Goal: Task Accomplishment & Management: Use online tool/utility

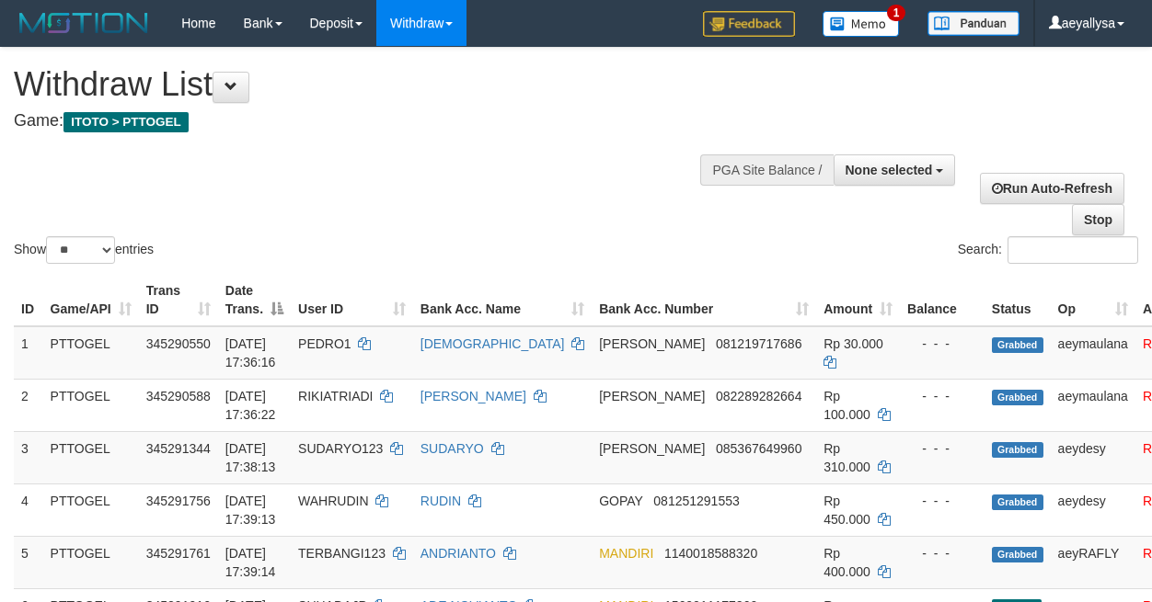
select select
select select "**"
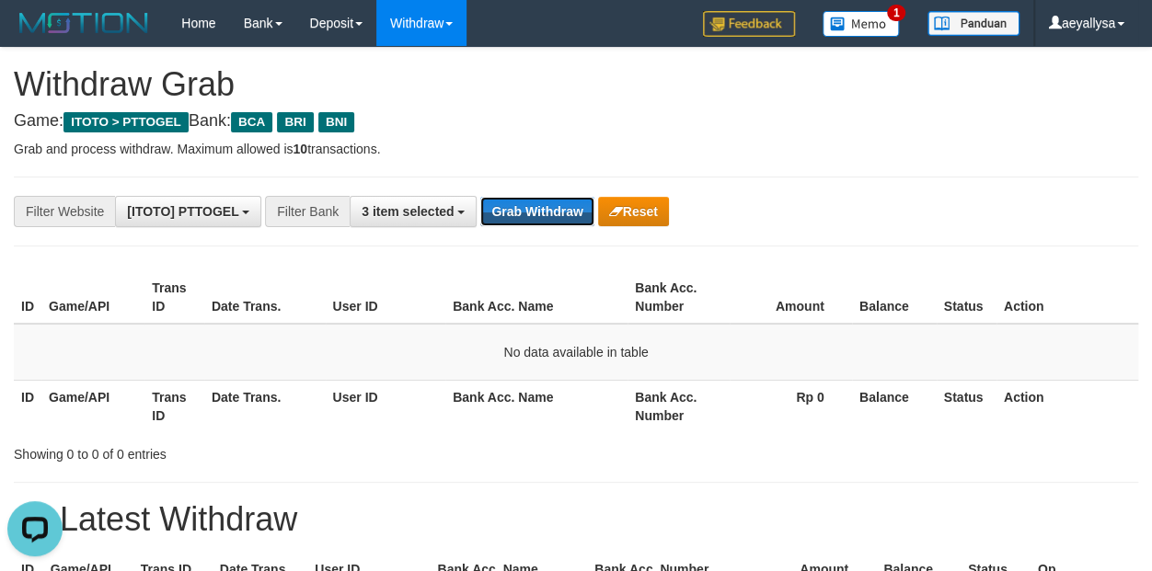
drag, startPoint x: 0, startPoint y: 0, endPoint x: 566, endPoint y: 246, distance: 616.7
click at [537, 224] on button "Grab Withdraw" at bounding box center [536, 211] width 113 height 29
drag, startPoint x: 566, startPoint y: 246, endPoint x: 567, endPoint y: 256, distance: 10.2
click at [567, 247] on hr at bounding box center [576, 246] width 1124 height 1
click at [568, 220] on button "Grab Withdraw" at bounding box center [536, 211] width 113 height 29
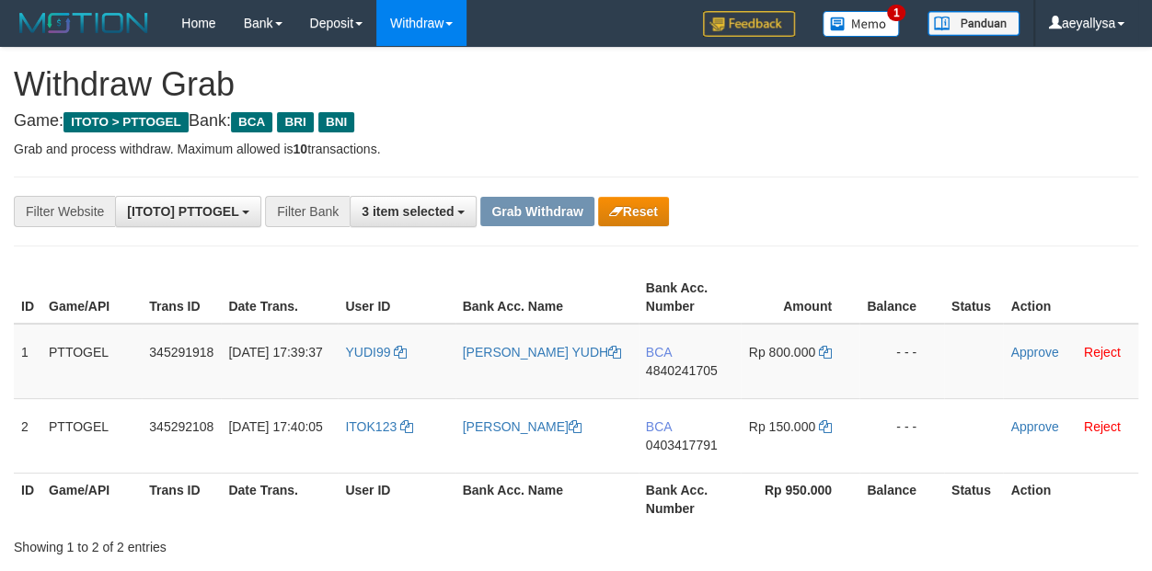
scroll to position [34, 0]
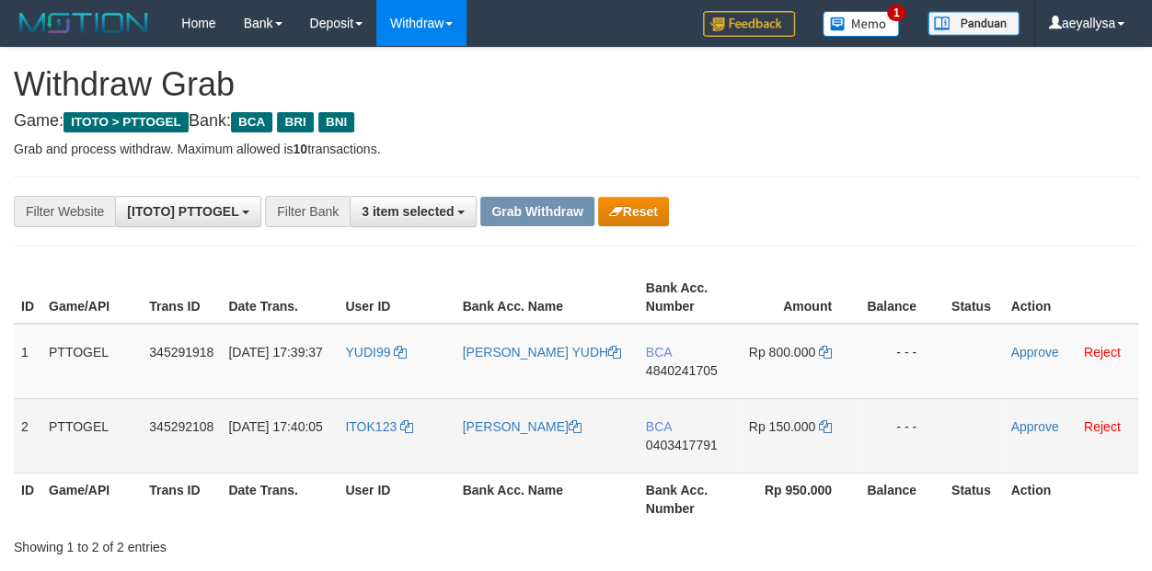
drag, startPoint x: 393, startPoint y: 384, endPoint x: 803, endPoint y: 427, distance: 412.5
click at [803, 427] on tbody "1 PTTOGEL 345291918 01/10/2025 17:39:37 YUDI99 PRIYO LEKSONO YUDH BCA 484024170…" at bounding box center [576, 399] width 1124 height 150
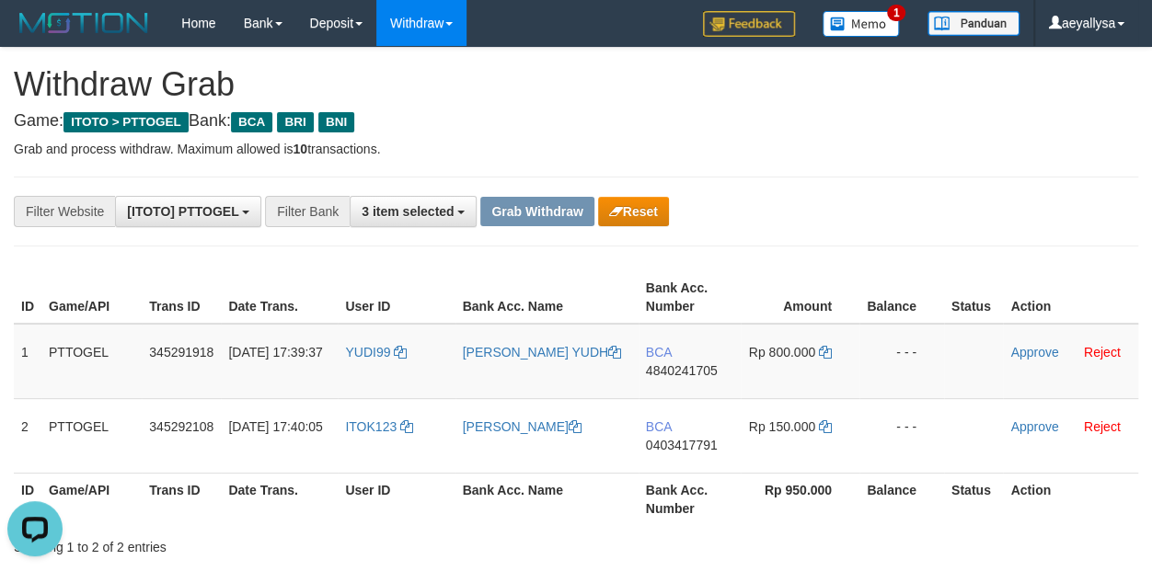
scroll to position [0, 0]
click at [686, 373] on span "4840241705" at bounding box center [682, 370] width 72 height 15
copy span "4840241705"
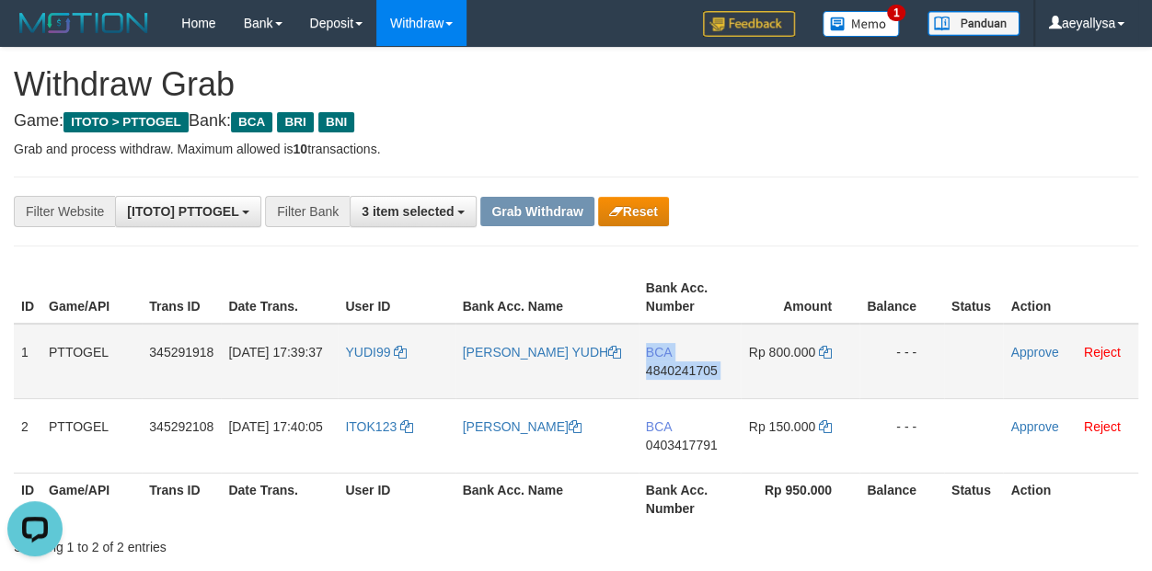
click at [686, 373] on span "4840241705" at bounding box center [682, 370] width 72 height 15
copy td "BCA 4840241705"
click at [694, 374] on span "4840241705" at bounding box center [682, 370] width 72 height 15
copy span "4840241705"
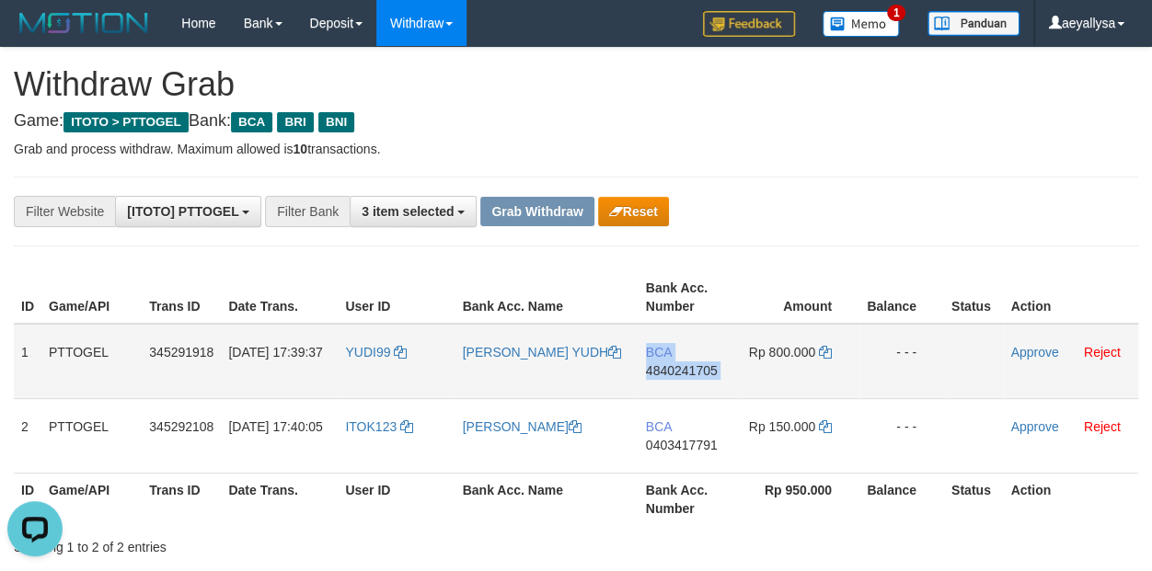
click at [694, 374] on span "4840241705" at bounding box center [682, 370] width 72 height 15
copy td "BCA 4840241705"
click at [825, 352] on icon at bounding box center [825, 352] width 13 height 13
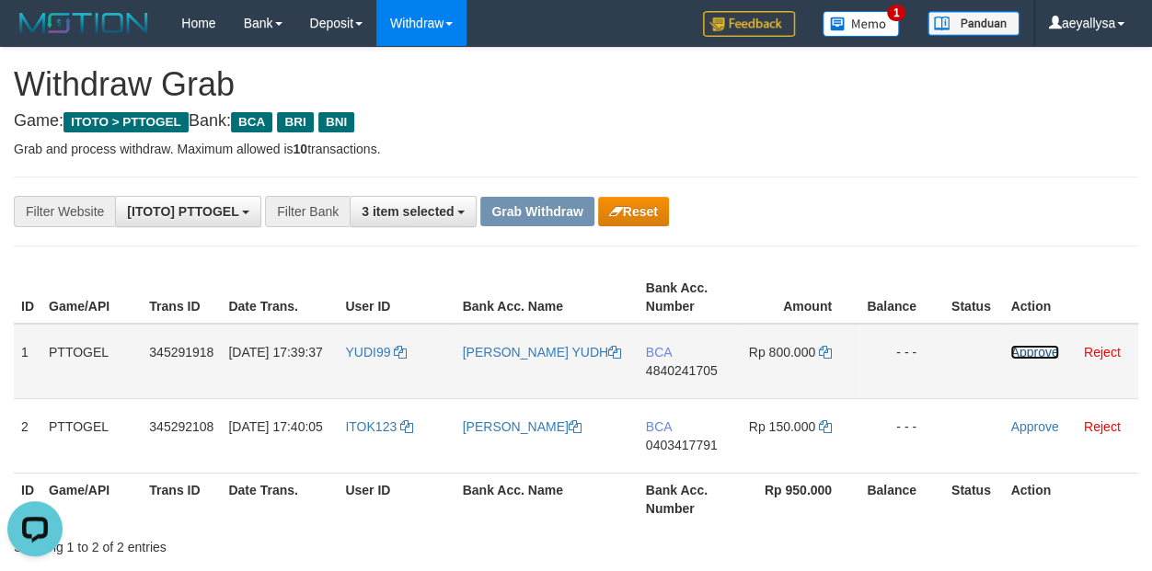
click at [1036, 355] on link "Approve" at bounding box center [1034, 352] width 48 height 15
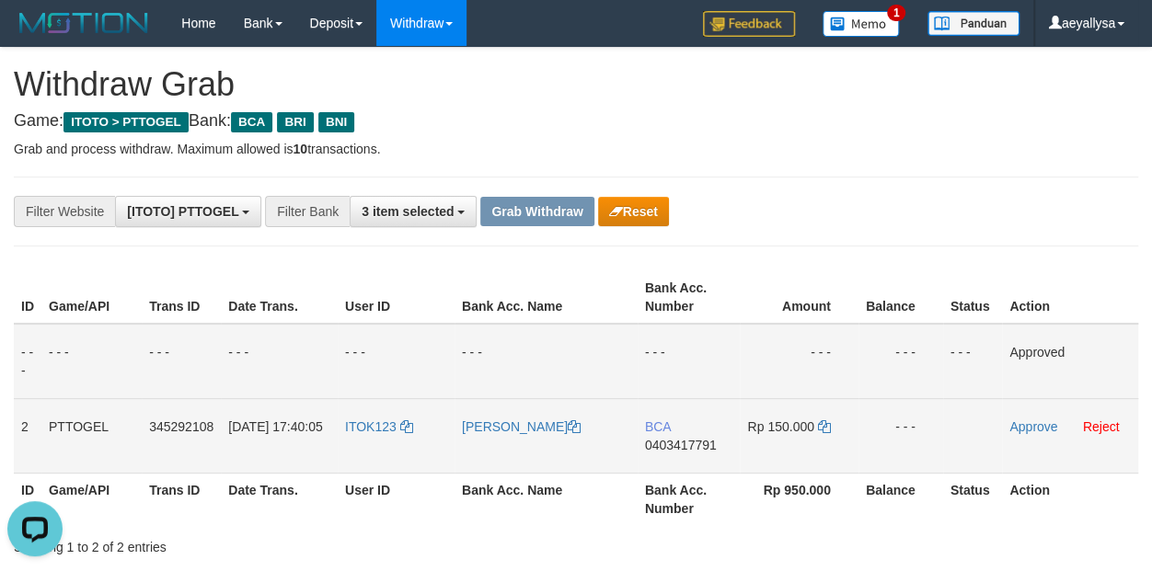
click at [705, 436] on td "BCA 0403417791" at bounding box center [688, 435] width 103 height 75
click at [695, 440] on span "0403417791" at bounding box center [681, 445] width 72 height 15
copy span "0403417791"
click at [695, 440] on span "0403417791" at bounding box center [681, 445] width 72 height 15
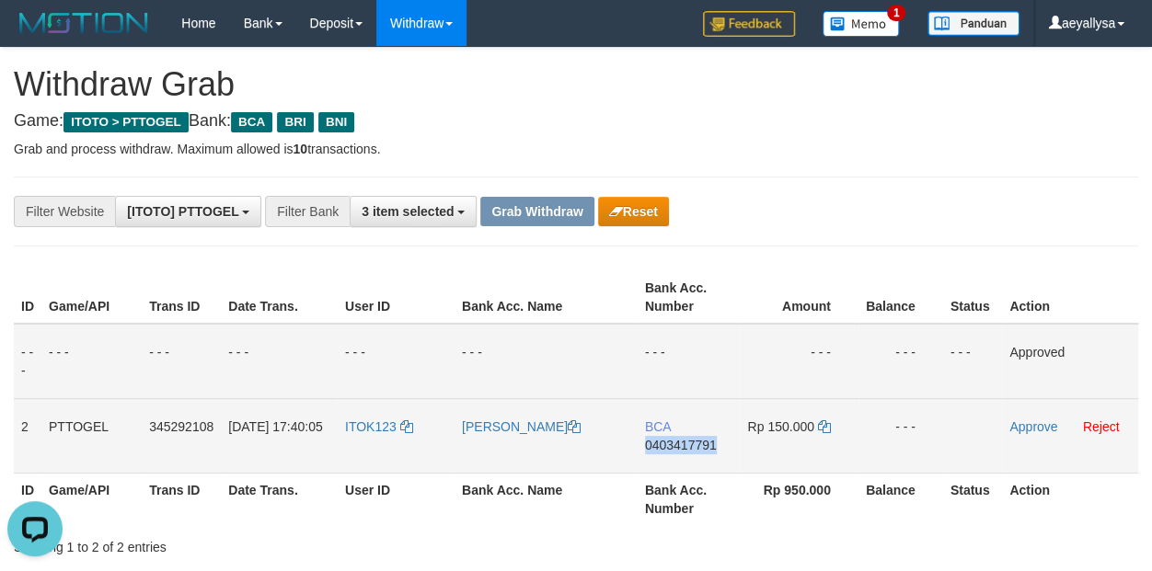
copy span "0403417791"
click at [695, 440] on span "0403417791" at bounding box center [681, 445] width 72 height 15
copy td "BCA 0403417791"
click at [818, 425] on icon at bounding box center [824, 426] width 13 height 13
click at [819, 426] on icon at bounding box center [824, 426] width 13 height 13
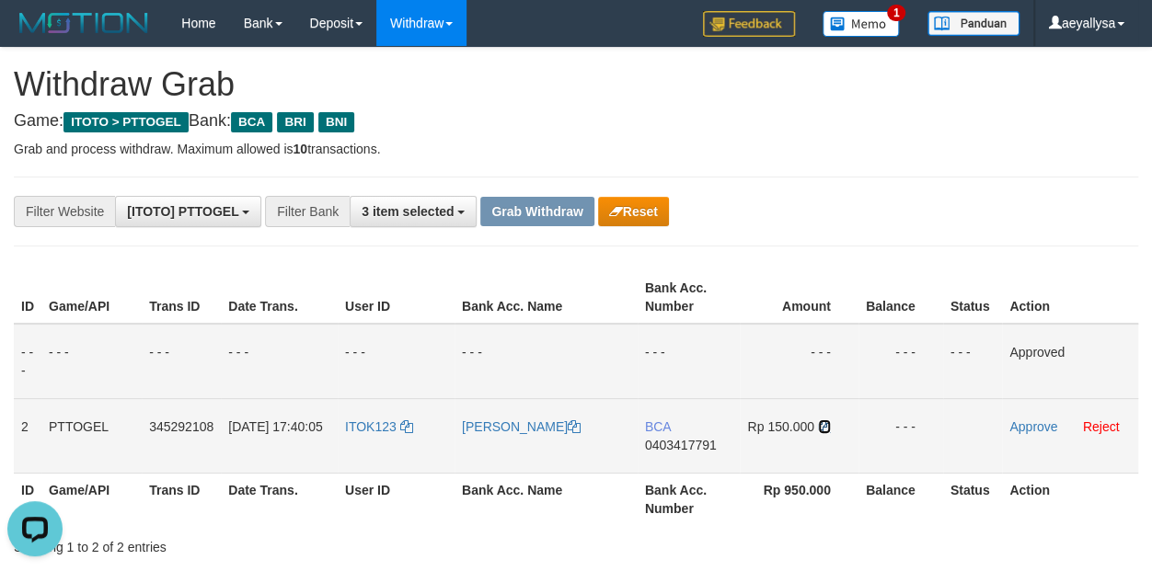
click at [819, 426] on icon at bounding box center [824, 426] width 13 height 13
click at [1037, 430] on link "Approve" at bounding box center [1033, 426] width 48 height 15
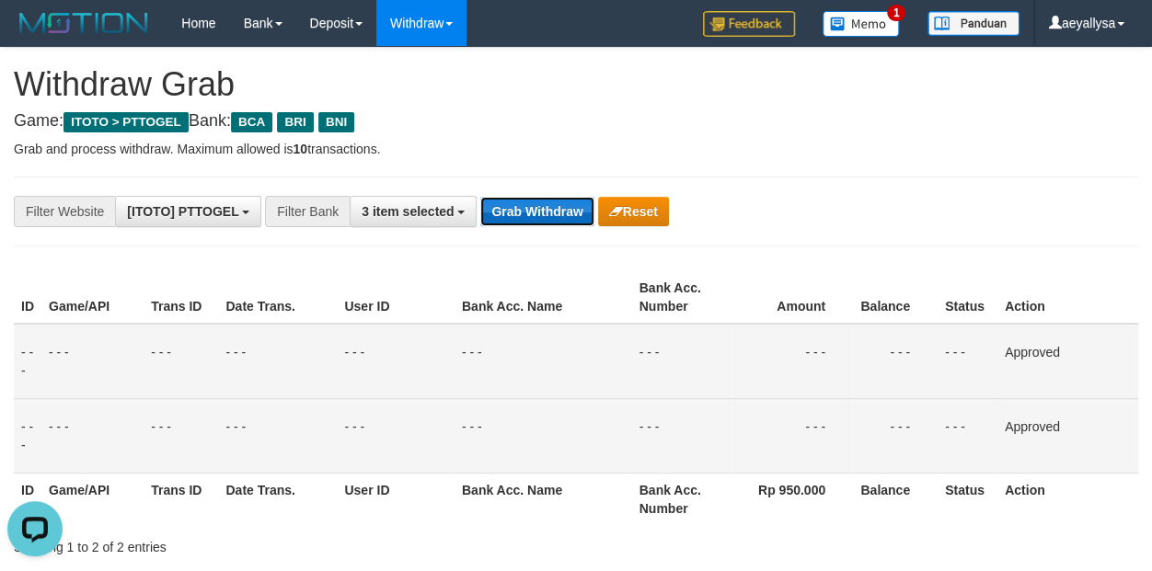
click at [515, 206] on button "Grab Withdraw" at bounding box center [536, 211] width 113 height 29
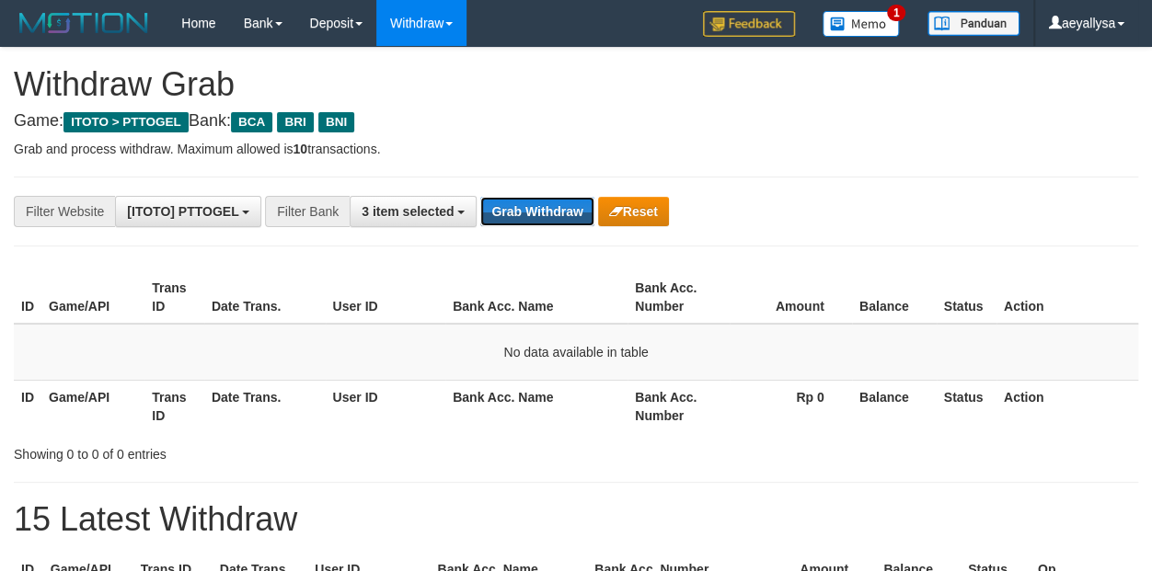
scroll to position [34, 0]
click at [515, 206] on button "Grab Withdraw" at bounding box center [536, 211] width 113 height 29
click at [542, 212] on button "Grab Withdraw" at bounding box center [536, 211] width 113 height 29
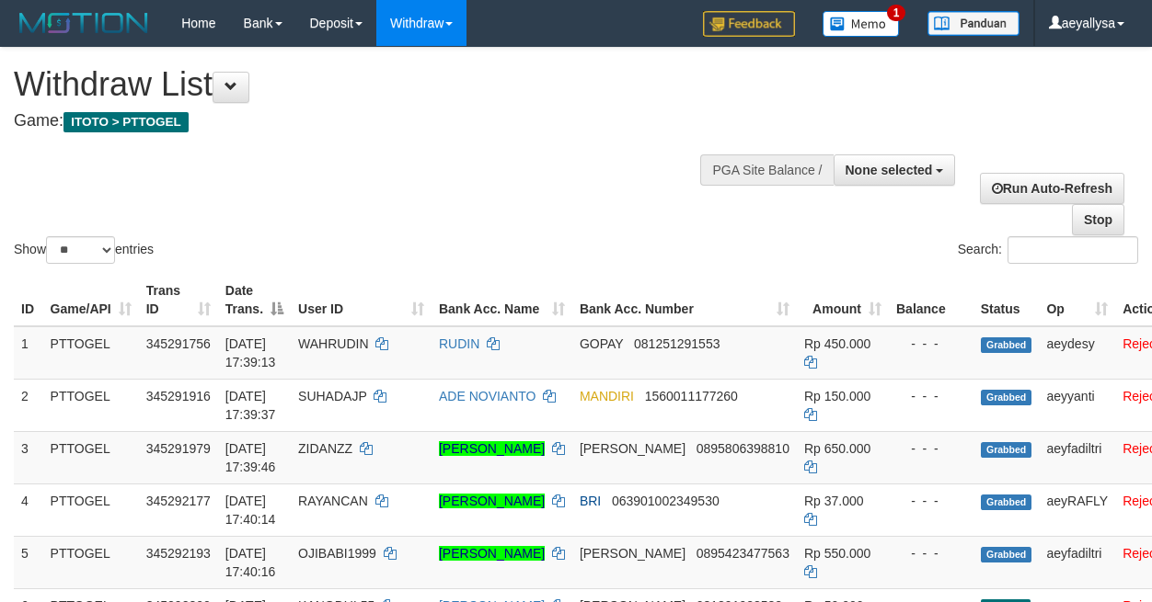
select select
select select "**"
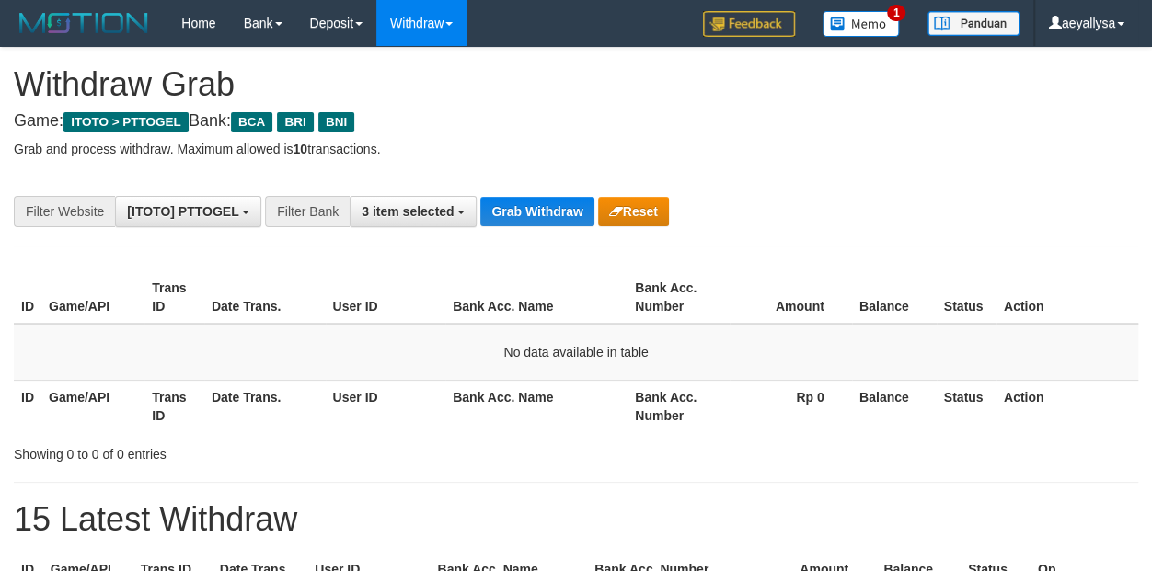
scroll to position [34, 0]
click at [423, 221] on button "3 item selected" at bounding box center [413, 211] width 127 height 31
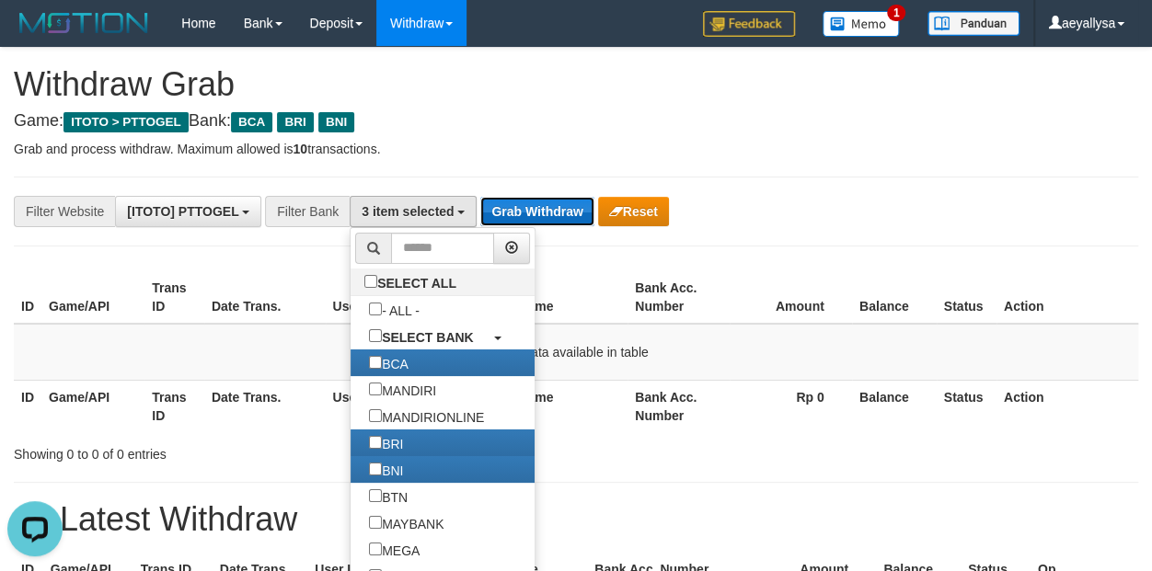
click at [509, 202] on button "Grab Withdraw" at bounding box center [536, 211] width 113 height 29
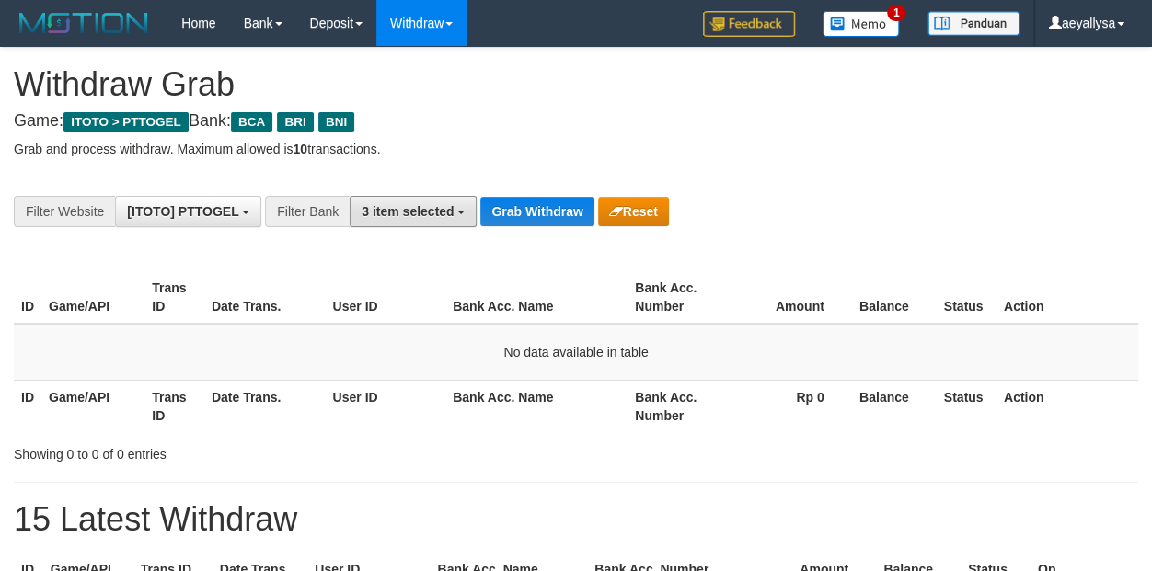
drag, startPoint x: 0, startPoint y: 0, endPoint x: 403, endPoint y: 343, distance: 529.2
click at [433, 214] on span "3 item selected" at bounding box center [407, 211] width 92 height 15
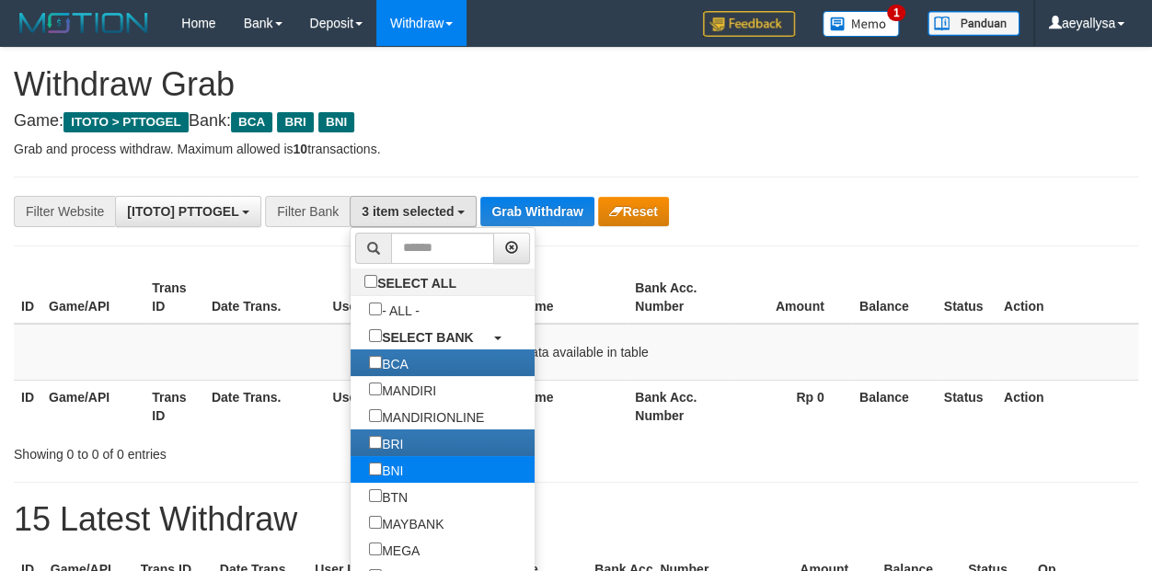
click at [350, 474] on label "BNI" at bounding box center [385, 469] width 71 height 27
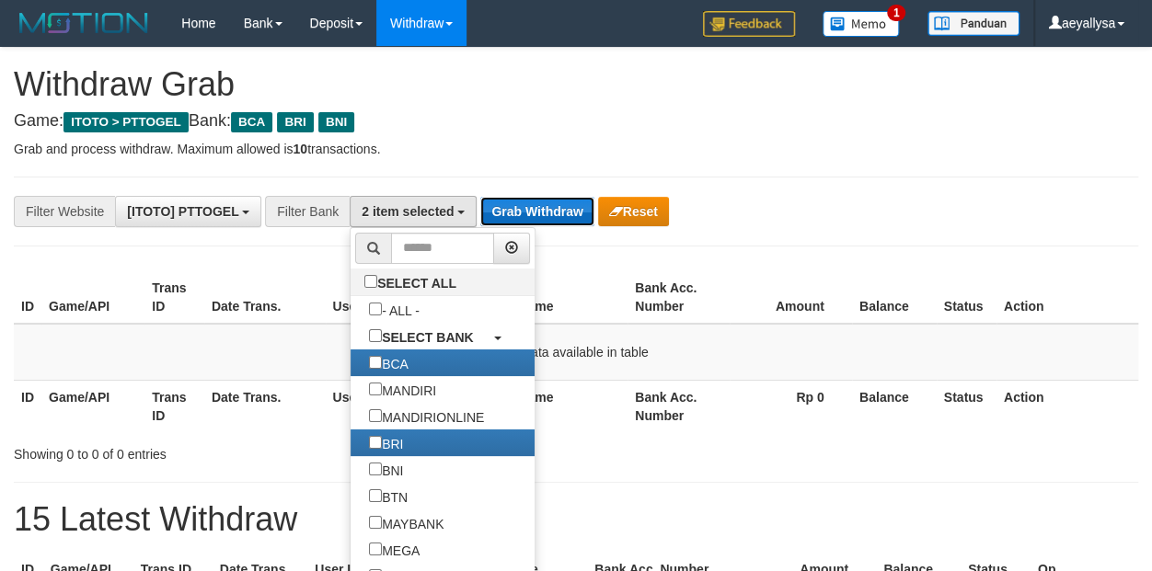
click at [509, 218] on button "Grab Withdraw" at bounding box center [536, 211] width 113 height 29
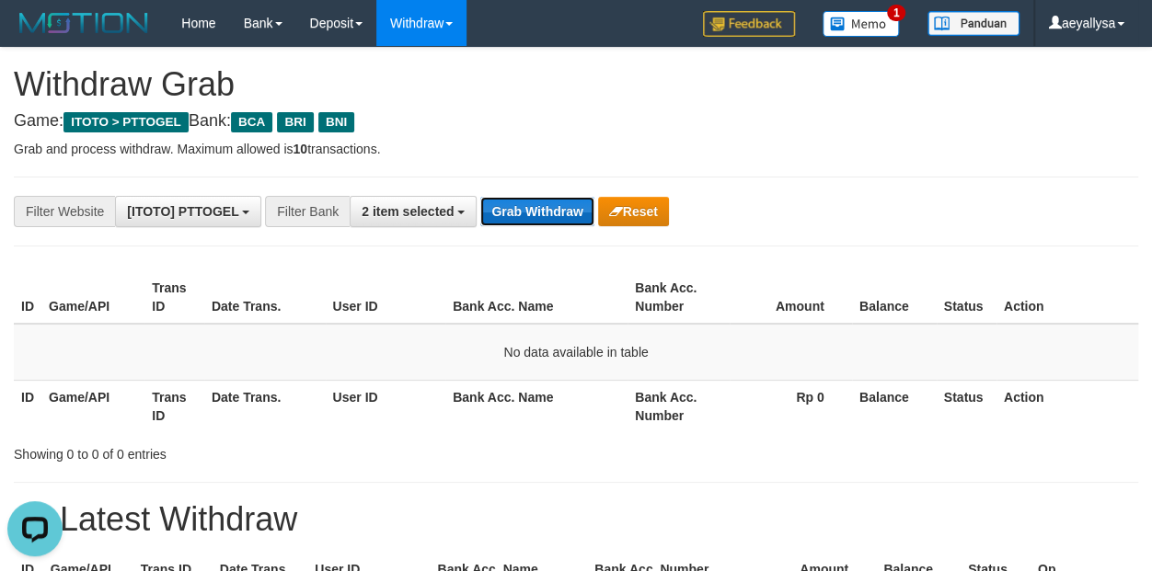
scroll to position [0, 0]
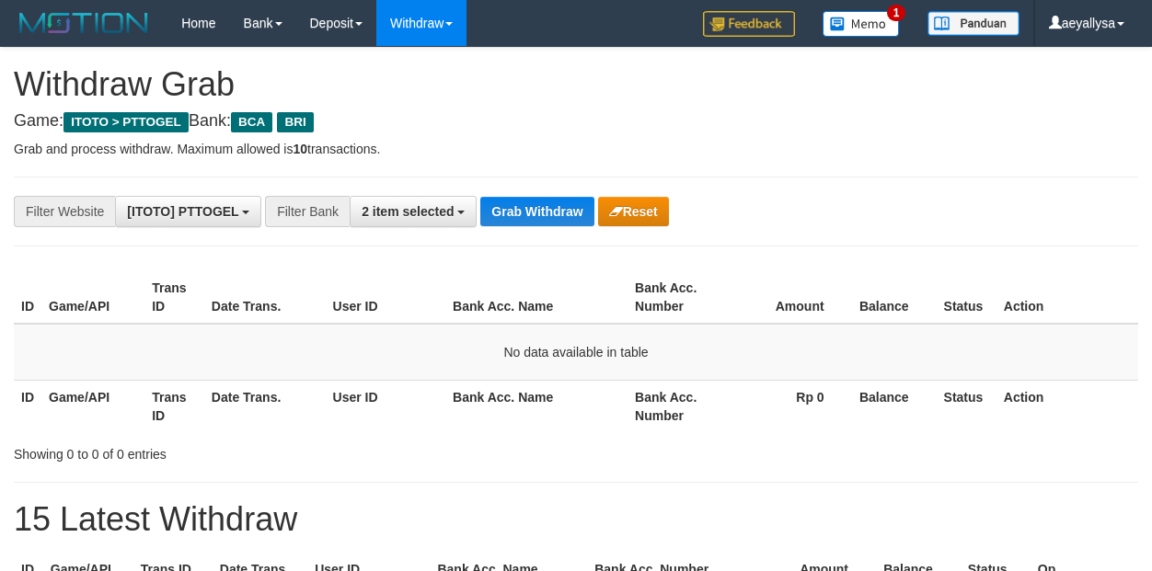
click at [509, 218] on button "Grab Withdraw" at bounding box center [536, 211] width 113 height 29
click at [1132, 403] on th "Action" at bounding box center [1067, 406] width 142 height 52
click at [536, 206] on button "Grab Withdraw" at bounding box center [536, 211] width 113 height 29
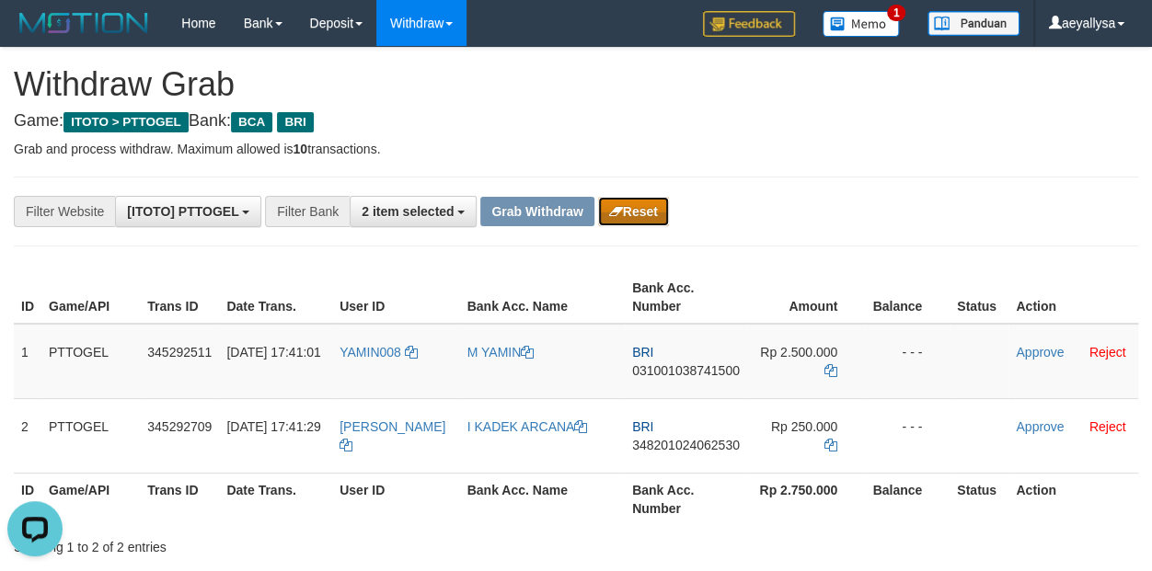
click at [637, 214] on button "Reset" at bounding box center [633, 211] width 71 height 29
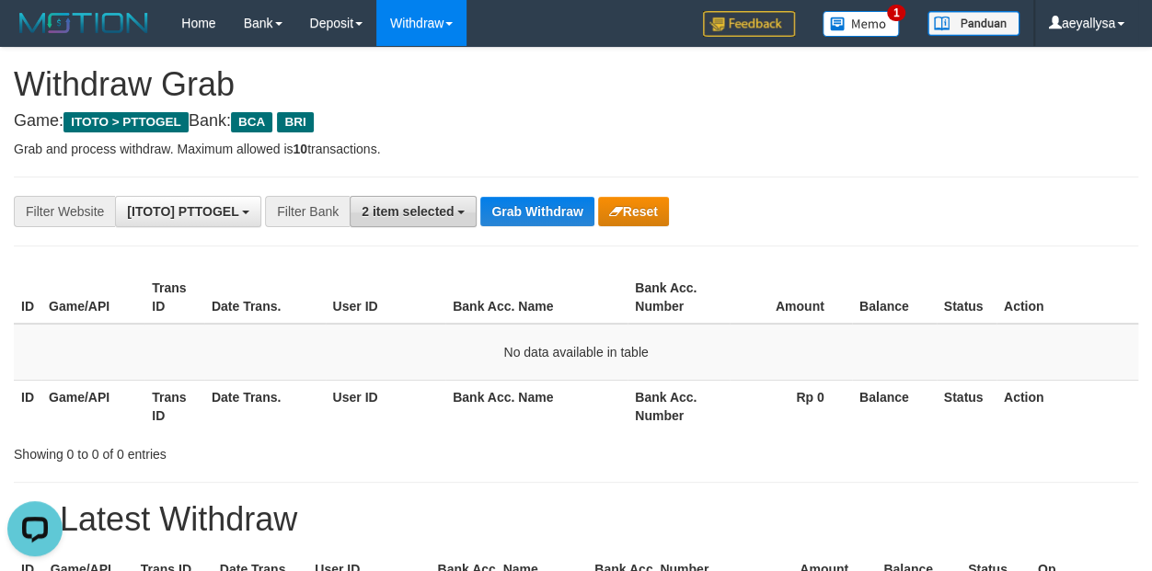
click at [413, 217] on span "2 item selected" at bounding box center [407, 211] width 92 height 15
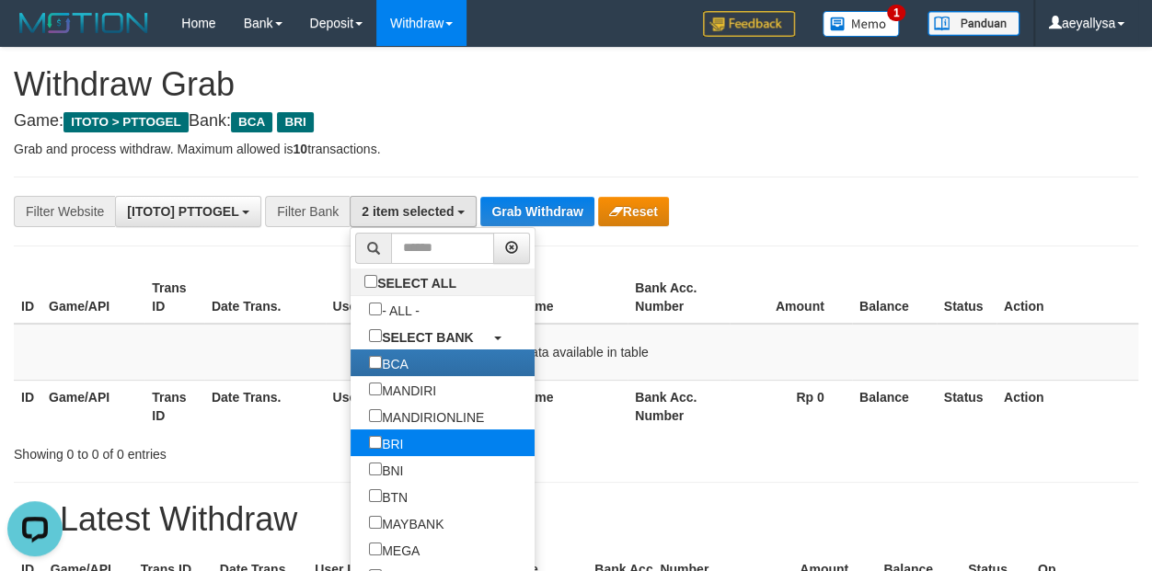
click at [350, 442] on label "BRI" at bounding box center [385, 443] width 71 height 27
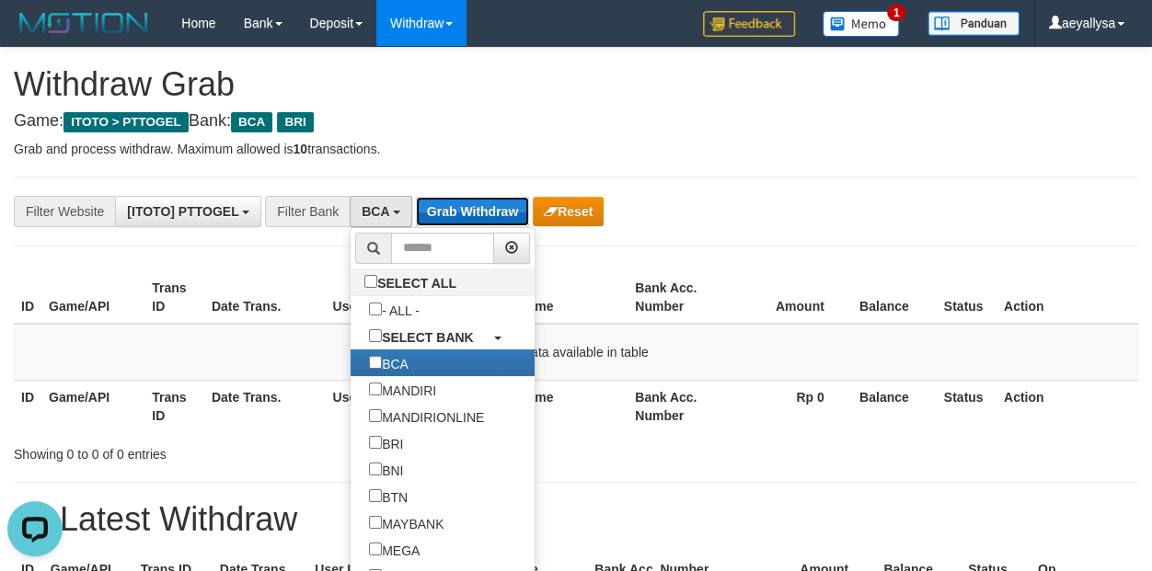
click at [463, 201] on button "Grab Withdraw" at bounding box center [472, 211] width 113 height 29
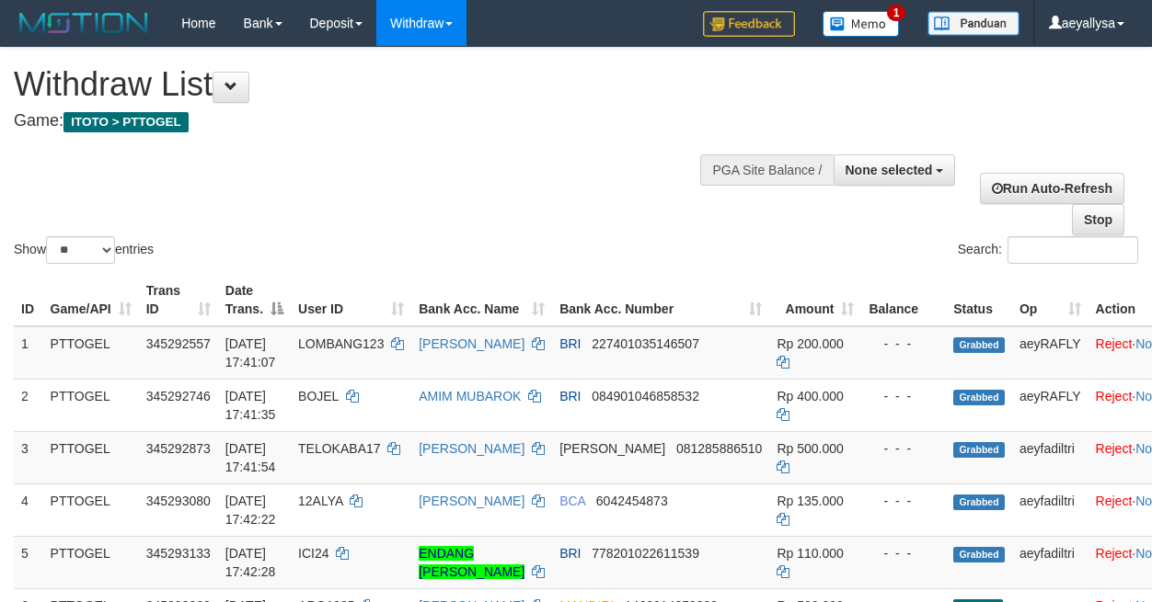
select select
select select "**"
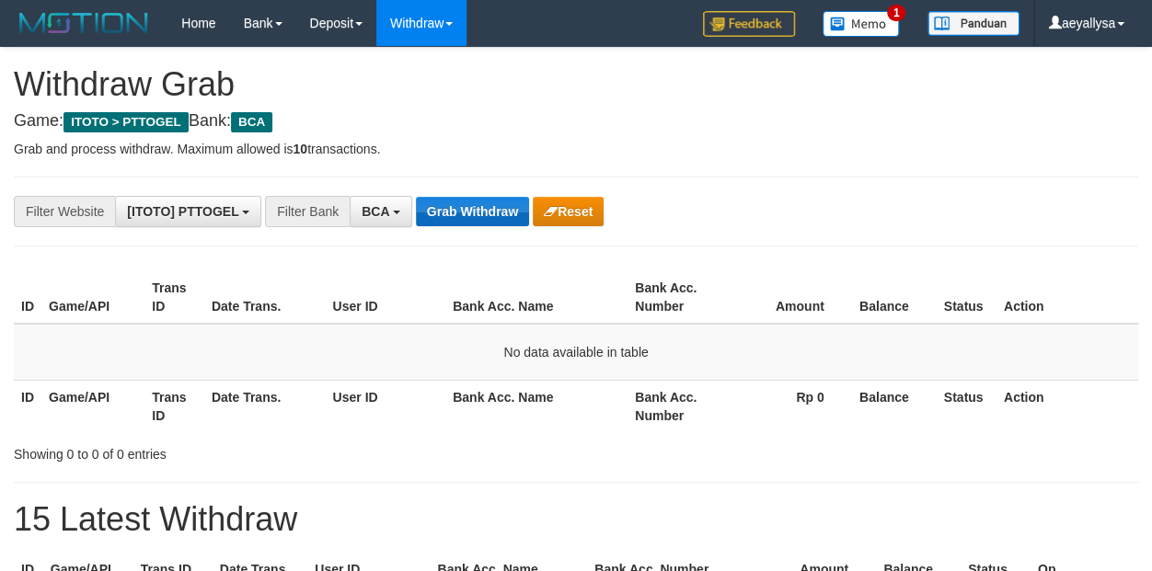
scroll to position [34, 0]
click at [458, 203] on button "Grab Withdraw" at bounding box center [472, 211] width 113 height 29
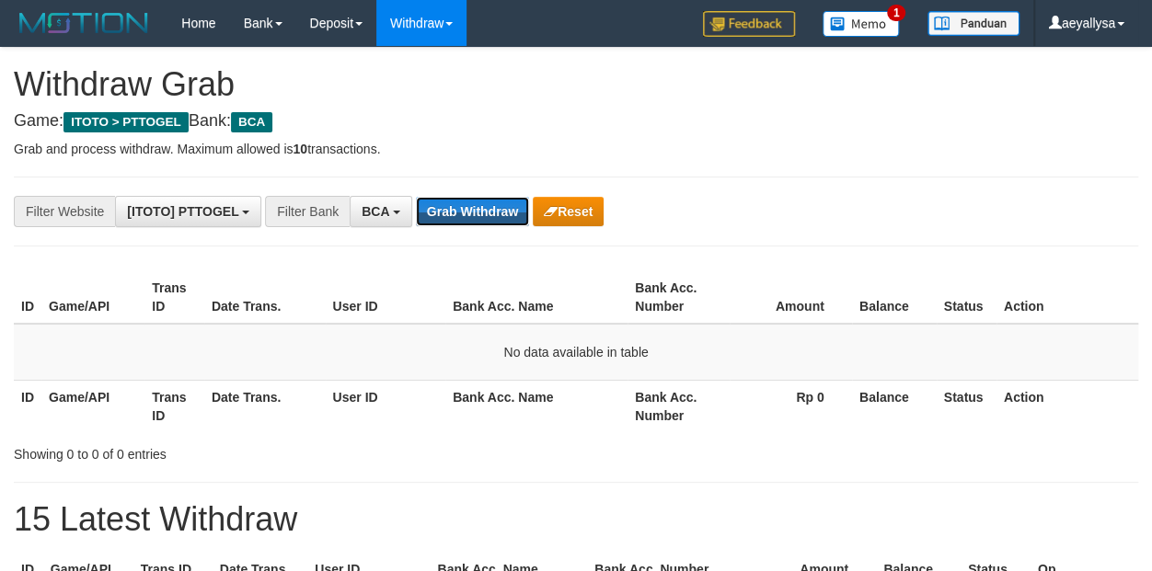
click at [458, 203] on button "Grab Withdraw" at bounding box center [472, 211] width 113 height 29
drag, startPoint x: 0, startPoint y: 0, endPoint x: 456, endPoint y: 203, distance: 499.5
click at [456, 203] on button "Grab Withdraw" at bounding box center [472, 211] width 113 height 29
click at [455, 203] on button "Grab Withdraw" at bounding box center [472, 211] width 113 height 29
click at [454, 203] on button "Grab Withdraw" at bounding box center [472, 211] width 113 height 29
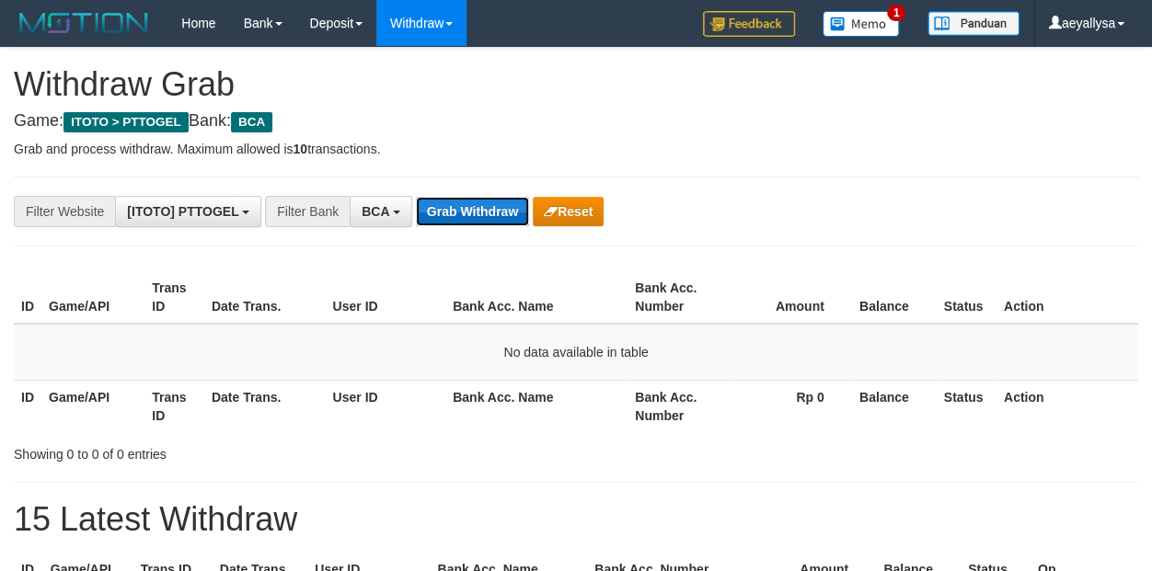
click at [454, 203] on button "Grab Withdraw" at bounding box center [472, 211] width 113 height 29
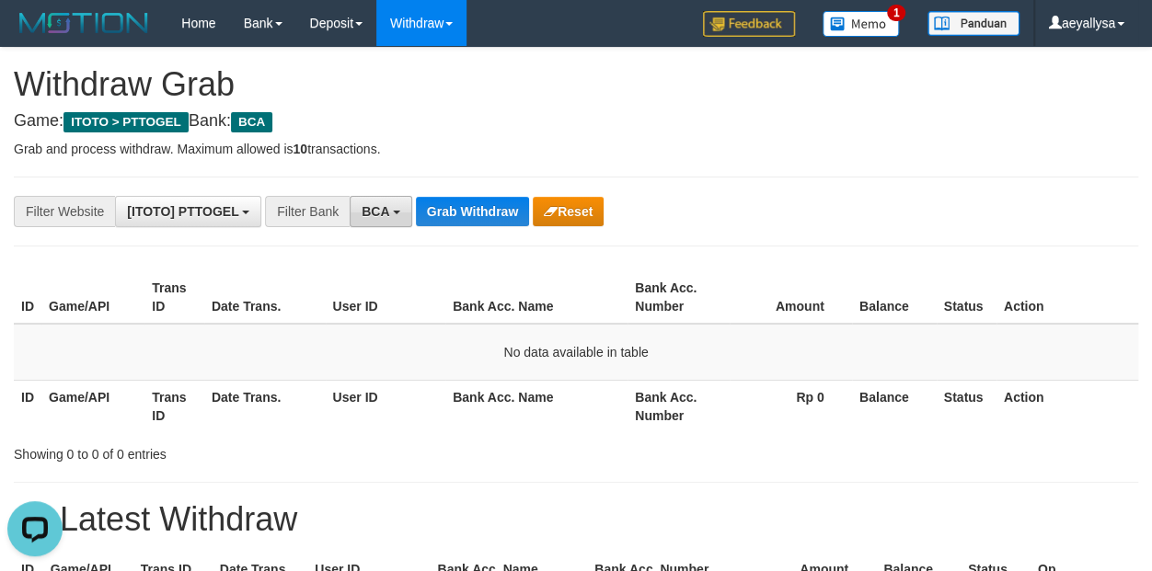
click at [400, 218] on button "BCA" at bounding box center [381, 211] width 63 height 31
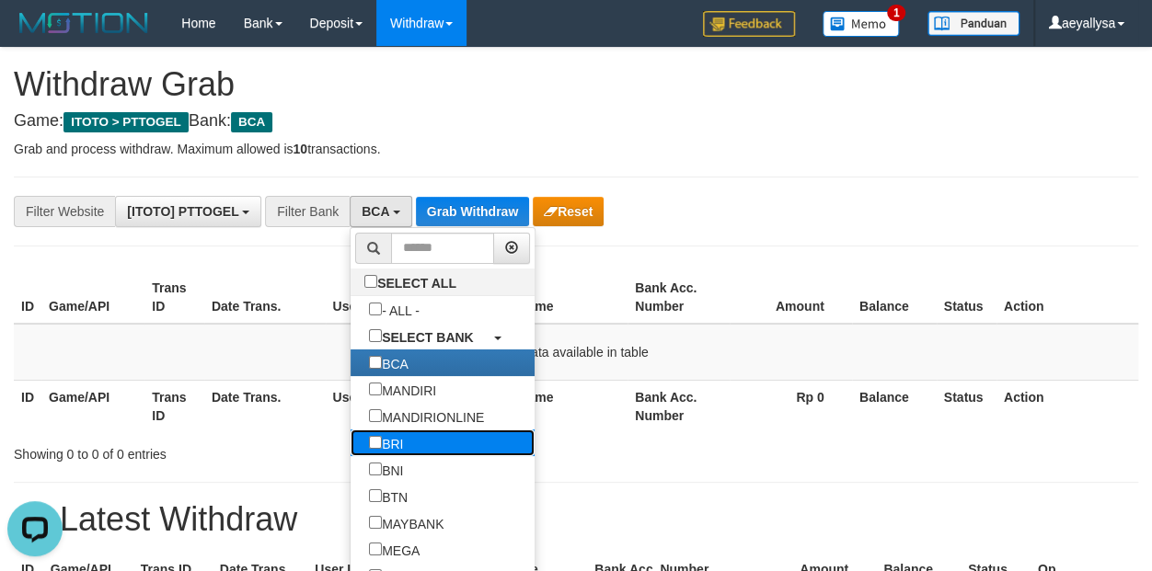
click at [350, 451] on label "BRI" at bounding box center [385, 443] width 71 height 27
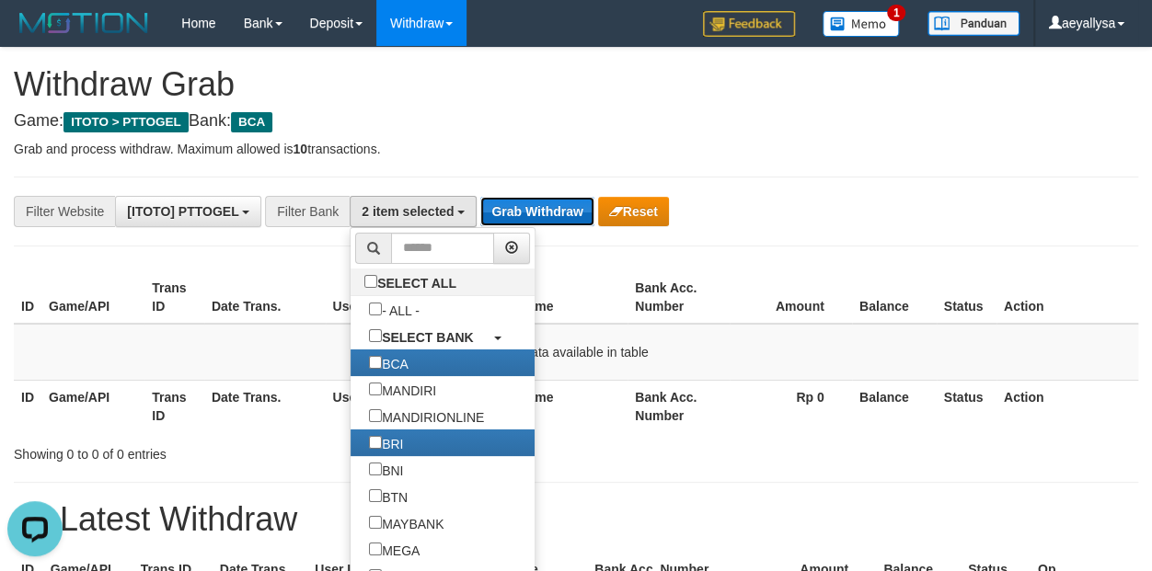
click at [520, 223] on button "Grab Withdraw" at bounding box center [536, 211] width 113 height 29
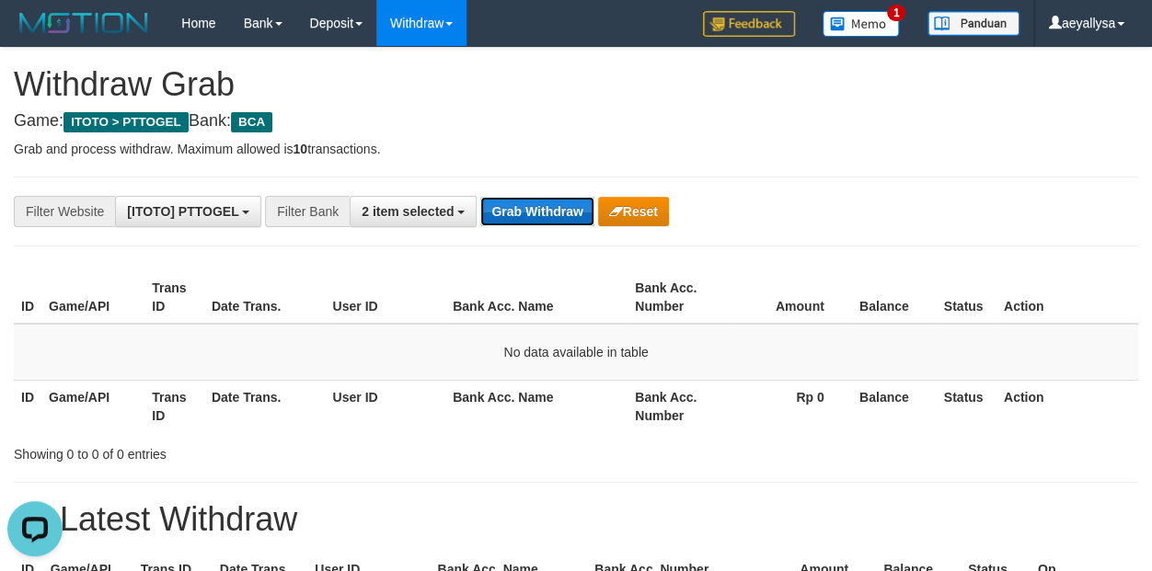
click at [516, 213] on button "Grab Withdraw" at bounding box center [536, 211] width 113 height 29
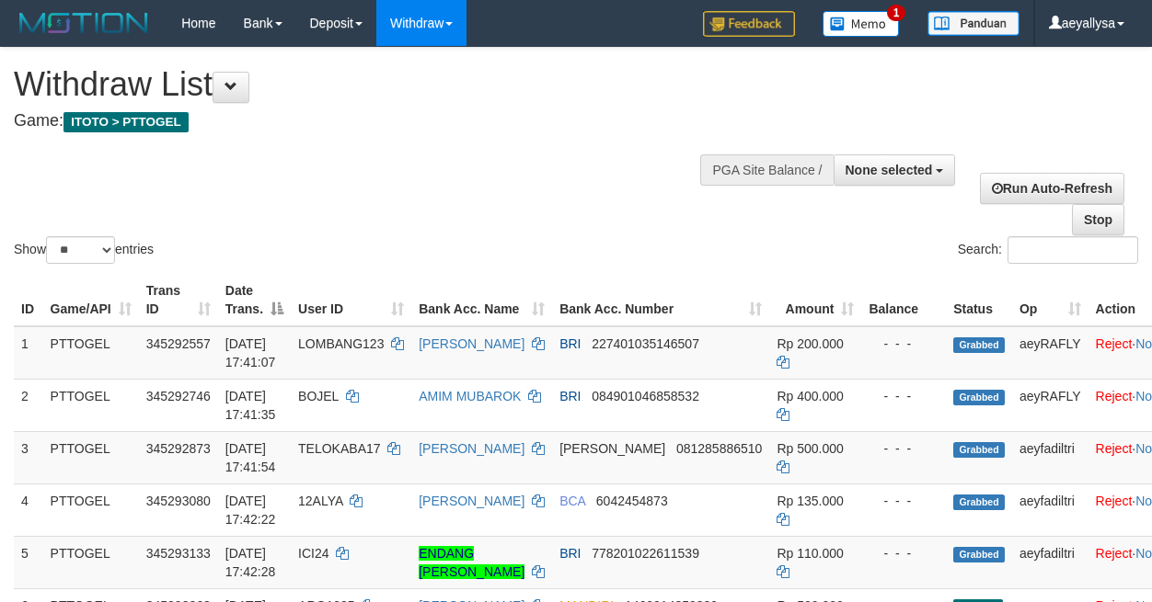
select select
select select "**"
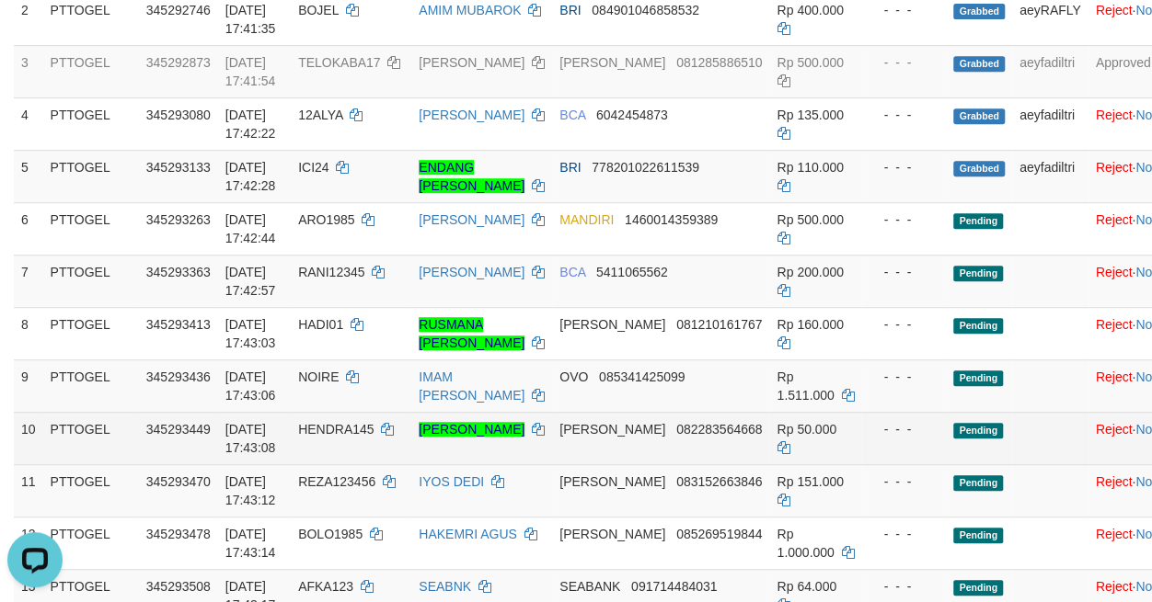
scroll to position [258, 0]
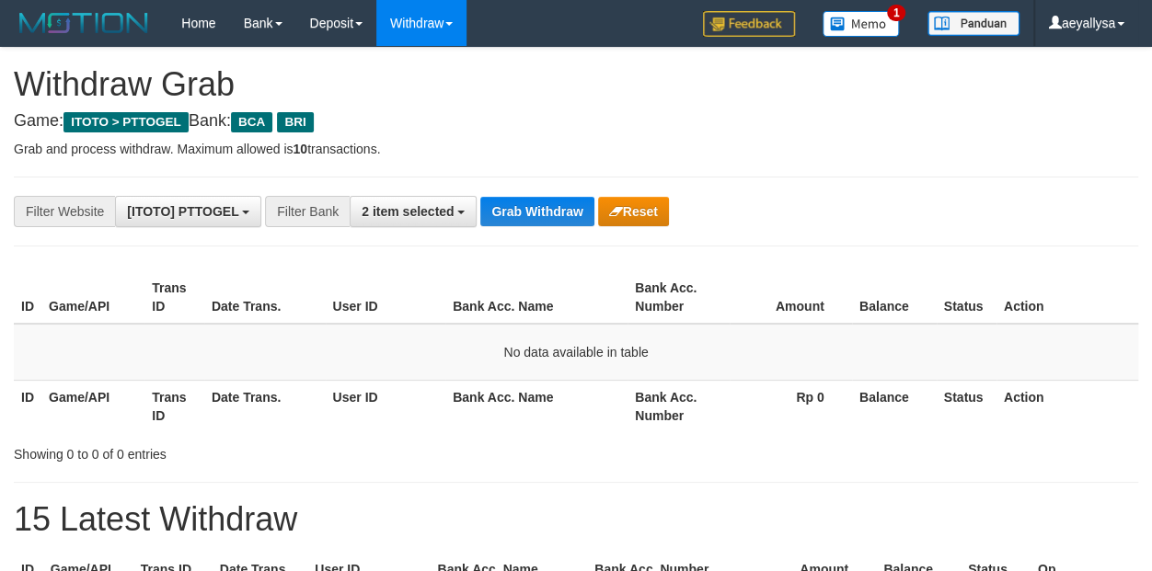
scroll to position [34, 0]
click at [525, 212] on button "Grab Withdraw" at bounding box center [536, 211] width 113 height 29
click at [523, 210] on button "Grab Withdraw" at bounding box center [536, 211] width 113 height 29
click at [519, 205] on button "Grab Withdraw" at bounding box center [536, 211] width 113 height 29
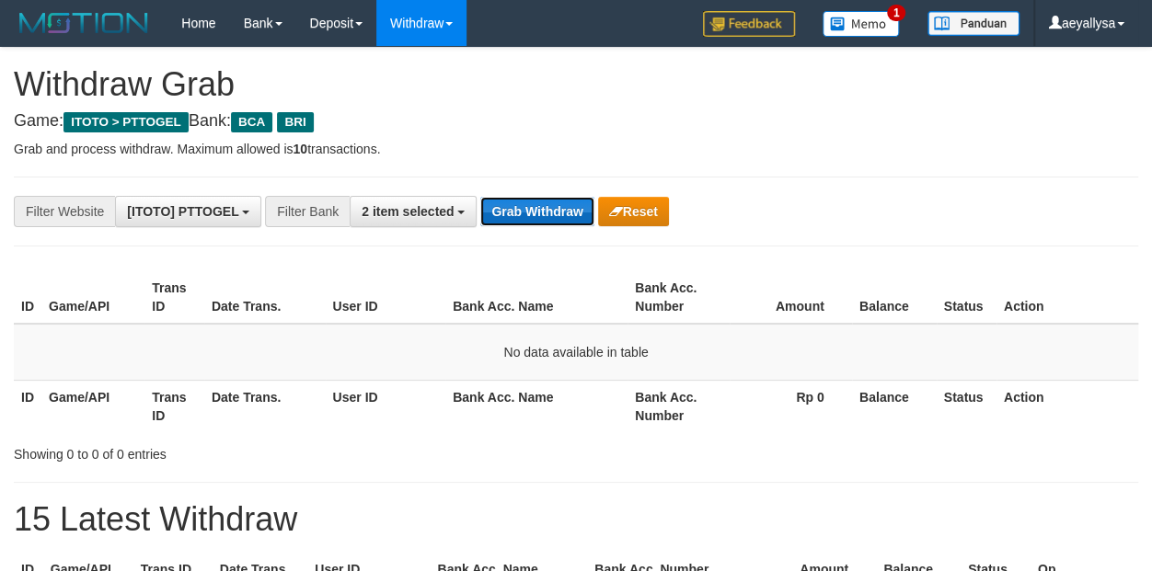
click at [519, 205] on button "Grab Withdraw" at bounding box center [536, 211] width 113 height 29
click at [518, 204] on button "Grab Withdraw" at bounding box center [536, 211] width 113 height 29
click at [520, 214] on button "Grab Withdraw" at bounding box center [536, 211] width 113 height 29
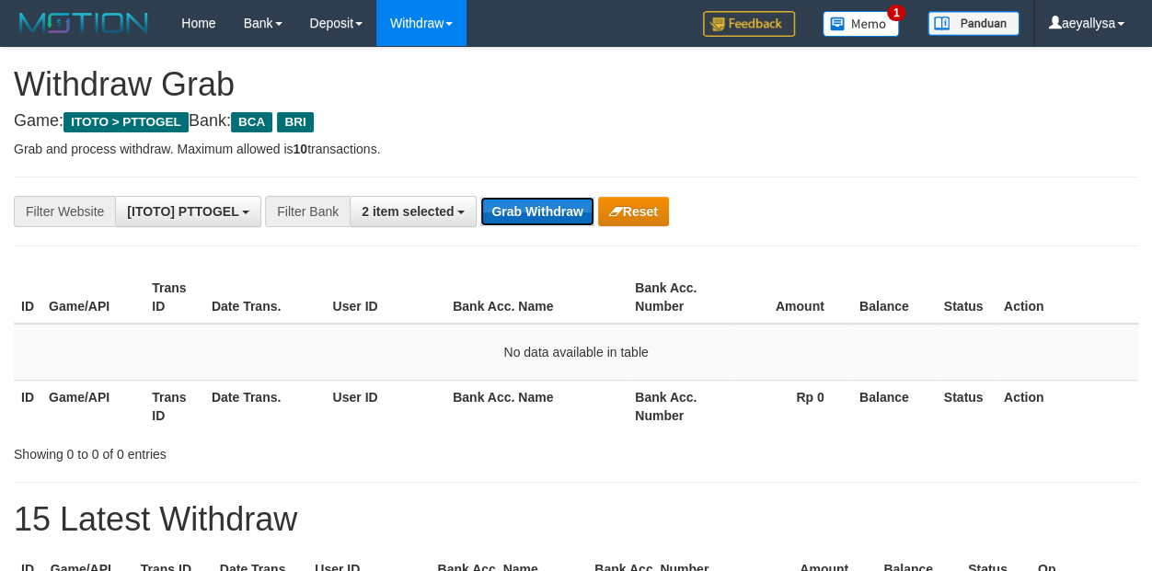
click at [522, 214] on button "Grab Withdraw" at bounding box center [536, 211] width 113 height 29
click at [525, 214] on button "Grab Withdraw" at bounding box center [536, 211] width 113 height 29
drag, startPoint x: 1133, startPoint y: 280, endPoint x: 1125, endPoint y: 304, distance: 26.2
click at [1131, 286] on th "Action" at bounding box center [1067, 297] width 142 height 52
click at [527, 210] on button "Grab Withdraw" at bounding box center [536, 211] width 113 height 29
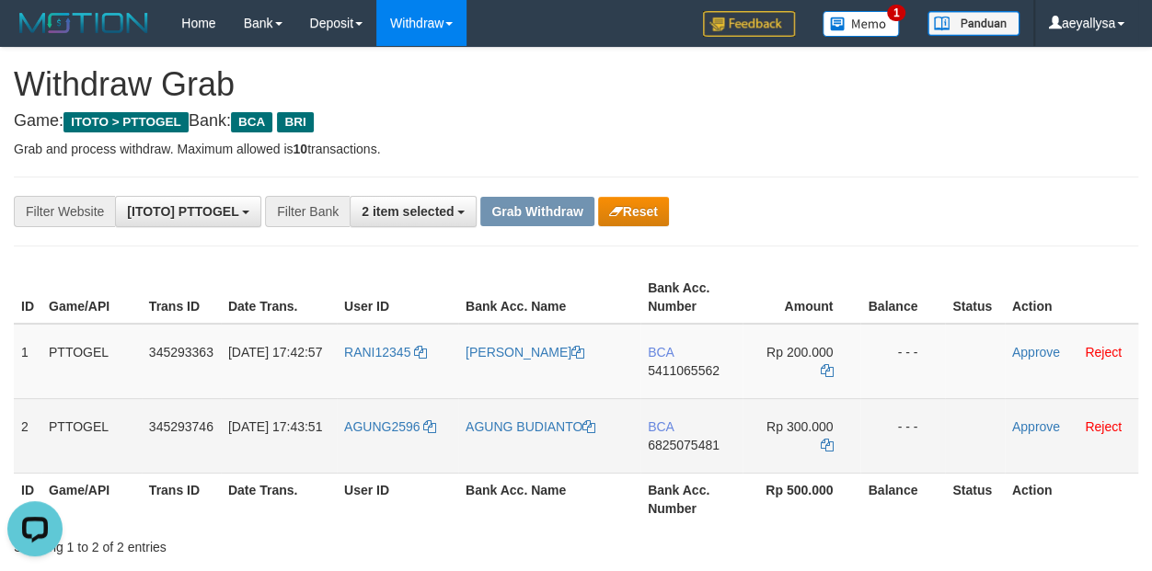
drag, startPoint x: 389, startPoint y: 374, endPoint x: 748, endPoint y: 435, distance: 363.8
click at [748, 435] on tbody "1 PTTOGEL 345293363 01/10/2025 17:42:57 RANI12345 RANI TAKWANI BCA 5411065562 R…" at bounding box center [576, 399] width 1124 height 150
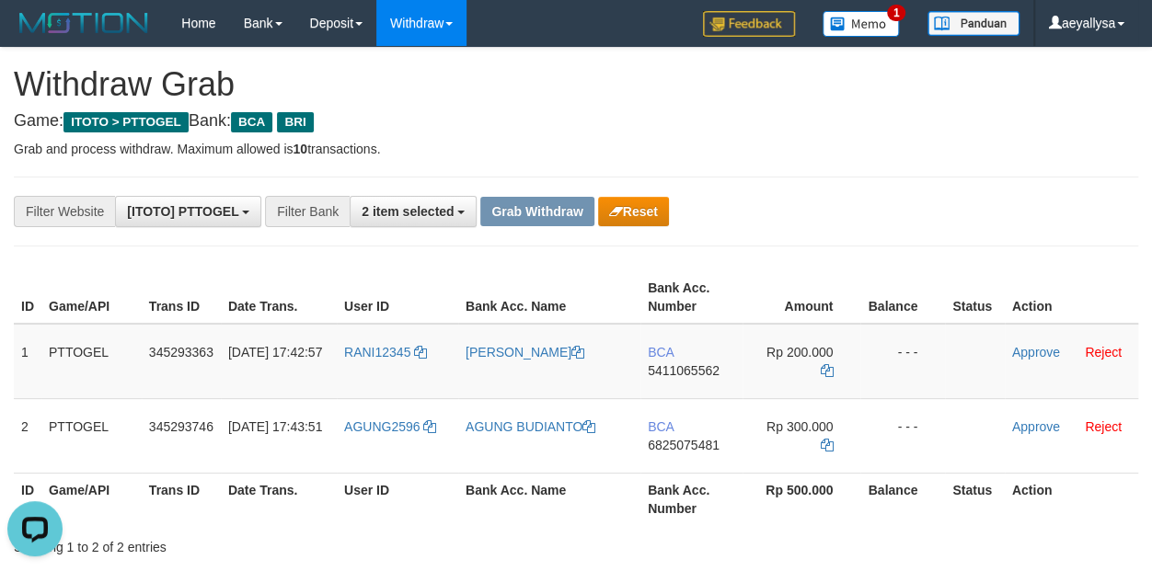
click at [573, 355] on icon at bounding box center [577, 352] width 13 height 13
click at [637, 361] on td "[PERSON_NAME]" at bounding box center [549, 361] width 182 height 75
click at [662, 368] on span "5411065562" at bounding box center [684, 370] width 72 height 15
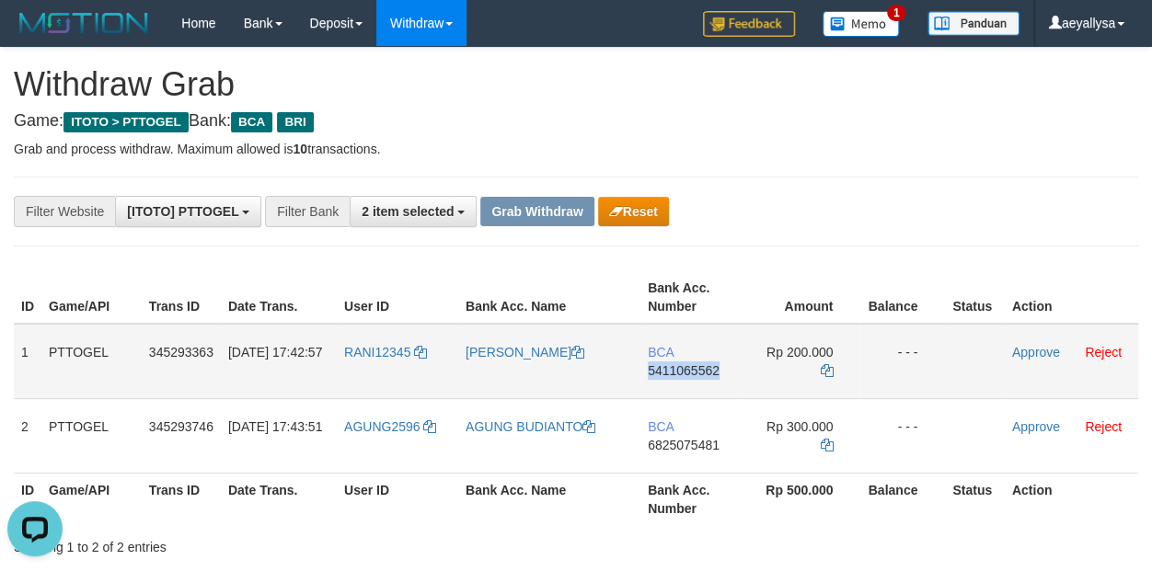
copy span "5411065562"
click at [662, 368] on span "5411065562" at bounding box center [684, 370] width 72 height 15
copy td "BCA 5411065562"
click at [683, 363] on span "5411065562" at bounding box center [684, 370] width 72 height 15
click at [683, 364] on span "5411065562" at bounding box center [684, 370] width 72 height 15
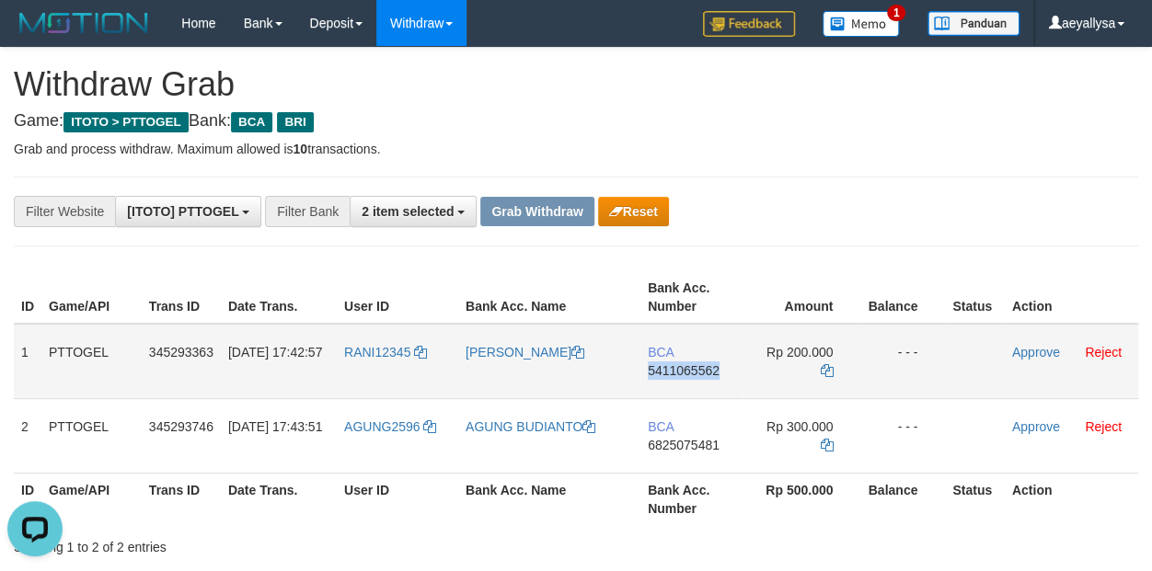
copy span "5411065562"
click at [683, 364] on span "5411065562" at bounding box center [684, 370] width 72 height 15
copy td "BCA 5411065562"
click at [832, 353] on td "Rp 200.000" at bounding box center [801, 361] width 118 height 75
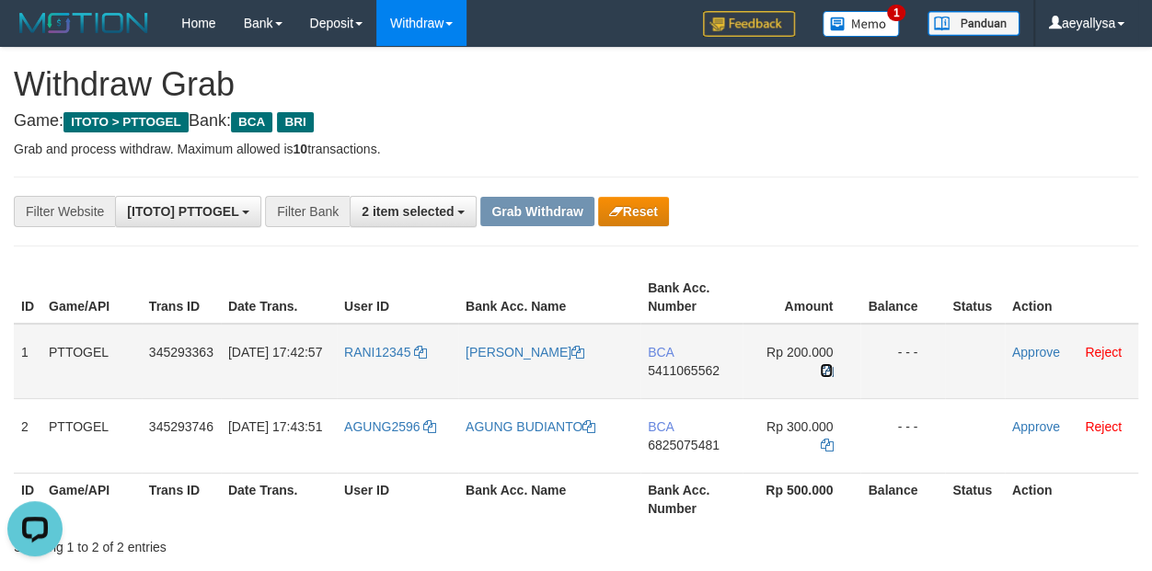
click at [829, 364] on icon at bounding box center [826, 370] width 13 height 13
click at [1042, 346] on link "Approve" at bounding box center [1036, 352] width 48 height 15
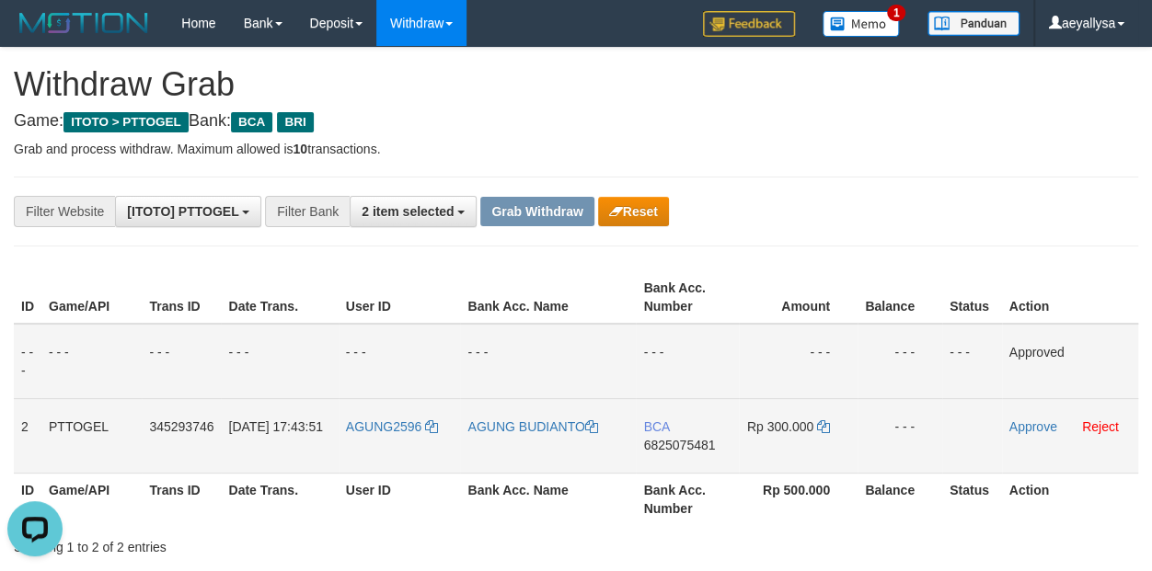
click at [699, 444] on span "6825075481" at bounding box center [679, 445] width 72 height 15
click at [698, 443] on span "6825075481" at bounding box center [679, 445] width 72 height 15
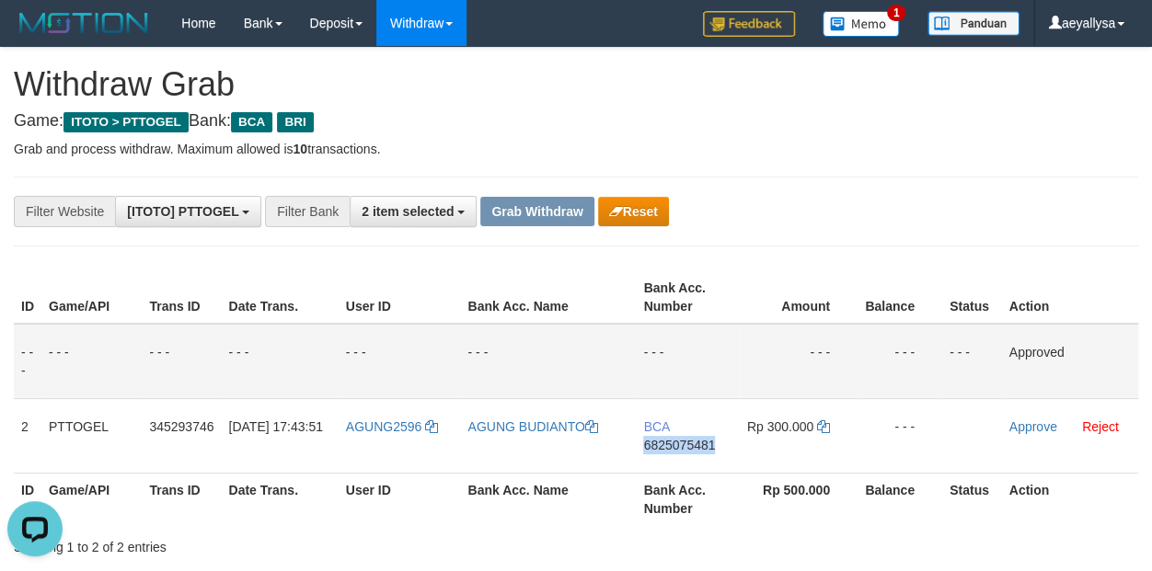
drag, startPoint x: 698, startPoint y: 443, endPoint x: 922, endPoint y: 496, distance: 229.6
click at [698, 442] on span "6825075481" at bounding box center [679, 445] width 72 height 15
copy span "6825075481"
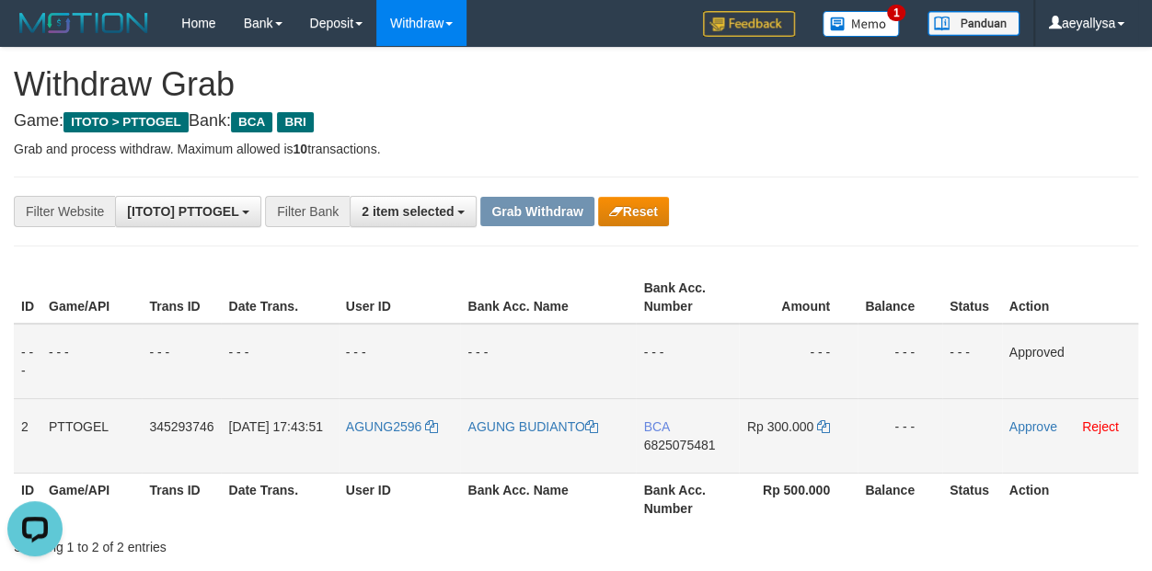
click at [676, 436] on td "BCA 6825075481" at bounding box center [687, 435] width 103 height 75
click at [678, 444] on span "6825075481" at bounding box center [679, 445] width 72 height 15
copy span "6825075481"
click at [818, 425] on icon at bounding box center [823, 426] width 13 height 13
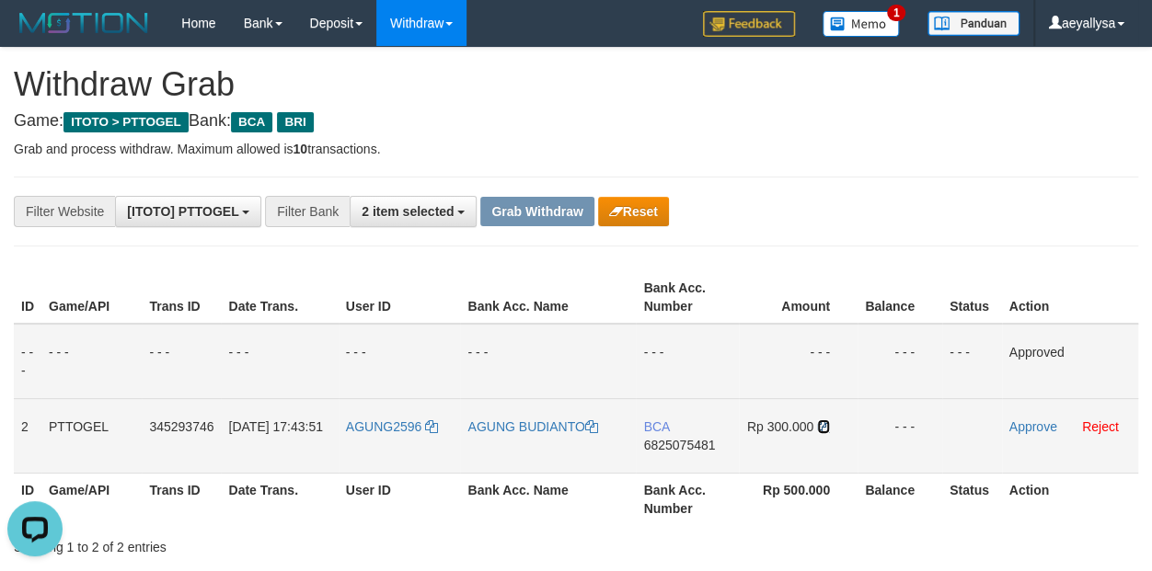
click at [818, 425] on icon at bounding box center [823, 426] width 13 height 13
click at [1048, 426] on link "Approve" at bounding box center [1033, 426] width 48 height 15
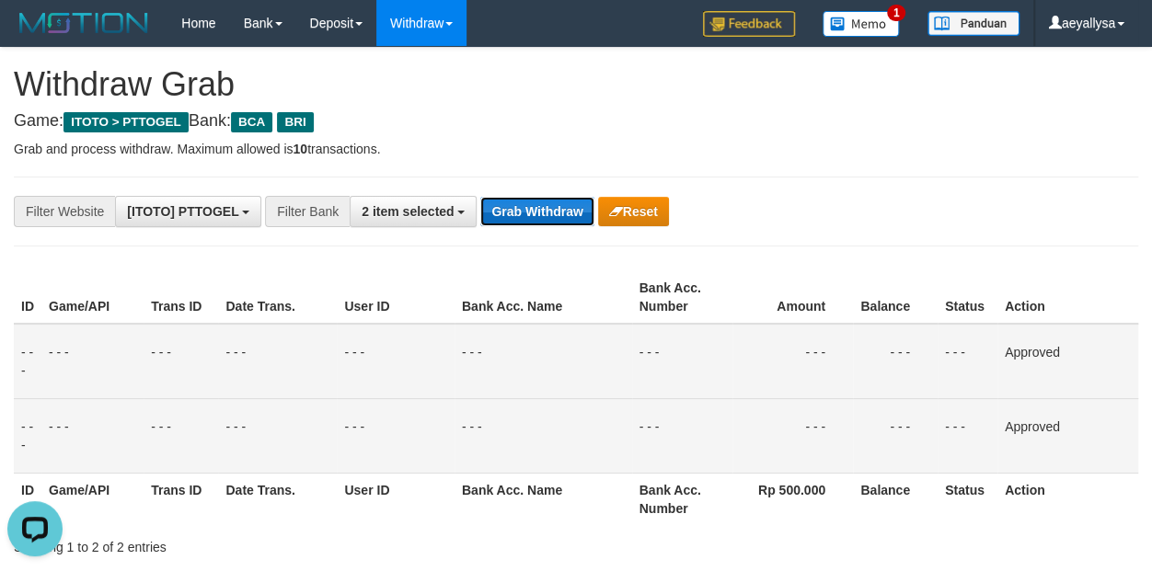
click at [534, 201] on button "Grab Withdraw" at bounding box center [536, 211] width 113 height 29
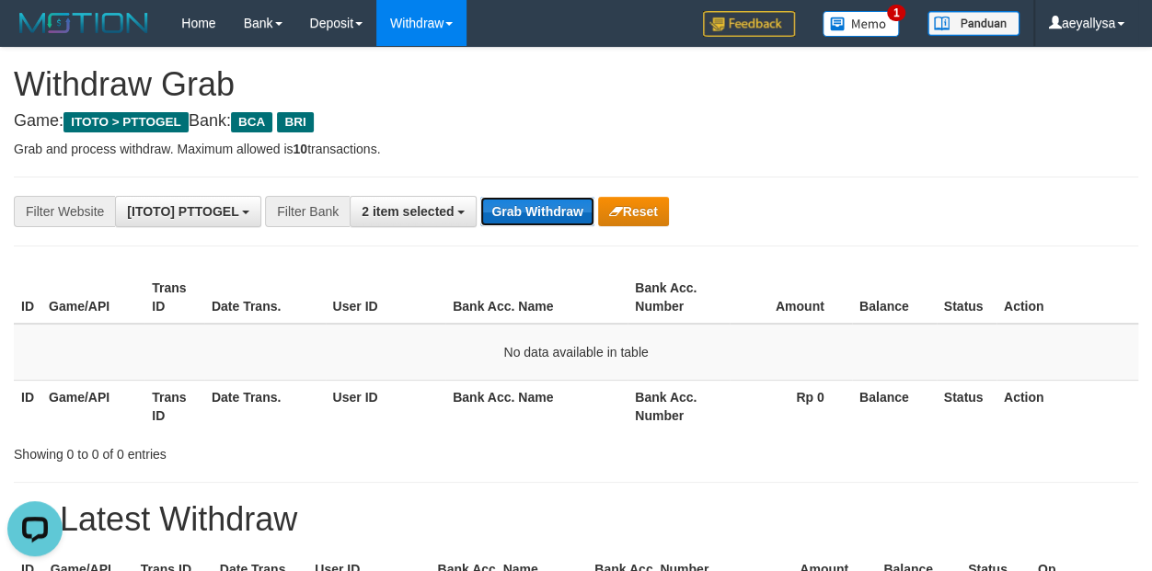
click at [522, 210] on button "Grab Withdraw" at bounding box center [536, 211] width 113 height 29
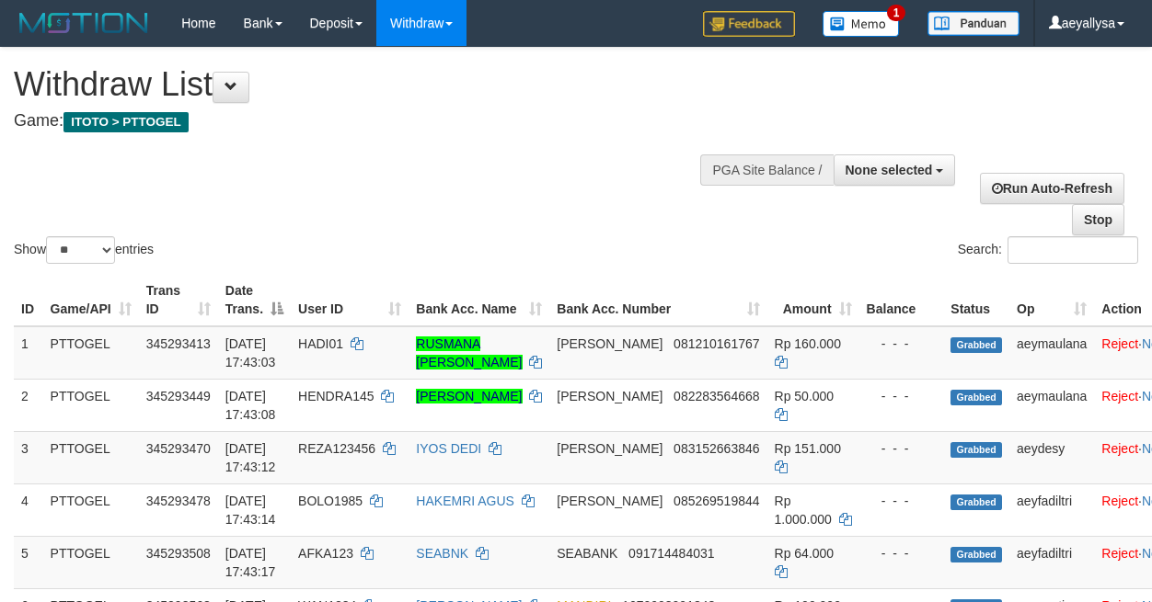
select select
select select "**"
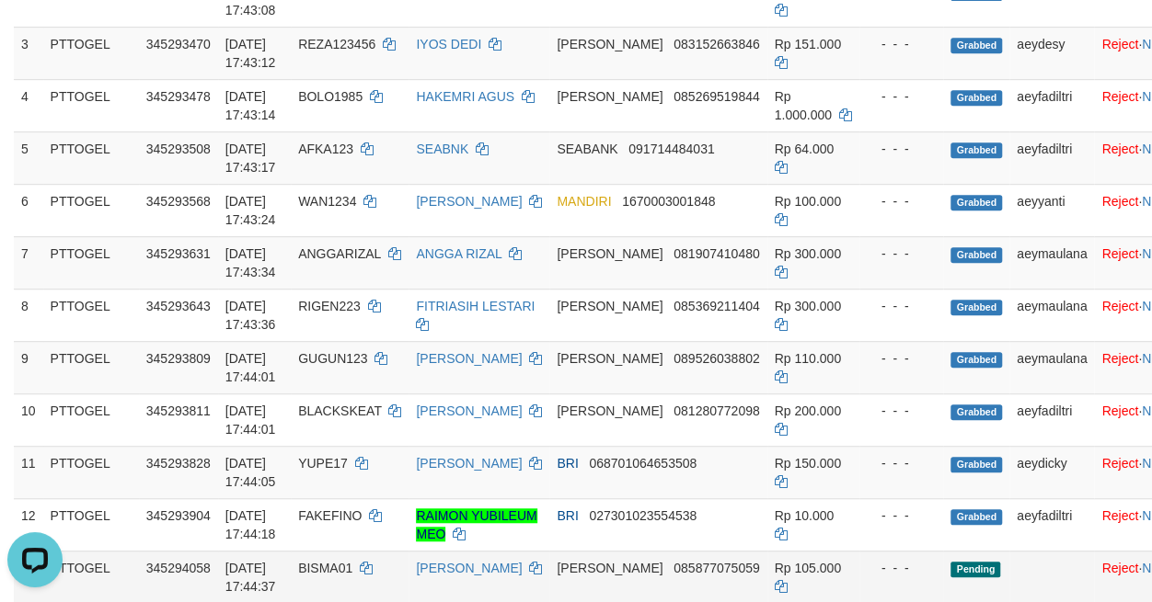
scroll to position [386, 0]
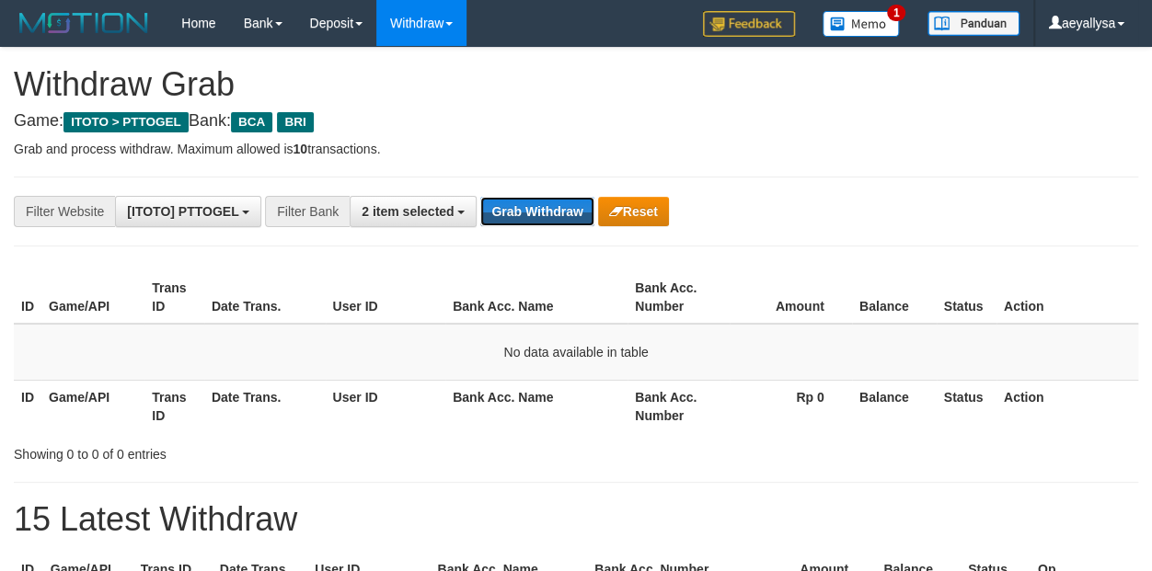
click at [522, 210] on button "Grab Withdraw" at bounding box center [536, 211] width 113 height 29
click at [523, 210] on button "Grab Withdraw" at bounding box center [536, 211] width 113 height 29
click at [522, 215] on button "Grab Withdraw" at bounding box center [536, 211] width 113 height 29
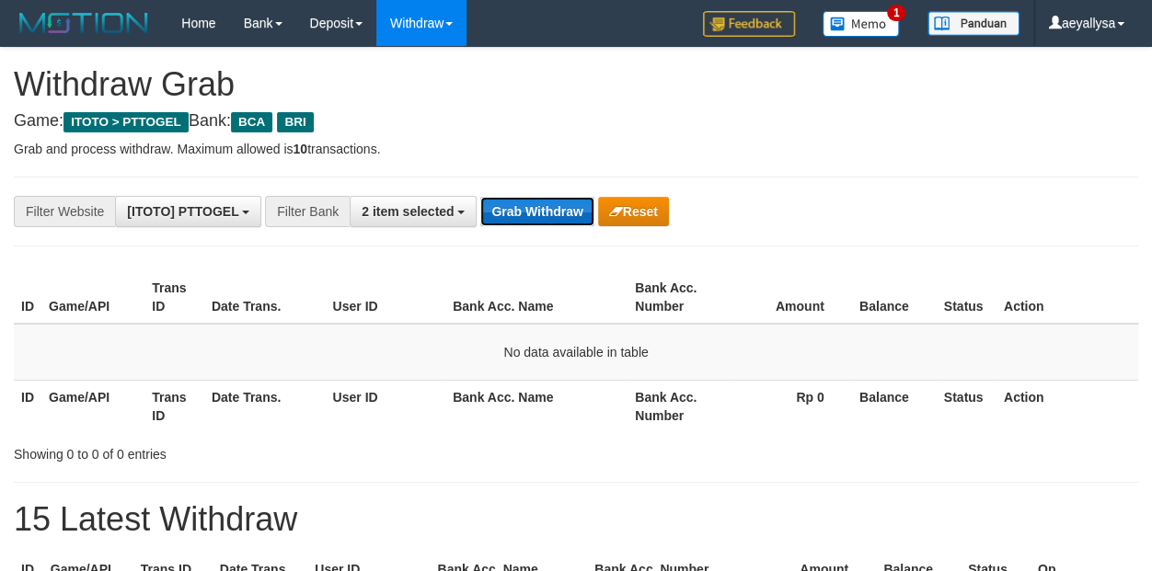
click at [522, 216] on button "Grab Withdraw" at bounding box center [536, 211] width 113 height 29
click at [1139, 415] on div "ID Game/API Trans ID Date Trans. User ID Bank Acc. Name Bank Acc. Number Amount…" at bounding box center [576, 352] width 1152 height 172
click at [563, 214] on button "Grab Withdraw" at bounding box center [536, 211] width 113 height 29
click at [563, 213] on button "Grab Withdraw" at bounding box center [536, 211] width 113 height 29
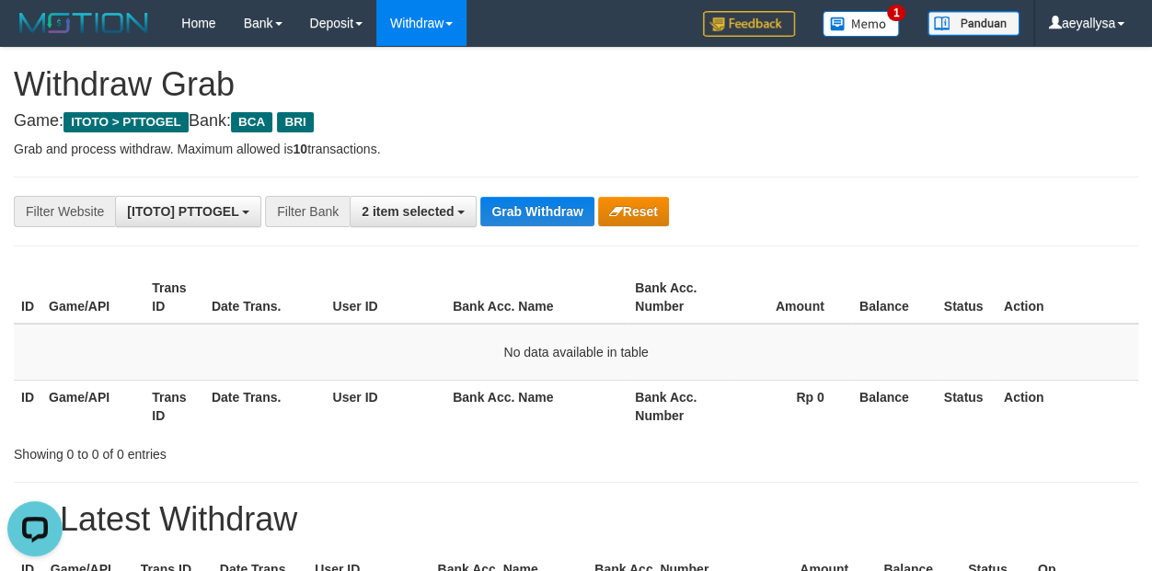
drag, startPoint x: 1113, startPoint y: 260, endPoint x: 1068, endPoint y: 274, distance: 47.1
click at [407, 207] on span "2 item selected" at bounding box center [407, 211] width 92 height 15
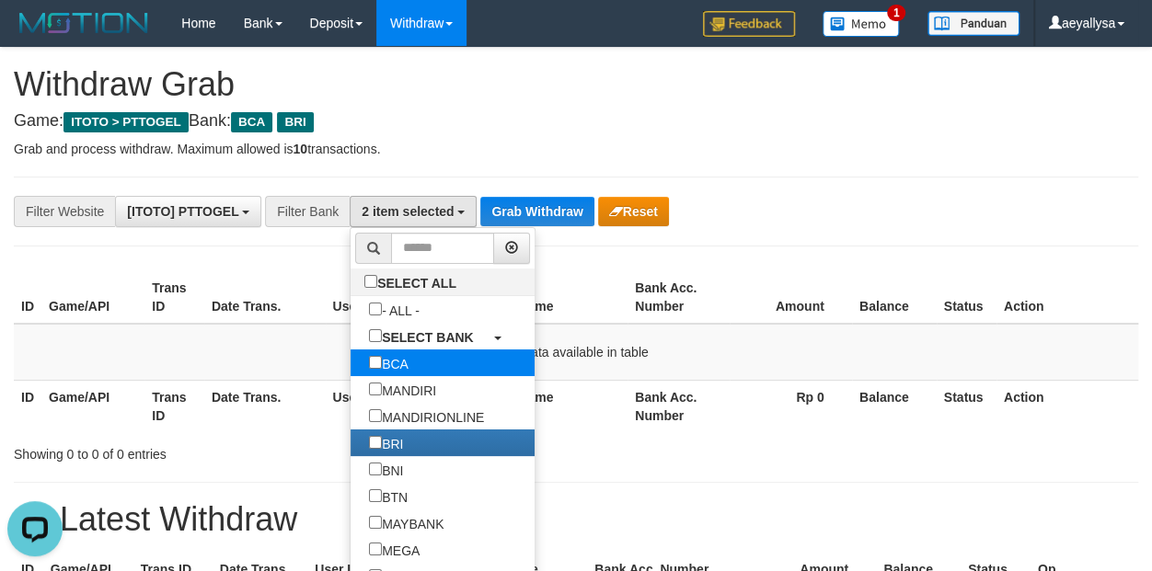
click at [350, 357] on label "BCA" at bounding box center [388, 363] width 76 height 27
select select "***"
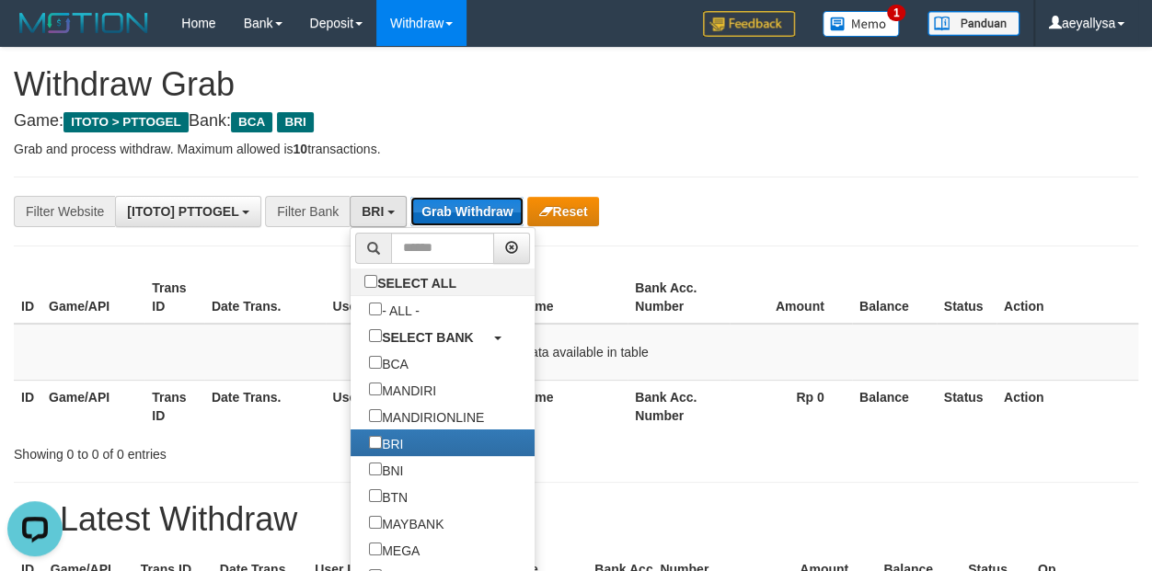
click at [467, 208] on button "Grab Withdraw" at bounding box center [466, 211] width 113 height 29
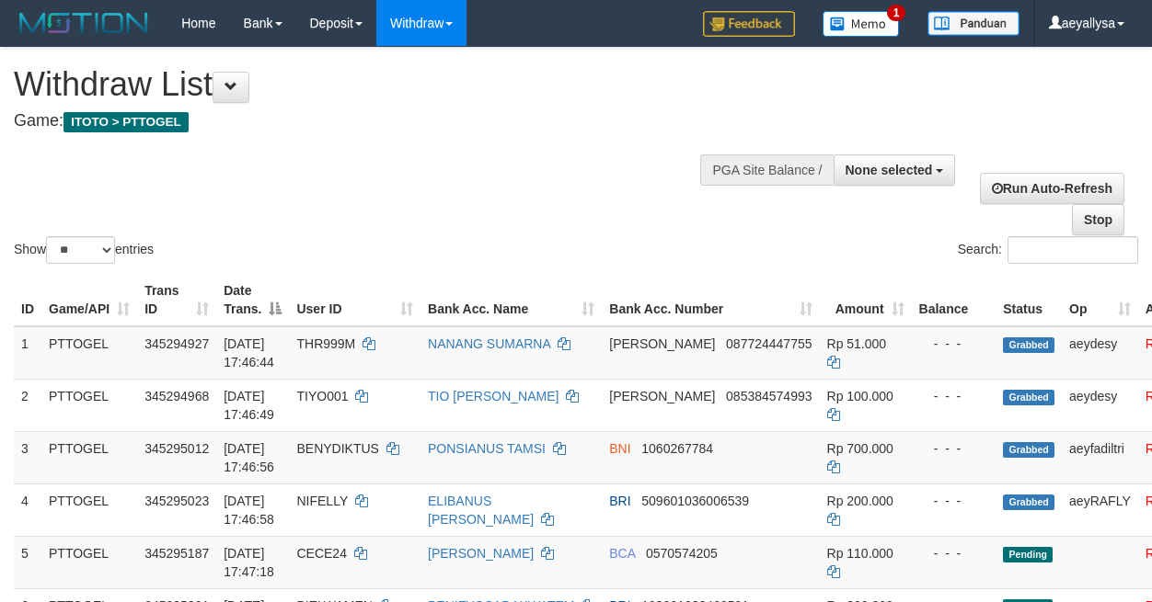
select select
select select "**"
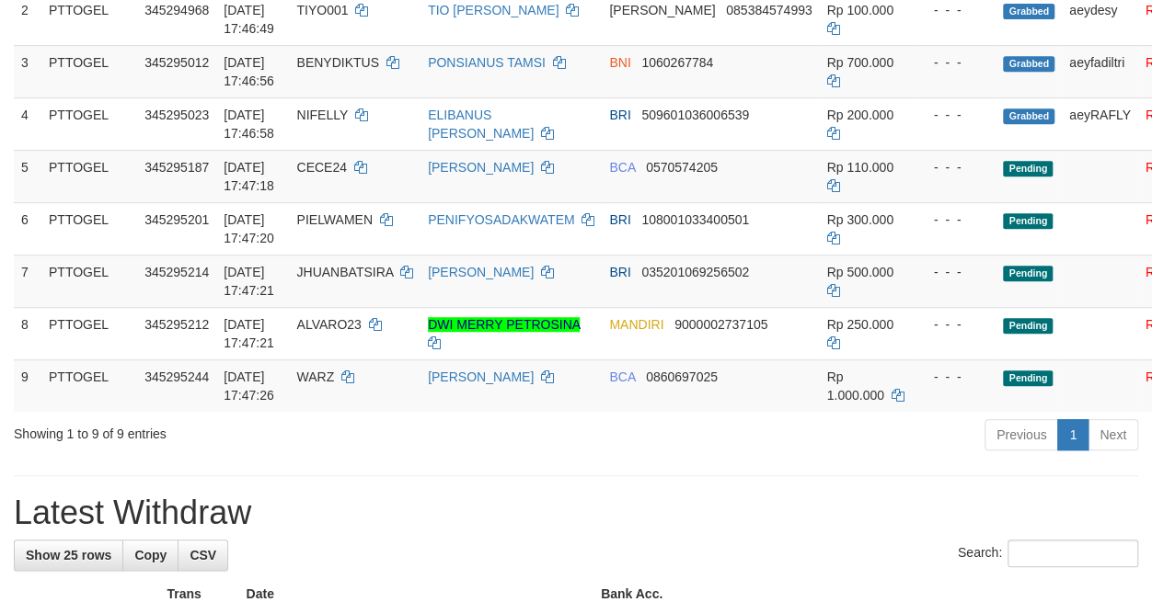
click at [644, 435] on div "Previous 1 Next" at bounding box center [816, 438] width 644 height 40
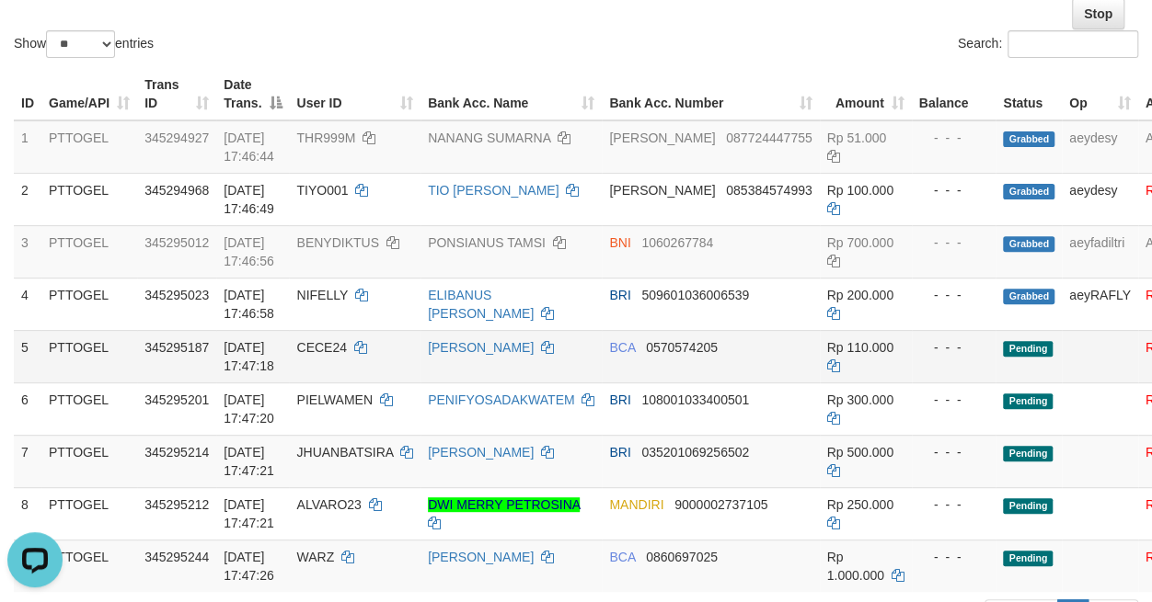
scroll to position [258, 0]
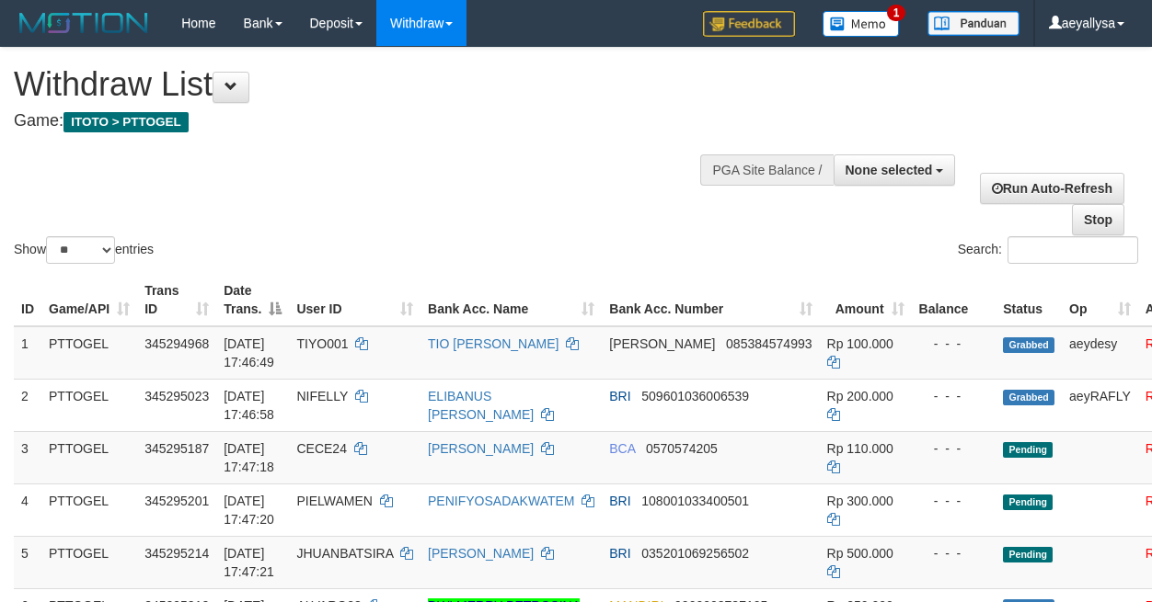
select select
select select "**"
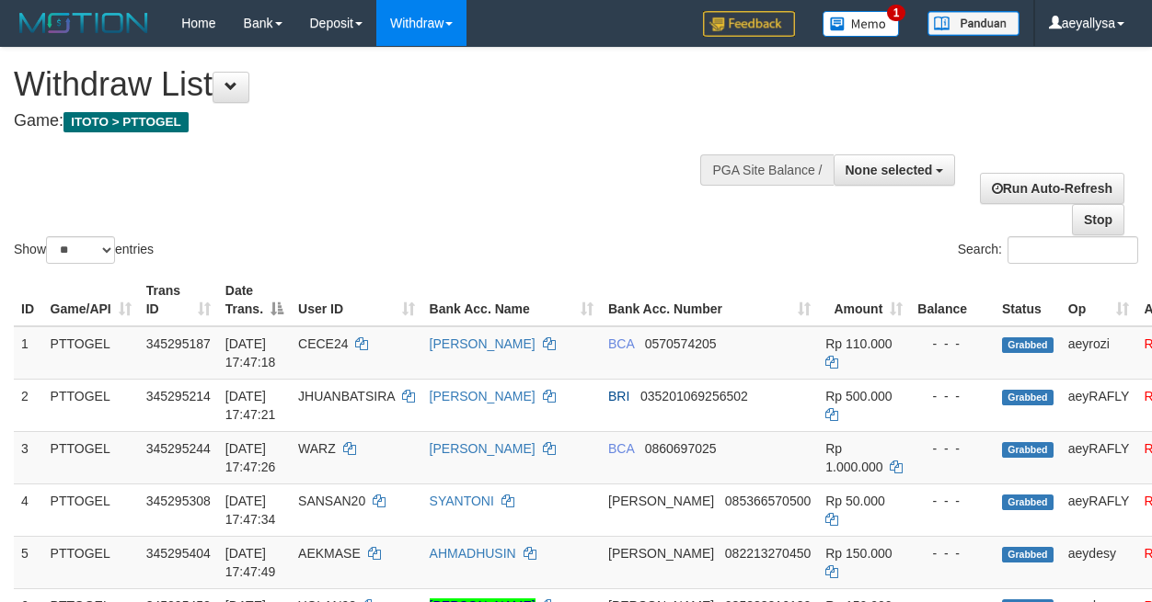
select select
select select "**"
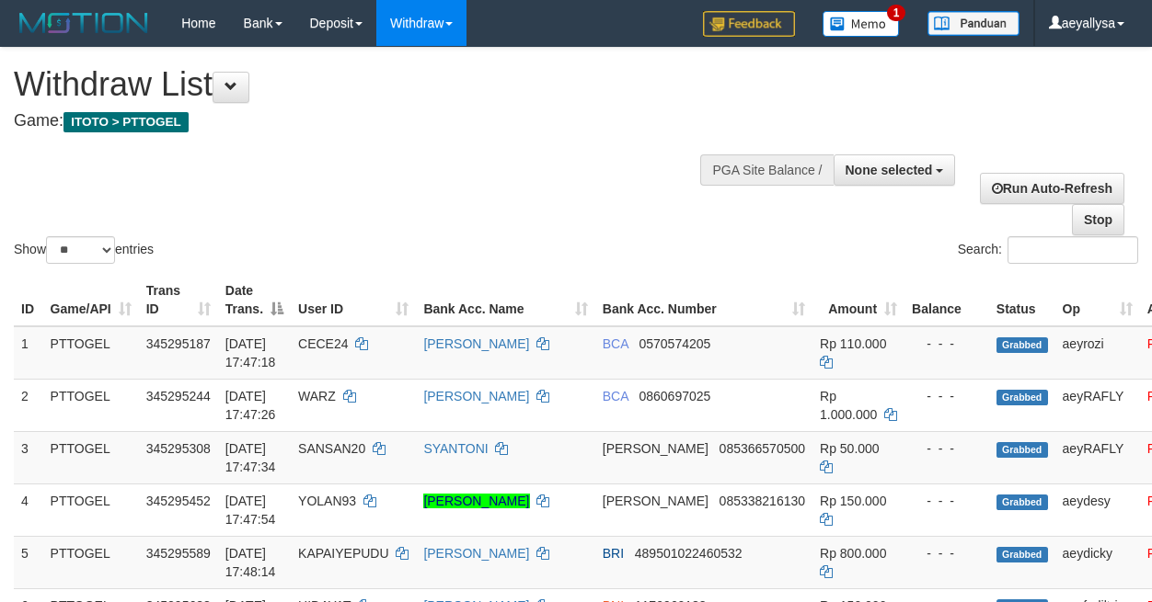
select select
select select "**"
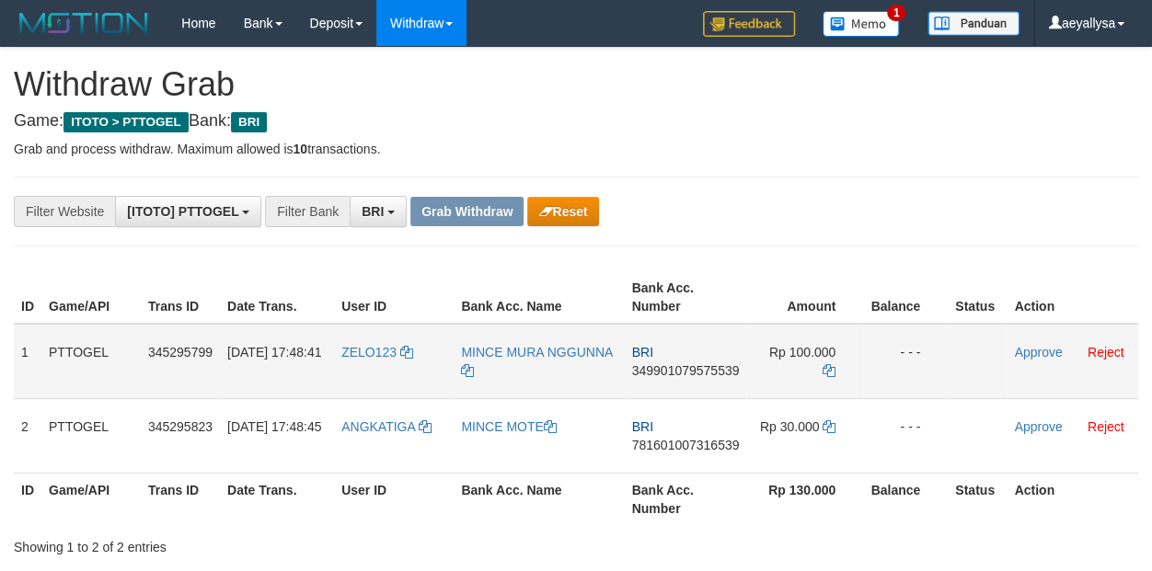
scroll to position [91, 0]
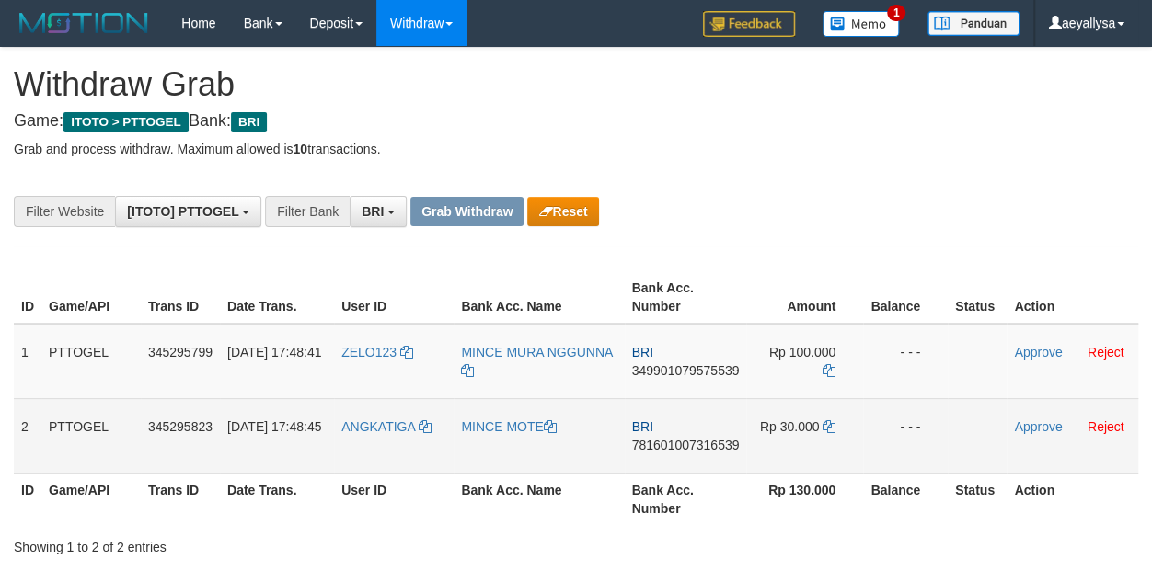
drag, startPoint x: 403, startPoint y: 373, endPoint x: 815, endPoint y: 440, distance: 417.5
click at [815, 440] on tbody "1 PTTOGEL 345295799 01/10/2025 17:48:41 ZELO123 MINCE MURA NGGUNNA BRI 34990107…" at bounding box center [576, 399] width 1124 height 150
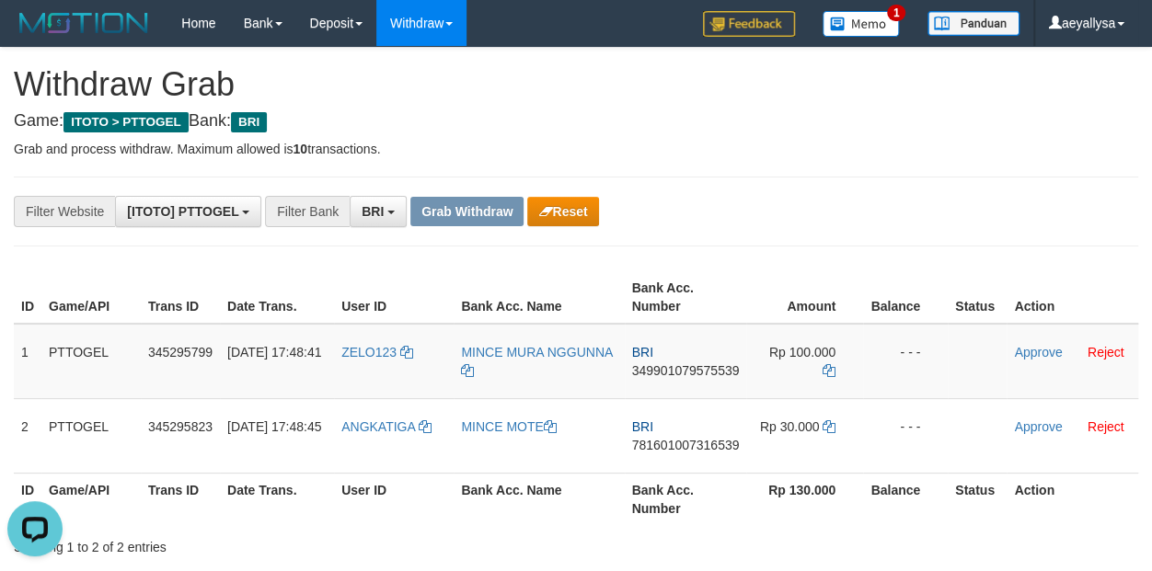
scroll to position [0, 0]
click at [1125, 223] on div "**********" at bounding box center [576, 211] width 1152 height 31
click at [710, 377] on td "BRI 349901079575539" at bounding box center [686, 361] width 122 height 75
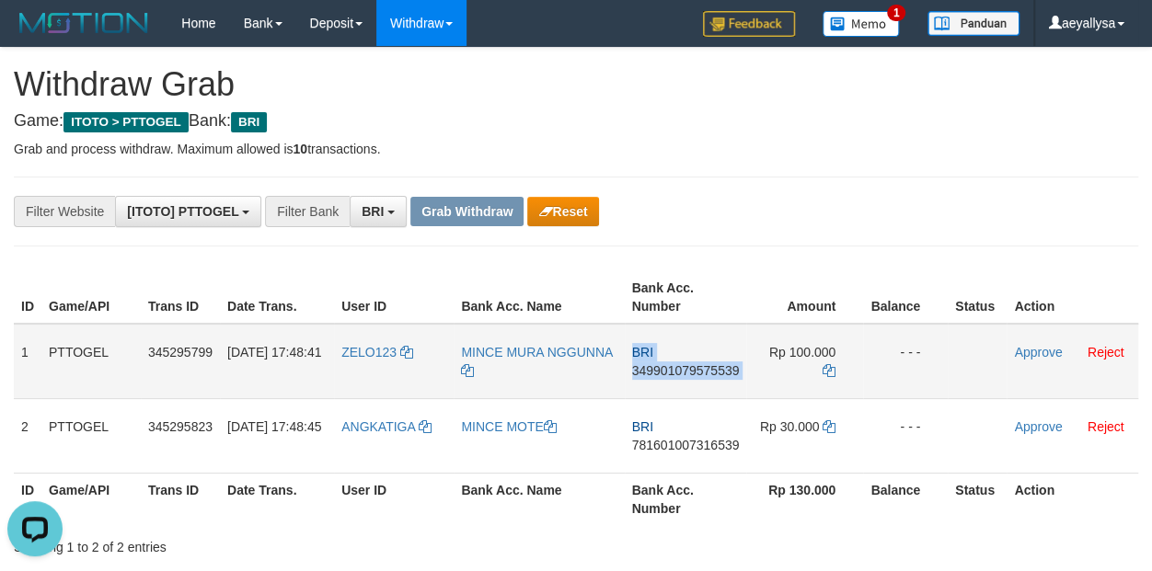
click at [712, 371] on span "349901079575539" at bounding box center [686, 370] width 108 height 15
copy td "BRI 349901079575539"
click at [712, 371] on span "349901079575539" at bounding box center [686, 370] width 108 height 15
copy span "349901079575539"
click at [712, 371] on span "349901079575539" at bounding box center [686, 370] width 108 height 15
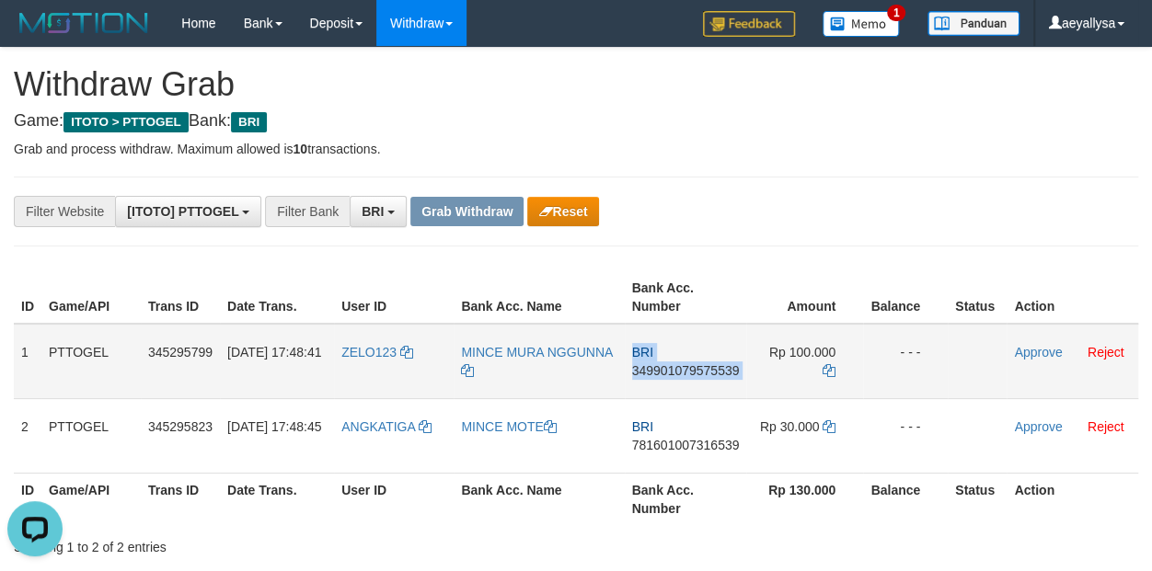
copy td "BRI 349901079575539"
click at [831, 371] on icon at bounding box center [828, 370] width 13 height 13
click at [830, 371] on icon at bounding box center [828, 370] width 13 height 13
click at [1027, 353] on link "Approve" at bounding box center [1038, 352] width 48 height 15
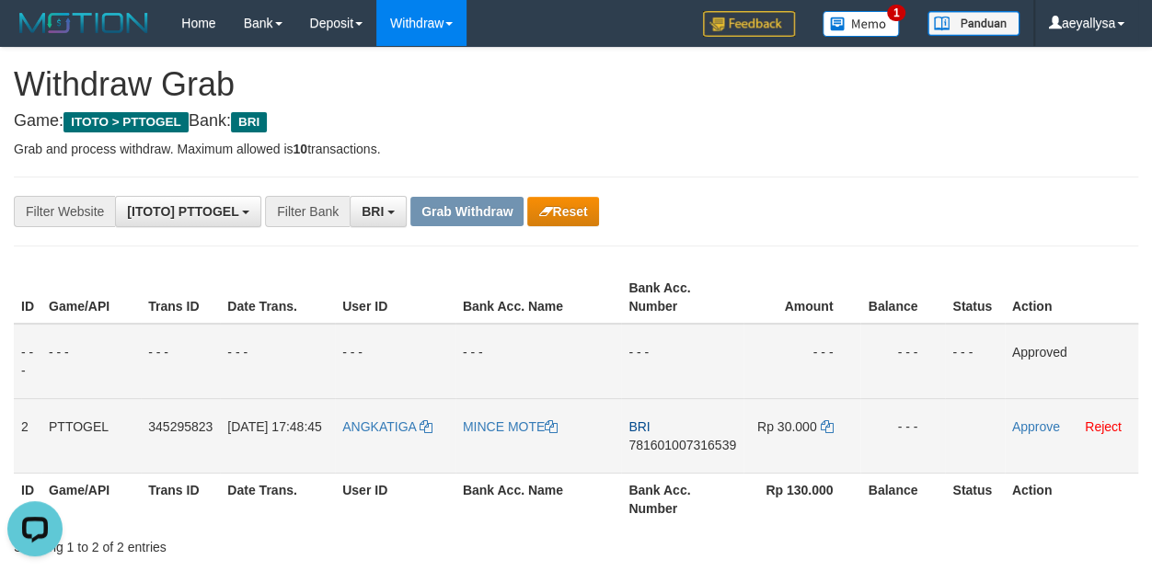
click at [711, 450] on span "781601007316539" at bounding box center [682, 445] width 108 height 15
click at [708, 449] on span "781601007316539" at bounding box center [682, 445] width 108 height 15
copy span "781601007316539"
click at [708, 449] on span "781601007316539" at bounding box center [682, 445] width 108 height 15
copy span "781601007316539"
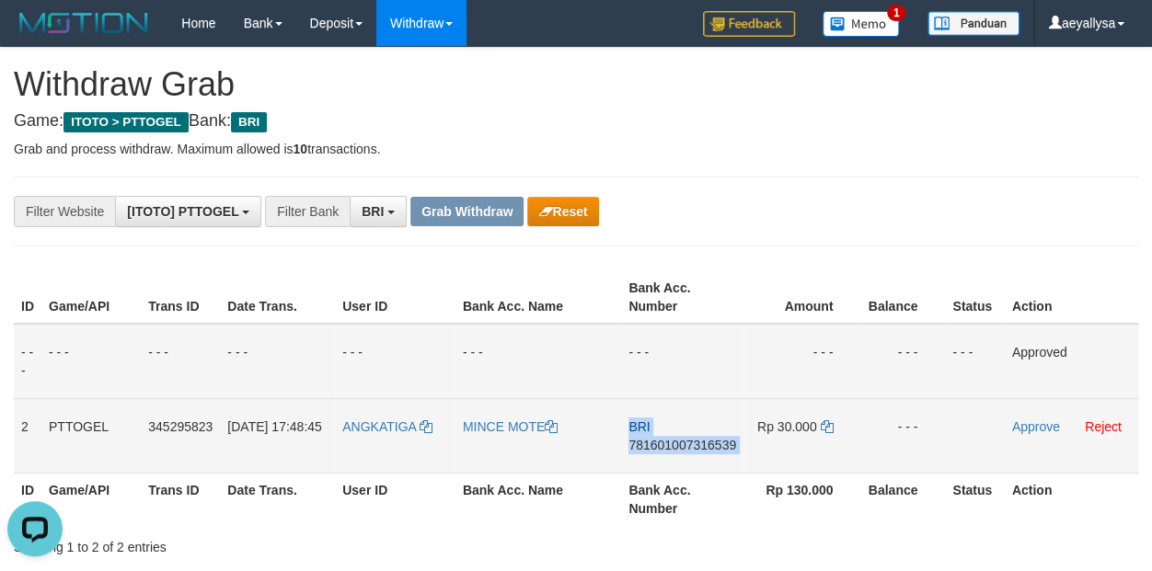
click at [708, 449] on span "781601007316539" at bounding box center [682, 445] width 108 height 15
copy td "BRI 781601007316539"
click at [719, 440] on span "781601007316539" at bounding box center [682, 445] width 108 height 15
copy span "781601007316539"
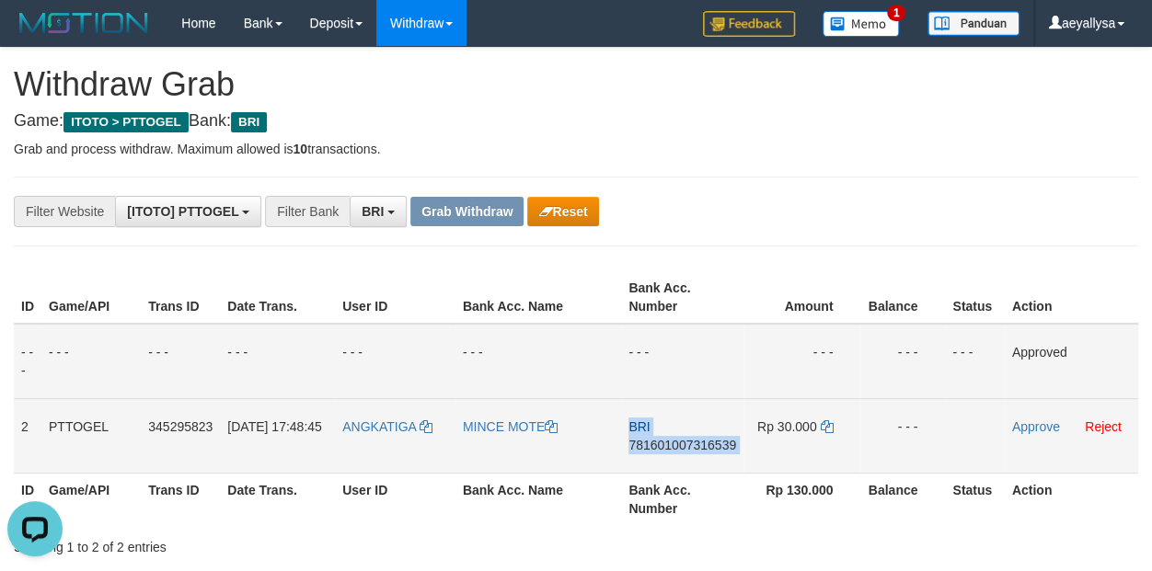
click at [719, 440] on span "781601007316539" at bounding box center [682, 445] width 108 height 15
copy td "BRI 781601007316539"
click at [817, 421] on td "Rp 30.000" at bounding box center [801, 435] width 117 height 75
click at [830, 427] on icon at bounding box center [826, 426] width 13 height 13
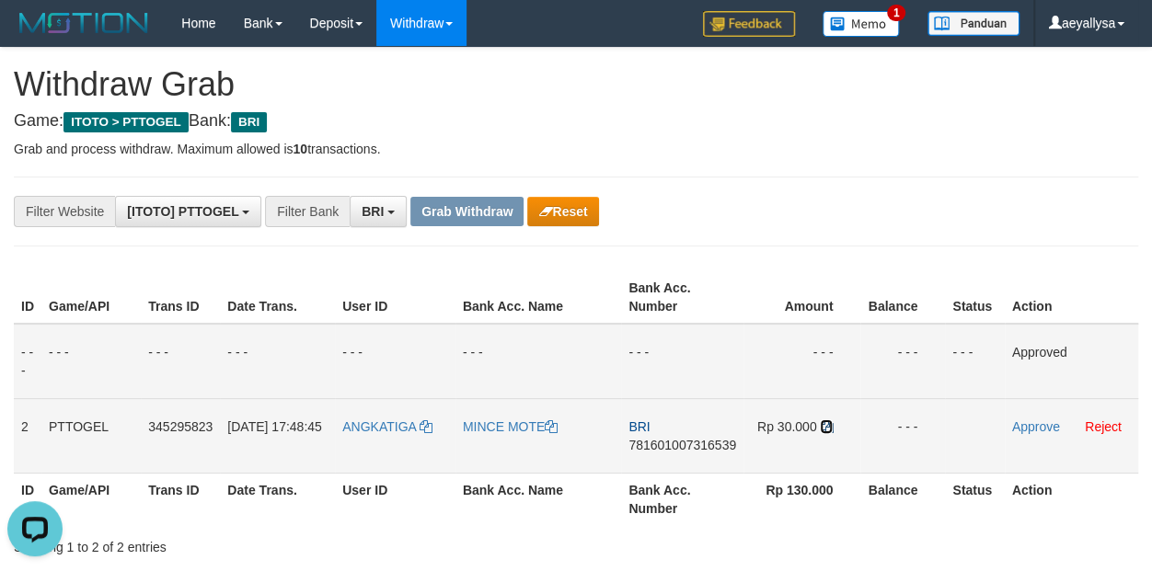
click at [830, 427] on icon at bounding box center [826, 426] width 13 height 13
click at [1046, 428] on link "Approve" at bounding box center [1036, 426] width 48 height 15
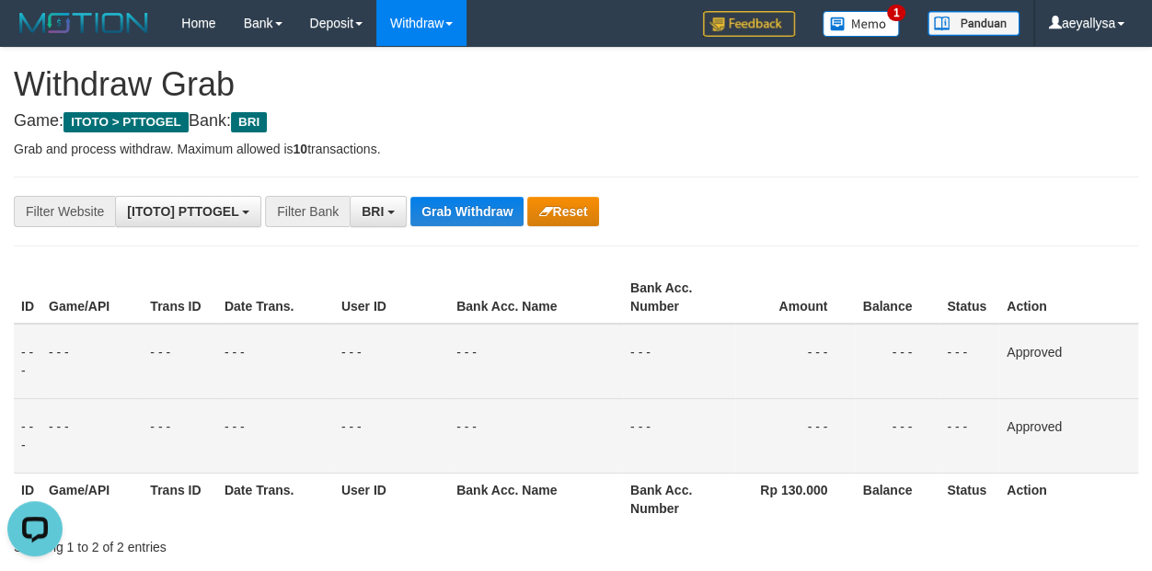
click at [476, 213] on button "Grab Withdraw" at bounding box center [466, 211] width 113 height 29
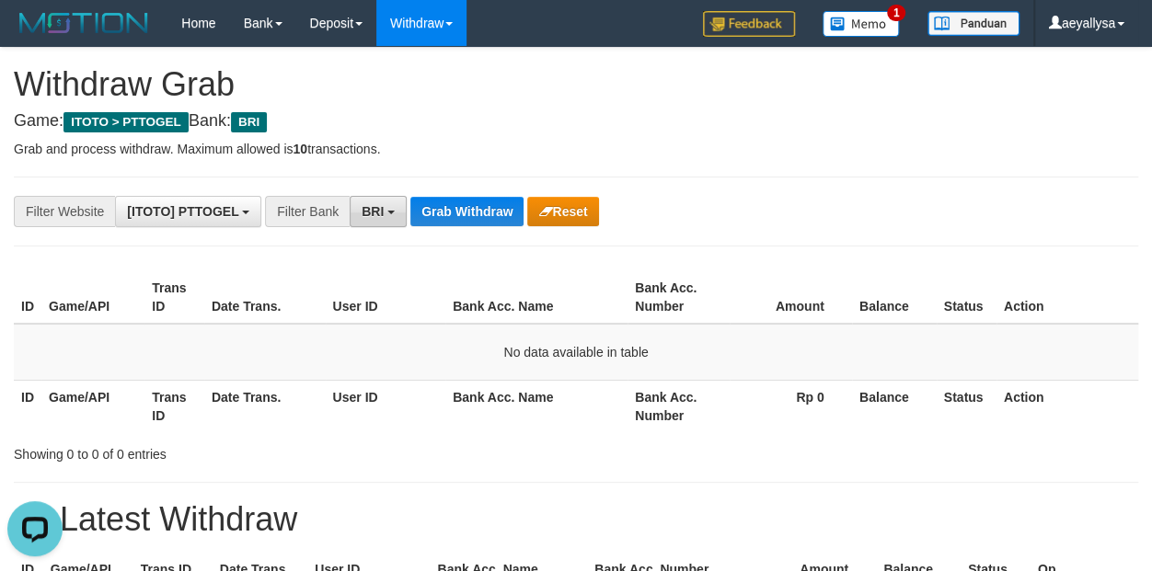
click at [394, 219] on button "BRI" at bounding box center [378, 211] width 57 height 31
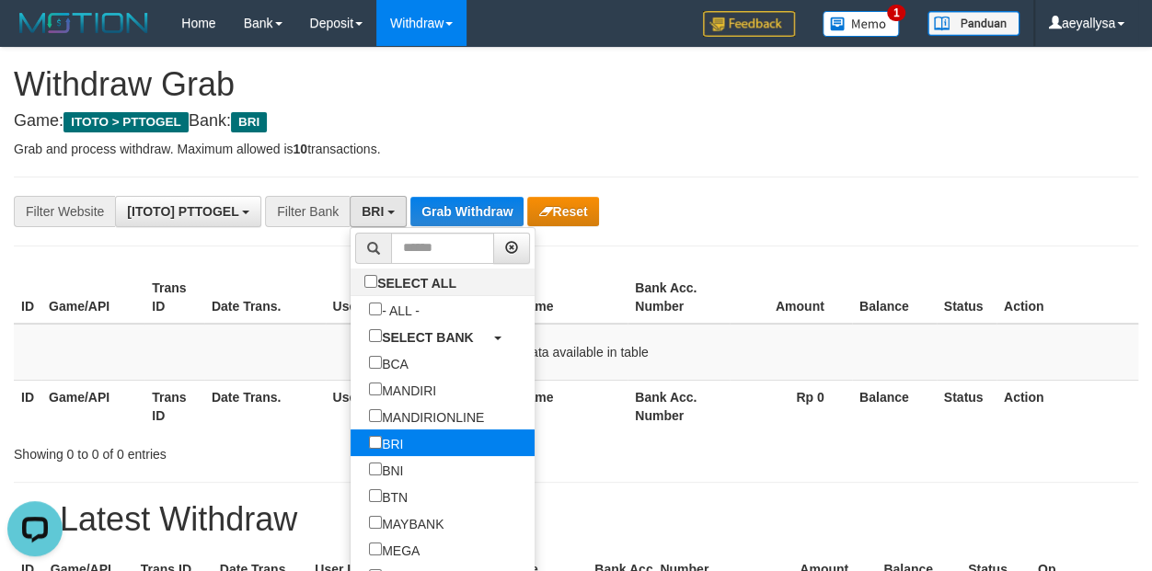
click at [350, 448] on label "BRI" at bounding box center [385, 443] width 71 height 27
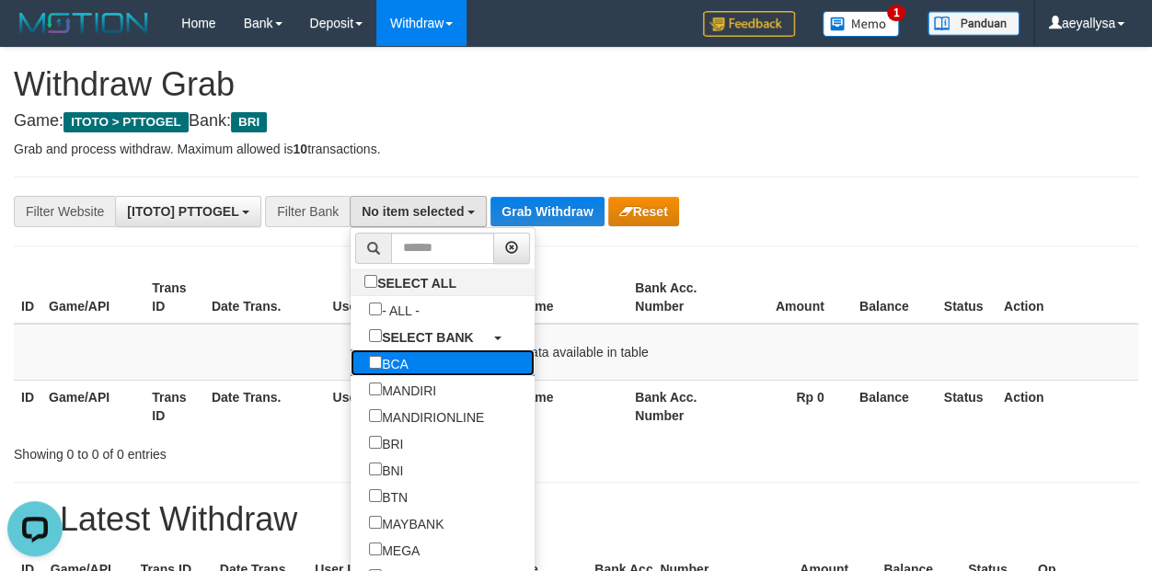
click at [350, 366] on label "BCA" at bounding box center [388, 363] width 76 height 27
select select "***"
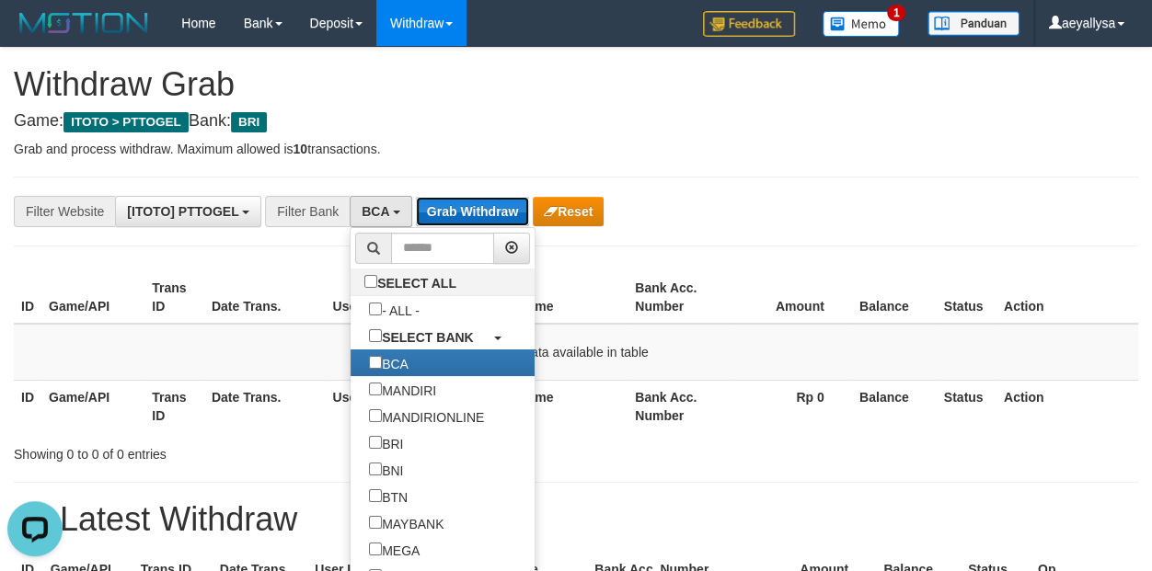
click at [462, 224] on button "Grab Withdraw" at bounding box center [472, 211] width 113 height 29
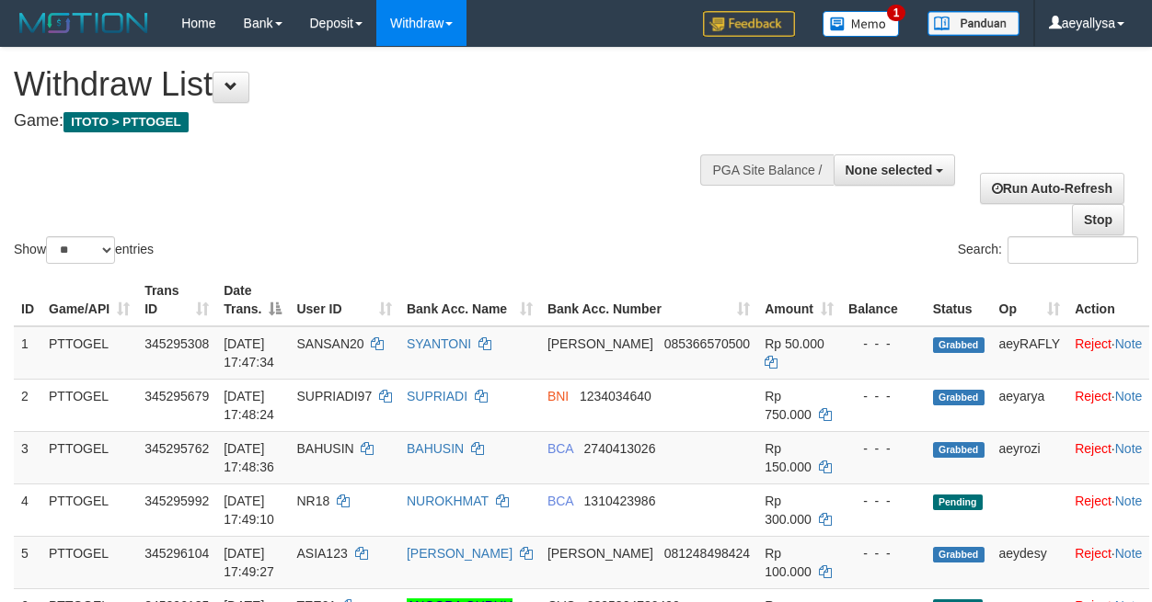
select select
select select "**"
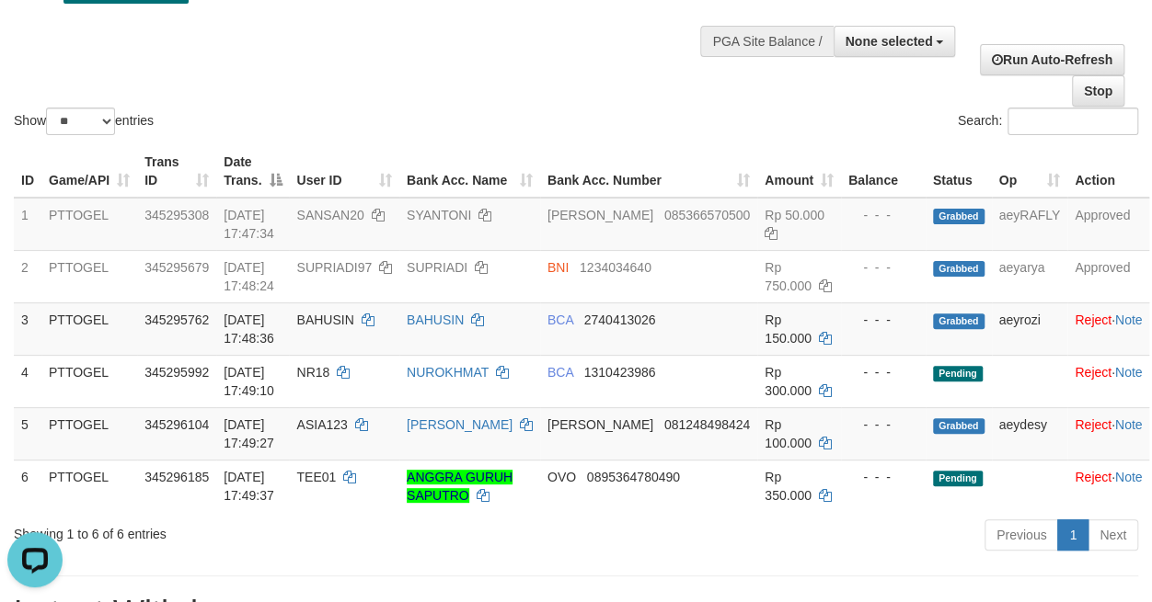
click at [1135, 190] on th "Action" at bounding box center [1108, 171] width 82 height 52
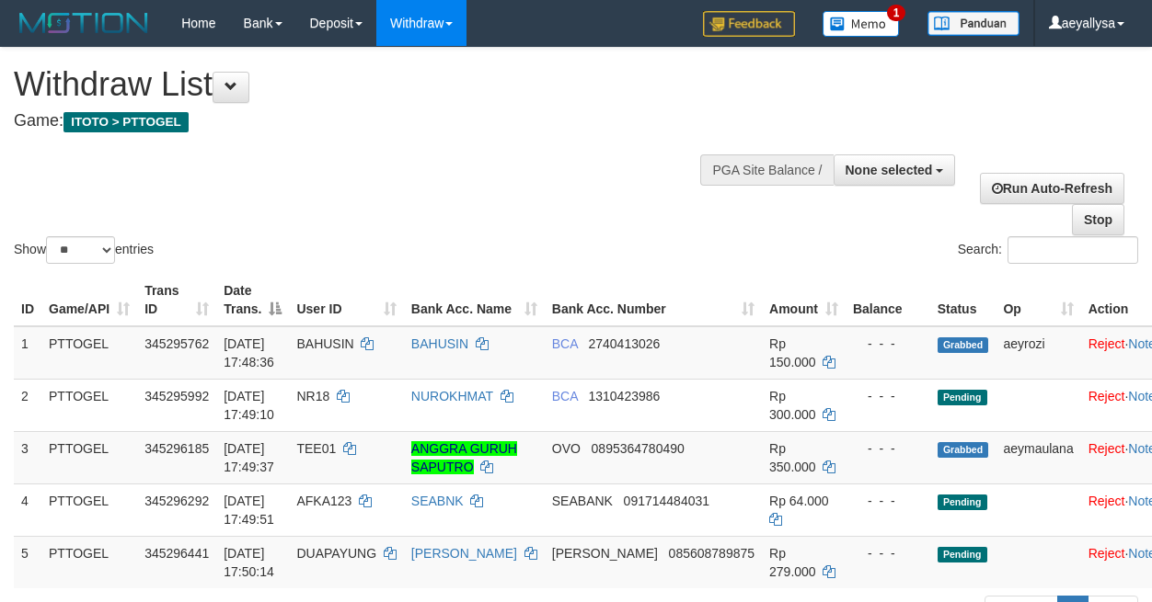
select select
select select "**"
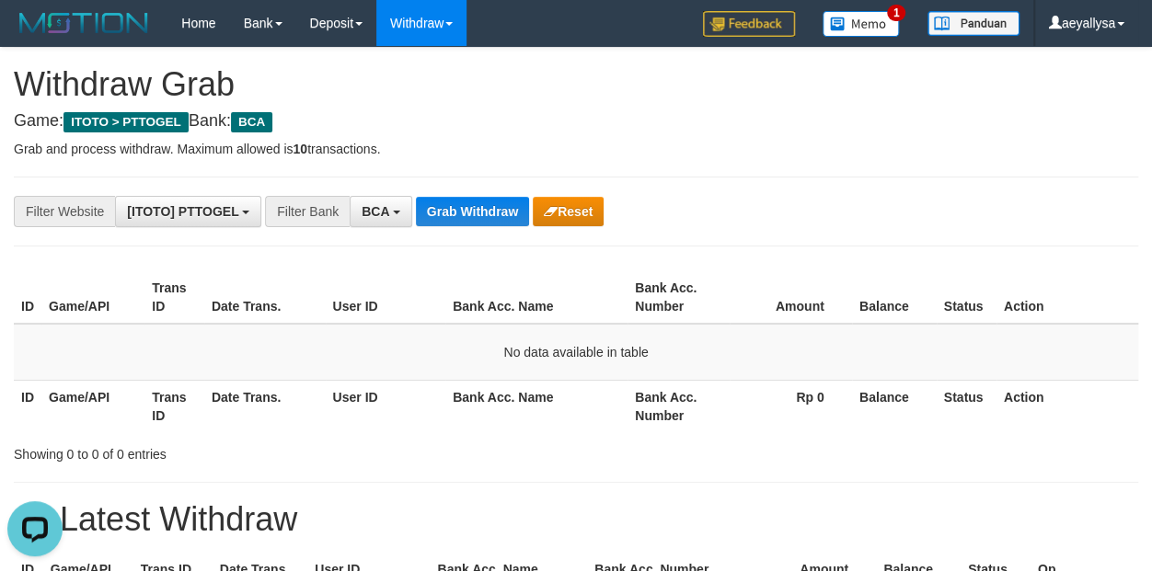
click at [1107, 281] on th "Action" at bounding box center [1067, 297] width 142 height 52
click at [384, 211] on span "BCA" at bounding box center [375, 211] width 28 height 15
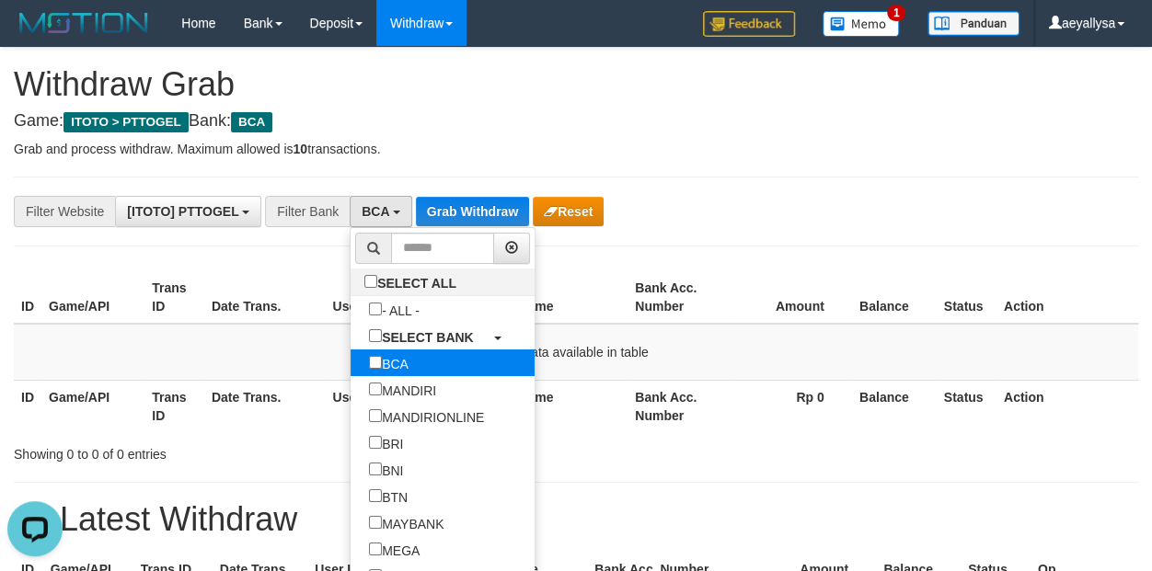
click at [350, 359] on label "BCA" at bounding box center [388, 363] width 76 height 27
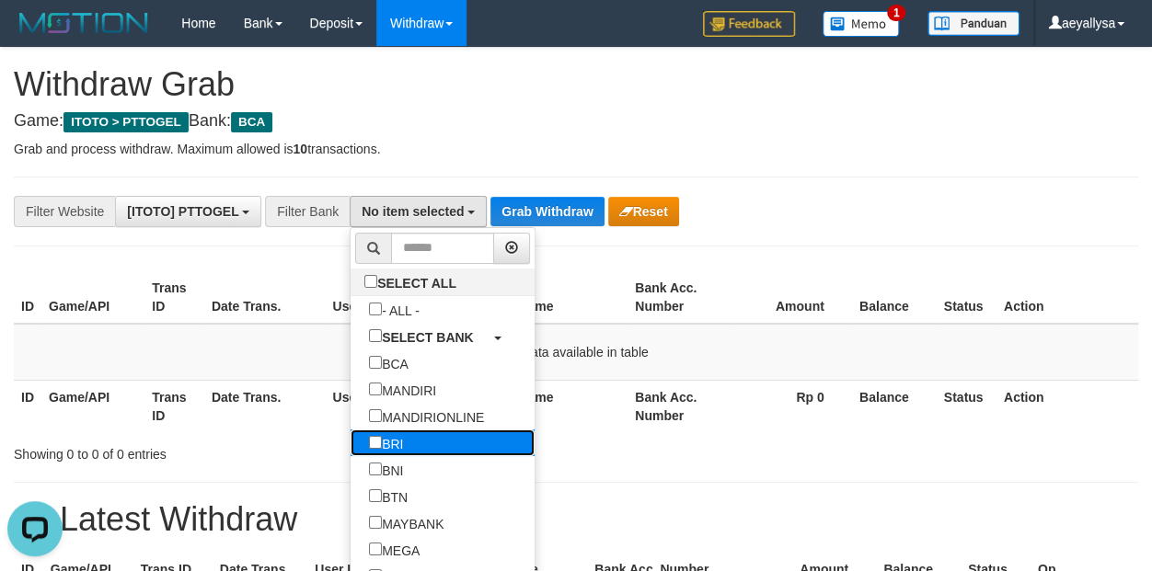
click at [350, 453] on label "BRI" at bounding box center [385, 443] width 71 height 27
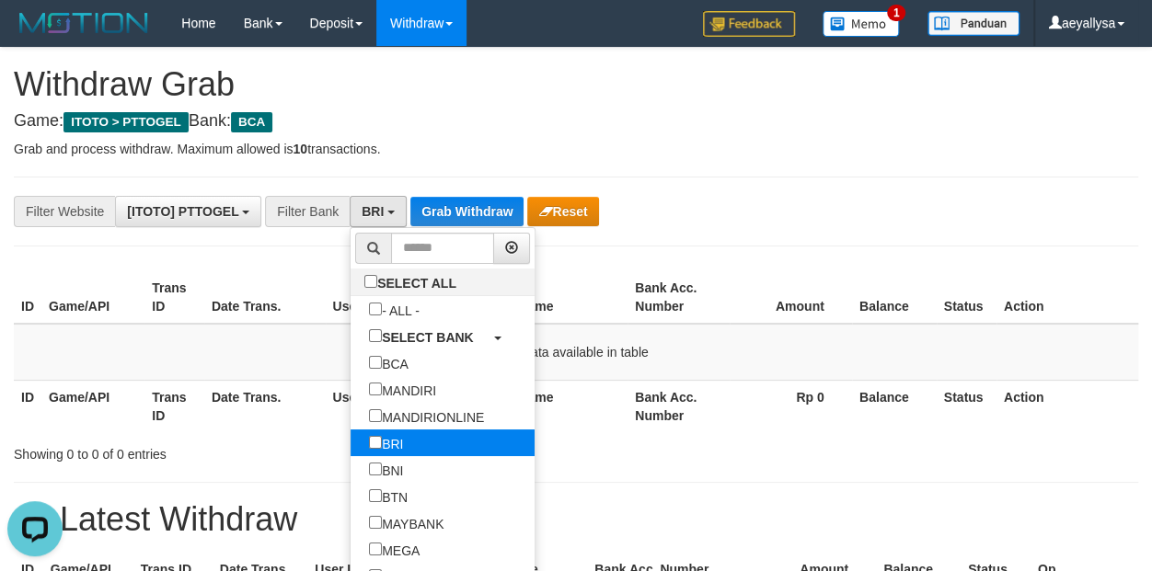
select select "***"
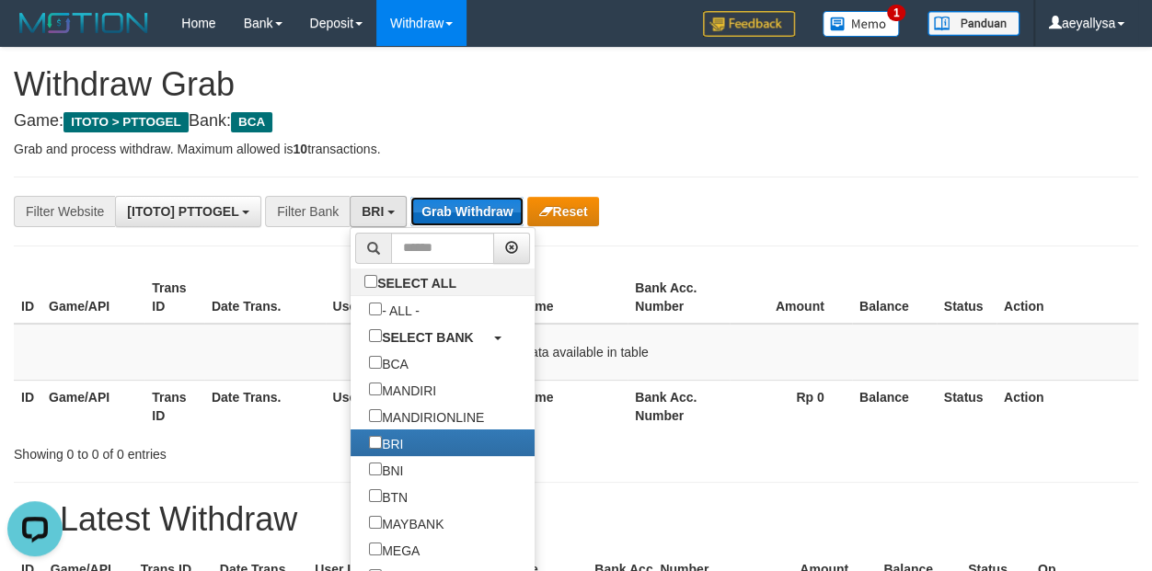
click at [501, 212] on button "Grab Withdraw" at bounding box center [466, 211] width 113 height 29
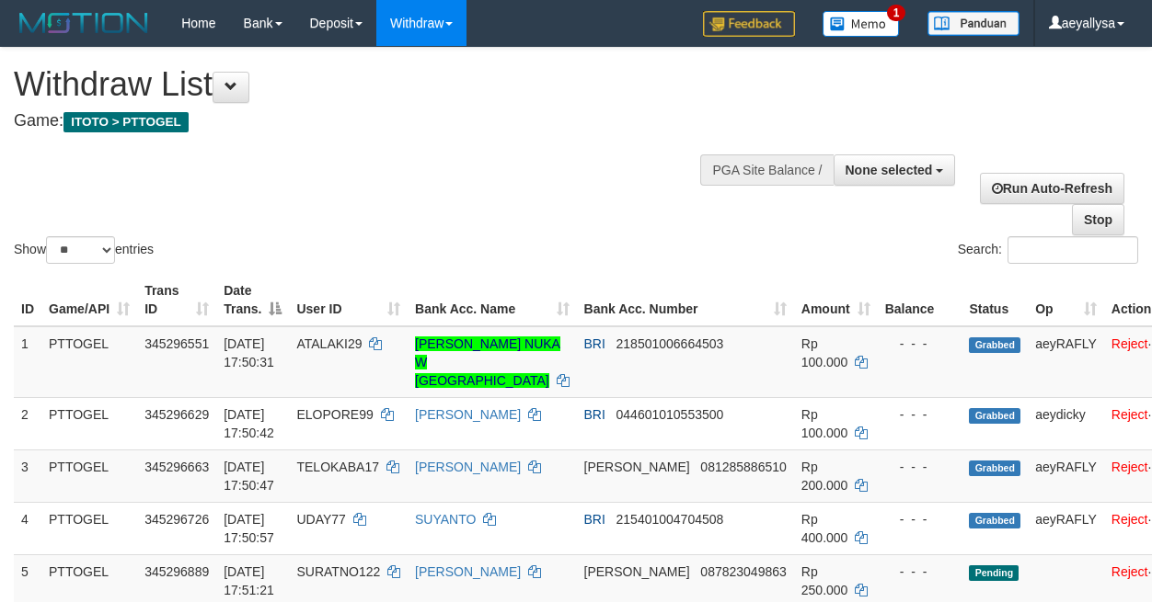
select select
select select "**"
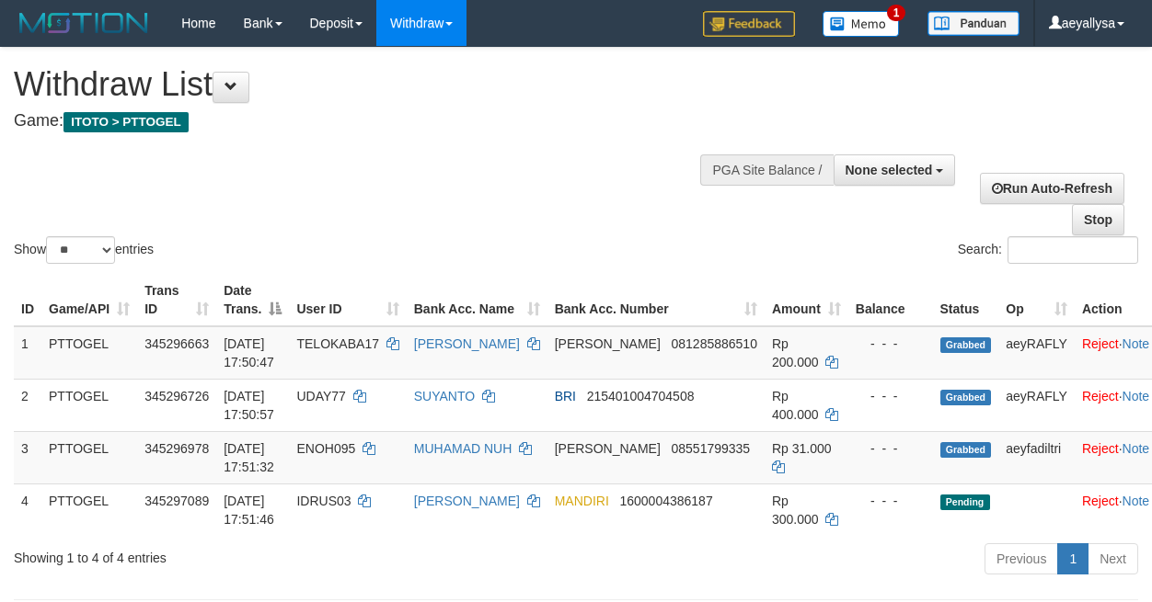
select select
select select "**"
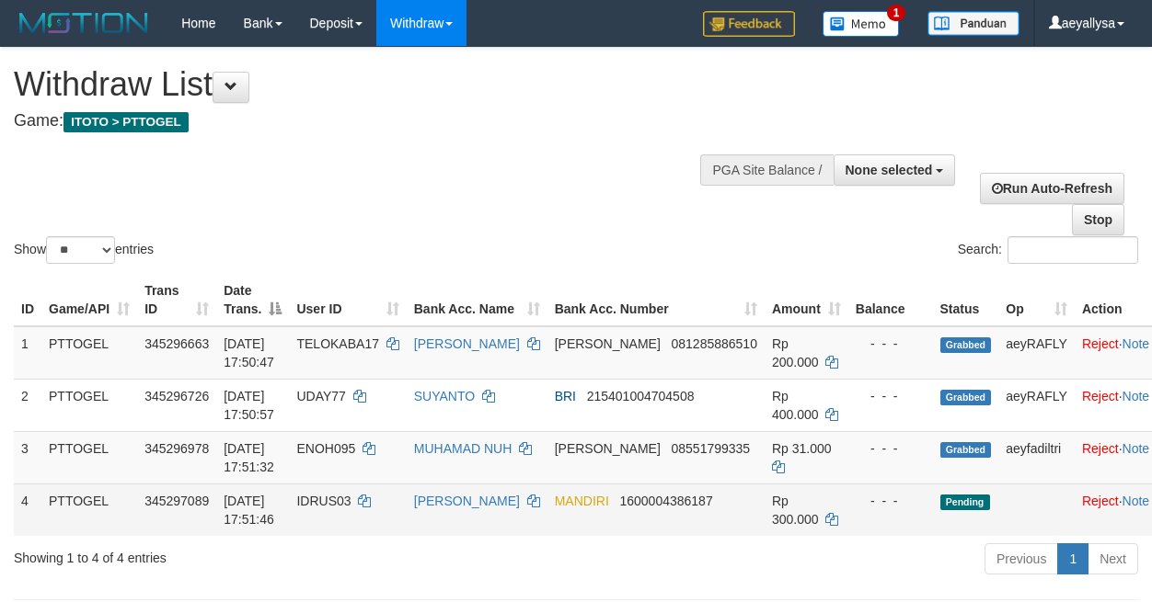
scroll to position [162, 0]
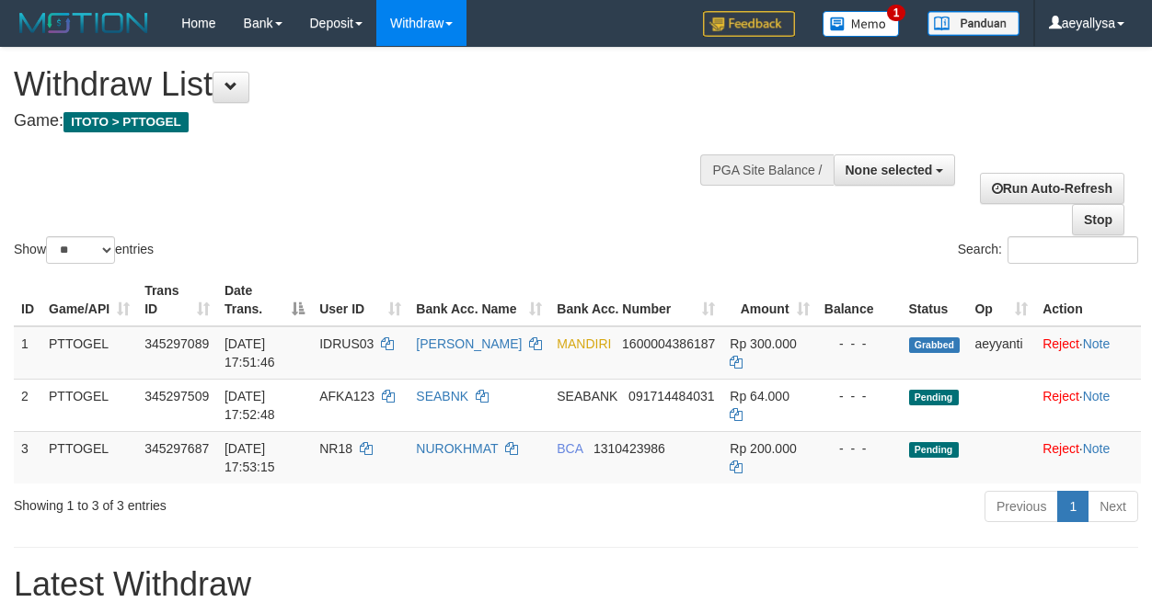
select select
select select "**"
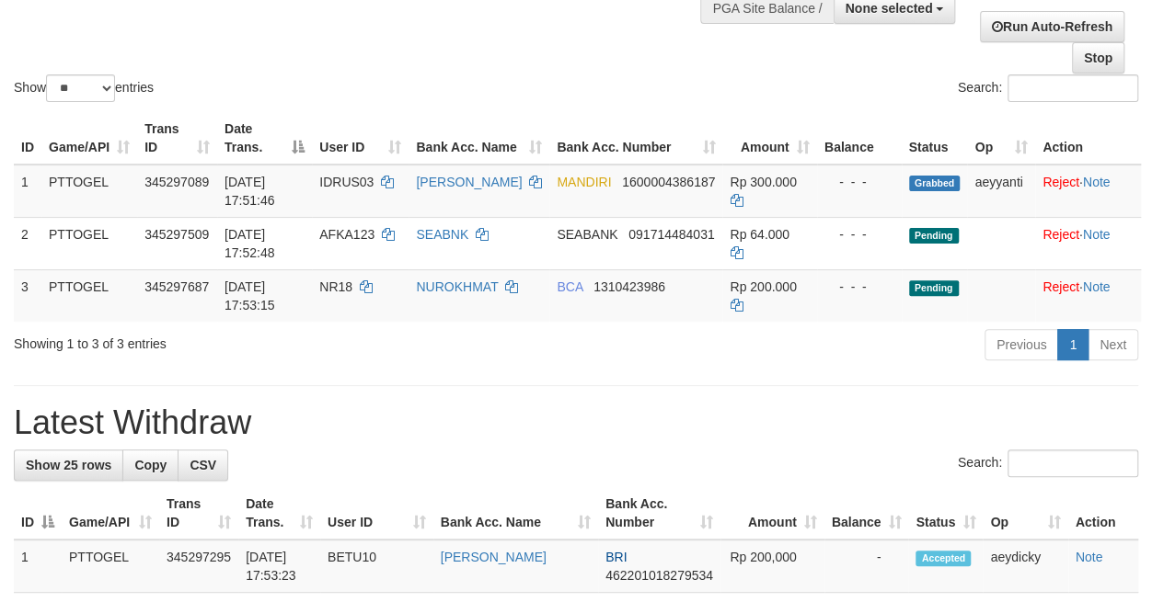
click at [763, 433] on h1 "Latest Withdraw" at bounding box center [576, 423] width 1124 height 37
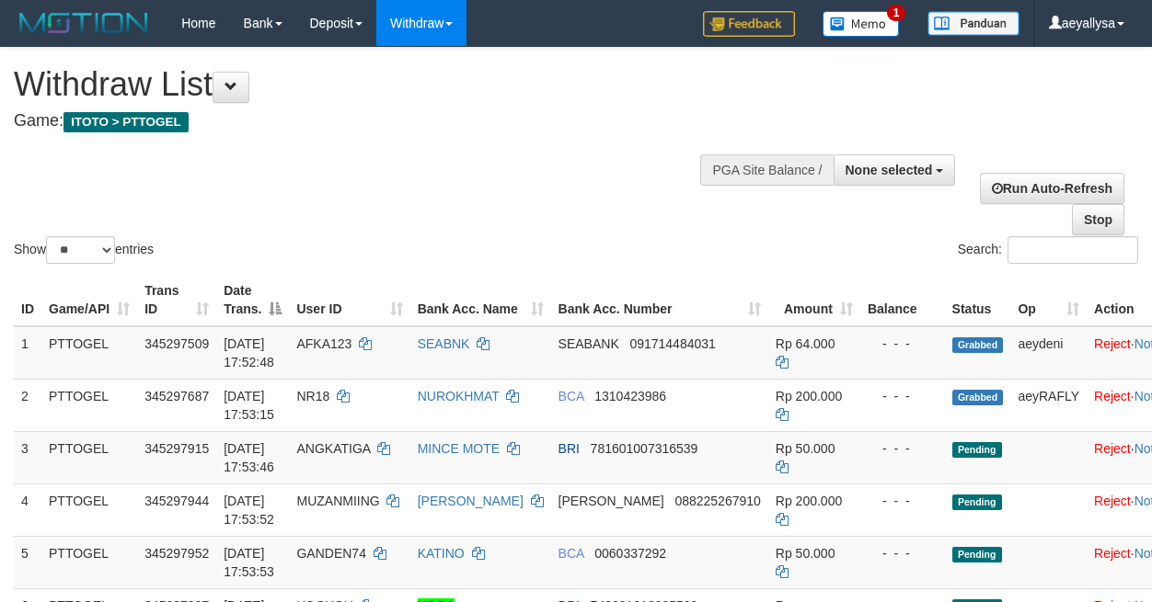
select select
select select "**"
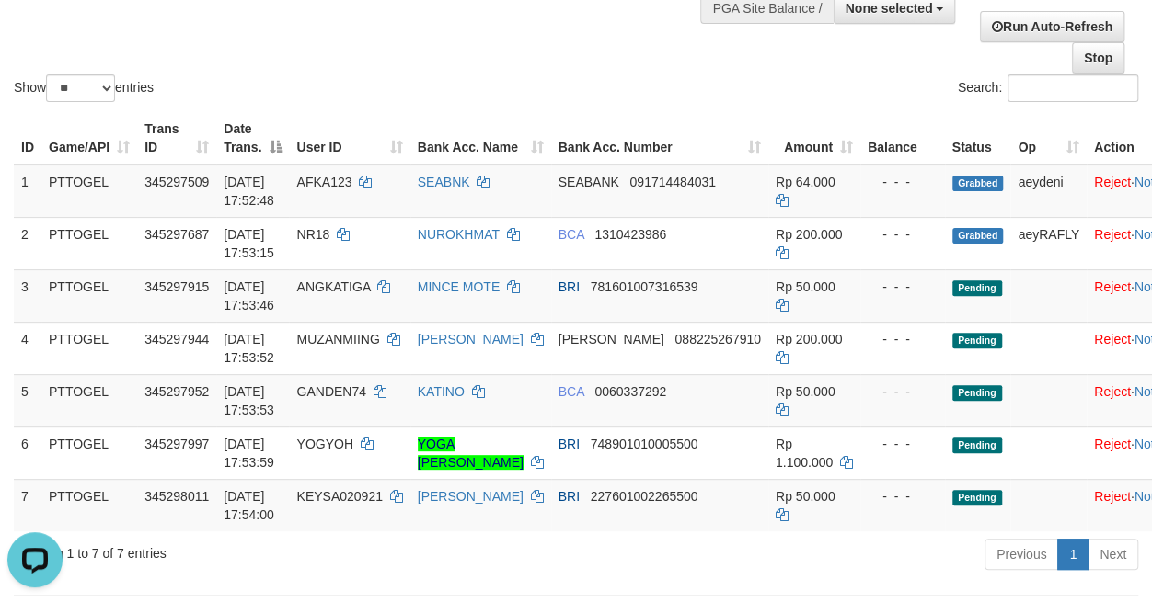
click at [700, 559] on div "Previous 1 Next" at bounding box center [816, 557] width 644 height 40
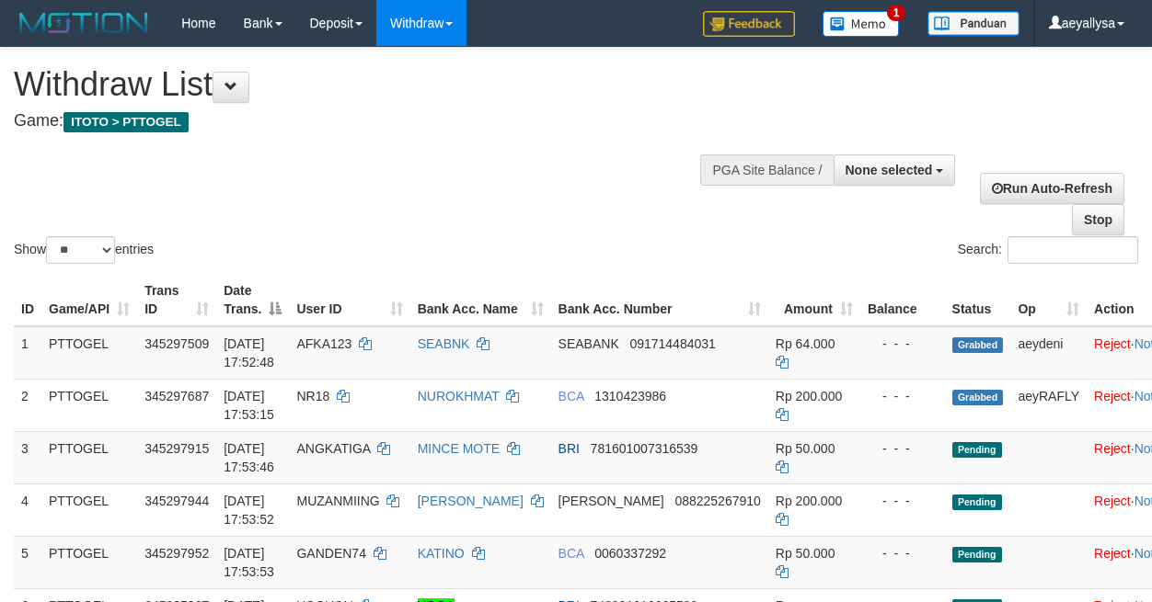
select select
select select "**"
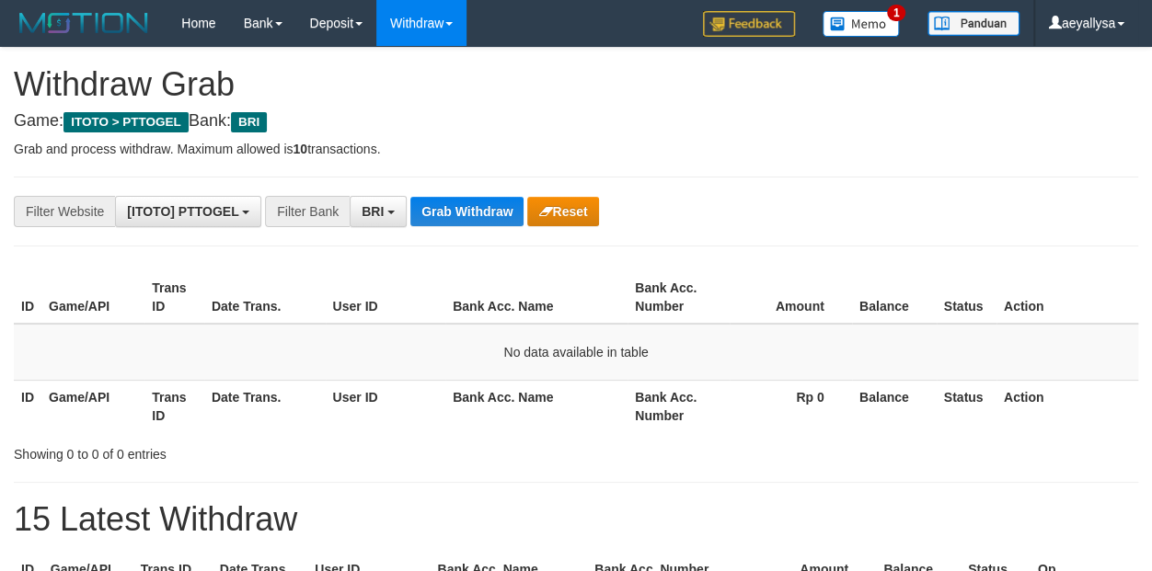
scroll to position [91, 0]
click at [438, 220] on button "Grab Withdraw" at bounding box center [466, 211] width 113 height 29
click at [442, 202] on button "Grab Withdraw" at bounding box center [466, 211] width 113 height 29
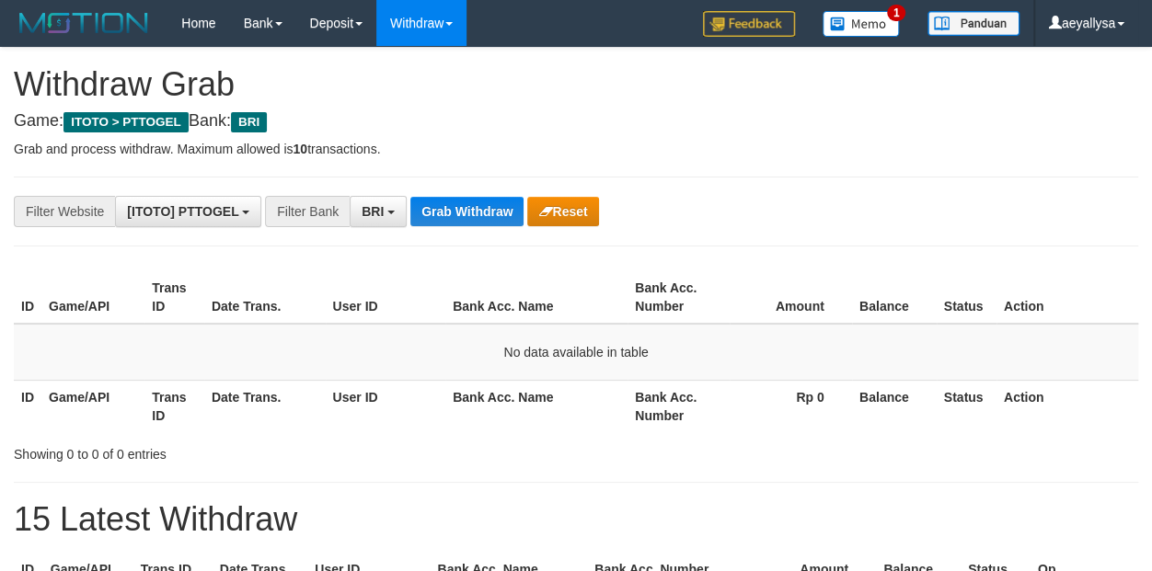
scroll to position [91, 0]
click at [482, 221] on button "Grab Withdraw" at bounding box center [466, 211] width 113 height 29
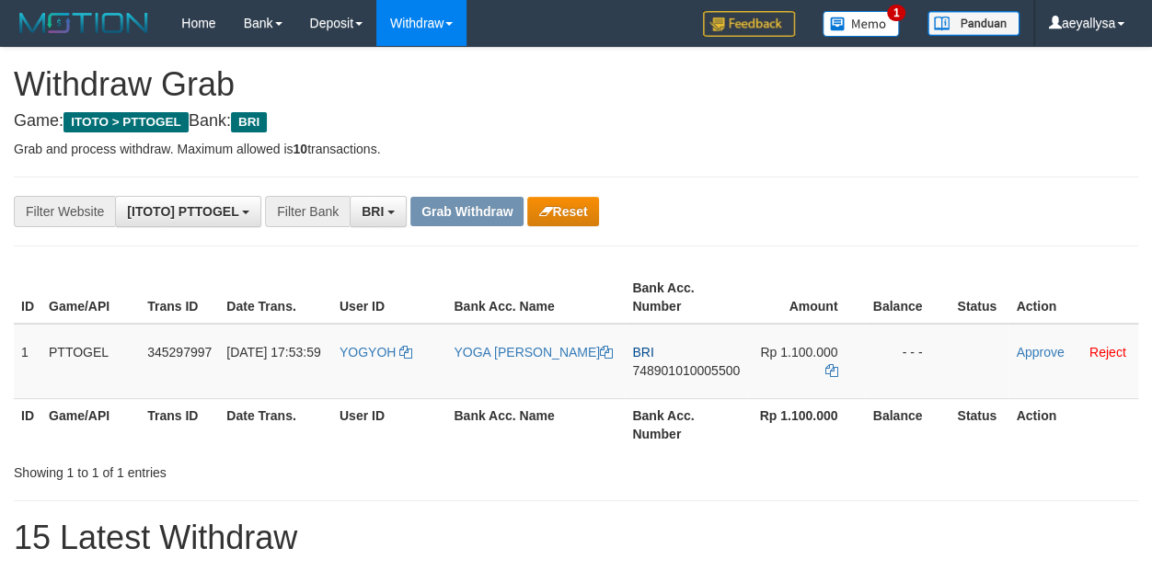
scroll to position [91, 0]
drag, startPoint x: 426, startPoint y: 369, endPoint x: 813, endPoint y: 373, distance: 387.3
click at [813, 373] on tr "1 PTTOGEL 345297997 [DATE] 17:53:59 YOGYOH YOGA CAHYA SAPUTRA BRI 7489010100055…" at bounding box center [576, 361] width 1124 height 75
drag, startPoint x: 1113, startPoint y: 247, endPoint x: 835, endPoint y: 321, distance: 287.6
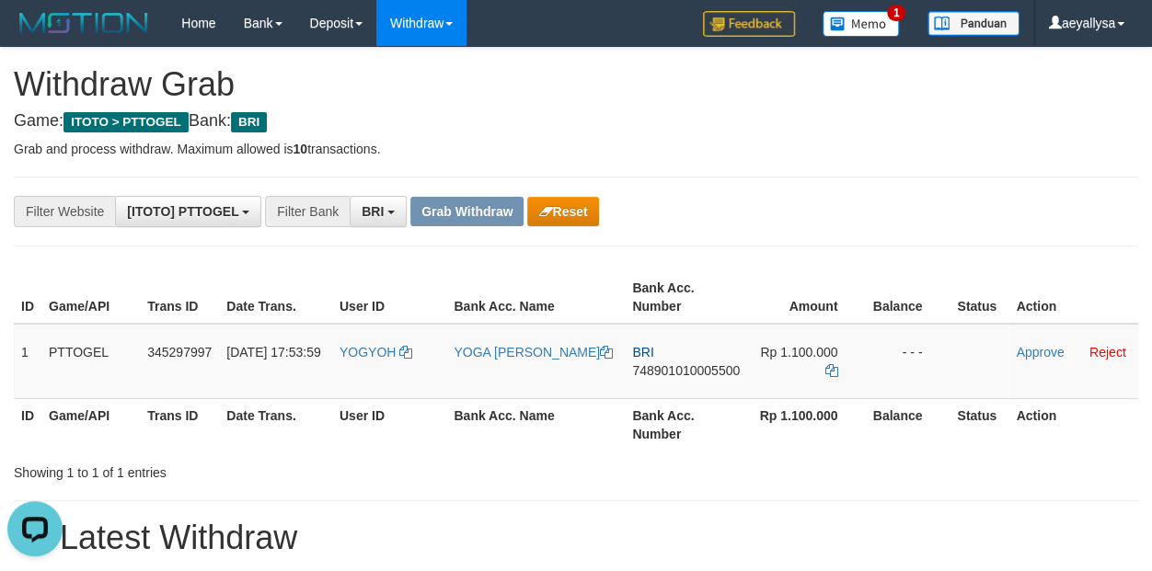
click at [693, 373] on span "748901010005500" at bounding box center [686, 370] width 108 height 15
copy span "748901010005500"
click at [693, 373] on span "748901010005500" at bounding box center [686, 370] width 108 height 15
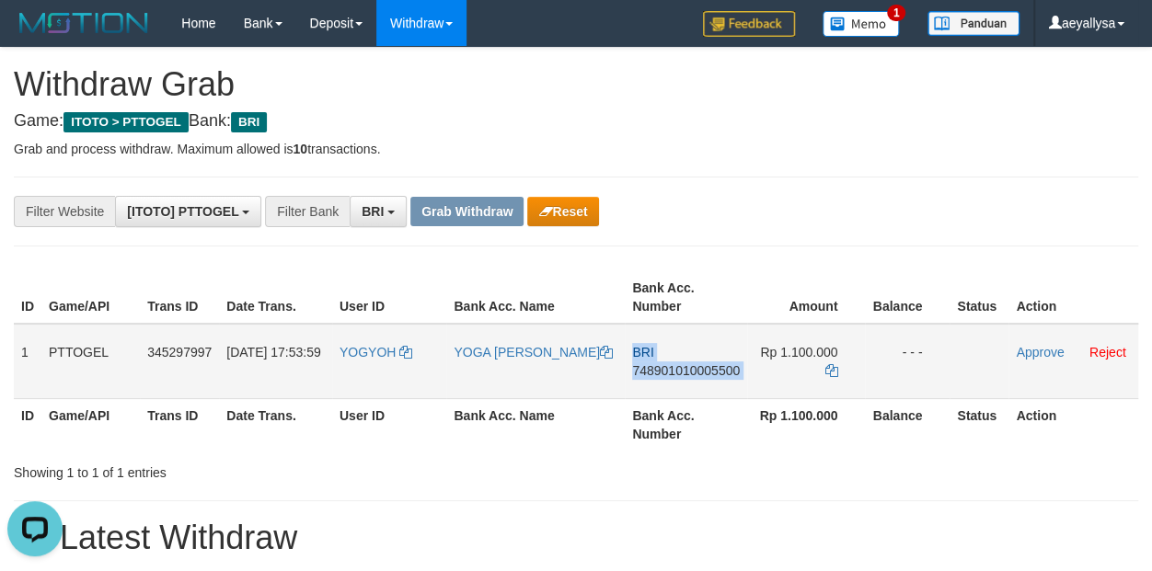
copy td "BRI 748901010005500"
click at [830, 371] on icon at bounding box center [830, 370] width 13 height 13
click at [832, 371] on icon at bounding box center [830, 370] width 13 height 13
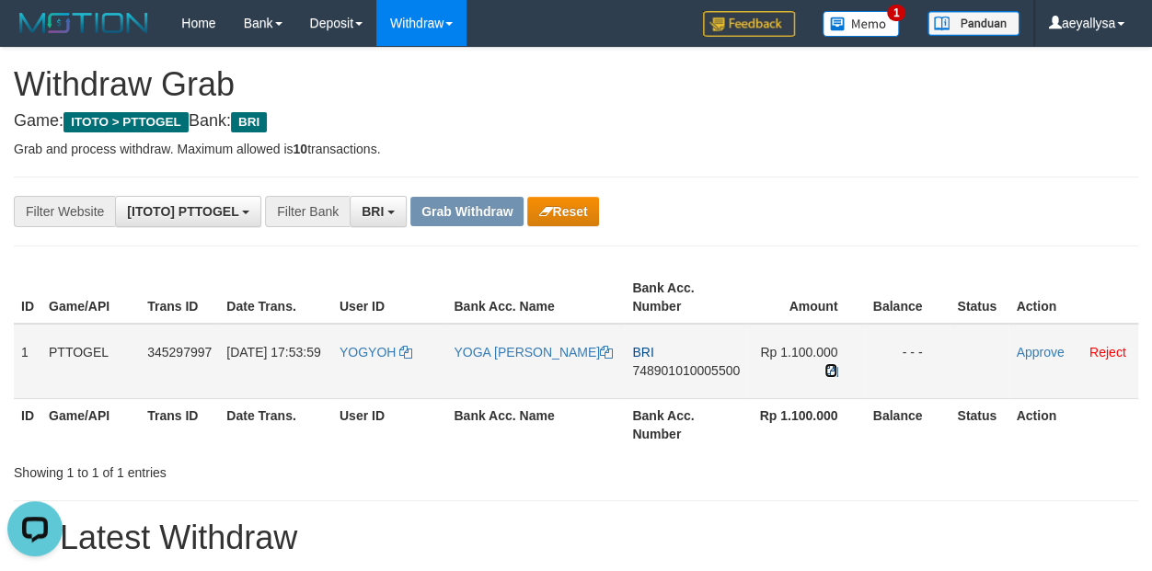
click at [832, 371] on icon at bounding box center [830, 370] width 13 height 13
click at [1038, 353] on link "Approve" at bounding box center [1040, 352] width 48 height 15
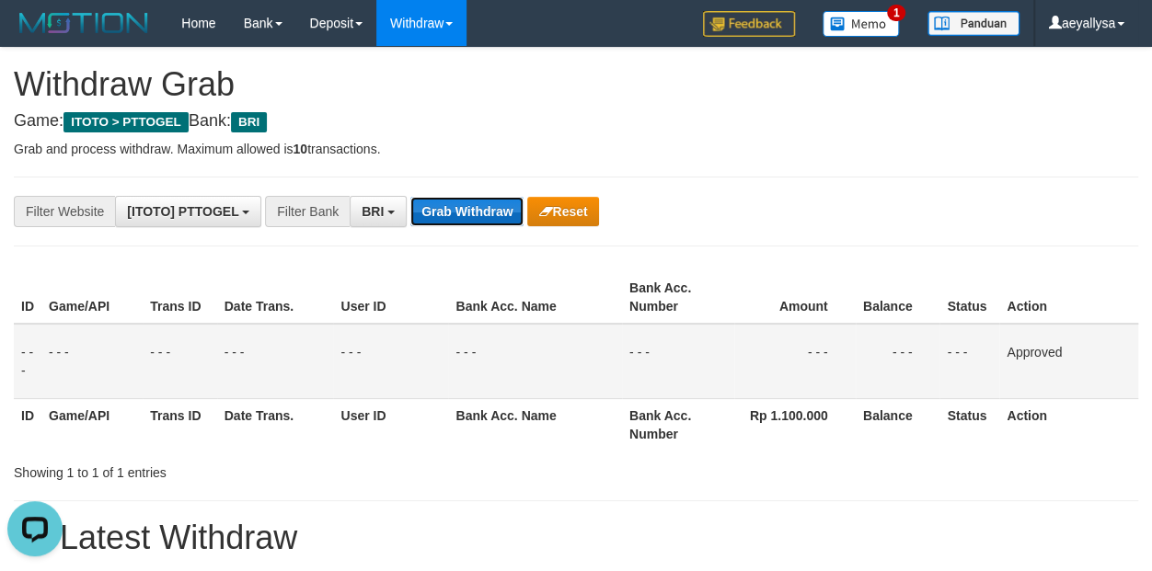
click at [488, 219] on button "Grab Withdraw" at bounding box center [466, 211] width 113 height 29
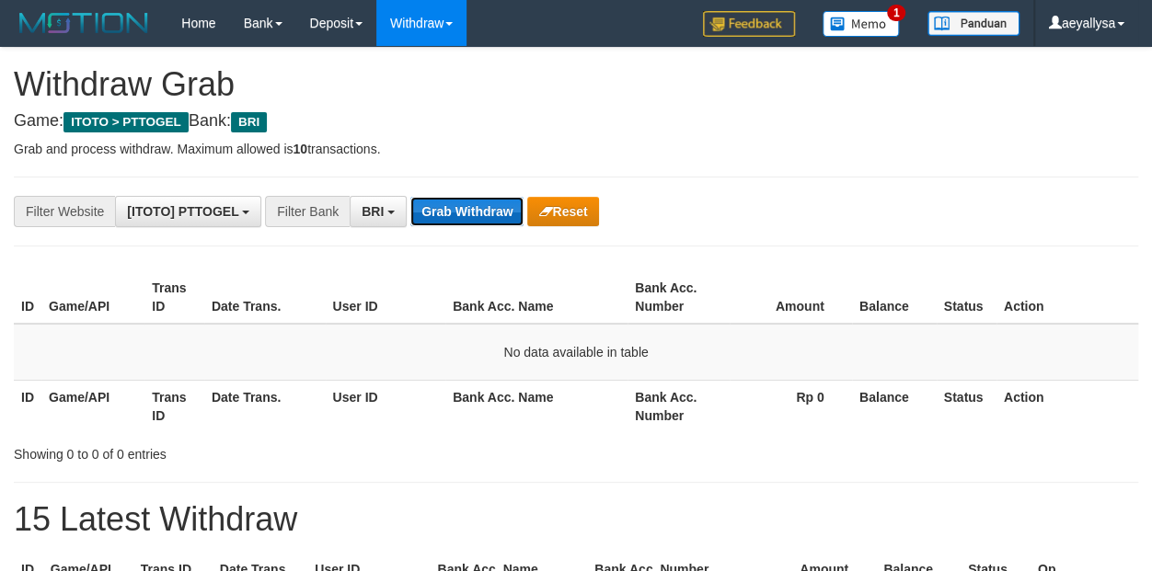
drag, startPoint x: 0, startPoint y: 0, endPoint x: 479, endPoint y: 216, distance: 525.7
click at [482, 221] on button "Grab Withdraw" at bounding box center [466, 211] width 113 height 29
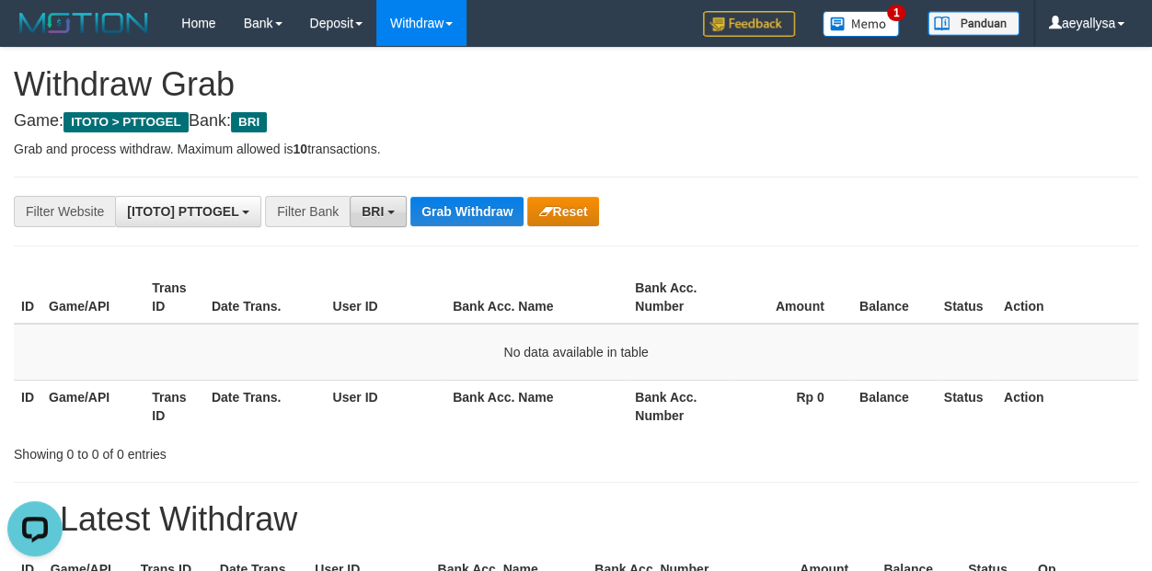
click at [378, 210] on span "BRI" at bounding box center [372, 211] width 22 height 15
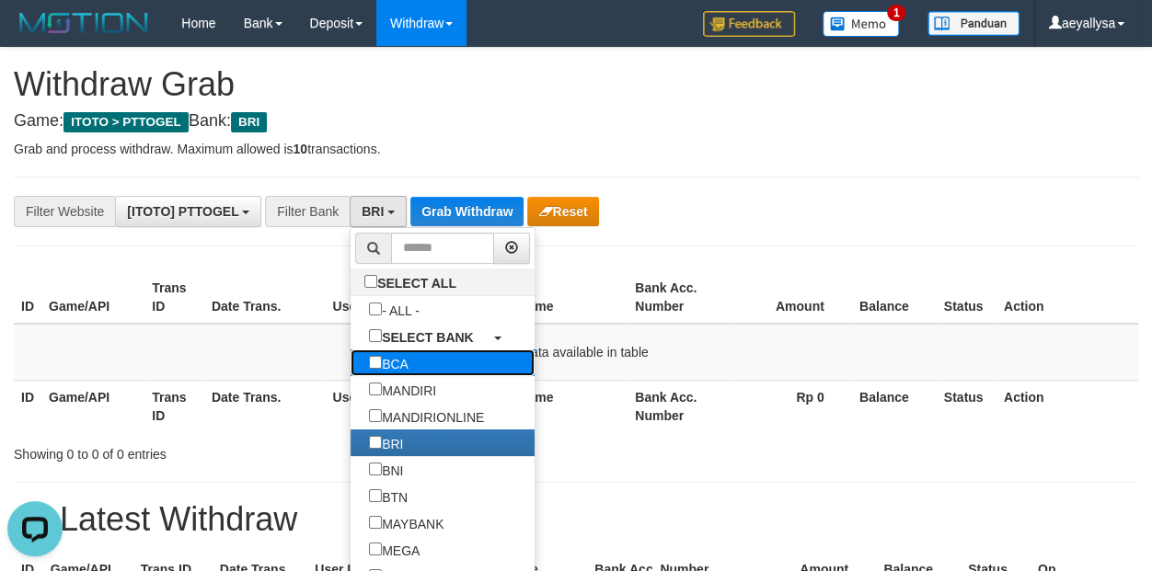
click at [350, 365] on label "BCA" at bounding box center [388, 363] width 76 height 27
select select "***"
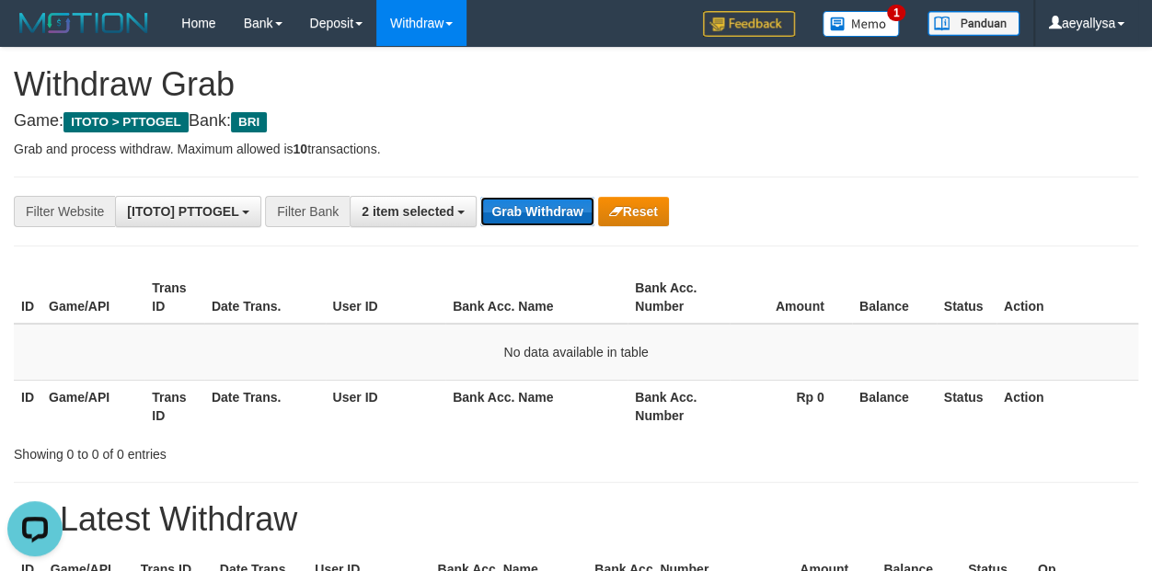
click at [512, 210] on button "Grab Withdraw" at bounding box center [536, 211] width 113 height 29
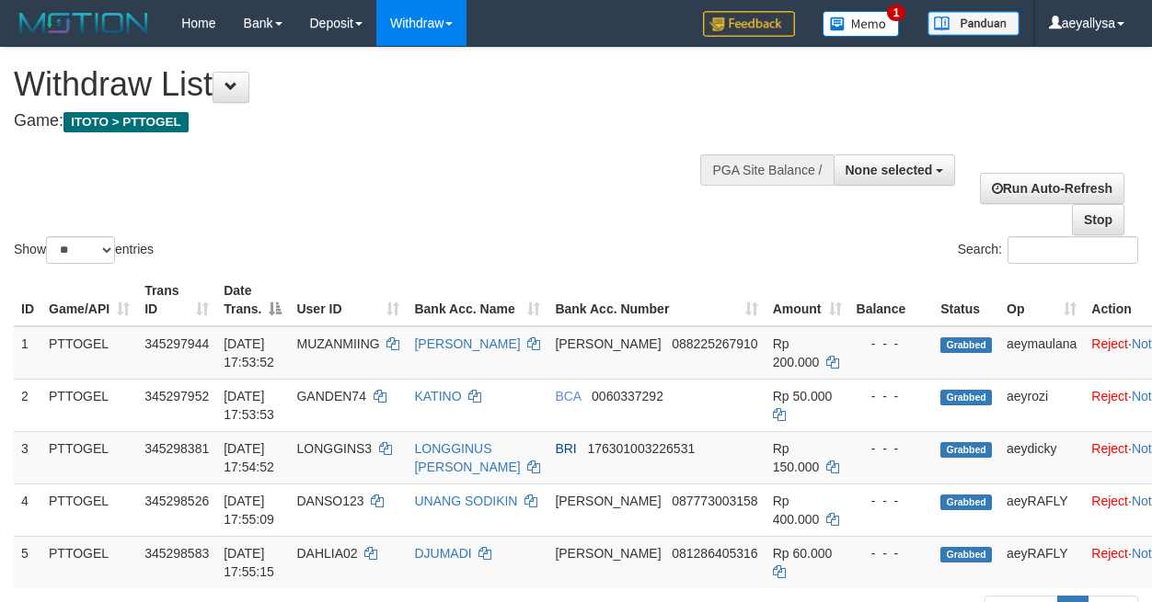
select select
select select "**"
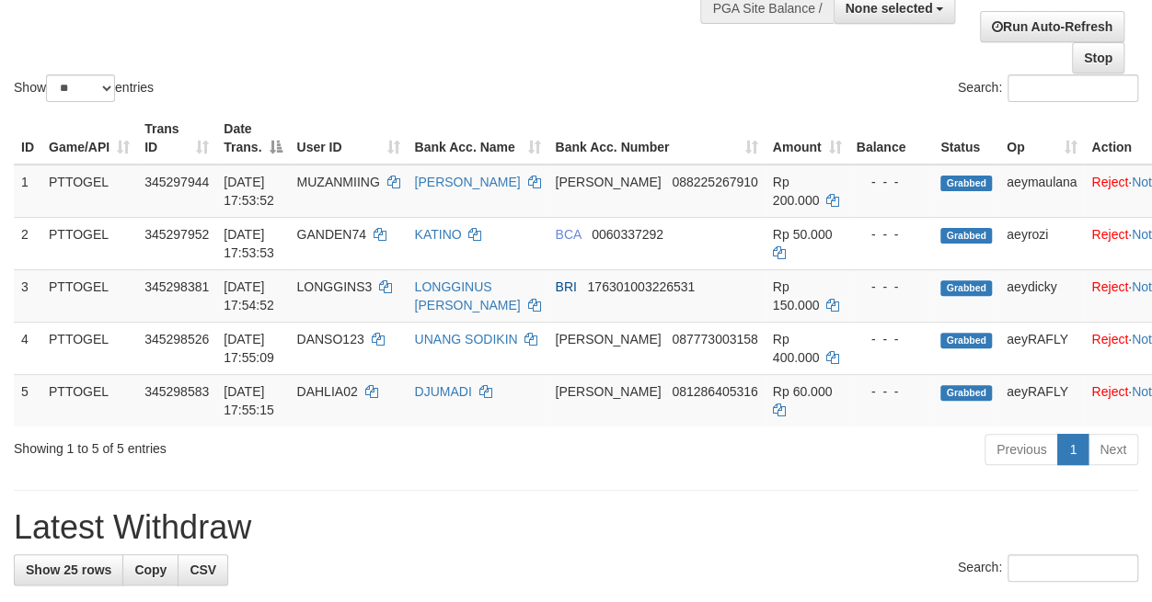
click at [638, 520] on h1 "Latest Withdraw" at bounding box center [576, 528] width 1124 height 37
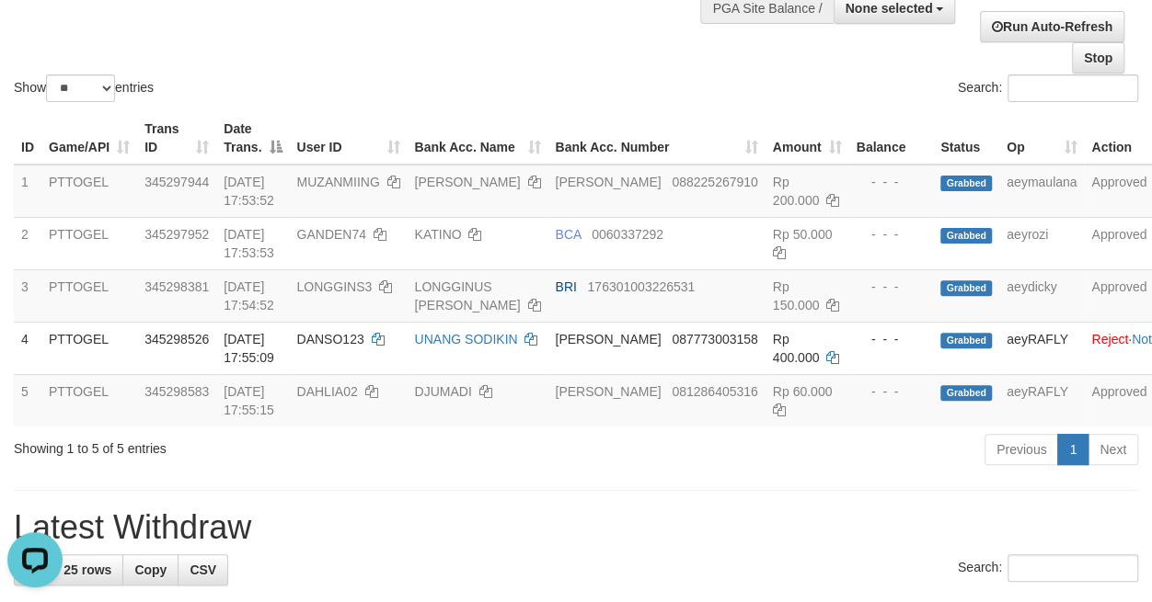
drag, startPoint x: 1111, startPoint y: 155, endPoint x: 936, endPoint y: 153, distance: 174.8
click at [1107, 155] on th "Action" at bounding box center [1125, 138] width 82 height 52
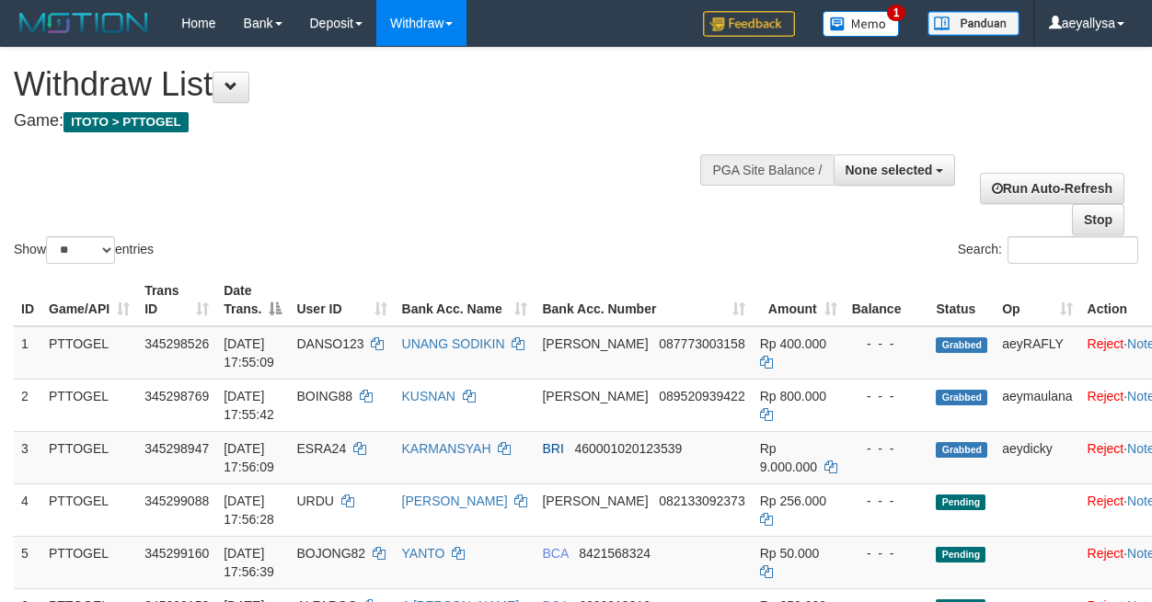
select select
select select "**"
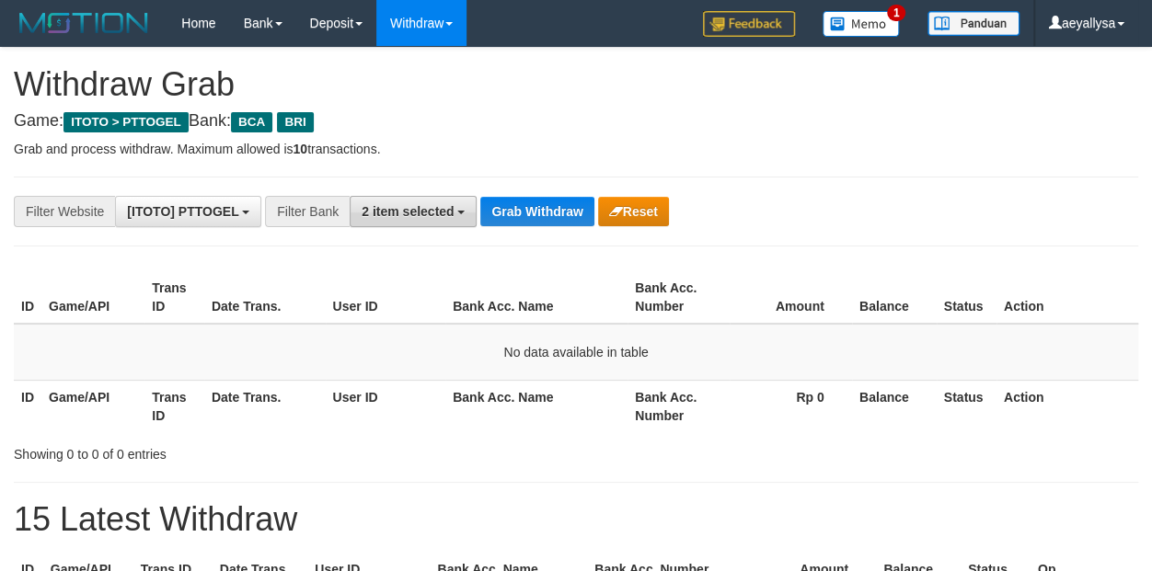
scroll to position [34, 0]
click at [453, 216] on button "2 item selected" at bounding box center [413, 211] width 127 height 31
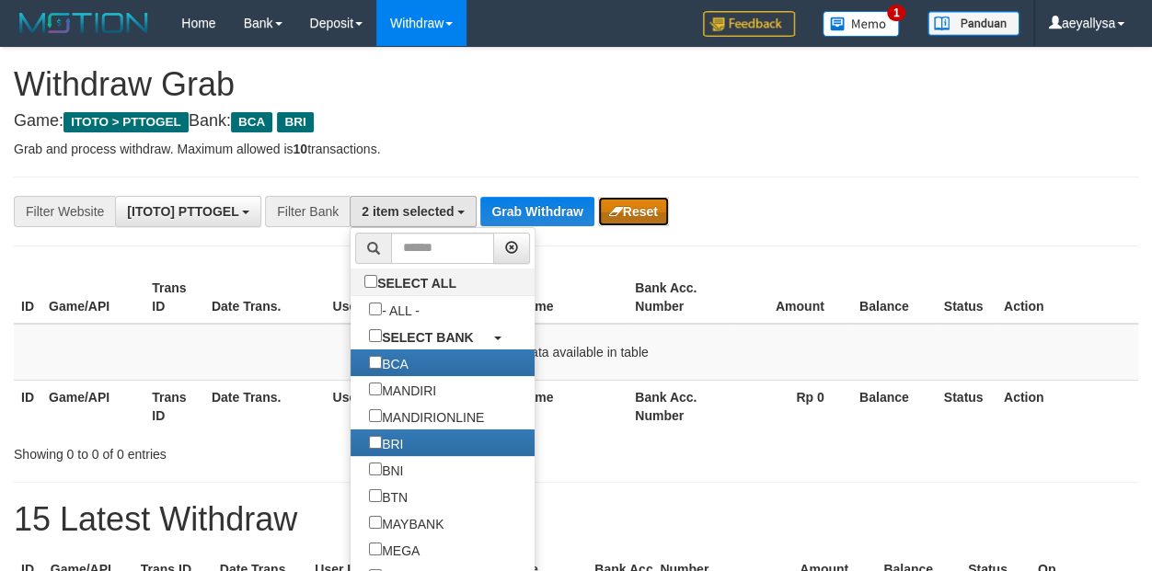
click at [598, 207] on button "Reset" at bounding box center [633, 211] width 71 height 29
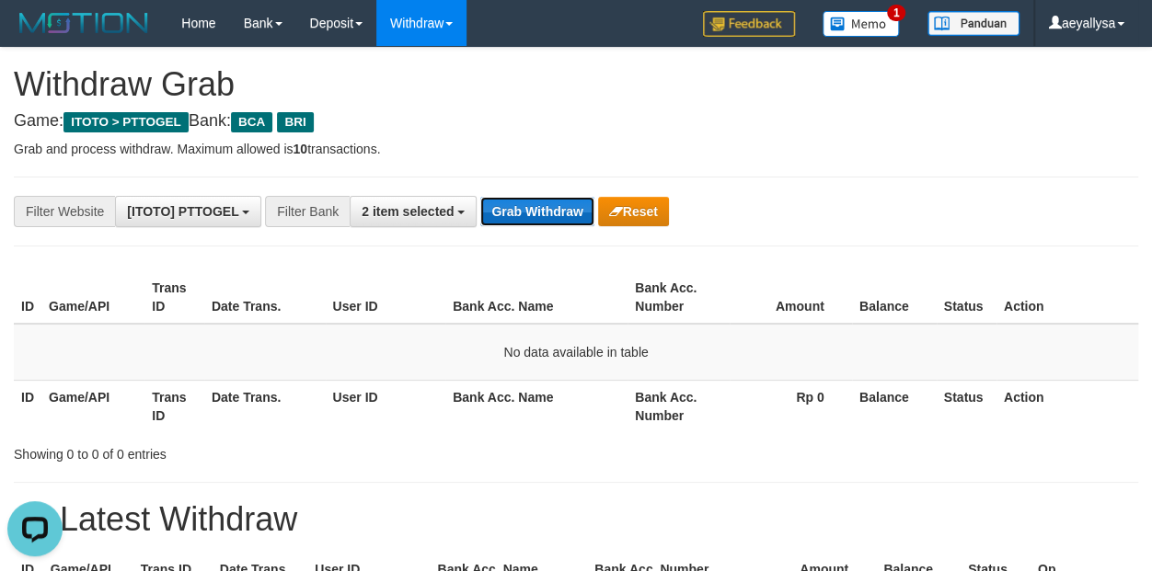
scroll to position [0, 0]
click at [534, 214] on button "Grab Withdraw" at bounding box center [536, 211] width 113 height 29
click at [536, 201] on button "Grab Withdraw" at bounding box center [536, 211] width 113 height 29
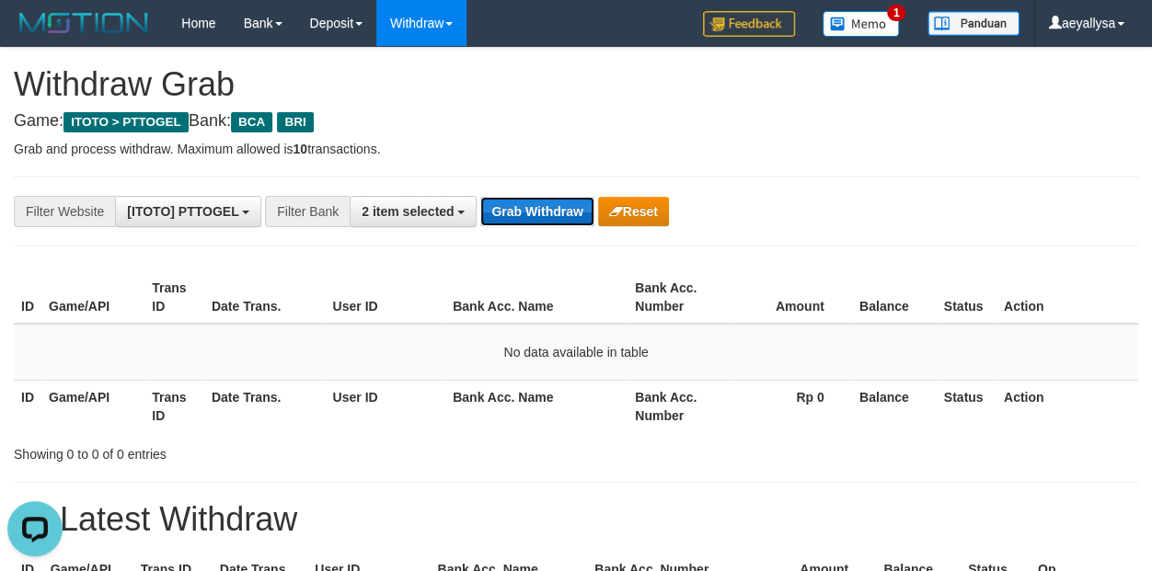
click at [509, 214] on button "Grab Withdraw" at bounding box center [536, 211] width 113 height 29
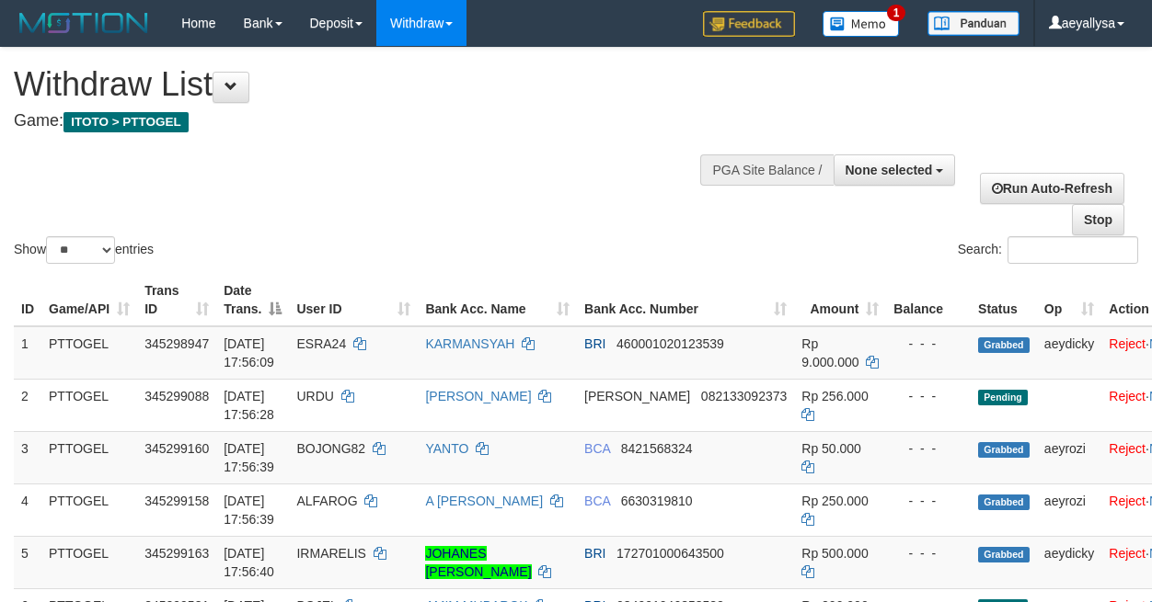
select select
select select "**"
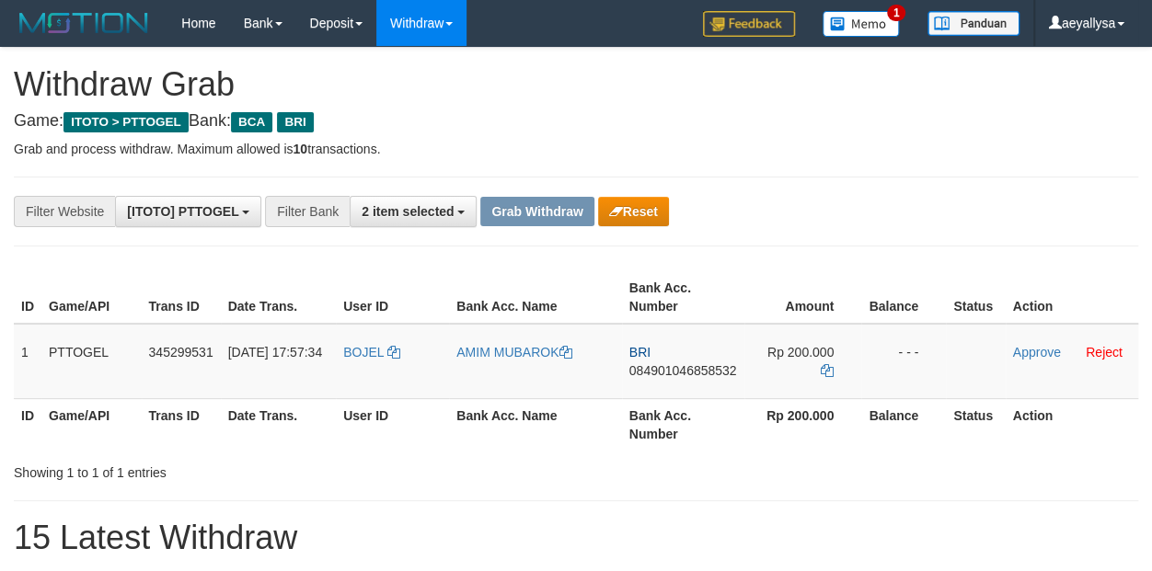
scroll to position [34, 0]
drag, startPoint x: 362, startPoint y: 382, endPoint x: 794, endPoint y: 372, distance: 431.5
click at [793, 372] on tr "1 PTTOGEL 345299531 01/10/2025 17:57:34 BOJEL AMIM MUBAROK BRI 084901046858532 …" at bounding box center [576, 361] width 1124 height 75
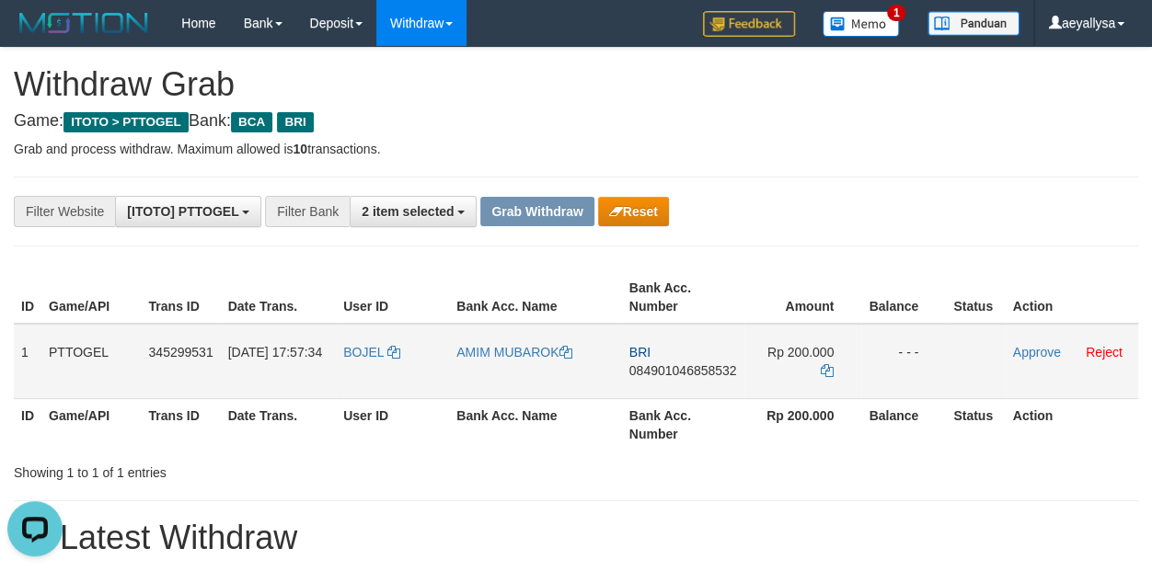
click at [713, 378] on td "BRI 084901046858532" at bounding box center [683, 361] width 122 height 75
click at [714, 373] on span "084901046858532" at bounding box center [683, 370] width 108 height 15
copy span "084901046858532"
click at [835, 379] on td "Rp 200.000" at bounding box center [803, 361] width 118 height 75
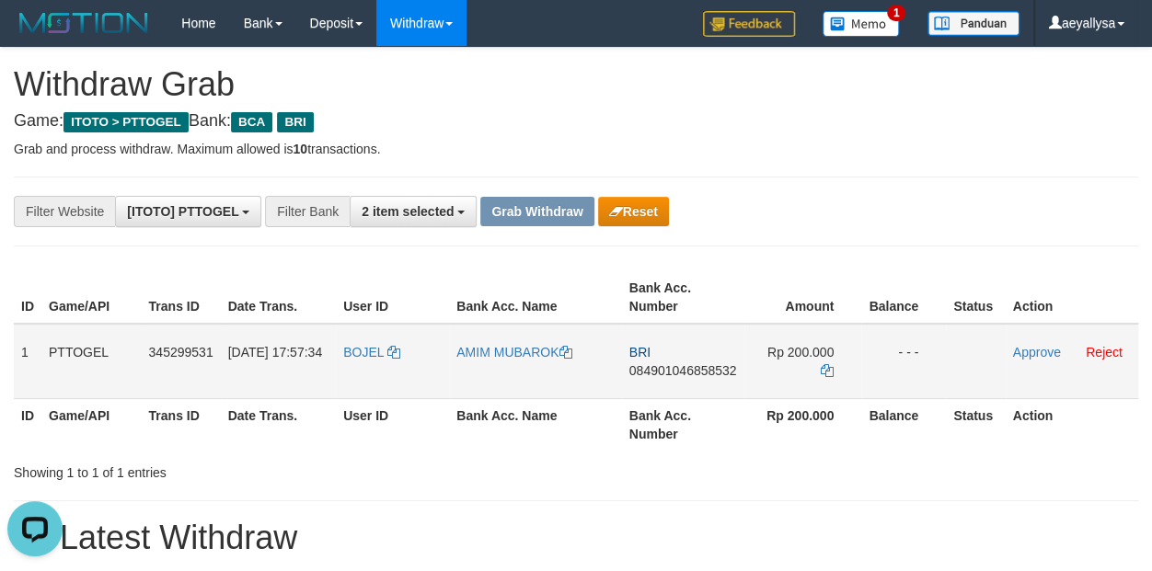
click at [835, 369] on td "Rp 200.000" at bounding box center [803, 361] width 118 height 75
click at [832, 369] on icon at bounding box center [826, 370] width 13 height 13
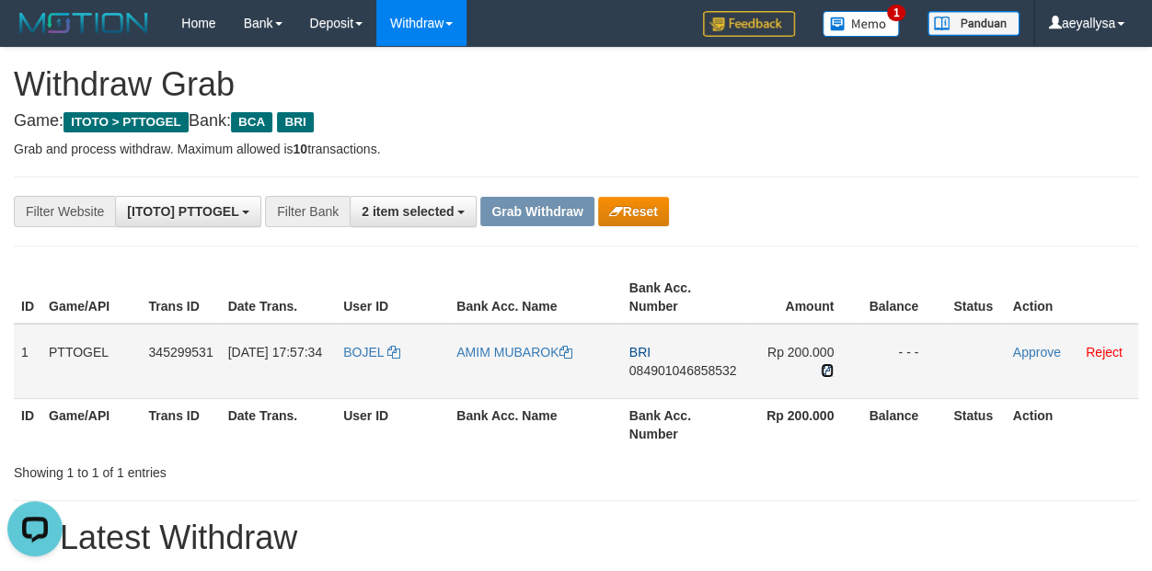
click at [832, 369] on icon at bounding box center [826, 370] width 13 height 13
click at [1049, 351] on link "Approve" at bounding box center [1037, 352] width 48 height 15
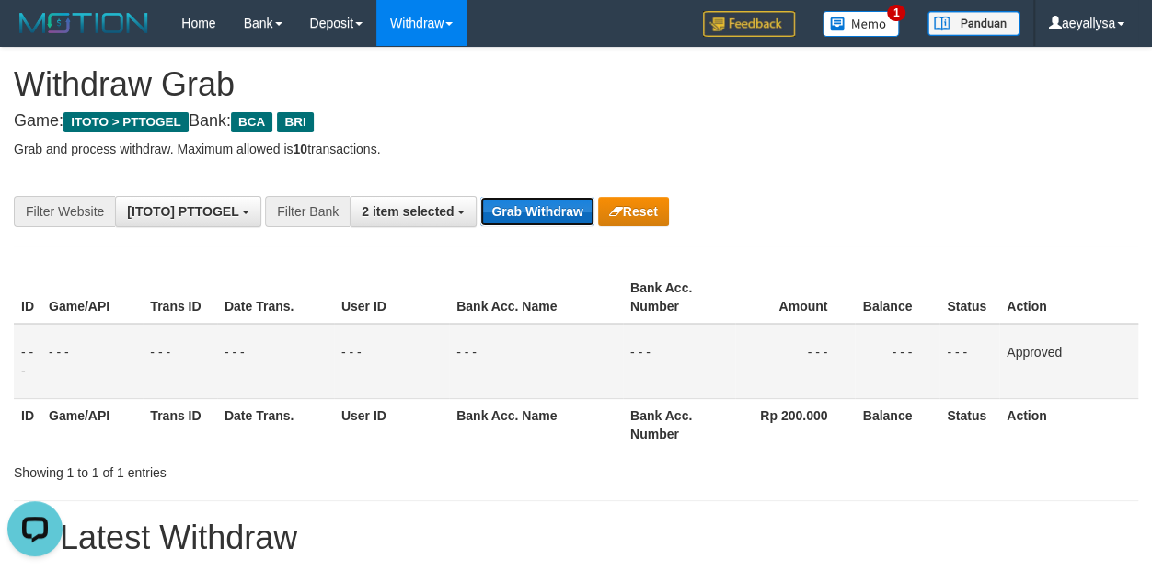
click at [555, 214] on button "Grab Withdraw" at bounding box center [536, 211] width 113 height 29
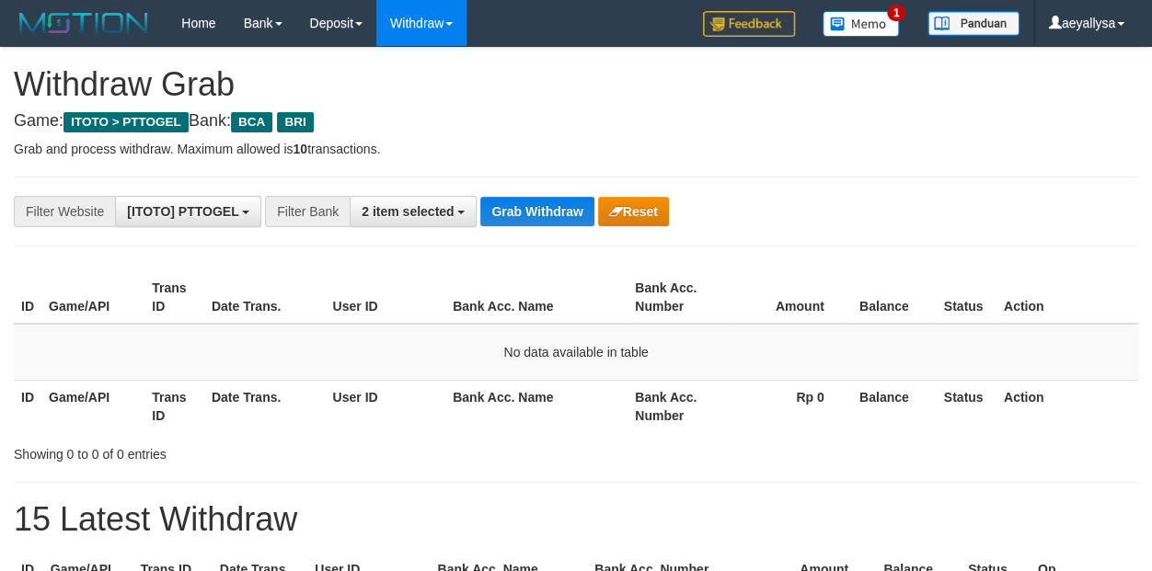
scroll to position [34, 0]
click at [535, 219] on button "Grab Withdraw" at bounding box center [536, 211] width 113 height 29
click at [536, 216] on button "Grab Withdraw" at bounding box center [536, 211] width 113 height 29
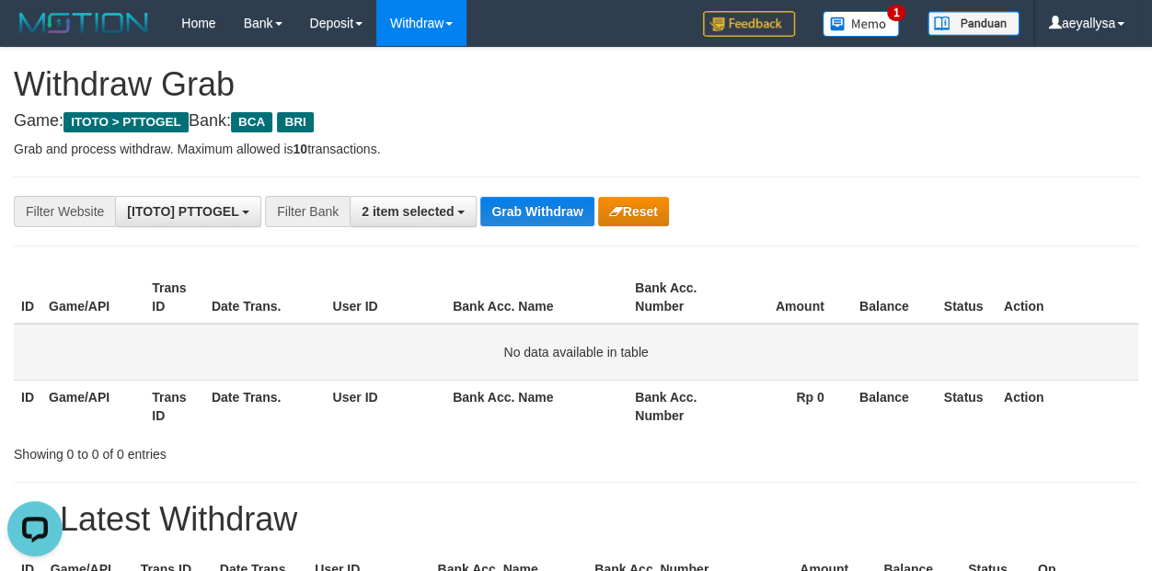
click at [1105, 369] on td "No data available in table" at bounding box center [576, 352] width 1124 height 57
click at [536, 220] on button "Grab Withdraw" at bounding box center [536, 211] width 113 height 29
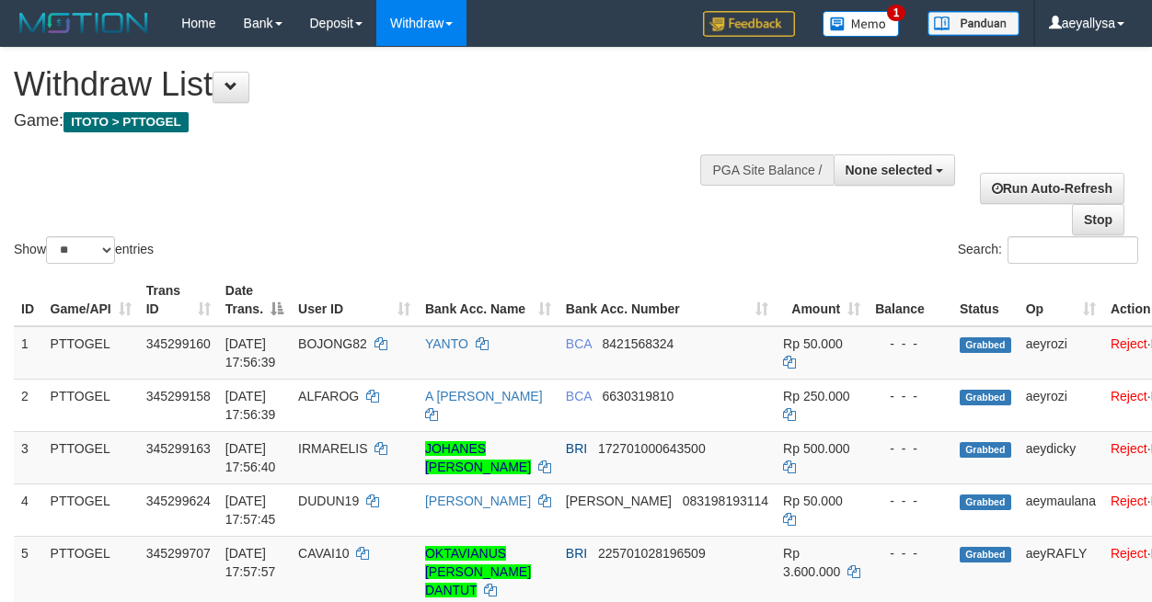
select select
select select "**"
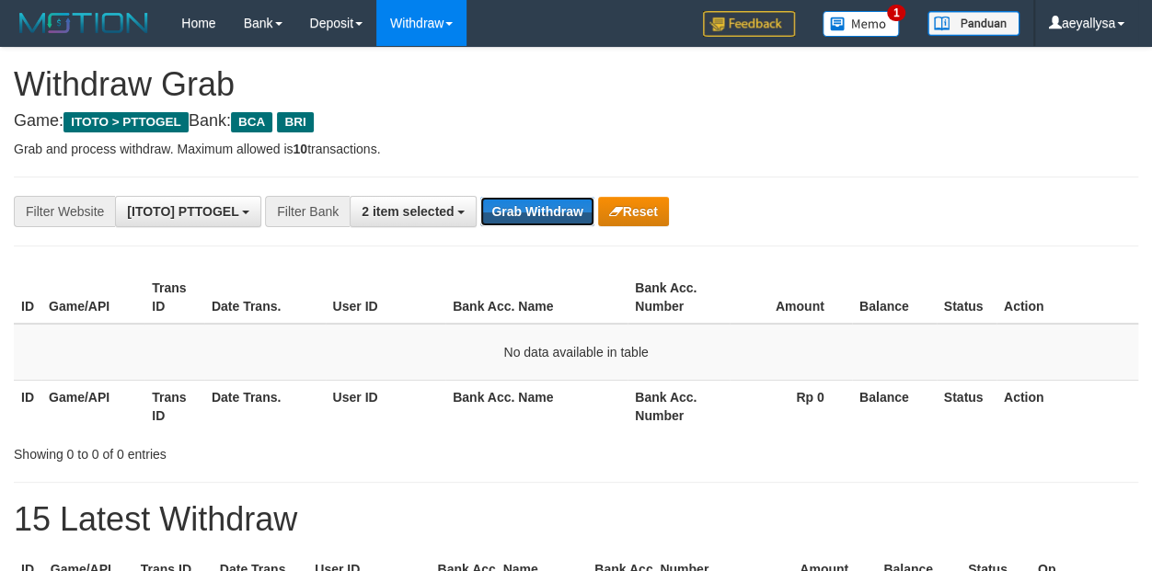
click at [535, 220] on button "Grab Withdraw" at bounding box center [536, 211] width 113 height 29
click at [528, 214] on button "Grab Withdraw" at bounding box center [536, 211] width 113 height 29
click at [522, 210] on button "Grab Withdraw" at bounding box center [536, 211] width 113 height 29
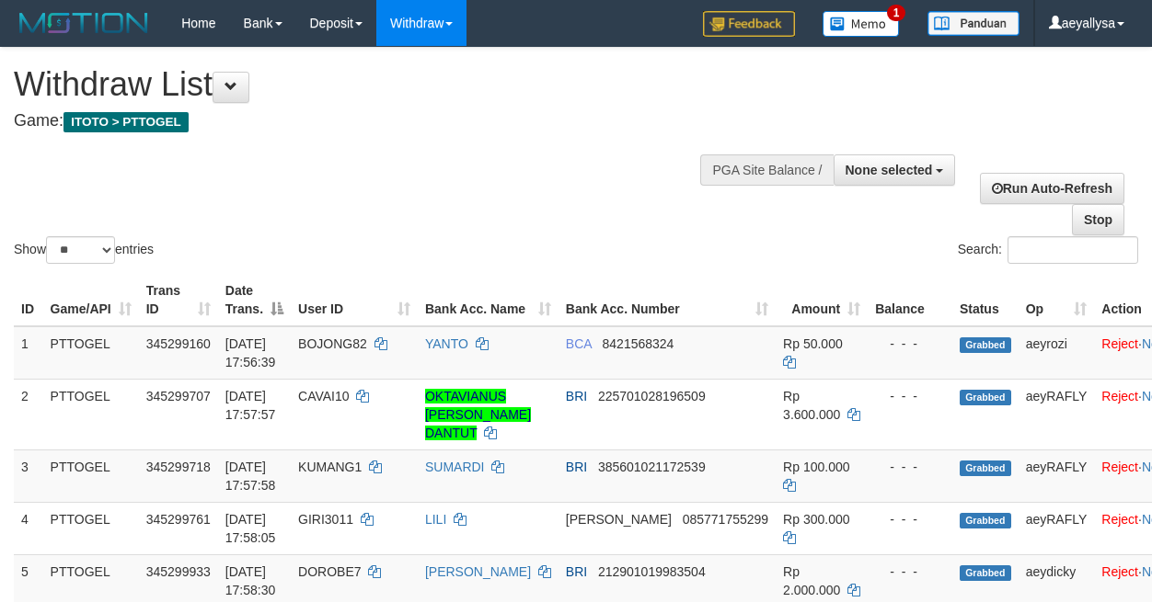
select select
select select "**"
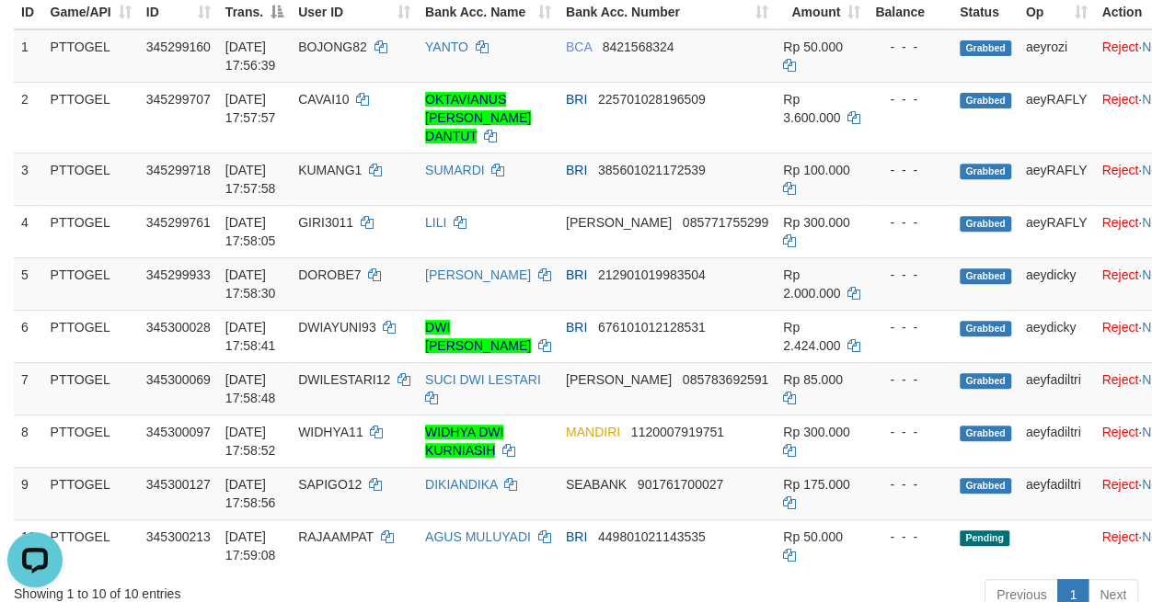
scroll to position [291, 0]
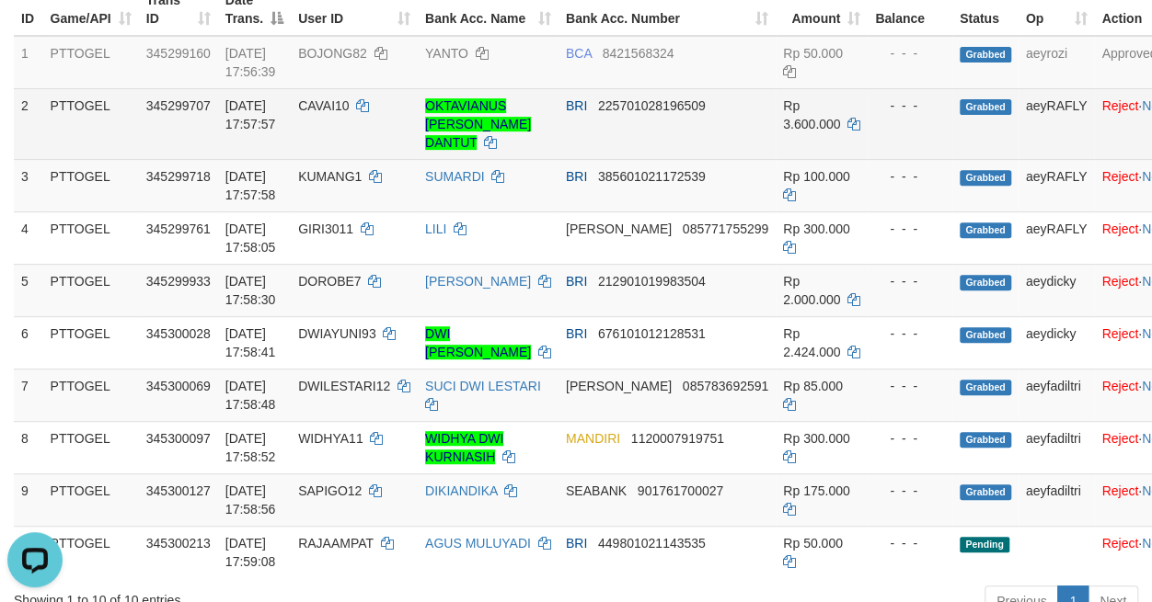
click at [1136, 102] on td "Reject · Note" at bounding box center [1135, 123] width 82 height 71
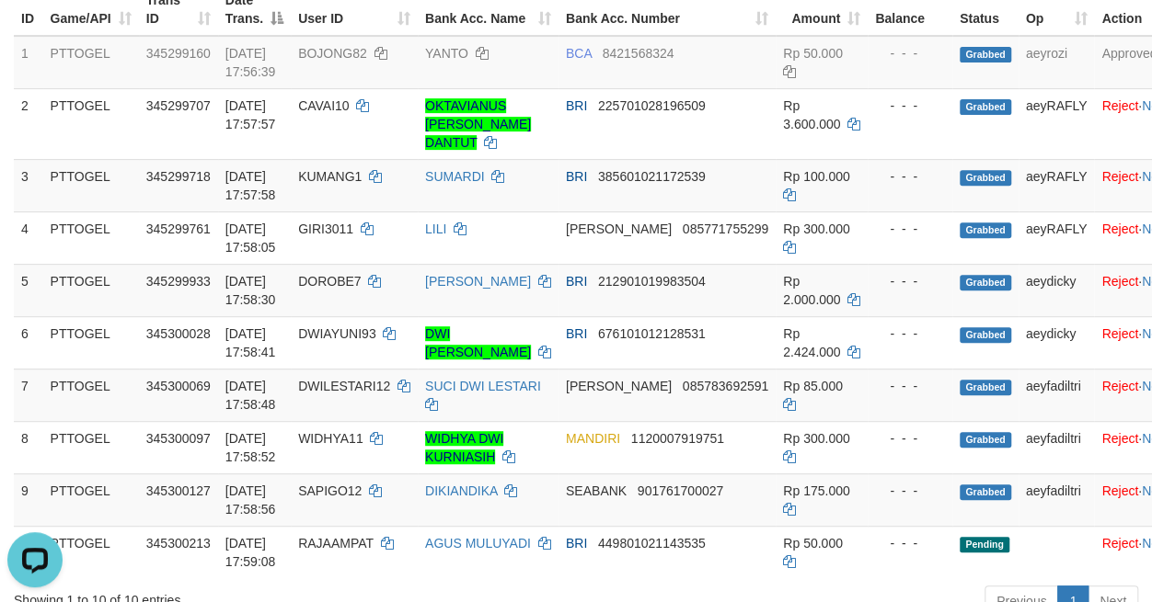
scroll to position [0, 0]
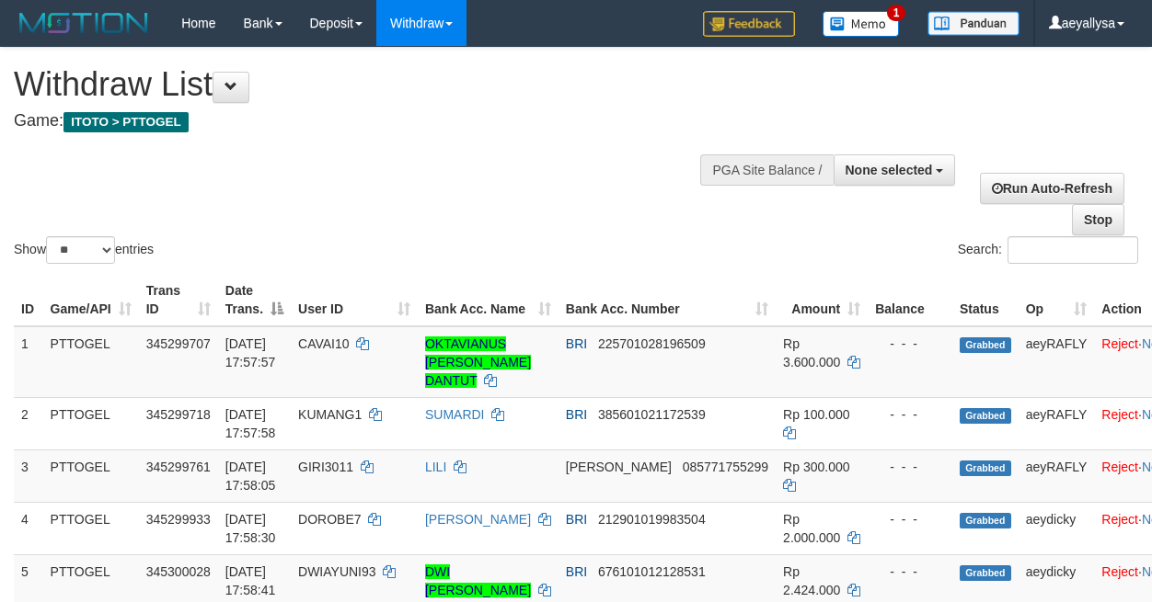
select select
select select "**"
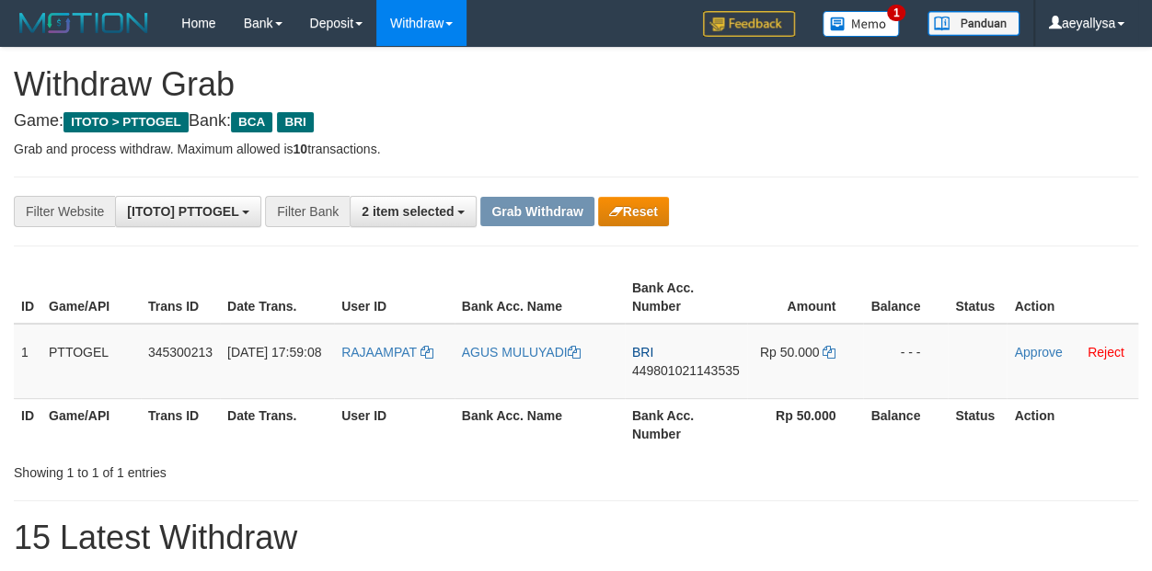
scroll to position [34, 0]
drag, startPoint x: 421, startPoint y: 378, endPoint x: 805, endPoint y: 451, distance: 390.4
click at [855, 380] on tr "1 PTTOGEL 345300213 01/10/2025 17:59:08 RAJAAMPAT AGUS MULUYADI BRI 44980102114…" at bounding box center [576, 361] width 1124 height 75
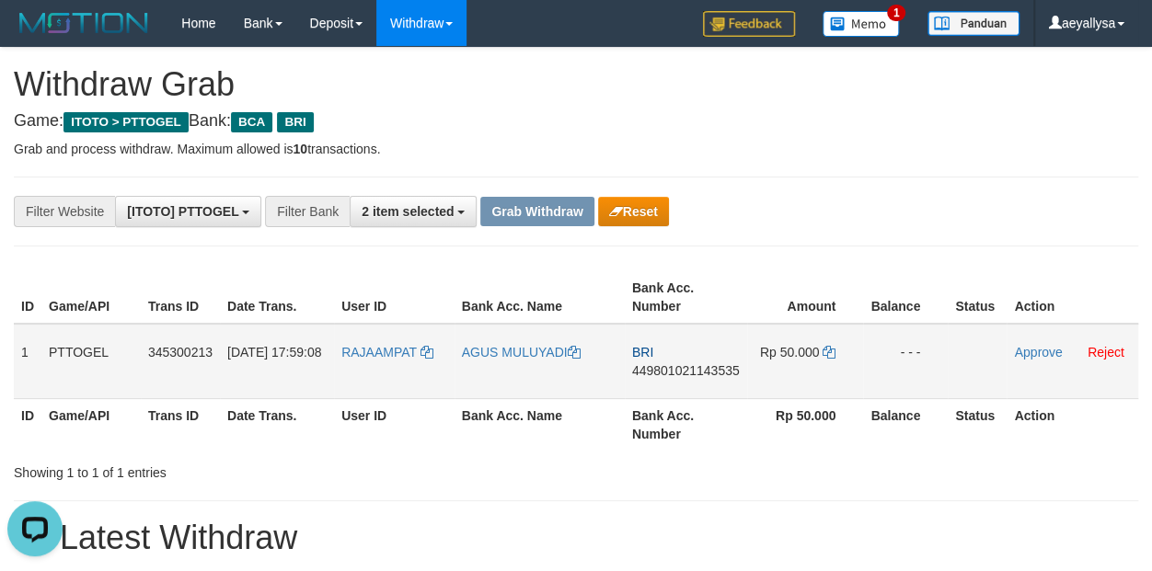
click at [690, 371] on span "449801021143535" at bounding box center [686, 370] width 108 height 15
copy span "449801021143535"
click at [690, 371] on span "449801021143535" at bounding box center [686, 370] width 108 height 15
copy td "BRI 449801021143535"
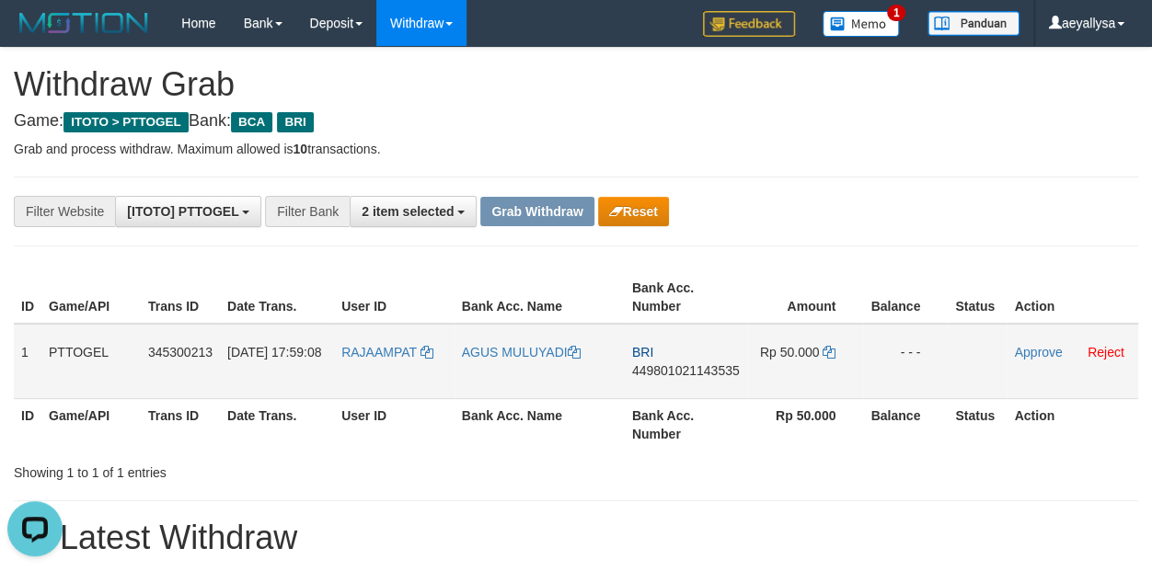
click at [707, 373] on span "449801021143535" at bounding box center [686, 370] width 108 height 15
copy span "449801021143535"
click at [707, 373] on span "449801021143535" at bounding box center [686, 370] width 108 height 15
copy td "BRI 449801021143535"
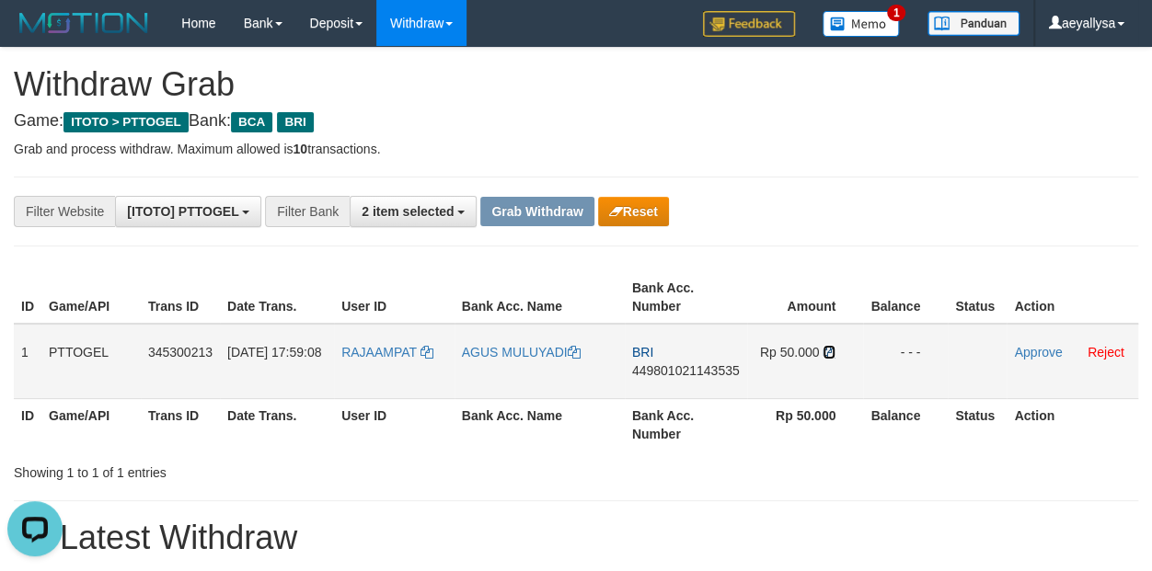
click at [830, 349] on icon at bounding box center [828, 352] width 13 height 13
click at [831, 348] on icon at bounding box center [828, 352] width 13 height 13
click at [361, 352] on span "RAJAAMPAT" at bounding box center [378, 352] width 75 height 15
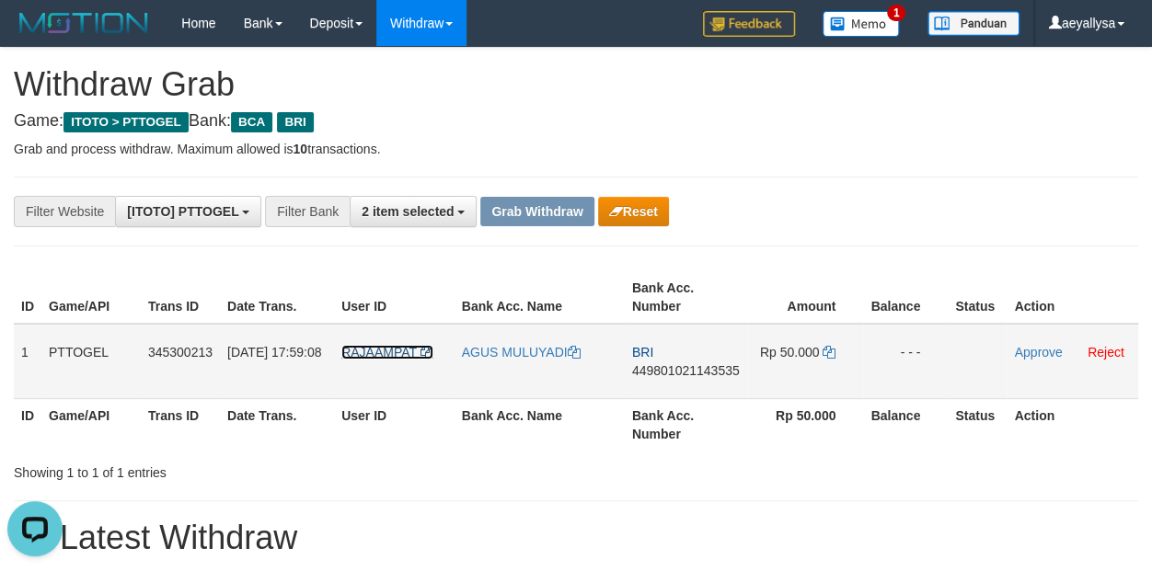
click at [361, 352] on span "RAJAAMPAT" at bounding box center [378, 352] width 75 height 15
drag, startPoint x: 586, startPoint y: 492, endPoint x: 609, endPoint y: 505, distance: 26.4
click at [1038, 355] on link "Approve" at bounding box center [1038, 352] width 48 height 15
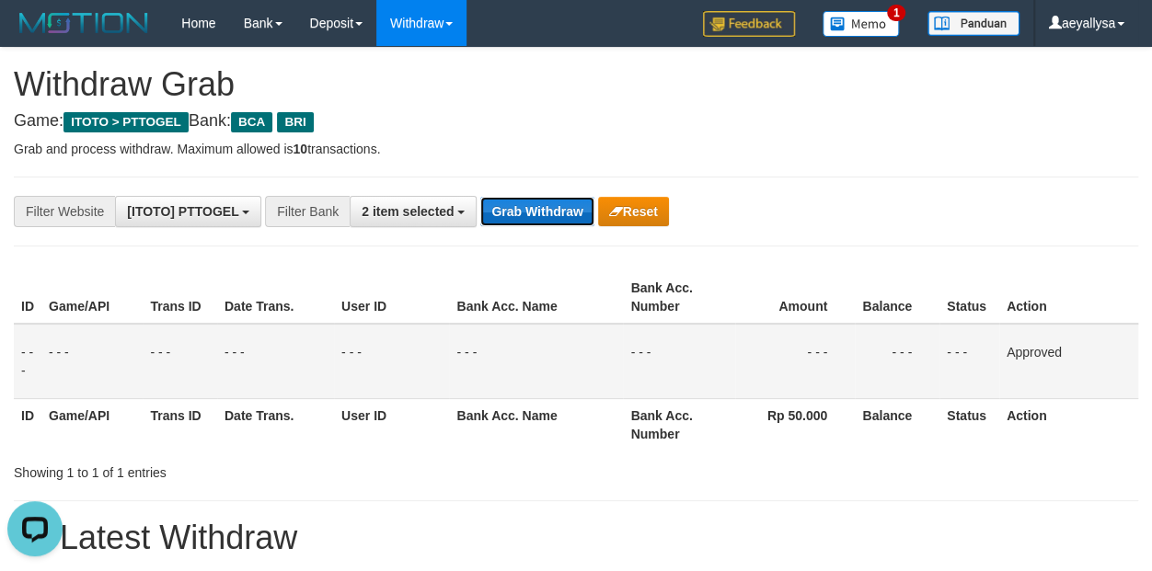
click at [547, 213] on button "Grab Withdraw" at bounding box center [536, 211] width 113 height 29
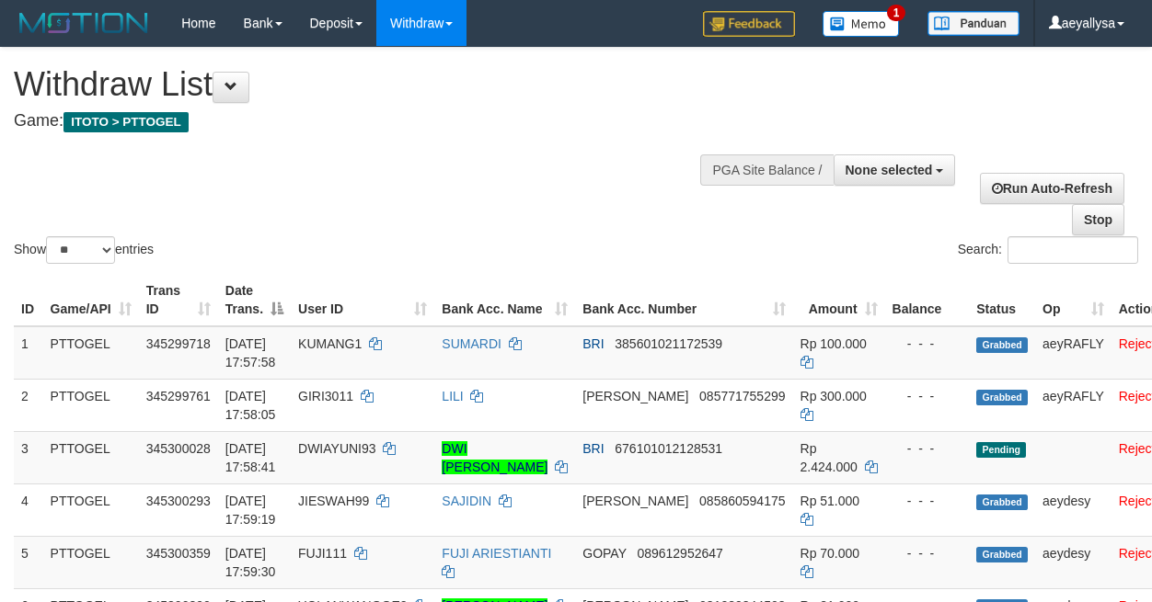
select select
select select "**"
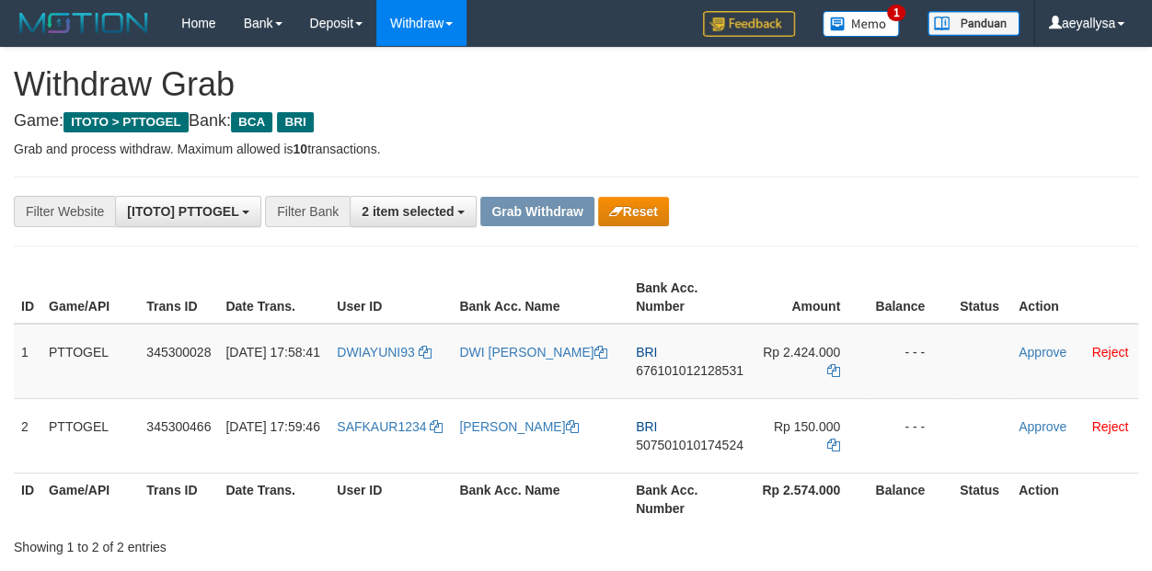
scroll to position [34, 0]
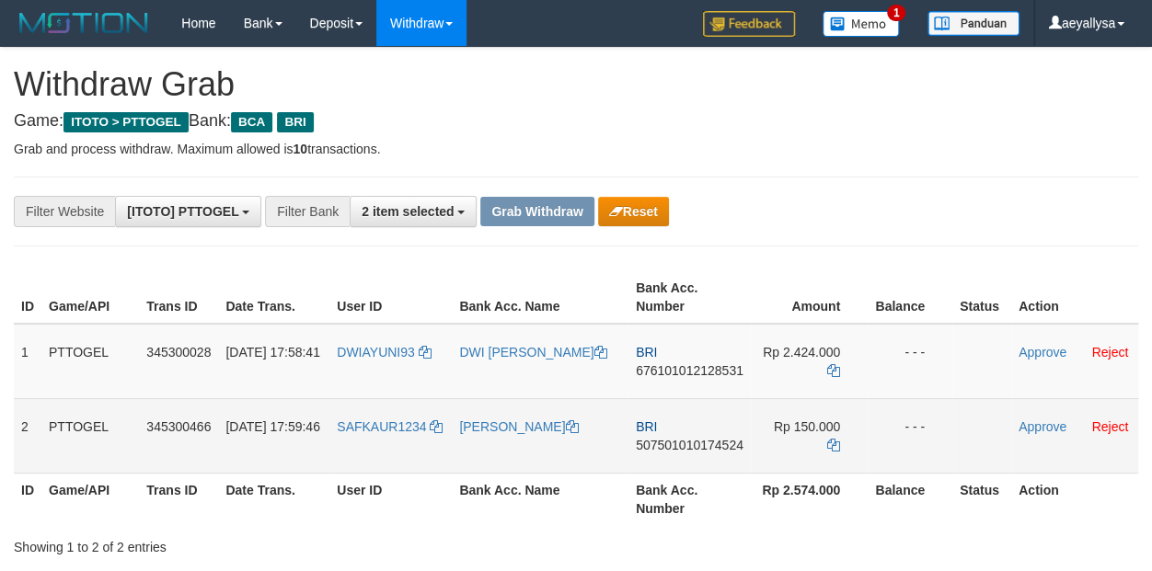
drag, startPoint x: 393, startPoint y: 377, endPoint x: 771, endPoint y: 445, distance: 384.1
click at [771, 445] on tbody "1 PTTOGEL 345300028 [DATE] 17:58:41 DWIAYUNI93 DWI AYUNI LISTYANINGSIH BRI 6761…" at bounding box center [576, 399] width 1124 height 150
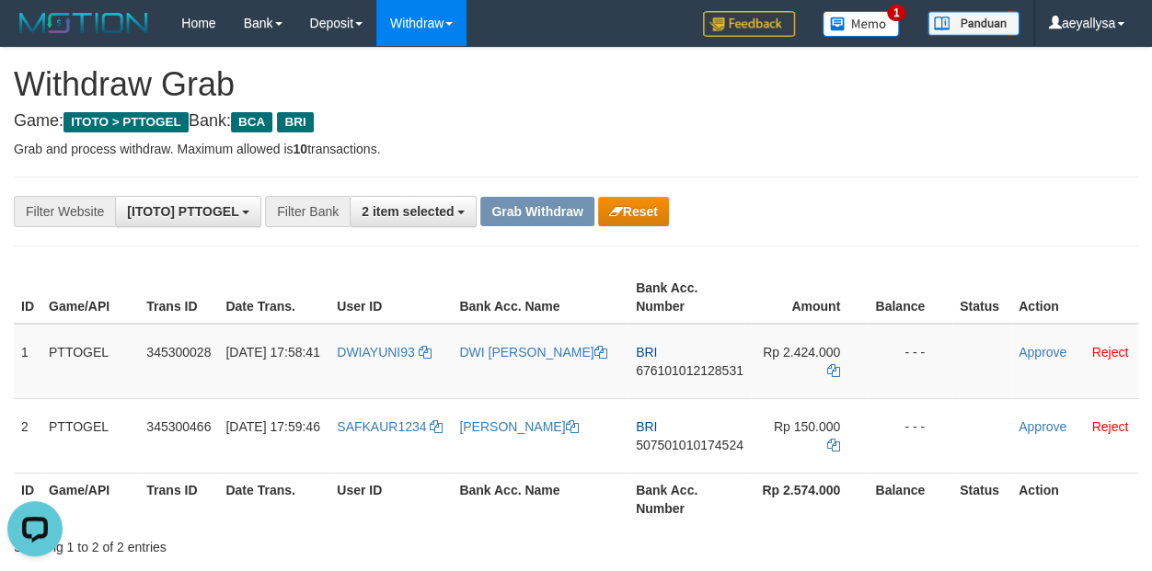
click at [1112, 286] on th "Action" at bounding box center [1074, 297] width 127 height 52
click at [709, 363] on span "676101012128531" at bounding box center [690, 370] width 108 height 15
copy span "676101012128531"
click at [709, 363] on span "676101012128531" at bounding box center [690, 370] width 108 height 15
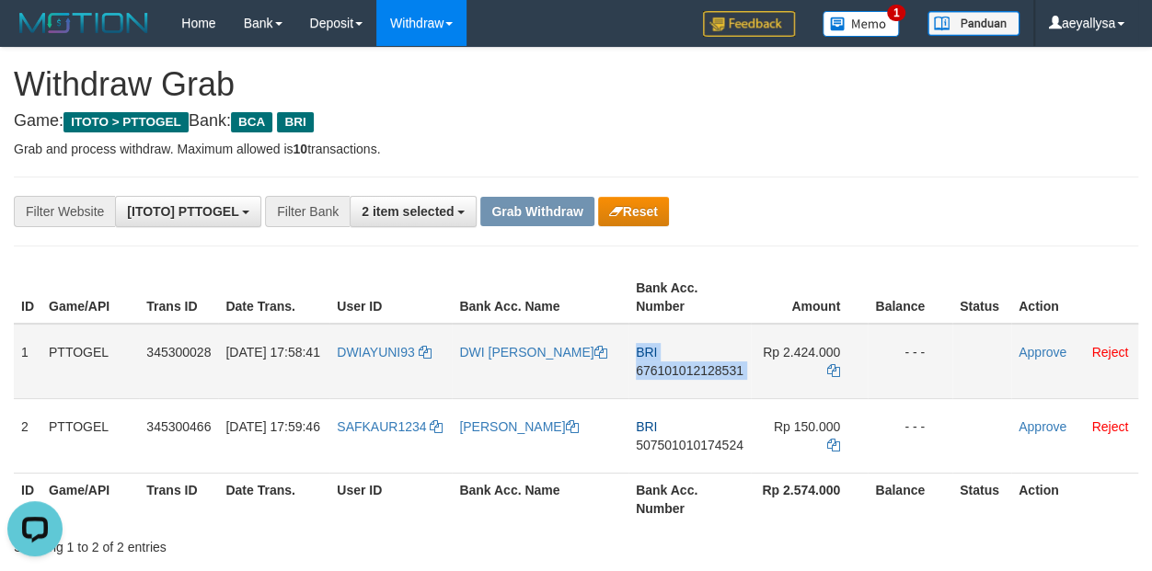
copy td "BRI 676101012128531"
click at [709, 371] on span "676101012128531" at bounding box center [690, 370] width 108 height 15
copy span "676101012128531"
click at [706, 373] on span "676101012128531" at bounding box center [690, 370] width 108 height 15
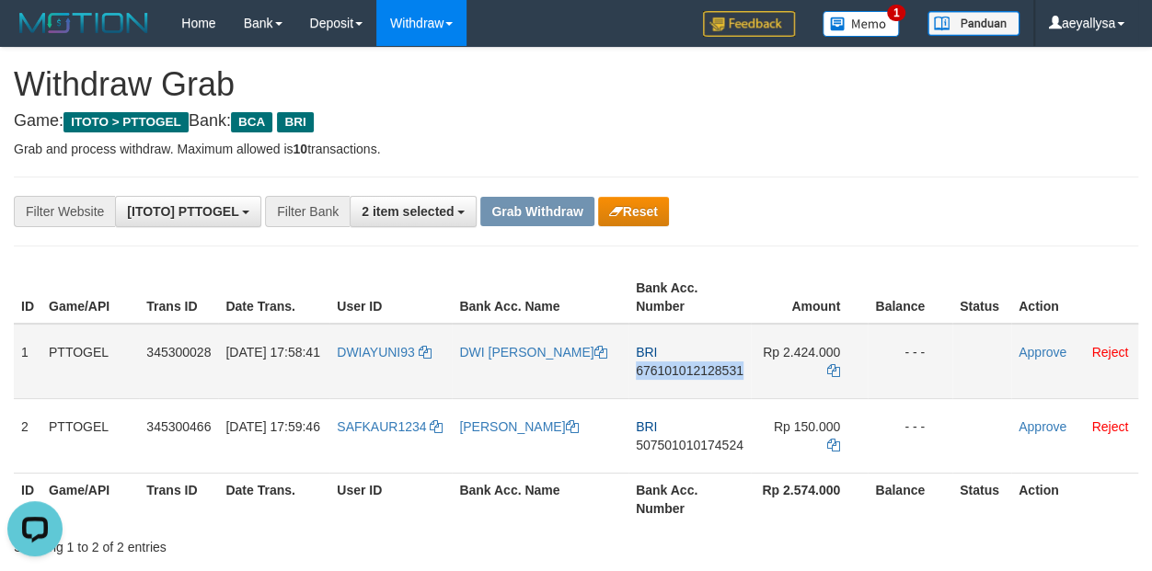
click at [704, 373] on span "676101012128531" at bounding box center [690, 370] width 108 height 15
copy span "676101012128531"
click at [704, 373] on span "676101012128531" at bounding box center [690, 370] width 108 height 15
copy td "BRI 676101012128531"
click at [831, 375] on icon at bounding box center [833, 370] width 13 height 13
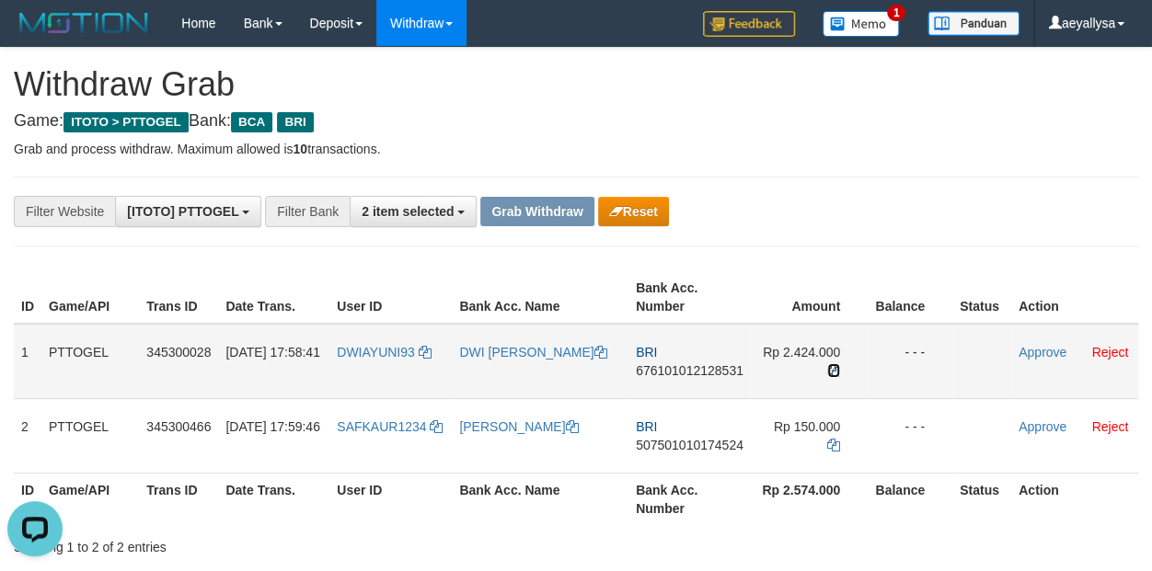
click at [831, 375] on icon at bounding box center [833, 370] width 13 height 13
click at [827, 375] on td "Rp 2.424.000" at bounding box center [809, 361] width 117 height 75
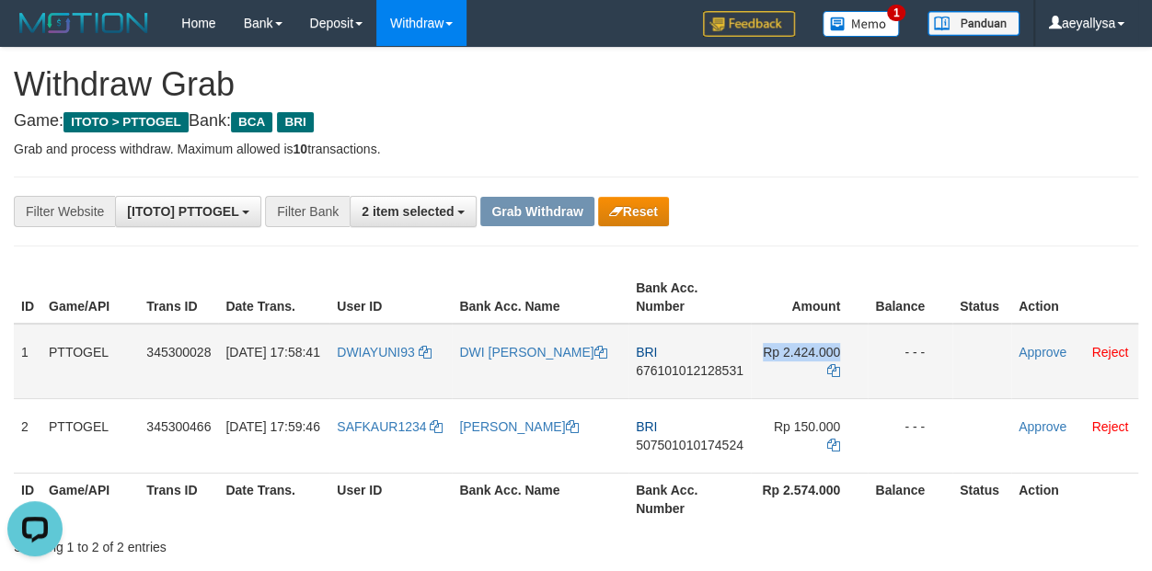
click at [827, 375] on td "Rp 2.424.000" at bounding box center [809, 361] width 117 height 75
click at [829, 375] on icon at bounding box center [833, 370] width 13 height 13
copy td "Rp 2.424.000"
click at [829, 375] on icon at bounding box center [833, 370] width 13 height 13
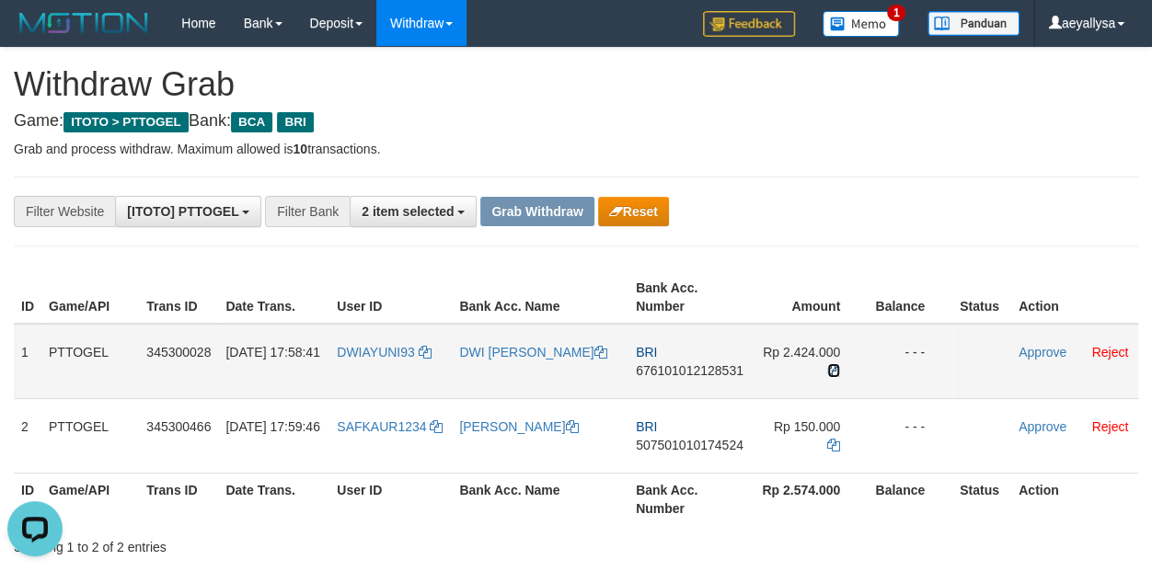
click at [829, 375] on icon at bounding box center [833, 370] width 13 height 13
click at [1037, 356] on link "Approve" at bounding box center [1042, 352] width 48 height 15
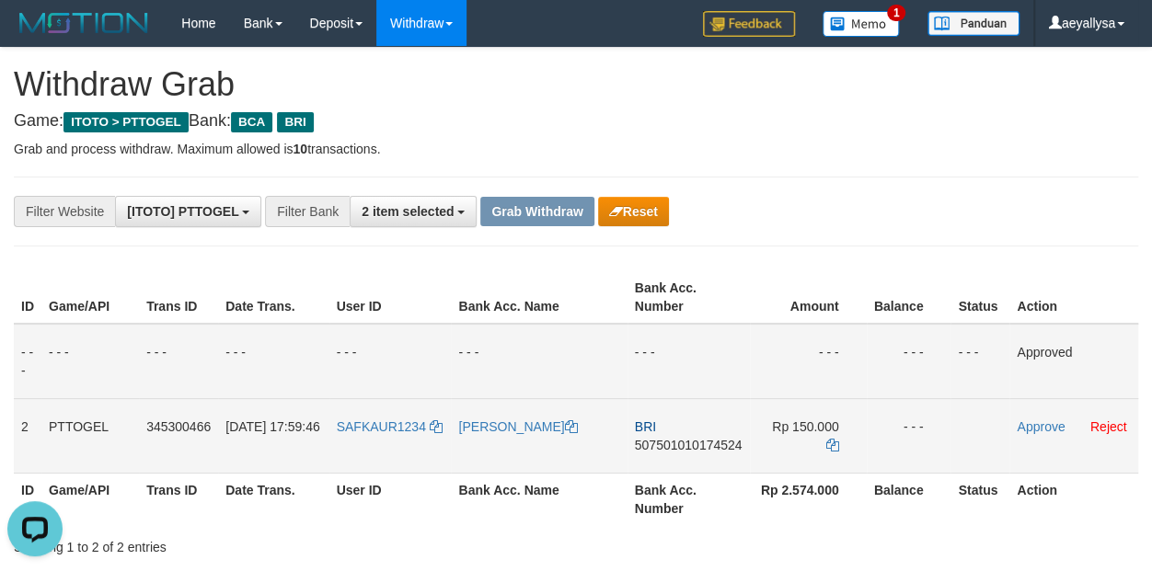
click at [671, 438] on span "507501010174524" at bounding box center [689, 445] width 108 height 15
copy span "507501010174524"
click at [671, 438] on span "507501010174524" at bounding box center [689, 445] width 108 height 15
copy td "BRI 507501010174524"
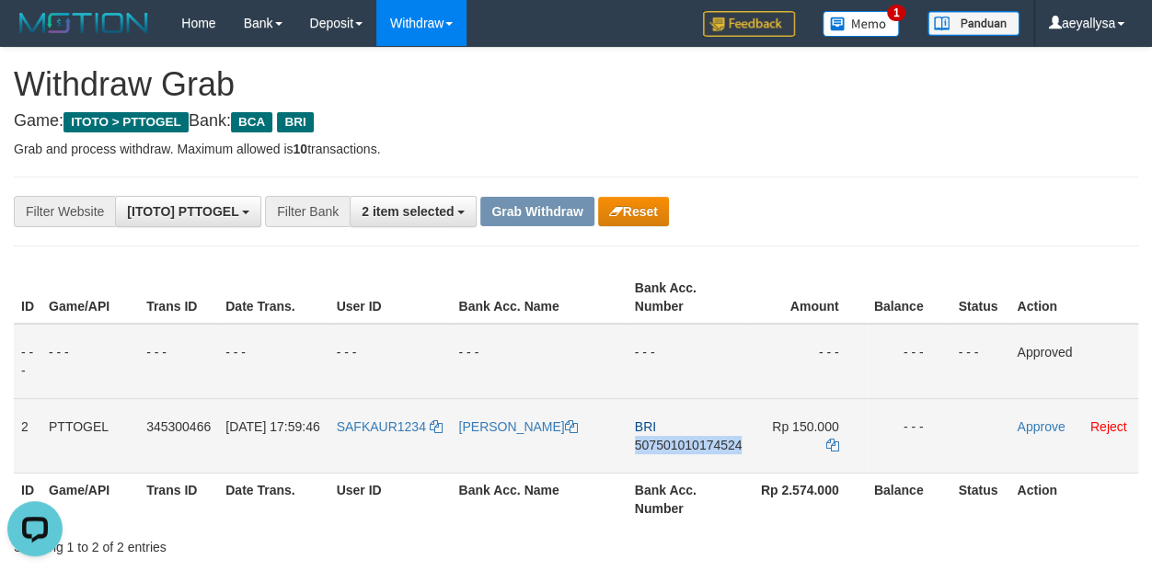
click at [671, 438] on span "507501010174524" at bounding box center [689, 445] width 108 height 15
copy span "507501010174524"
click at [683, 441] on span "507501010174524" at bounding box center [689, 445] width 108 height 15
copy span "507501010174524"
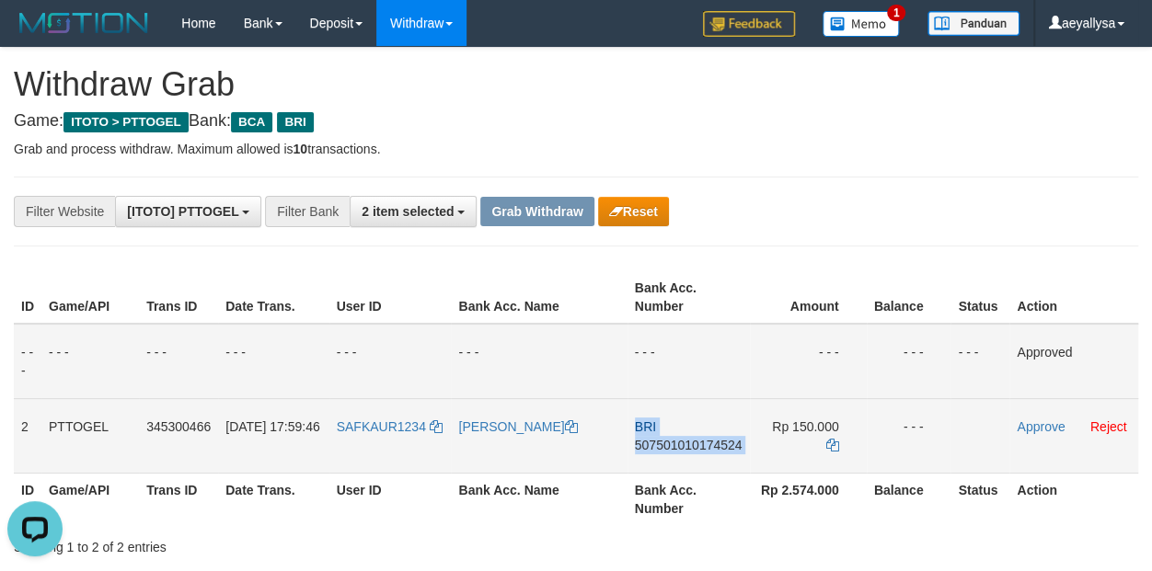
click at [683, 441] on span "507501010174524" at bounding box center [689, 445] width 108 height 15
click at [702, 439] on span "507501010174524" at bounding box center [689, 445] width 108 height 15
click at [829, 447] on icon at bounding box center [832, 445] width 13 height 13
click at [830, 445] on icon at bounding box center [832, 445] width 13 height 13
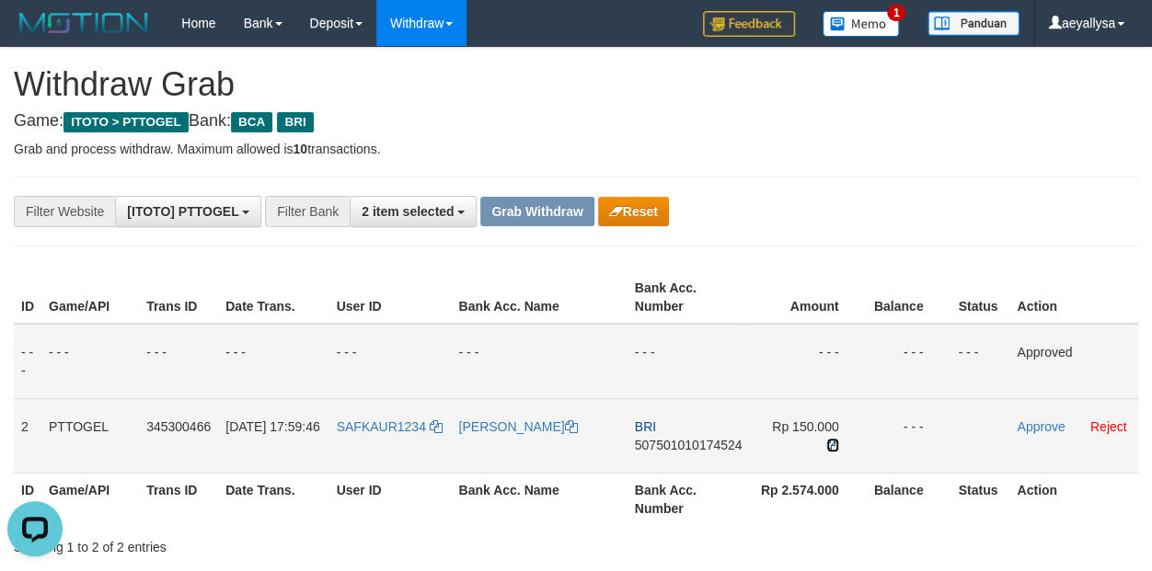
click at [829, 445] on icon at bounding box center [832, 445] width 13 height 13
click at [1041, 428] on link "Approve" at bounding box center [1040, 426] width 48 height 15
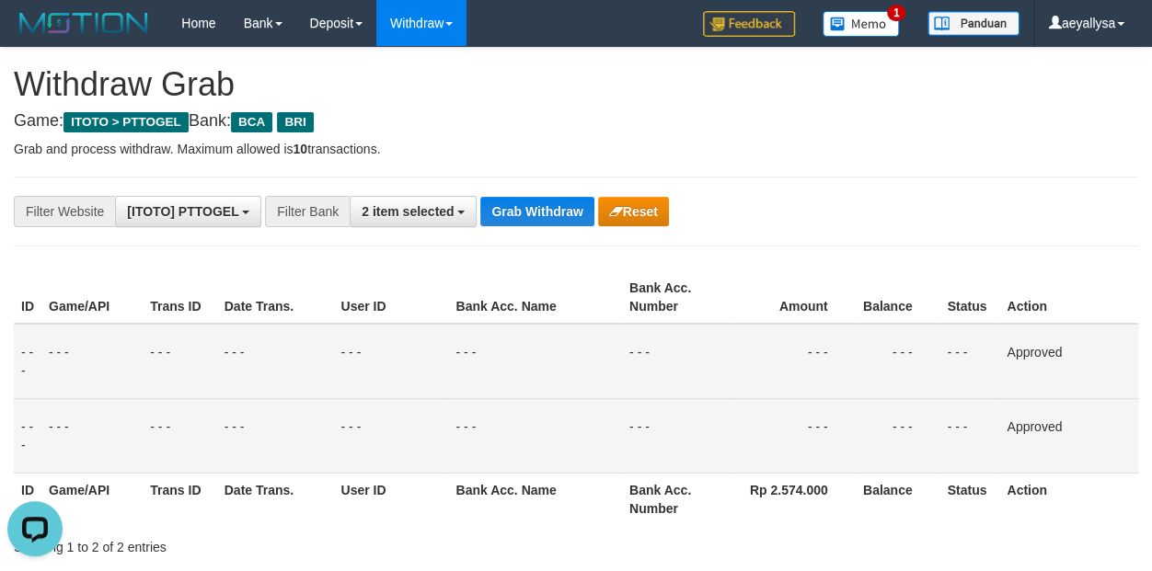
click at [1114, 219] on div "**********" at bounding box center [576, 211] width 1152 height 31
click at [385, 211] on span "2 item selected" at bounding box center [407, 211] width 92 height 15
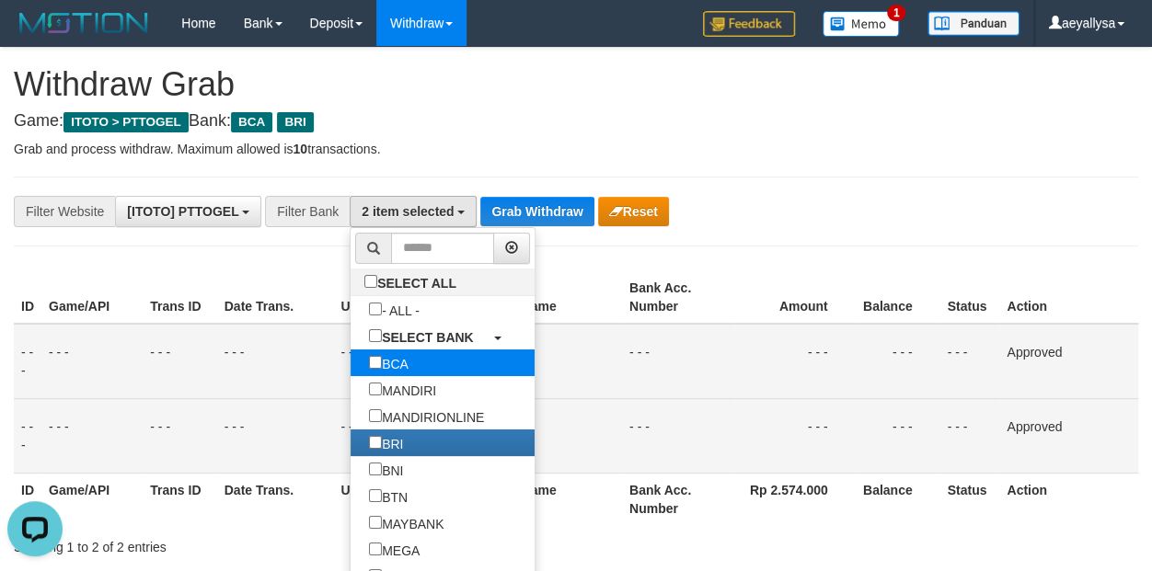
click at [350, 366] on label "BCA" at bounding box center [388, 363] width 76 height 27
select select "***"
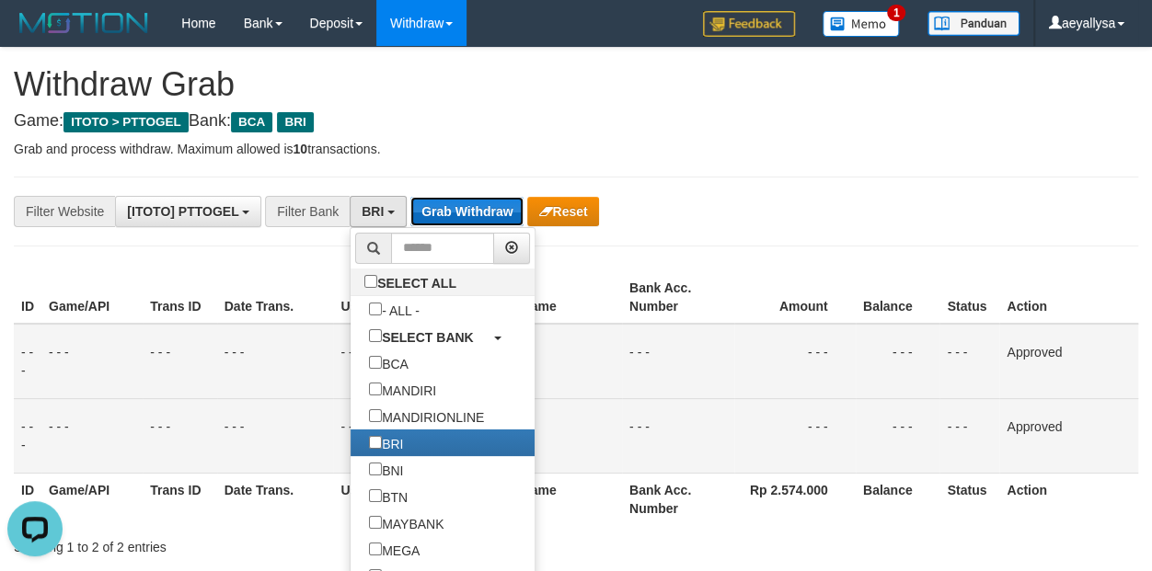
click at [465, 202] on button "Grab Withdraw" at bounding box center [466, 211] width 113 height 29
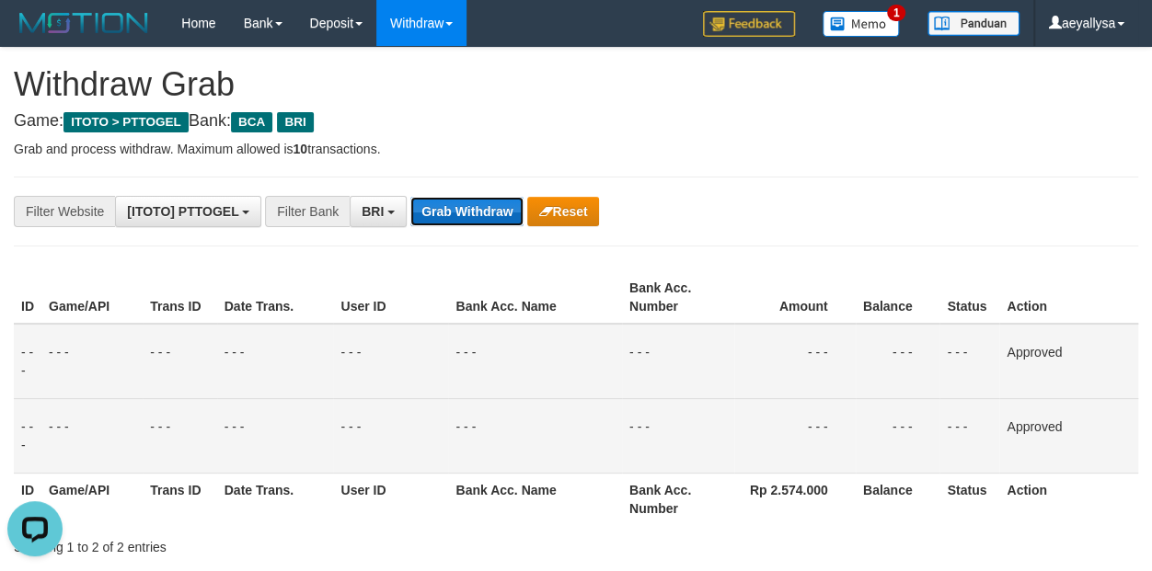
click at [448, 210] on button "Grab Withdraw" at bounding box center [466, 211] width 113 height 29
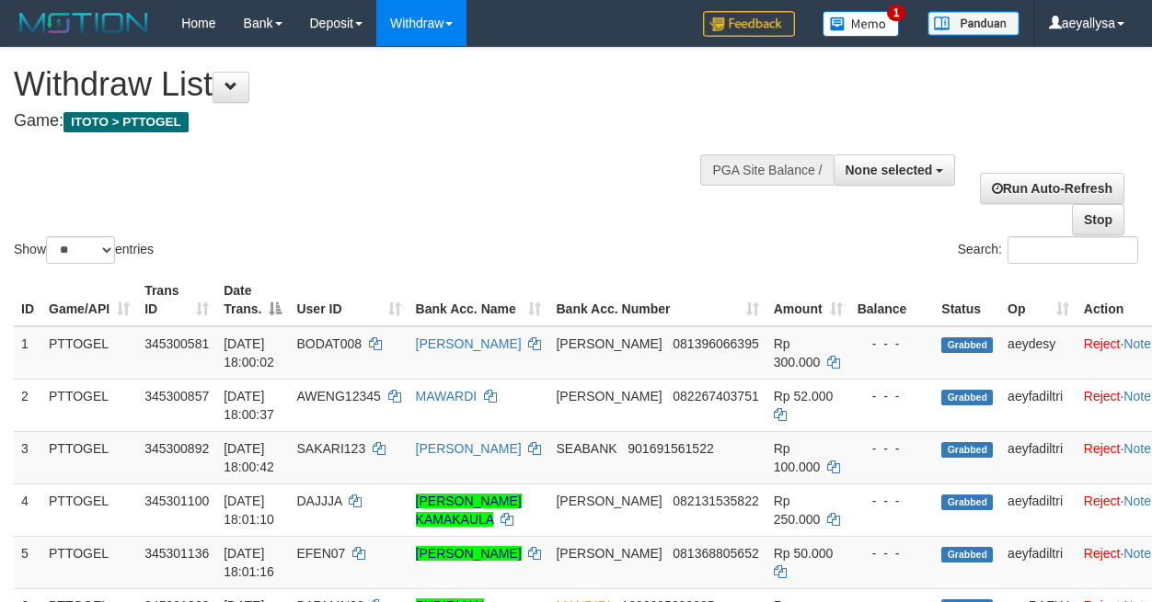
select select
select select "**"
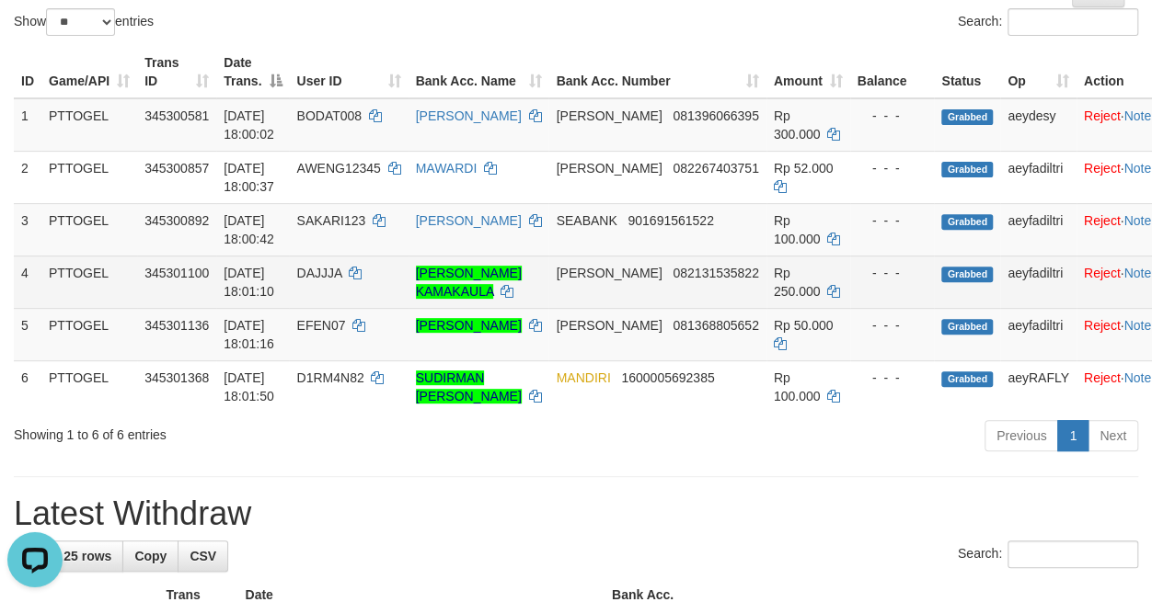
scroll to position [129, 0]
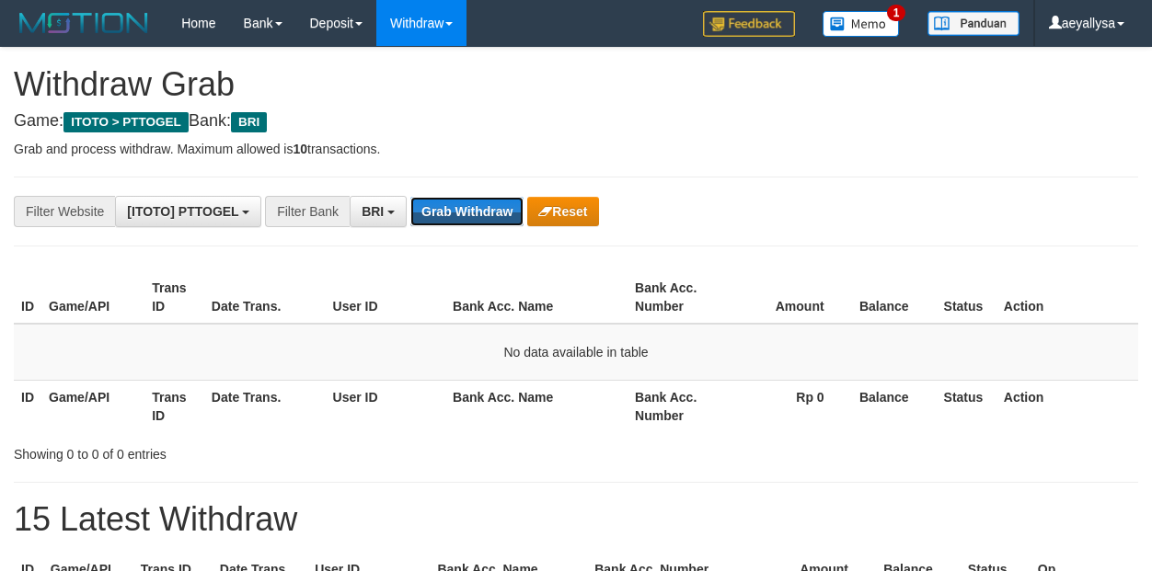
drag, startPoint x: 0, startPoint y: 0, endPoint x: 456, endPoint y: 201, distance: 498.7
click at [449, 208] on button "Grab Withdraw" at bounding box center [466, 211] width 113 height 29
click at [472, 205] on button "Grab Withdraw" at bounding box center [466, 211] width 113 height 29
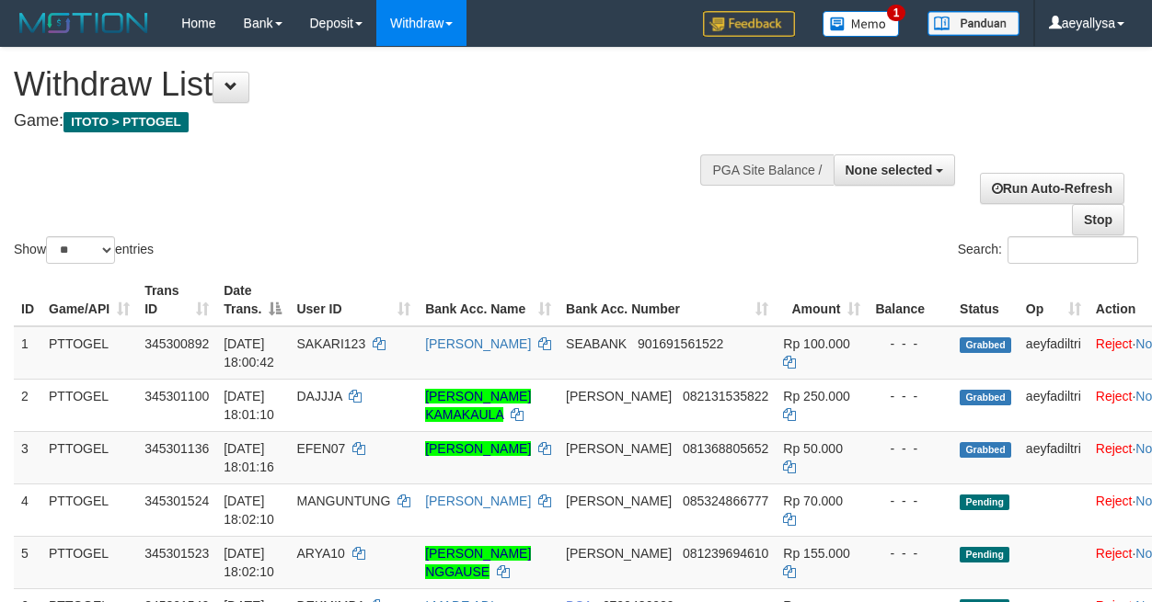
select select
select select "**"
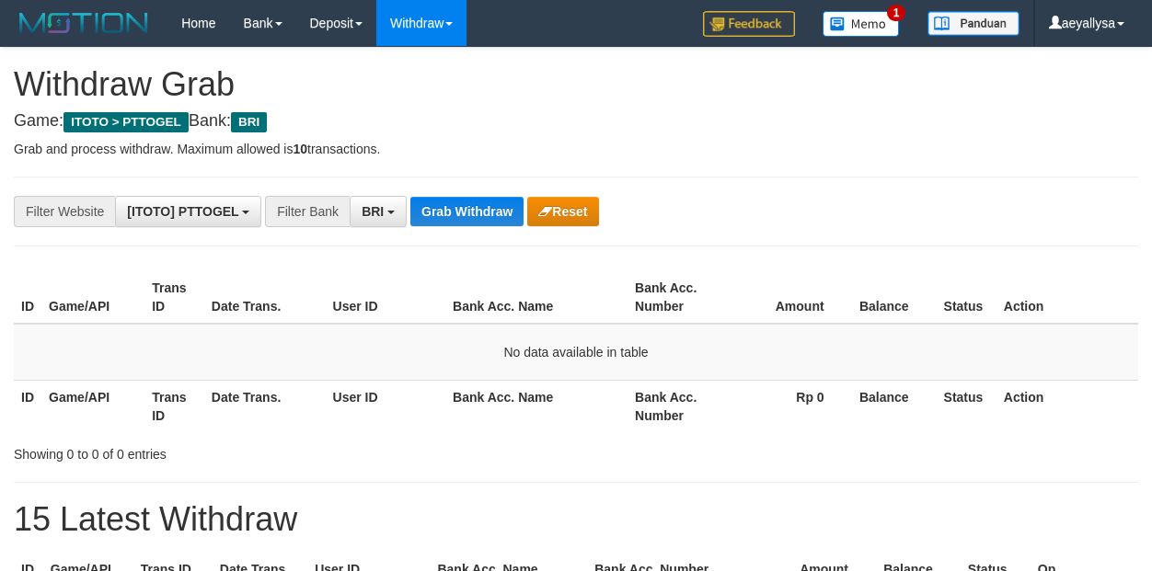
click at [467, 203] on button "Grab Withdraw" at bounding box center [466, 211] width 113 height 29
click at [489, 213] on button "Grab Withdraw" at bounding box center [466, 211] width 113 height 29
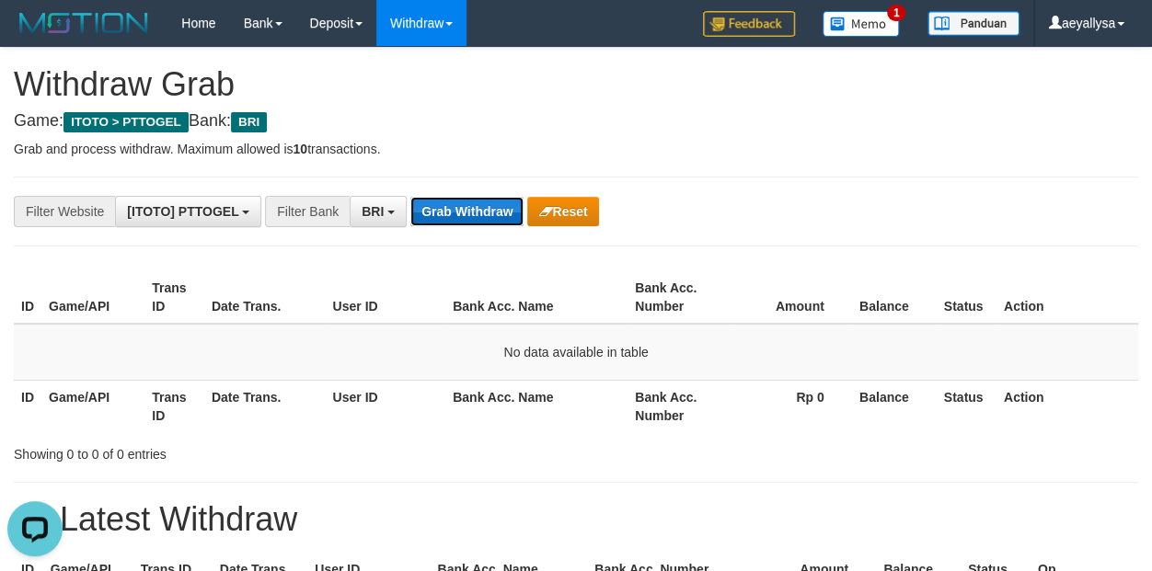
scroll to position [0, 0]
click at [486, 212] on button "Grab Withdraw" at bounding box center [466, 211] width 113 height 29
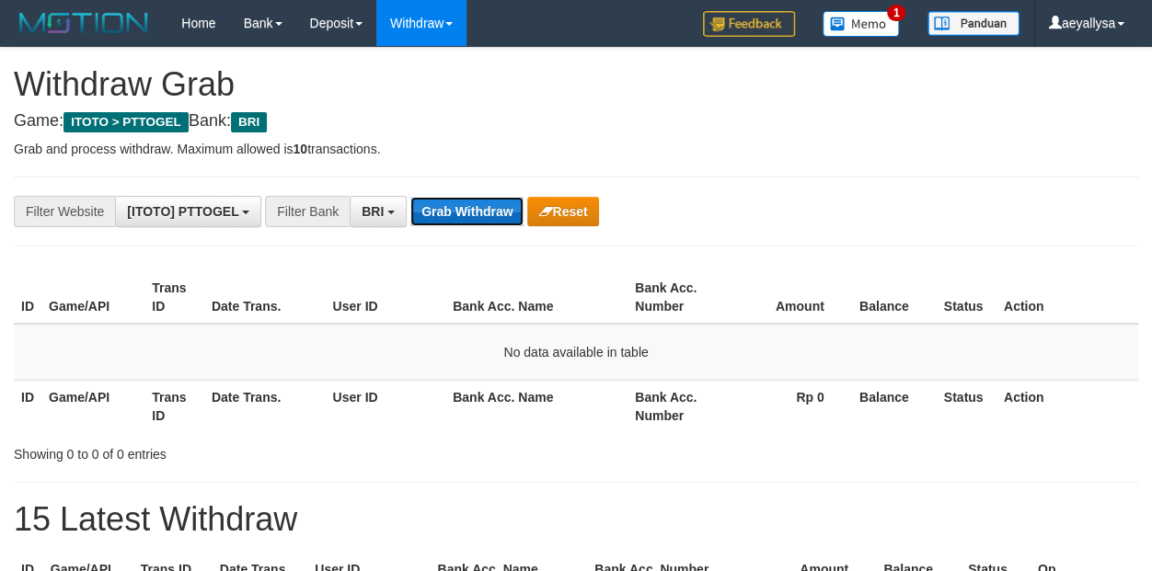
click at [491, 222] on button "Grab Withdraw" at bounding box center [466, 211] width 113 height 29
click at [488, 207] on button "Grab Withdraw" at bounding box center [466, 211] width 113 height 29
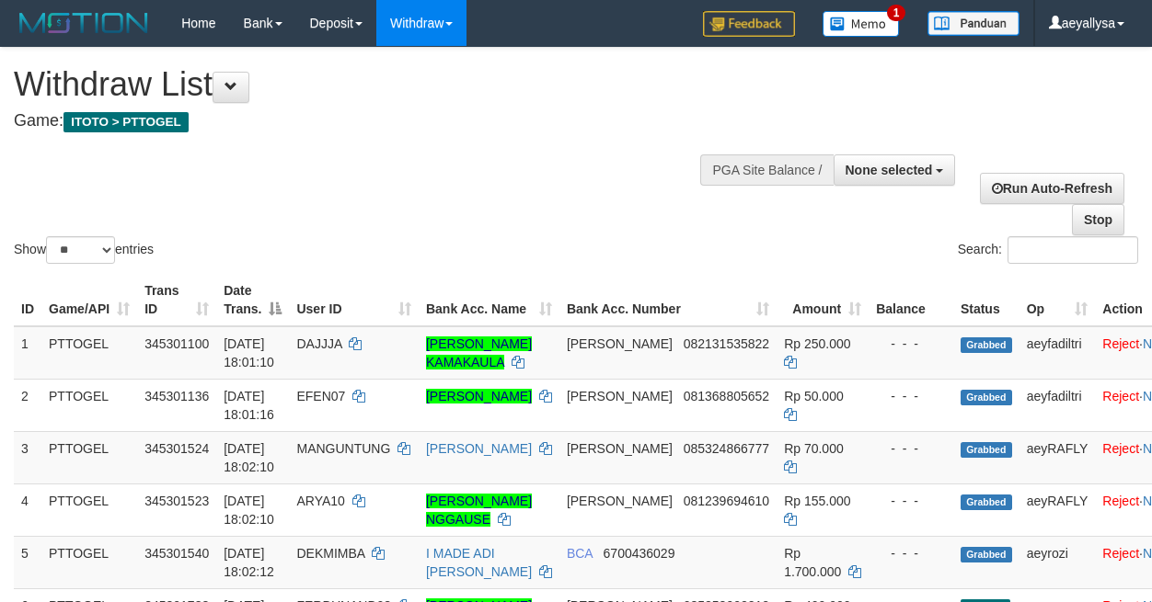
select select
select select "**"
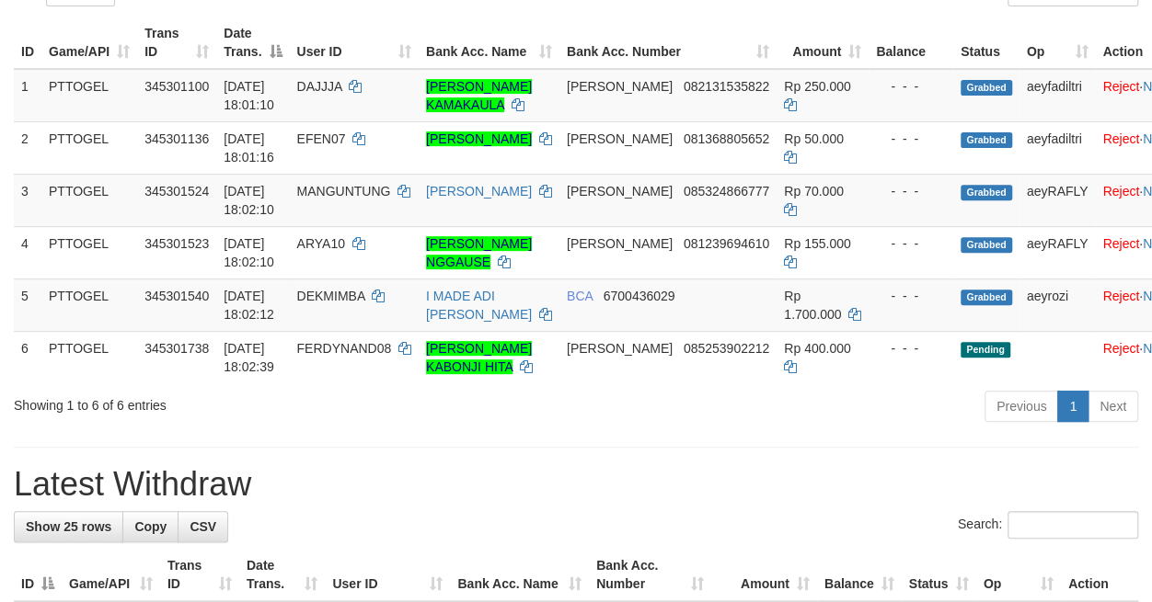
click at [642, 429] on div "Previous 1 Next" at bounding box center [816, 409] width 644 height 40
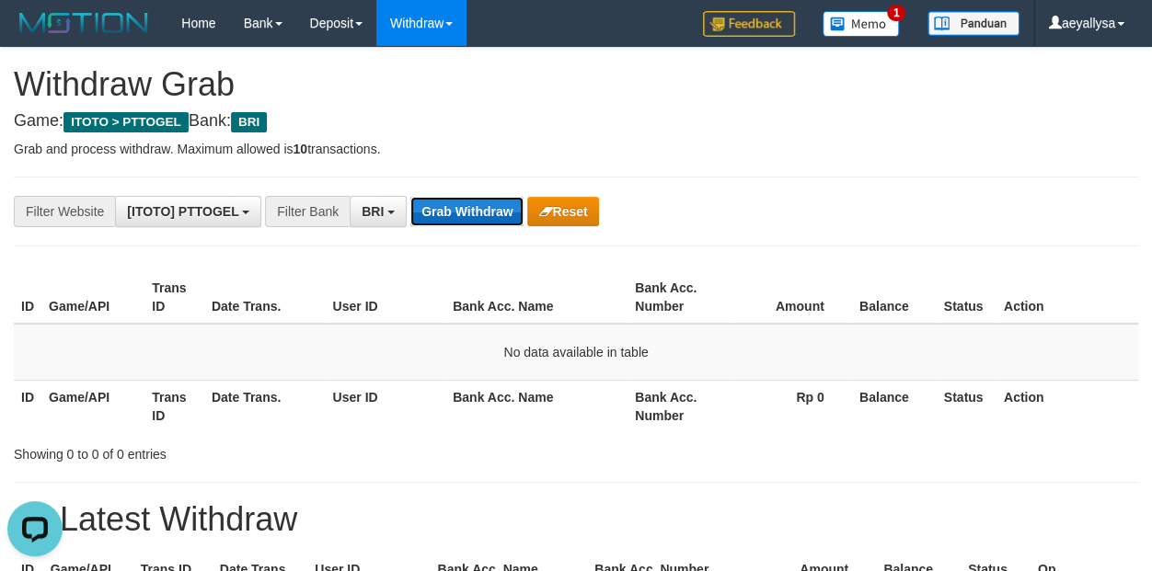
drag, startPoint x: 486, startPoint y: 217, endPoint x: 487, endPoint y: 206, distance: 11.1
click at [486, 212] on button "Grab Withdraw" at bounding box center [466, 211] width 113 height 29
click at [451, 218] on button "Grab Withdraw" at bounding box center [466, 211] width 113 height 29
click at [464, 217] on button "Grab Withdraw" at bounding box center [466, 211] width 113 height 29
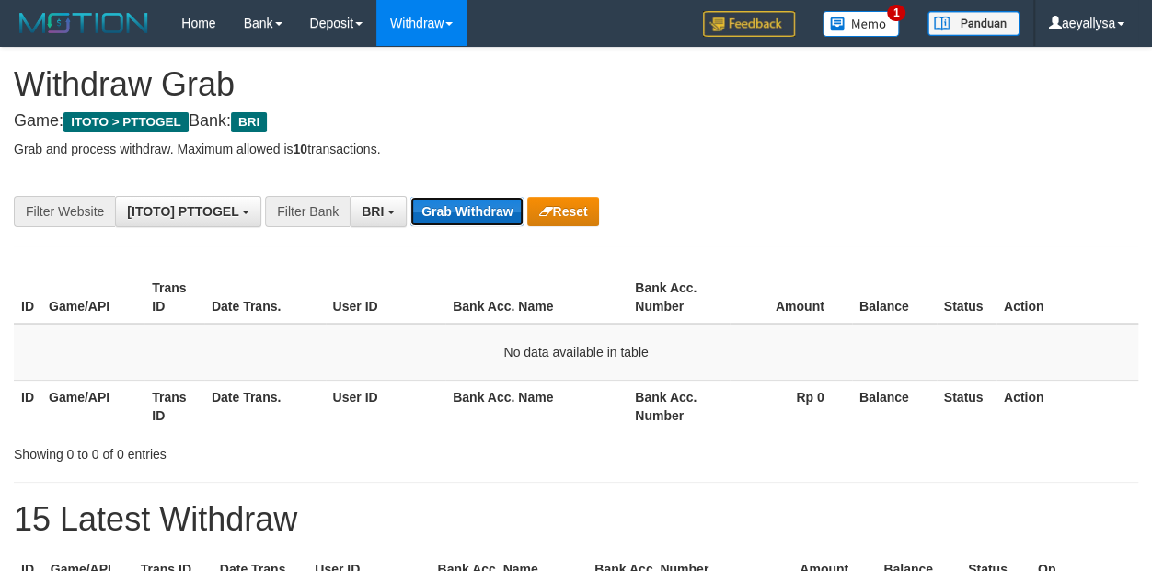
scroll to position [91, 0]
click at [462, 215] on button "Grab Withdraw" at bounding box center [466, 211] width 113 height 29
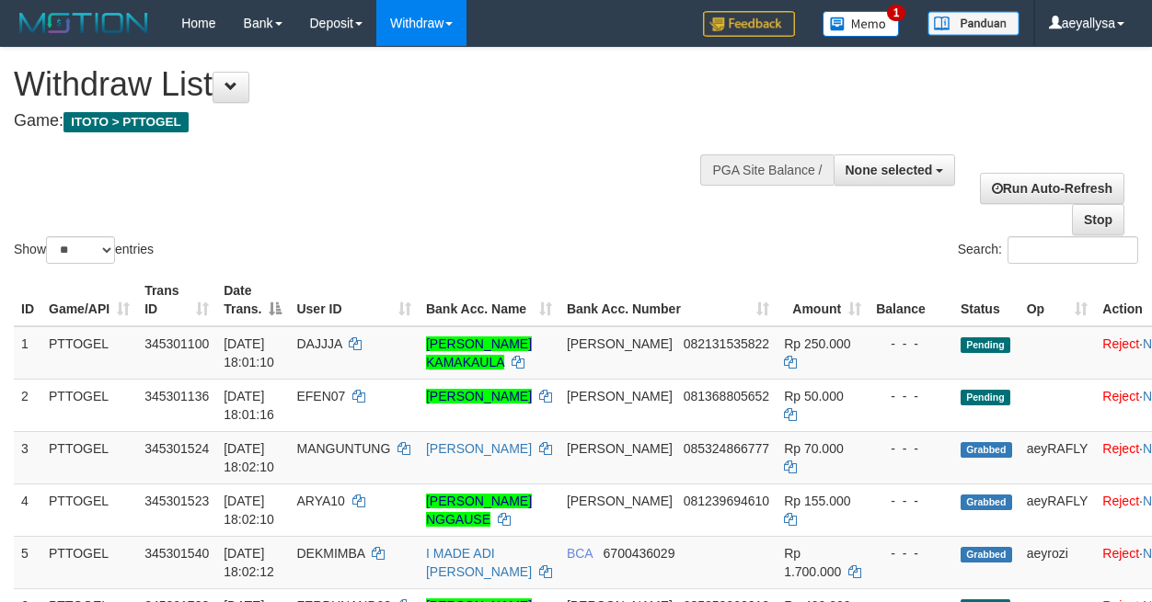
select select
select select "**"
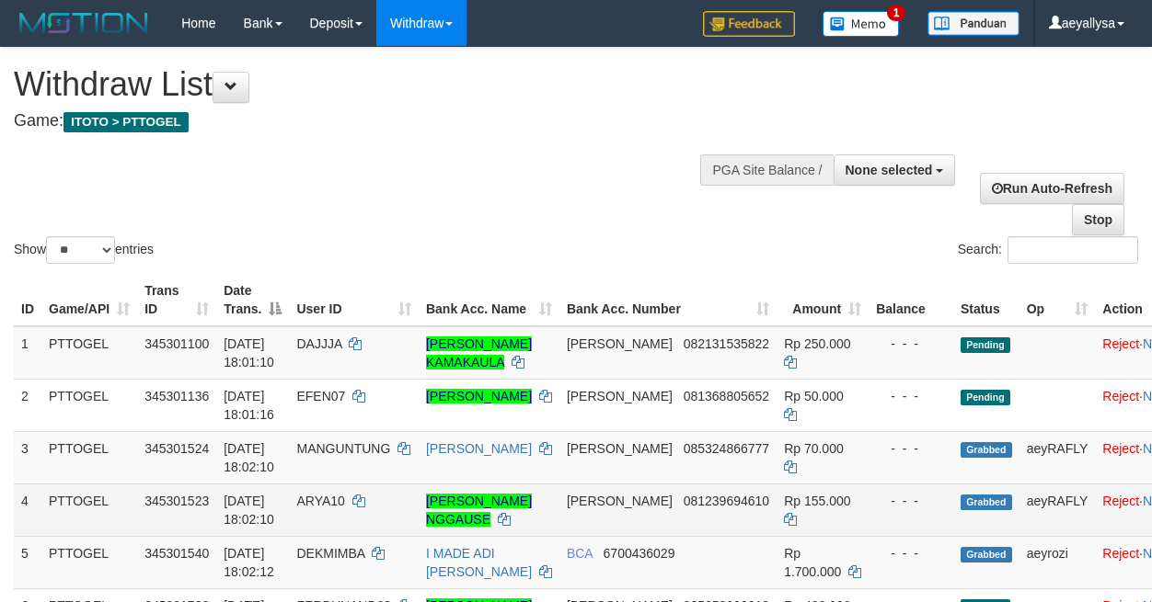
scroll to position [258, 0]
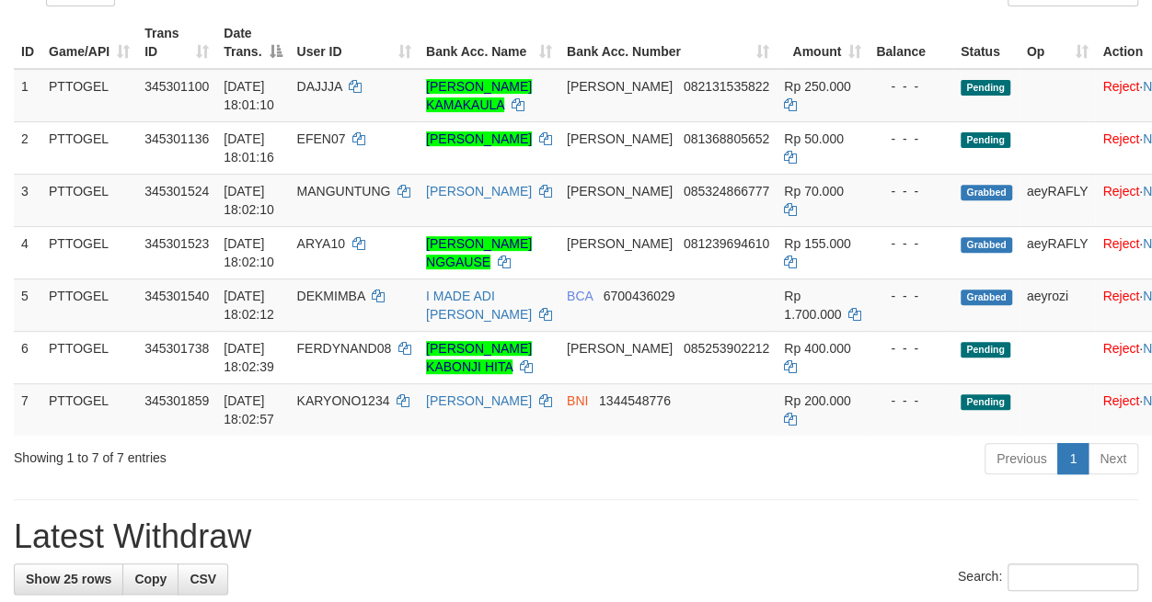
click at [630, 481] on div "Previous 1 Next" at bounding box center [816, 462] width 644 height 40
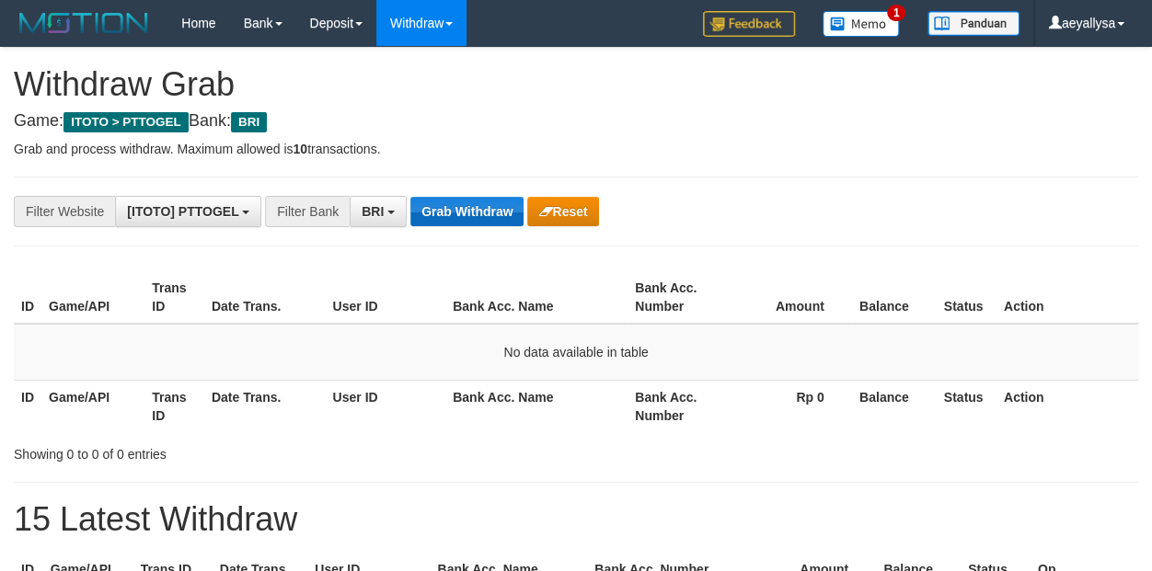
scroll to position [91, 0]
click at [458, 224] on button "Grab Withdraw" at bounding box center [466, 211] width 113 height 29
click at [457, 221] on button "Grab Withdraw" at bounding box center [466, 211] width 113 height 29
click at [449, 220] on button "Grab Withdraw" at bounding box center [466, 211] width 113 height 29
click at [442, 221] on button "Grab Withdraw" at bounding box center [466, 211] width 113 height 29
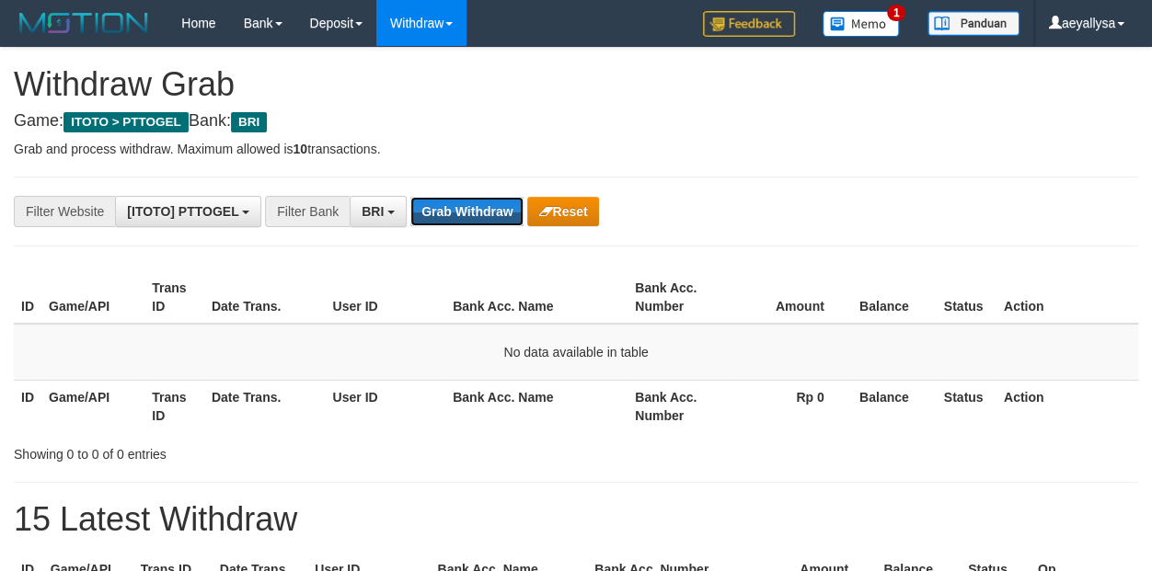
click at [435, 222] on button "Grab Withdraw" at bounding box center [466, 211] width 113 height 29
click at [428, 222] on button "Grab Withdraw" at bounding box center [466, 211] width 113 height 29
click at [439, 212] on button "Grab Withdraw" at bounding box center [466, 211] width 113 height 29
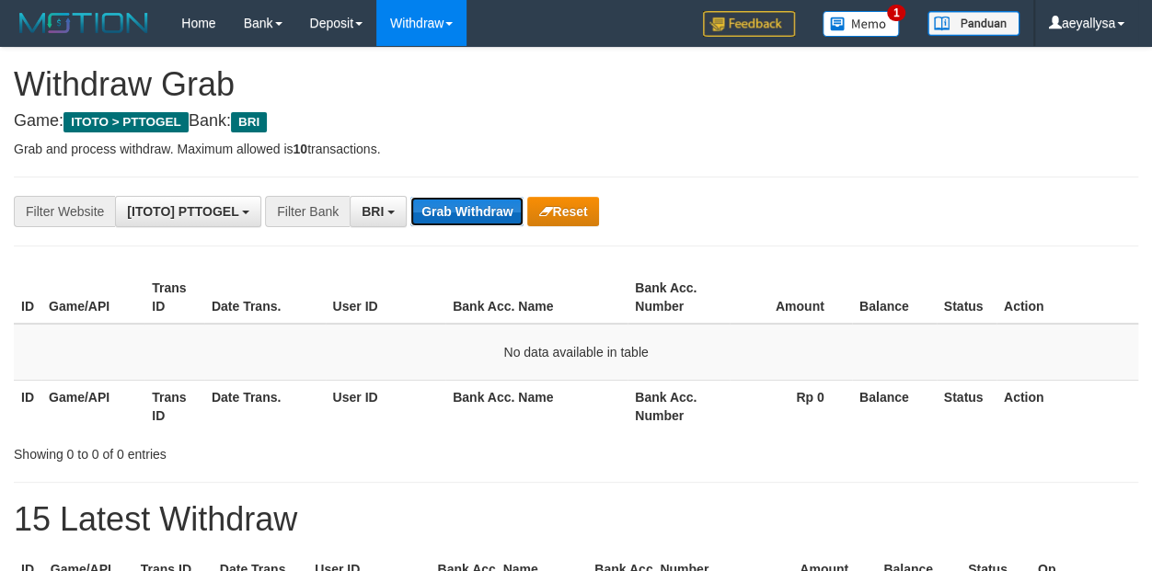
scroll to position [91, 0]
click at [458, 205] on button "Grab Withdraw" at bounding box center [466, 211] width 113 height 29
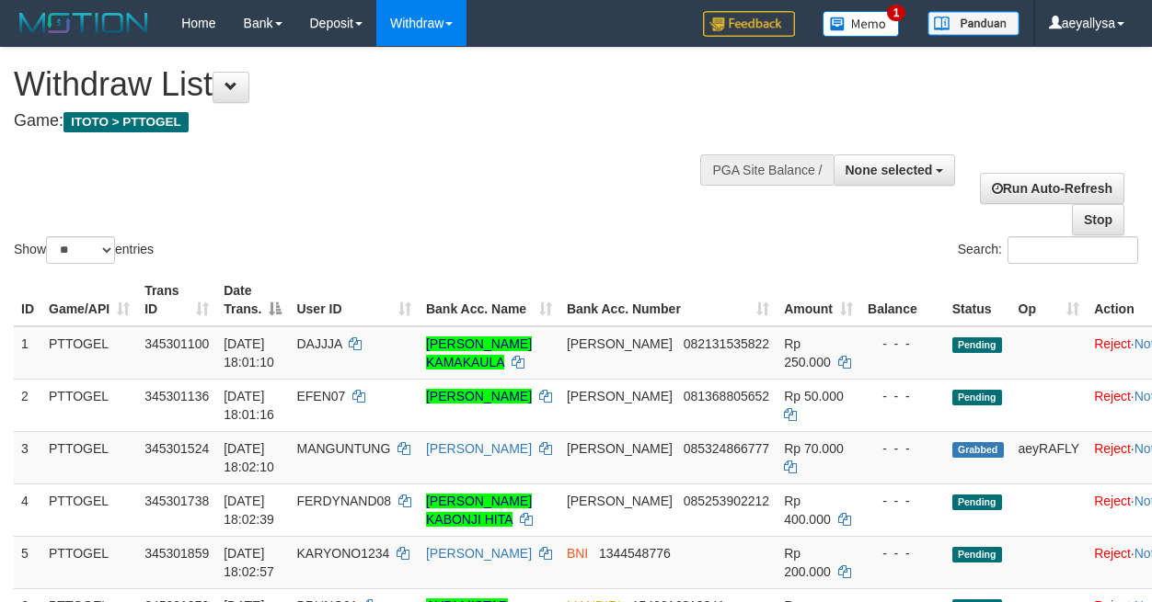
select select
select select "**"
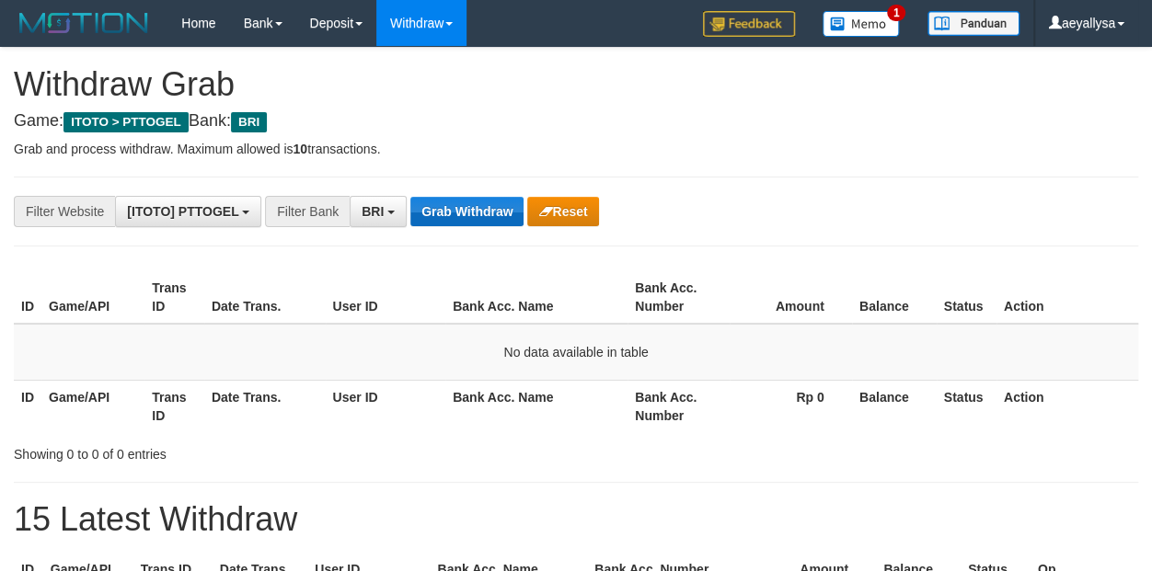
scroll to position [91, 0]
click at [453, 205] on button "Grab Withdraw" at bounding box center [466, 211] width 113 height 29
click at [455, 205] on button "Grab Withdraw" at bounding box center [466, 211] width 113 height 29
click at [456, 203] on button "Grab Withdraw" at bounding box center [466, 211] width 113 height 29
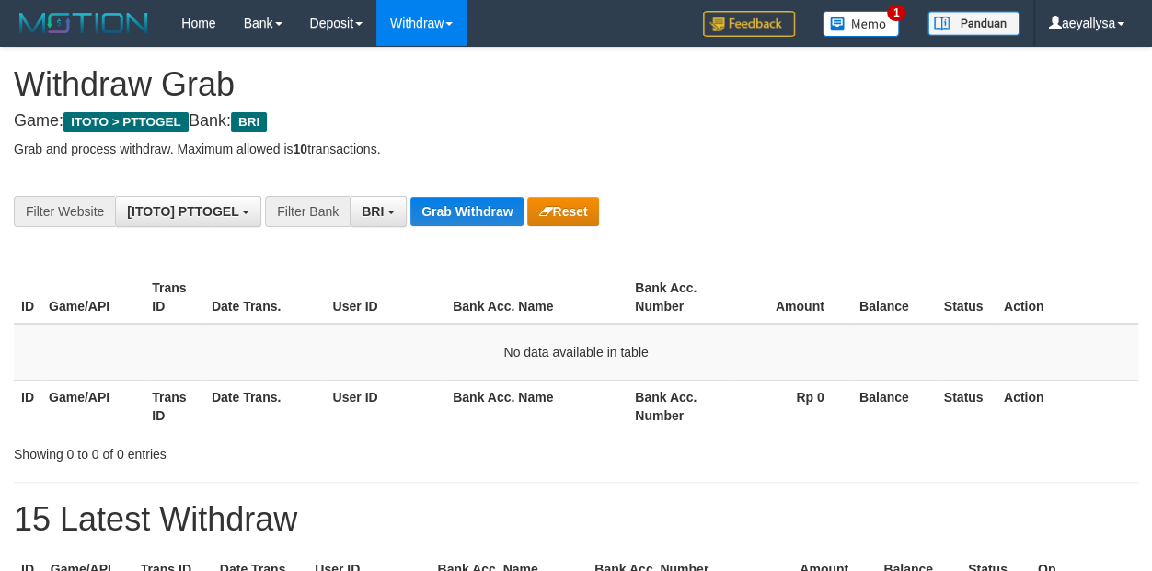
scroll to position [91, 0]
click at [453, 210] on button "Grab Withdraw" at bounding box center [466, 211] width 113 height 29
click at [499, 214] on button "Grab Withdraw" at bounding box center [466, 211] width 113 height 29
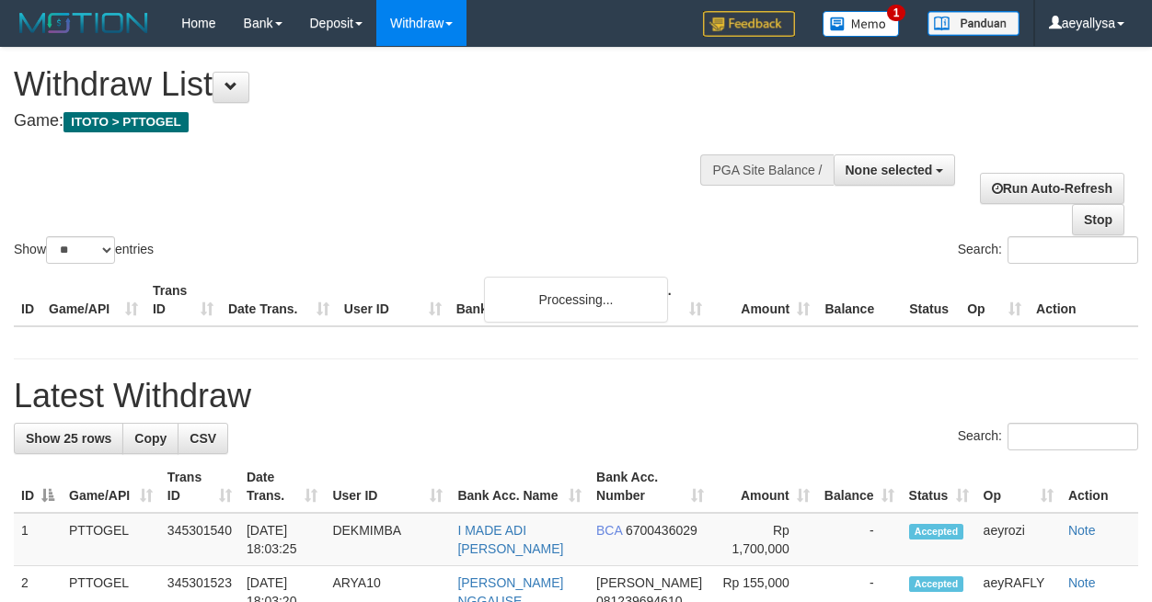
select select
select select "**"
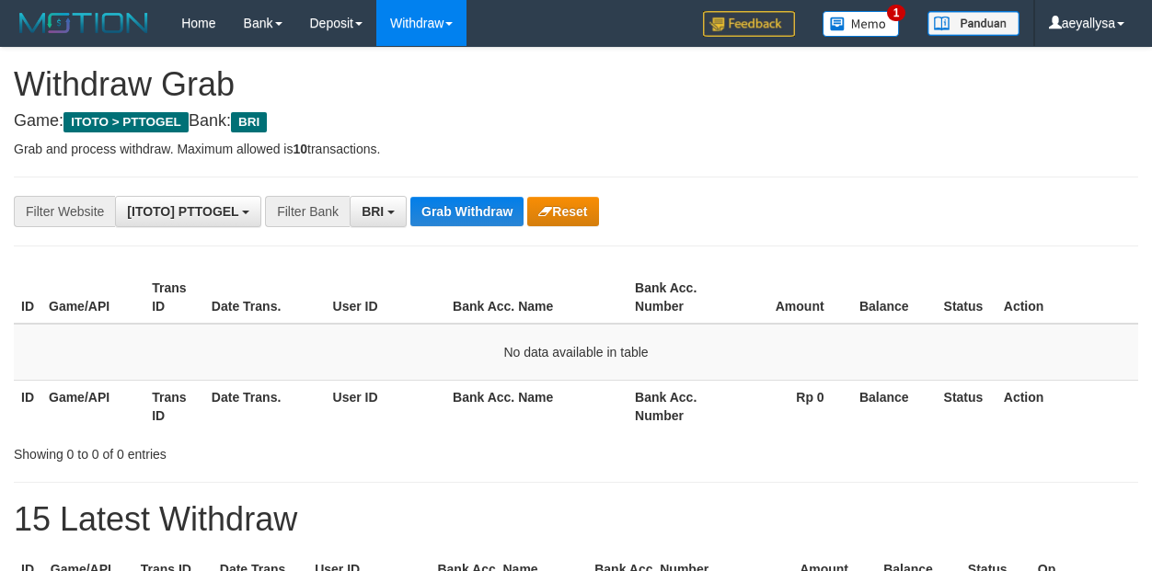
click at [497, 213] on button "Grab Withdraw" at bounding box center [466, 211] width 113 height 29
click at [491, 203] on button "Grab Withdraw" at bounding box center [466, 211] width 113 height 29
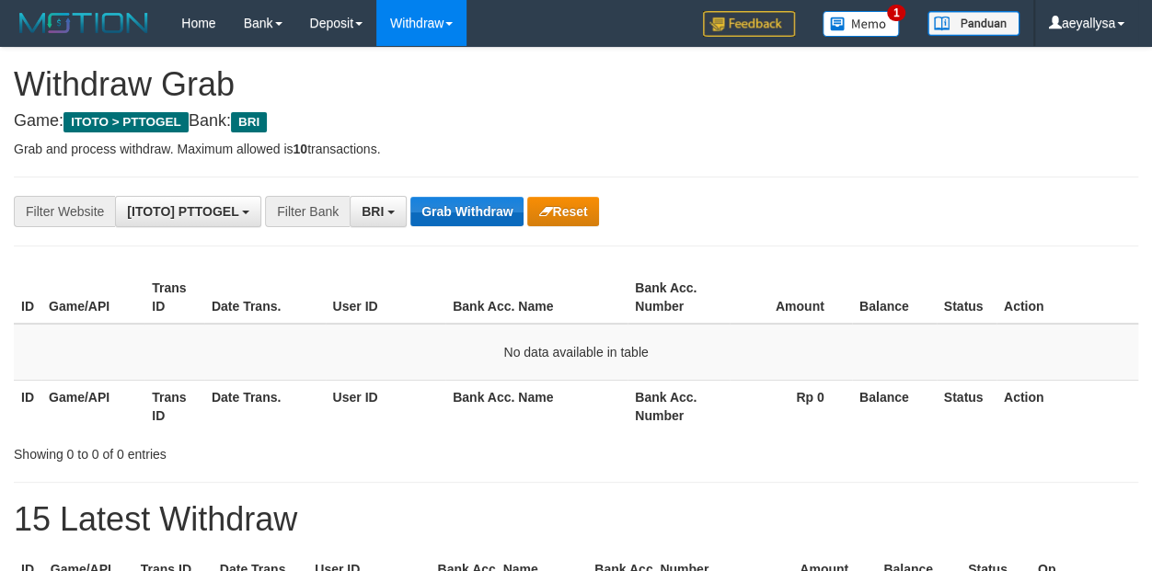
scroll to position [91, 0]
click at [470, 213] on button "Grab Withdraw" at bounding box center [466, 211] width 113 height 29
click at [371, 213] on span "BRI" at bounding box center [372, 211] width 22 height 15
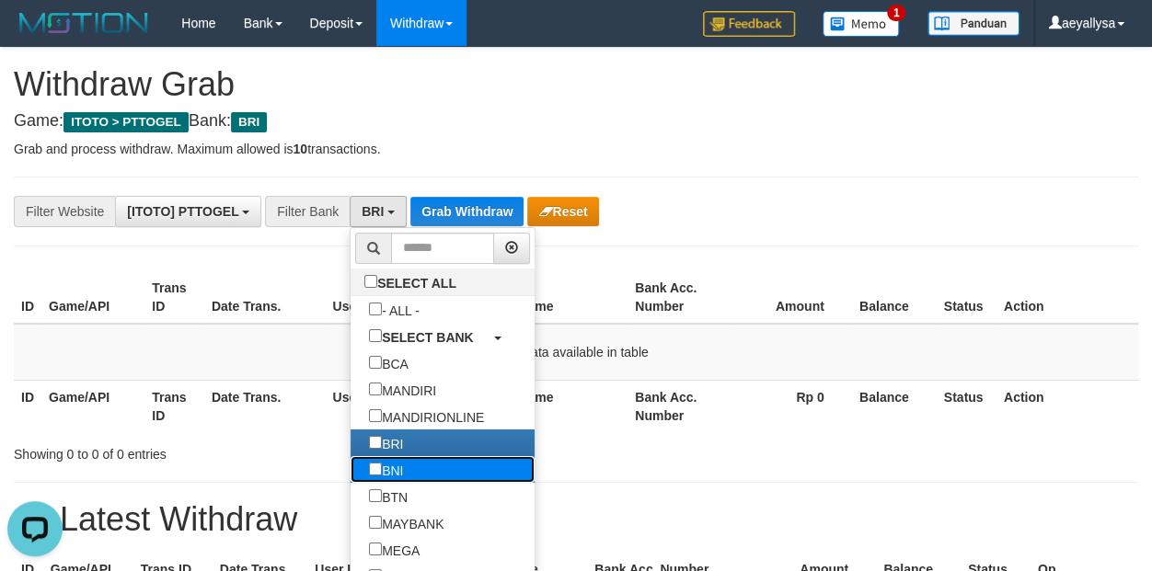
click at [350, 472] on label "BNI" at bounding box center [385, 469] width 71 height 27
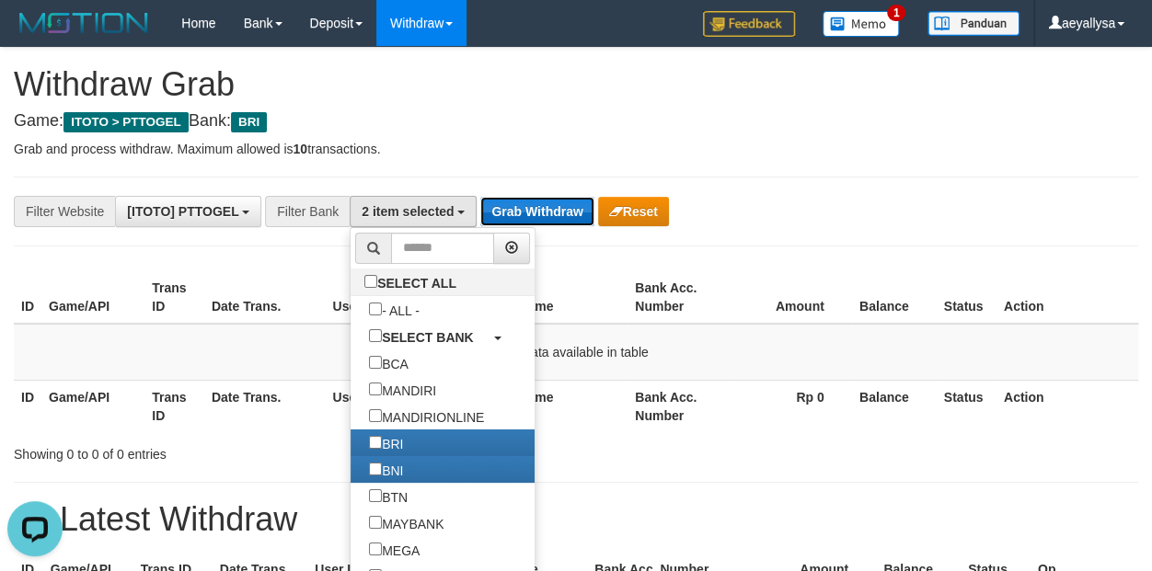
click at [520, 217] on button "Grab Withdraw" at bounding box center [536, 211] width 113 height 29
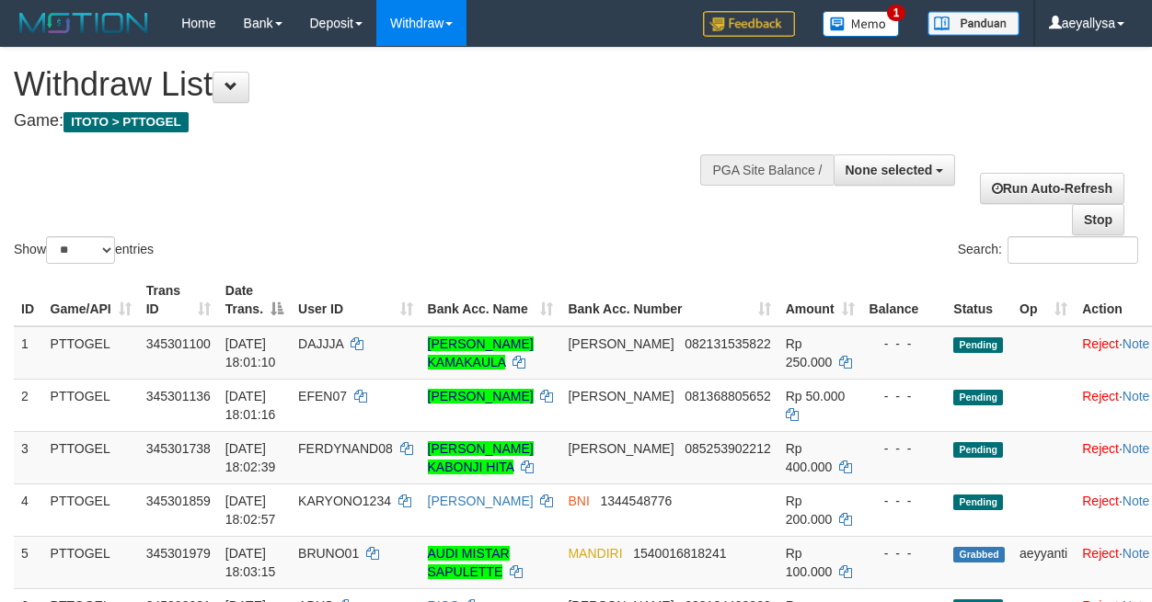
select select
select select "**"
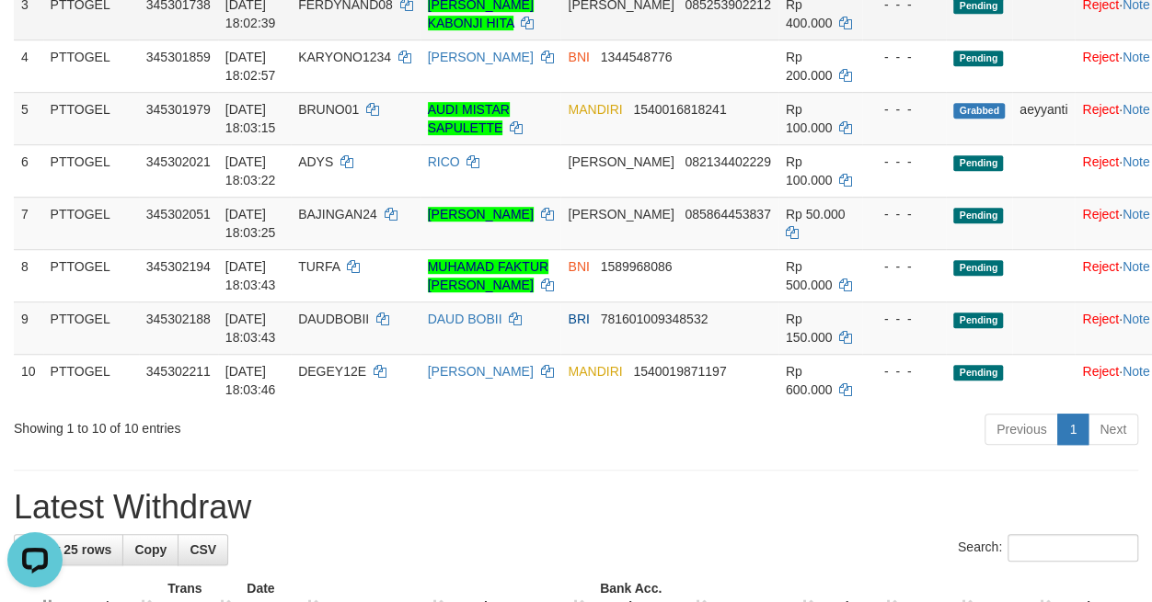
scroll to position [515, 0]
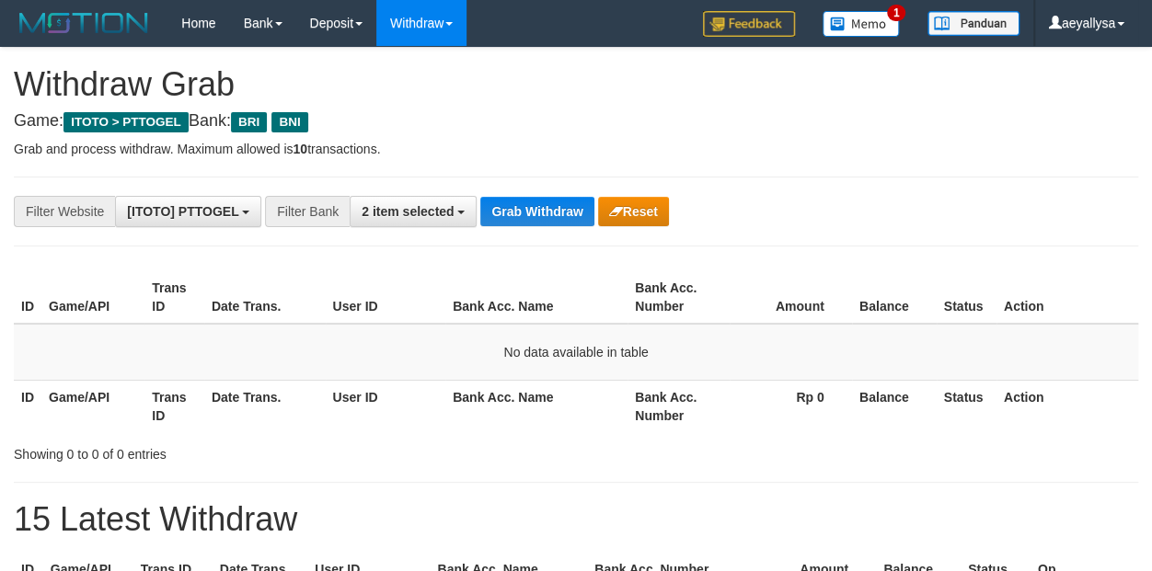
scroll to position [91, 0]
click at [550, 219] on button "Grab Withdraw" at bounding box center [536, 211] width 113 height 29
click at [545, 214] on button "Grab Withdraw" at bounding box center [536, 211] width 113 height 29
click at [543, 204] on button "Grab Withdraw" at bounding box center [536, 211] width 113 height 29
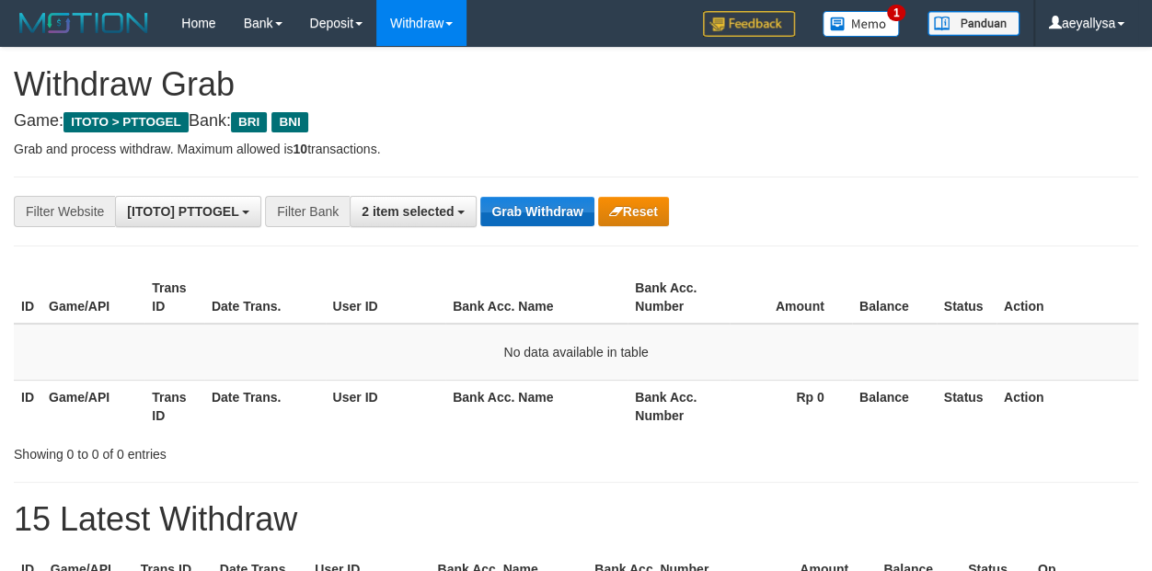
scroll to position [91, 0]
click at [545, 204] on button "Grab Withdraw" at bounding box center [536, 211] width 113 height 29
drag, startPoint x: 0, startPoint y: 0, endPoint x: 543, endPoint y: 189, distance: 574.8
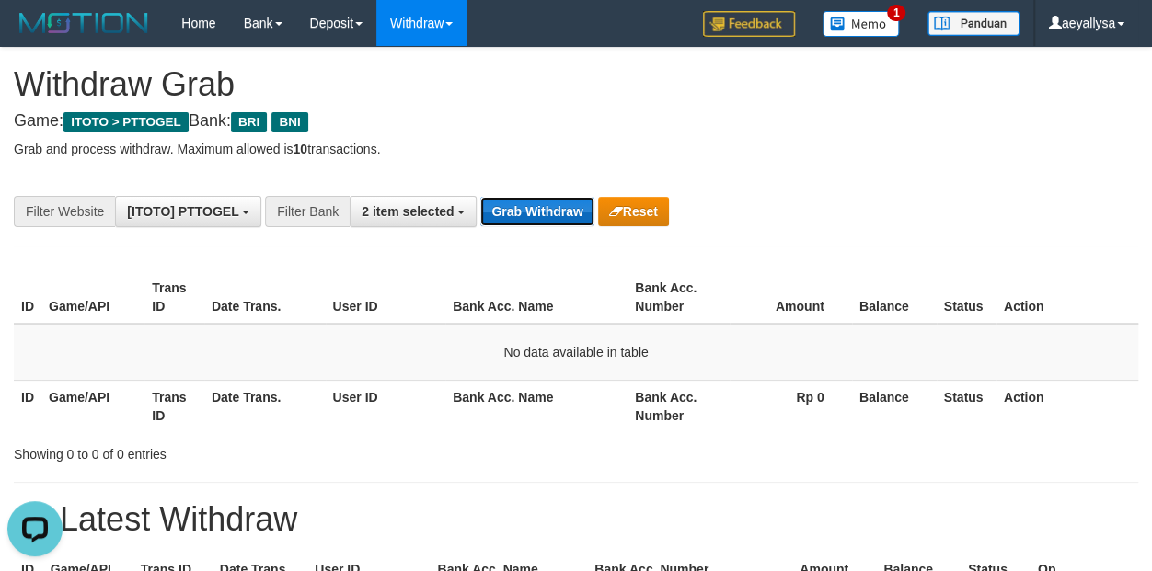
click at [537, 209] on button "Grab Withdraw" at bounding box center [536, 211] width 113 height 29
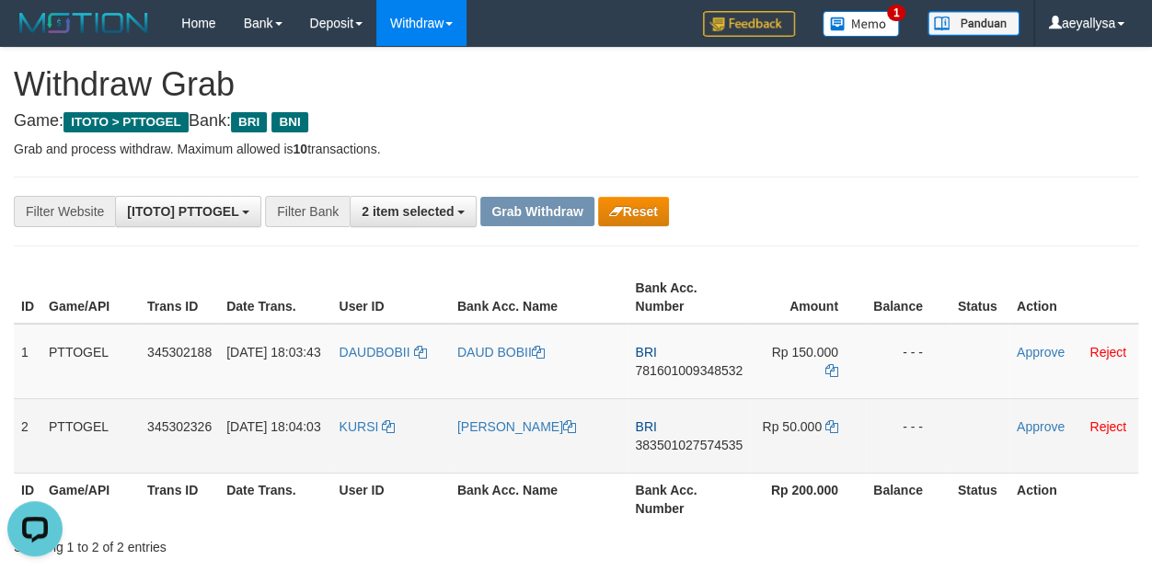
drag, startPoint x: 449, startPoint y: 393, endPoint x: 816, endPoint y: 448, distance: 371.1
click at [816, 448] on tbody "1 PTTOGEL 345302188 01/10/2025 18:03:43 DAUDBOBII DAUD BOBII BRI 78160100934853…" at bounding box center [576, 399] width 1124 height 150
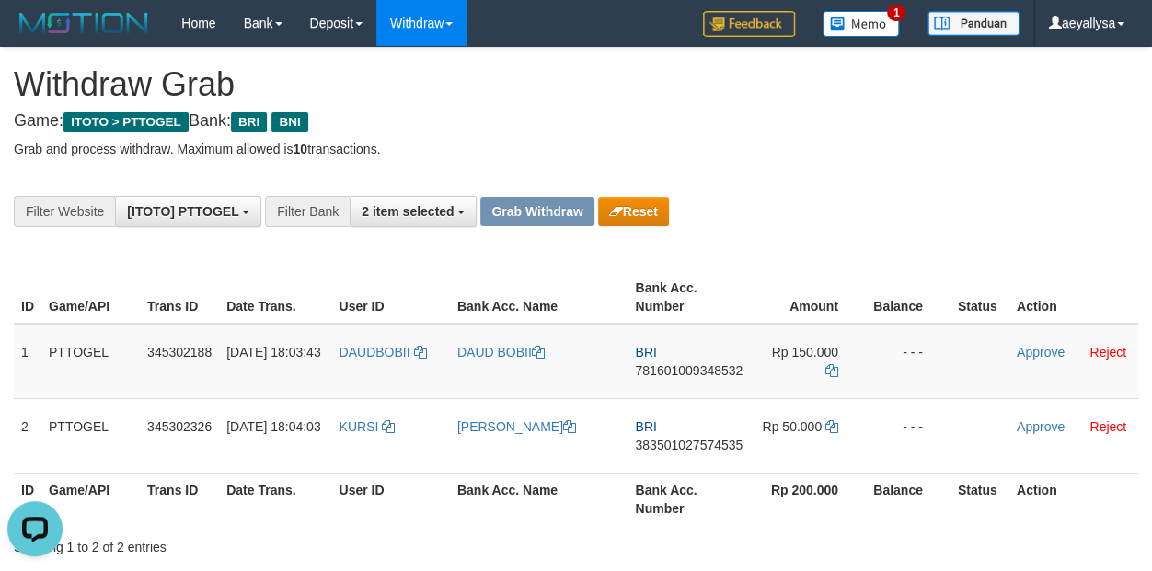
click at [1115, 210] on div "**********" at bounding box center [576, 211] width 1152 height 31
click at [695, 378] on td "BRI 781601009348532" at bounding box center [688, 361] width 122 height 75
click at [693, 370] on span "781601009348532" at bounding box center [689, 370] width 108 height 15
copy span "781601009348532"
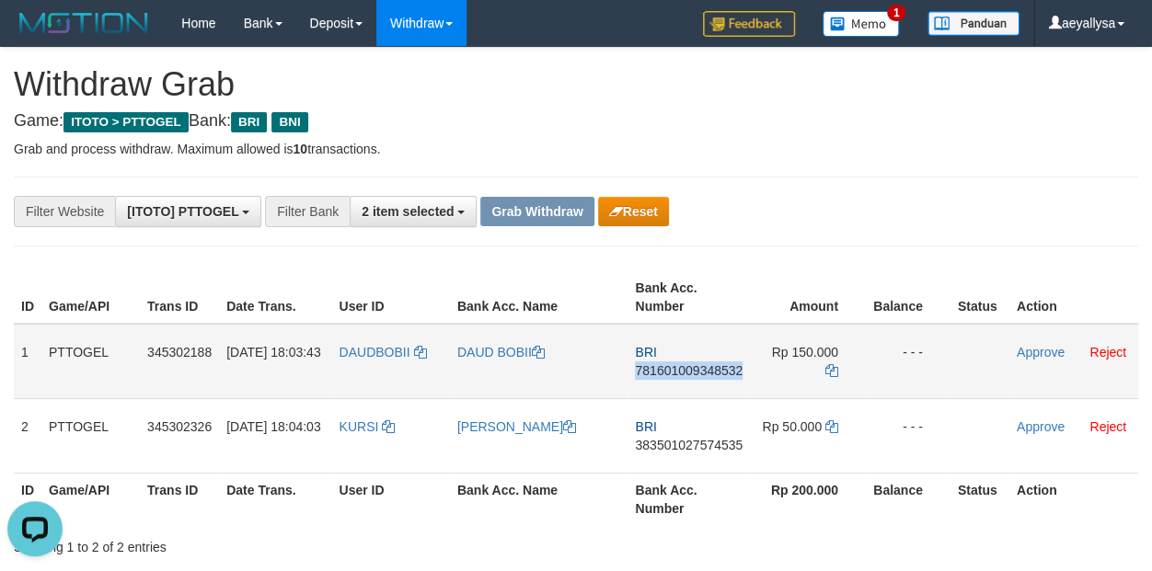
click at [693, 370] on span "781601009348532" at bounding box center [689, 370] width 108 height 15
copy span "781601009348532"
click at [693, 370] on span "781601009348532" at bounding box center [689, 370] width 108 height 15
copy td "BRI 781601009348532"
click at [832, 371] on icon at bounding box center [831, 370] width 13 height 13
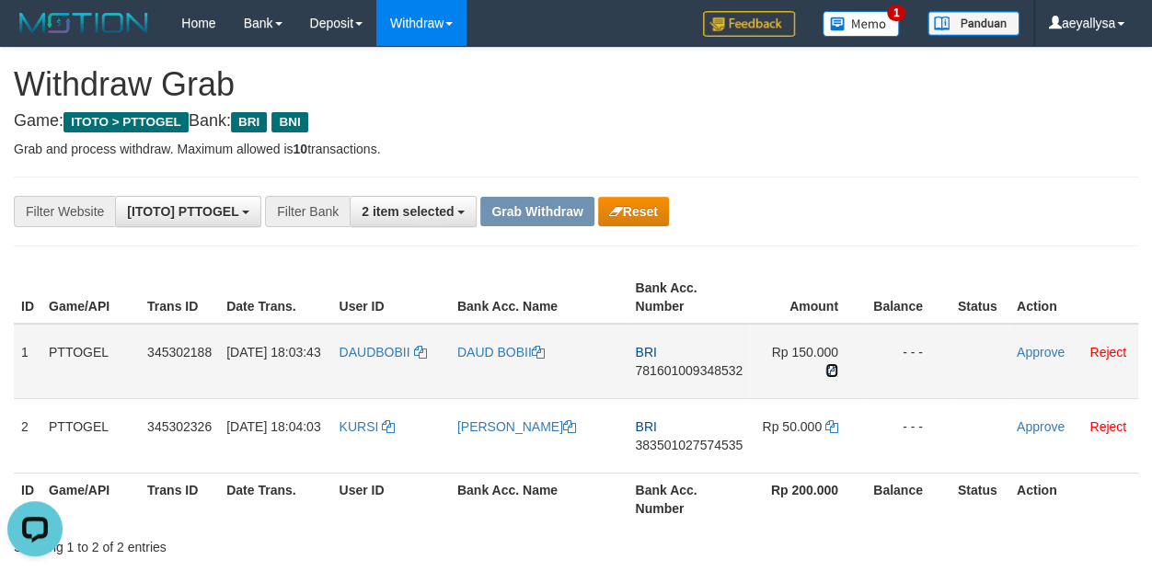
click at [832, 371] on icon at bounding box center [831, 370] width 13 height 13
click at [1041, 345] on link "Approve" at bounding box center [1040, 352] width 48 height 15
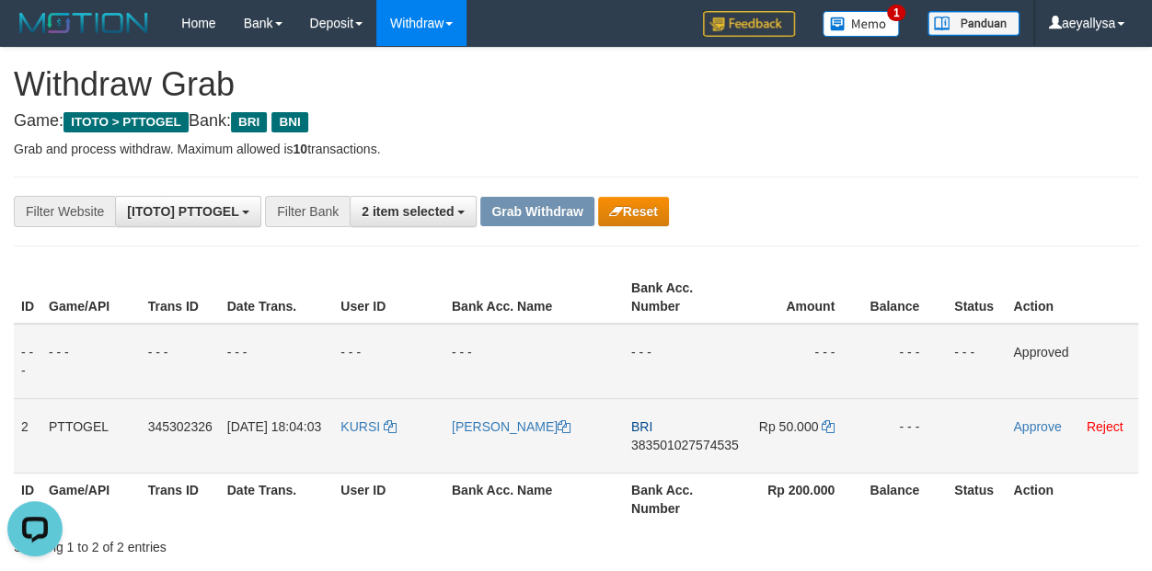
click at [687, 444] on span "383501027574535" at bounding box center [685, 445] width 108 height 15
click at [687, 442] on span "383501027574535" at bounding box center [685, 445] width 108 height 15
copy span "383501027574535"
drag, startPoint x: 687, startPoint y: 442, endPoint x: 1139, endPoint y: 476, distance: 453.0
click at [687, 441] on span "383501027574535" at bounding box center [685, 445] width 108 height 15
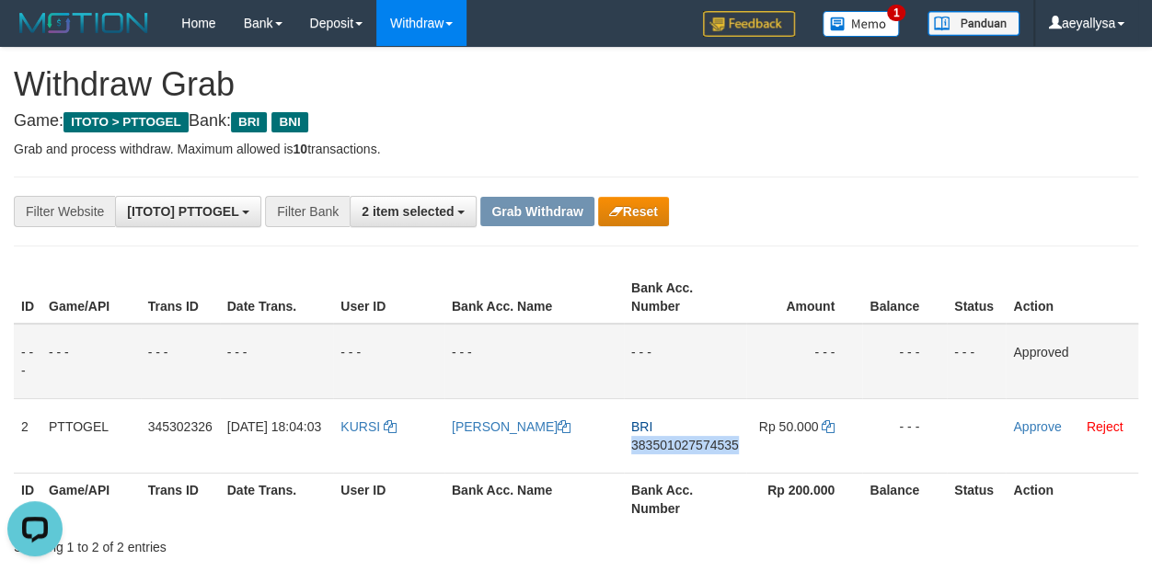
copy span "383501027574535"
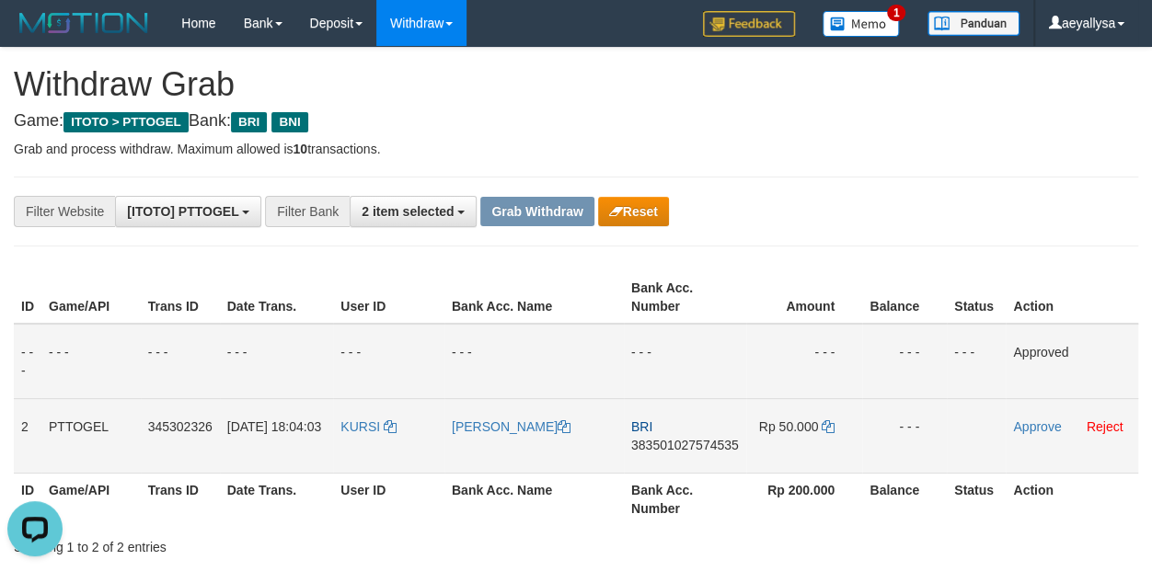
click at [711, 443] on span "383501027574535" at bounding box center [685, 445] width 108 height 15
copy span "383501027574535"
click at [711, 443] on span "383501027574535" at bounding box center [685, 445] width 108 height 15
copy td "BRI 383501027574535"
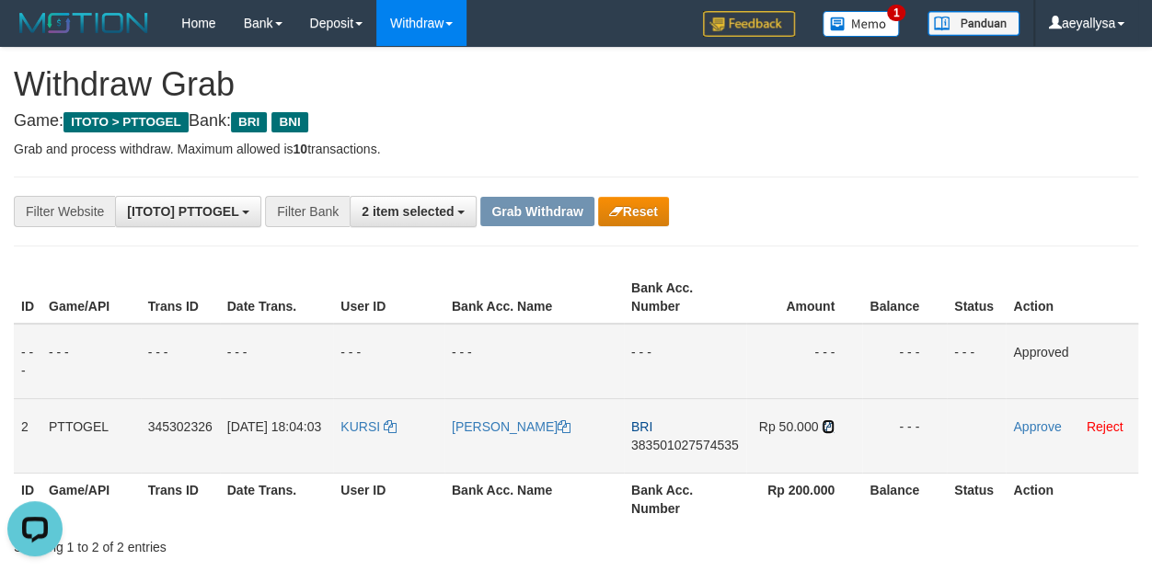
click at [829, 421] on icon at bounding box center [827, 426] width 13 height 13
click at [1046, 423] on link "Approve" at bounding box center [1037, 426] width 48 height 15
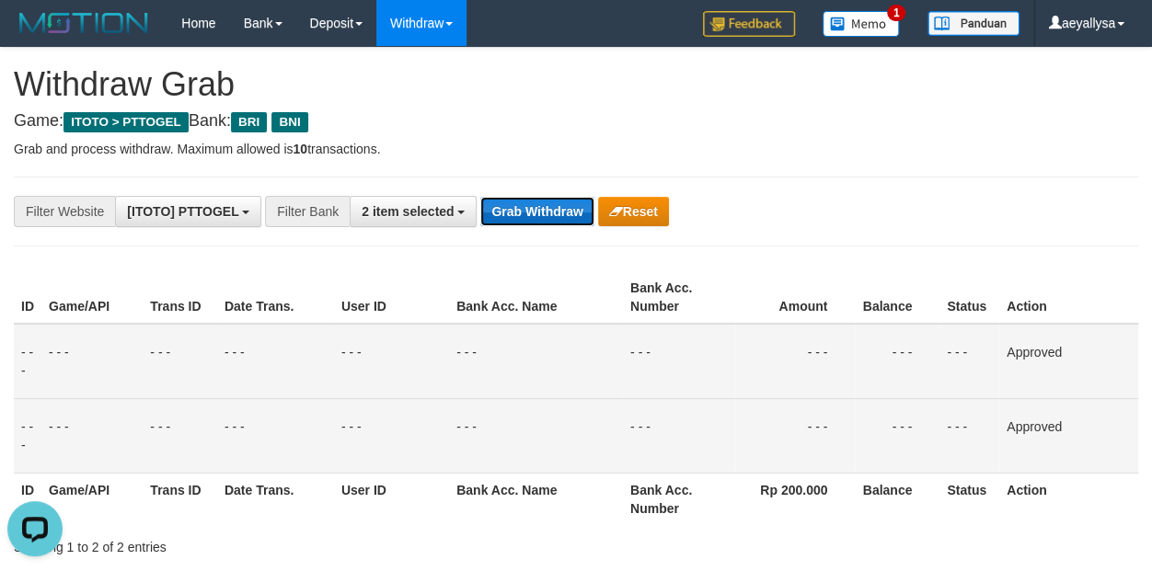
click at [546, 216] on button "Grab Withdraw" at bounding box center [536, 211] width 113 height 29
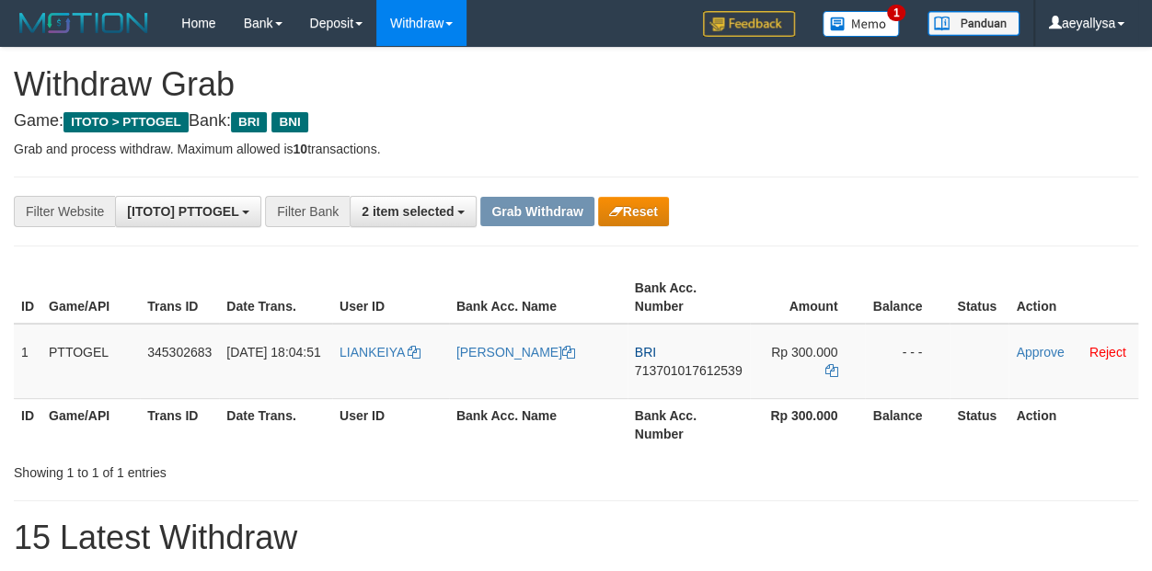
scroll to position [91, 0]
drag, startPoint x: 328, startPoint y: 361, endPoint x: 462, endPoint y: 426, distance: 148.1
click at [523, 374] on tr "1 PTTOGEL 345302683 [DATE] 18:04:51 [GEOGRAPHIC_DATA] [PERSON_NAME] BRI 7137010…" at bounding box center [576, 361] width 1124 height 75
click at [435, 447] on th "User ID" at bounding box center [390, 424] width 117 height 52
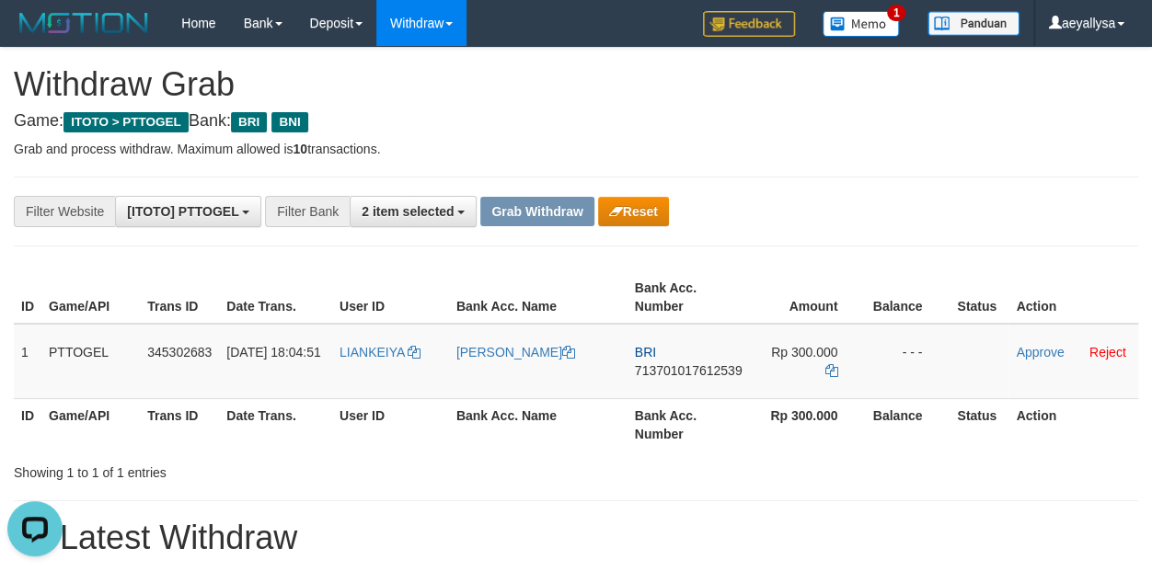
drag, startPoint x: 498, startPoint y: 380, endPoint x: 1150, endPoint y: 504, distance: 663.9
click at [808, 396] on tr "1 PTTOGEL 345302683 01/10/2025 18:04:51 LIANKEIYA AKULIAN KEIYA BRI 71370101761…" at bounding box center [576, 361] width 1124 height 75
copy tr
click at [682, 382] on td "BRI 713701017612539" at bounding box center [688, 361] width 122 height 75
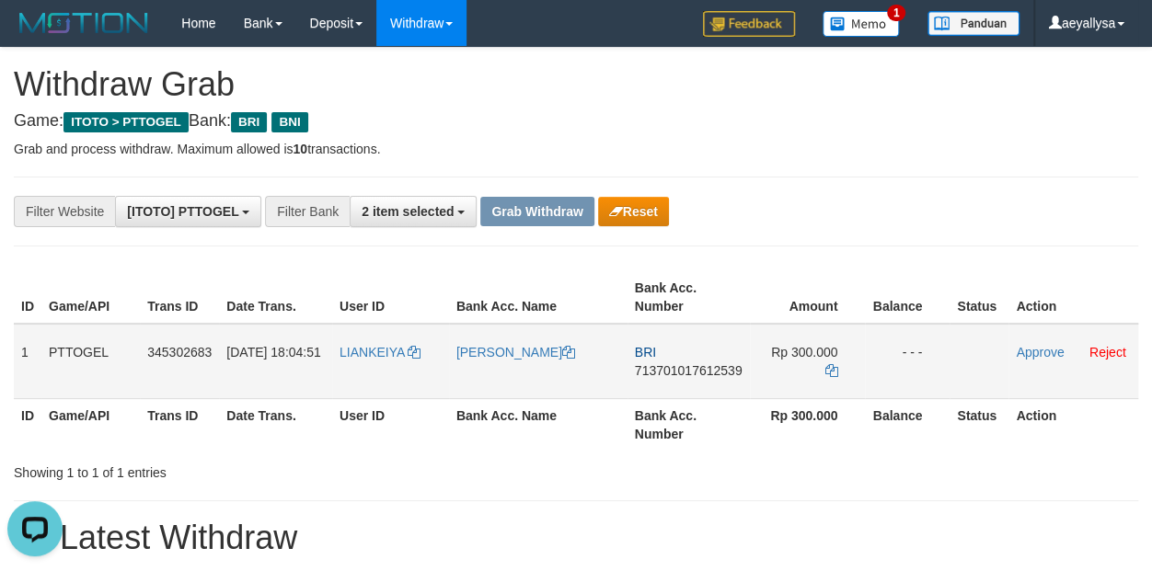
click at [683, 376] on span "713701017612539" at bounding box center [689, 370] width 108 height 15
click at [683, 375] on span "713701017612539" at bounding box center [689, 370] width 108 height 15
copy span "713701017612539"
click at [683, 375] on span "713701017612539" at bounding box center [689, 370] width 108 height 15
copy td "BRI 713701017612539"
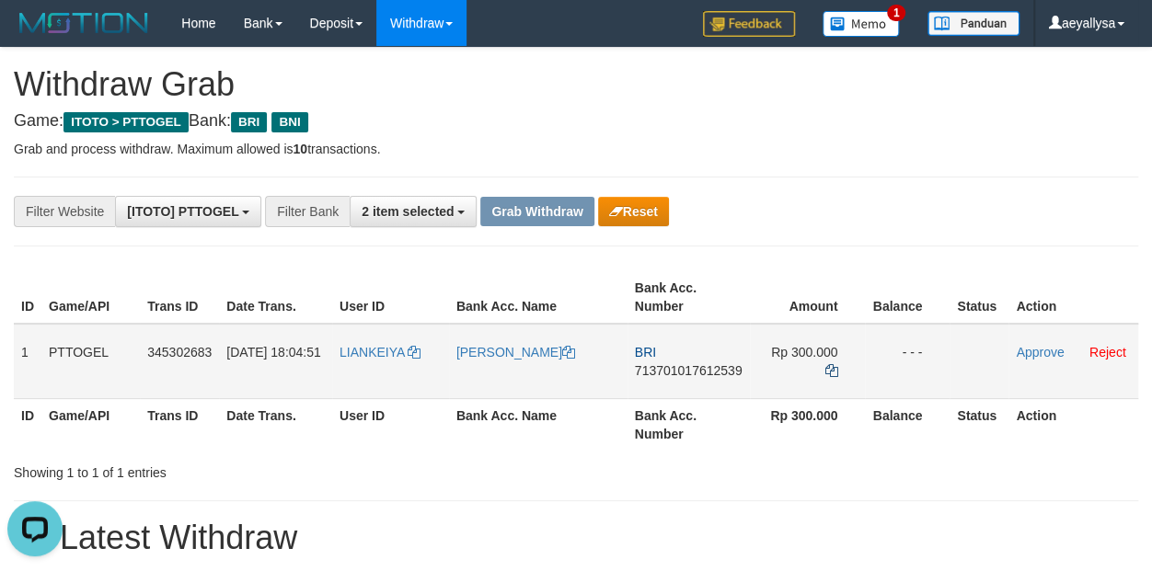
click at [822, 365] on td "Rp 300.000" at bounding box center [808, 361] width 116 height 75
click at [824, 365] on icon at bounding box center [830, 370] width 13 height 13
click at [1047, 350] on link "Approve" at bounding box center [1040, 352] width 48 height 15
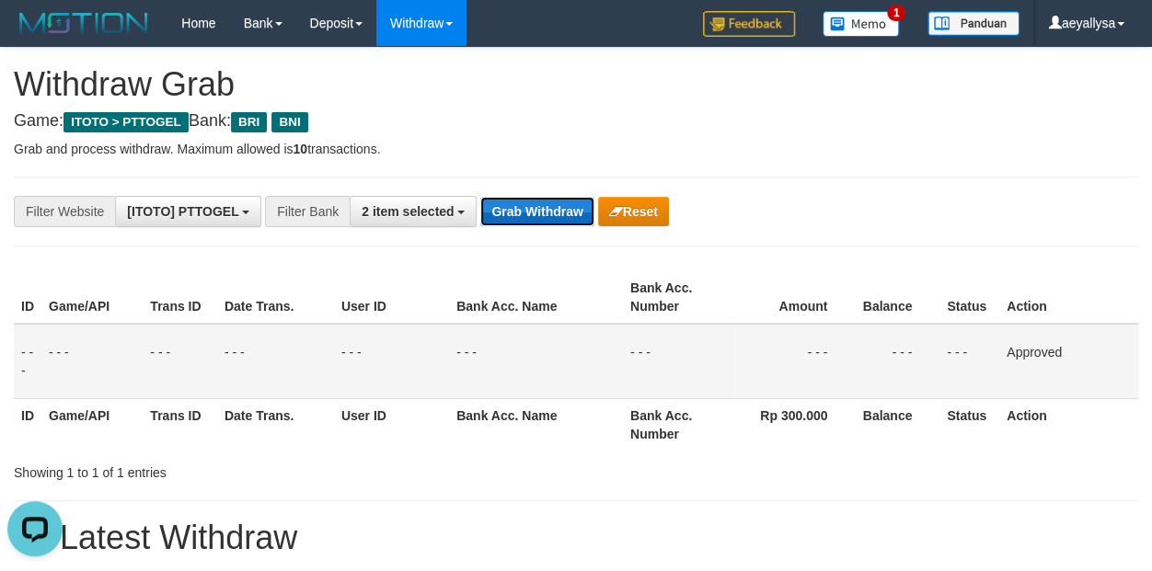
click at [535, 201] on button "Grab Withdraw" at bounding box center [536, 211] width 113 height 29
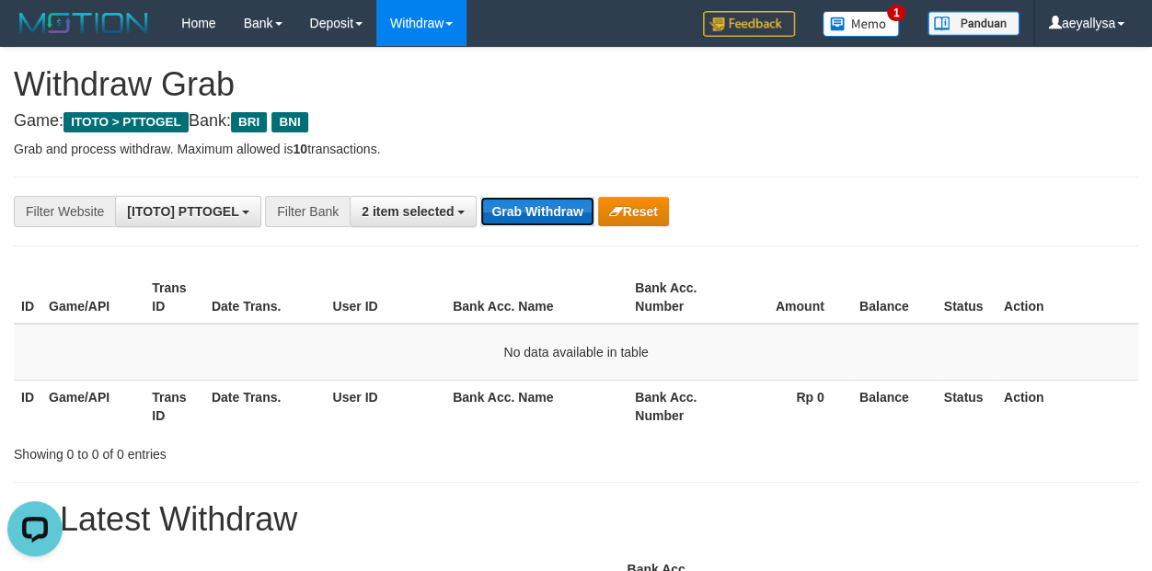
click at [541, 213] on button "Grab Withdraw" at bounding box center [536, 211] width 113 height 29
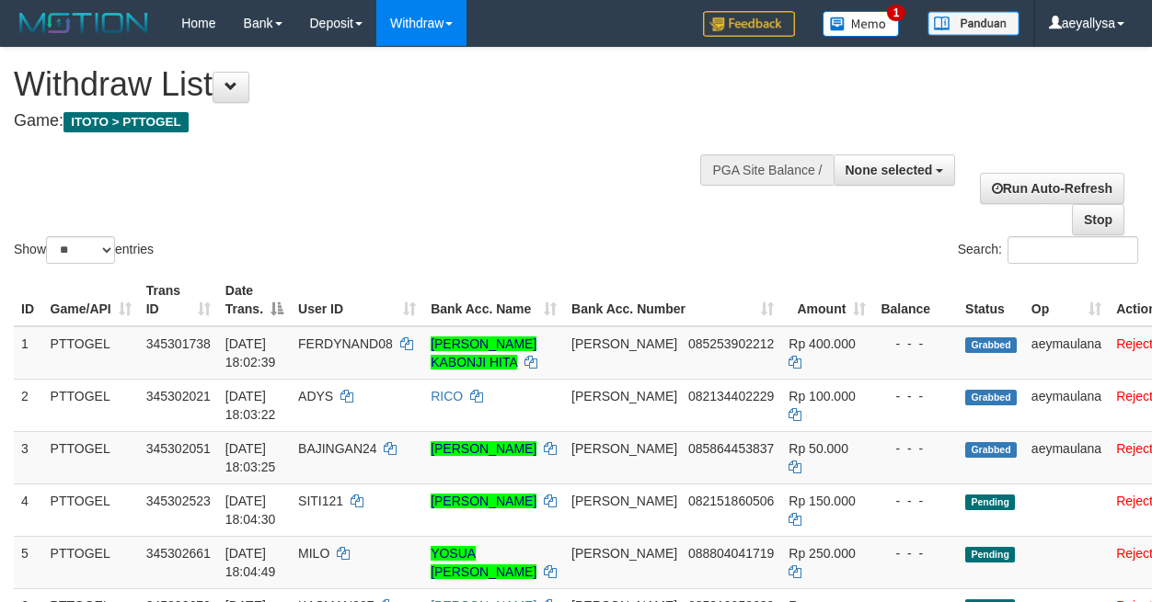
select select
select select "**"
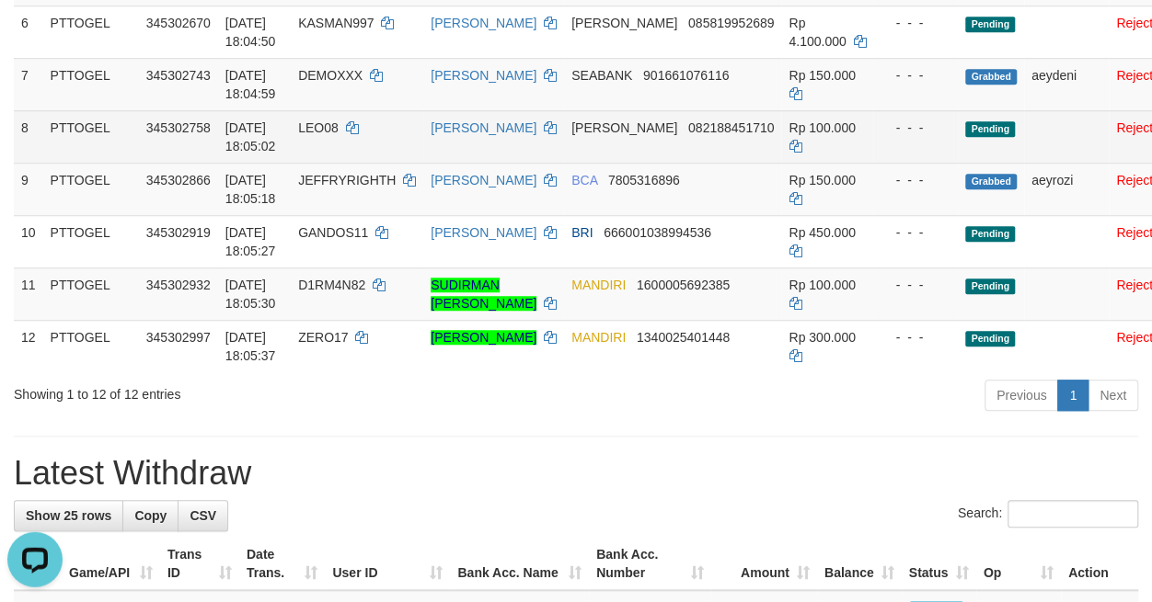
scroll to position [644, 0]
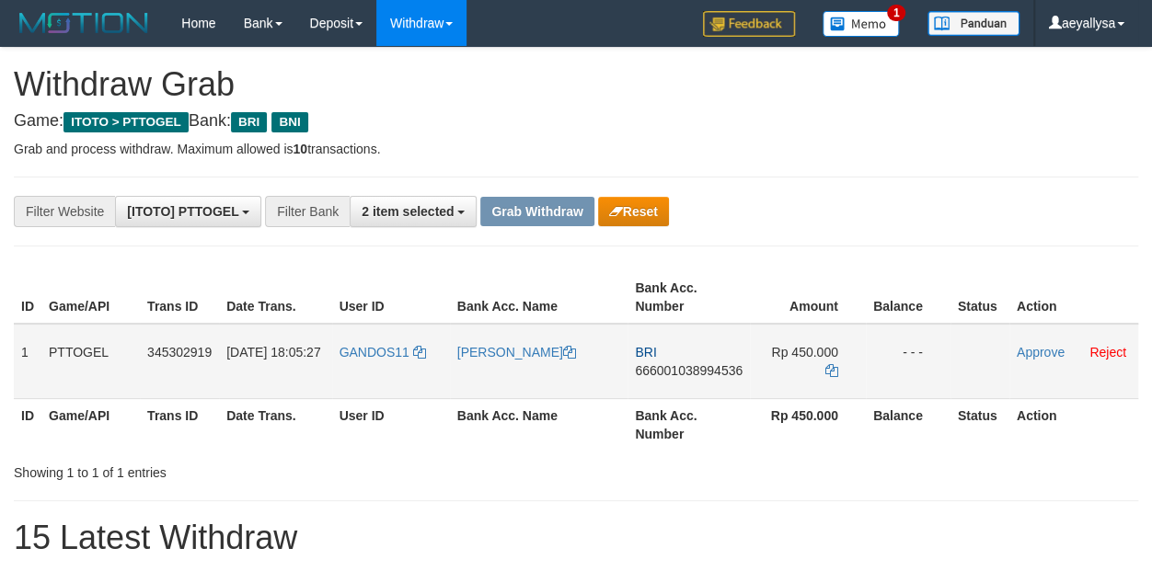
scroll to position [91, 0]
drag, startPoint x: 407, startPoint y: 379, endPoint x: 851, endPoint y: 379, distance: 443.4
click at [851, 379] on tr "1 PTTOGEL 345302919 [DATE] 18:05:27 GANDOS11 [PERSON_NAME] BRI 666001038994536 …" at bounding box center [576, 361] width 1124 height 75
click at [1125, 280] on th "Action" at bounding box center [1073, 297] width 129 height 52
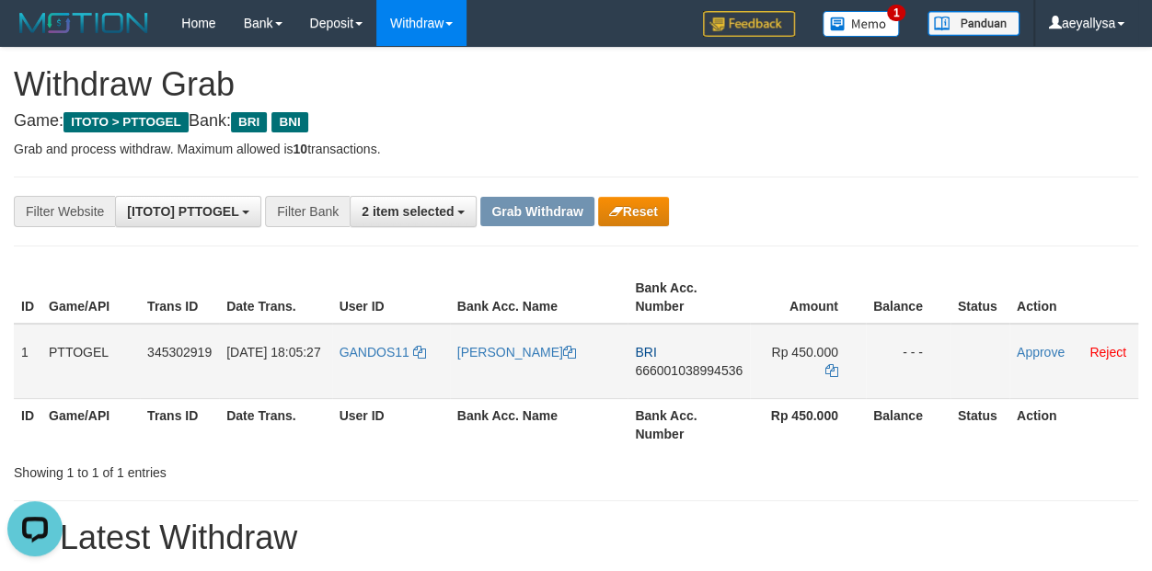
click at [680, 367] on span "666001038994536" at bounding box center [689, 370] width 108 height 15
copy span "666001038994536"
click at [680, 367] on span "666001038994536" at bounding box center [689, 370] width 108 height 15
click at [692, 360] on td "BRI 666001038994536" at bounding box center [688, 361] width 122 height 75
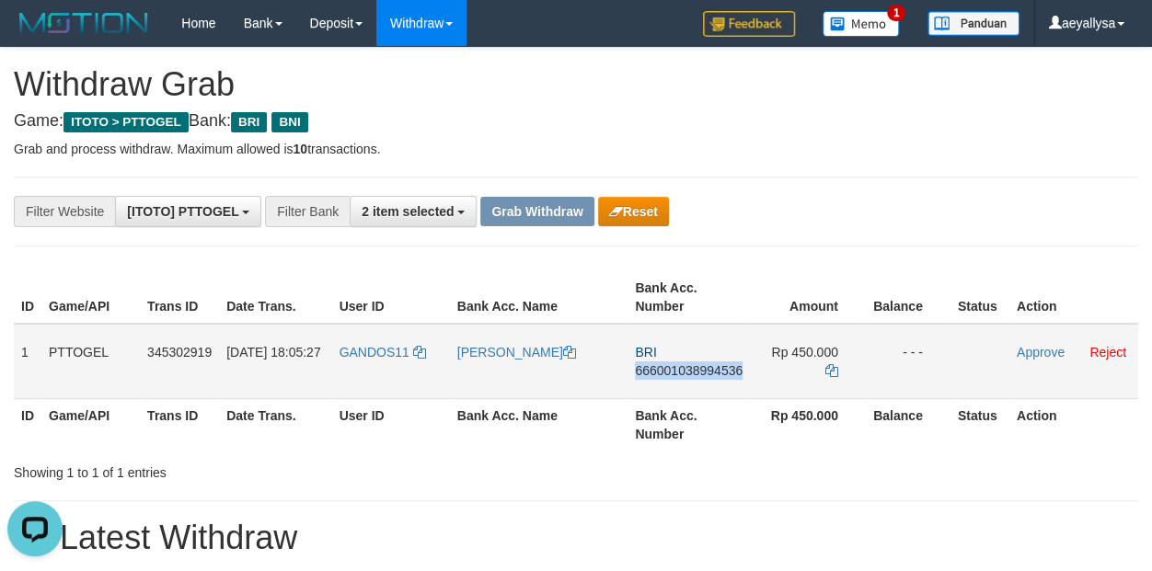
click at [693, 361] on td "BRI 666001038994536" at bounding box center [688, 361] width 122 height 75
click at [693, 369] on span "666001038994536" at bounding box center [689, 370] width 108 height 15
copy span "666001038994536"
click at [693, 369] on span "666001038994536" at bounding box center [689, 370] width 108 height 15
copy span "666001038994536"
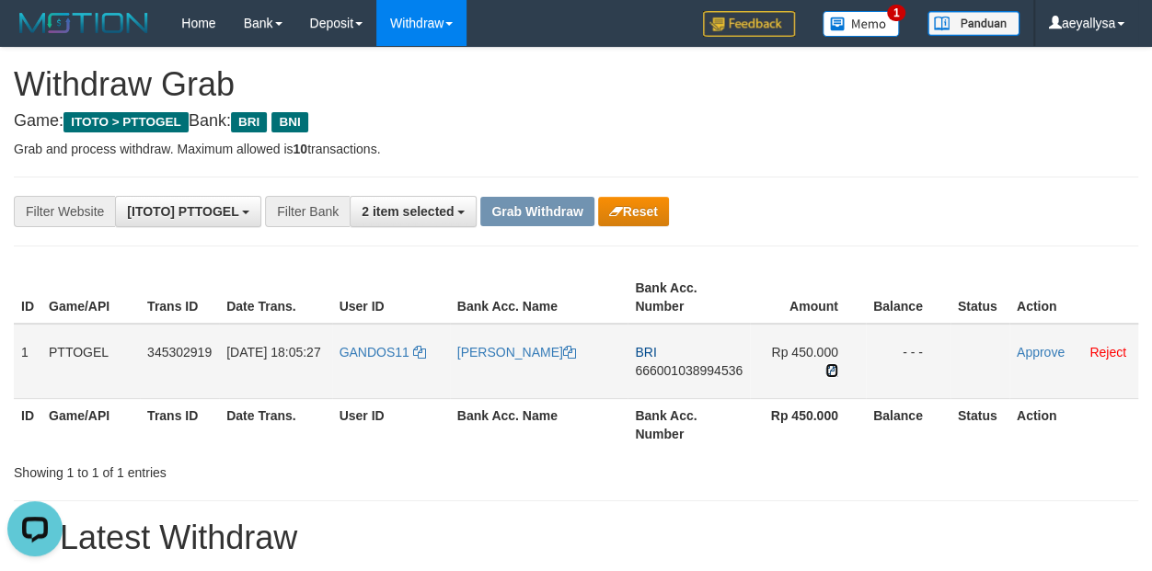
click at [826, 368] on icon at bounding box center [831, 370] width 13 height 13
click at [1034, 352] on link "Approve" at bounding box center [1040, 352] width 48 height 15
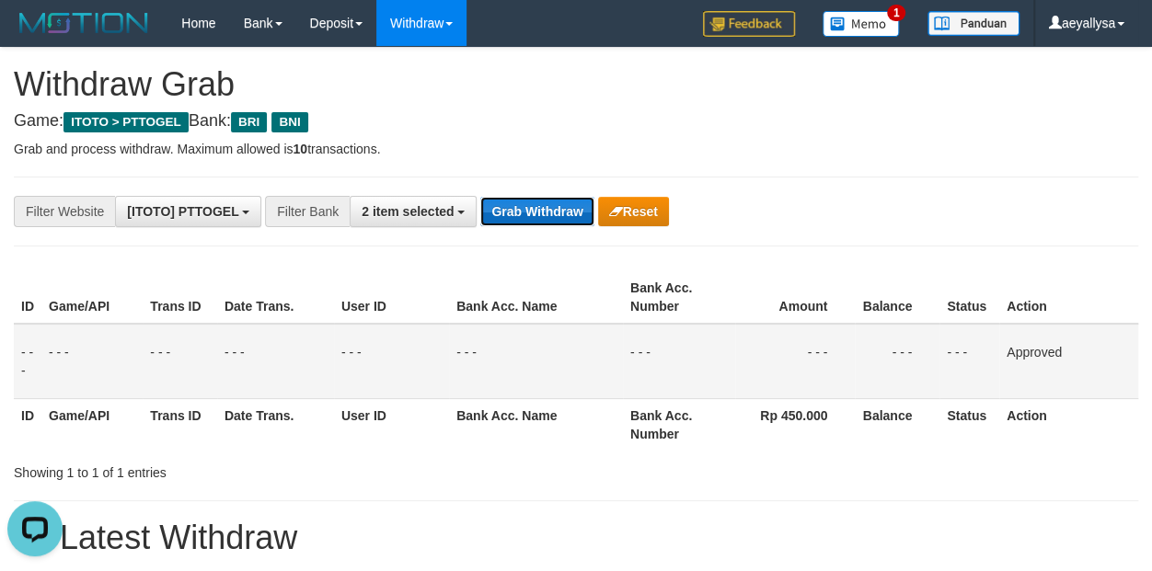
click at [522, 212] on button "Grab Withdraw" at bounding box center [536, 211] width 113 height 29
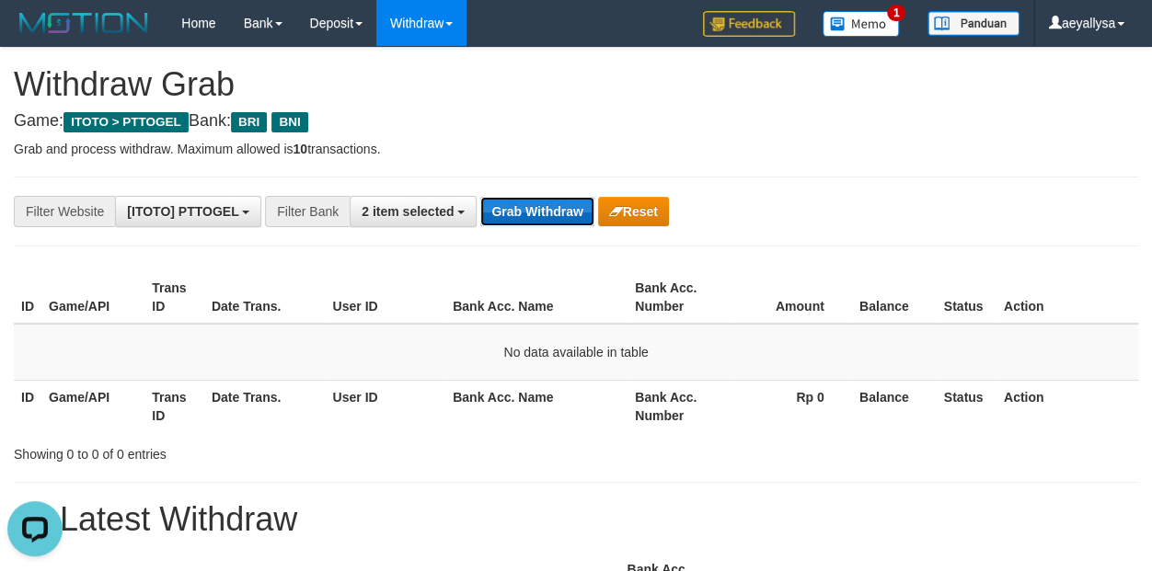
drag, startPoint x: 507, startPoint y: 212, endPoint x: 504, endPoint y: 224, distance: 11.4
click at [504, 224] on button "Grab Withdraw" at bounding box center [536, 211] width 113 height 29
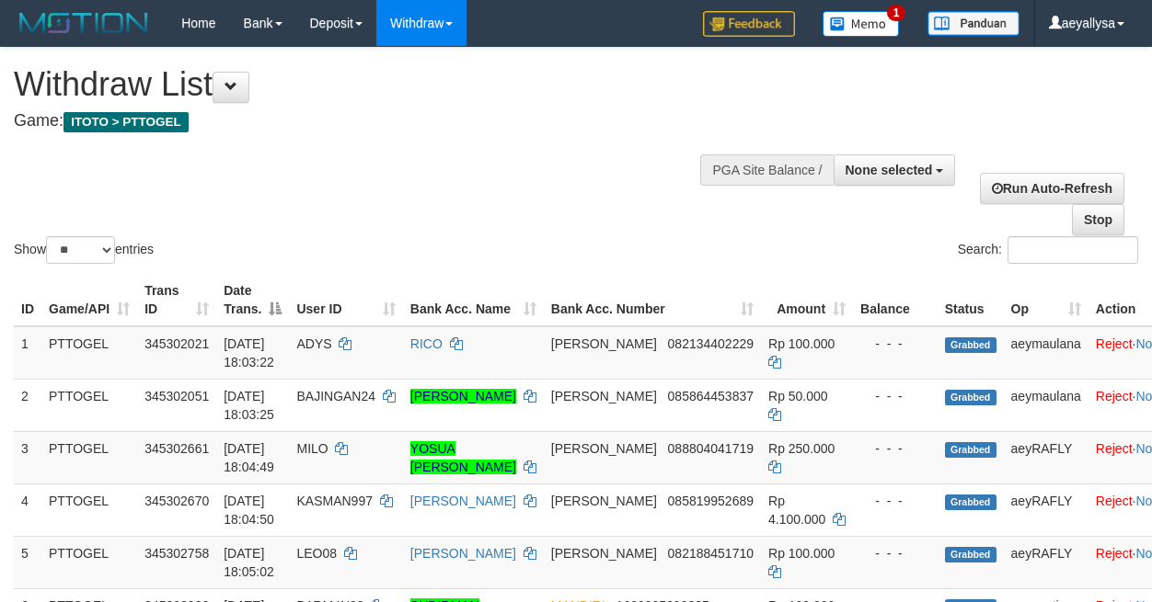
select select
select select "**"
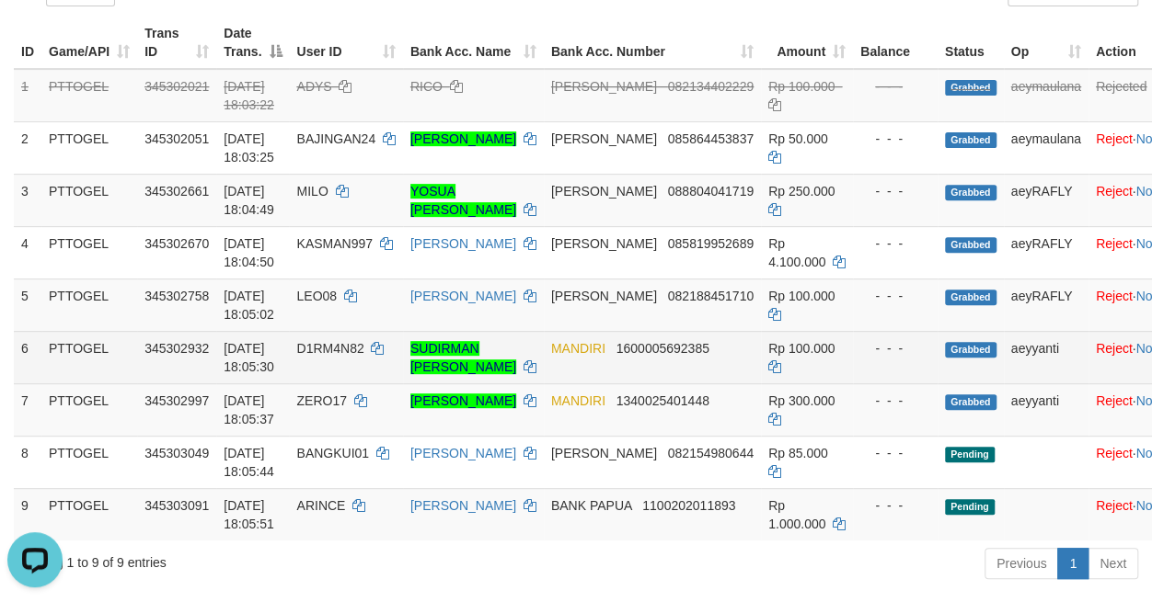
scroll to position [386, 0]
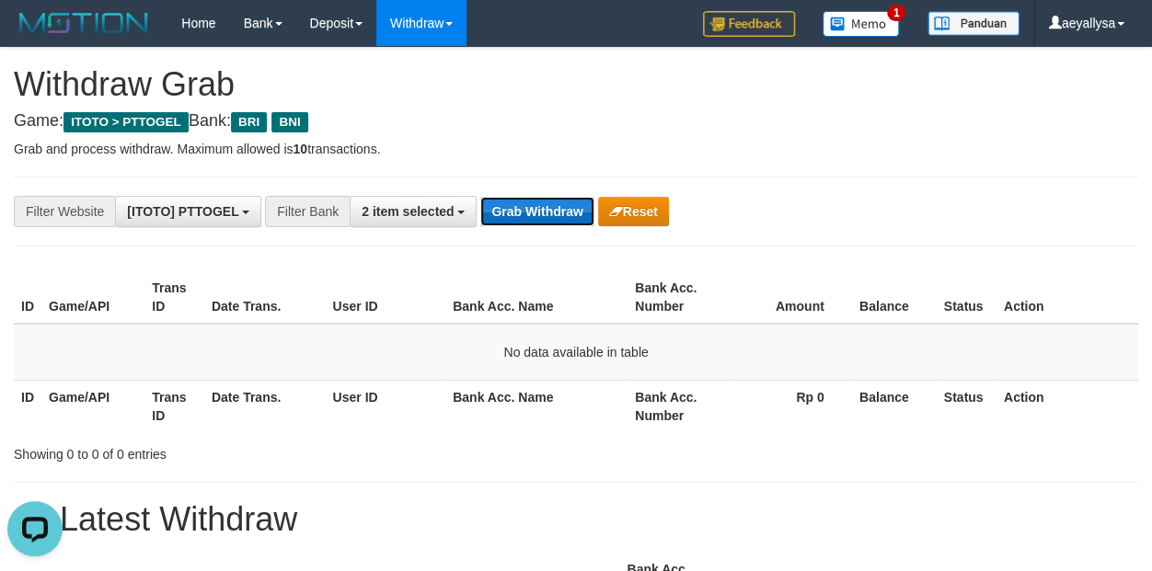
click at [543, 203] on button "Grab Withdraw" at bounding box center [536, 211] width 113 height 29
click at [1120, 224] on div "**********" at bounding box center [576, 211] width 1152 height 31
click at [562, 201] on button "Grab Withdraw" at bounding box center [536, 211] width 113 height 29
drag, startPoint x: 0, startPoint y: 0, endPoint x: 562, endPoint y: 230, distance: 607.2
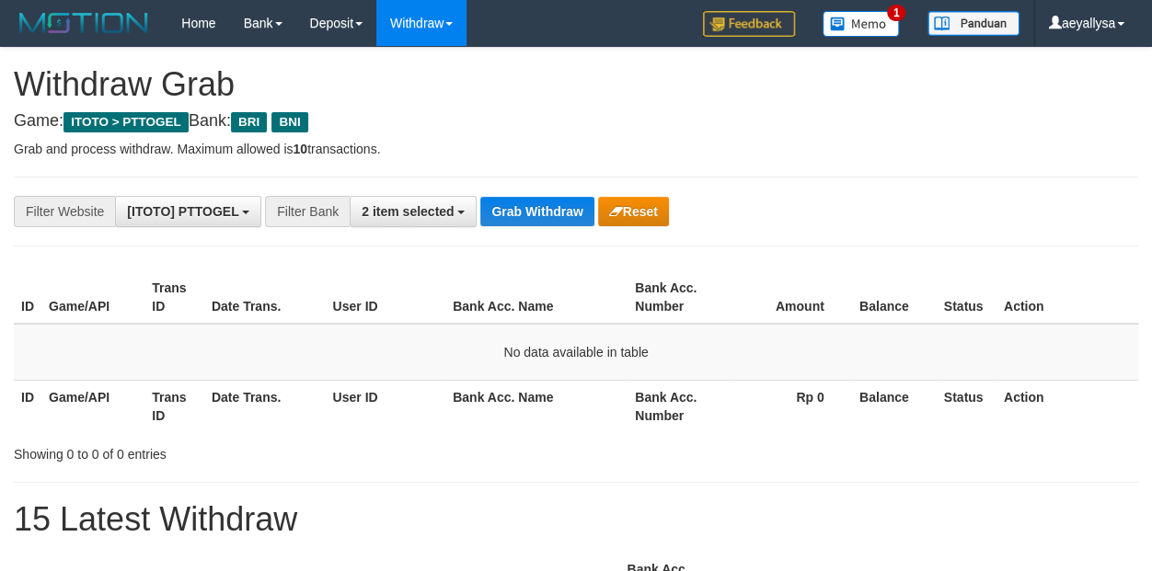
scroll to position [91, 0]
click at [553, 198] on button "Grab Withdraw" at bounding box center [536, 211] width 113 height 29
click at [559, 226] on div "**********" at bounding box center [479, 211] width 959 height 31
click at [561, 212] on button "Grab Withdraw" at bounding box center [536, 211] width 113 height 29
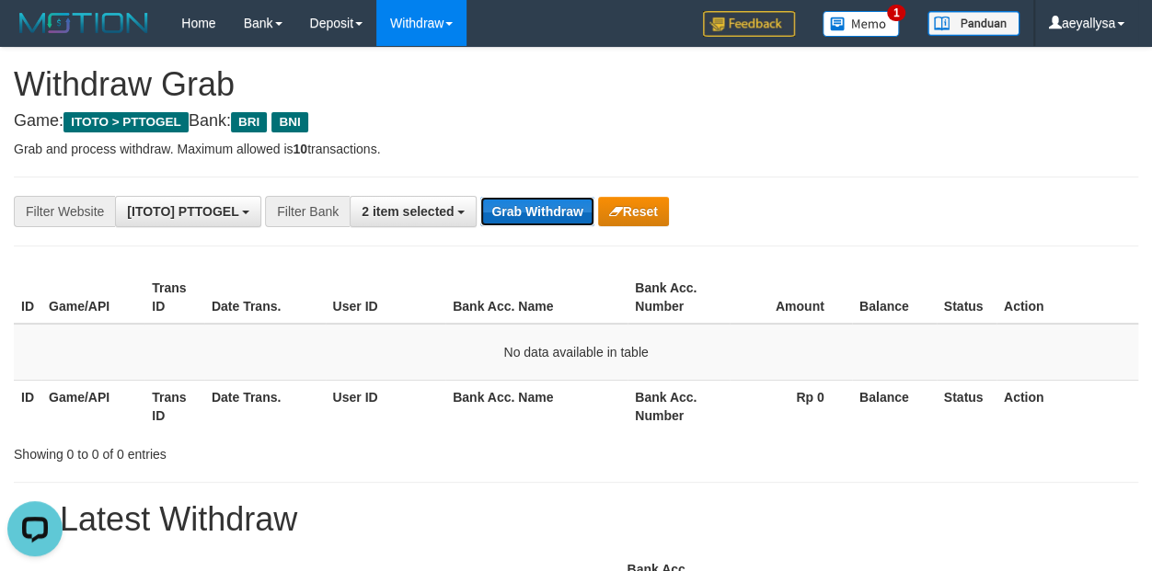
click at [527, 212] on button "Grab Withdraw" at bounding box center [536, 211] width 113 height 29
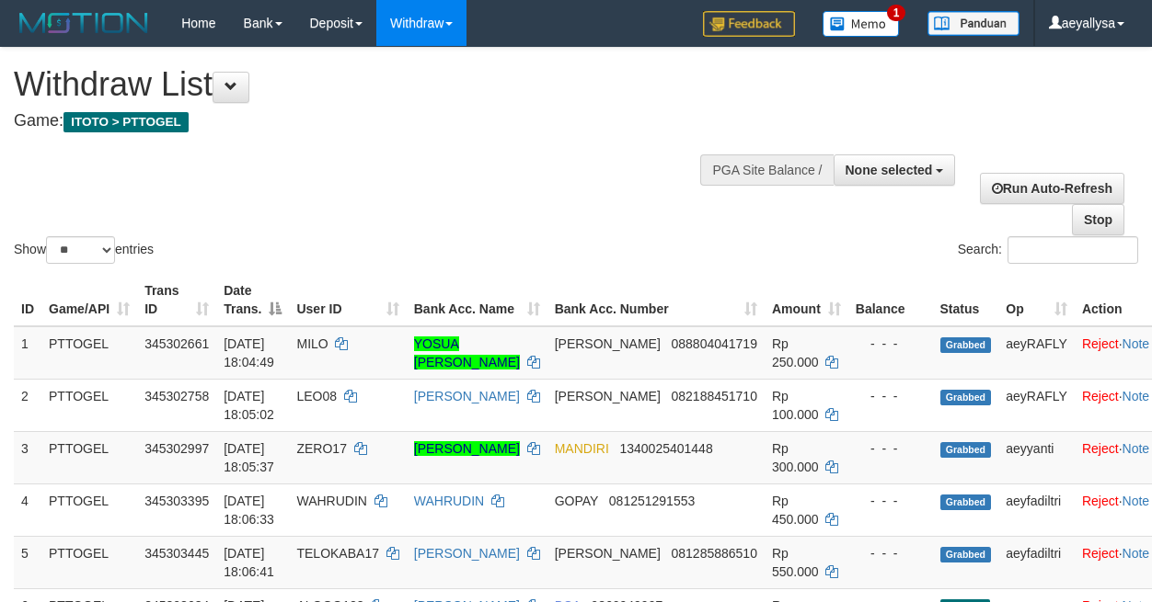
select select
select select "**"
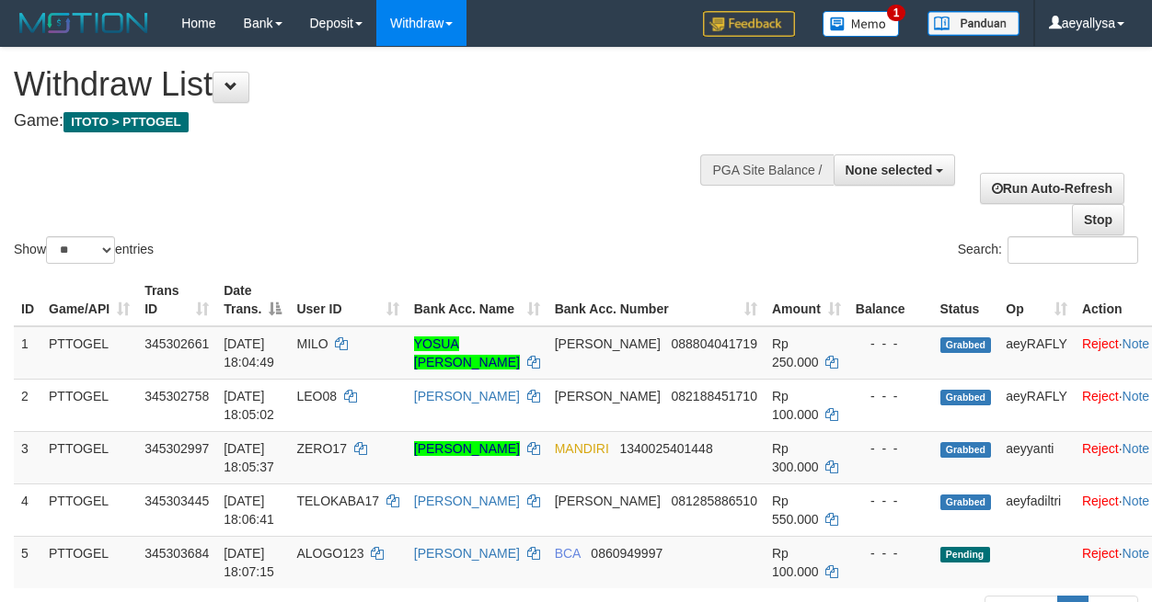
select select
select select "**"
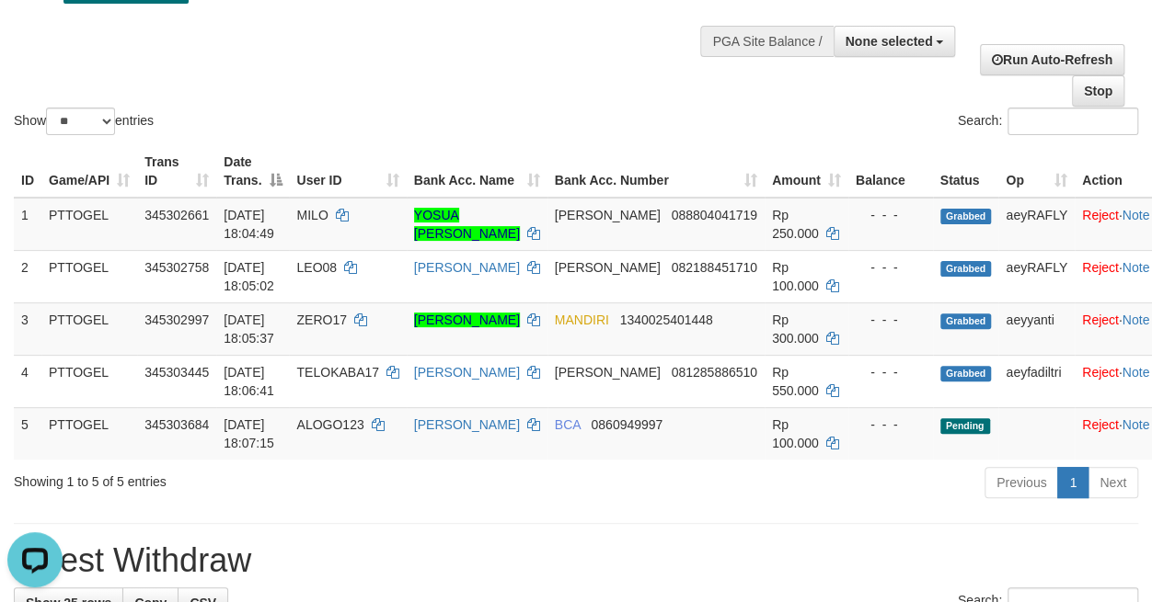
click at [1148, 173] on div "ID Game/API Trans ID Date Trans. User ID Bank Acc. Name Bank Acc. Number Amount…" at bounding box center [576, 303] width 1152 height 326
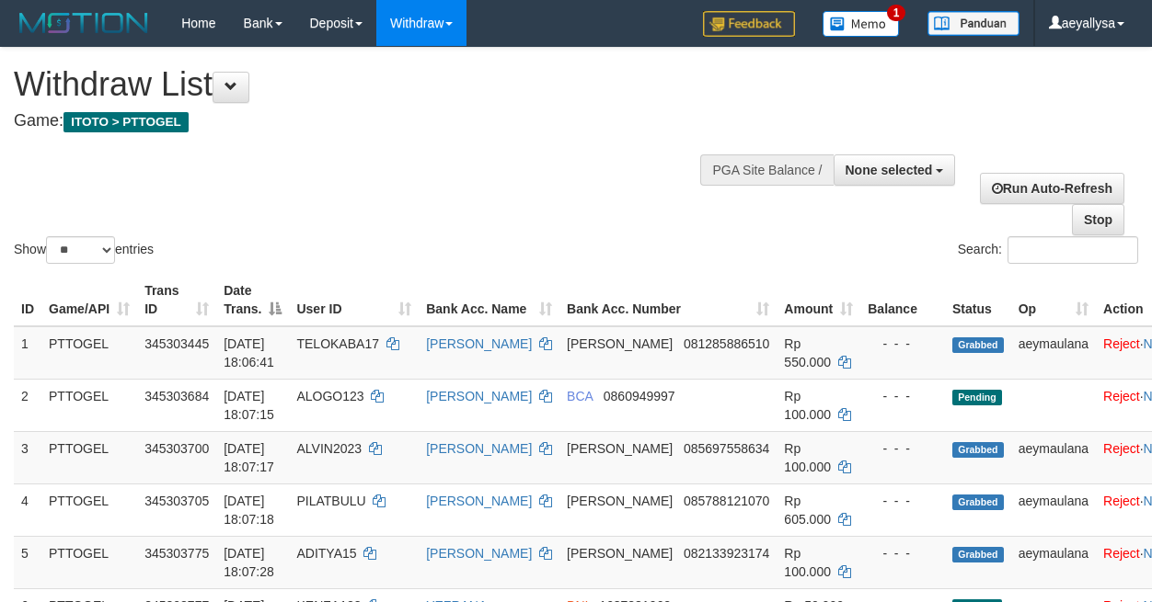
select select
select select "**"
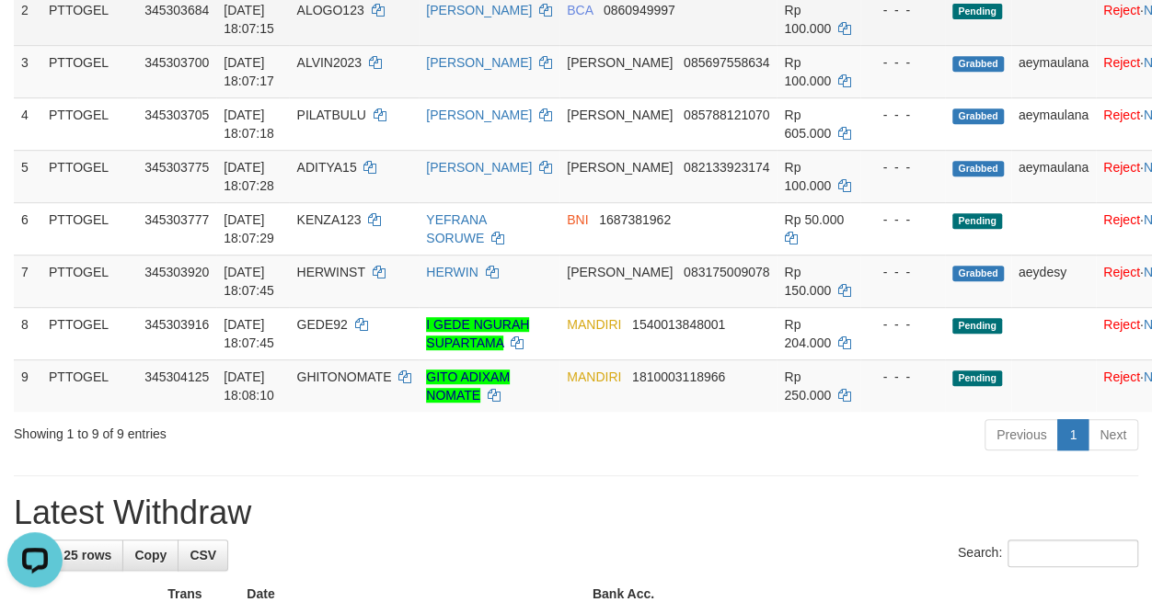
scroll to position [258, 0]
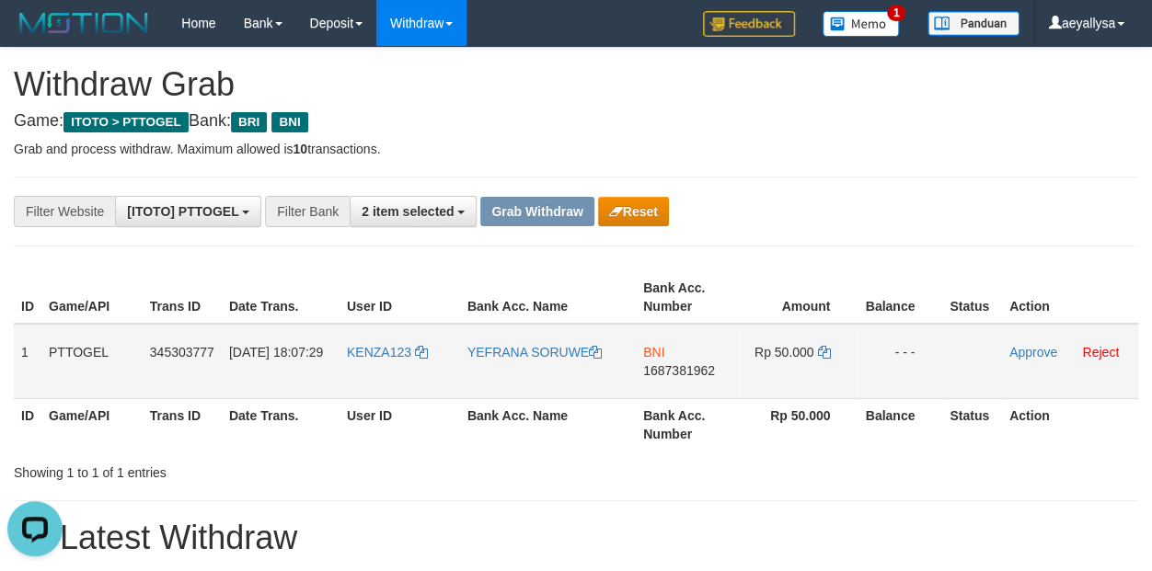
drag, startPoint x: 370, startPoint y: 376, endPoint x: 857, endPoint y: 380, distance: 487.5
click at [857, 380] on tr "1 PTTOGEL 345303777 01/10/2025 18:07:29 KENZA123 YEFRANA SORUWE BNI 1687381962 …" at bounding box center [576, 361] width 1124 height 75
click at [716, 361] on td "BNI 1687381962" at bounding box center [687, 361] width 103 height 75
click at [707, 374] on span "1687381962" at bounding box center [679, 370] width 72 height 15
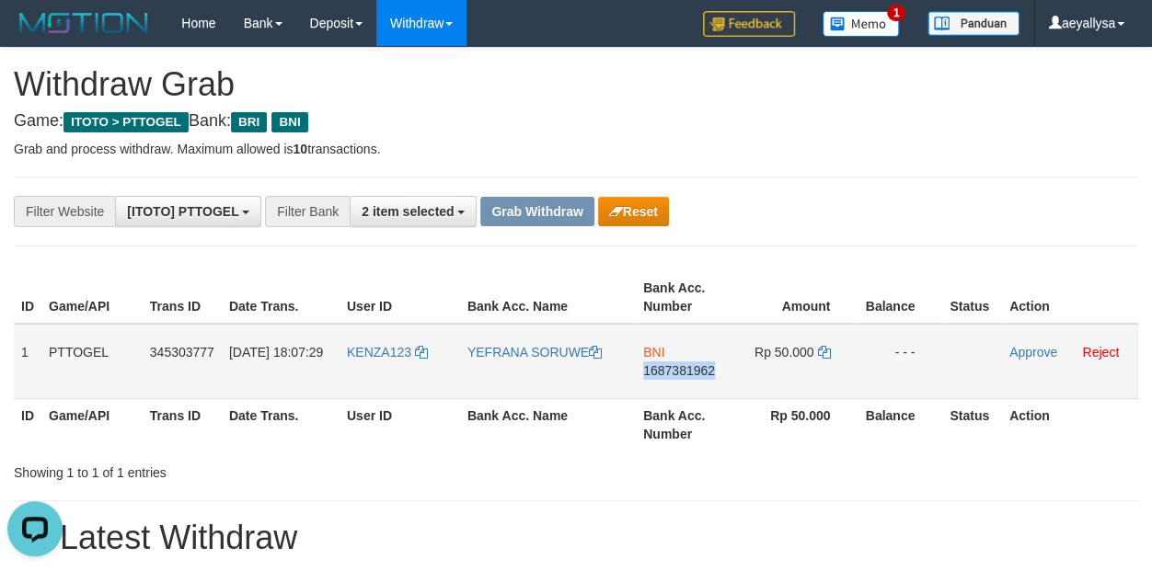
click at [707, 374] on span "1687381962" at bounding box center [679, 370] width 72 height 15
copy span "1687381962"
click at [820, 356] on icon at bounding box center [823, 352] width 13 height 13
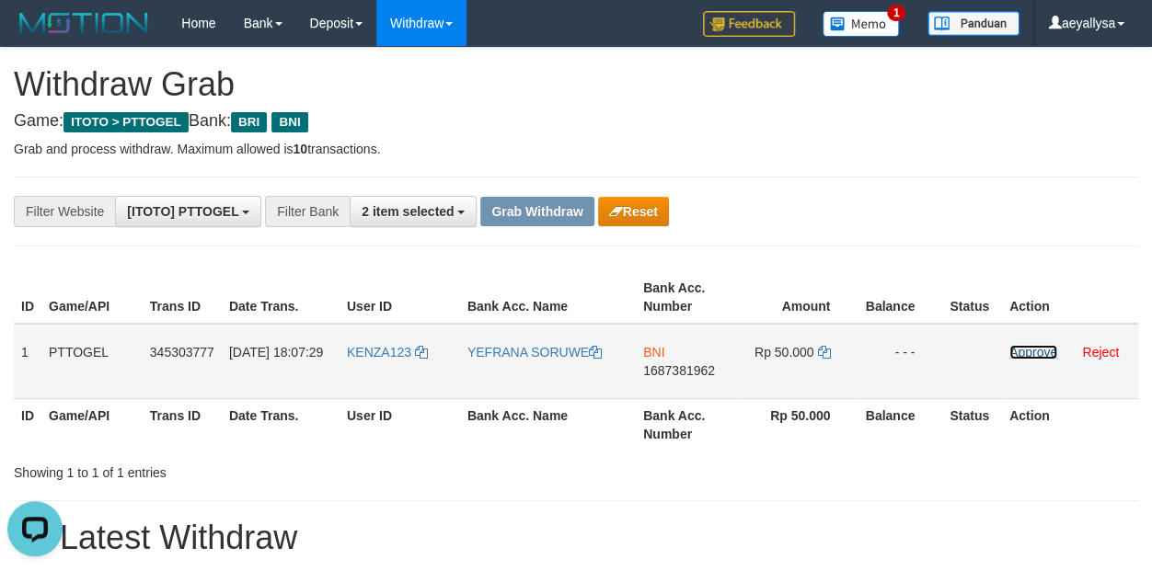
click at [1016, 351] on link "Approve" at bounding box center [1033, 352] width 48 height 15
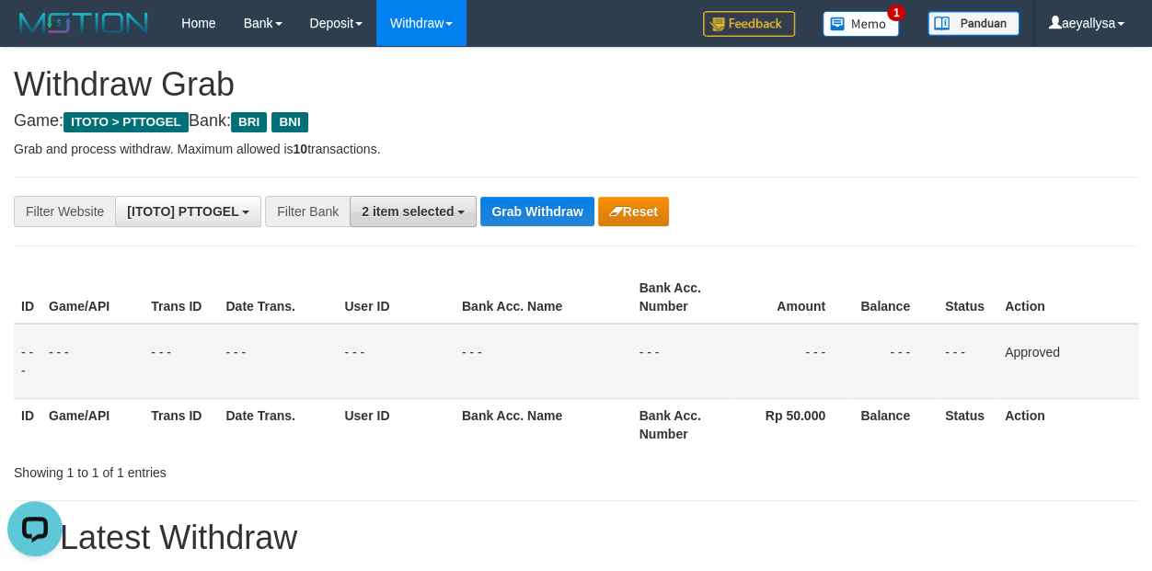
click at [401, 219] on button "2 item selected" at bounding box center [413, 211] width 127 height 31
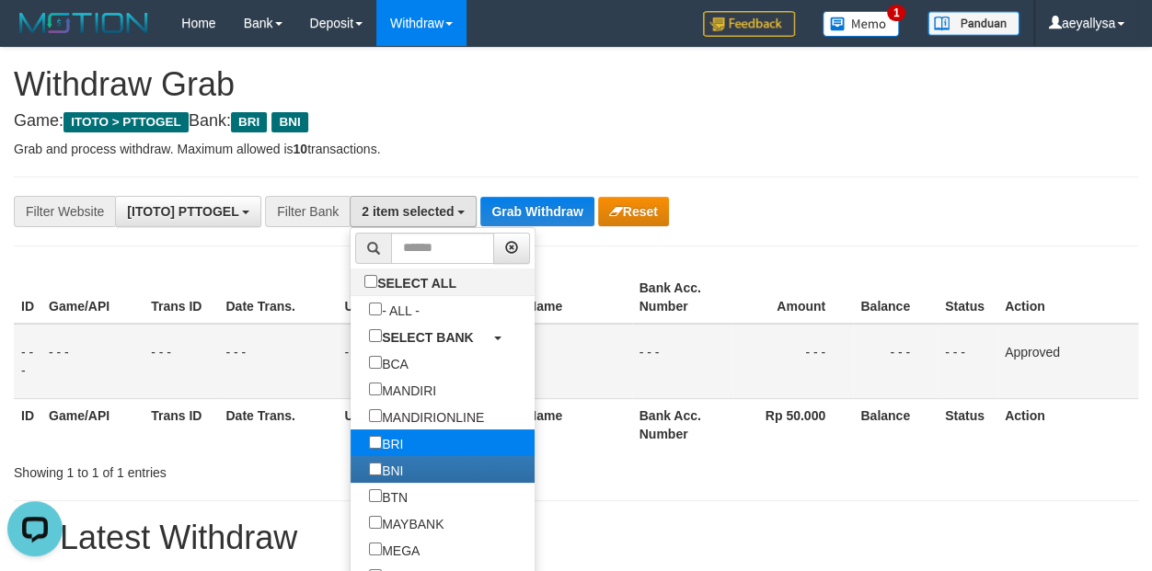
click at [350, 435] on label "BRI" at bounding box center [385, 443] width 71 height 27
select select "***"
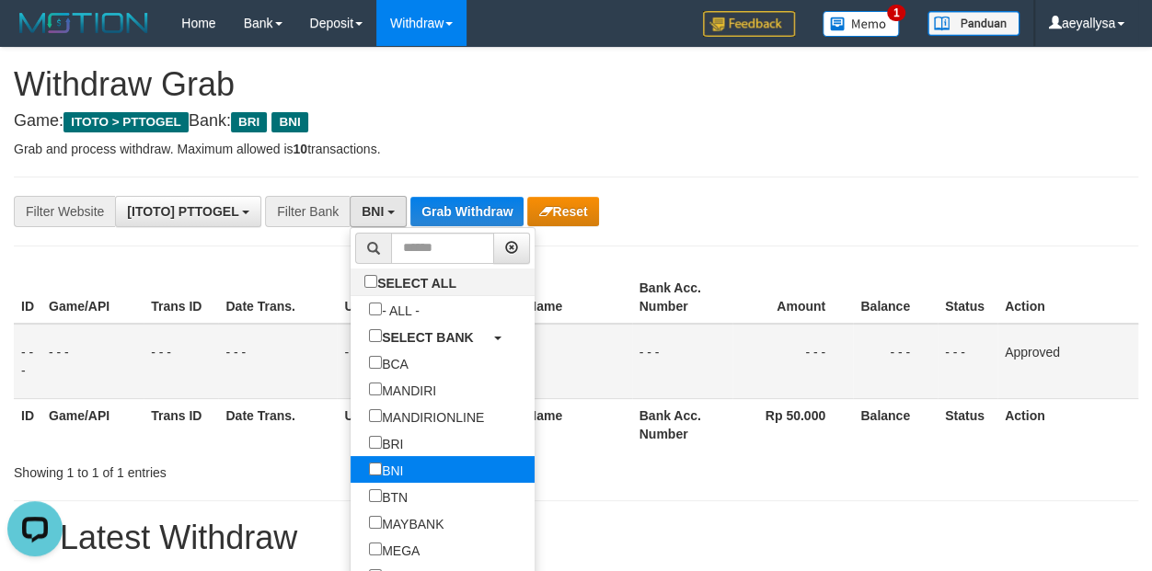
click at [350, 463] on label "BNI" at bounding box center [385, 469] width 71 height 27
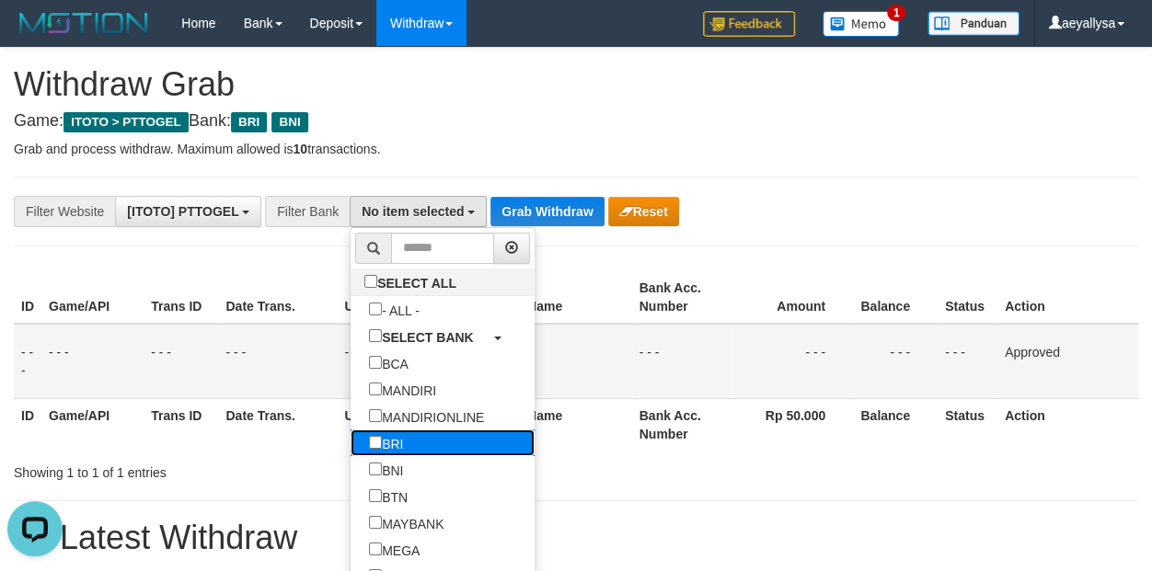
click at [350, 445] on label "BRI" at bounding box center [385, 443] width 71 height 27
select select "***"
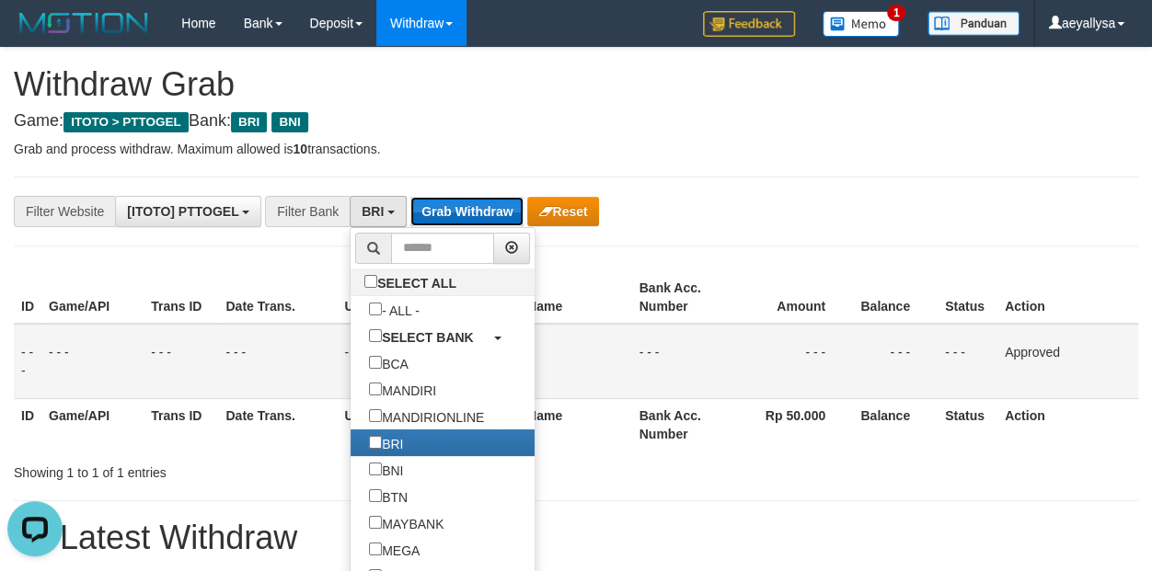
click at [478, 224] on button "Grab Withdraw" at bounding box center [466, 211] width 113 height 29
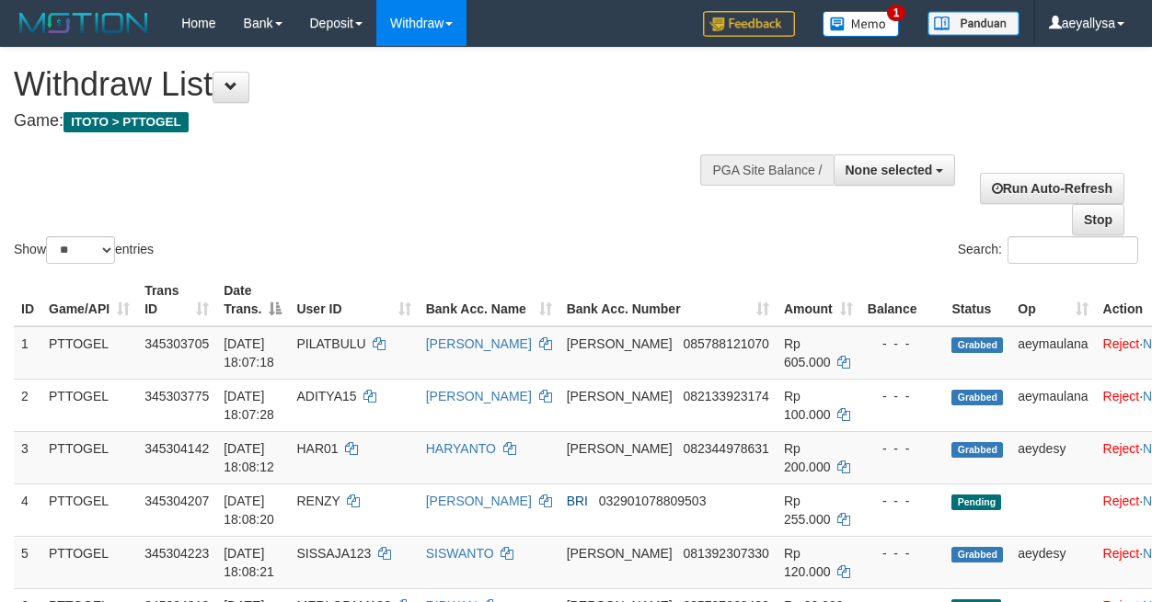
select select
select select "**"
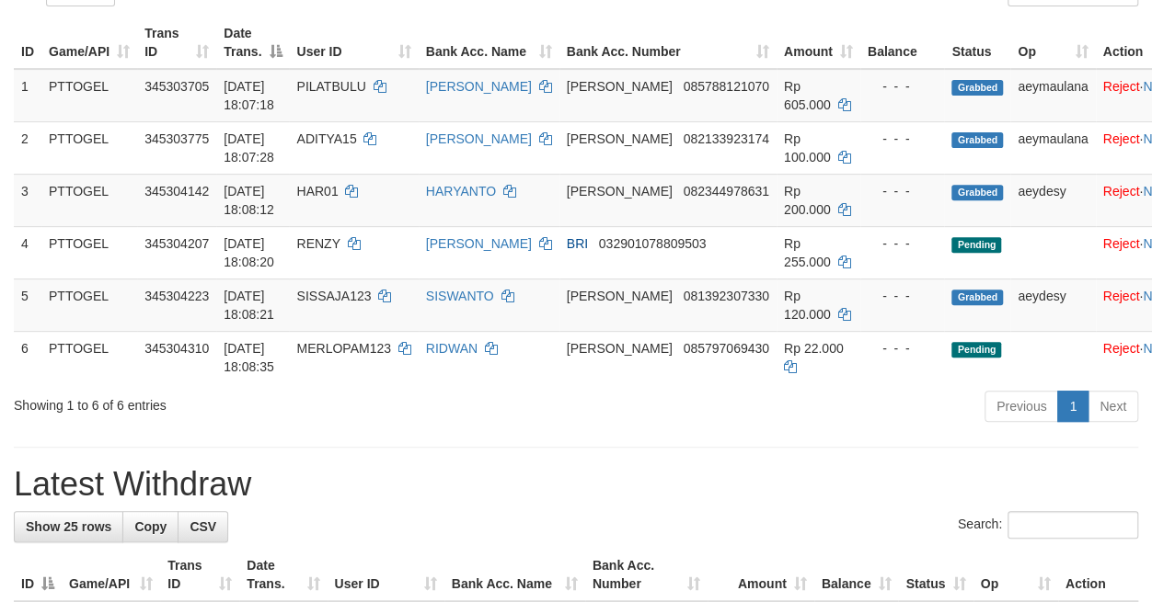
click at [708, 421] on div "Previous 1 Next" at bounding box center [816, 409] width 644 height 40
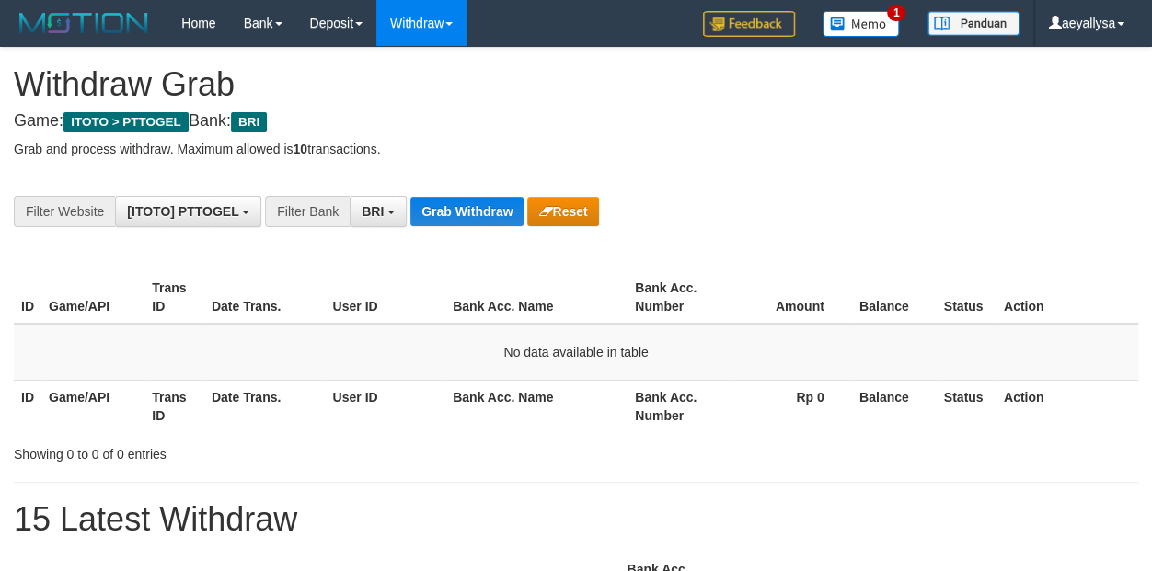
scroll to position [91, 0]
click at [480, 202] on button "Grab Withdraw" at bounding box center [466, 211] width 113 height 29
click at [460, 208] on button "Grab Withdraw" at bounding box center [466, 211] width 113 height 29
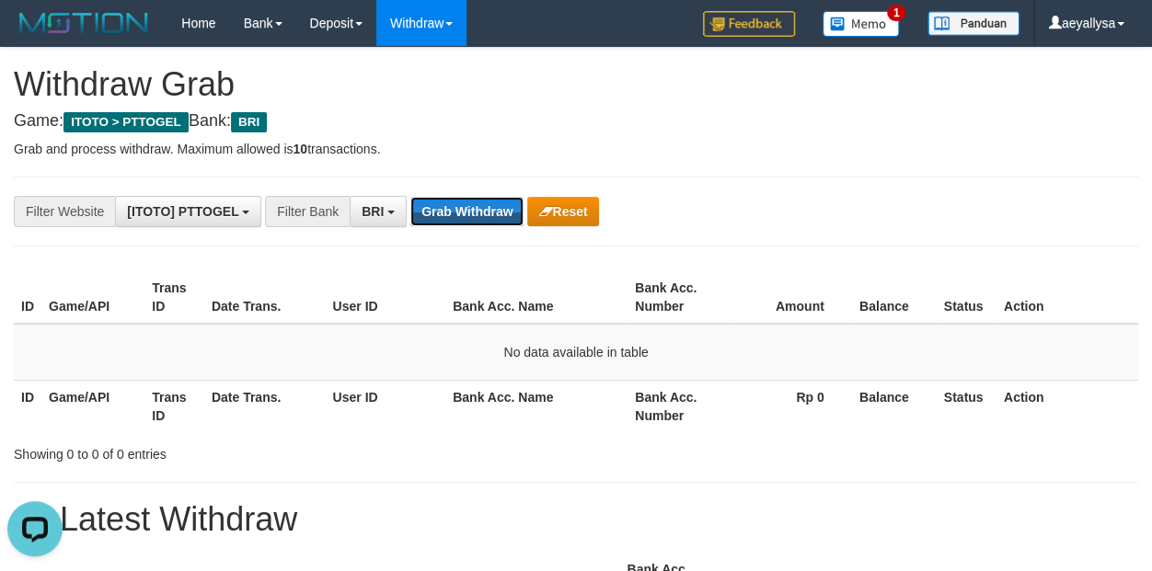
click at [459, 207] on button "Grab Withdraw" at bounding box center [466, 211] width 113 height 29
click at [447, 222] on button "Grab Withdraw" at bounding box center [466, 211] width 113 height 29
drag, startPoint x: 449, startPoint y: 222, endPoint x: 451, endPoint y: 210, distance: 12.1
click at [449, 220] on button "Grab Withdraw" at bounding box center [466, 211] width 113 height 29
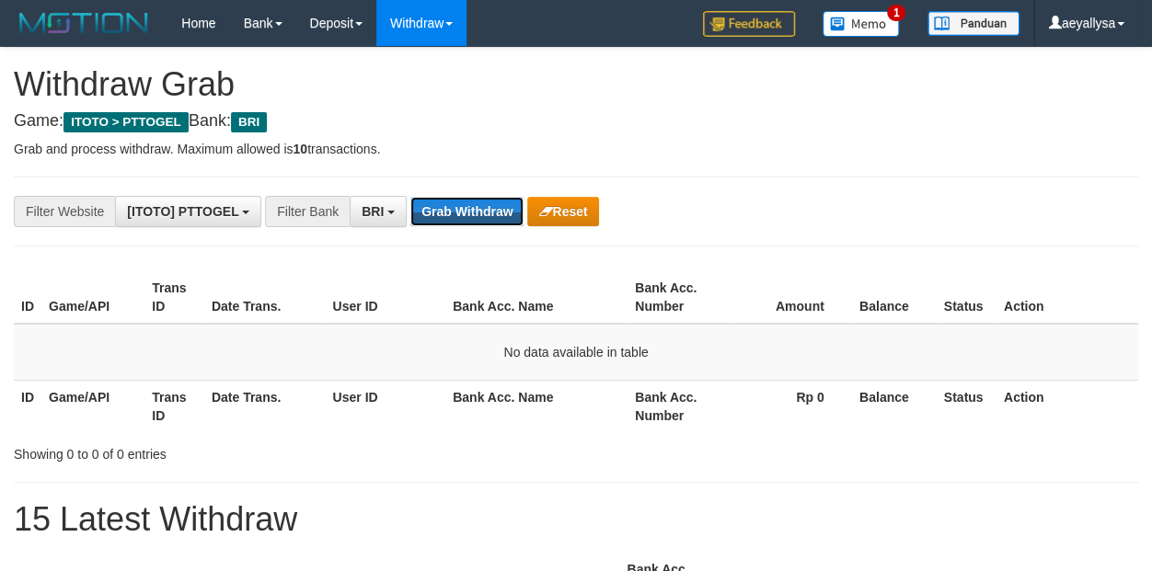
drag, startPoint x: 0, startPoint y: 0, endPoint x: 452, endPoint y: 210, distance: 498.0
click at [452, 210] on button "Grab Withdraw" at bounding box center [466, 211] width 113 height 29
click at [449, 204] on button "Grab Withdraw" at bounding box center [466, 211] width 113 height 29
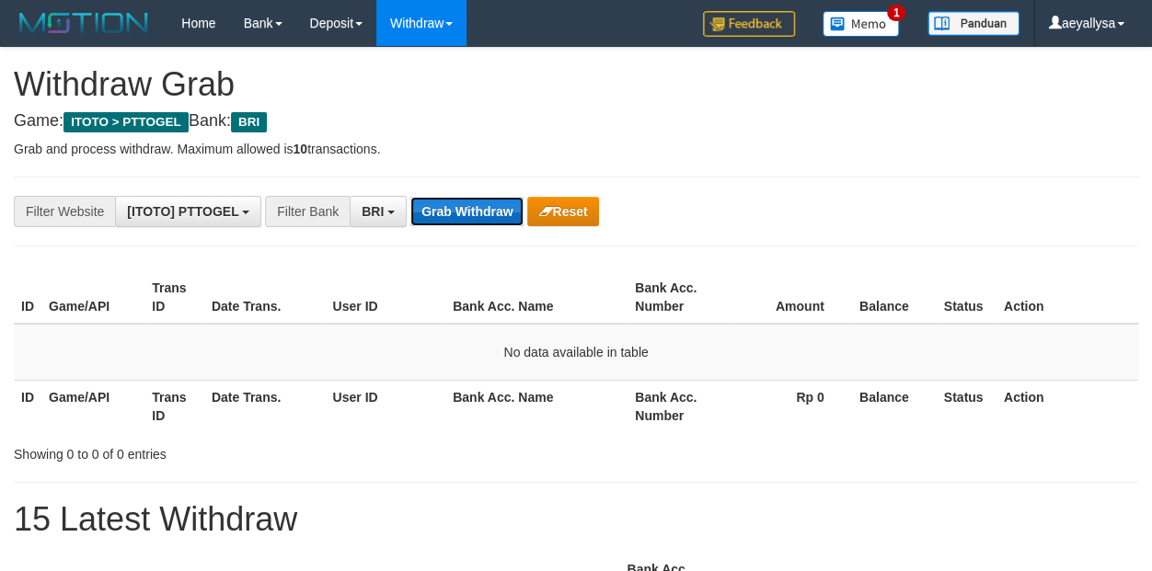
click at [472, 224] on button "Grab Withdraw" at bounding box center [466, 211] width 113 height 29
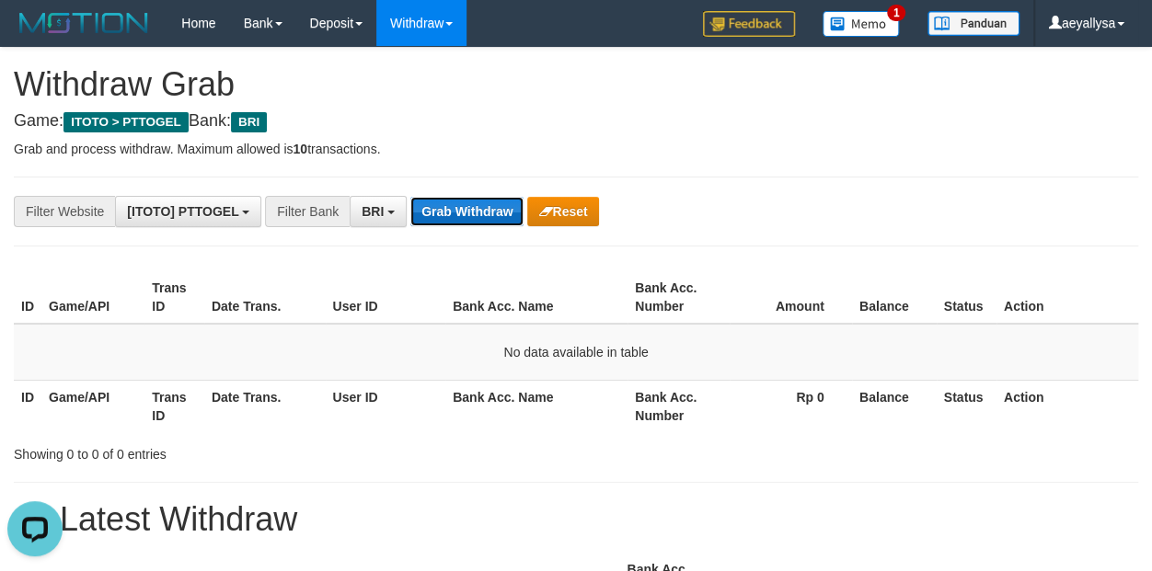
click at [467, 223] on button "Grab Withdraw" at bounding box center [466, 211] width 113 height 29
click at [477, 212] on button "Grab Withdraw" at bounding box center [466, 211] width 113 height 29
drag, startPoint x: 0, startPoint y: 0, endPoint x: 472, endPoint y: 211, distance: 516.8
click at [472, 211] on button "Grab Withdraw" at bounding box center [466, 211] width 113 height 29
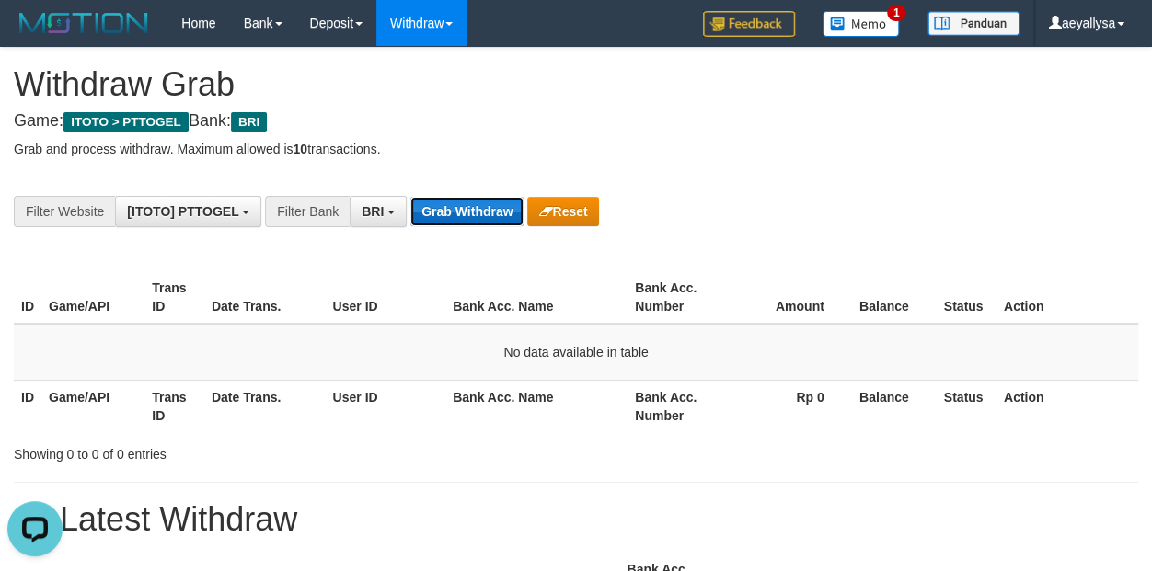
click at [474, 200] on button "Grab Withdraw" at bounding box center [466, 211] width 113 height 29
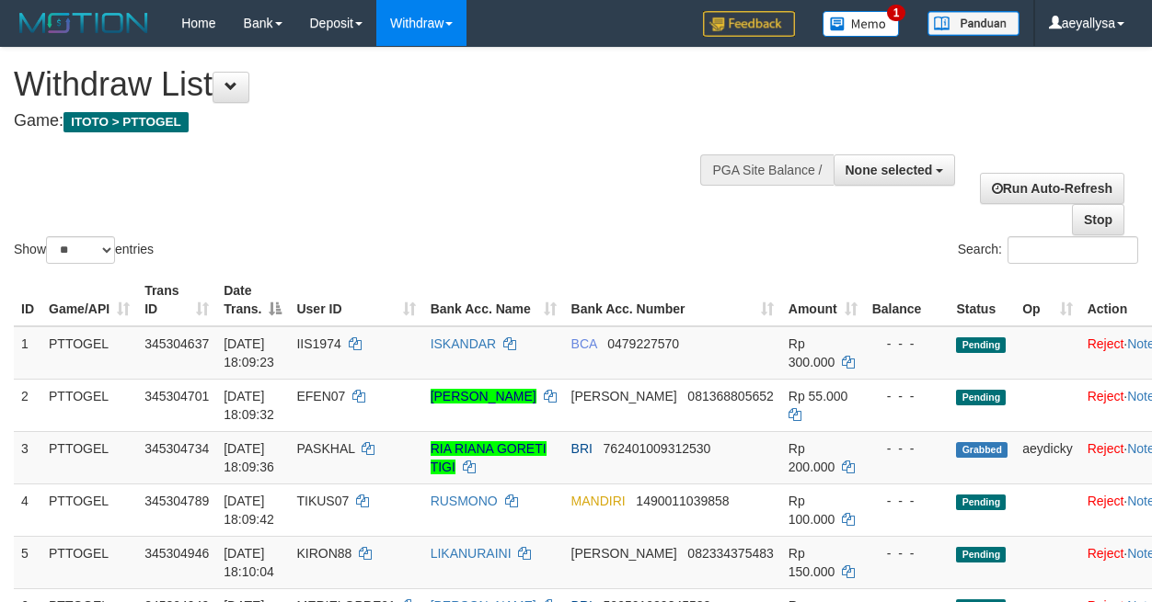
select select
select select "**"
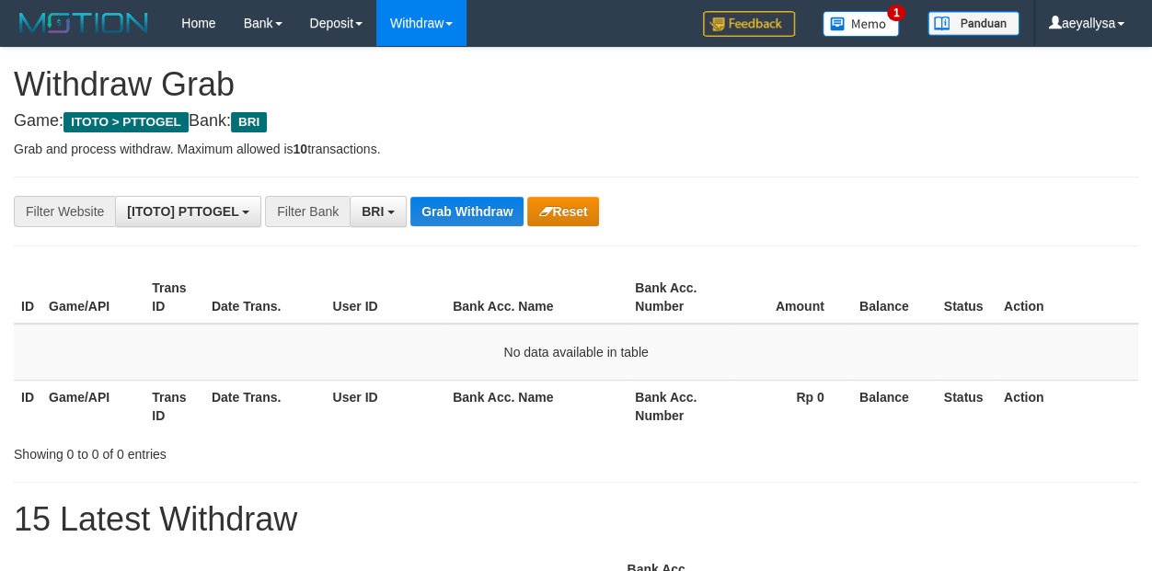
scroll to position [91, 0]
click at [453, 209] on button "Grab Withdraw" at bounding box center [466, 211] width 113 height 29
click at [384, 204] on span "BRI" at bounding box center [372, 211] width 22 height 15
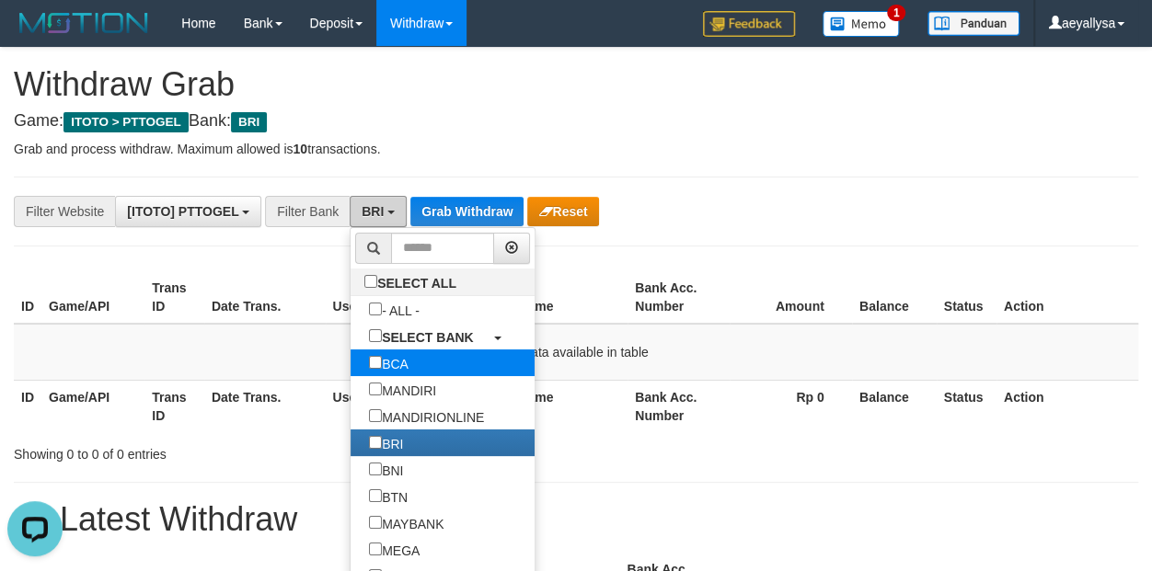
scroll to position [0, 0]
click at [350, 364] on label "BCA" at bounding box center [388, 363] width 76 height 27
select select "***"
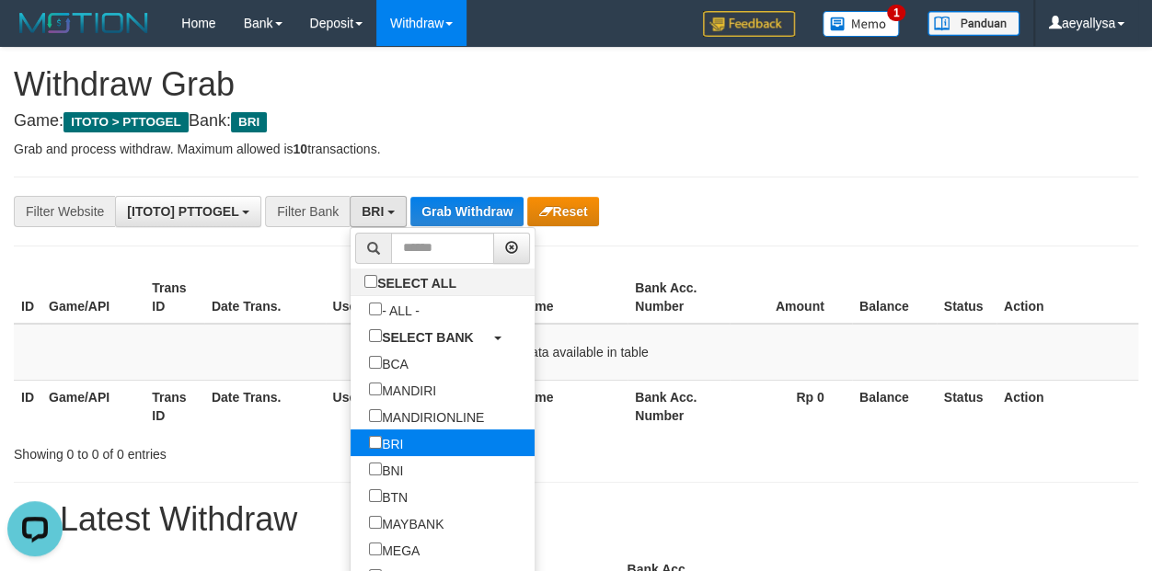
scroll to position [52, 0]
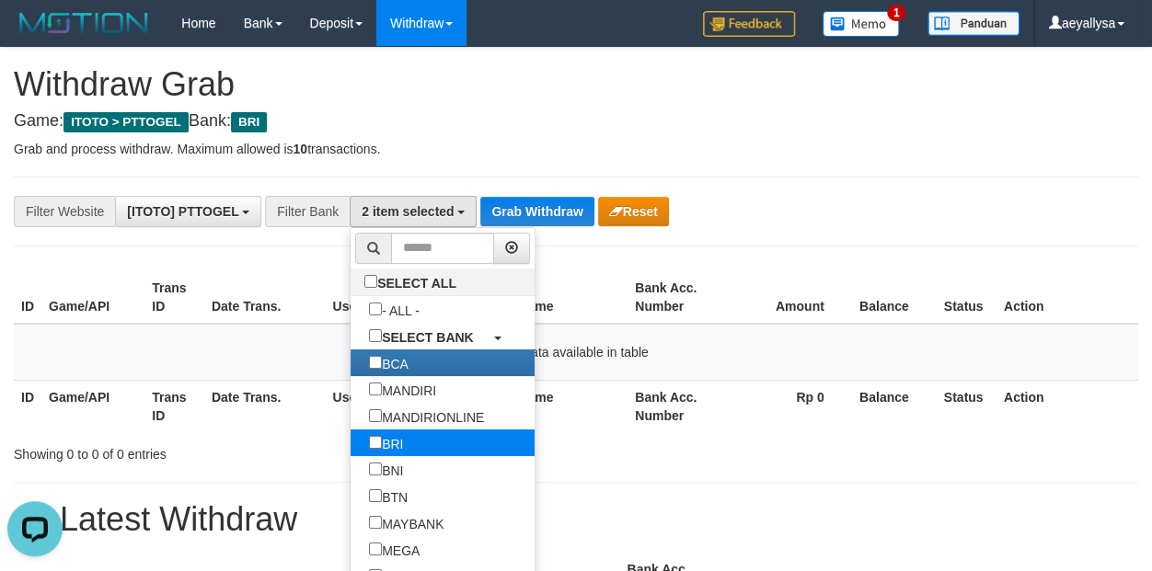
click at [350, 444] on label "BRI" at bounding box center [385, 443] width 71 height 27
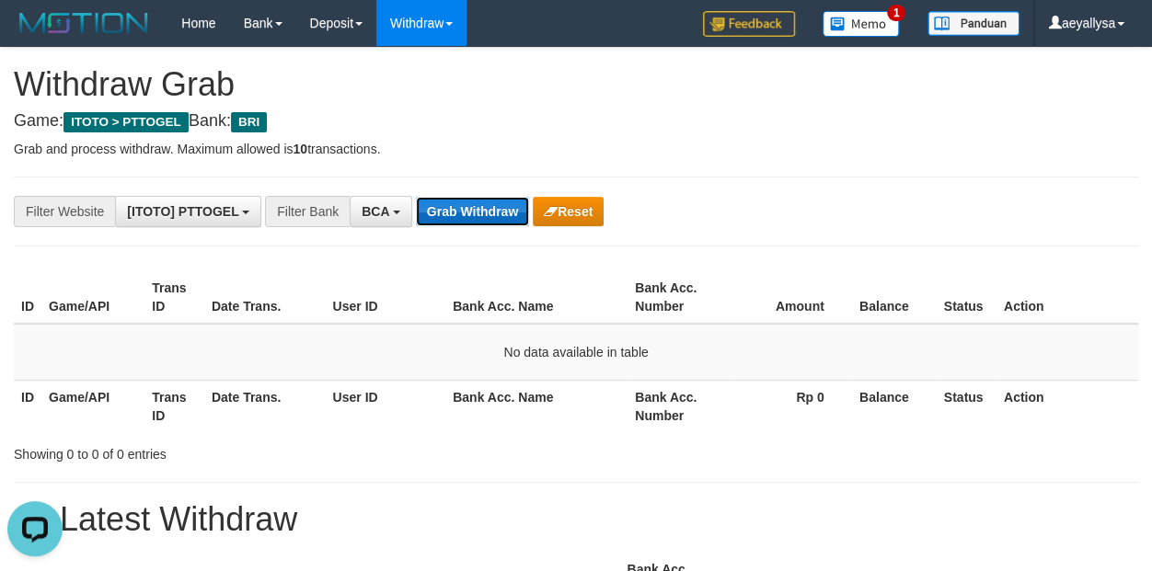
click at [490, 206] on button "Grab Withdraw" at bounding box center [472, 211] width 113 height 29
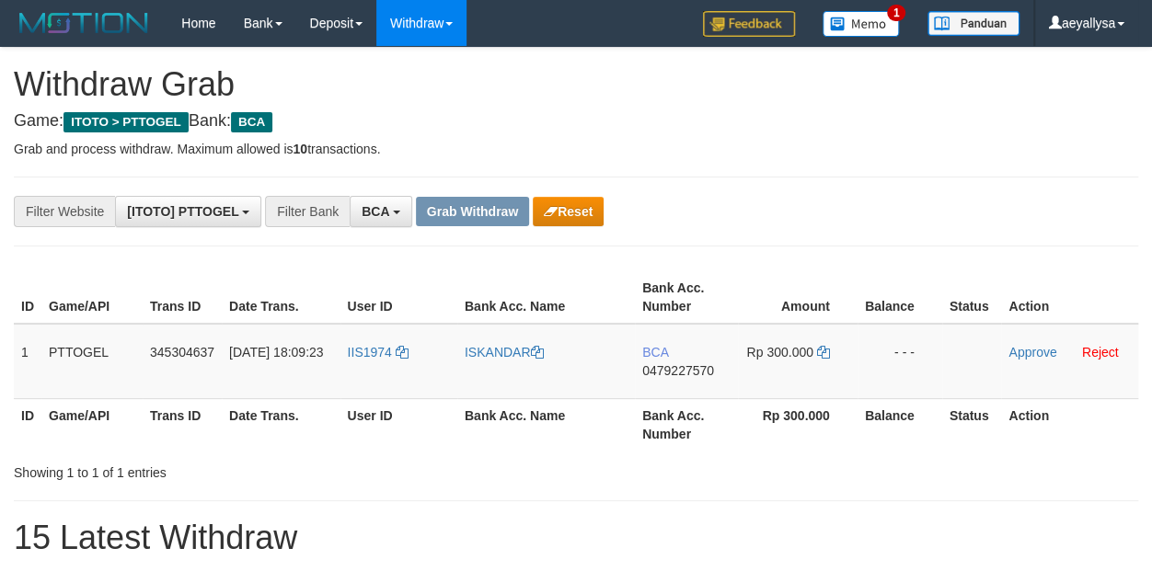
scroll to position [34, 0]
drag, startPoint x: 382, startPoint y: 383, endPoint x: 790, endPoint y: 362, distance: 408.9
click at [790, 362] on tr "1 PTTOGEL 345304637 [DATE] 18:09:23 IIS1974 [GEOGRAPHIC_DATA] BCA 0479227570 Rp…" at bounding box center [576, 361] width 1124 height 75
drag, startPoint x: 1130, startPoint y: 229, endPoint x: 1100, endPoint y: 228, distance: 29.4
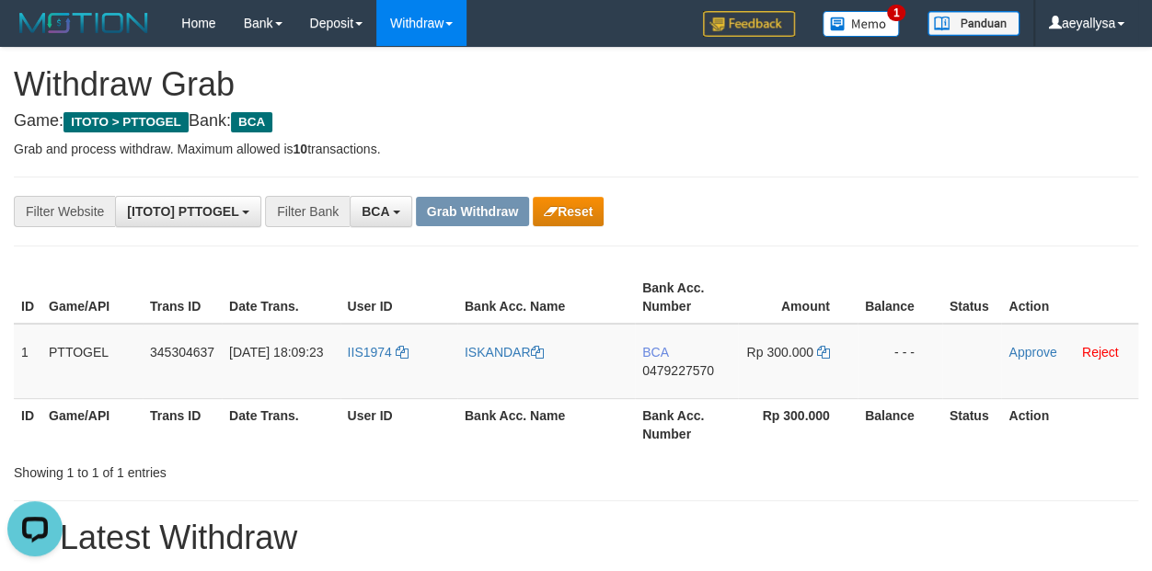
click at [680, 371] on span "0479227570" at bounding box center [678, 370] width 72 height 15
click at [680, 369] on span "0479227570" at bounding box center [678, 370] width 72 height 15
copy span "0479227570"
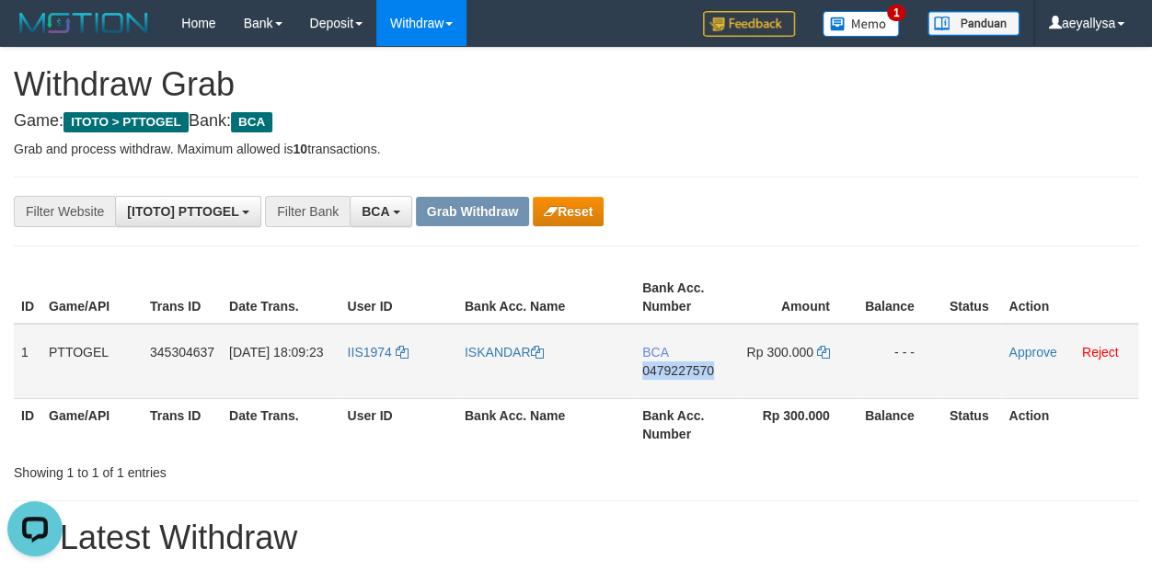
click at [680, 369] on span "0479227570" at bounding box center [678, 370] width 72 height 15
copy span "0479227570"
click at [828, 350] on icon at bounding box center [823, 352] width 13 height 13
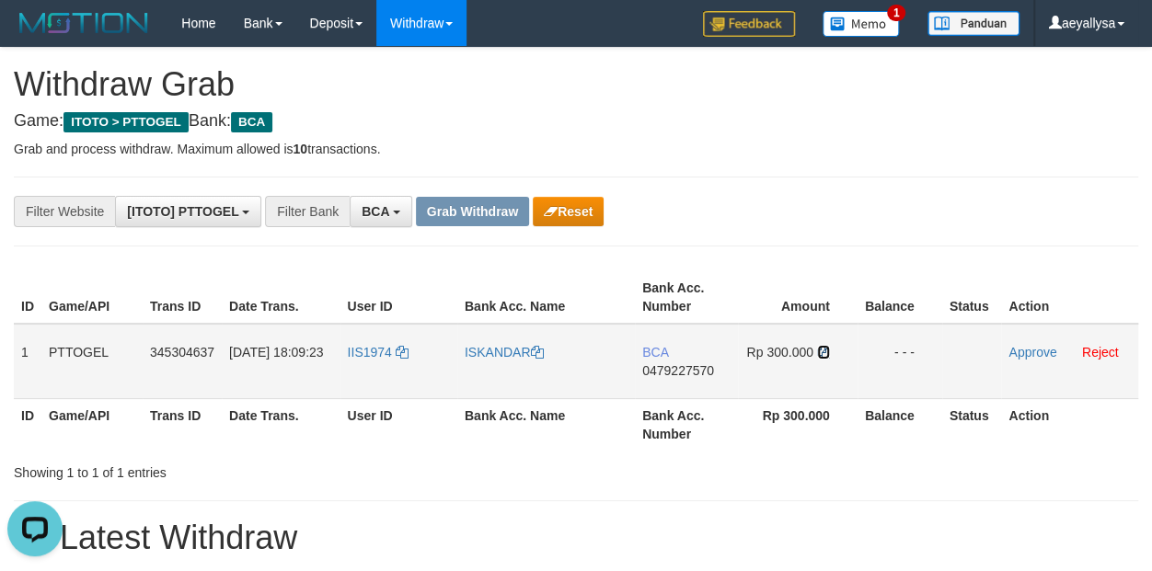
click at [828, 350] on icon at bounding box center [823, 352] width 13 height 13
click at [1029, 353] on link "Approve" at bounding box center [1032, 352] width 48 height 15
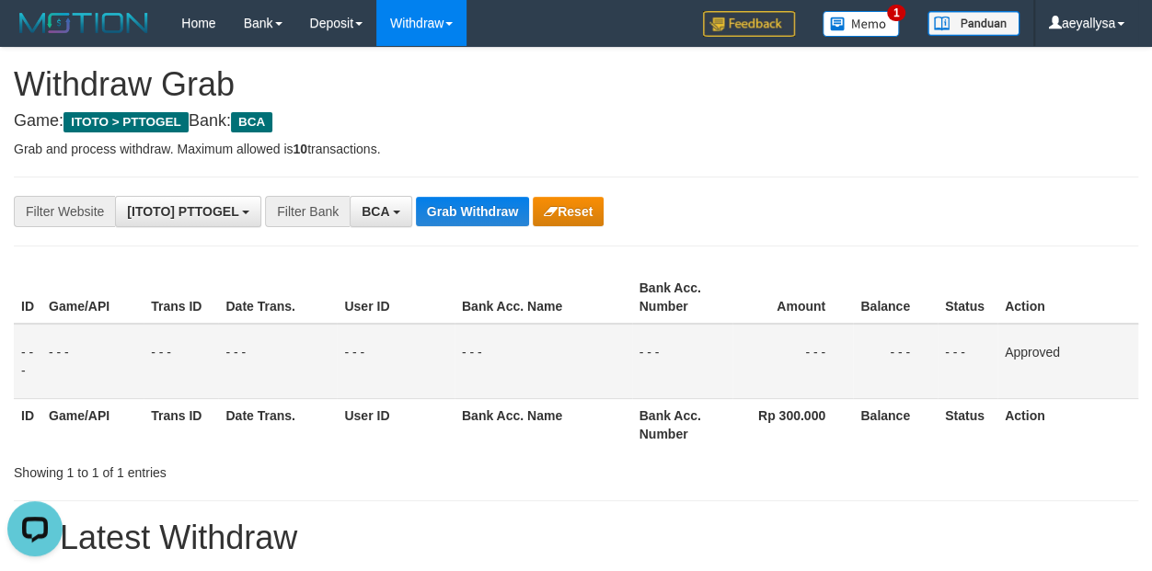
drag, startPoint x: 1120, startPoint y: 166, endPoint x: 1102, endPoint y: 176, distance: 20.6
click at [485, 210] on button "Grab Withdraw" at bounding box center [472, 211] width 113 height 29
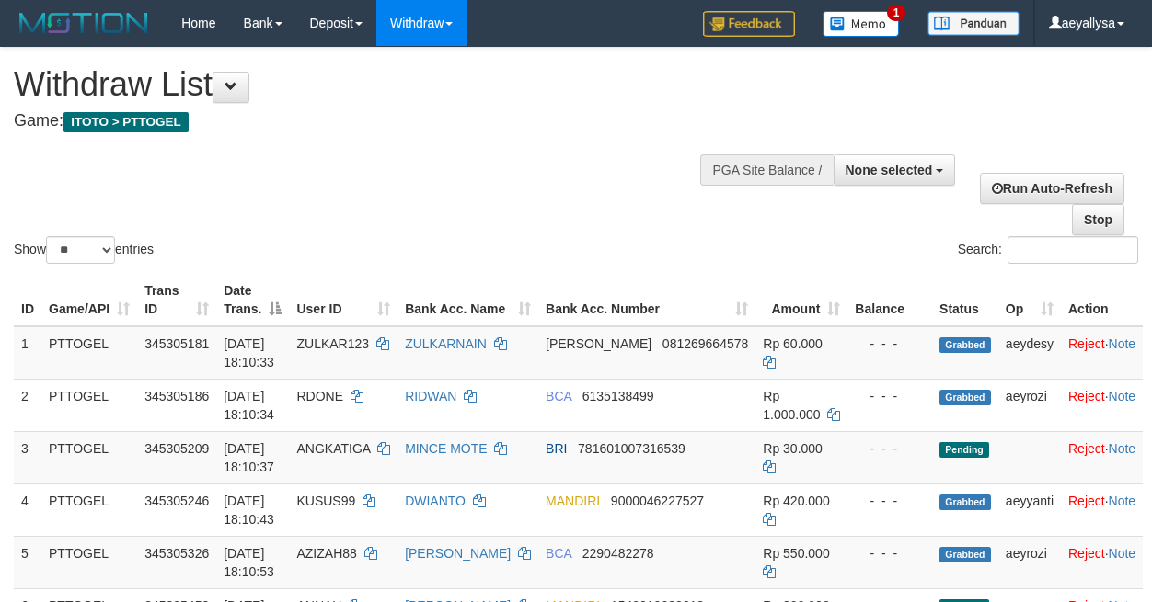
select select
select select "**"
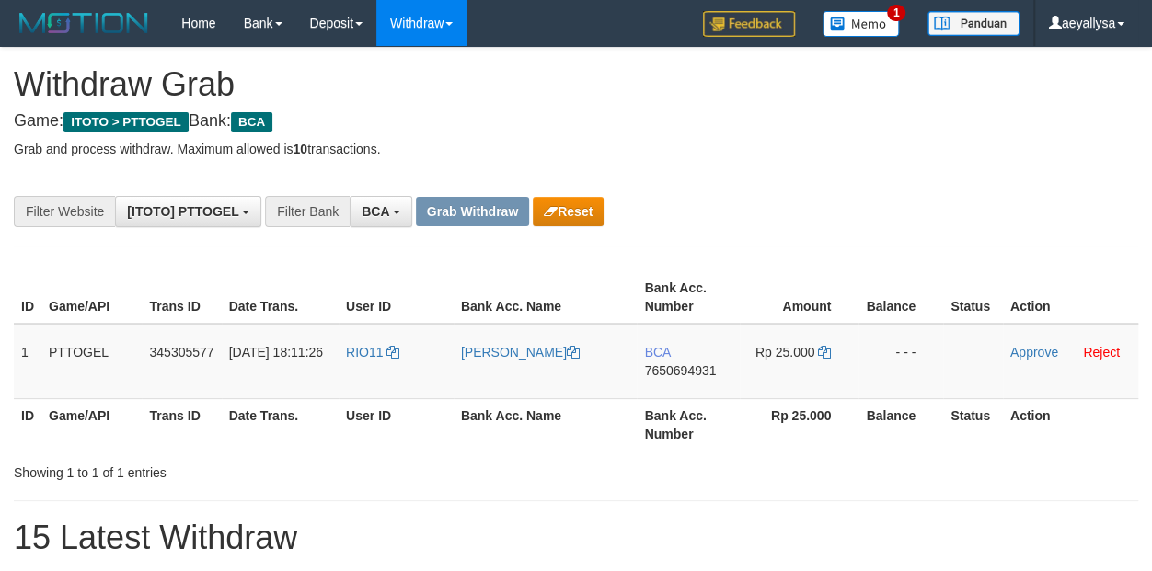
scroll to position [34, 0]
drag, startPoint x: 374, startPoint y: 375, endPoint x: 792, endPoint y: 369, distance: 417.7
click at [792, 369] on tr "1 PTTOGEL 345305577 01/10/2025 18:11:26 RIO11 RINDA BINTORO HARINGAT BCA 765069…" at bounding box center [576, 361] width 1124 height 75
click at [1119, 294] on th "Action" at bounding box center [1070, 297] width 135 height 52
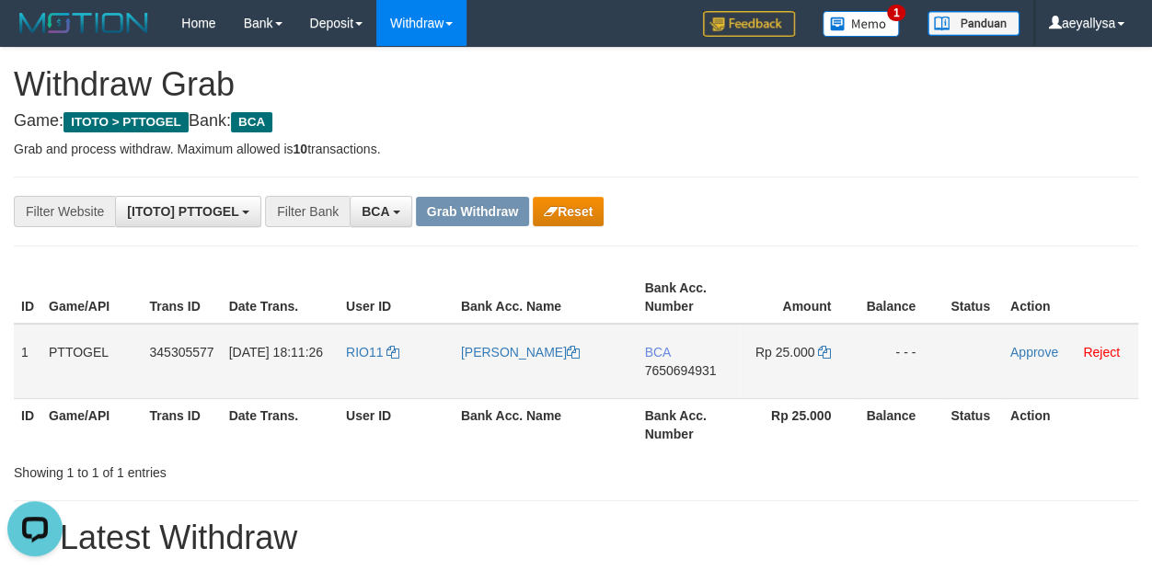
click at [702, 374] on span "7650694931" at bounding box center [680, 370] width 72 height 15
click at [689, 366] on span "7650694931" at bounding box center [680, 370] width 72 height 15
copy span "7650694931"
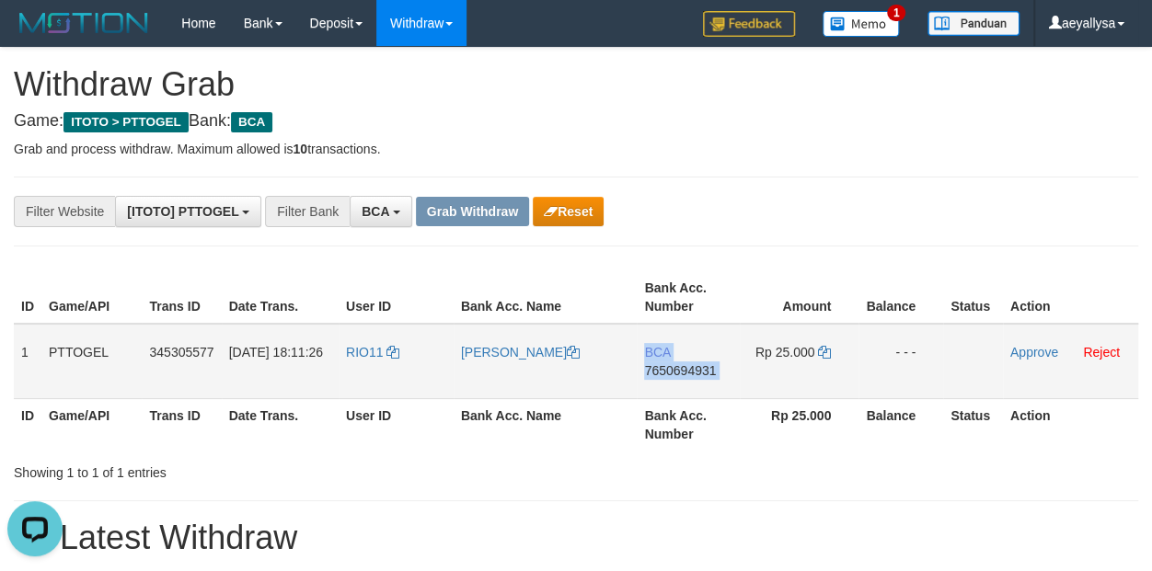
click at [688, 366] on span "7650694931" at bounding box center [680, 370] width 72 height 15
copy td "BCA 7650694931"
click at [688, 366] on span "7650694931" at bounding box center [680, 370] width 72 height 15
copy span "7650694931"
click at [817, 348] on td "Rp 25.000" at bounding box center [799, 361] width 119 height 75
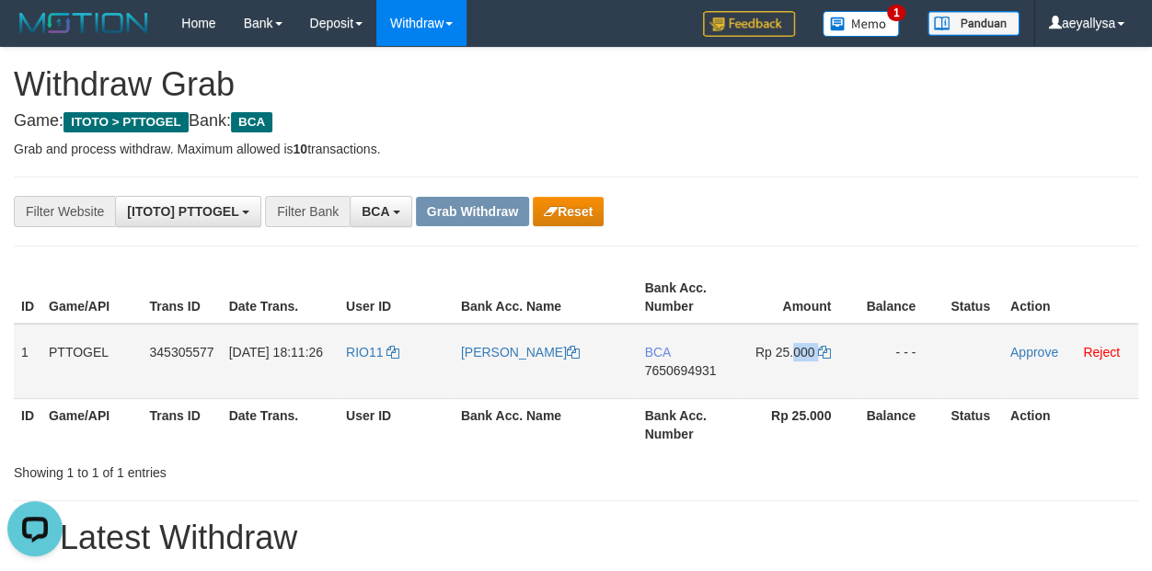
click at [815, 348] on td "Rp 25.000" at bounding box center [799, 361] width 119 height 75
click at [819, 351] on icon at bounding box center [824, 352] width 13 height 13
copy td "000"
click at [819, 351] on icon at bounding box center [824, 352] width 13 height 13
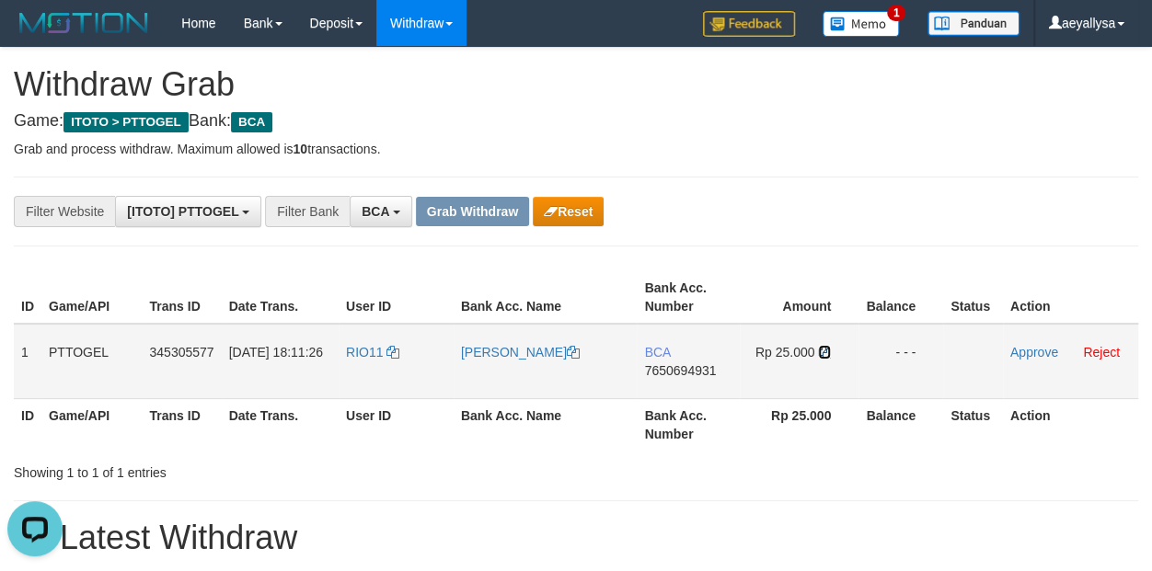
click at [819, 351] on icon at bounding box center [824, 352] width 13 height 13
click at [1005, 352] on td "Approve Reject" at bounding box center [1070, 361] width 135 height 75
click at [1016, 348] on link "Approve" at bounding box center [1034, 352] width 48 height 15
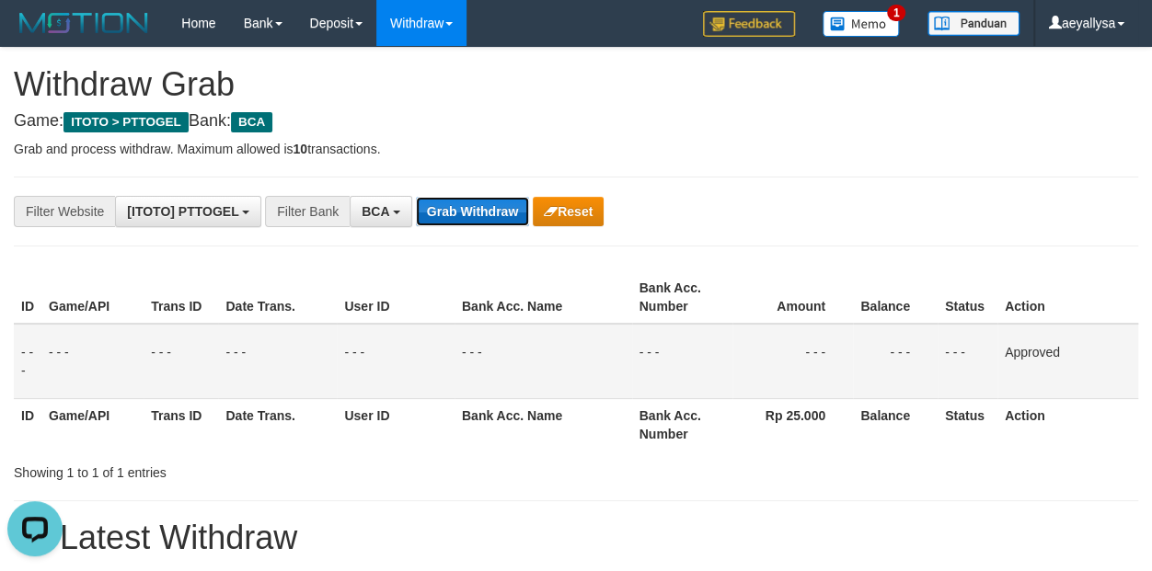
click at [493, 219] on button "Grab Withdraw" at bounding box center [472, 211] width 113 height 29
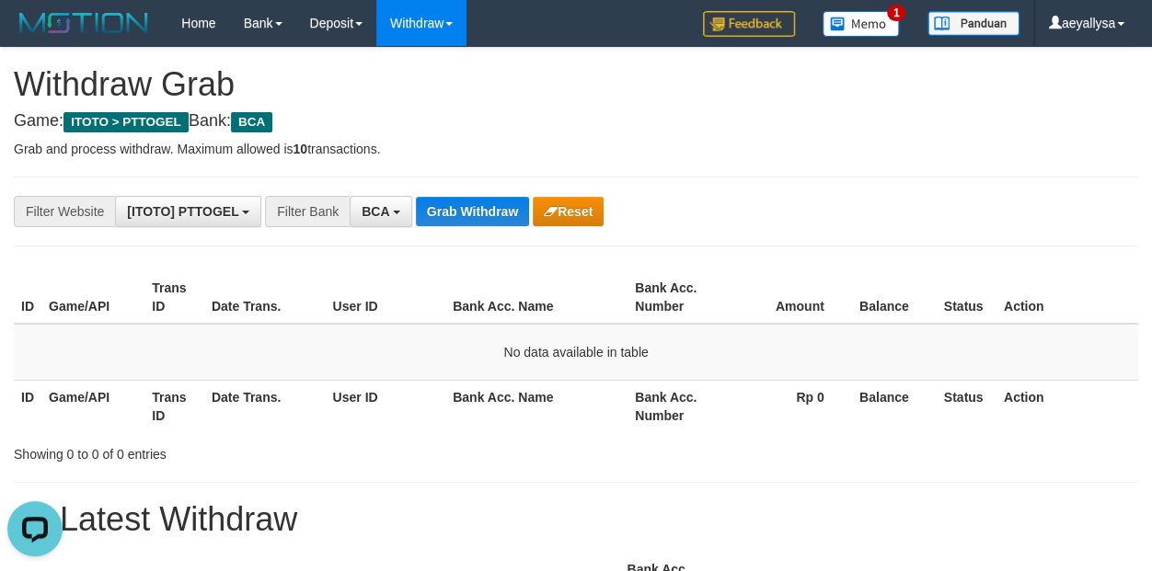
click at [476, 152] on p "Grab and process withdraw. Maximum allowed is 10 transactions." at bounding box center [576, 149] width 1124 height 18
click at [498, 214] on button "Grab Withdraw" at bounding box center [472, 211] width 113 height 29
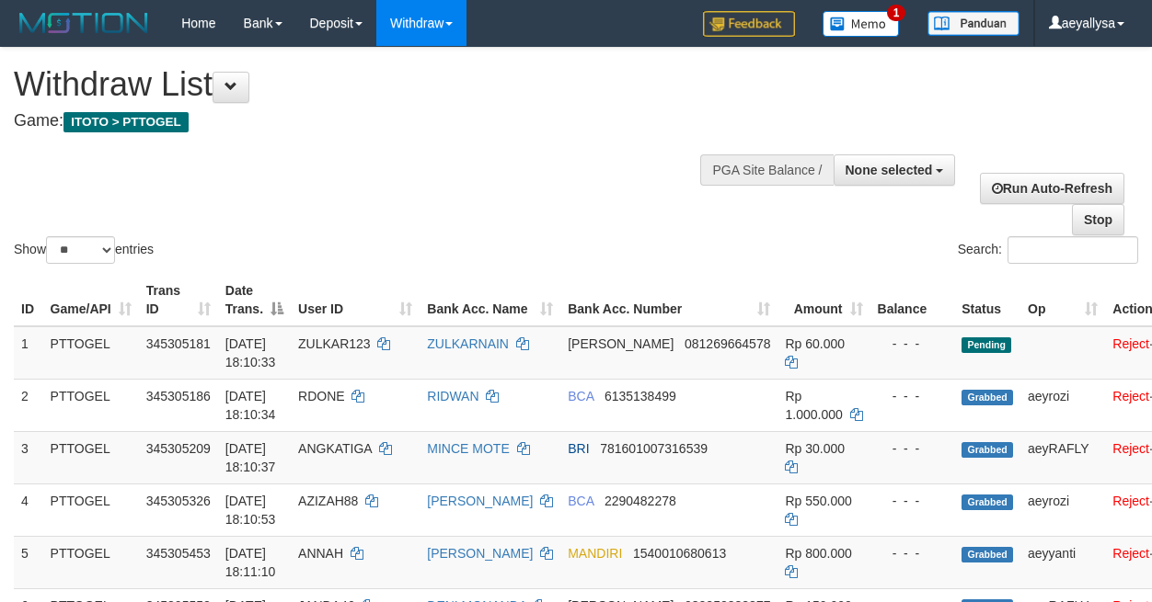
select select
select select "**"
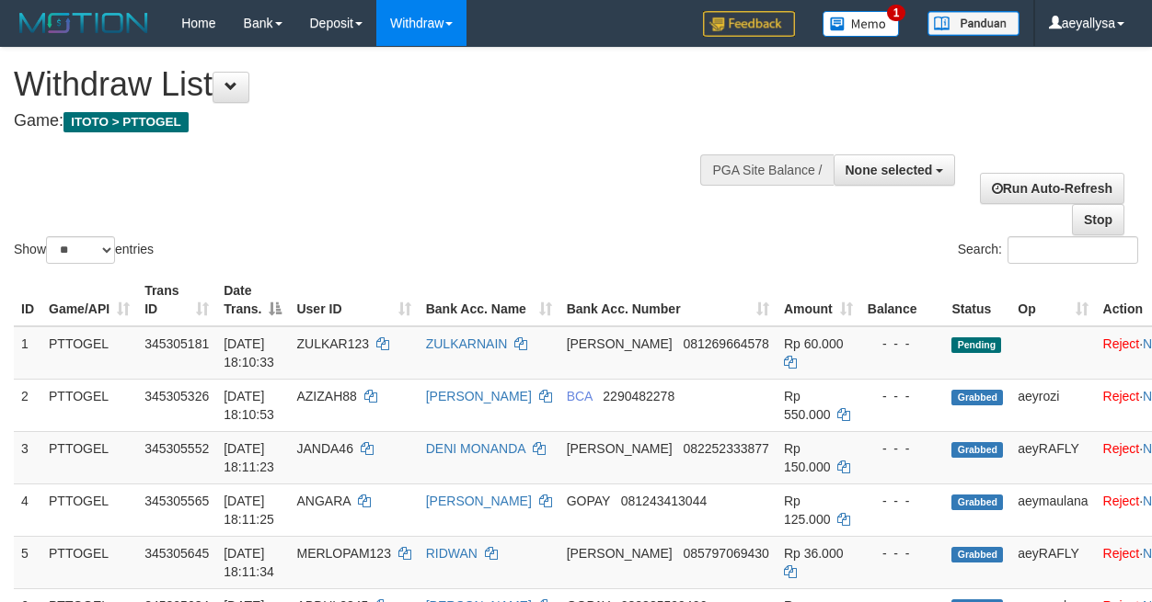
select select
select select "**"
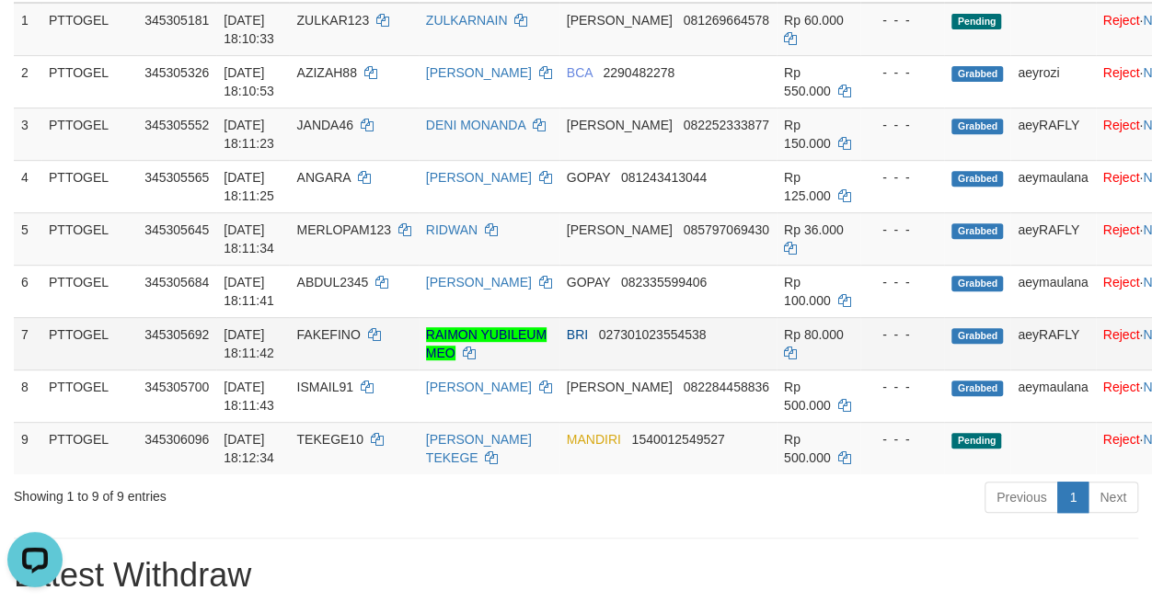
scroll to position [386, 0]
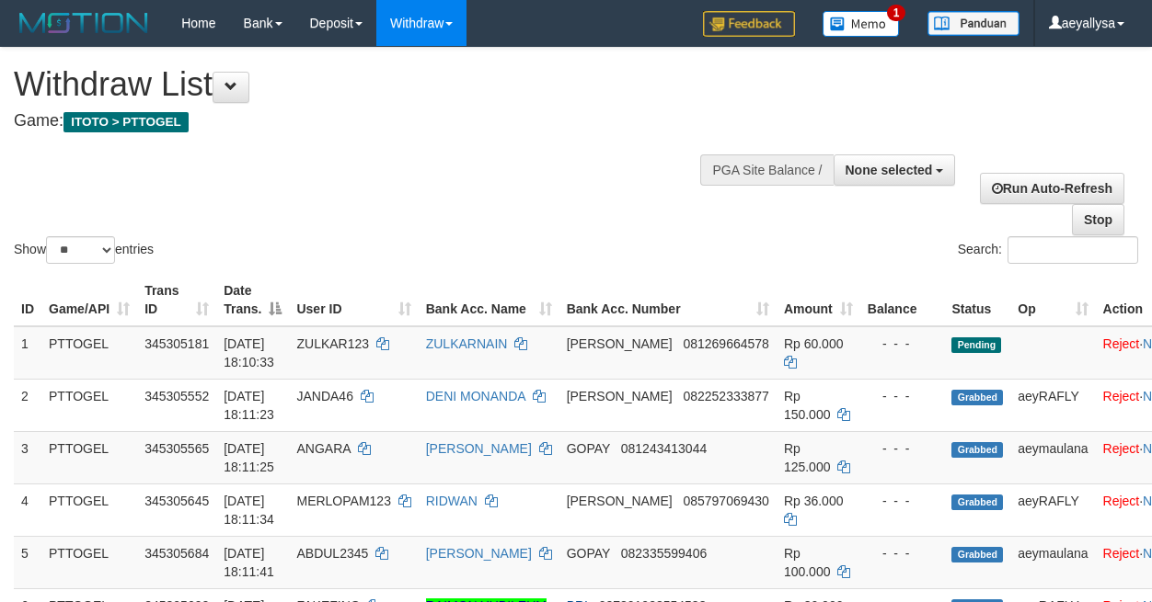
select select
select select "**"
select select
select select "**"
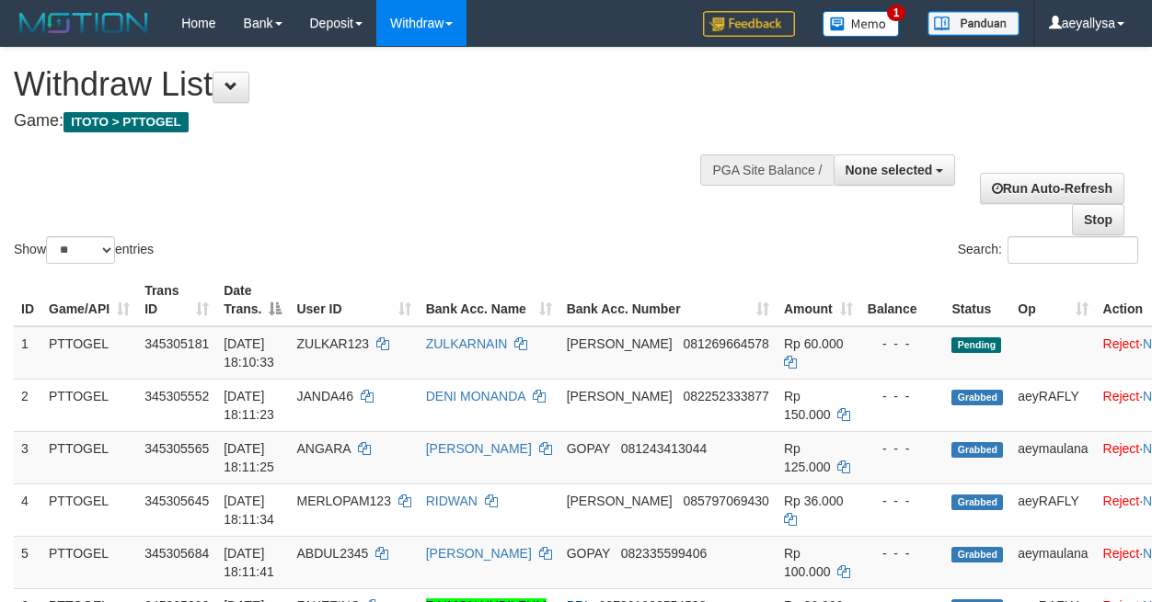
select select
select select "**"
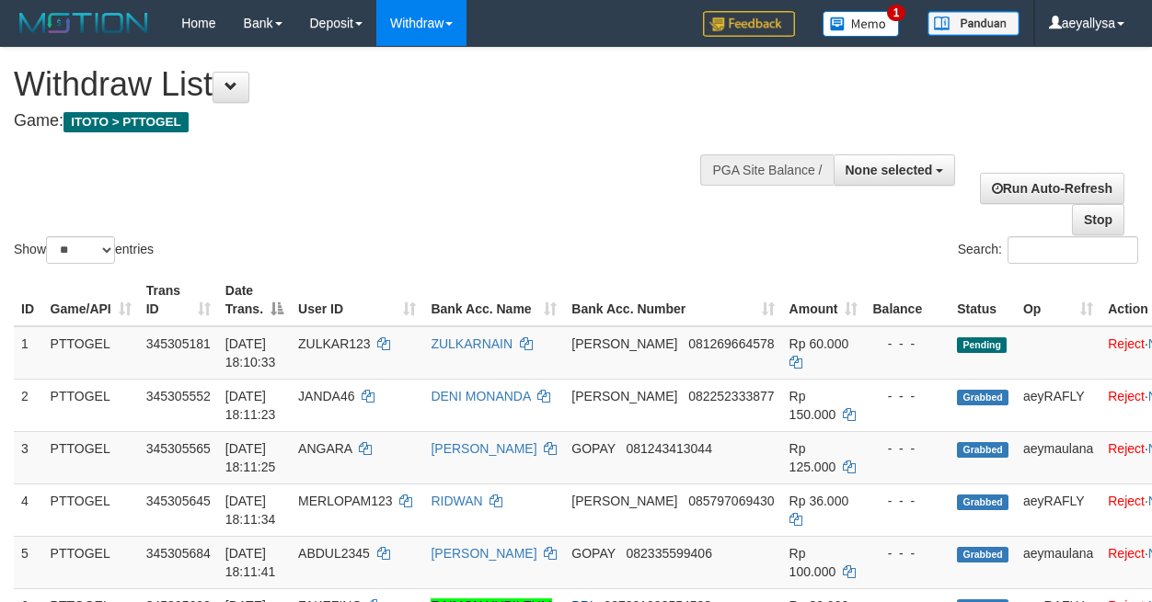
select select
select select "**"
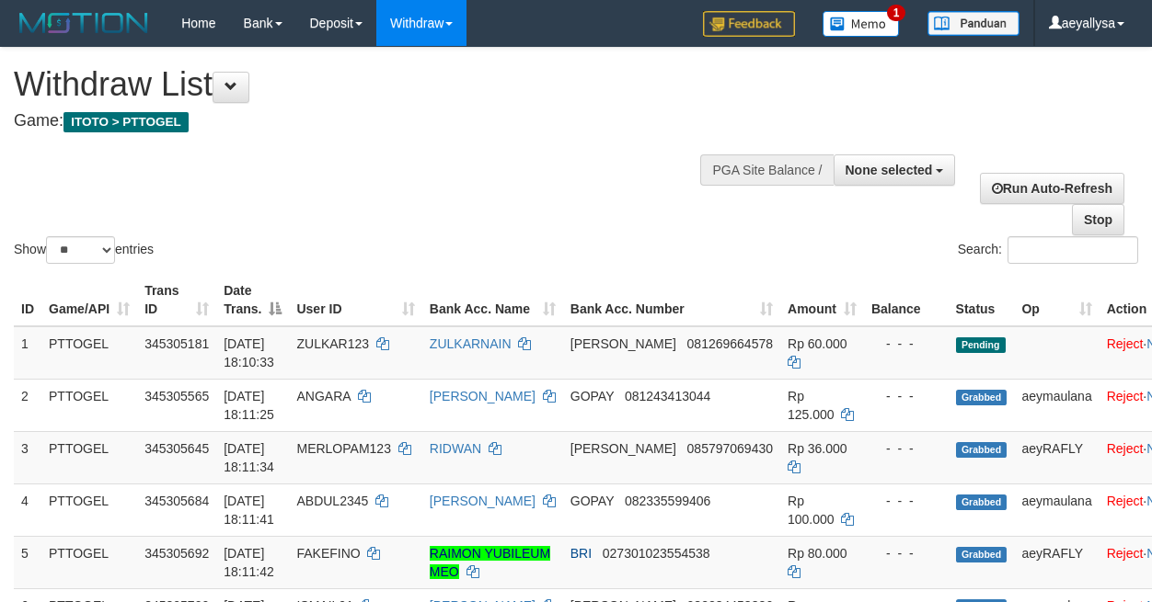
select select
select select "**"
select select
select select "**"
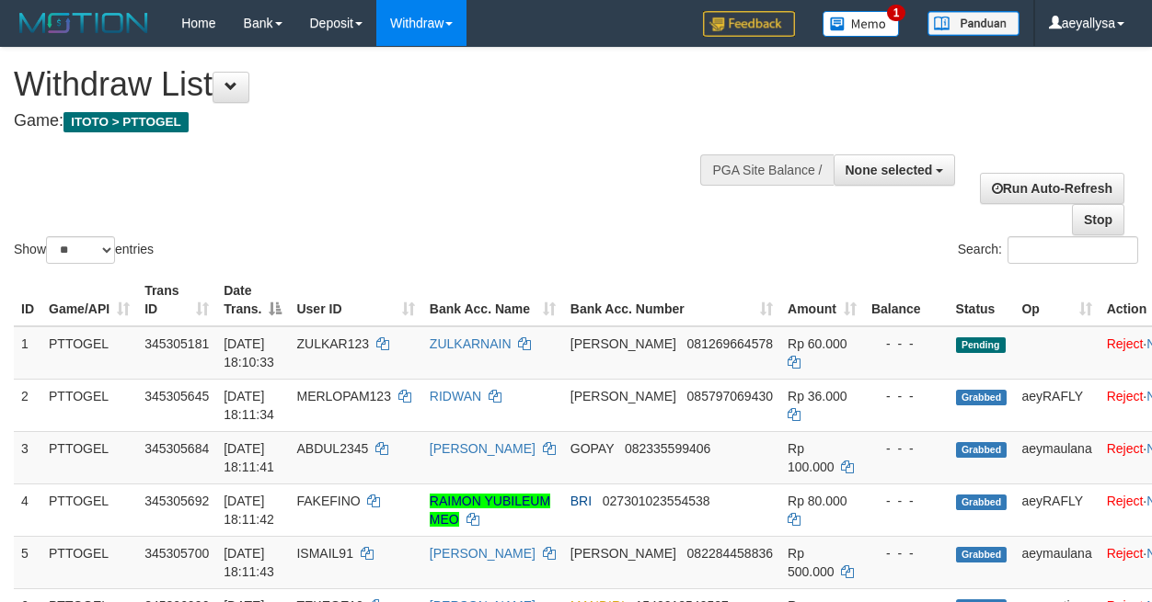
select select
select select "**"
select select
select select "**"
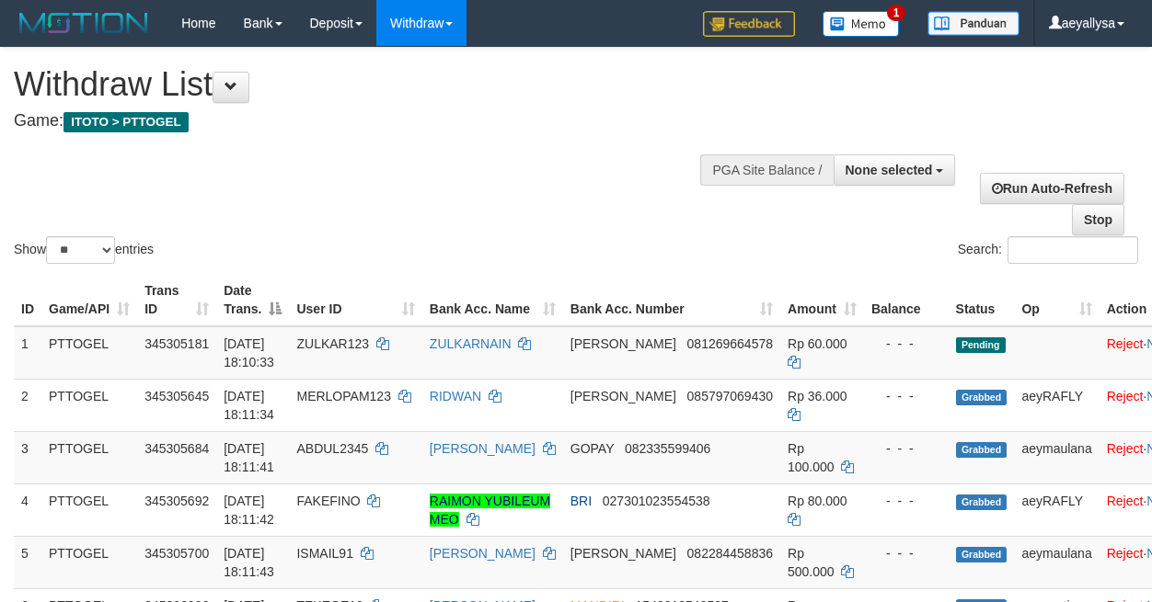
select select
select select "**"
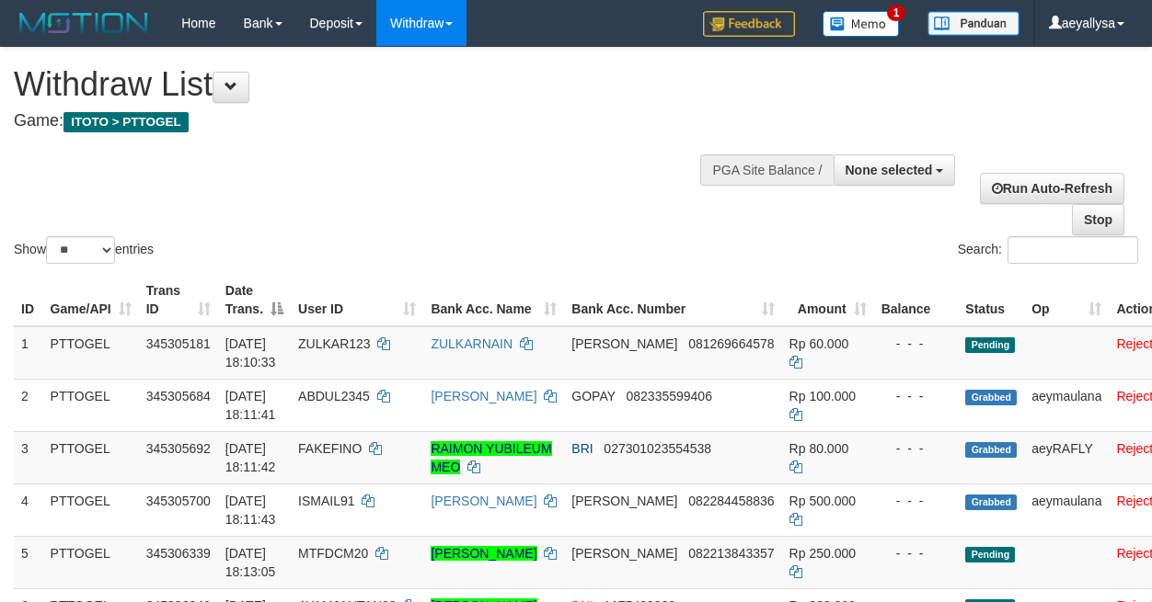
select select
select select "**"
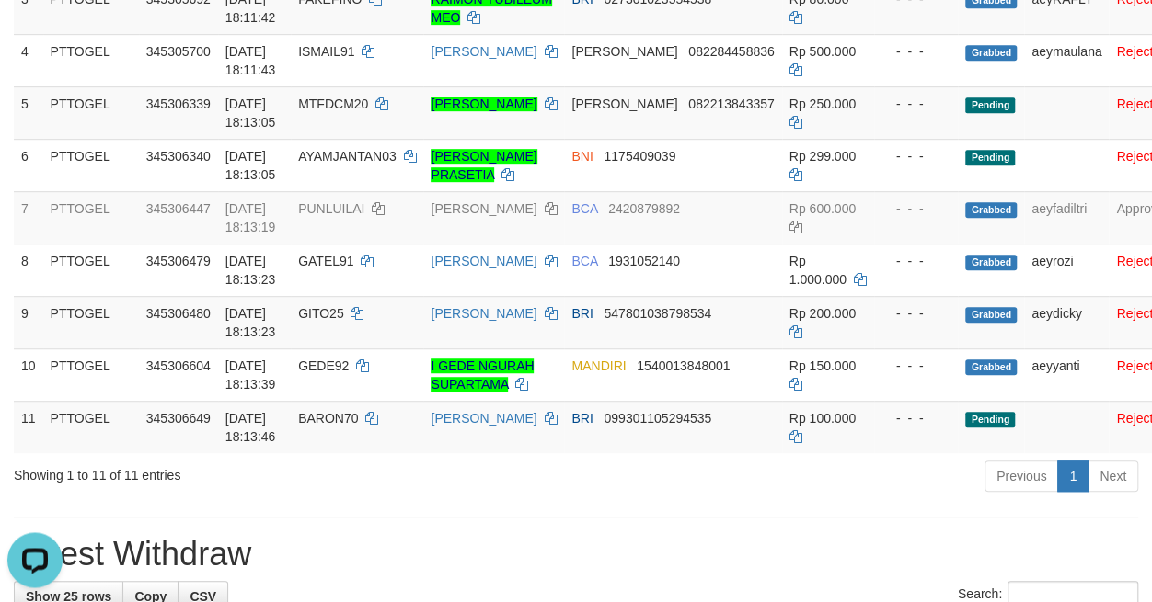
scroll to position [515, 0]
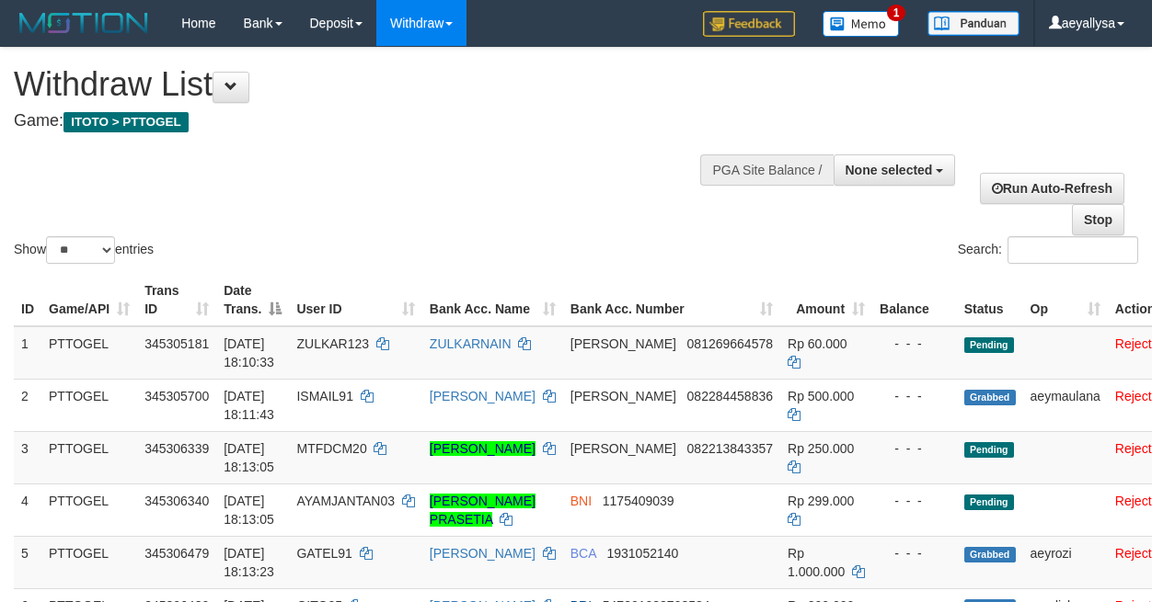
select select
select select "**"
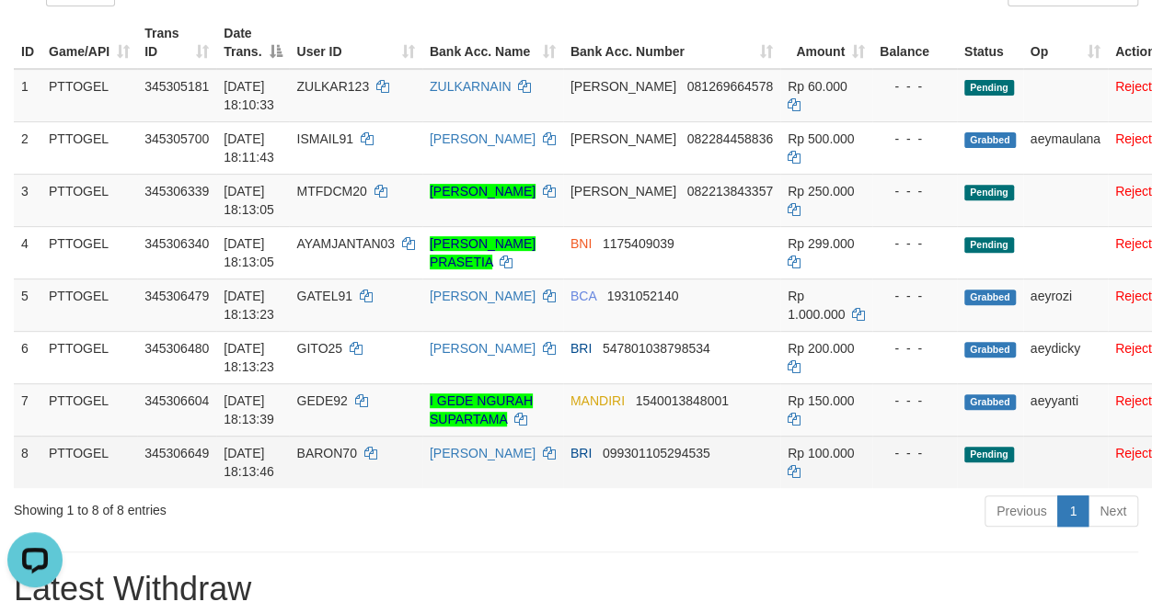
click at [780, 488] on td "Rp 100.000" at bounding box center [826, 462] width 92 height 52
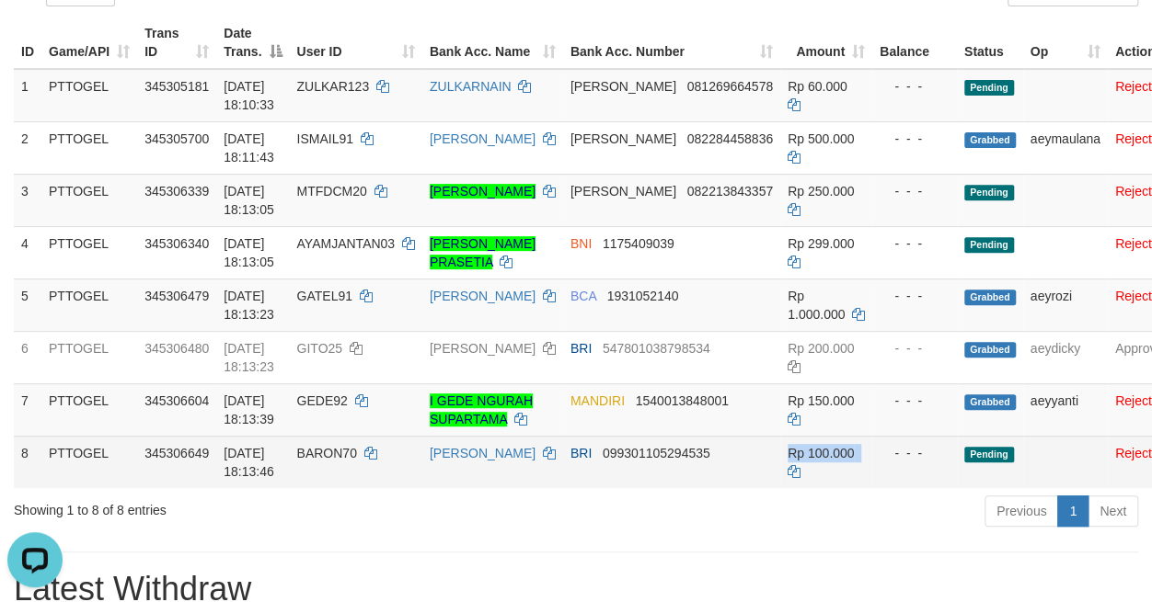
click at [780, 488] on td "Rp 100.000" at bounding box center [826, 462] width 92 height 52
click at [787, 461] on span "Rp 100.000" at bounding box center [820, 453] width 66 height 15
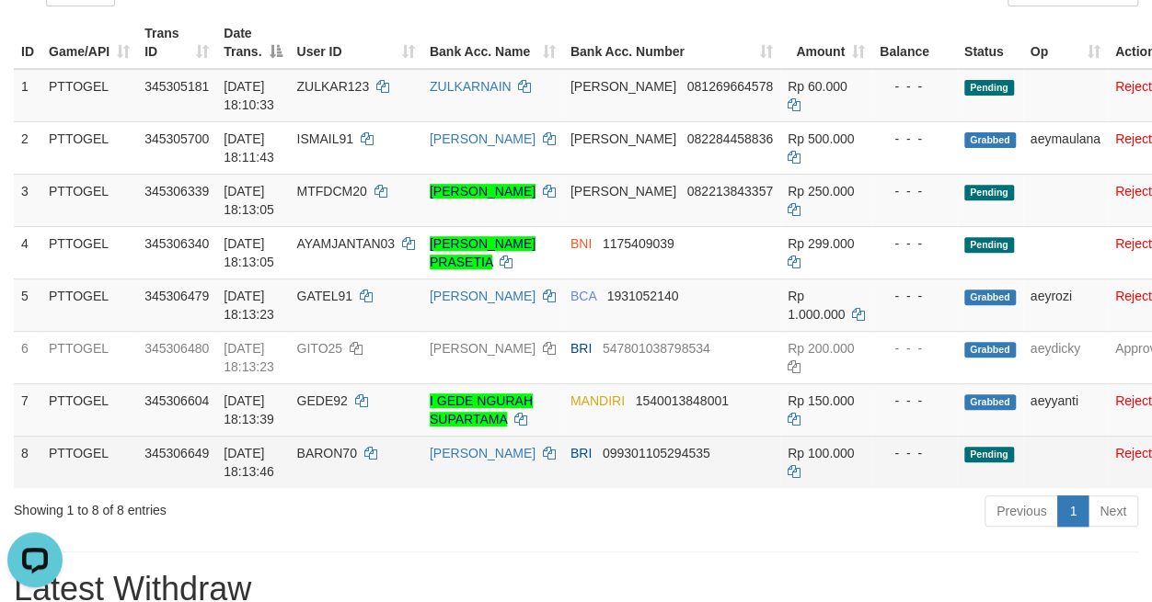
click at [787, 461] on span "Rp 100.000" at bounding box center [820, 453] width 66 height 15
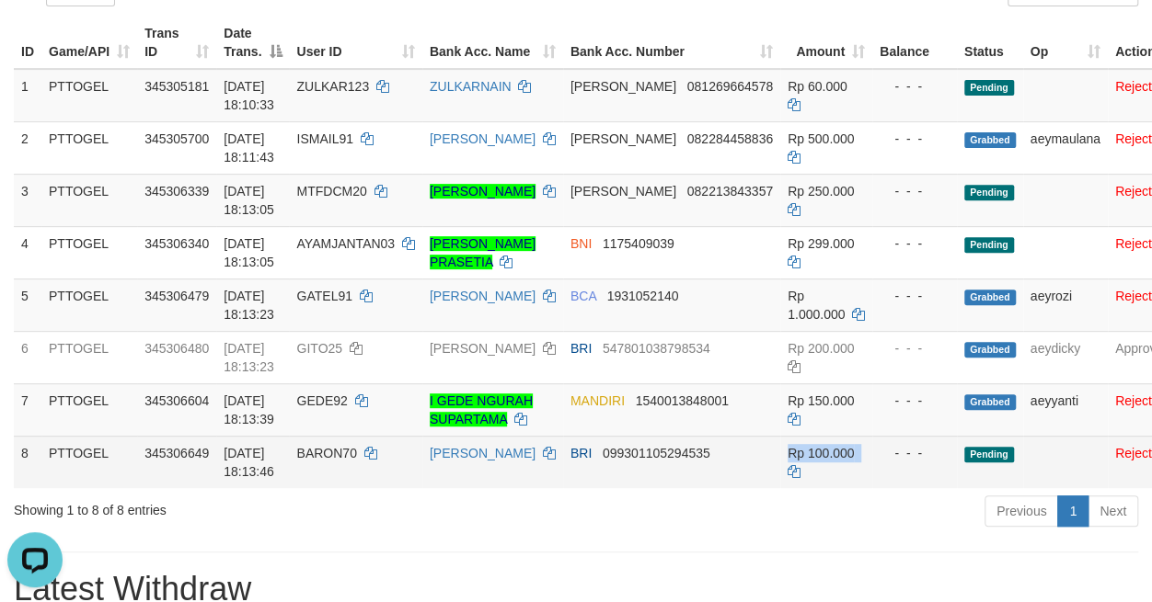
click at [787, 461] on span "Rp 100.000" at bounding box center [820, 453] width 66 height 15
click at [645, 461] on span "099301105294535" at bounding box center [656, 453] width 108 height 15
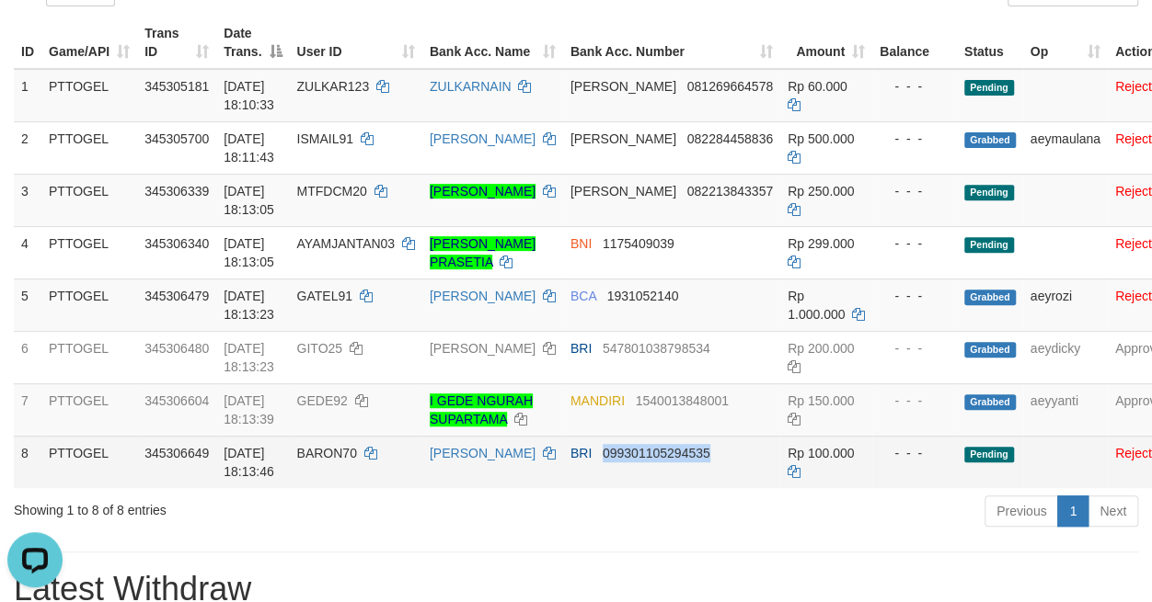
click at [645, 461] on span "099301105294535" at bounding box center [656, 453] width 108 height 15
copy td "099301105294535"
click at [645, 461] on span "099301105294535" at bounding box center [656, 453] width 108 height 15
copy td "BRI"
click at [570, 461] on span "BRI" at bounding box center [580, 453] width 21 height 15
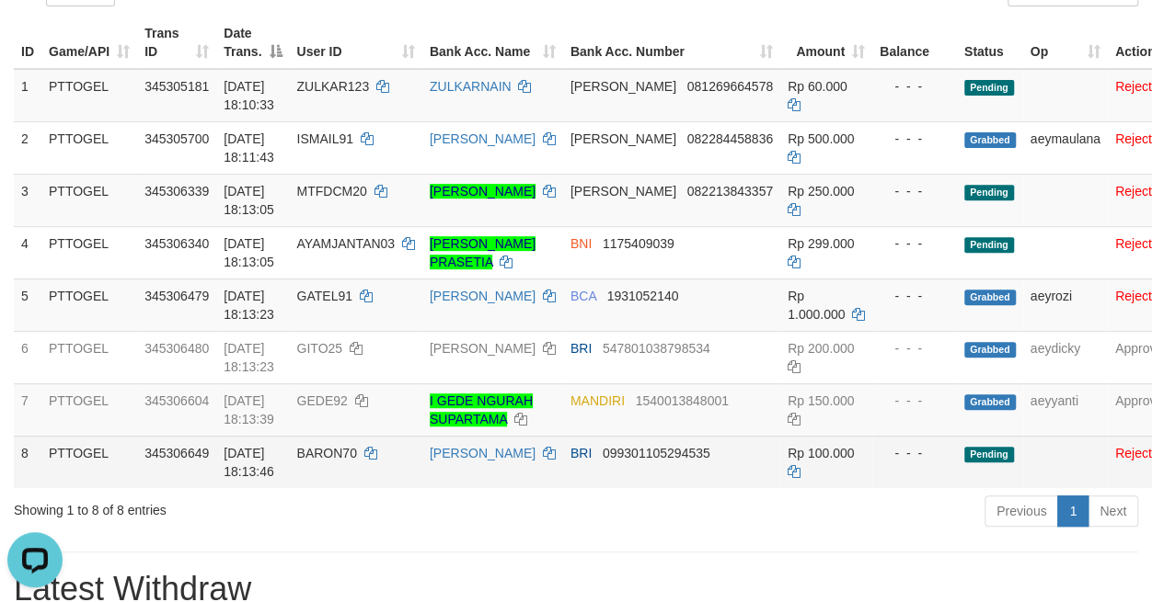
click at [570, 461] on span "BRI" at bounding box center [580, 453] width 21 height 15
click at [573, 461] on span "BRI" at bounding box center [580, 453] width 21 height 15
click at [430, 461] on link "[PERSON_NAME]" at bounding box center [483, 453] width 106 height 15
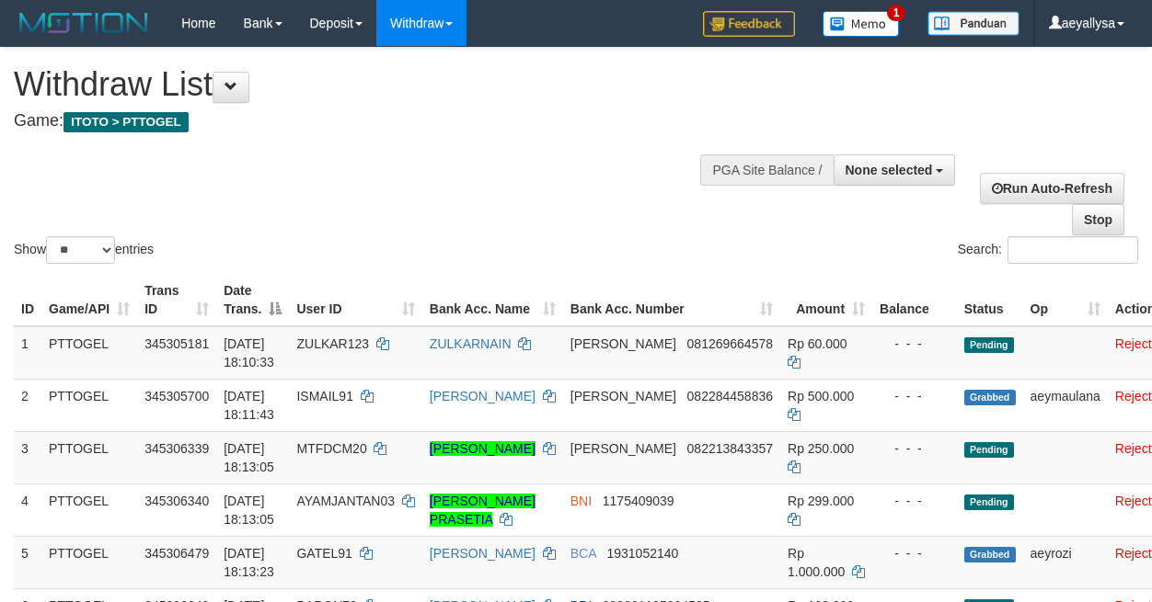
select select
select select "**"
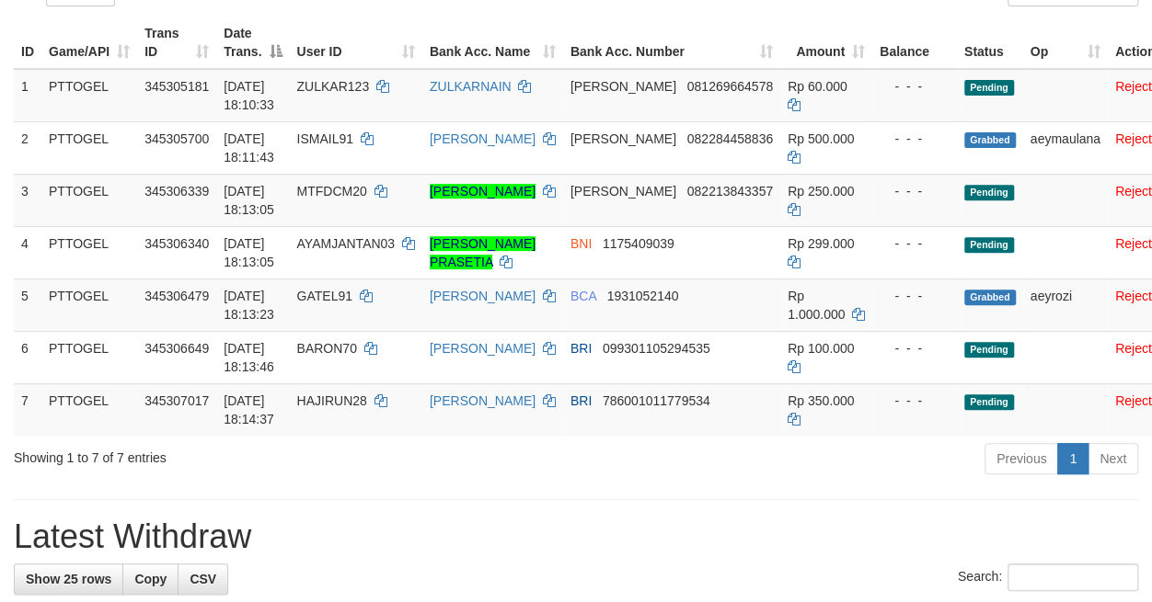
click at [671, 481] on div "Previous 1 Next" at bounding box center [816, 462] width 644 height 40
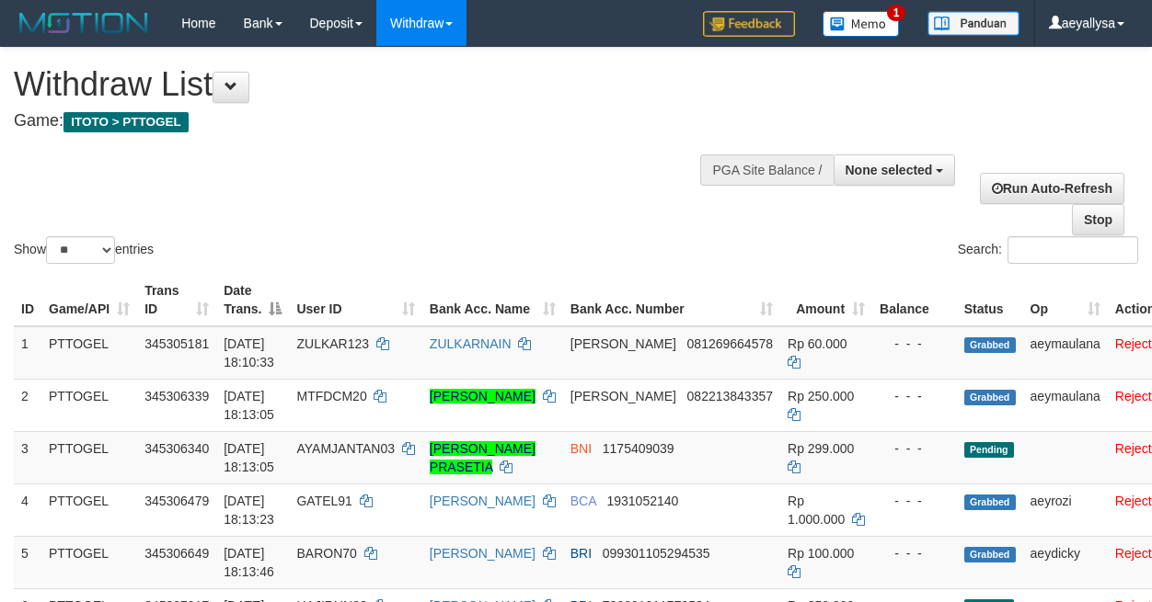
select select
select select "**"
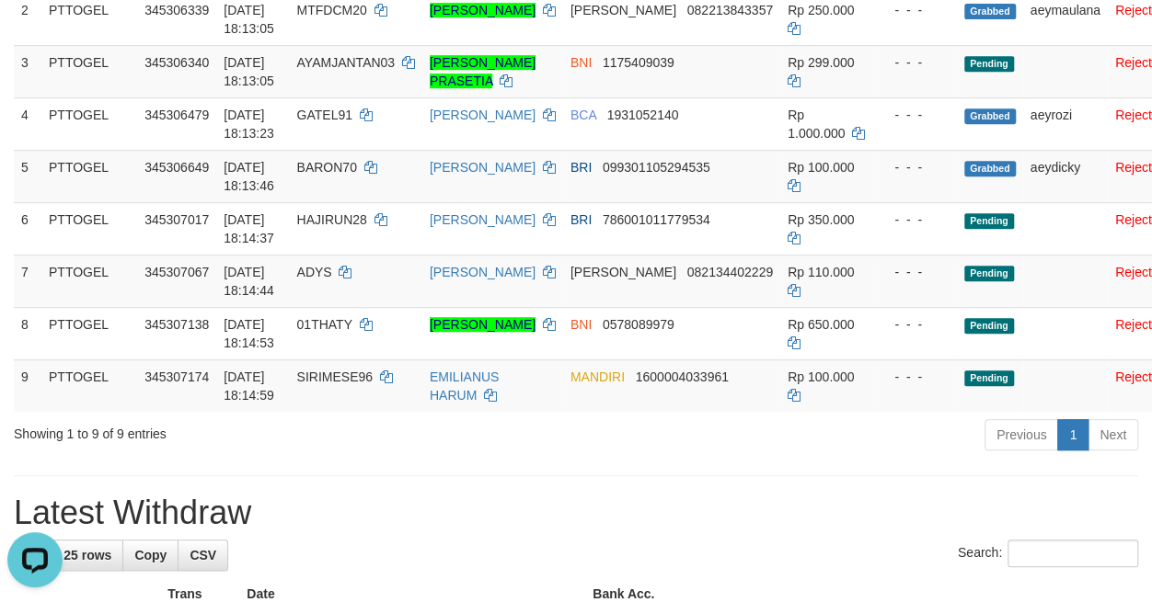
click at [600, 457] on div "Previous 1 Next" at bounding box center [816, 438] width 644 height 40
click at [508, 412] on td "EMILIANUS HARUM" at bounding box center [492, 386] width 141 height 52
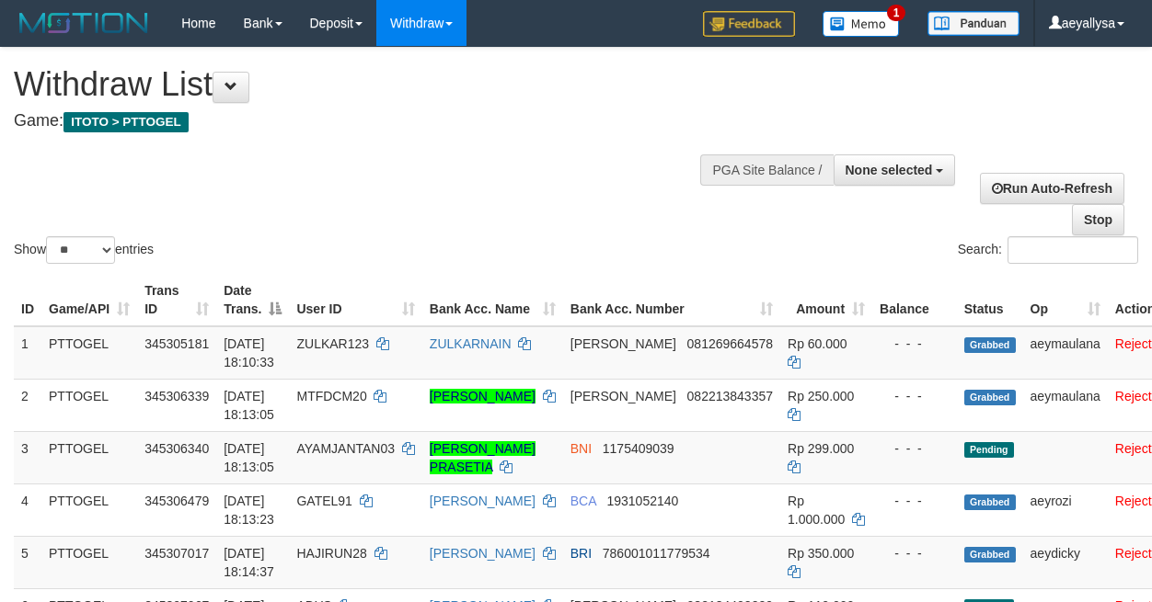
select select
select select "**"
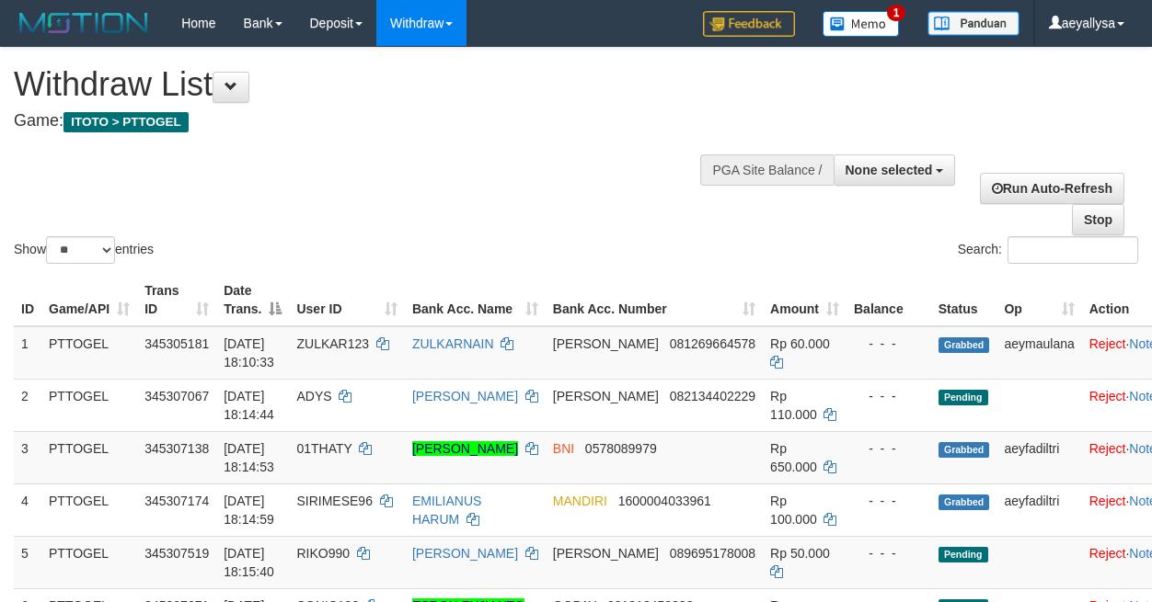
select select
select select "**"
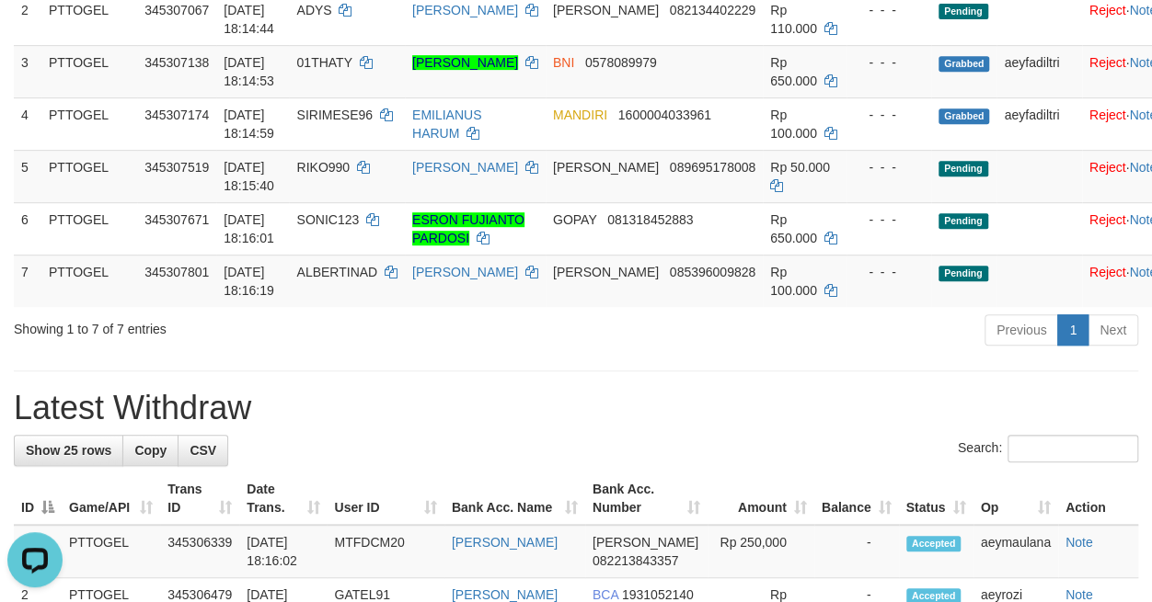
click at [845, 418] on h1 "Latest Withdraw" at bounding box center [576, 408] width 1124 height 37
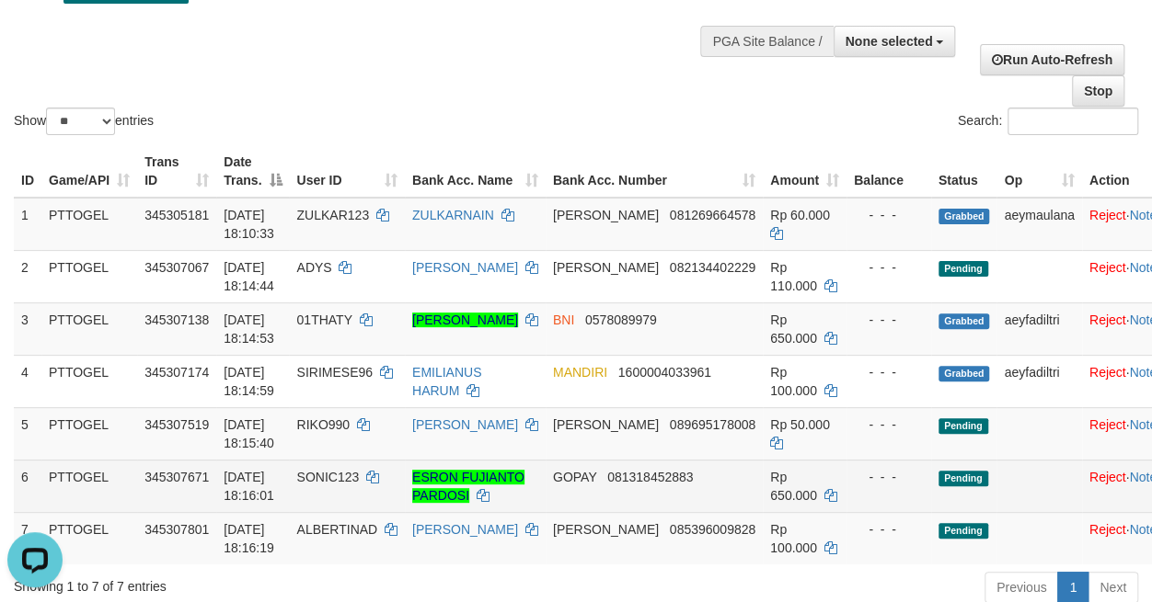
scroll to position [386, 0]
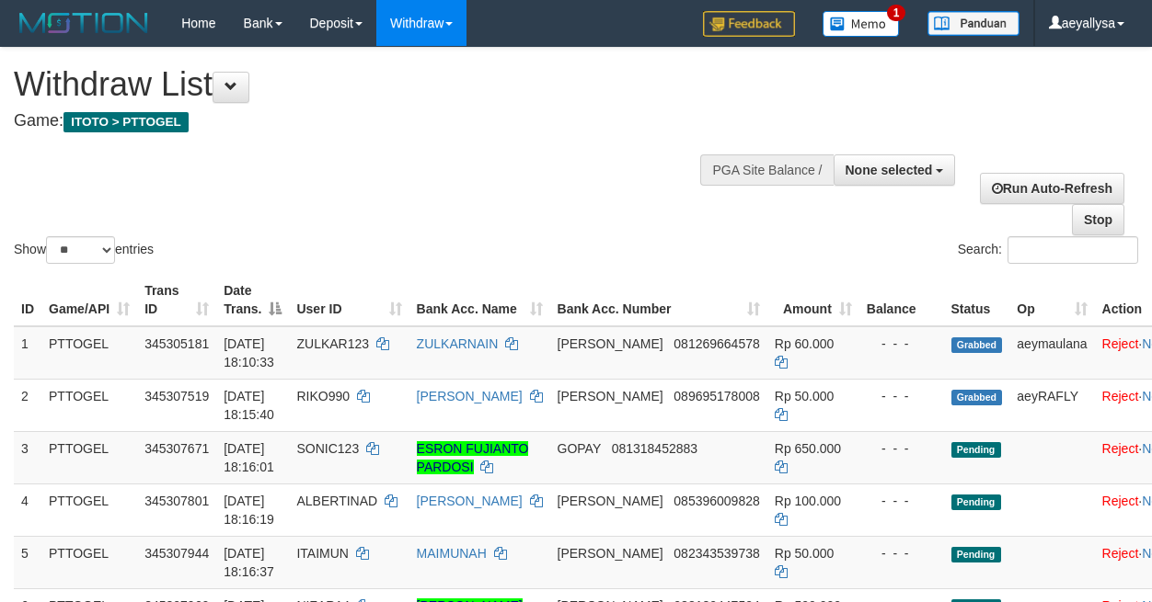
select select
select select "**"
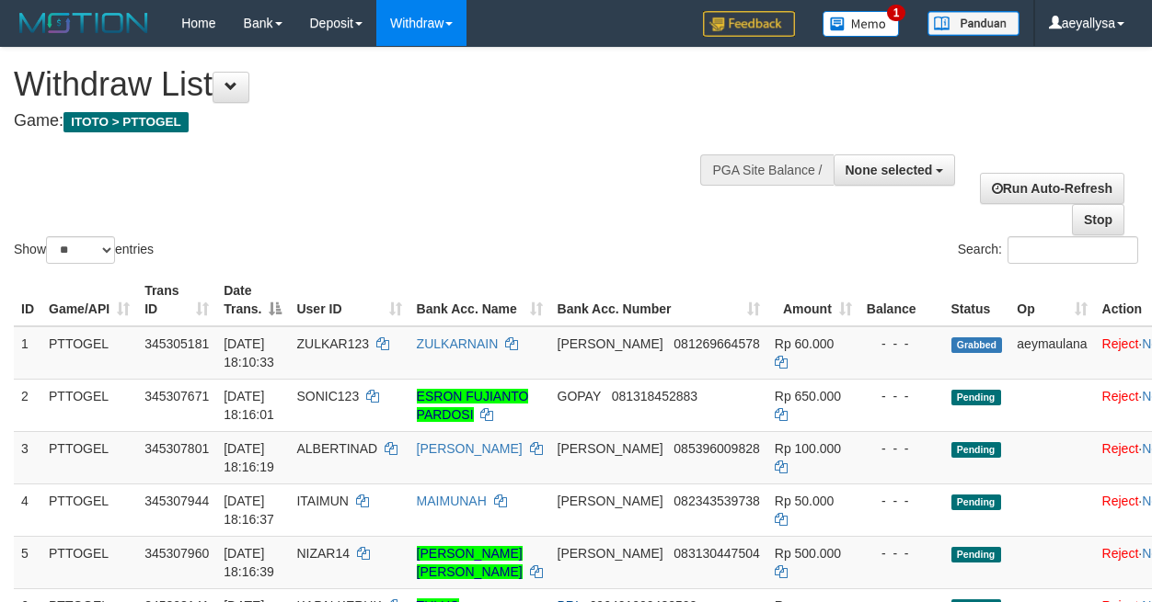
select select
select select "**"
select select
select select "**"
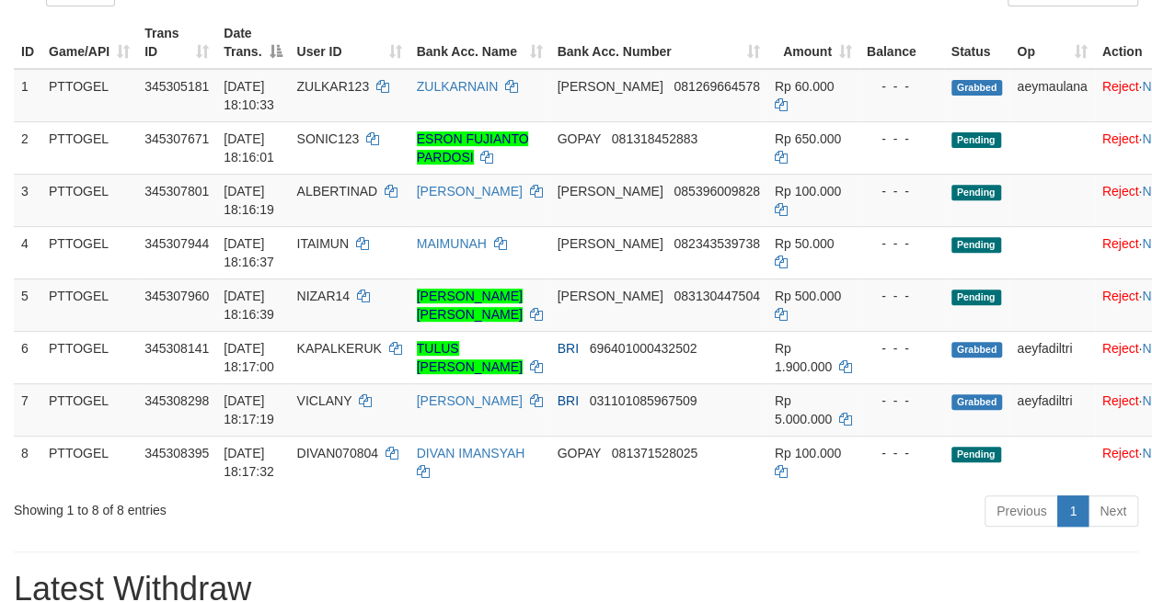
click at [706, 525] on div "Previous 1 Next" at bounding box center [816, 514] width 644 height 40
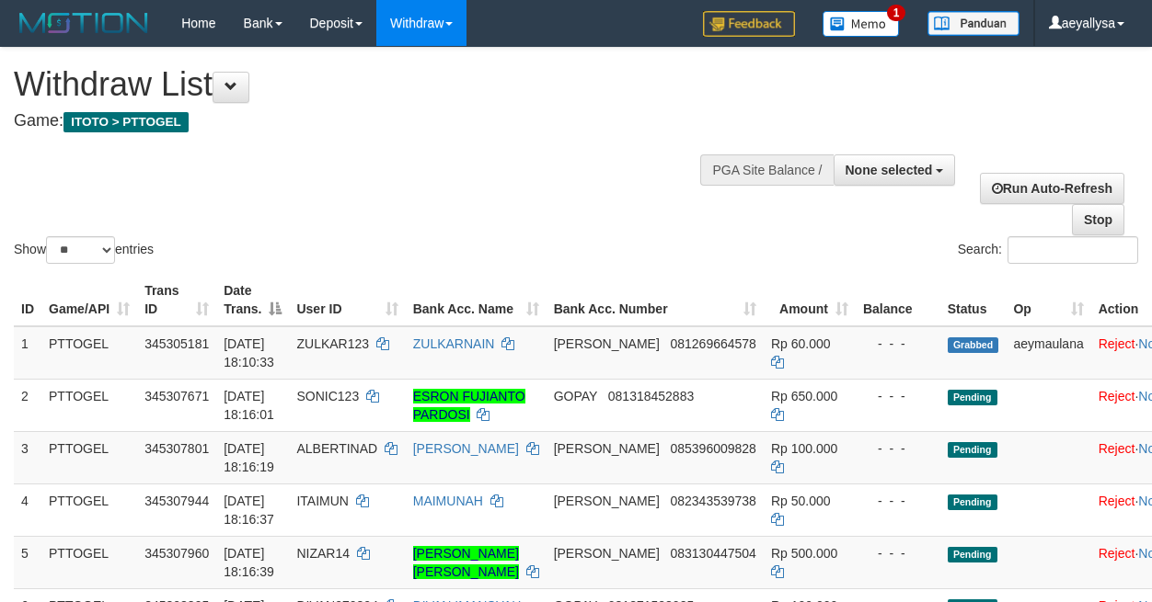
select select
select select "**"
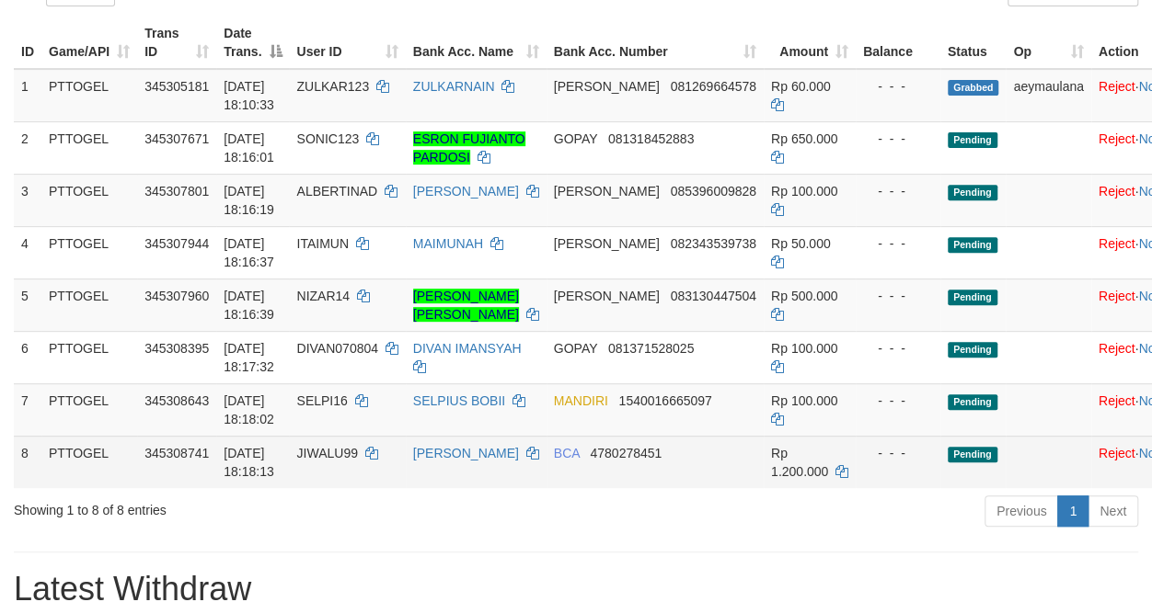
click at [670, 486] on td "BCA 4780278451" at bounding box center [654, 462] width 217 height 52
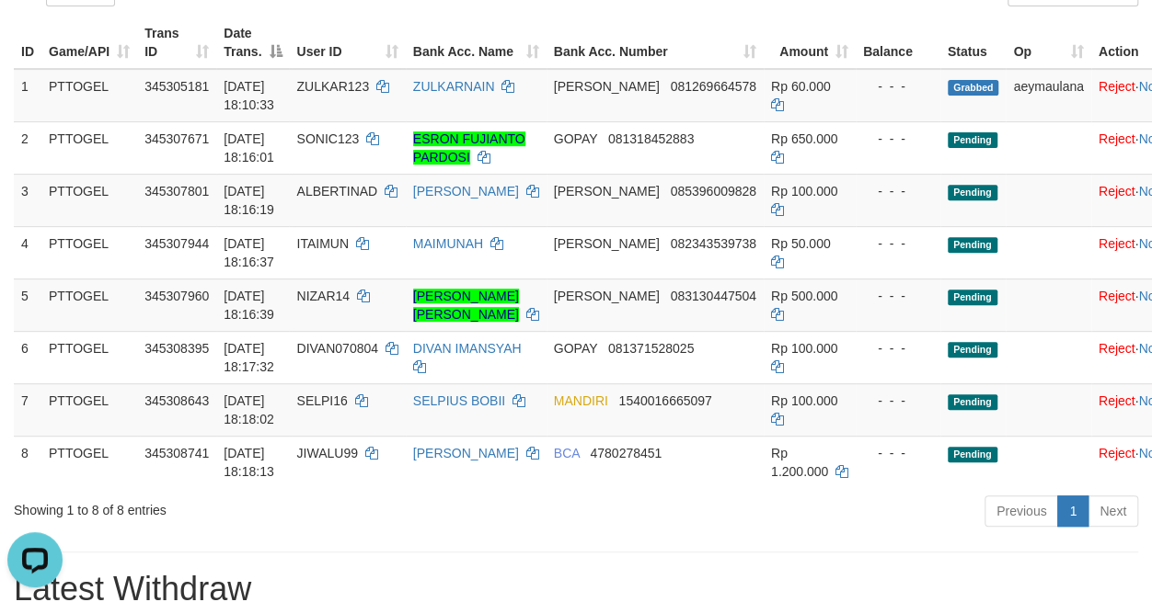
scroll to position [0, 0]
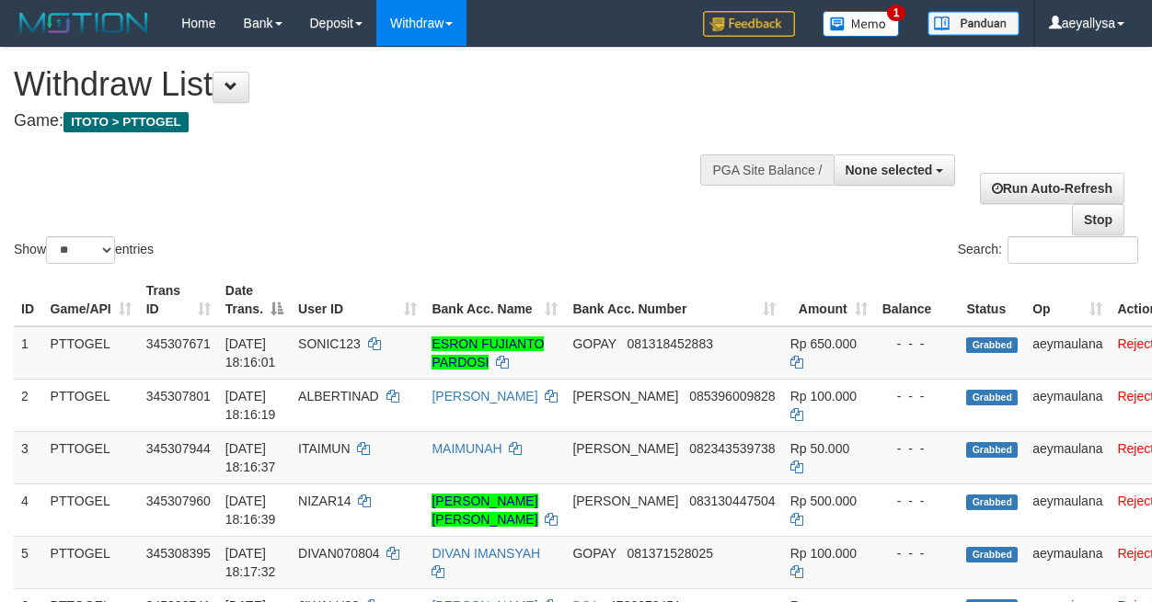
select select
select select "**"
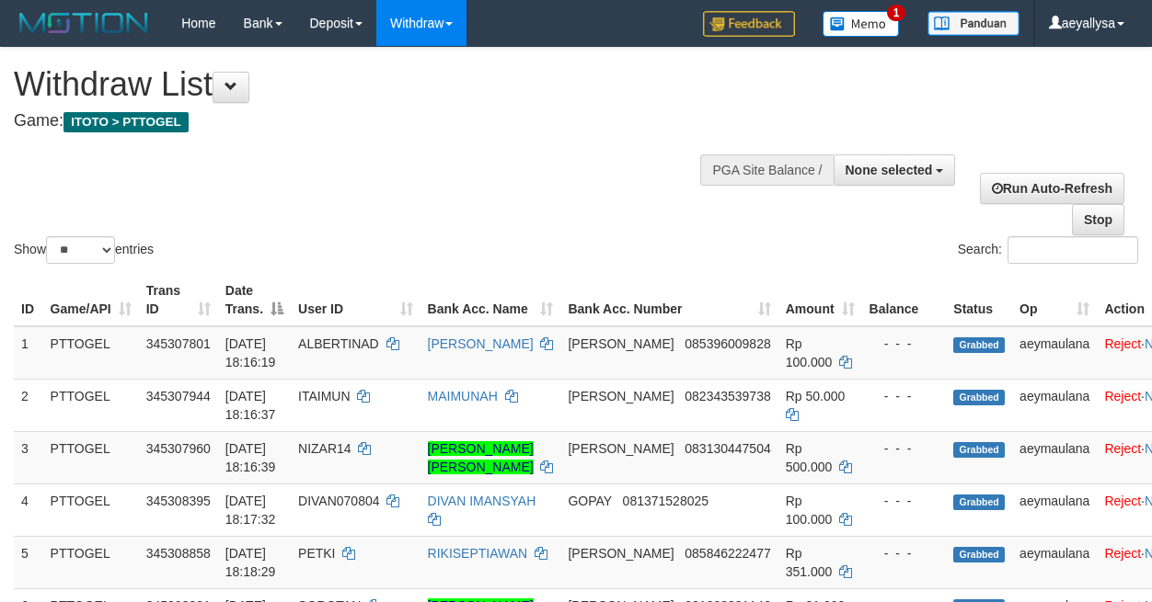
select select
select select "**"
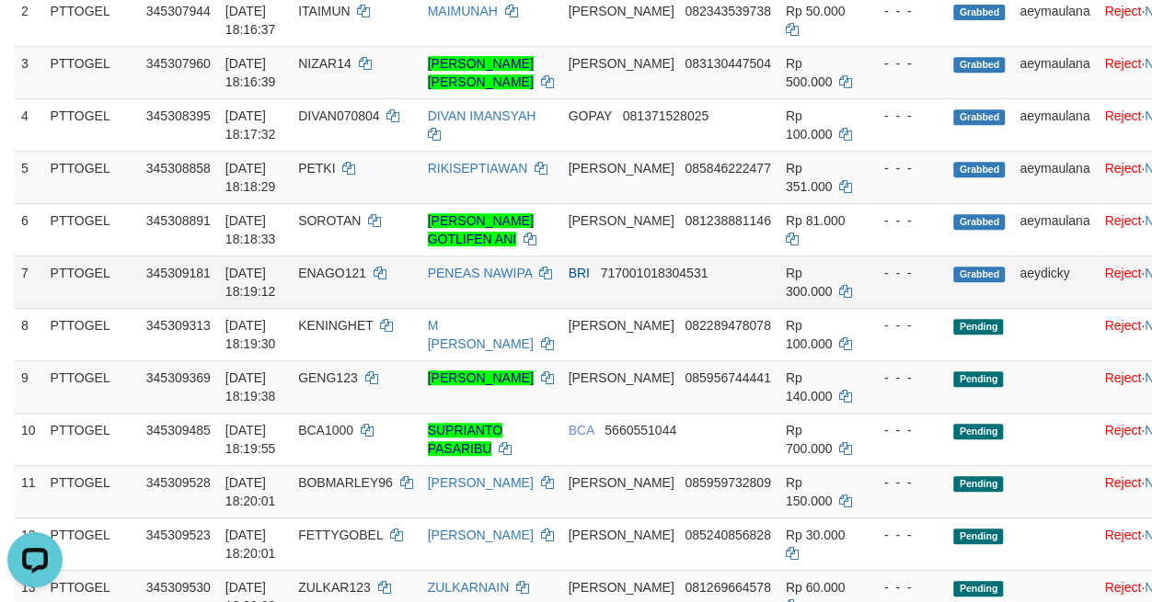
scroll to position [515, 0]
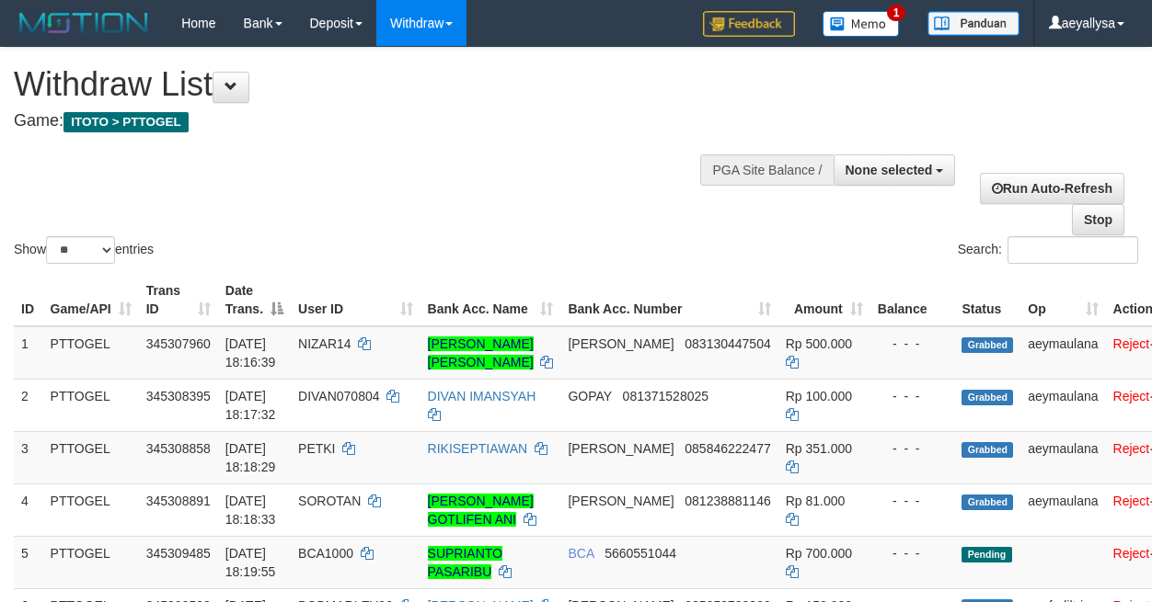
select select
select select "**"
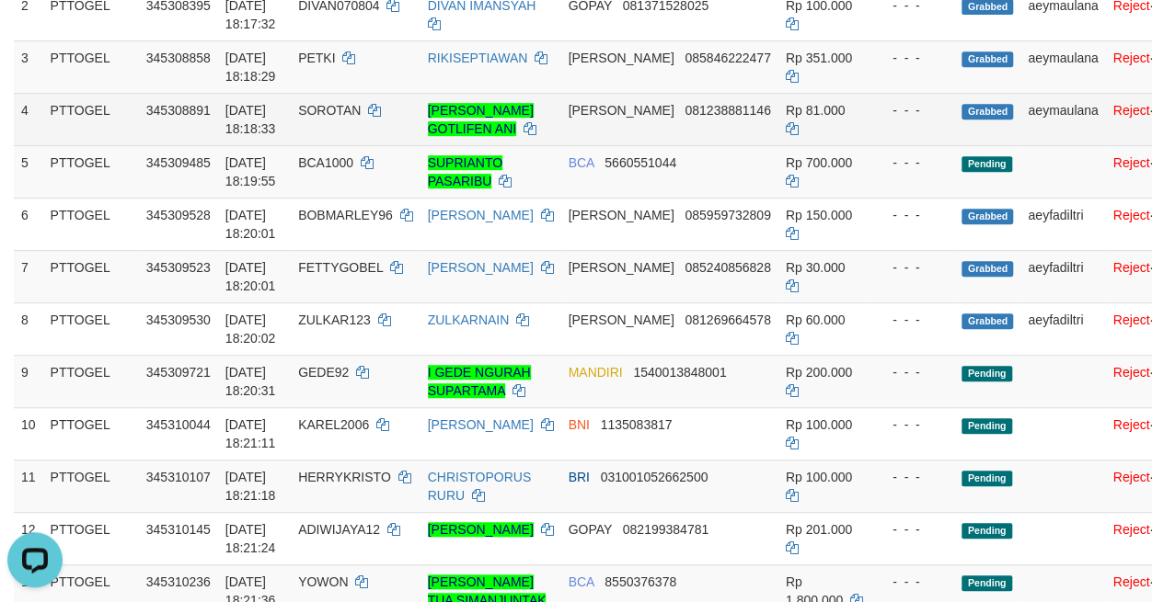
scroll to position [258, 0]
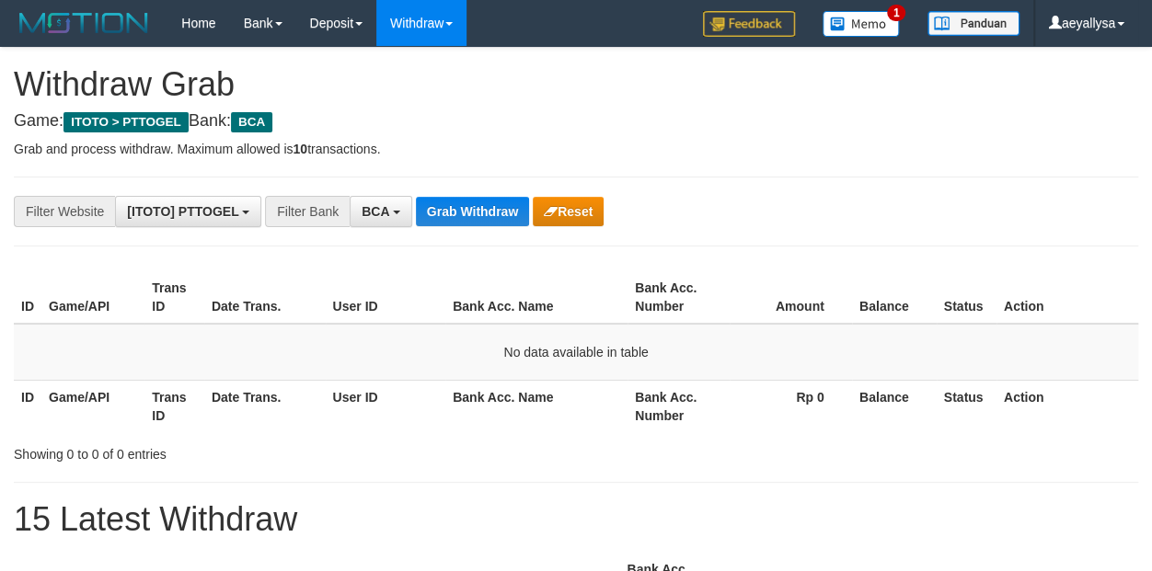
scroll to position [34, 0]
click at [456, 217] on button "Grab Withdraw" at bounding box center [472, 211] width 113 height 29
click at [457, 214] on button "Grab Withdraw" at bounding box center [472, 211] width 113 height 29
click at [461, 213] on button "Grab Withdraw" at bounding box center [472, 211] width 113 height 29
drag, startPoint x: 0, startPoint y: 0, endPoint x: 453, endPoint y: 214, distance: 501.6
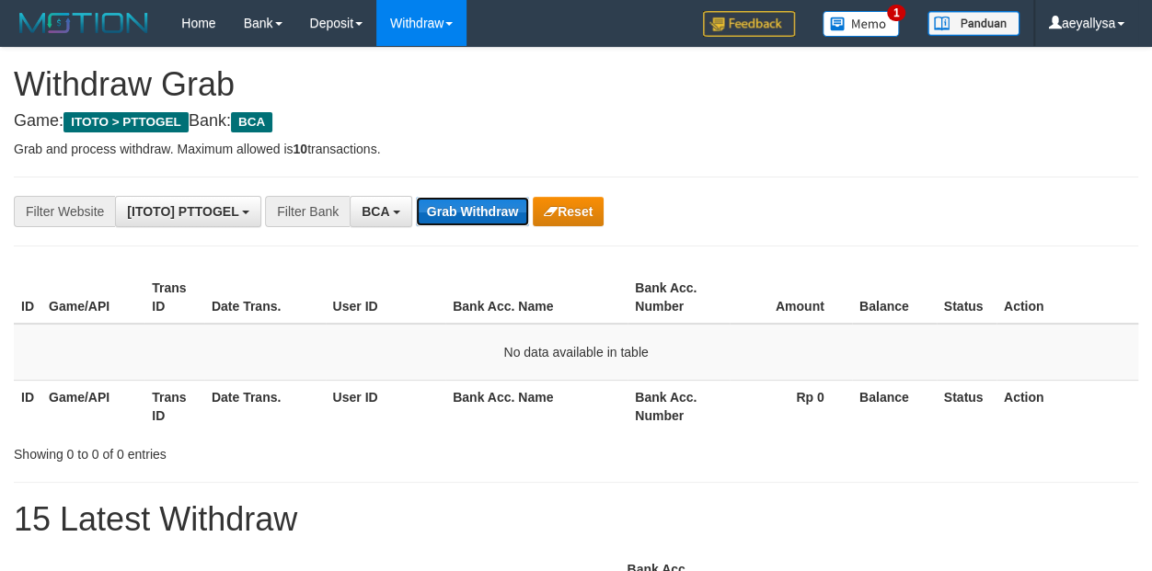
click at [461, 214] on button "Grab Withdraw" at bounding box center [472, 211] width 113 height 29
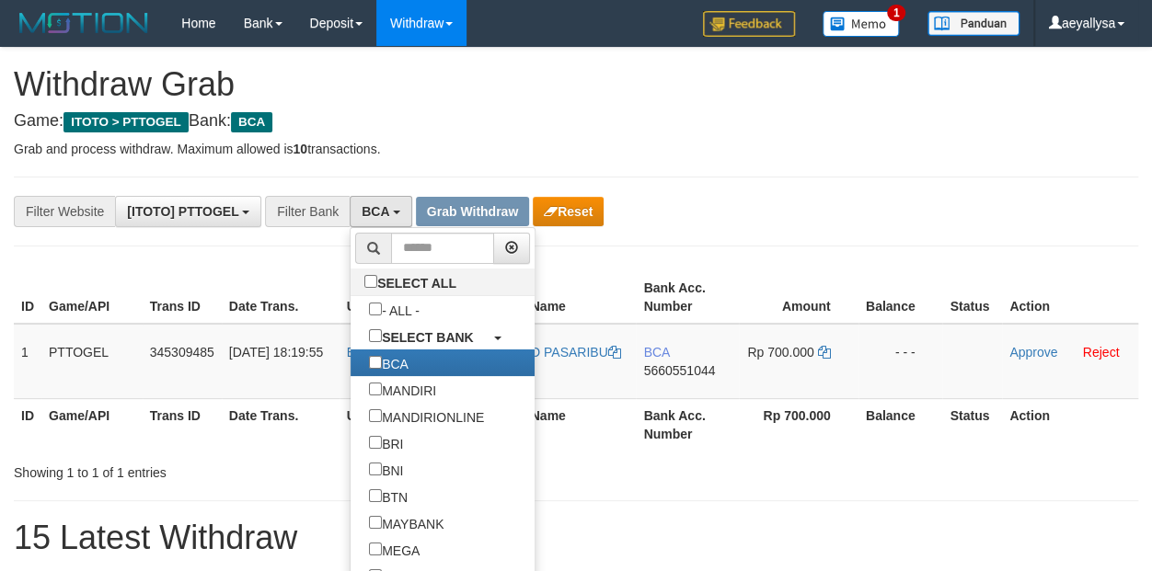
scroll to position [34, 0]
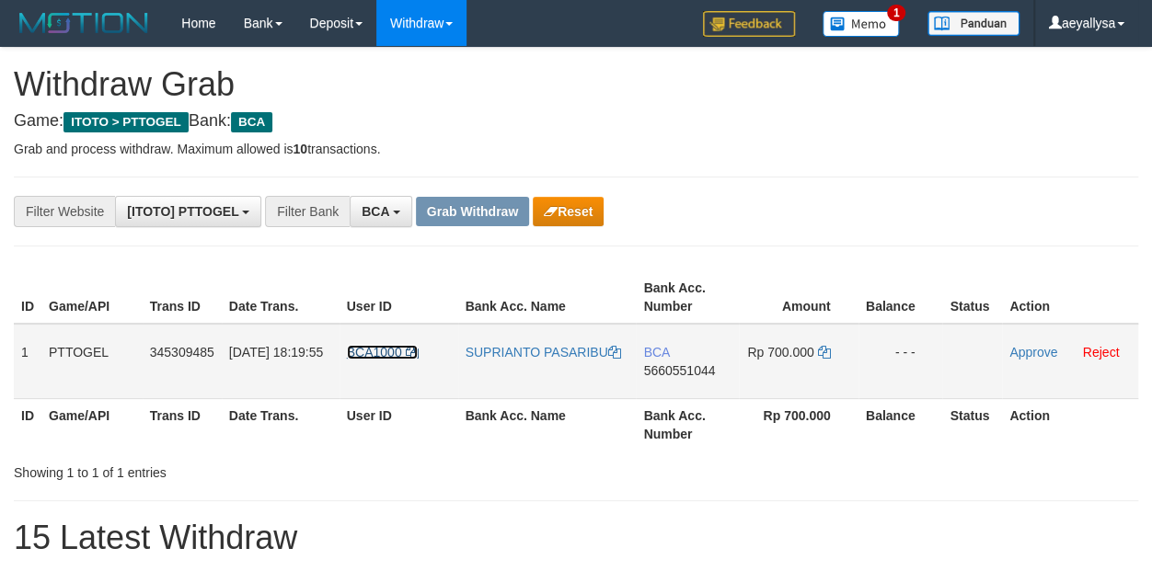
scroll to position [0, 0]
drag, startPoint x: 384, startPoint y: 381, endPoint x: 803, endPoint y: 388, distance: 418.6
click at [803, 388] on tr "1 PTTOGEL 345309485 01/10/2025 18:19:55 BCA1000 SUPRIANTO PASARIBU BCA 56605510…" at bounding box center [576, 361] width 1124 height 75
copy tr
click at [1129, 201] on div "**********" at bounding box center [576, 211] width 1152 height 31
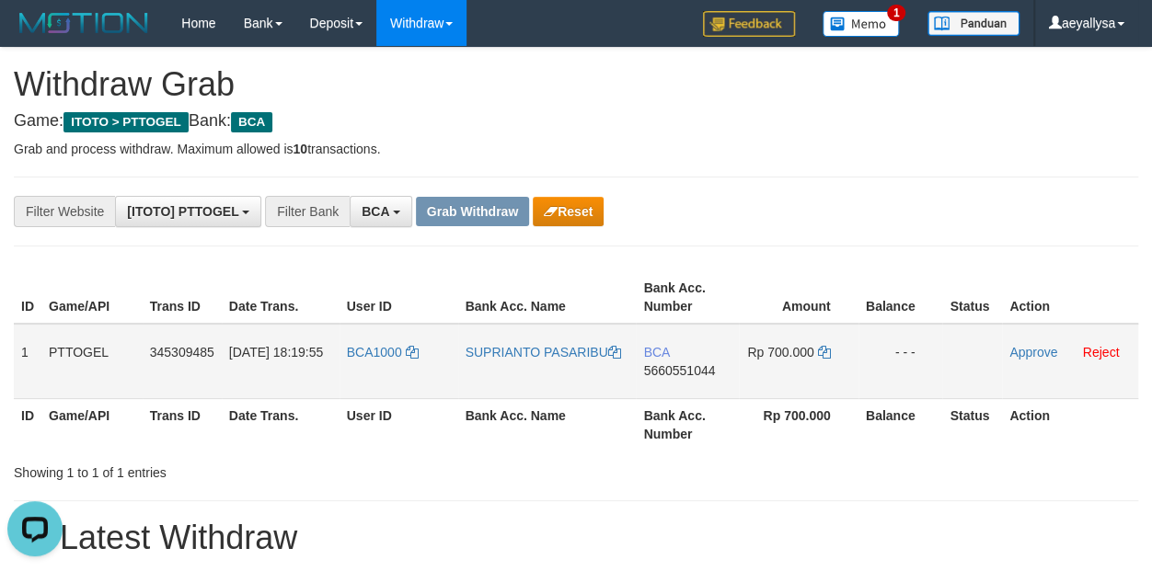
click at [693, 365] on span "5660551044" at bounding box center [679, 370] width 72 height 15
copy span "5660551044"
click at [693, 365] on span "5660551044" at bounding box center [679, 370] width 72 height 15
copy td "BCA 5660551044"
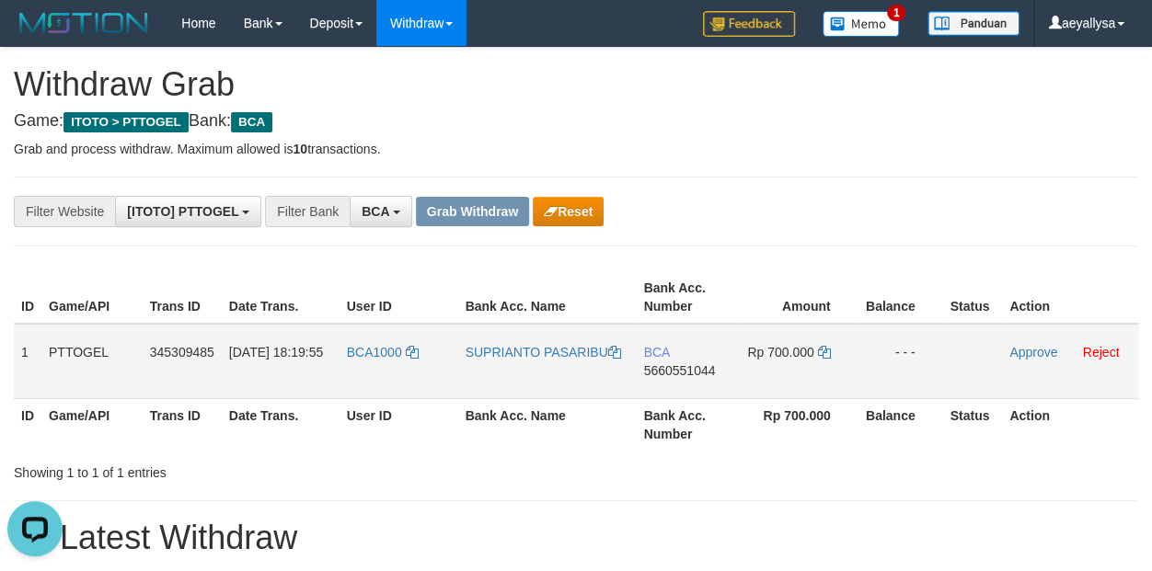
click at [679, 366] on span "5660551044" at bounding box center [679, 370] width 72 height 15
click at [679, 364] on span "5660551044" at bounding box center [679, 370] width 72 height 15
copy span "5660551044"
click at [827, 359] on td "Rp 700.000" at bounding box center [798, 361] width 119 height 75
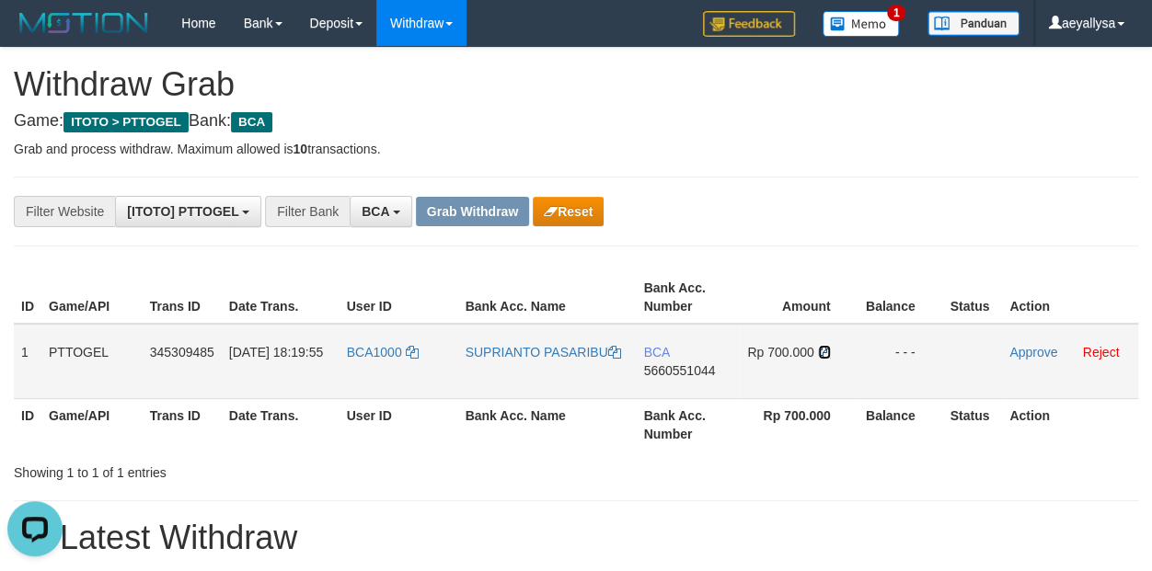
click at [826, 352] on icon at bounding box center [824, 352] width 13 height 13
click at [1035, 345] on link "Approve" at bounding box center [1033, 352] width 48 height 15
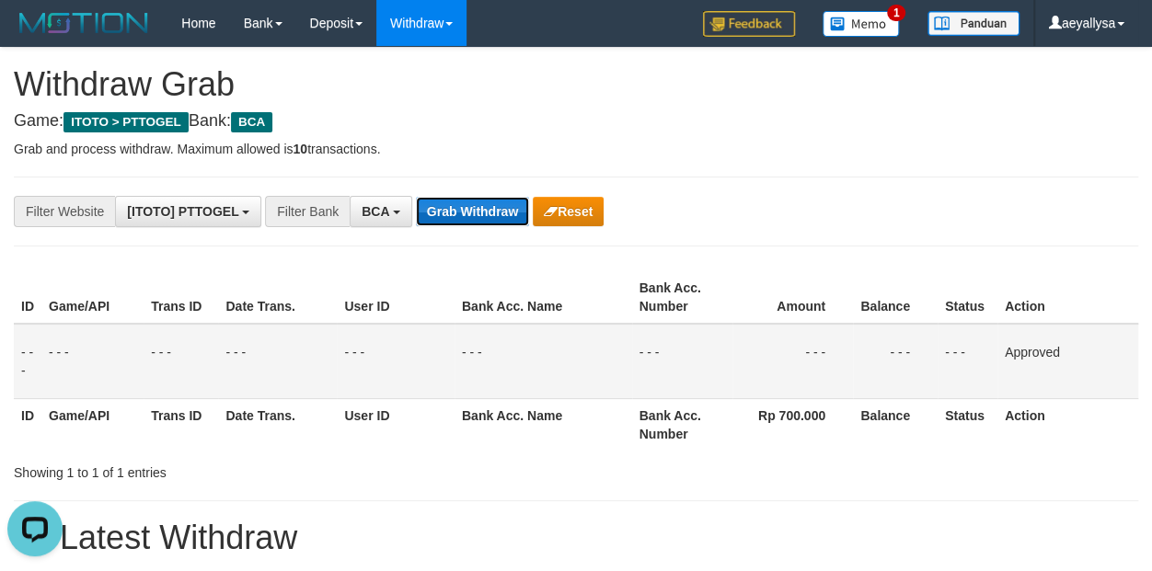
click at [483, 212] on button "Grab Withdraw" at bounding box center [472, 211] width 113 height 29
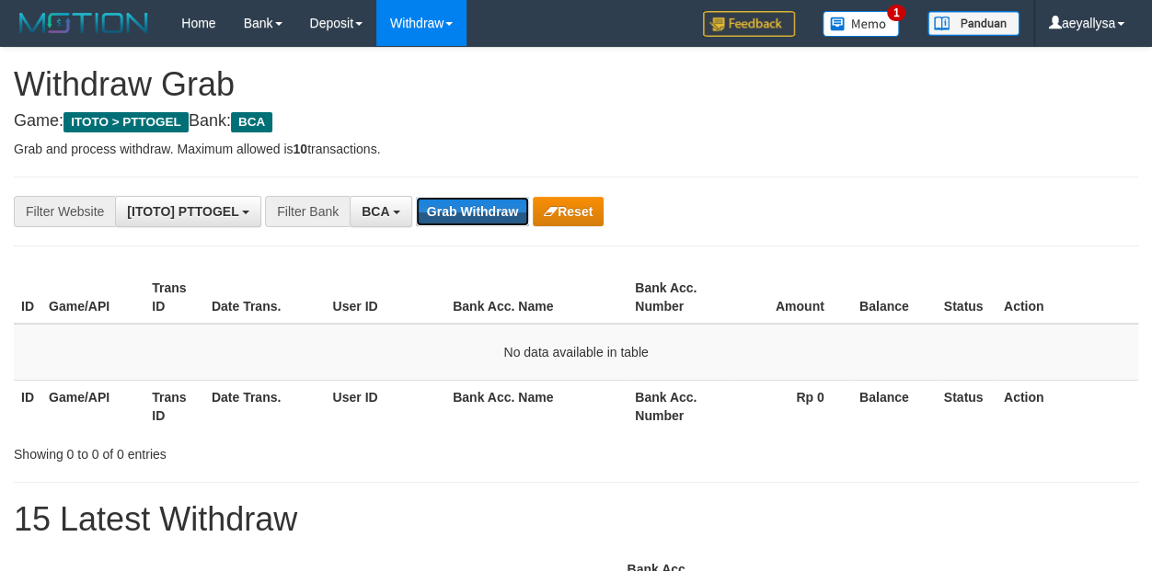
click at [483, 212] on button "Grab Withdraw" at bounding box center [472, 211] width 113 height 29
click at [463, 218] on button "Grab Withdraw" at bounding box center [472, 211] width 113 height 29
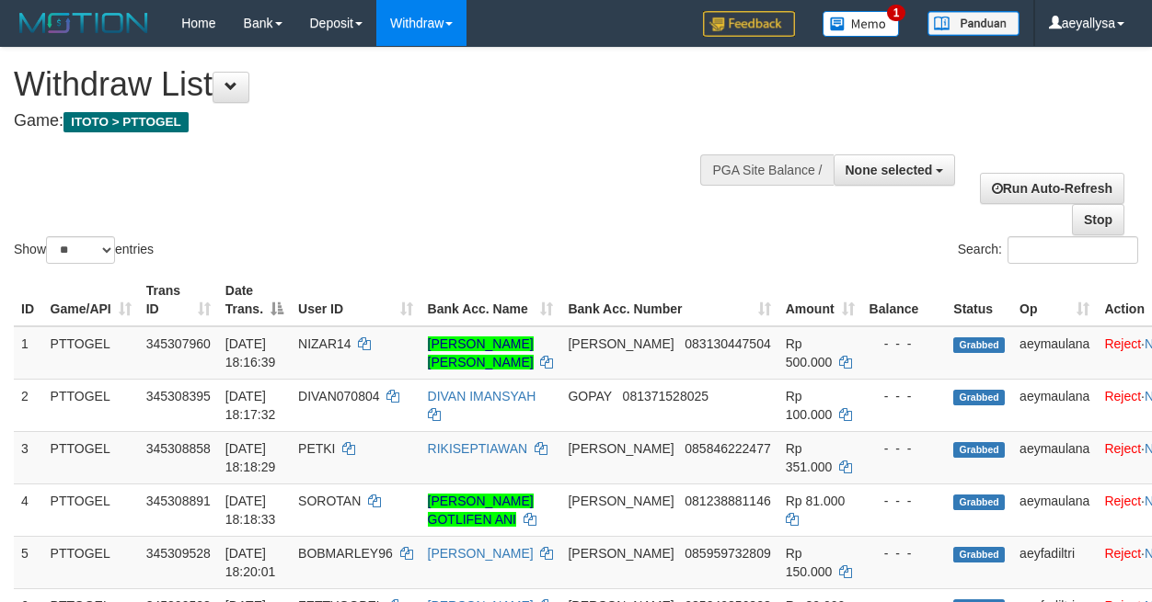
select select
select select "**"
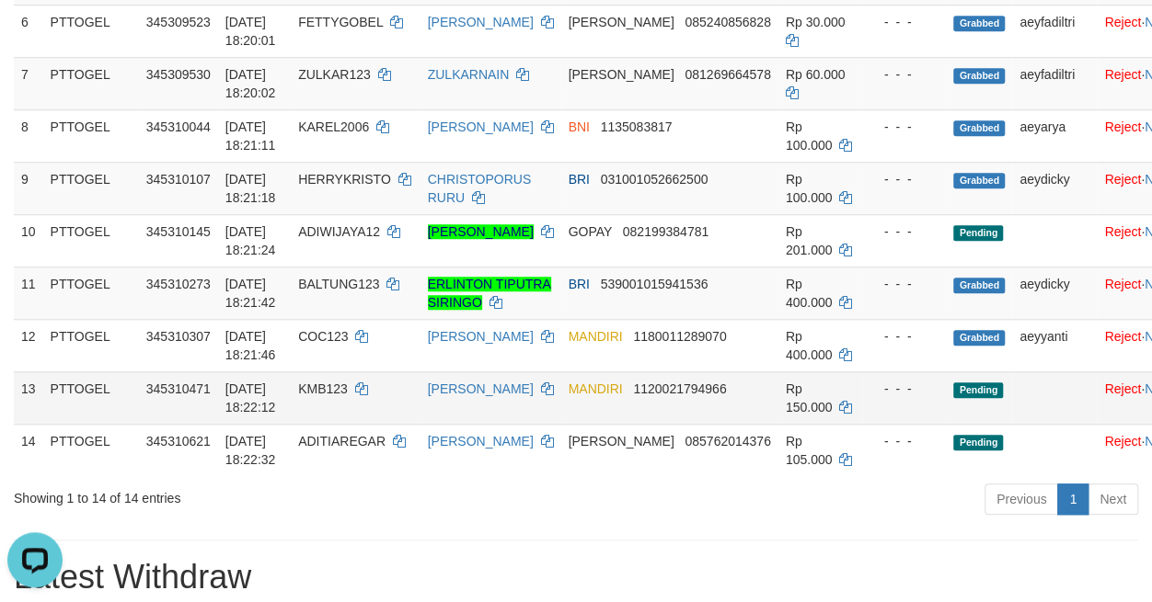
scroll to position [644, 0]
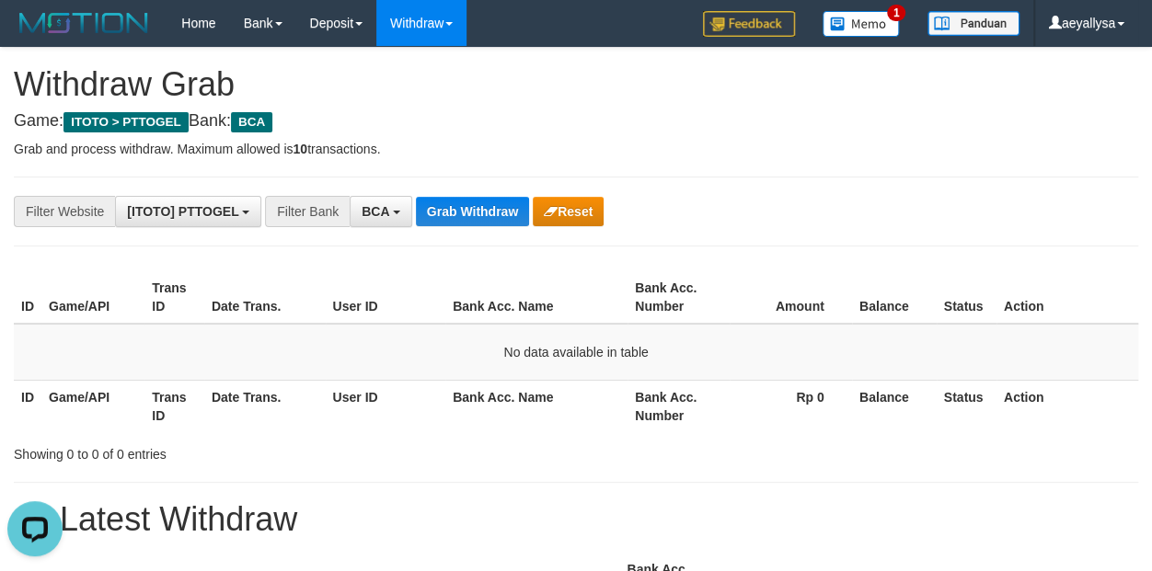
click at [1139, 394] on div "ID Game/API Trans ID Date Trans. User ID Bank Acc. Name Bank Acc. Number Amount…" at bounding box center [576, 352] width 1152 height 172
click at [378, 214] on span "BCA" at bounding box center [375, 211] width 28 height 15
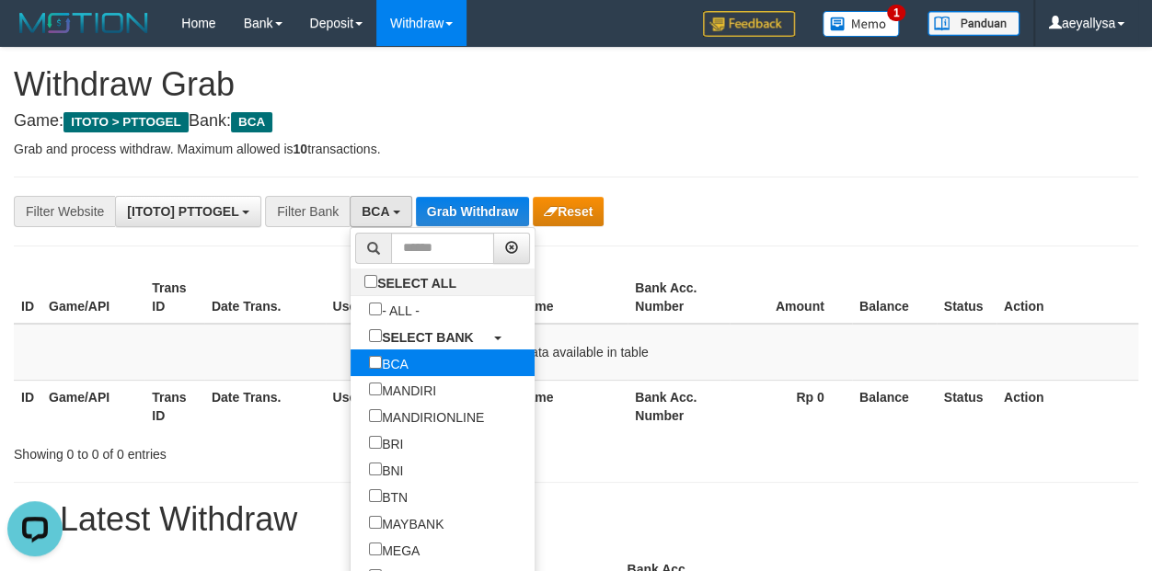
click at [350, 357] on label "BCA" at bounding box center [388, 363] width 76 height 27
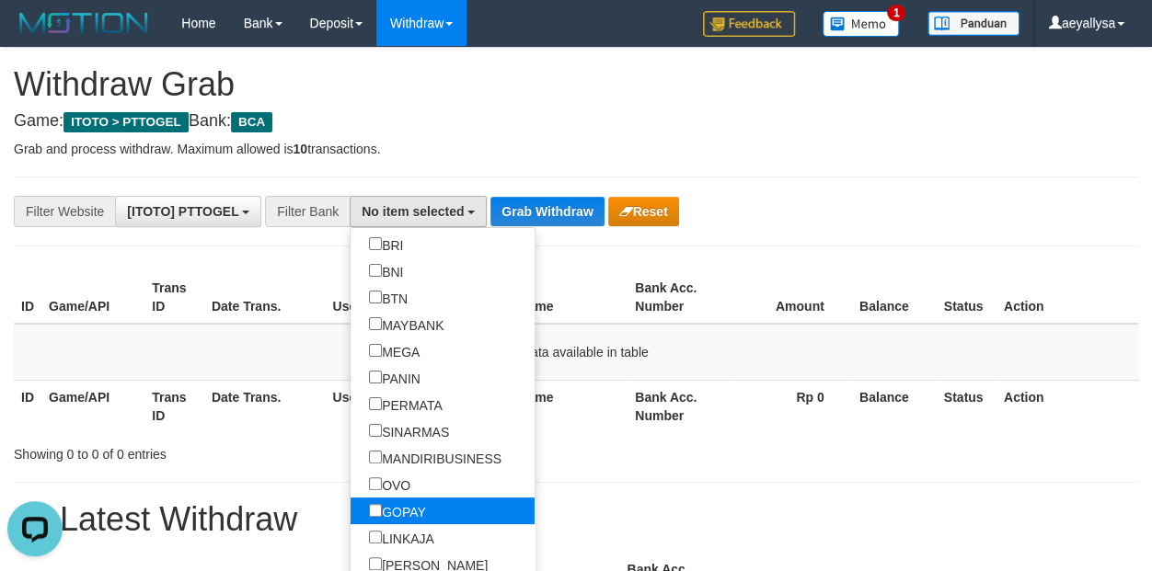
scroll to position [233, 0]
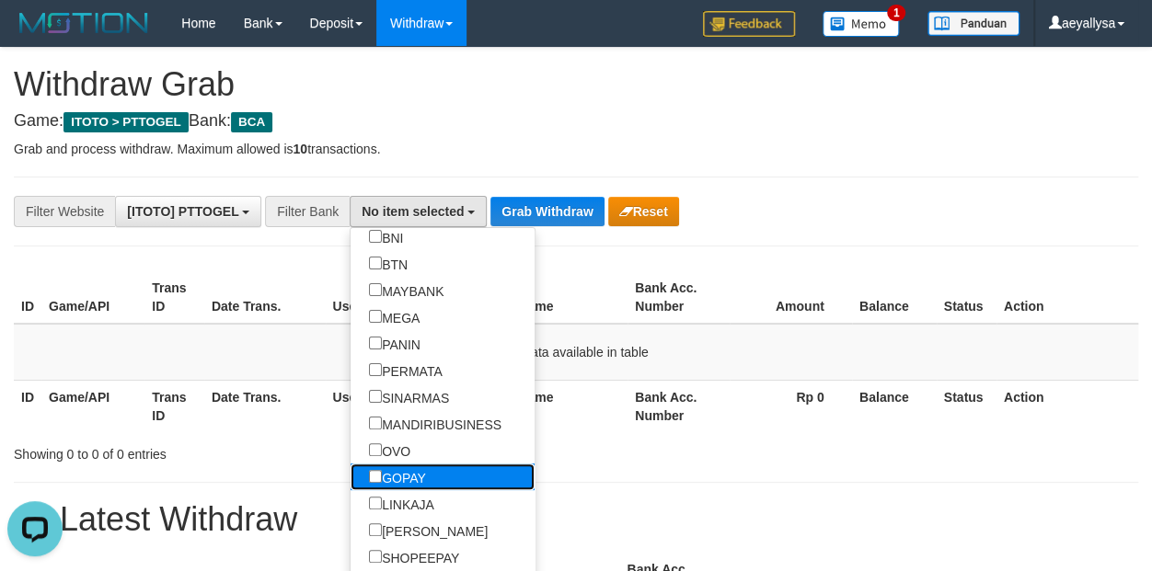
click at [350, 476] on label "GOPAY" at bounding box center [397, 477] width 94 height 27
select select "*****"
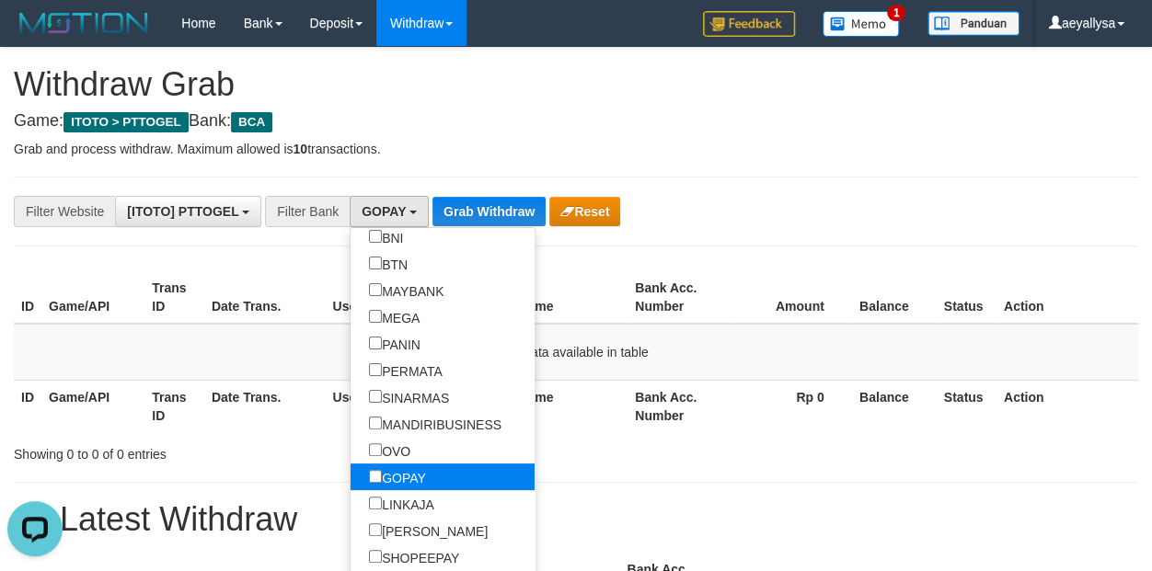
scroll to position [281, 0]
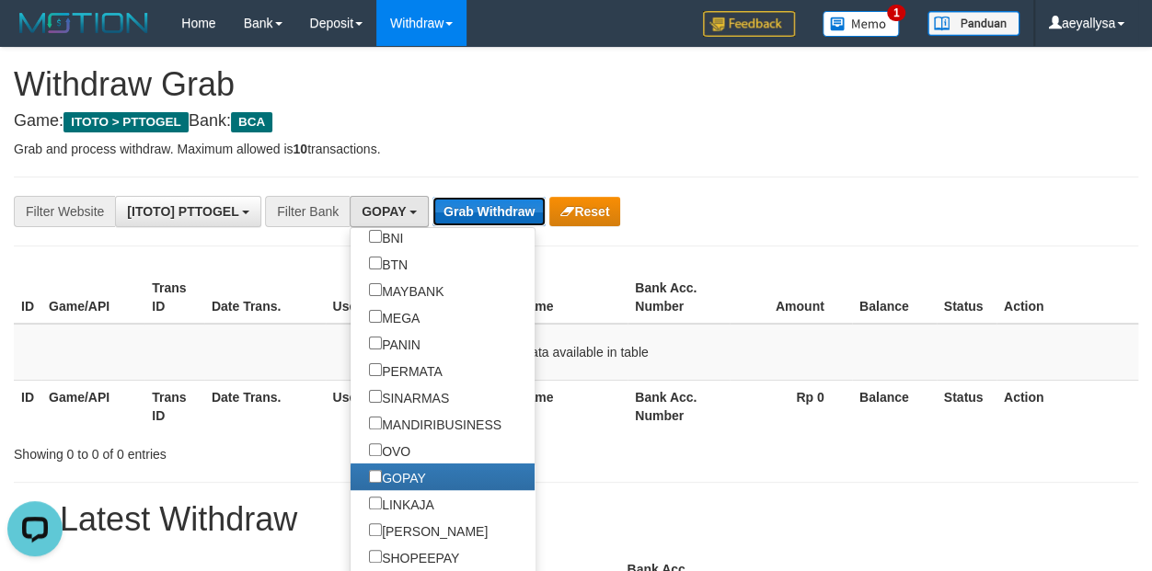
click at [485, 210] on button "Grab Withdraw" at bounding box center [488, 211] width 113 height 29
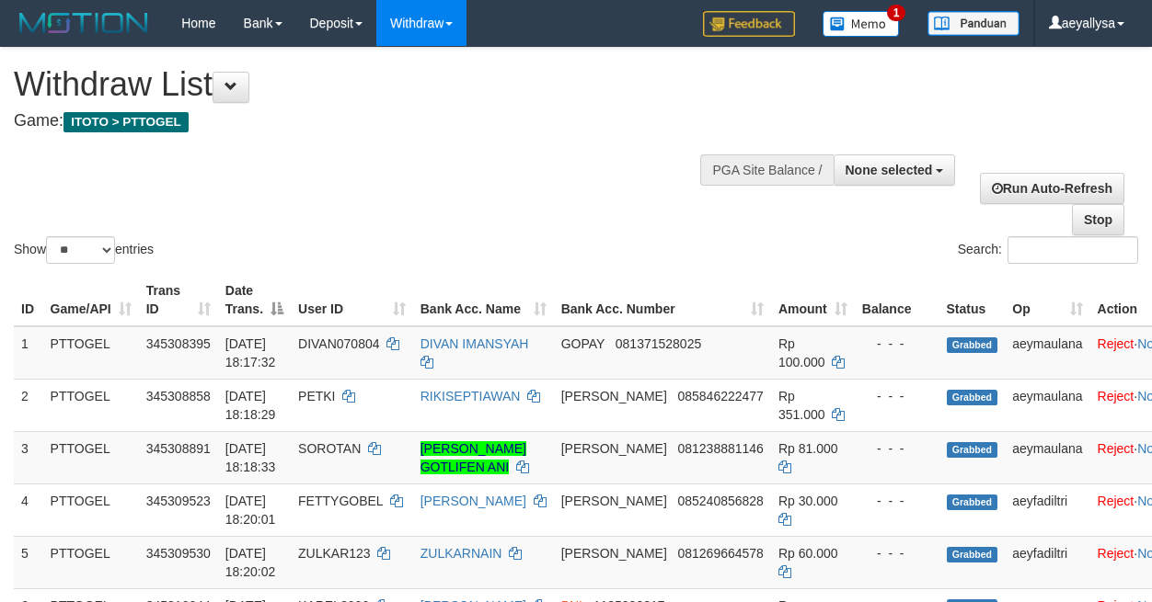
select select
select select "**"
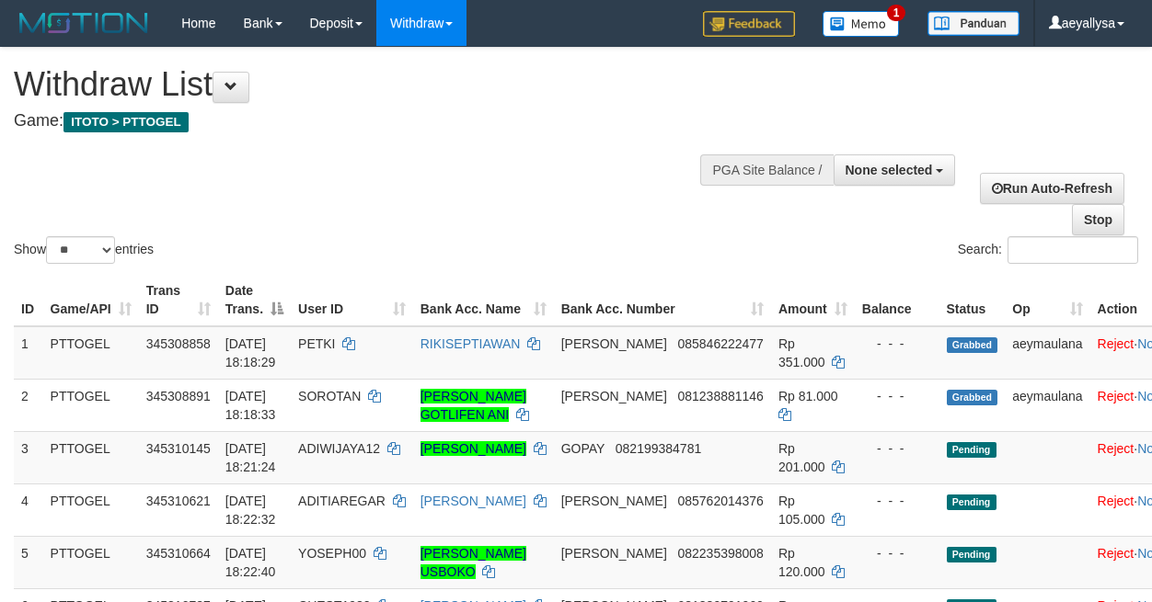
select select
select select "**"
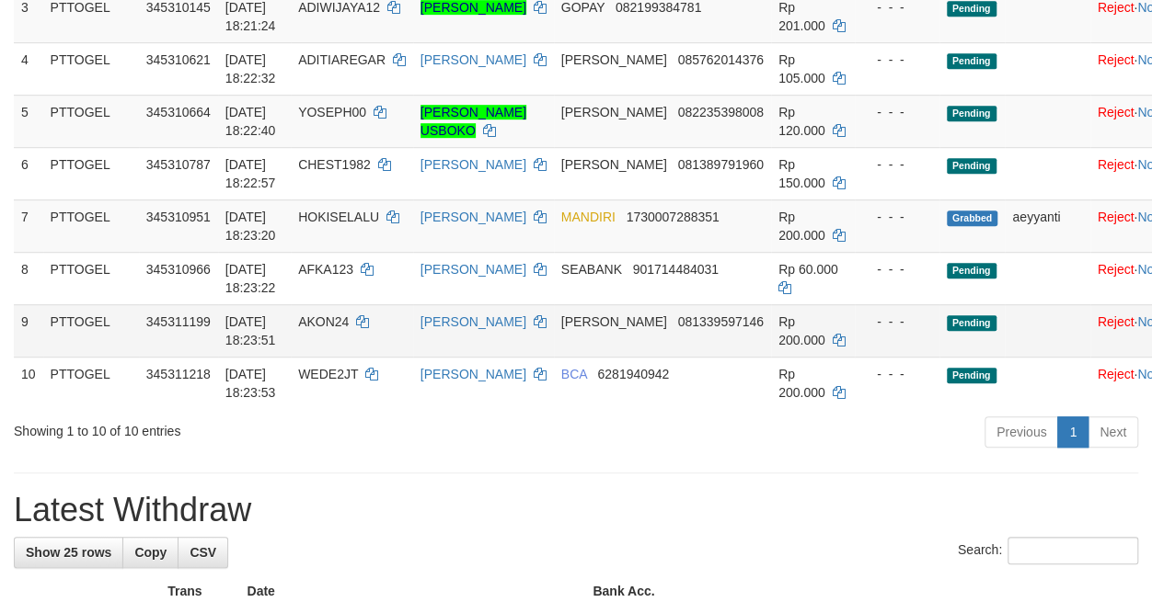
scroll to position [386, 0]
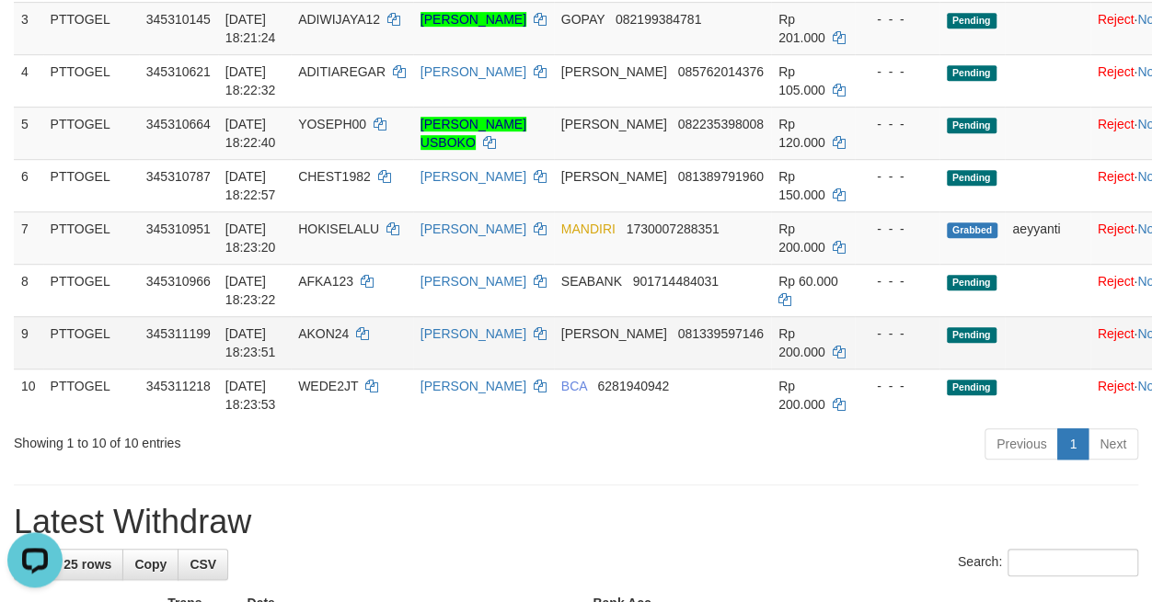
scroll to position [515, 0]
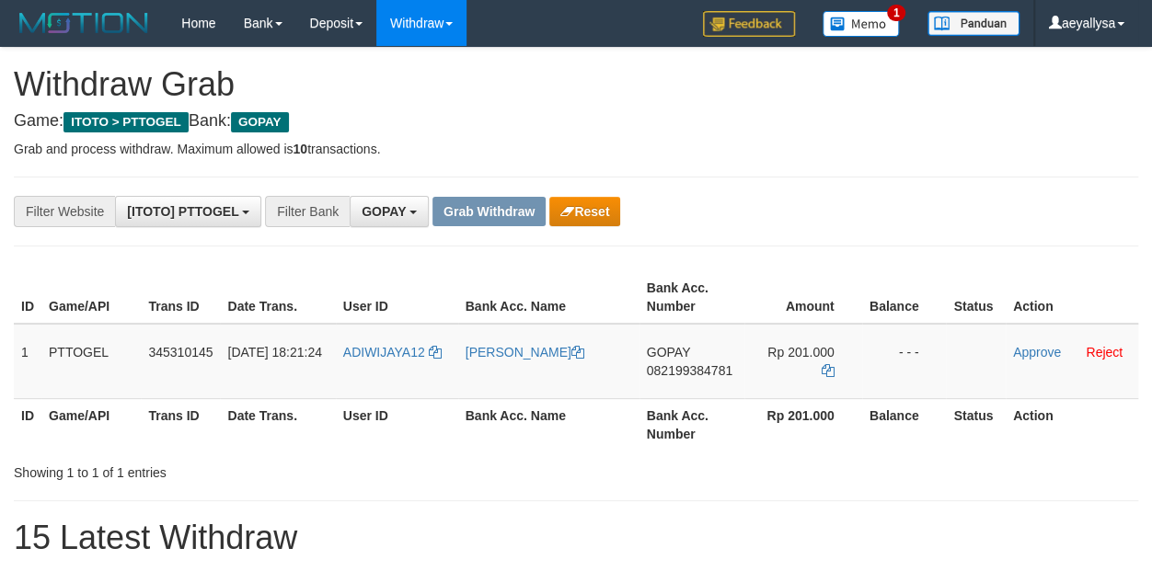
scroll to position [281, 0]
click at [683, 366] on span "082199384781" at bounding box center [690, 370] width 86 height 15
copy span "082199384781"
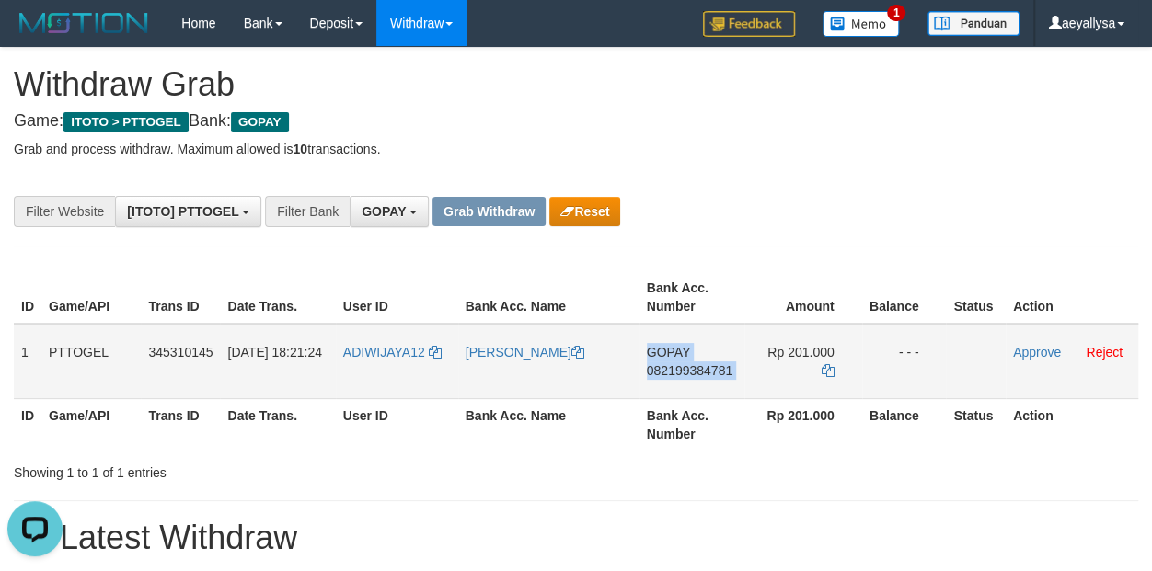
click at [683, 366] on span "082199384781" at bounding box center [690, 370] width 86 height 15
copy td "GOPAY 082199384781"
click at [706, 366] on span "082199384781" at bounding box center [690, 370] width 86 height 15
copy span "082199384781"
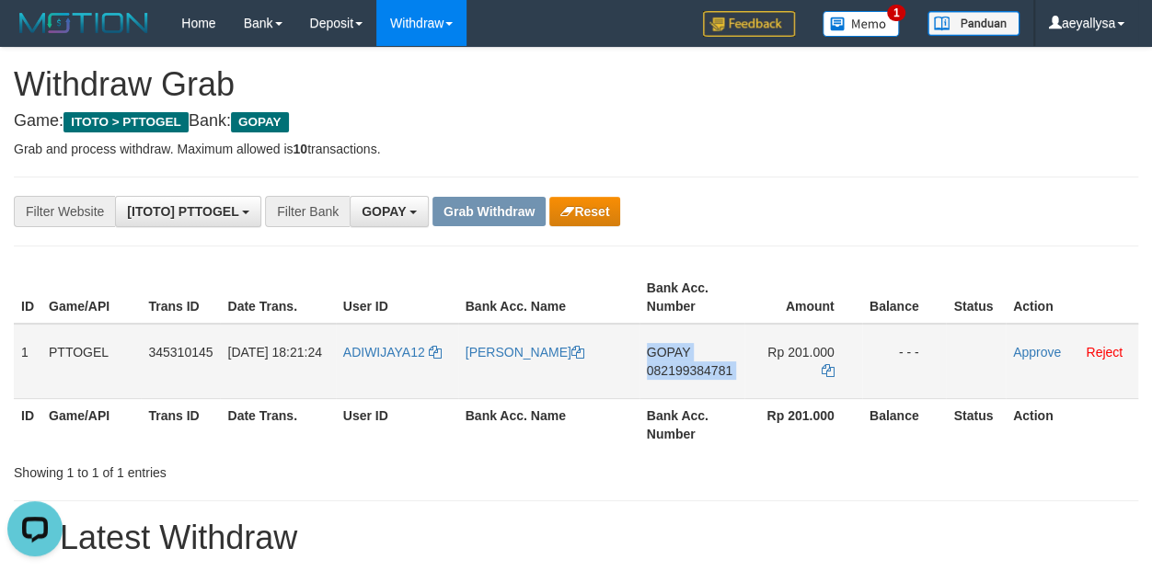
click at [706, 366] on span "082199384781" at bounding box center [690, 370] width 86 height 15
copy td "GOPAY 082199384781"
click at [697, 367] on span "082199384781" at bounding box center [690, 370] width 86 height 15
copy span "082199384781"
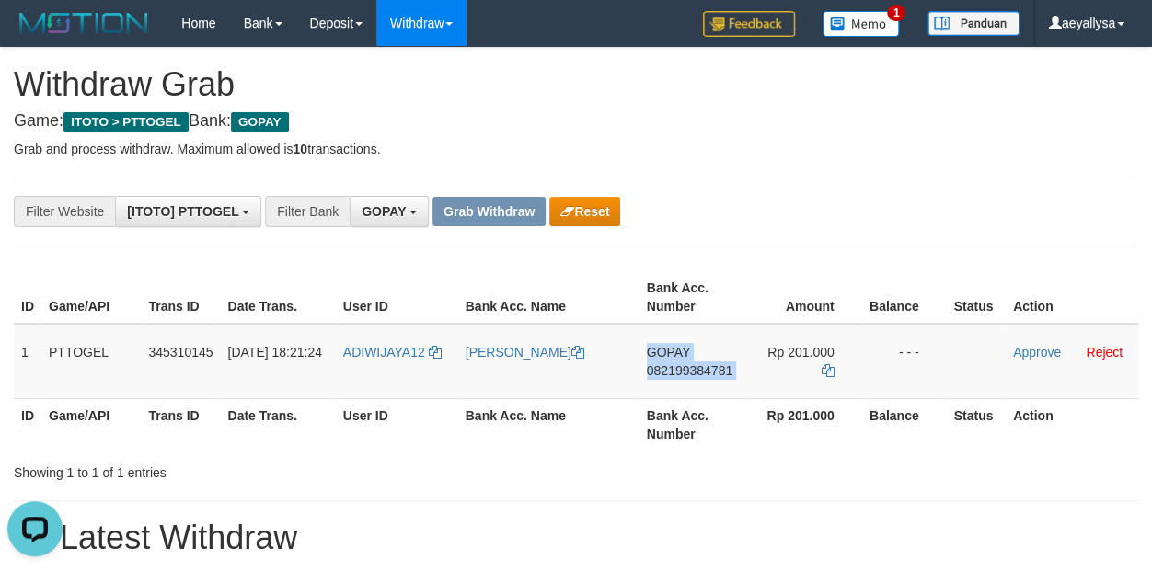
drag, startPoint x: 697, startPoint y: 367, endPoint x: 1123, endPoint y: 536, distance: 458.3
click at [700, 369] on span "082199384781" at bounding box center [690, 370] width 86 height 15
copy td "GOPAY 082199384781"
click at [717, 369] on span "082199384781" at bounding box center [690, 370] width 86 height 15
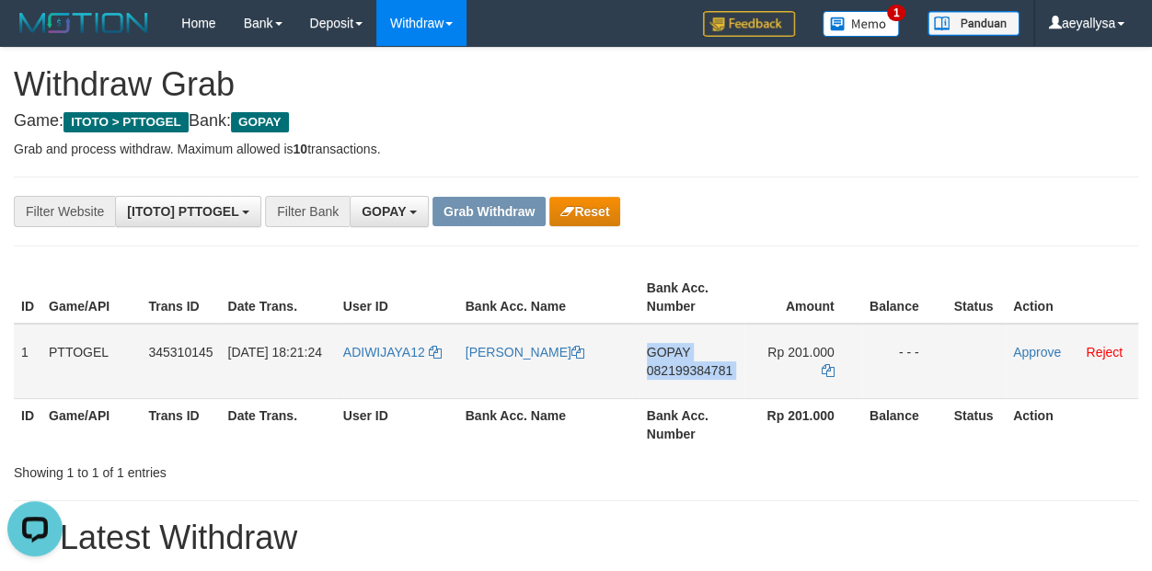
click at [717, 369] on span "082199384781" at bounding box center [690, 370] width 86 height 15
copy td "GOPAY 082199384781"
click at [827, 366] on icon at bounding box center [827, 370] width 13 height 13
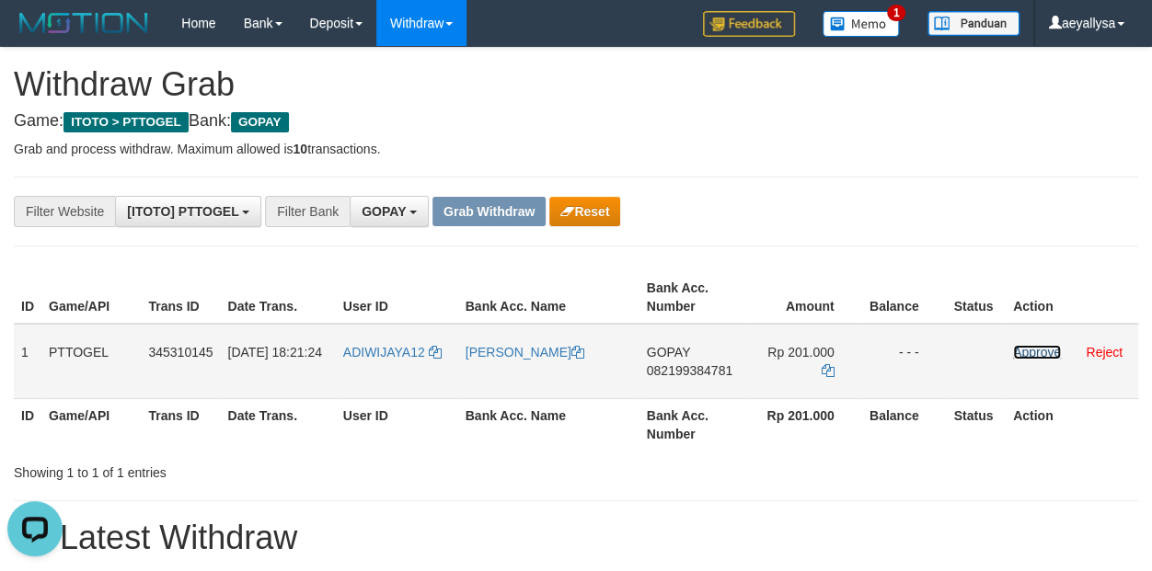
click at [1028, 355] on link "Approve" at bounding box center [1037, 352] width 48 height 15
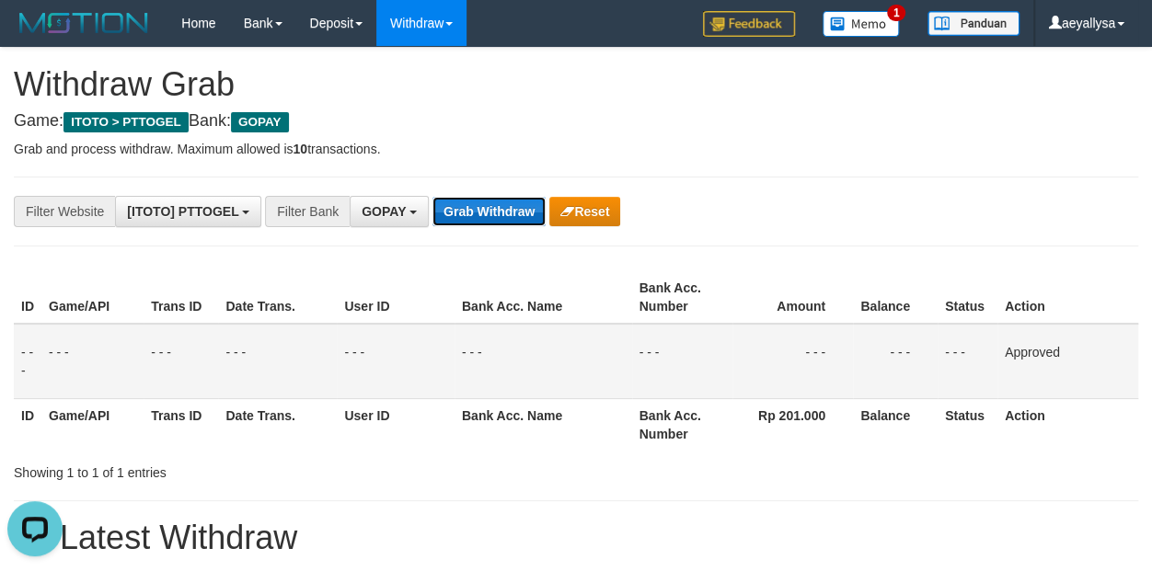
click at [498, 215] on button "Grab Withdraw" at bounding box center [488, 211] width 113 height 29
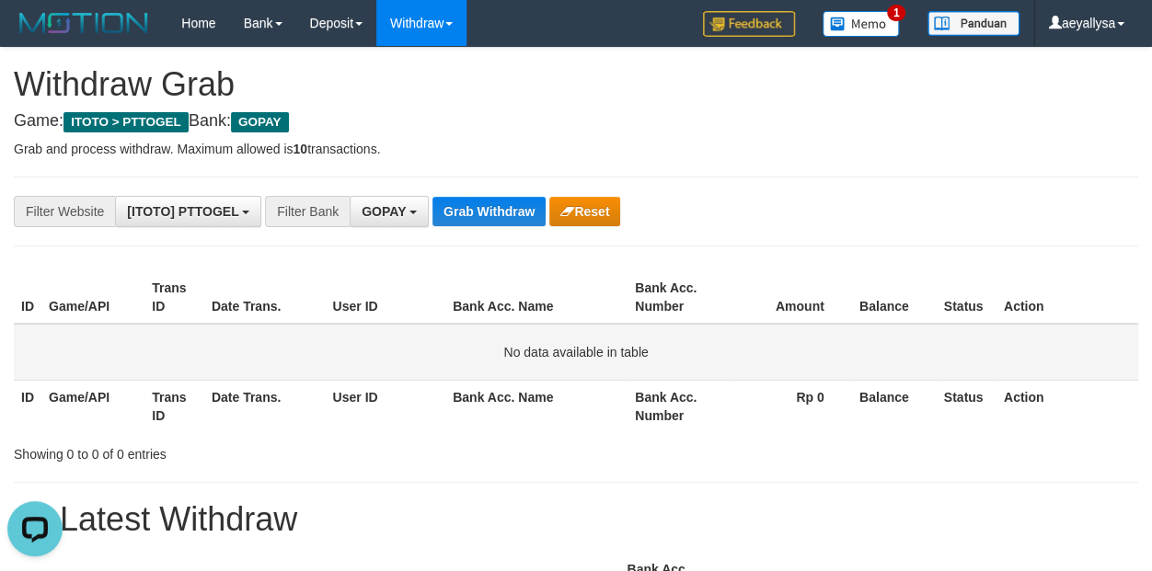
click at [1116, 361] on td "No data available in table" at bounding box center [576, 352] width 1124 height 57
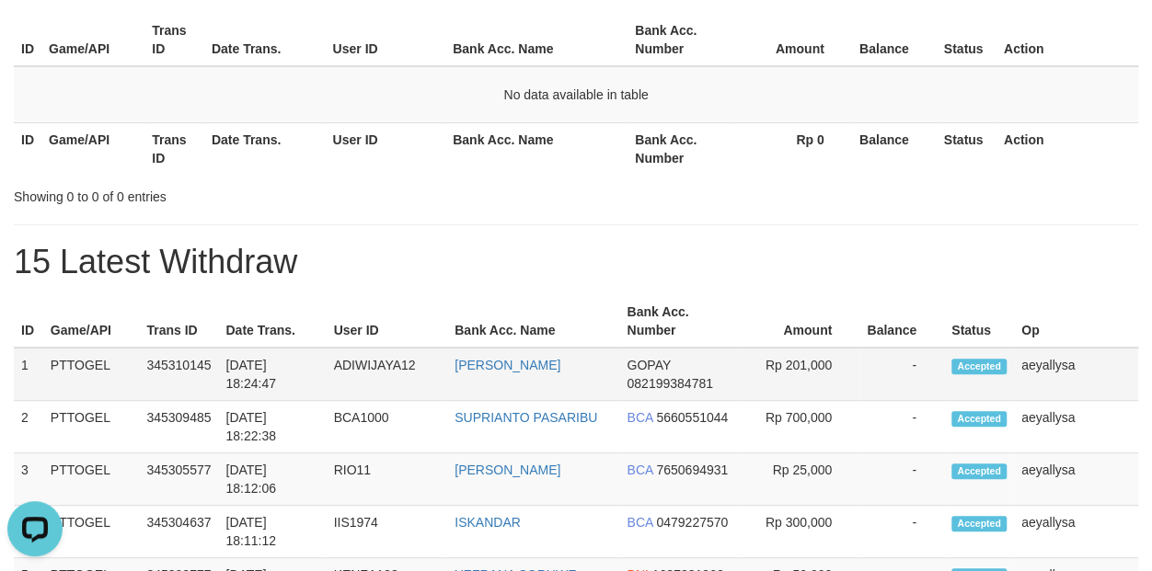
drag, startPoint x: 384, startPoint y: 386, endPoint x: 789, endPoint y: 390, distance: 404.7
click at [789, 390] on tr "1 PTTOGEL 345310145 [DATE] 18:24:47 ADIWIJAYA12 [PERSON_NAME] GOPAY 08219938478…" at bounding box center [576, 374] width 1124 height 53
copy tr
click at [1119, 268] on h1 "15 Latest Withdraw" at bounding box center [576, 262] width 1124 height 37
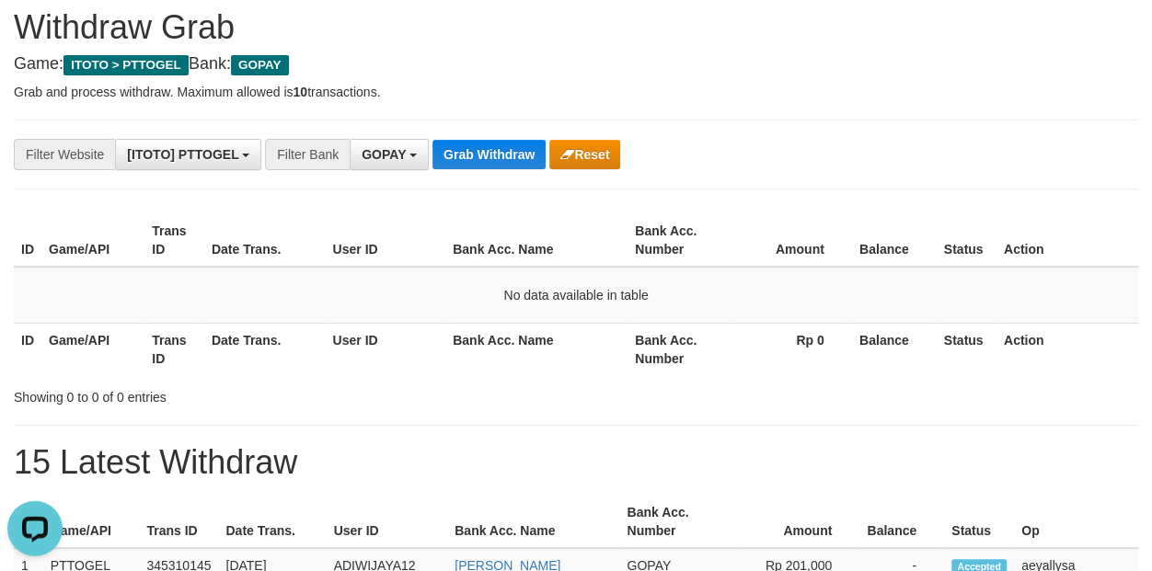
scroll to position [0, 0]
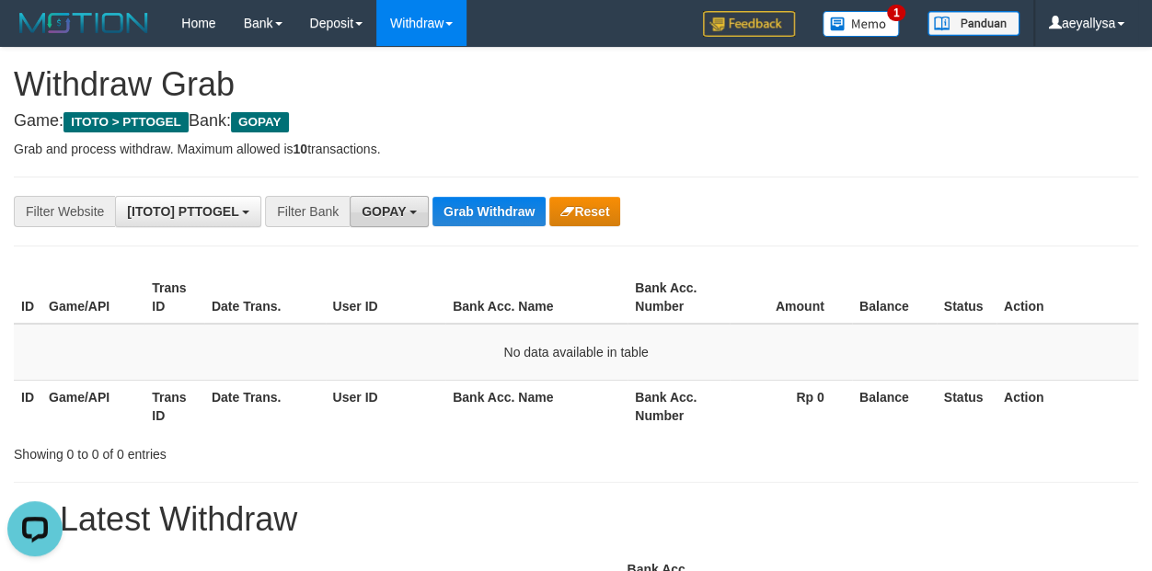
click at [414, 204] on button "GOPAY" at bounding box center [389, 211] width 79 height 31
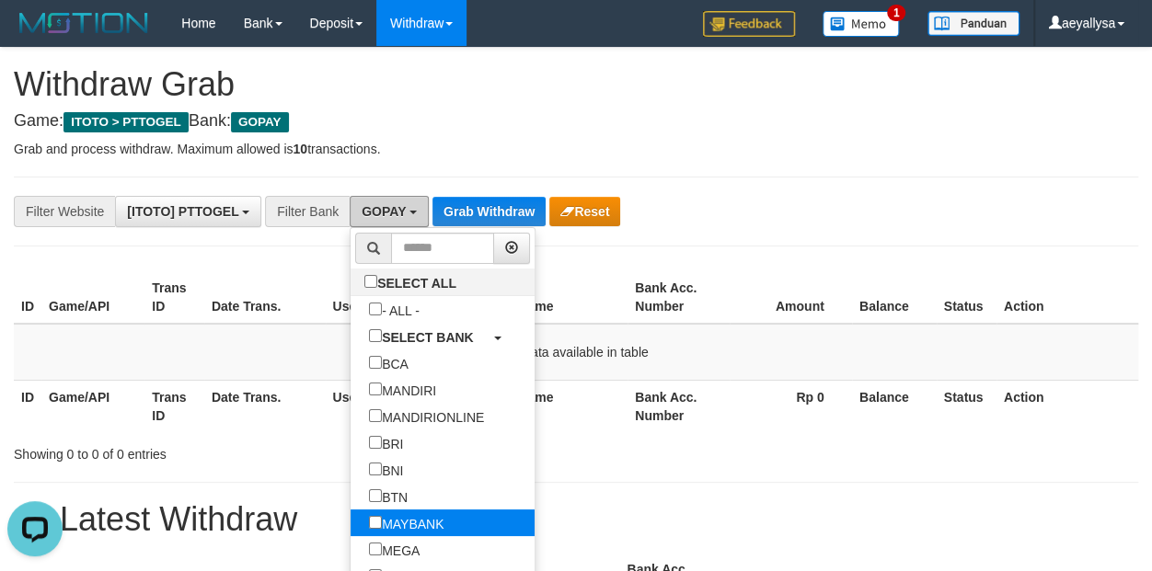
scroll to position [233, 0]
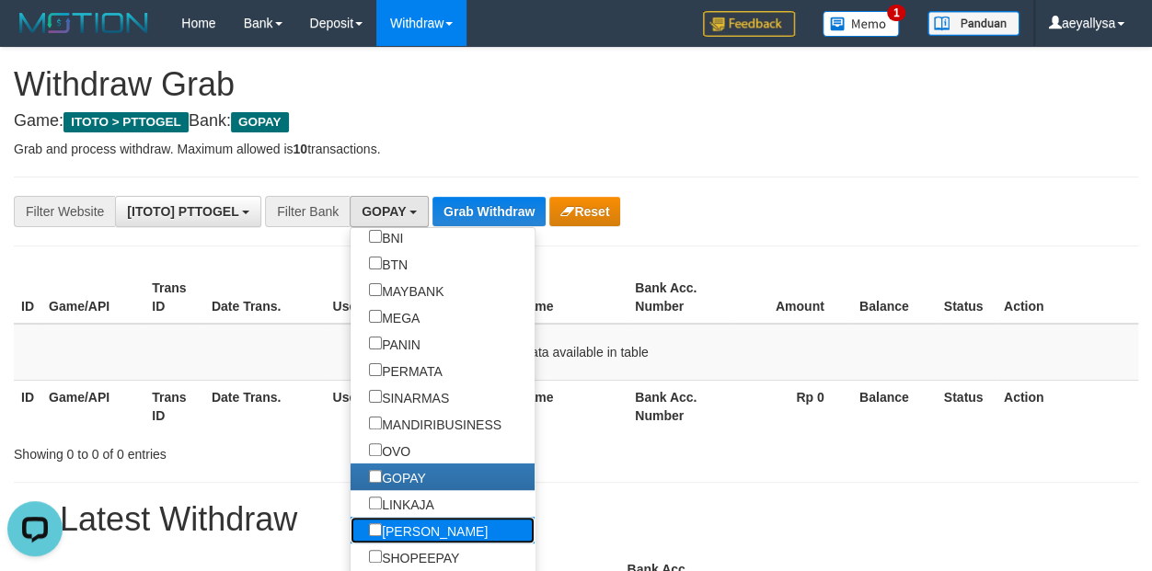
click at [350, 522] on label "[PERSON_NAME]" at bounding box center [427, 530] width 155 height 27
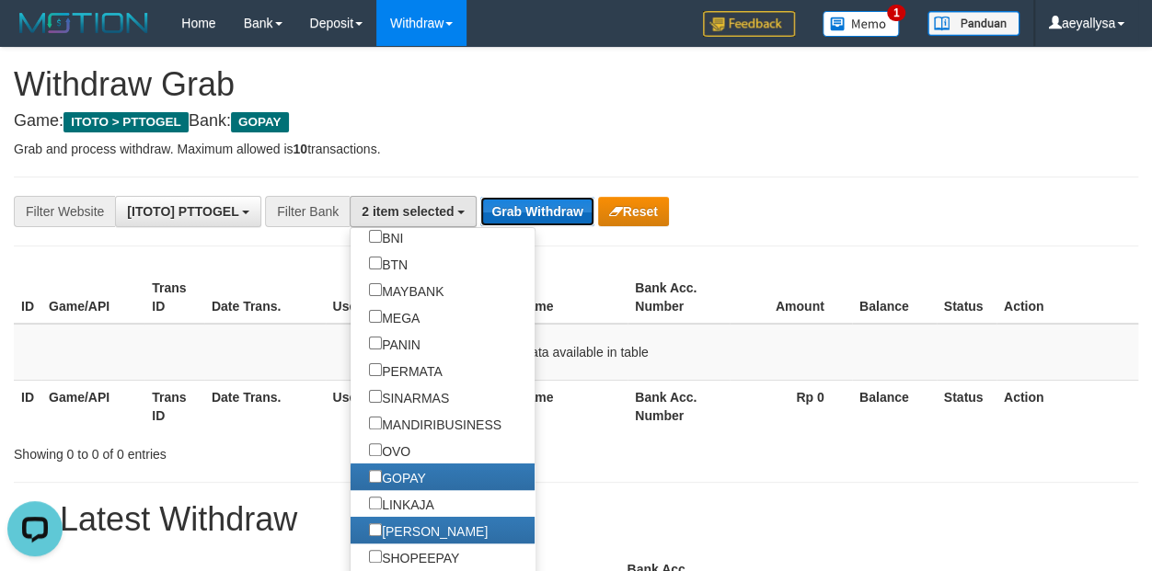
click at [518, 217] on button "Grab Withdraw" at bounding box center [536, 211] width 113 height 29
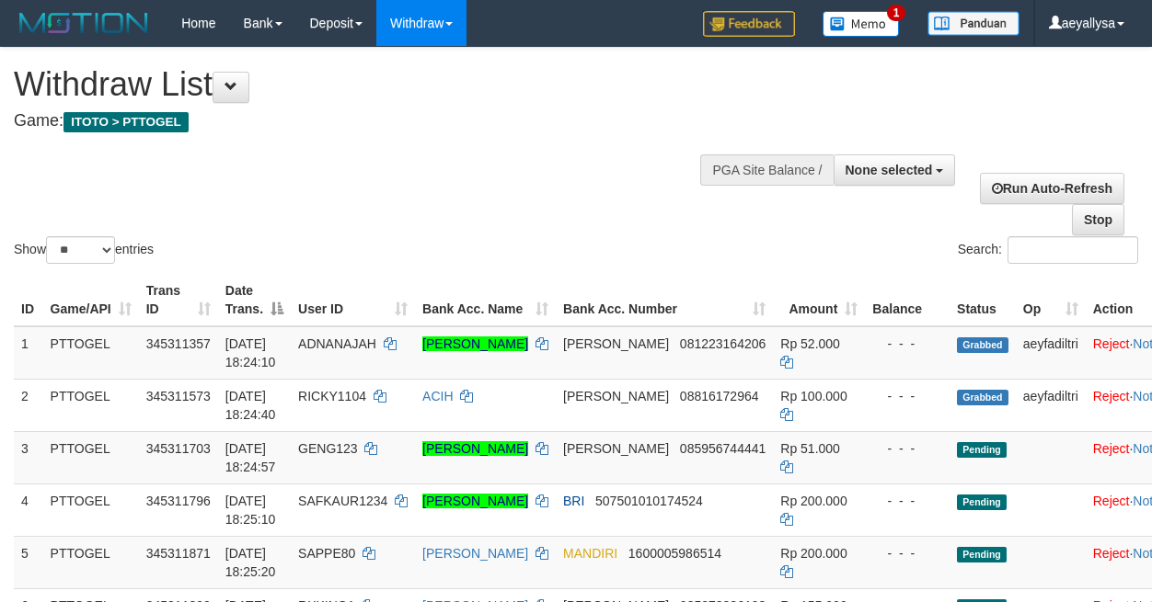
select select
select select "**"
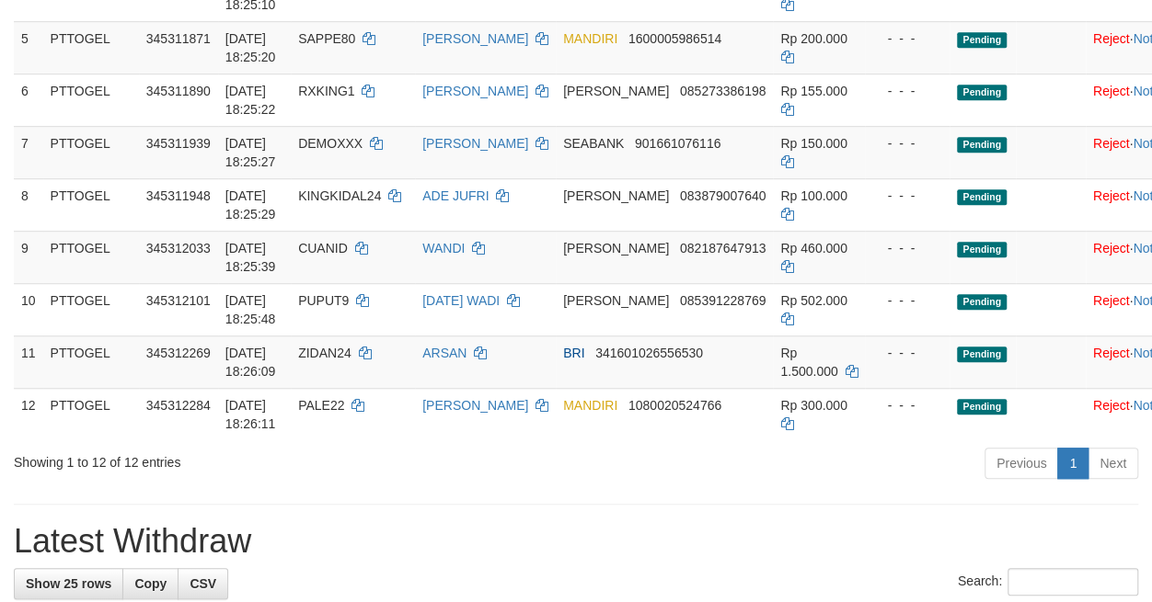
scroll to position [1192, 0]
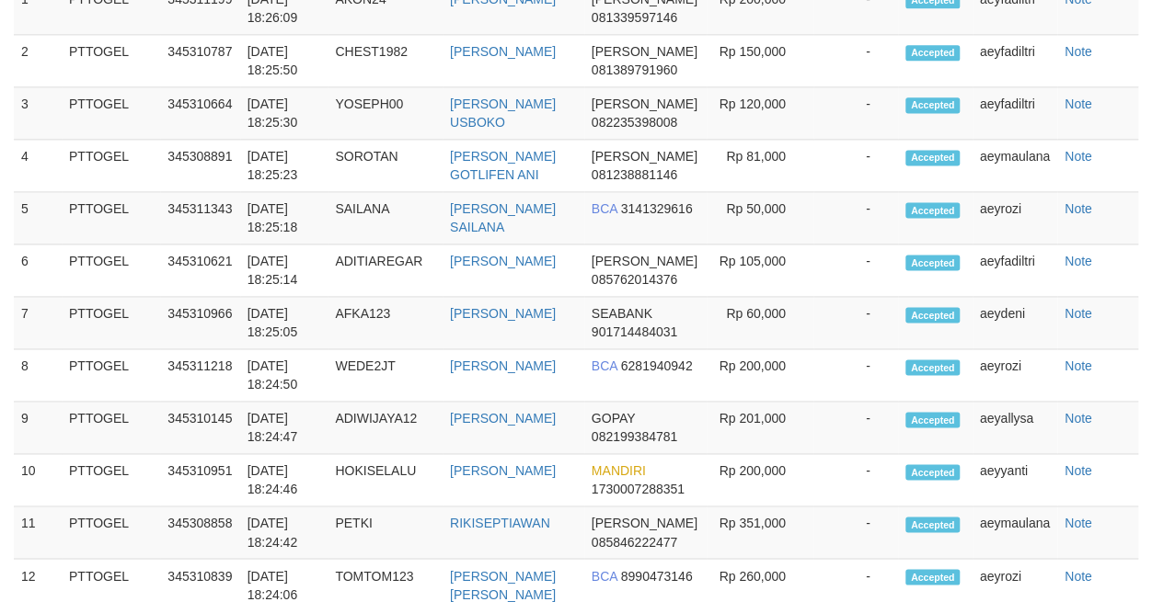
click at [773, 529] on div "**********" at bounding box center [576, 136] width 1152 height 2560
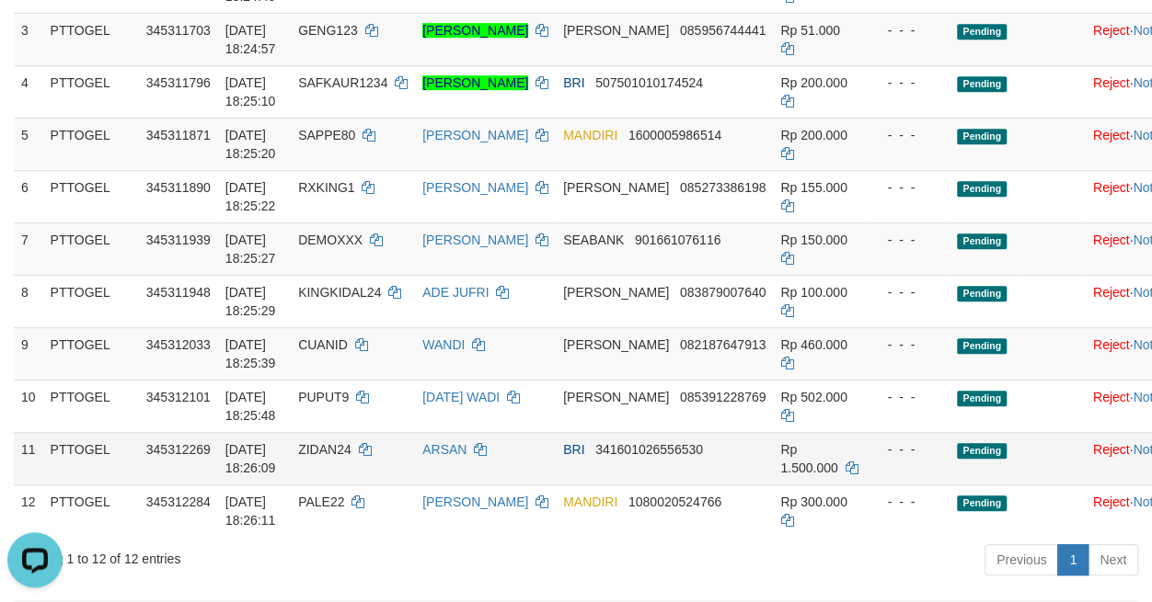
scroll to position [419, 0]
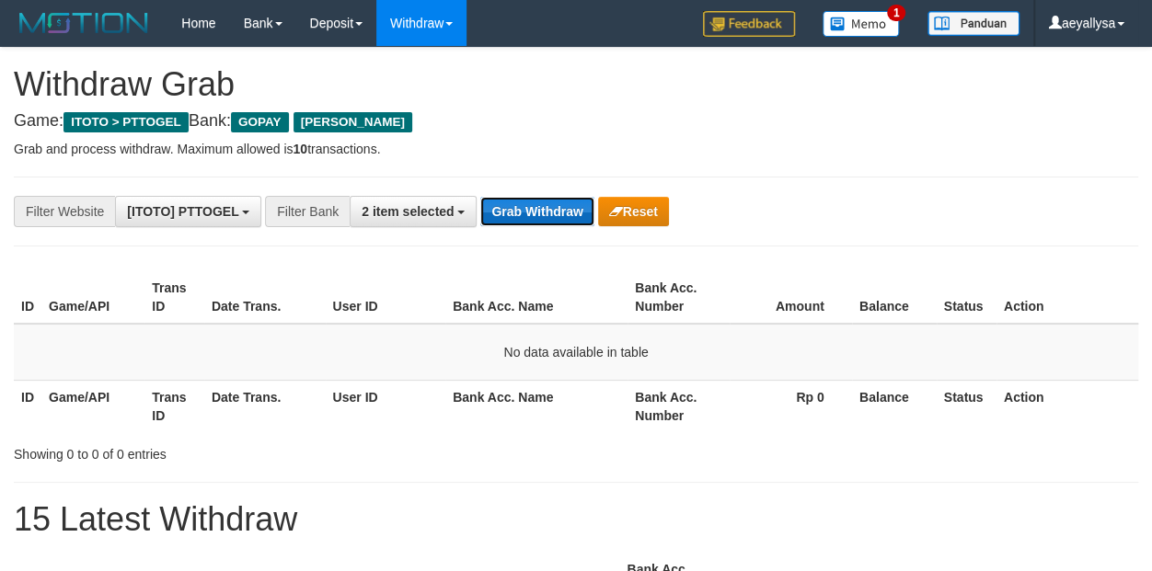
click at [544, 213] on button "Grab Withdraw" at bounding box center [536, 211] width 113 height 29
click at [517, 210] on button "Grab Withdraw" at bounding box center [536, 211] width 113 height 29
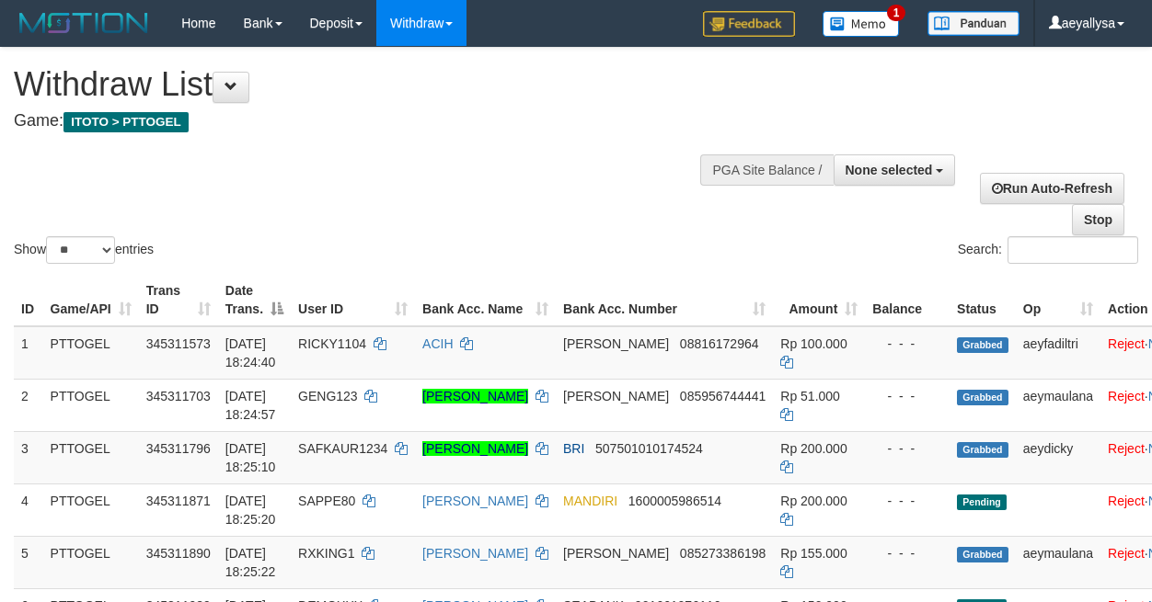
select select
select select "**"
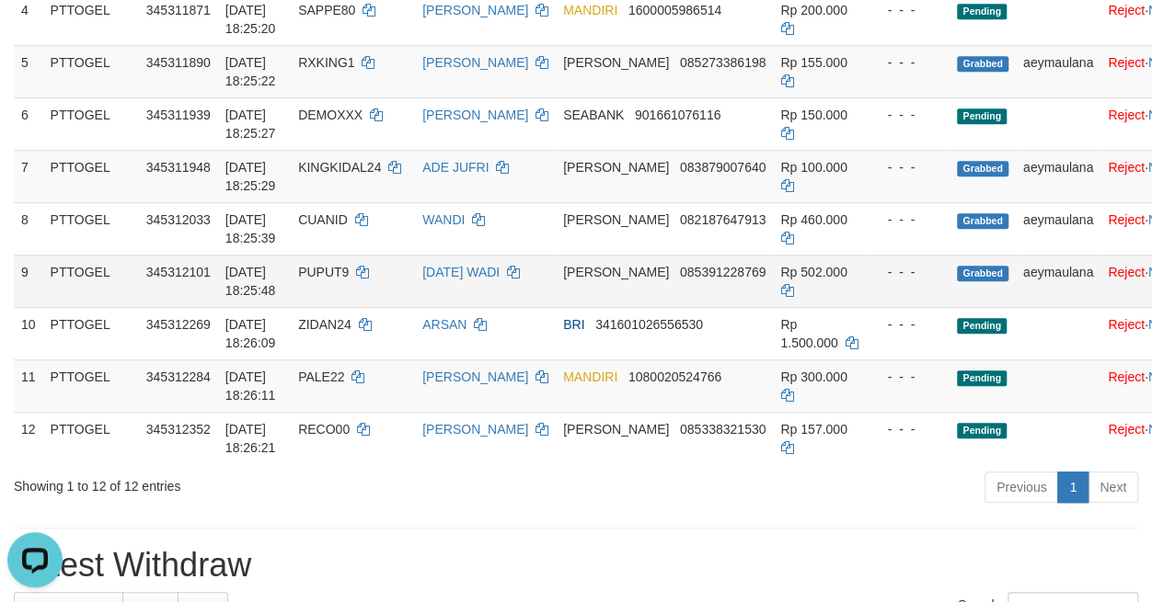
scroll to position [548, 0]
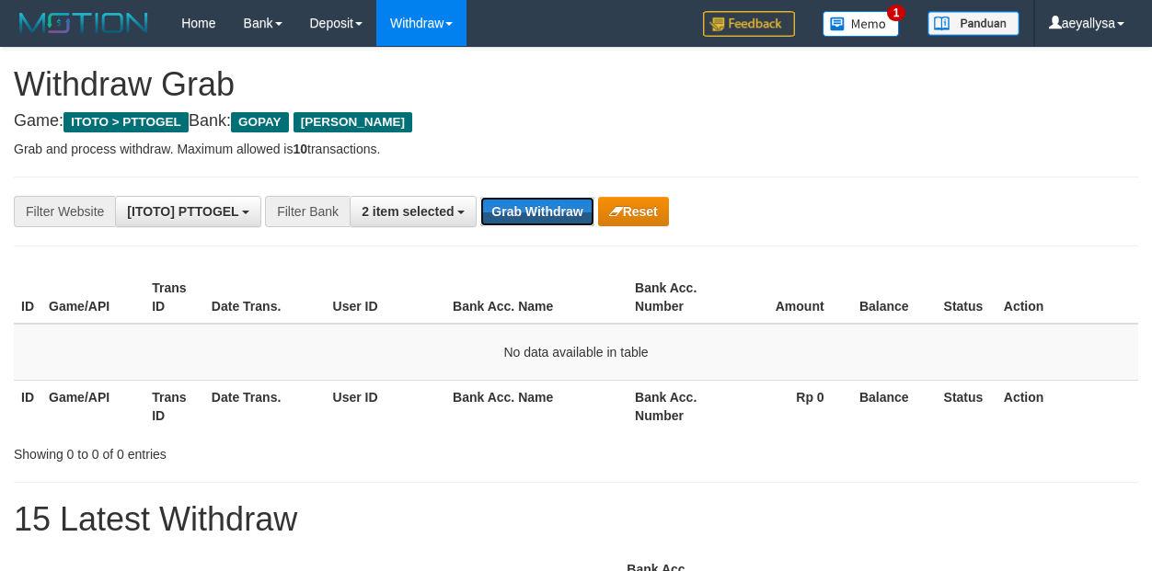
drag, startPoint x: 0, startPoint y: 0, endPoint x: 522, endPoint y: 207, distance: 562.0
click at [522, 207] on button "Grab Withdraw" at bounding box center [536, 211] width 113 height 29
click at [570, 204] on button "Grab Withdraw" at bounding box center [536, 211] width 113 height 29
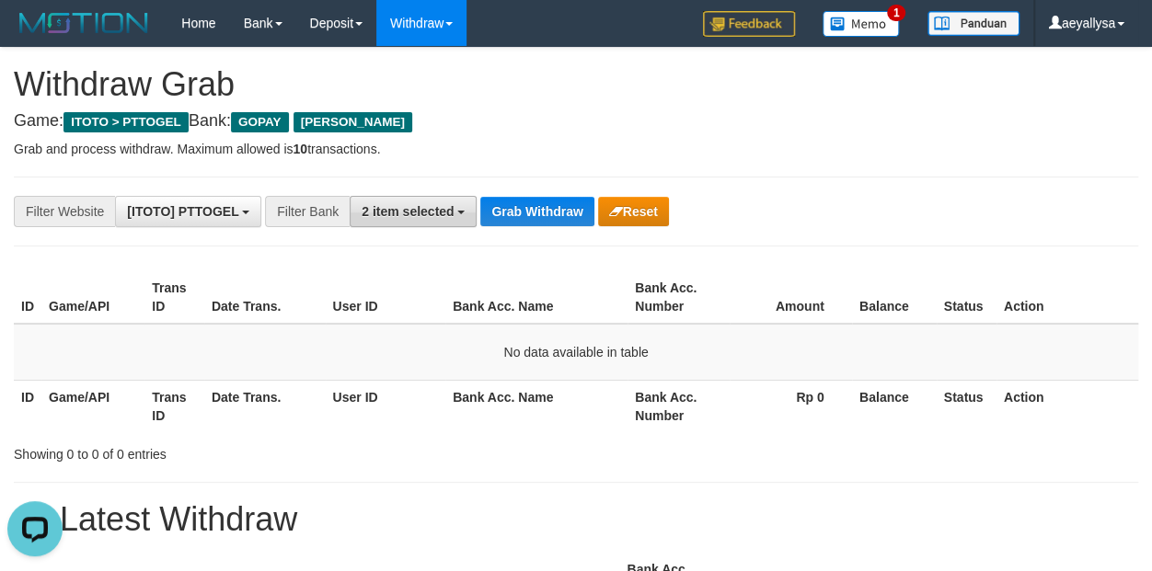
click at [413, 217] on span "2 item selected" at bounding box center [407, 211] width 92 height 15
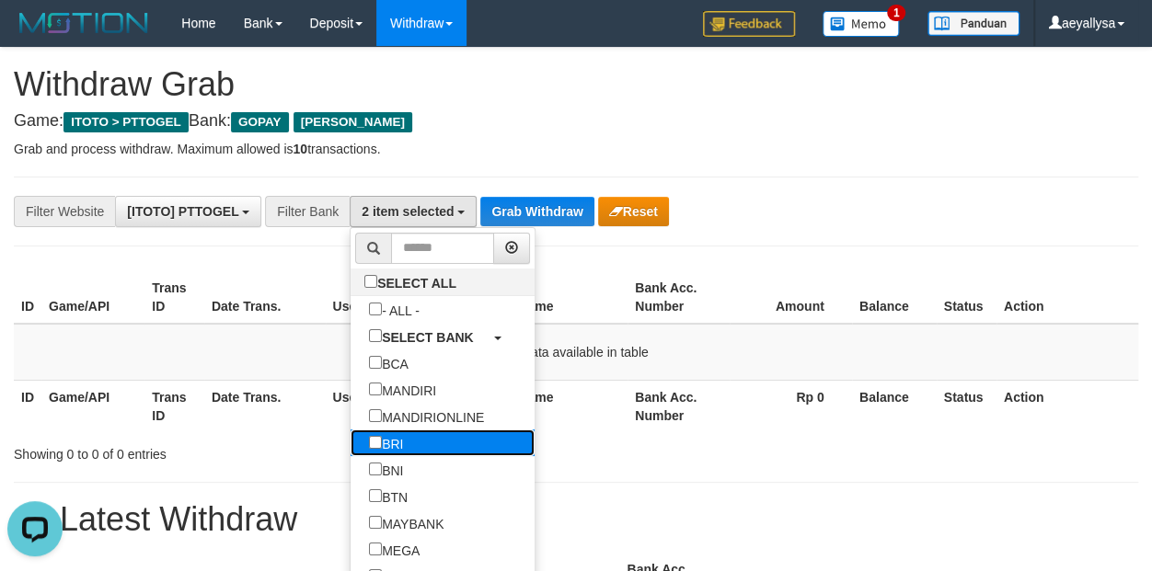
click at [350, 446] on label "BRI" at bounding box center [385, 443] width 71 height 27
select select "***"
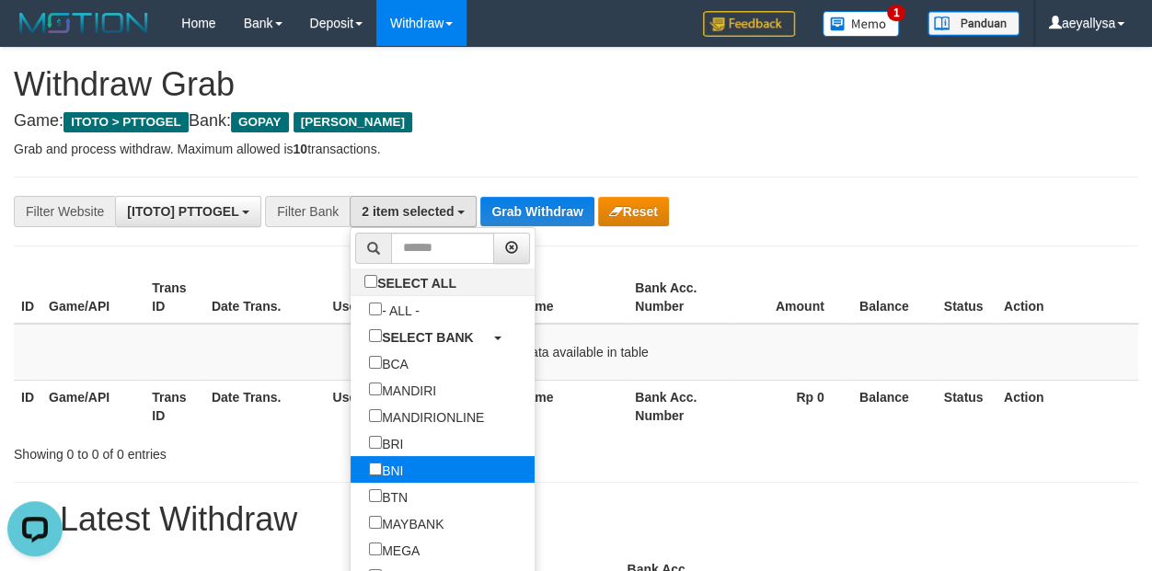
scroll to position [109, 0]
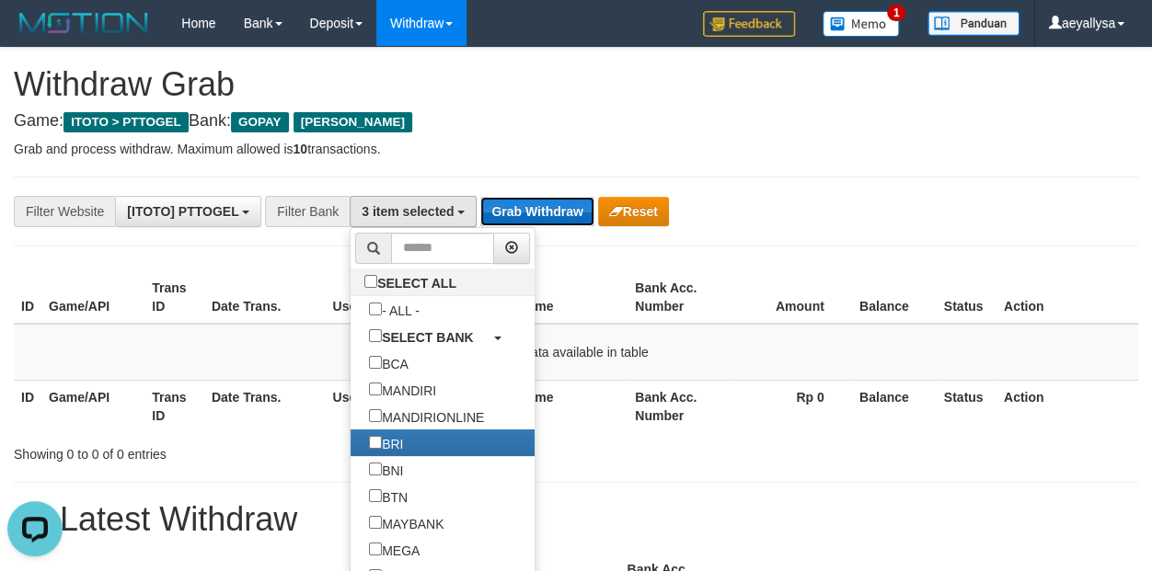
click at [508, 221] on button "Grab Withdraw" at bounding box center [536, 211] width 113 height 29
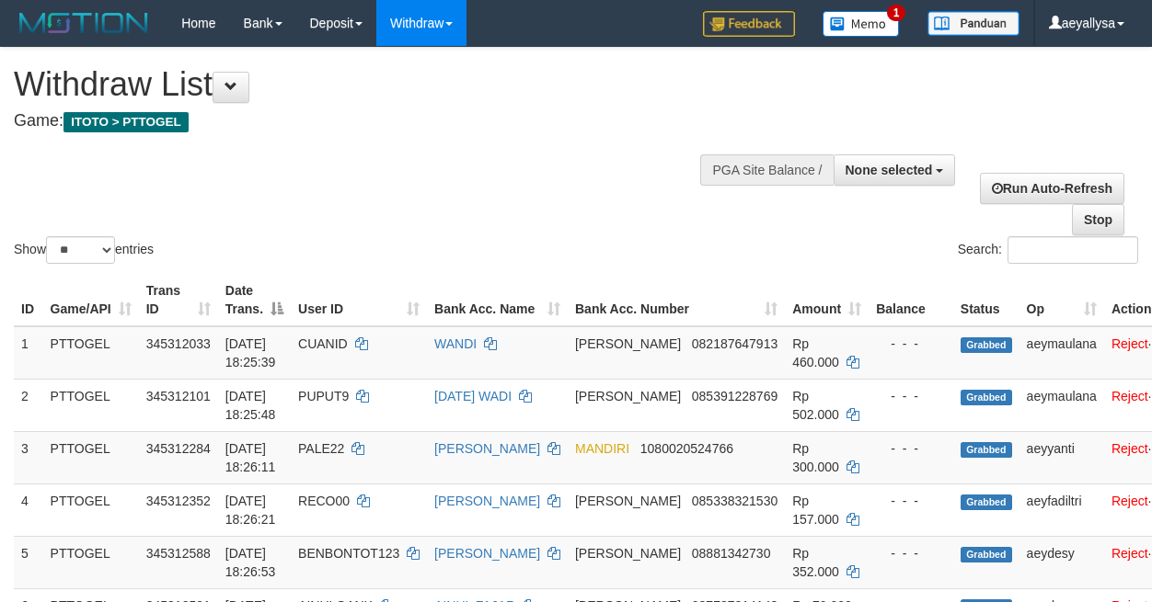
select select
select select "**"
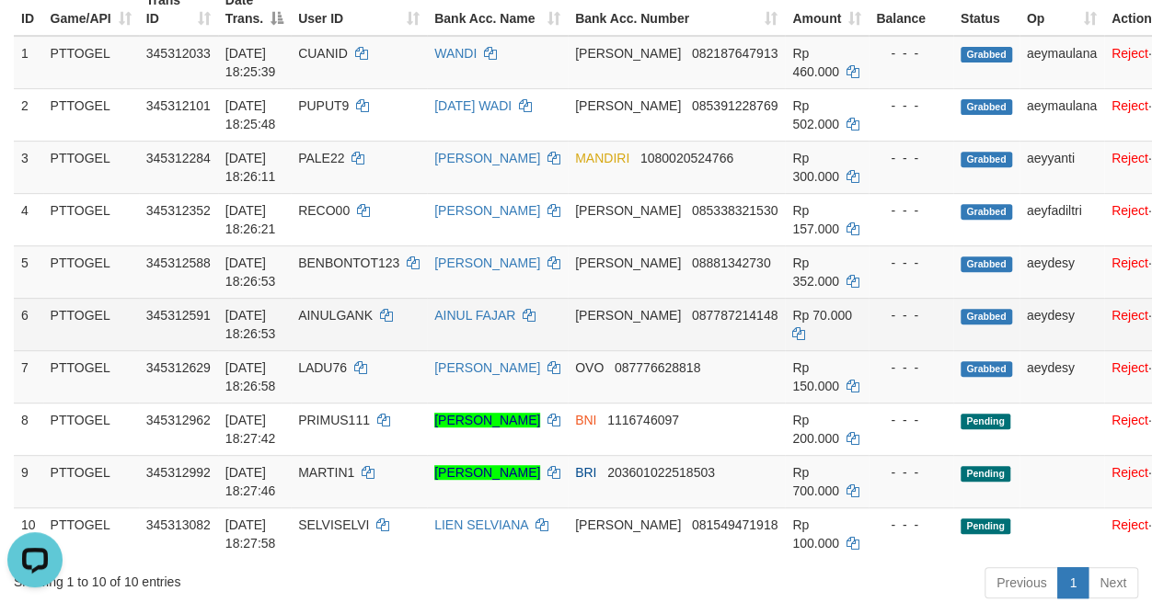
scroll to position [548, 0]
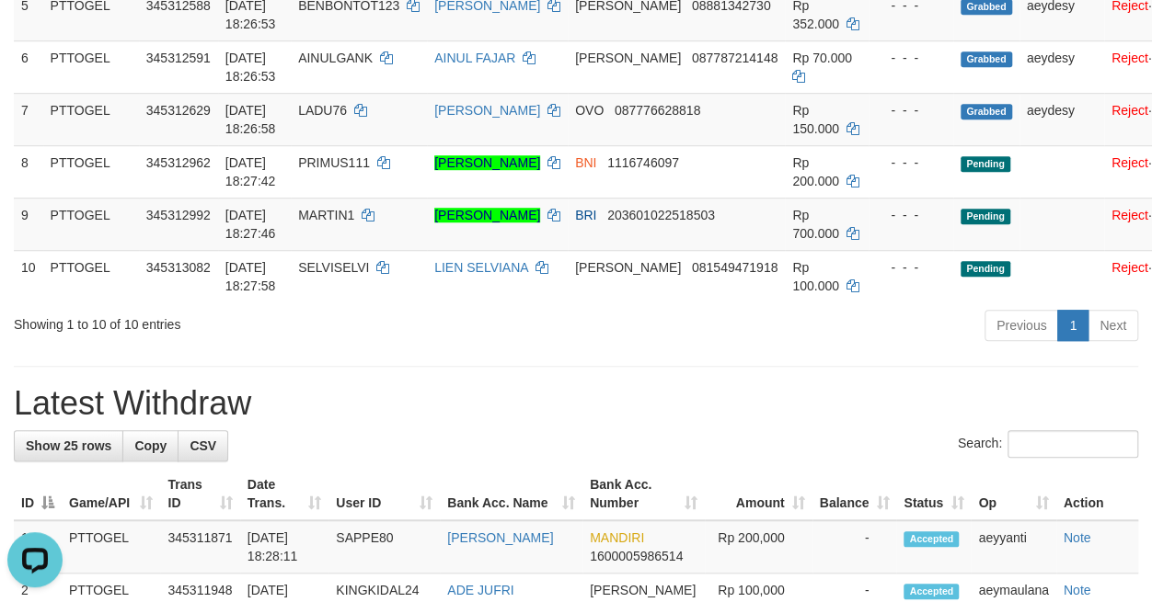
click at [706, 347] on div "Previous 1 Next" at bounding box center [816, 328] width 644 height 40
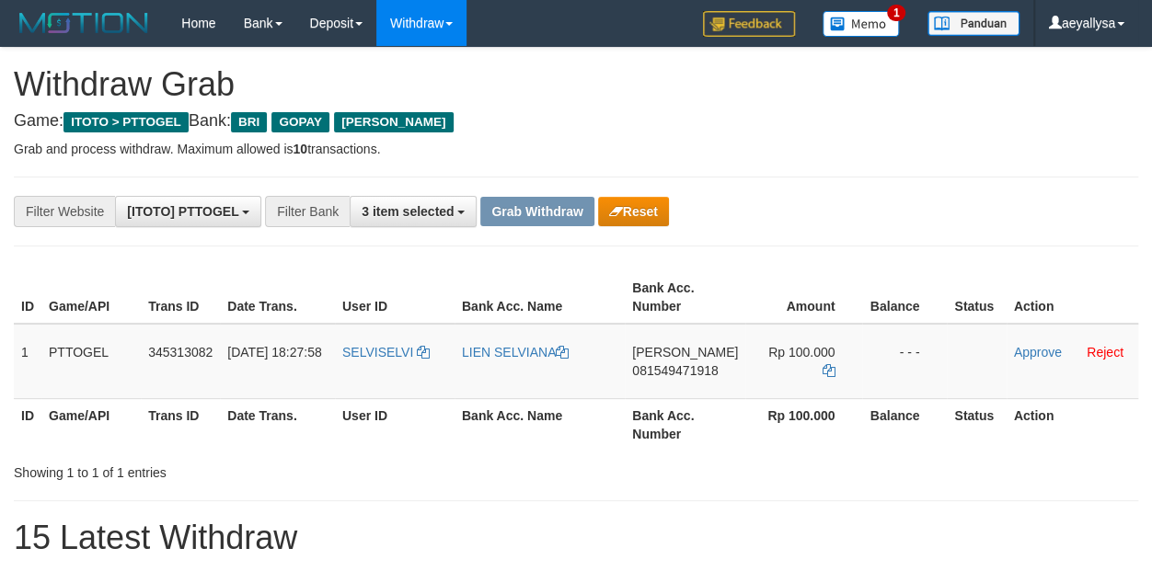
scroll to position [91, 0]
drag, startPoint x: 499, startPoint y: 384, endPoint x: 821, endPoint y: 384, distance: 321.9
click at [821, 384] on tr "1 PTTOGEL 345313082 [DATE] 18:27:58 [GEOGRAPHIC_DATA] LIEN SELVIANA [PERSON_NAM…" at bounding box center [576, 361] width 1124 height 75
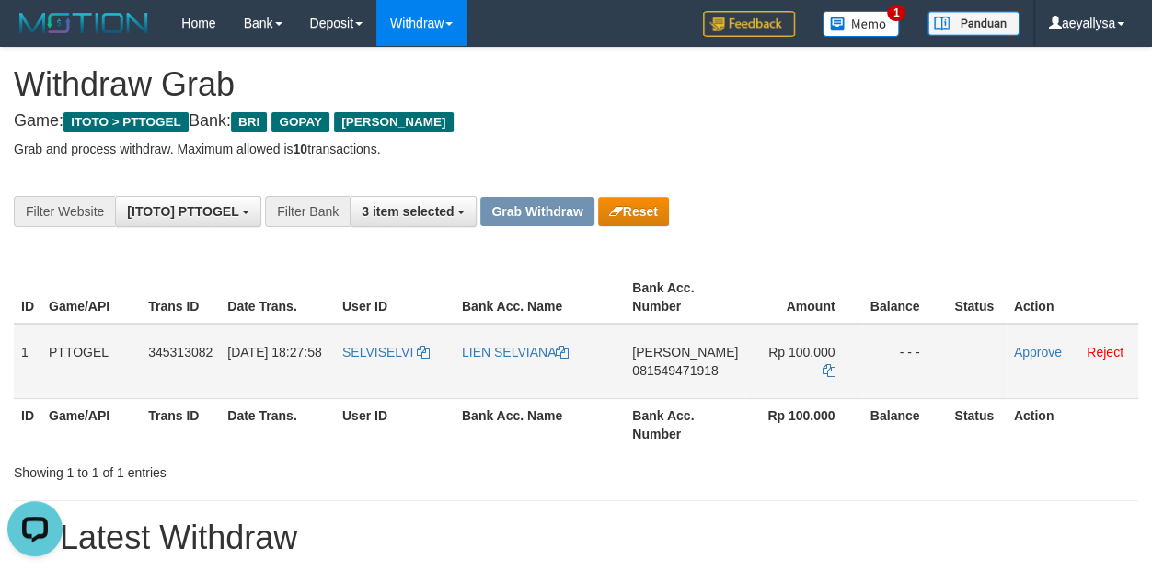
click at [692, 376] on span "081549471918" at bounding box center [675, 370] width 86 height 15
copy span "081549471918"
click at [692, 376] on span "081549471918" at bounding box center [675, 370] width 86 height 15
copy td "DANA 081549471918"
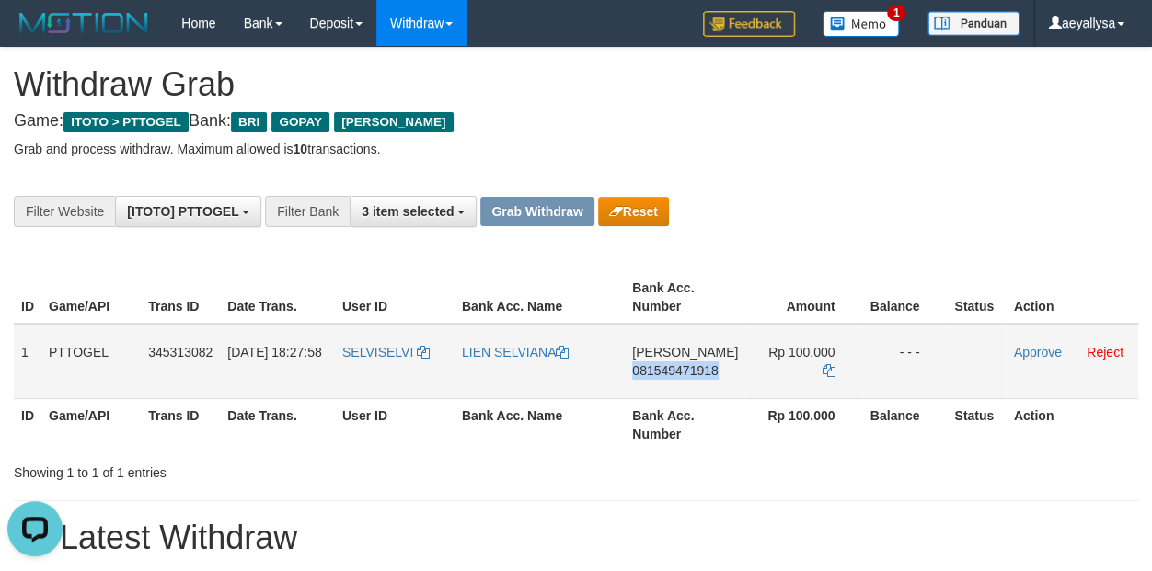
click at [692, 376] on span "081549471918" at bounding box center [675, 370] width 86 height 15
copy span "081549471918"
click at [830, 364] on icon at bounding box center [827, 370] width 13 height 13
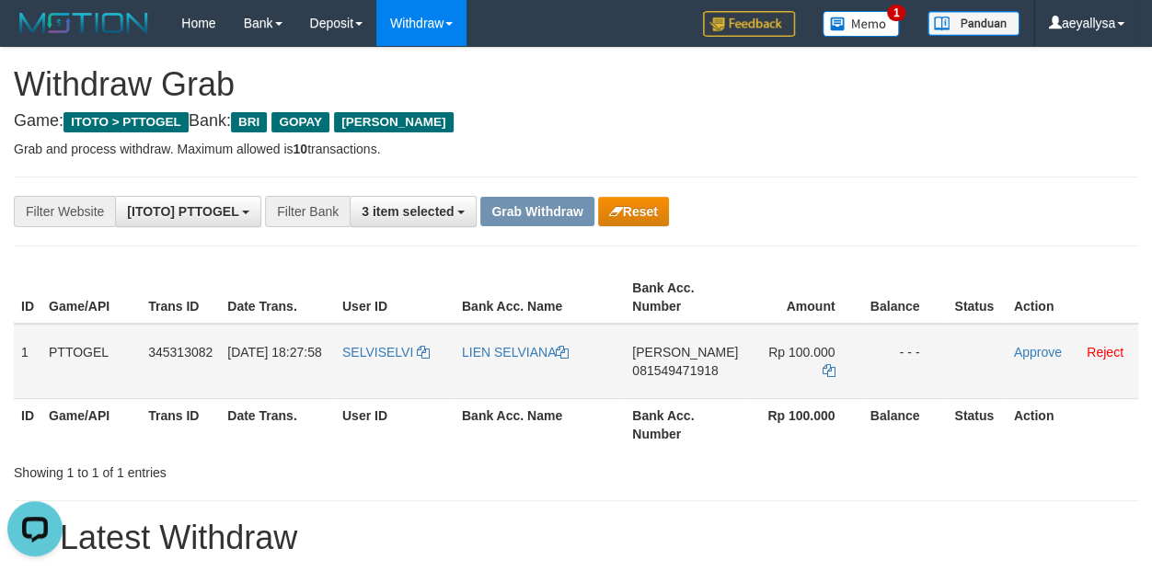
click at [1033, 341] on td "Approve Reject" at bounding box center [1072, 361] width 132 height 75
click at [1033, 348] on link "Approve" at bounding box center [1038, 352] width 48 height 15
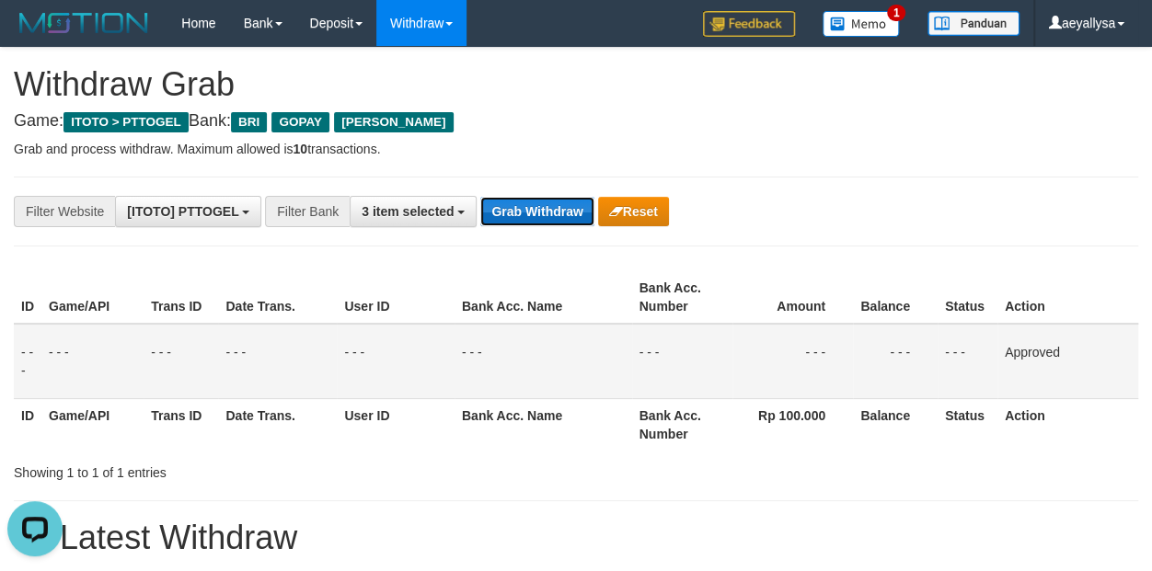
click at [520, 212] on button "Grab Withdraw" at bounding box center [536, 211] width 113 height 29
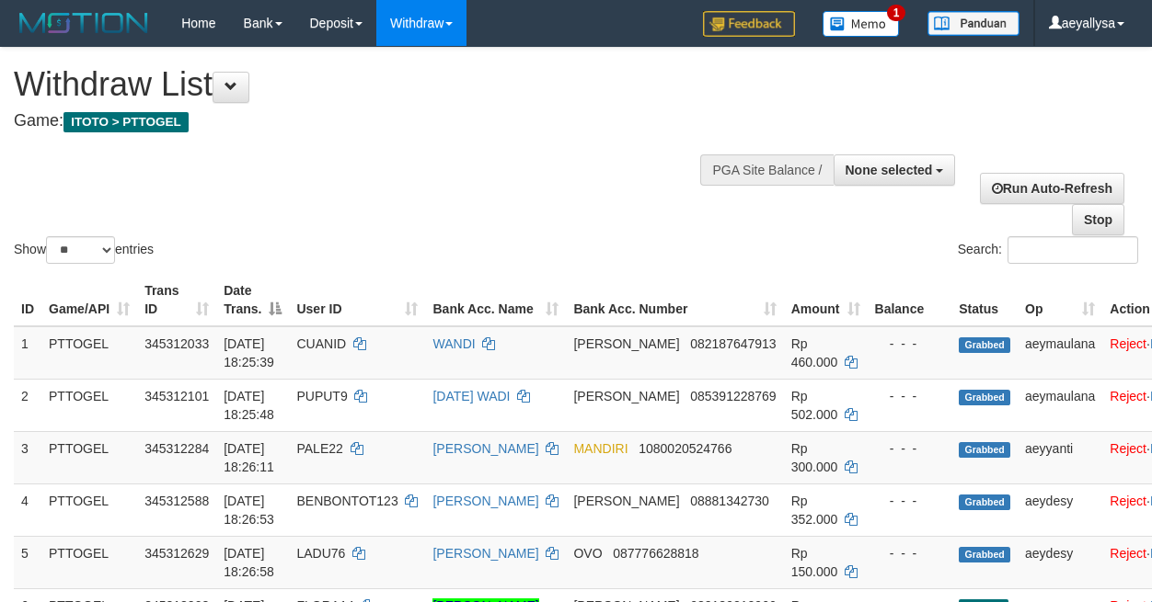
select select
select select "**"
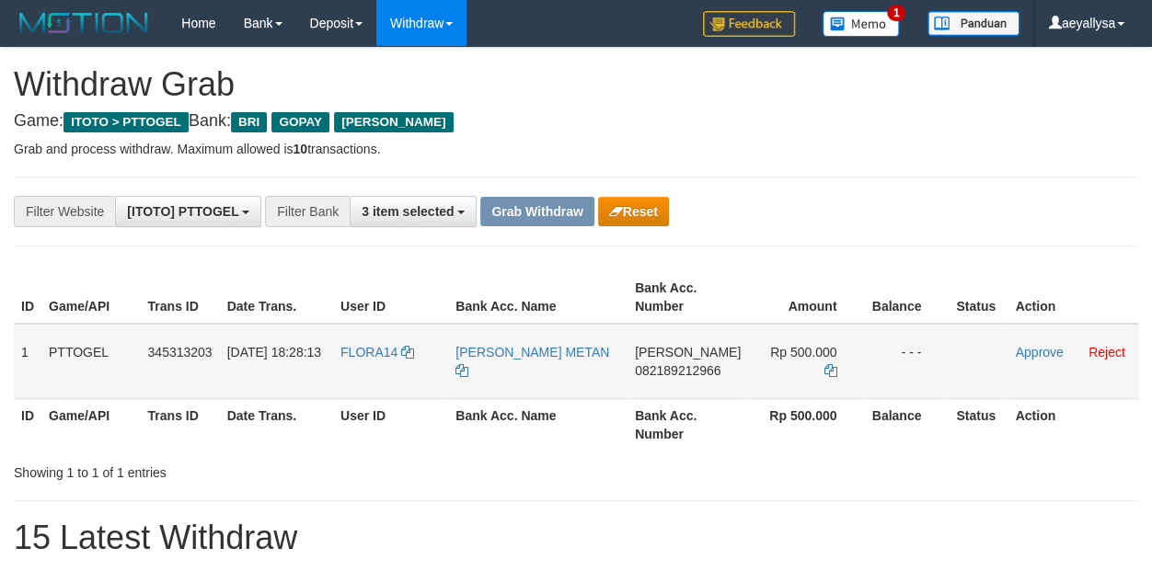
scroll to position [91, 0]
drag, startPoint x: 371, startPoint y: 382, endPoint x: 816, endPoint y: 385, distance: 445.2
click at [816, 385] on tr "1 PTTOGEL 345313203 01/10/2025 18:28:13 FLORA14 ALBERT RAHANG METAN DANA 082189…" at bounding box center [576, 361] width 1124 height 75
drag, startPoint x: 1141, startPoint y: 205, endPoint x: 1073, endPoint y: 233, distance: 73.4
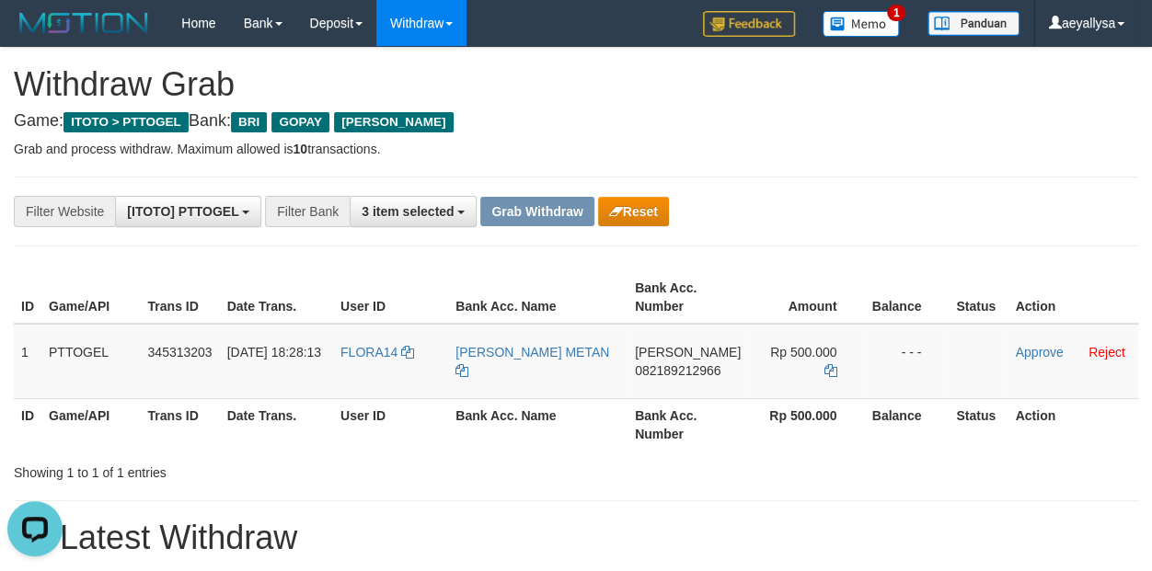
click at [1139, 205] on div "**********" at bounding box center [576, 211] width 1152 height 31
click at [705, 374] on span "082189212966" at bounding box center [678, 370] width 86 height 15
click at [704, 375] on span "082189212966" at bounding box center [678, 370] width 86 height 15
copy span "082189212966"
click at [704, 375] on span "082189212966" at bounding box center [678, 370] width 86 height 15
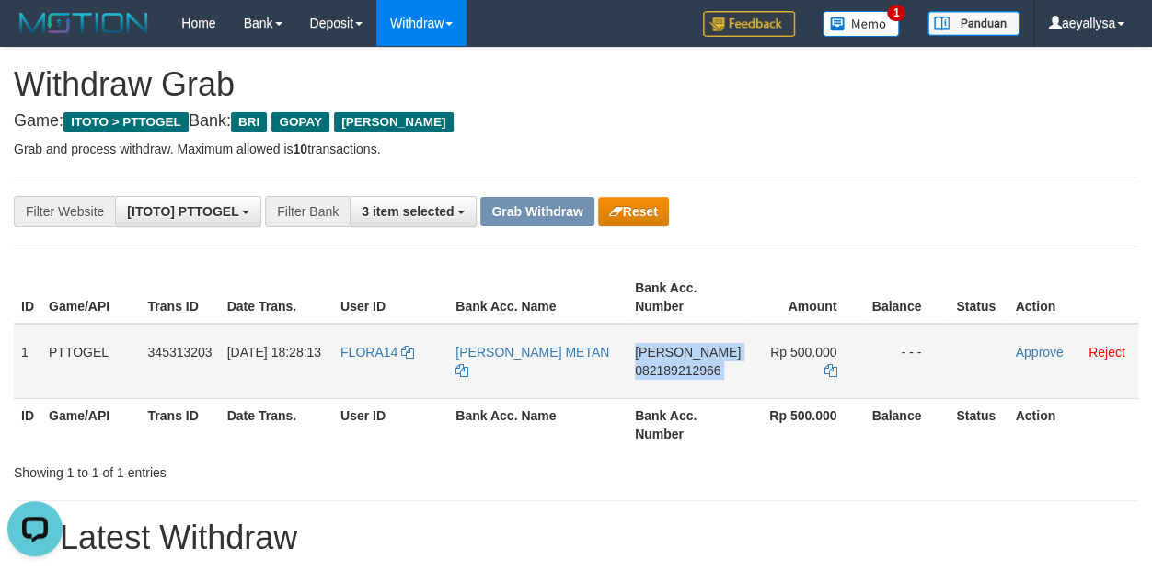
copy td "DANA 082189212966"
click at [823, 364] on icon at bounding box center [829, 370] width 13 height 13
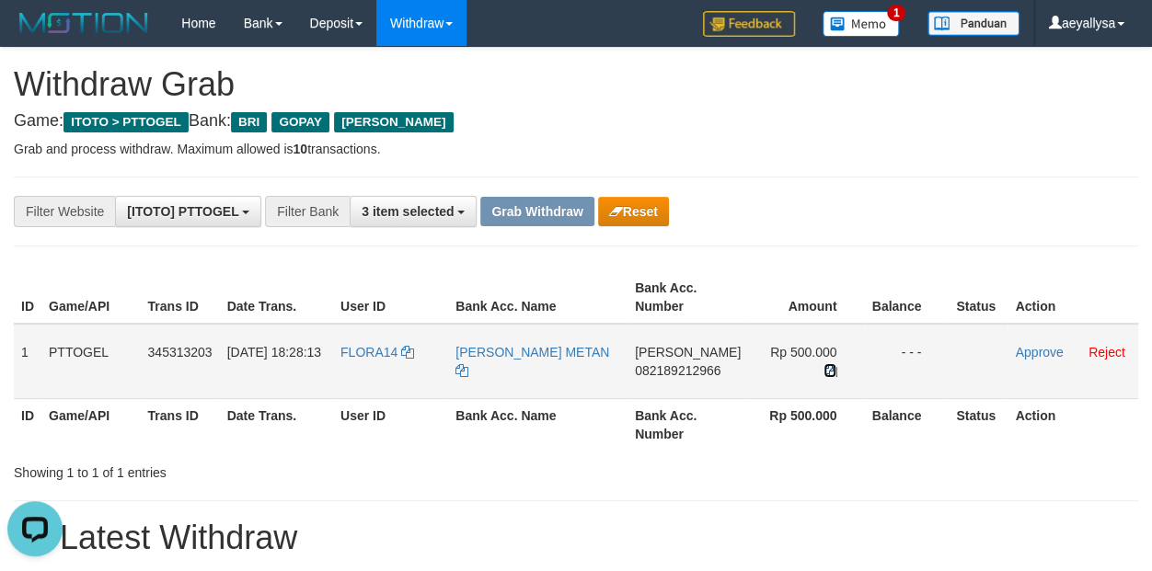
click at [823, 364] on icon at bounding box center [829, 370] width 13 height 13
click at [1040, 350] on link "Approve" at bounding box center [1039, 352] width 48 height 15
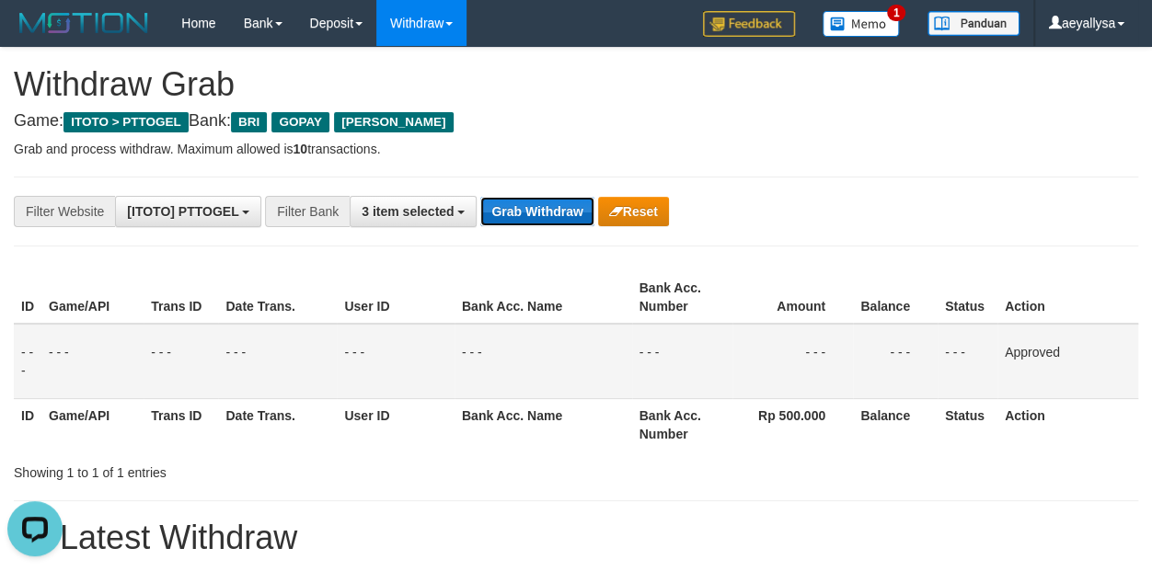
click at [537, 204] on button "Grab Withdraw" at bounding box center [536, 211] width 113 height 29
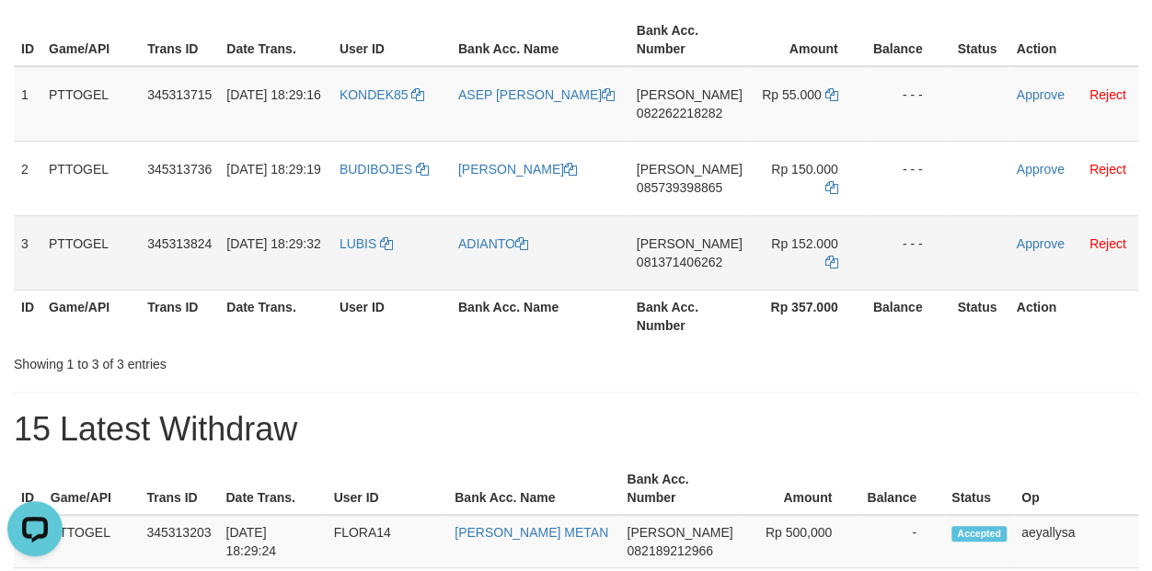
drag, startPoint x: 389, startPoint y: 122, endPoint x: 845, endPoint y: 271, distance: 480.0
click at [845, 271] on tbody "1 PTTOGEL 345313715 [DATE] 18:29:16 KONDEK85 ASEP DUDI [PERSON_NAME] 0822622182…" at bounding box center [576, 178] width 1124 height 224
click at [721, 117] on span "082262218282" at bounding box center [680, 113] width 86 height 15
click at [721, 116] on span "082262218282" at bounding box center [680, 113] width 86 height 15
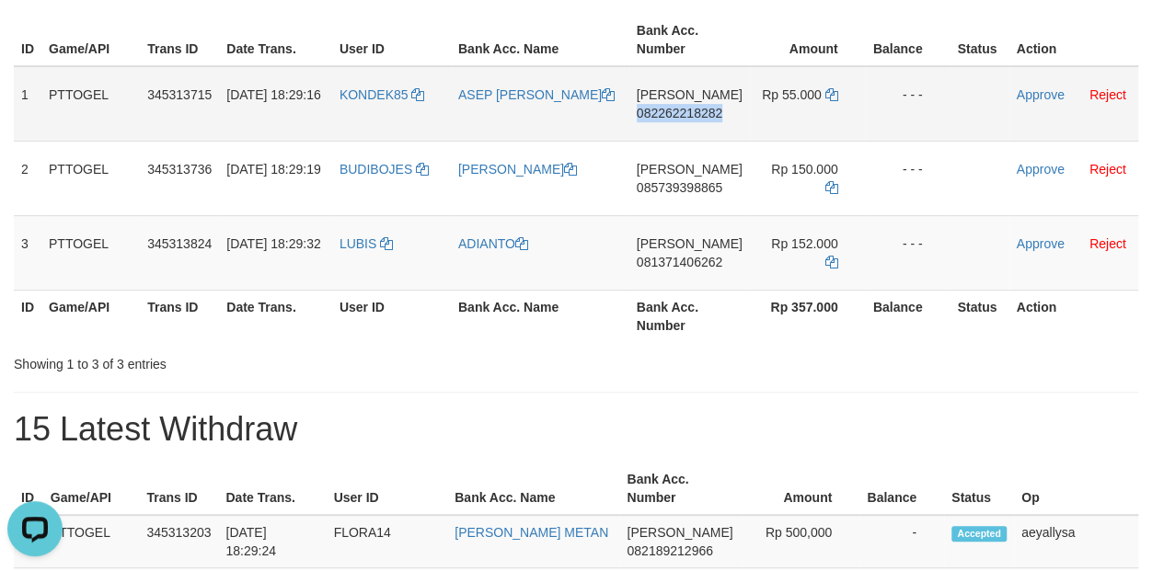
copy span "082262218282"
click at [721, 116] on span "082262218282" at bounding box center [680, 113] width 86 height 15
copy td "DANA 082262218282"
click at [830, 97] on icon at bounding box center [830, 94] width 13 height 13
click at [830, 96] on icon at bounding box center [830, 94] width 13 height 13
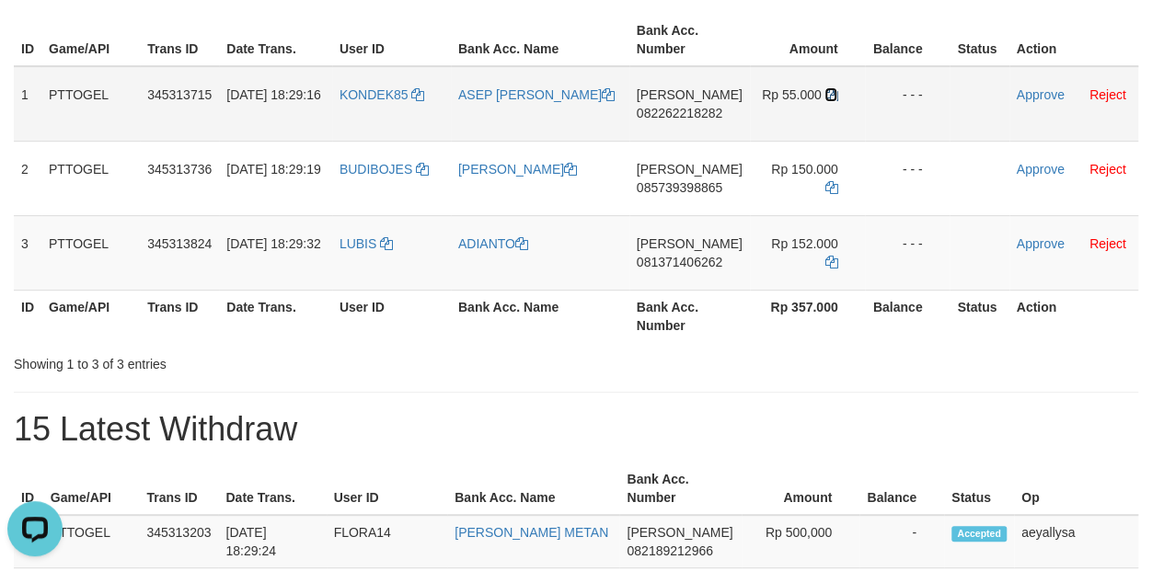
click at [831, 95] on icon at bounding box center [830, 94] width 13 height 13
click at [1042, 95] on link "Approve" at bounding box center [1040, 94] width 48 height 15
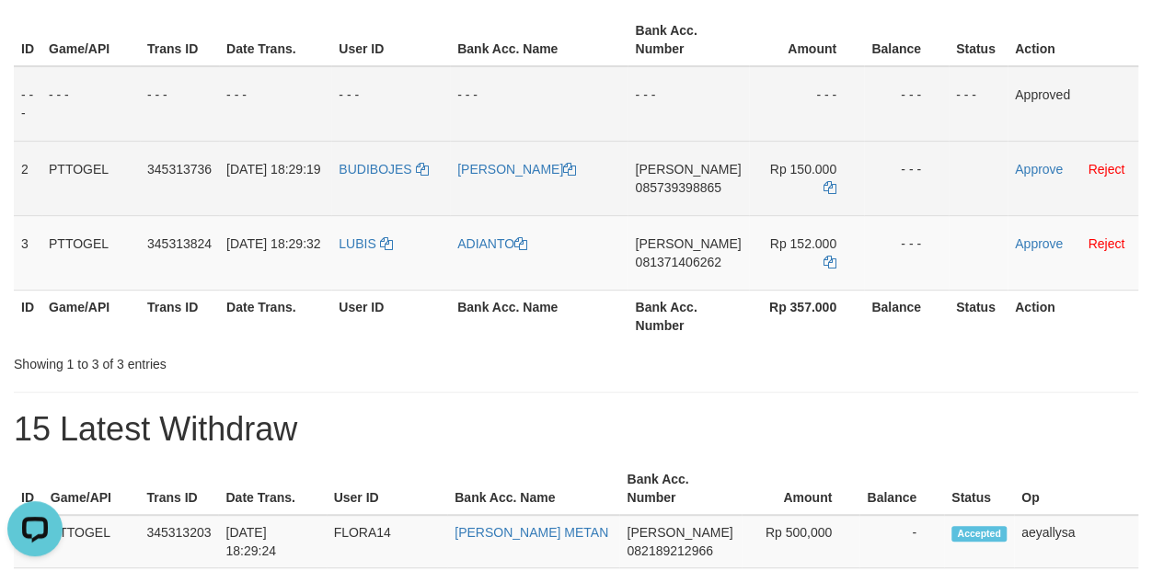
click at [699, 189] on span "085739398865" at bounding box center [678, 187] width 86 height 15
copy span "085739398865"
click at [682, 183] on span "085739398865" at bounding box center [678, 187] width 86 height 15
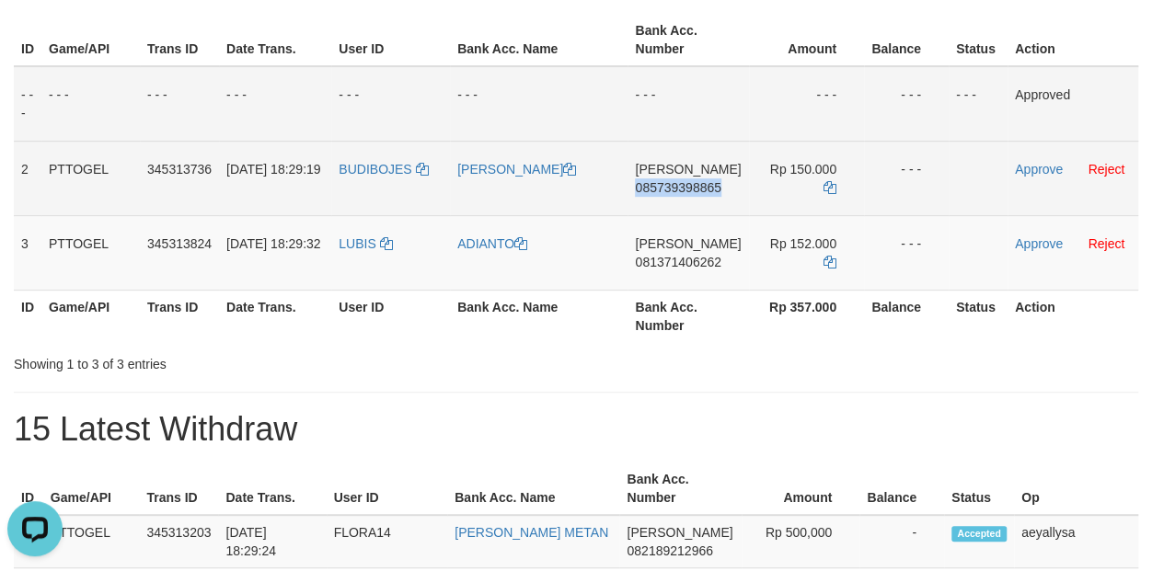
copy span "085739398865"
click at [694, 176] on td "DANA 085739398865" at bounding box center [687, 178] width 120 height 75
click at [685, 187] on span "085739398865" at bounding box center [678, 187] width 86 height 15
copy span "085739398865"
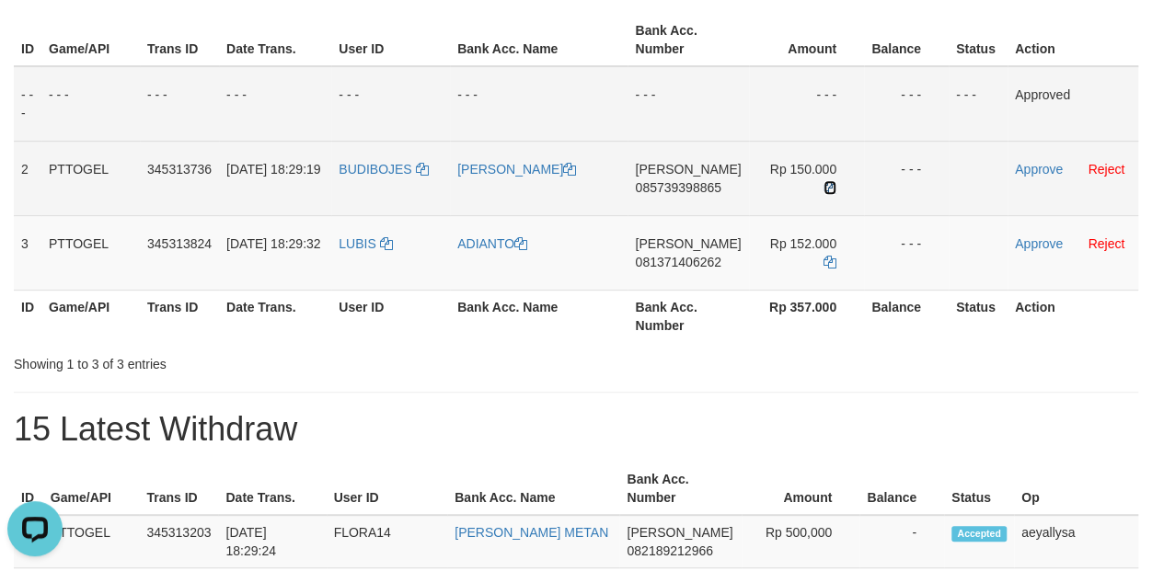
click at [826, 187] on icon at bounding box center [829, 187] width 13 height 13
click at [1024, 168] on link "Approve" at bounding box center [1039, 169] width 48 height 15
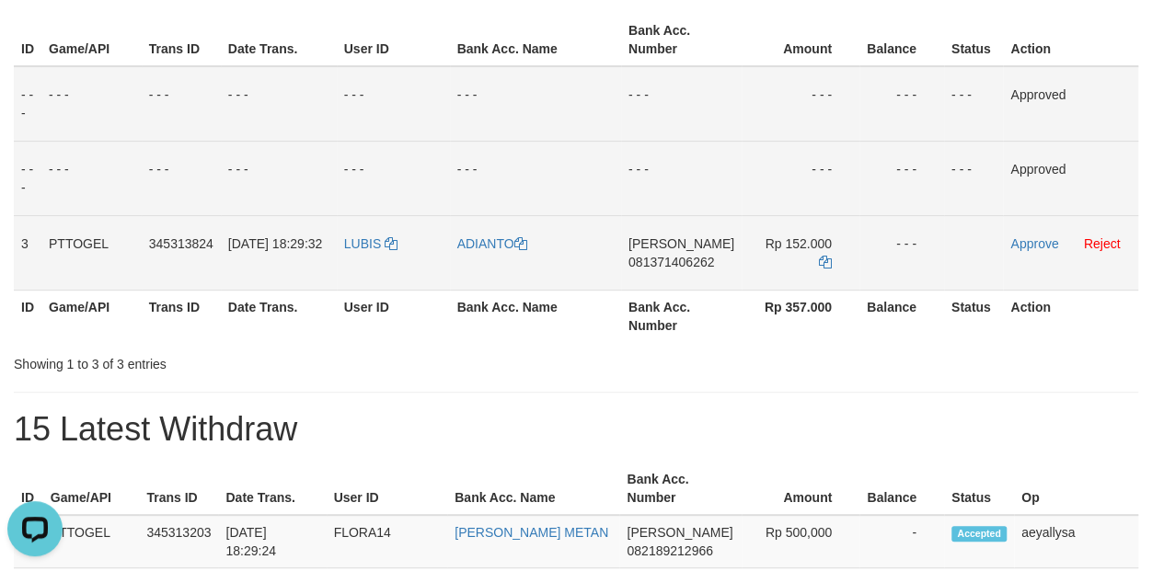
click at [676, 263] on span "081371406262" at bounding box center [671, 262] width 86 height 15
copy span "081371406262"
click at [676, 263] on span "081371406262" at bounding box center [671, 262] width 86 height 15
copy td "DANA 081371406262"
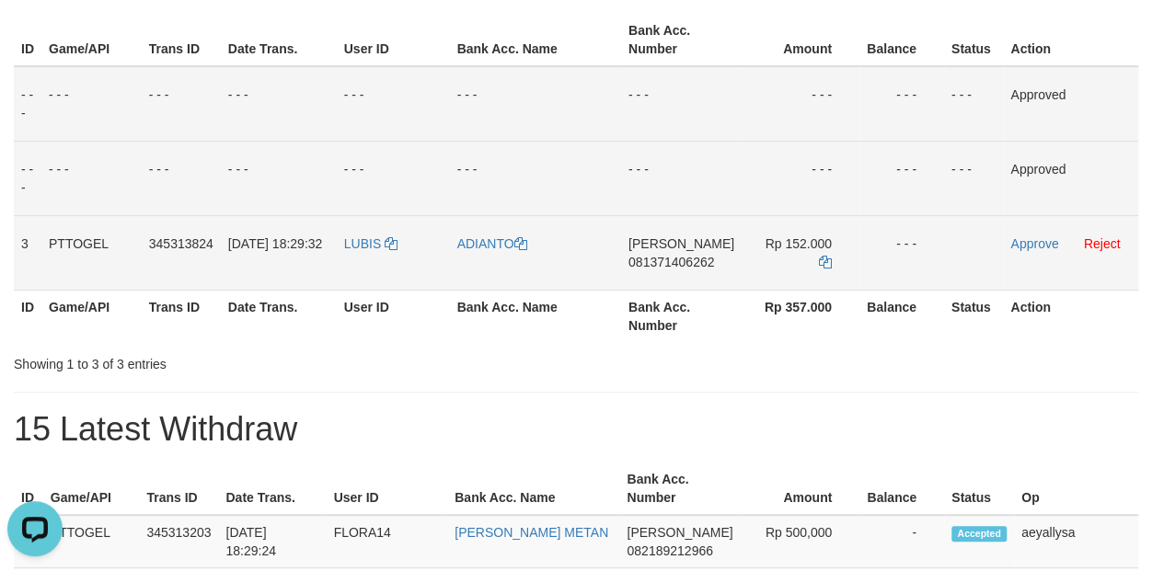
click at [695, 258] on span "081371406262" at bounding box center [671, 262] width 86 height 15
copy span "081371406262"
click at [695, 258] on span "081371406262" at bounding box center [671, 262] width 86 height 15
copy td "DANA 081371406262"
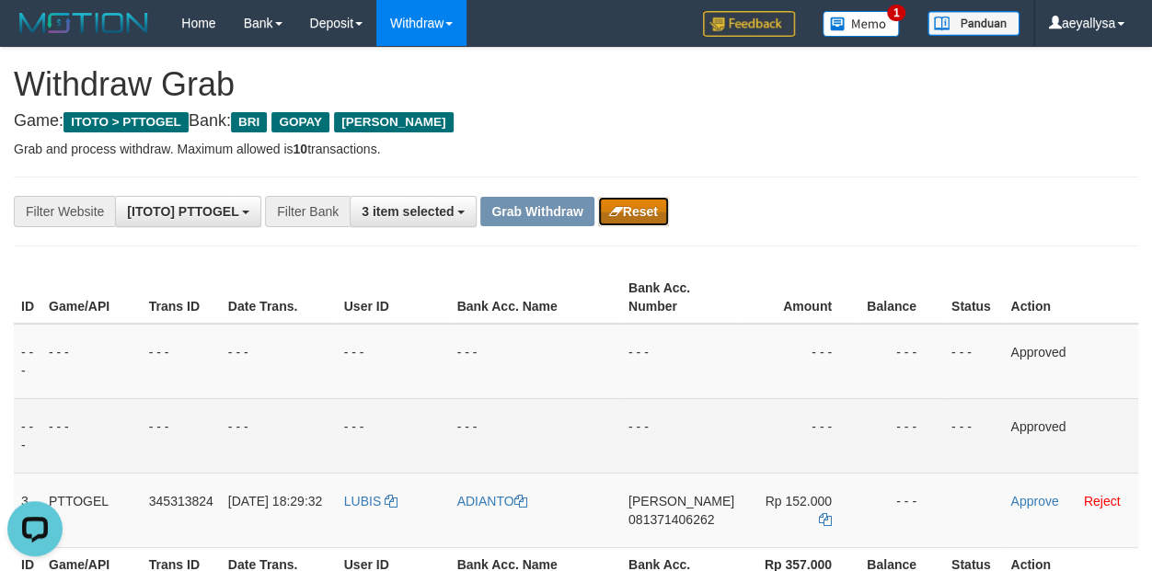
click at [629, 214] on button "Reset" at bounding box center [633, 211] width 71 height 29
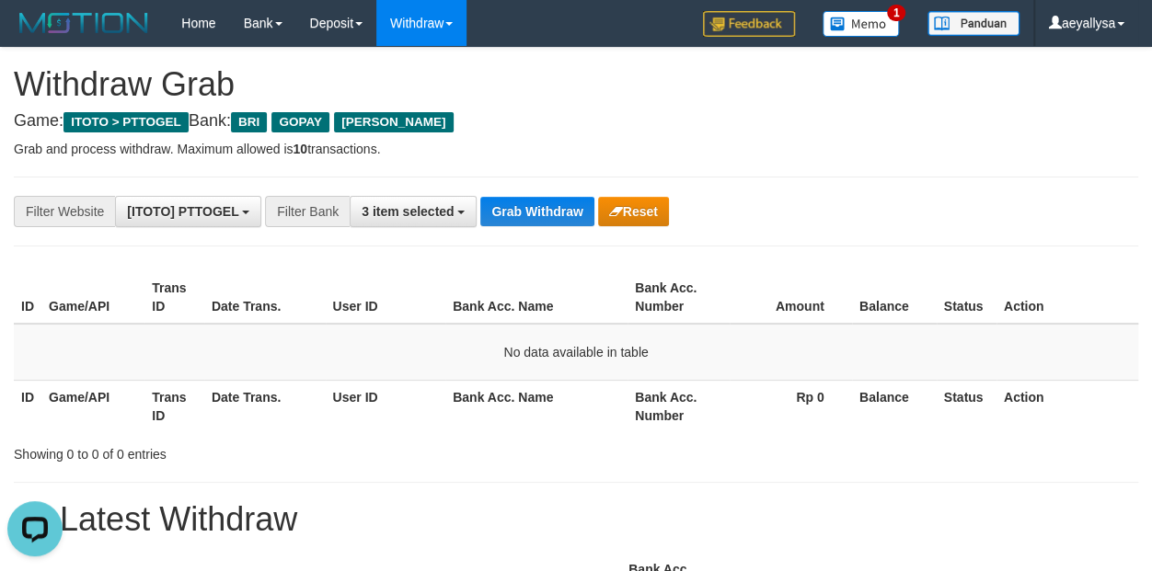
drag, startPoint x: 1102, startPoint y: 494, endPoint x: 1096, endPoint y: 509, distance: 15.7
click at [545, 210] on button "Grab Withdraw" at bounding box center [536, 211] width 113 height 29
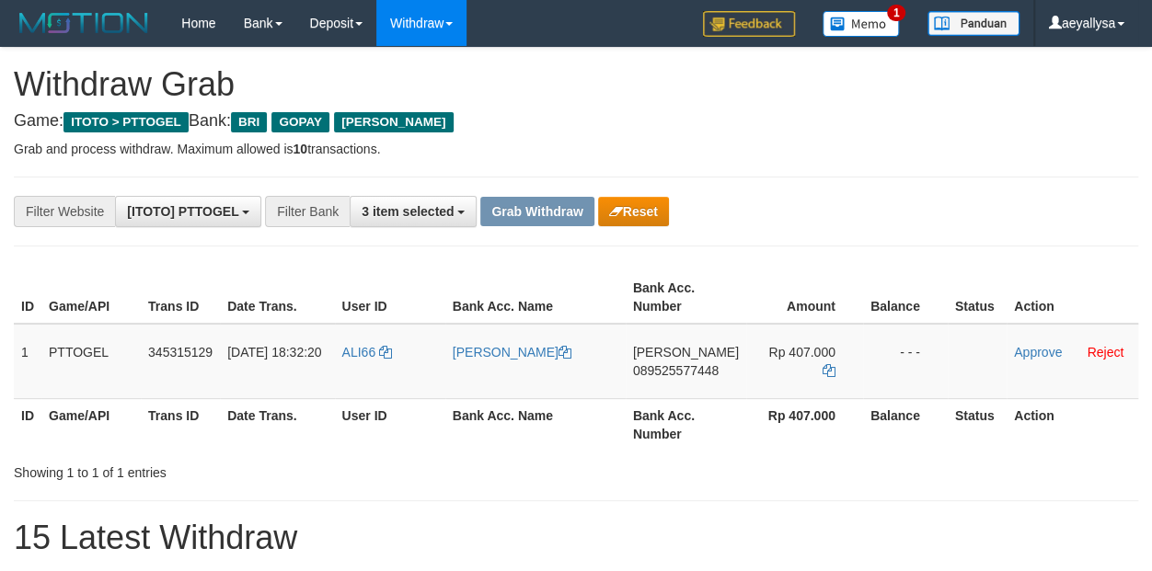
scroll to position [91, 0]
click at [627, 222] on button "Reset" at bounding box center [633, 211] width 71 height 29
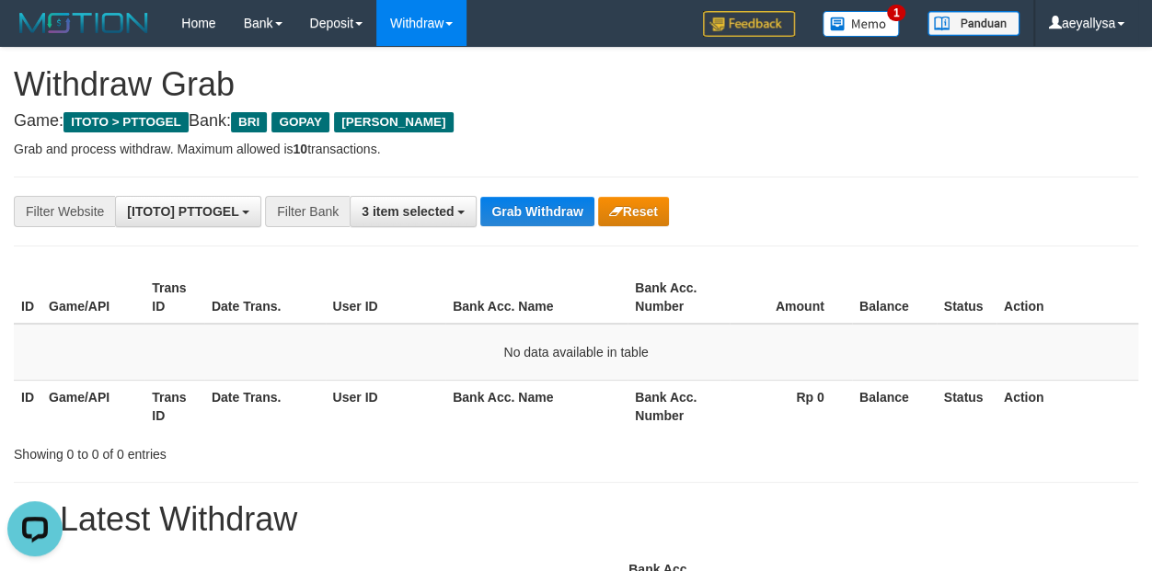
click at [1130, 270] on div "ID Game/API Trans ID Date Trans. User ID Bank Acc. Name Bank Acc. Number Amount…" at bounding box center [576, 352] width 1152 height 172
click at [437, 219] on button "3 item selected" at bounding box center [413, 211] width 127 height 31
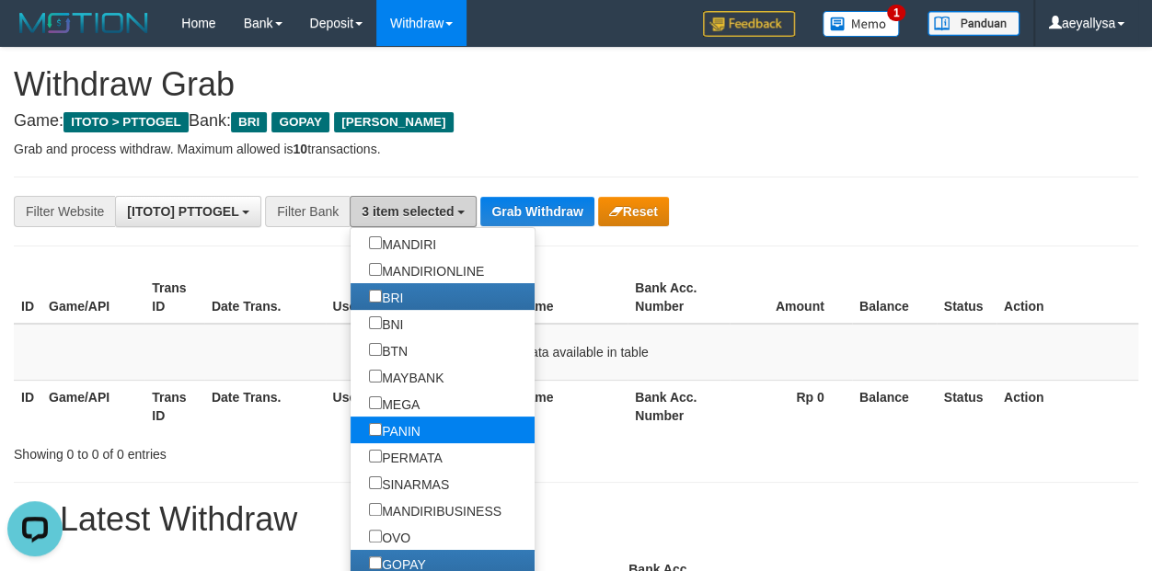
scroll to position [233, 0]
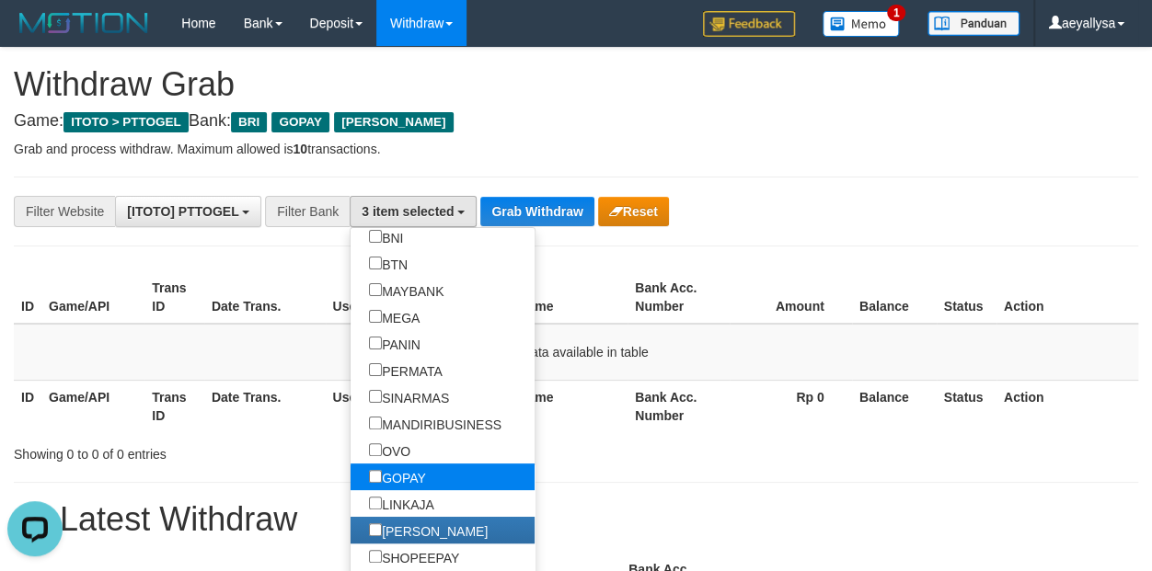
drag, startPoint x: 361, startPoint y: 472, endPoint x: 356, endPoint y: 504, distance: 32.5
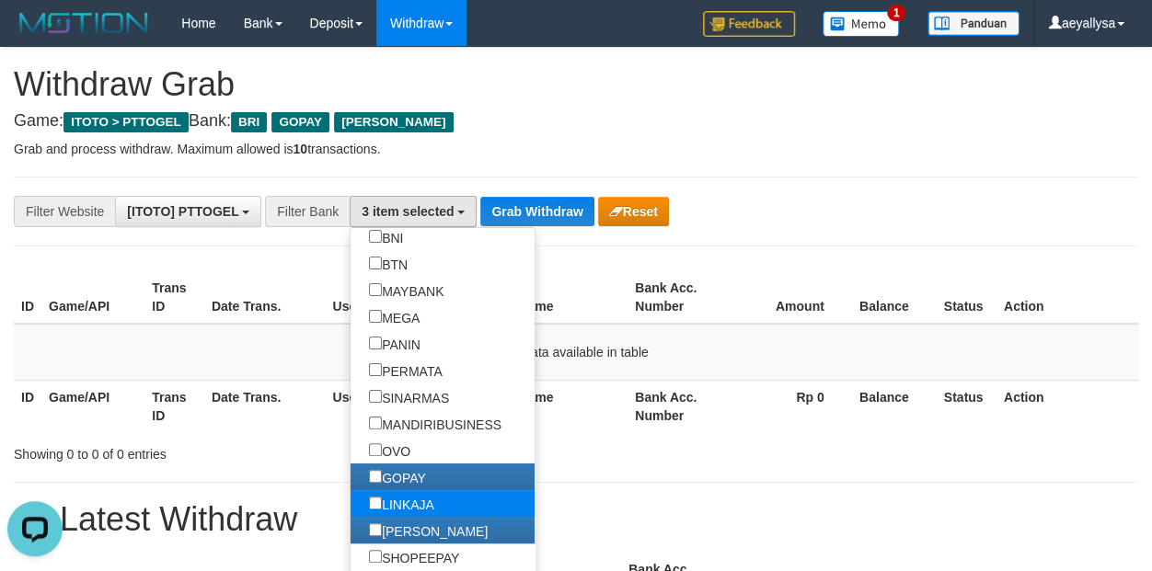
click at [361, 473] on link "GOPAY" at bounding box center [442, 477] width 184 height 27
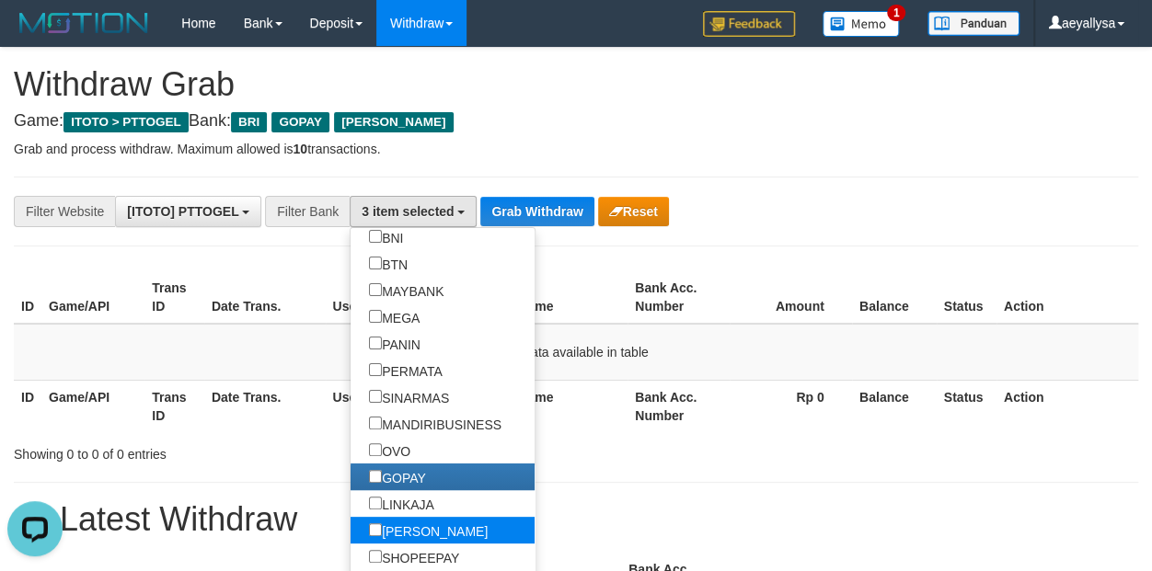
click at [350, 527] on label "[PERSON_NAME]" at bounding box center [427, 530] width 155 height 27
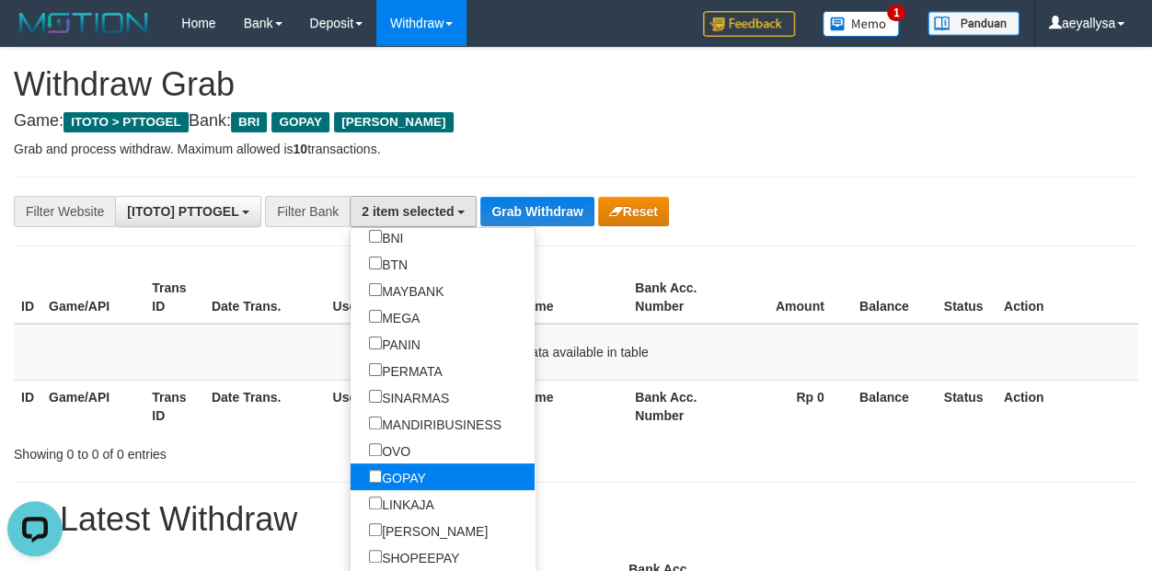
click at [350, 472] on label "GOPAY" at bounding box center [397, 477] width 94 height 27
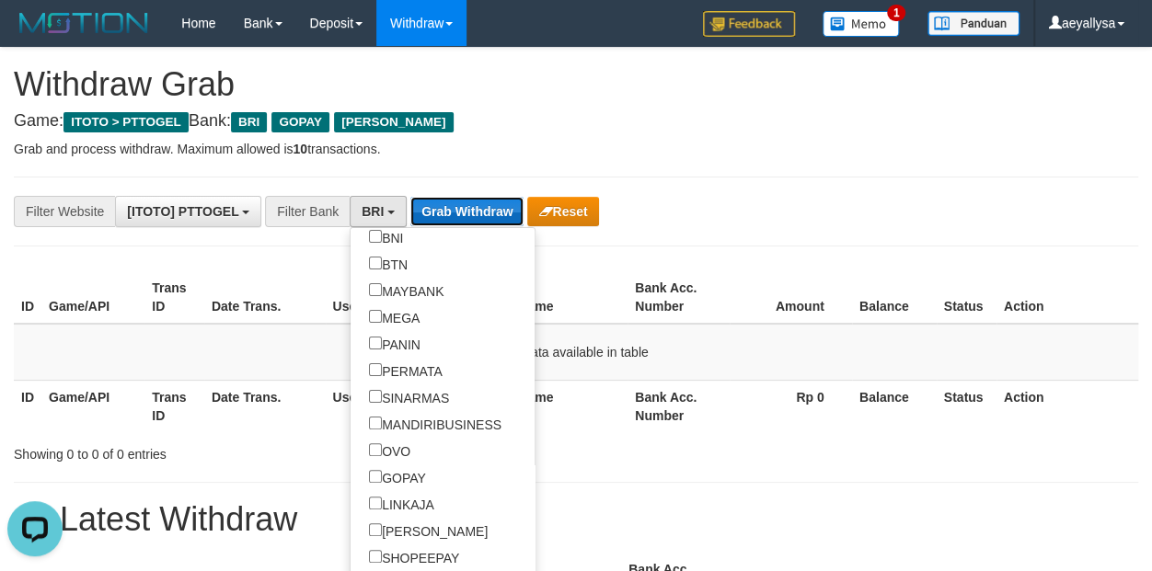
click at [465, 210] on button "Grab Withdraw" at bounding box center [466, 211] width 113 height 29
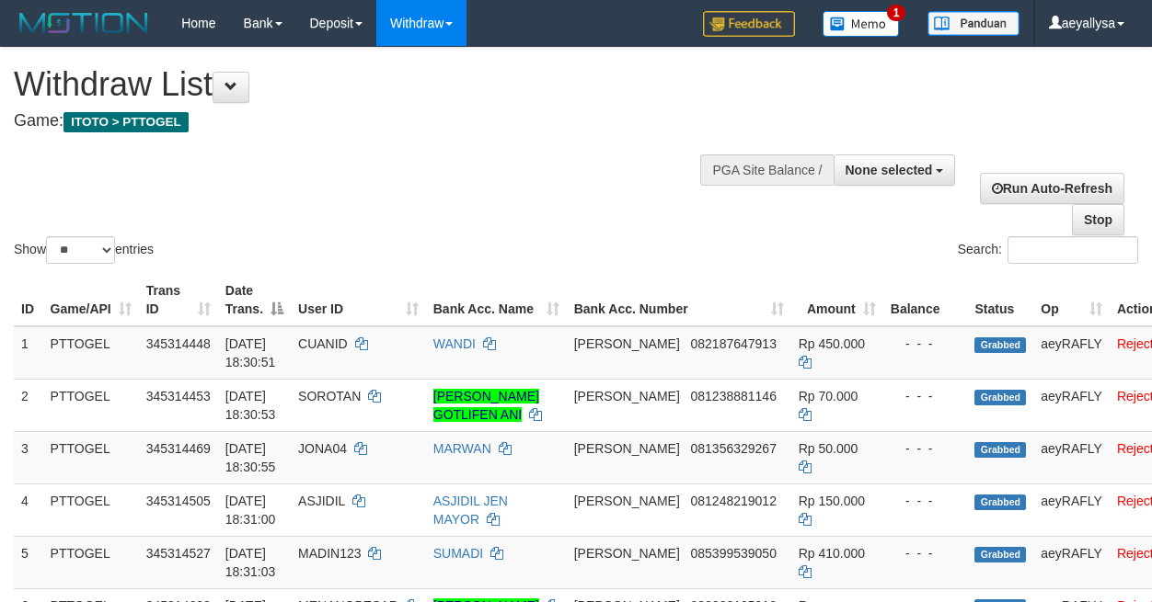
select select
select select "**"
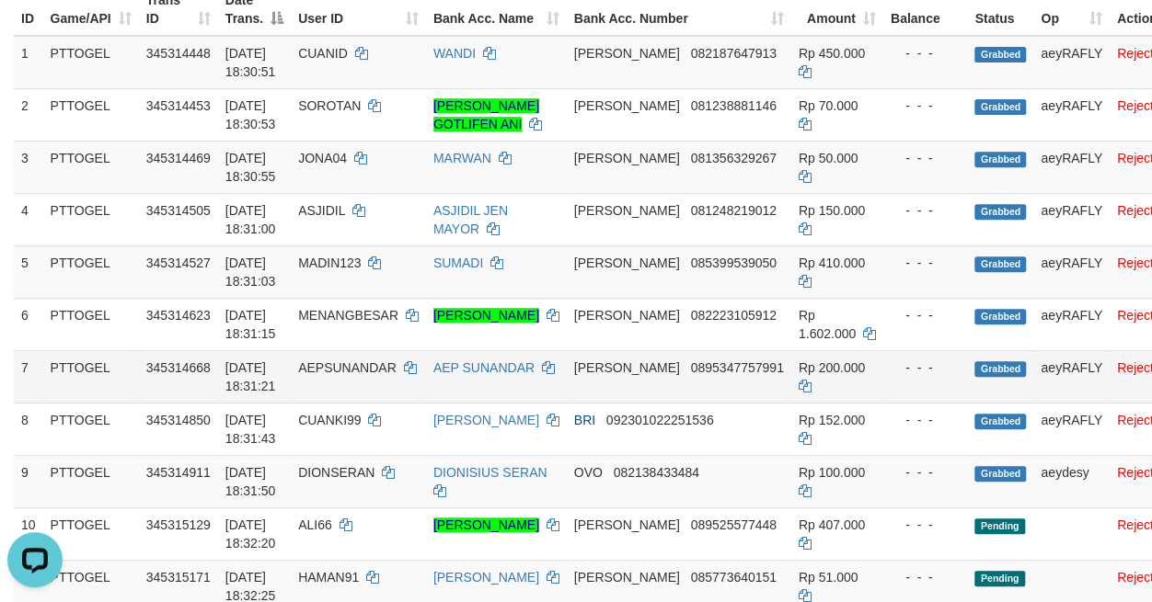
scroll to position [548, 0]
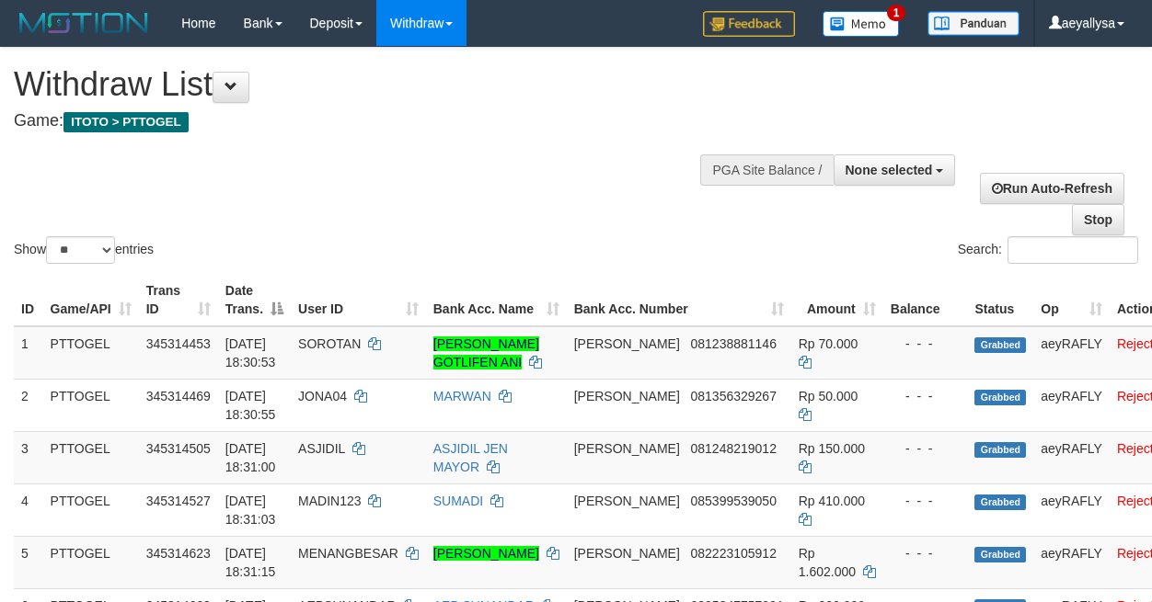
select select
select select "**"
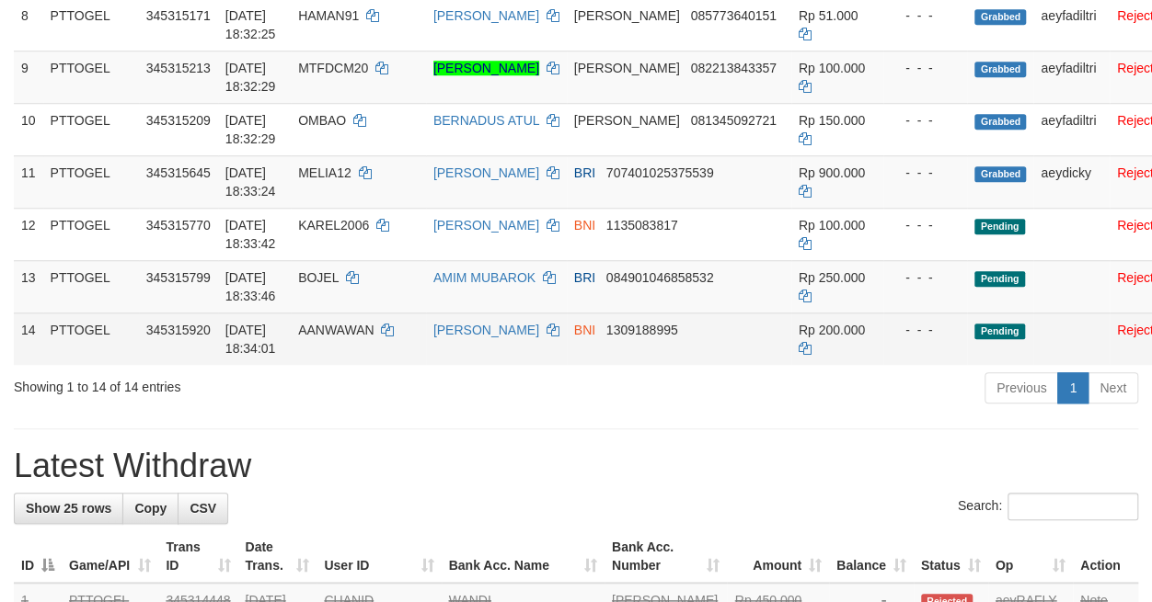
scroll to position [677, 0]
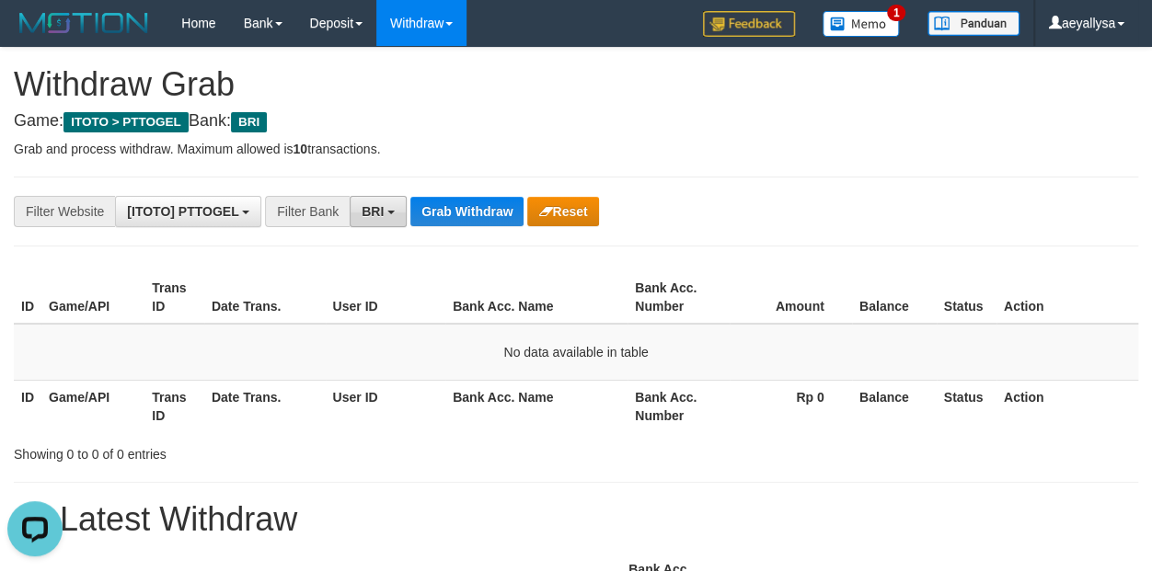
click at [392, 214] on button "BRI" at bounding box center [378, 211] width 57 height 31
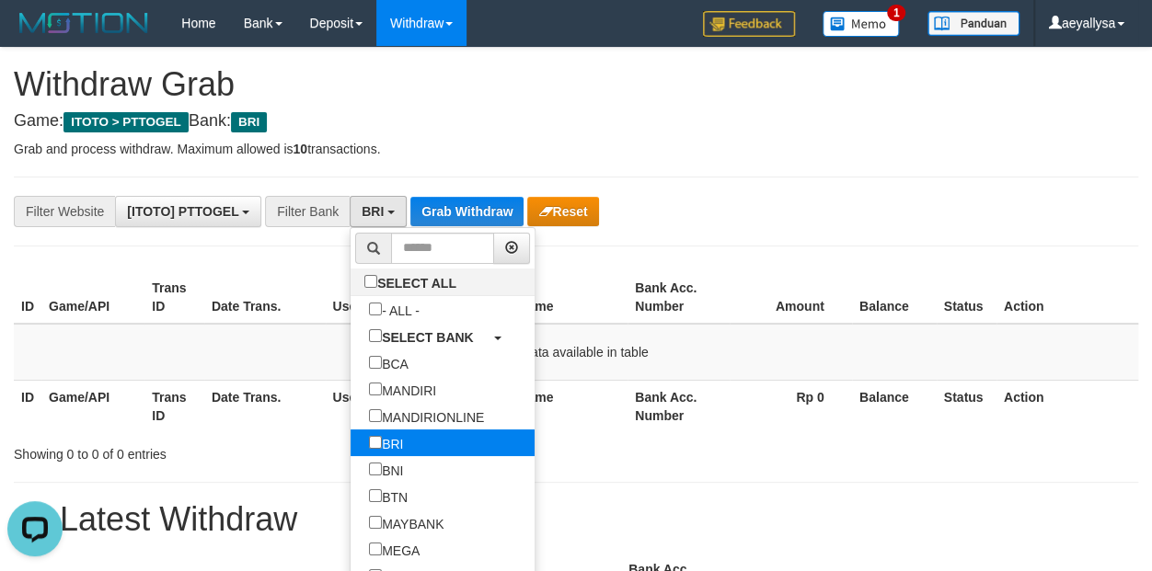
click at [350, 453] on label "BRI" at bounding box center [385, 443] width 71 height 27
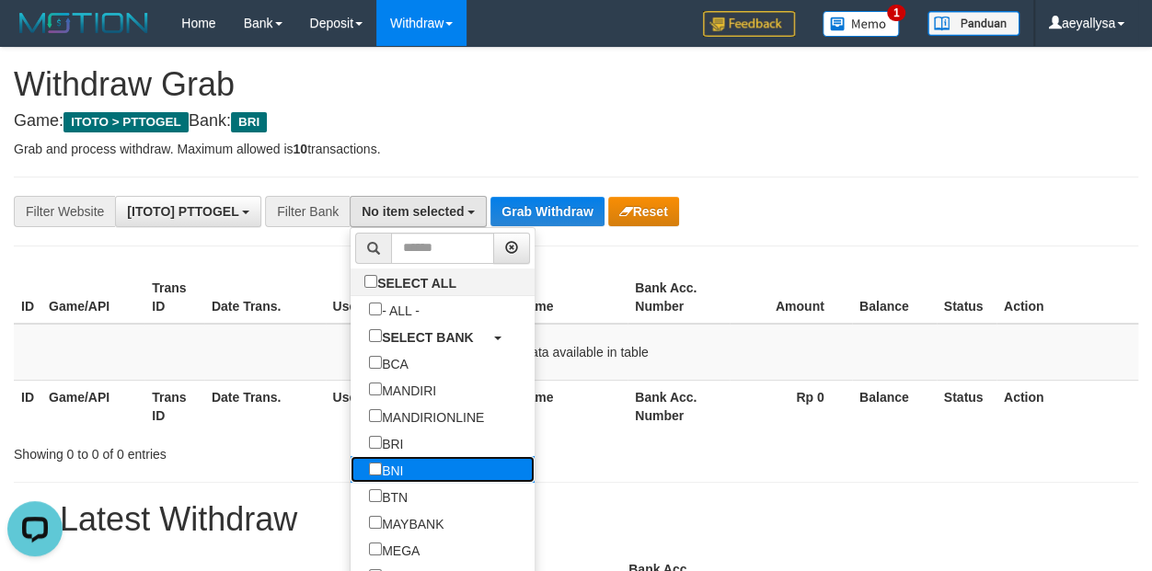
click at [350, 473] on label "BNI" at bounding box center [385, 469] width 71 height 27
select select "***"
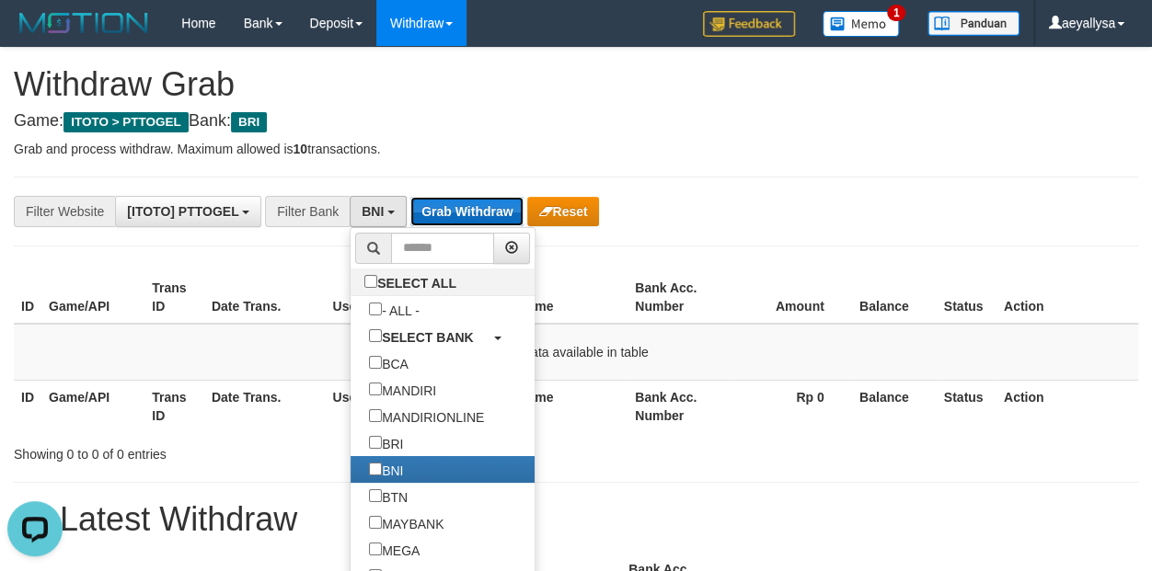
click at [476, 209] on button "Grab Withdraw" at bounding box center [466, 211] width 113 height 29
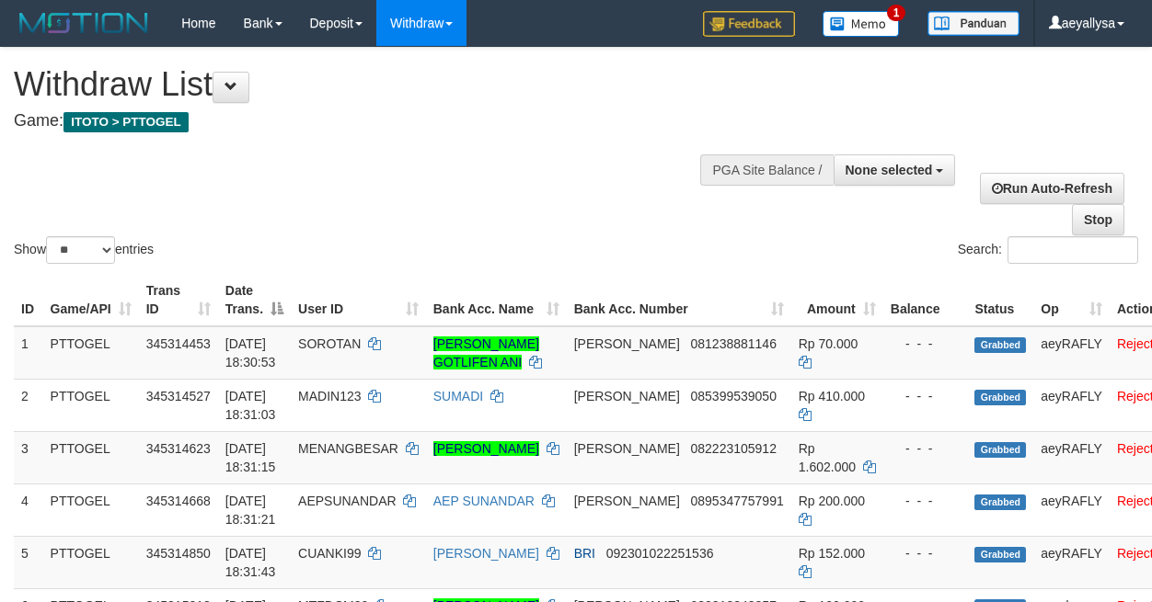
select select
select select "**"
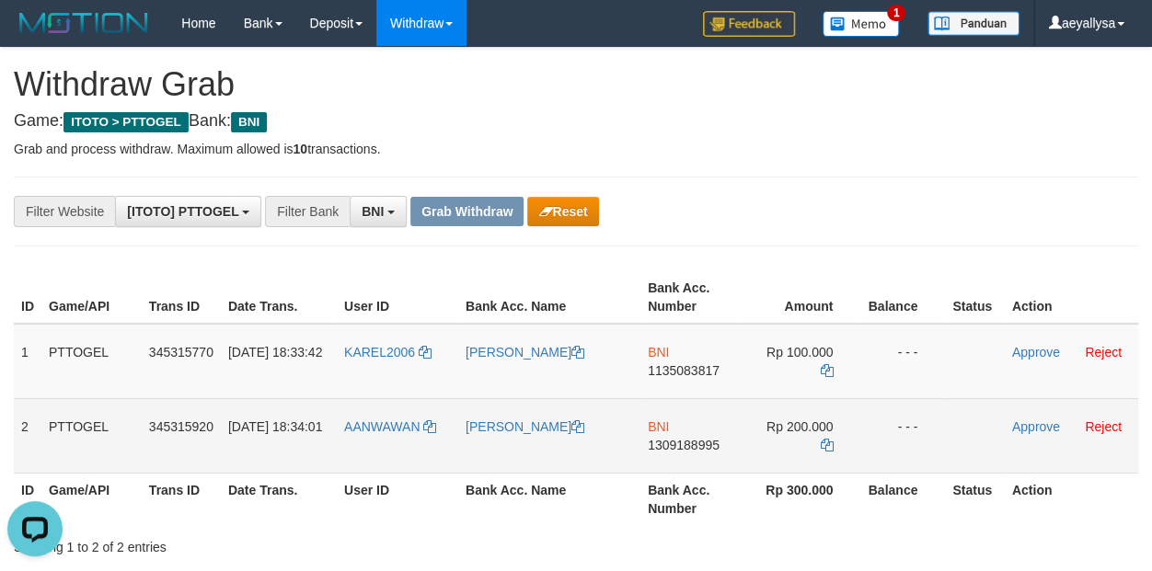
drag, startPoint x: 394, startPoint y: 366, endPoint x: 816, endPoint y: 426, distance: 426.4
click at [816, 426] on tbody "1 PTTOGEL 345315770 [DATE] 18:33:42 KAREL2006 [PERSON_NAME] BNI 1135083817 Rp 1…" at bounding box center [576, 399] width 1124 height 150
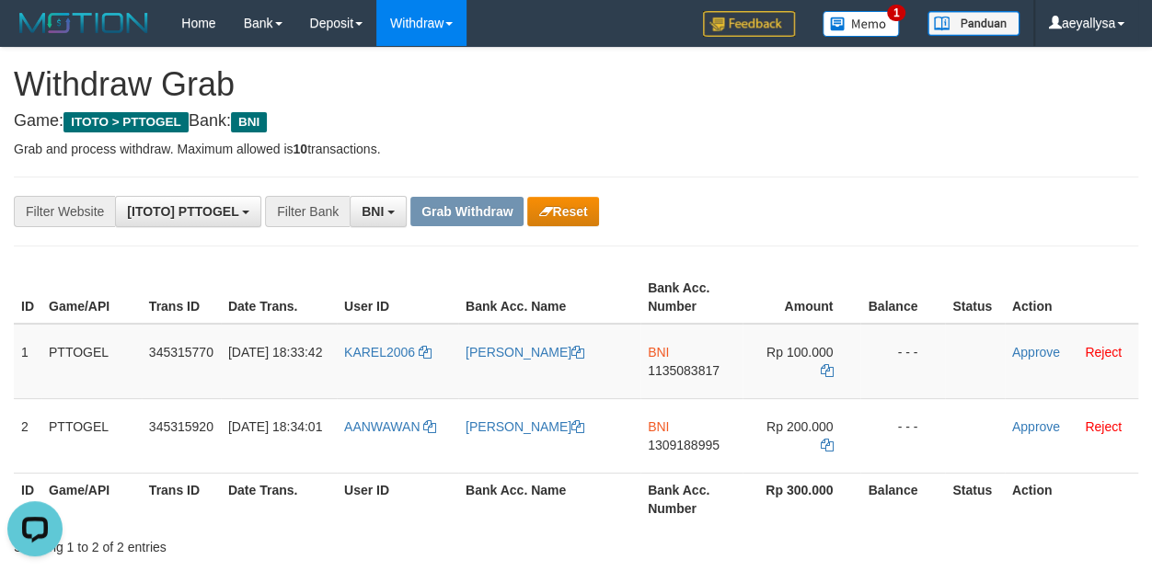
click at [1130, 221] on div "**********" at bounding box center [576, 211] width 1152 height 31
click at [696, 365] on span "1135083817" at bounding box center [684, 370] width 72 height 15
copy span "1135083817"
click at [832, 350] on td "Rp 100.000" at bounding box center [801, 361] width 118 height 75
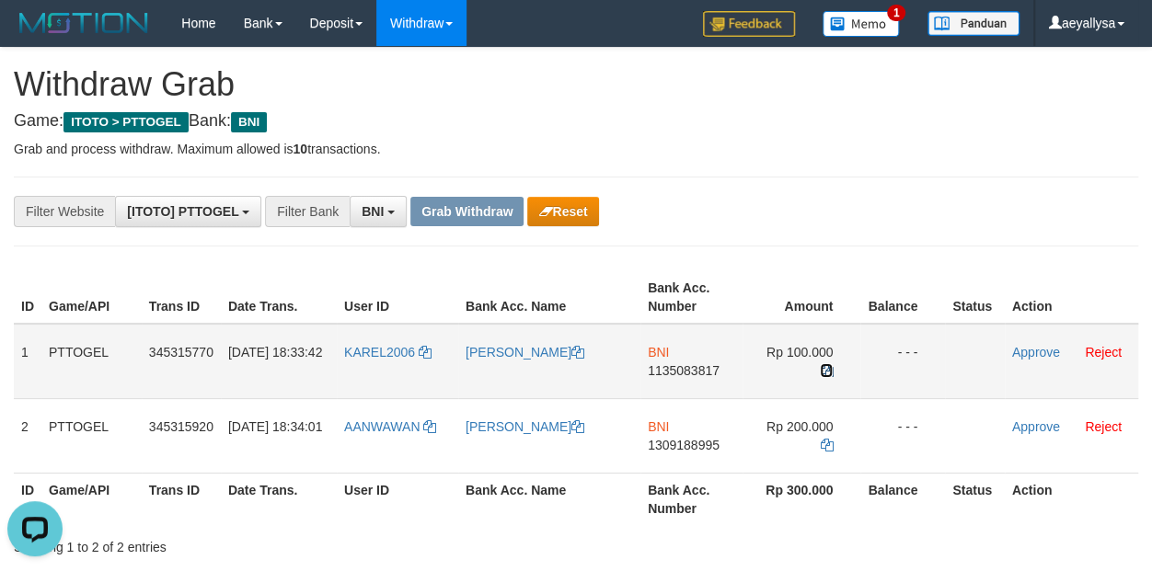
click at [826, 364] on icon at bounding box center [826, 370] width 13 height 13
click at [1016, 348] on link "Approve" at bounding box center [1036, 352] width 48 height 15
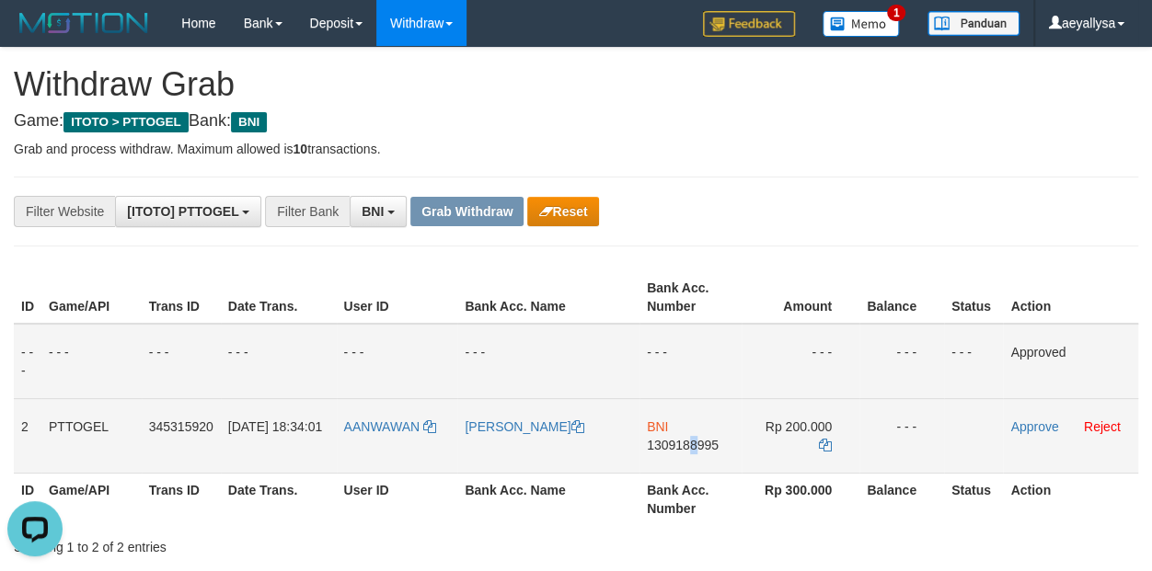
click at [692, 448] on span "1309188995" at bounding box center [683, 445] width 72 height 15
copy span "8"
click at [691, 448] on span "1309188995" at bounding box center [683, 445] width 72 height 15
copy span "1309188995"
drag, startPoint x: 672, startPoint y: 443, endPoint x: 719, endPoint y: 449, distance: 47.2
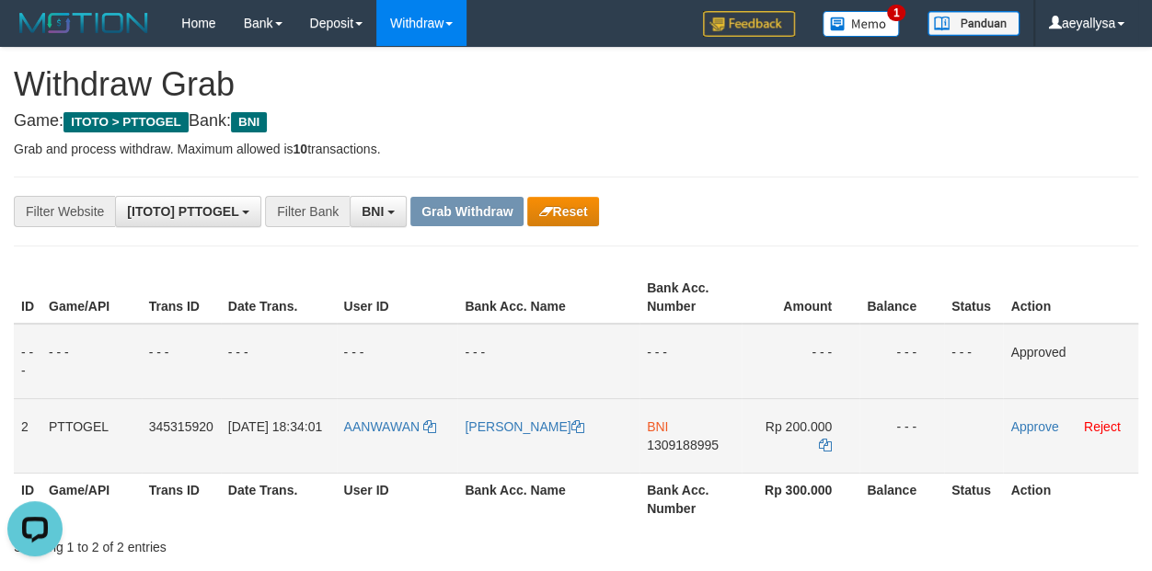
click at [700, 447] on span "1309188995" at bounding box center [683, 445] width 72 height 15
click at [695, 453] on td "BNI 1309188995" at bounding box center [690, 435] width 102 height 75
click at [691, 447] on span "1309188995" at bounding box center [683, 445] width 72 height 15
copy span "1309188995"
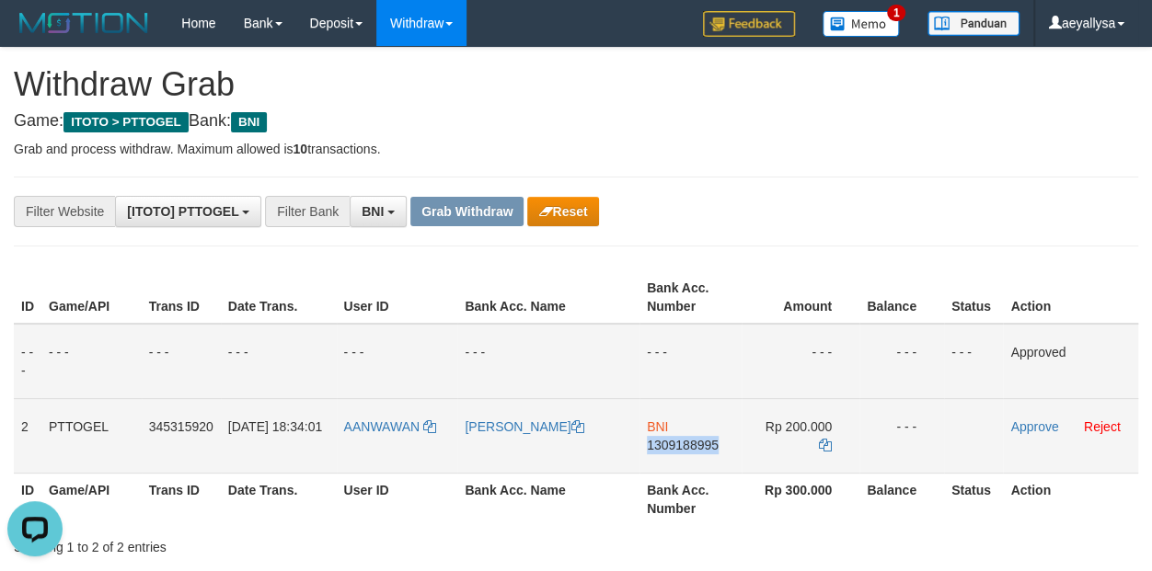
click at [691, 447] on span "1309188995" at bounding box center [683, 445] width 72 height 15
copy span "1309188995"
click at [691, 447] on span "1309188995" at bounding box center [683, 445] width 72 height 15
copy td "BNI 1309188995"
click at [820, 441] on icon at bounding box center [825, 445] width 13 height 13
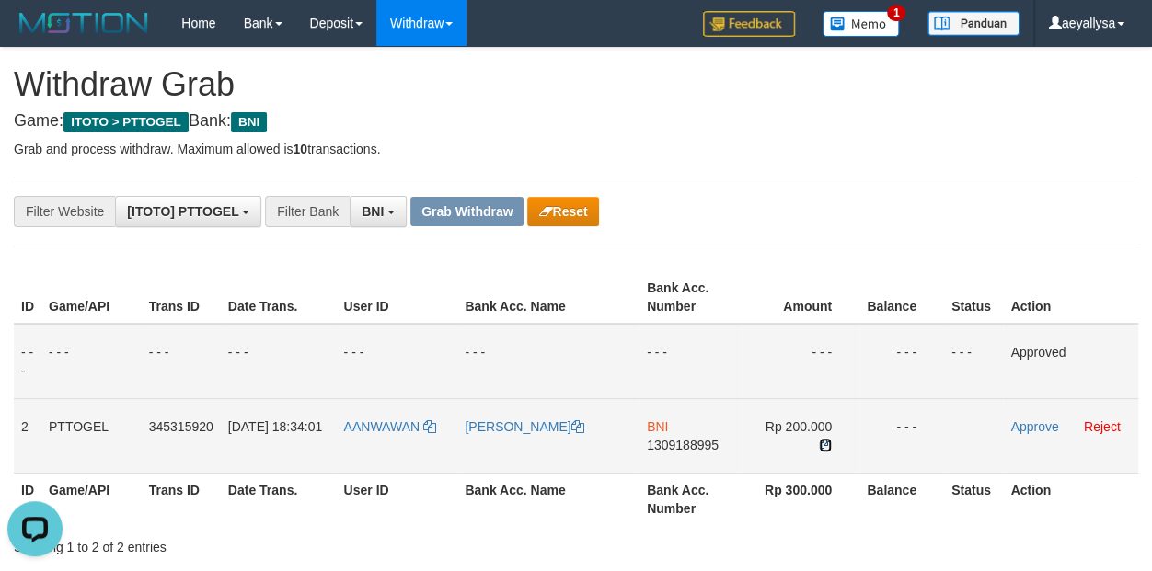
click at [820, 441] on icon at bounding box center [825, 445] width 13 height 13
click at [1043, 426] on link "Approve" at bounding box center [1034, 426] width 48 height 15
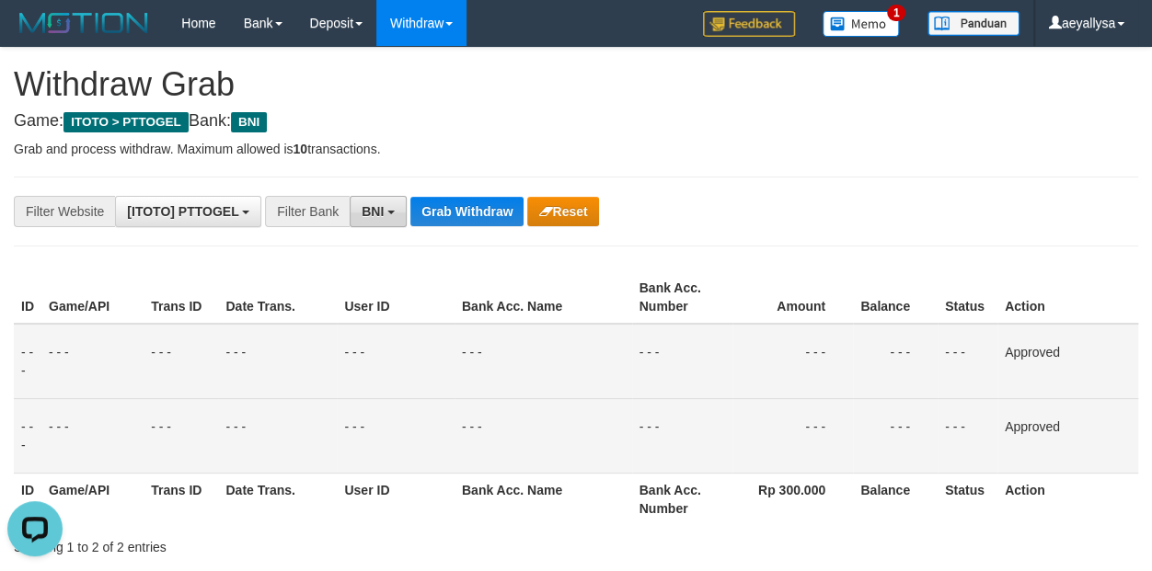
click at [392, 212] on button "BNI" at bounding box center [378, 211] width 57 height 31
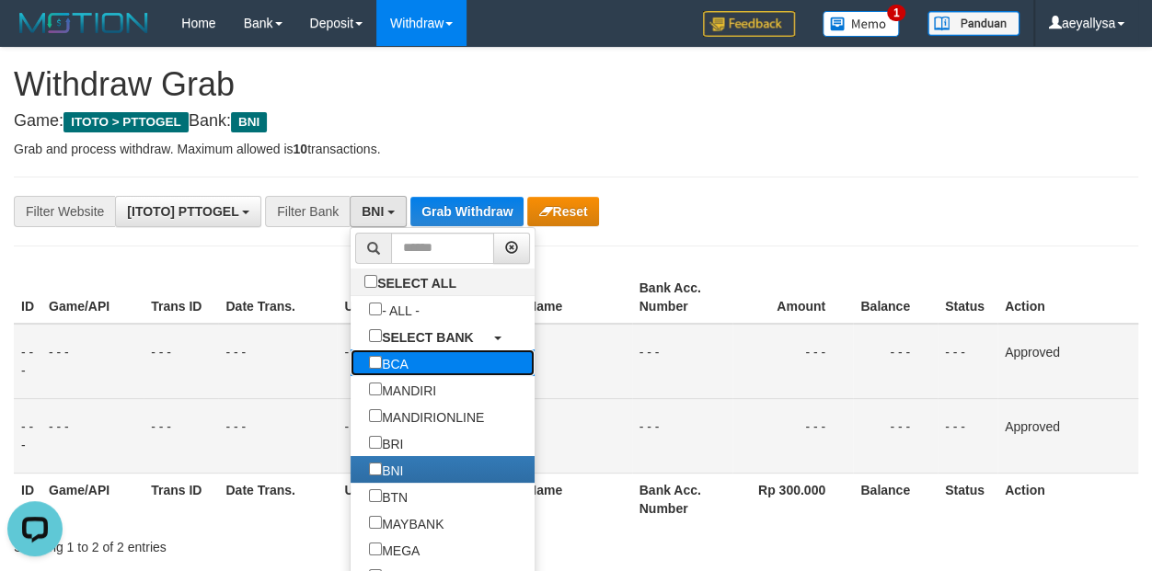
click at [350, 366] on label "BCA" at bounding box center [388, 363] width 76 height 27
select select "***"
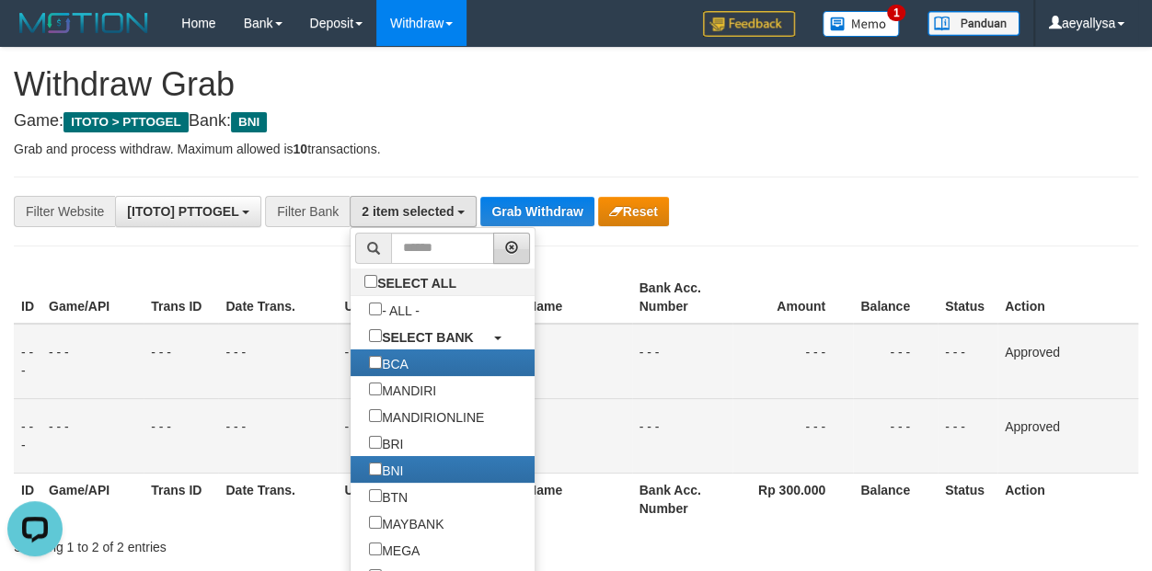
scroll to position [52, 0]
click at [504, 199] on button "Grab Withdraw" at bounding box center [536, 211] width 113 height 29
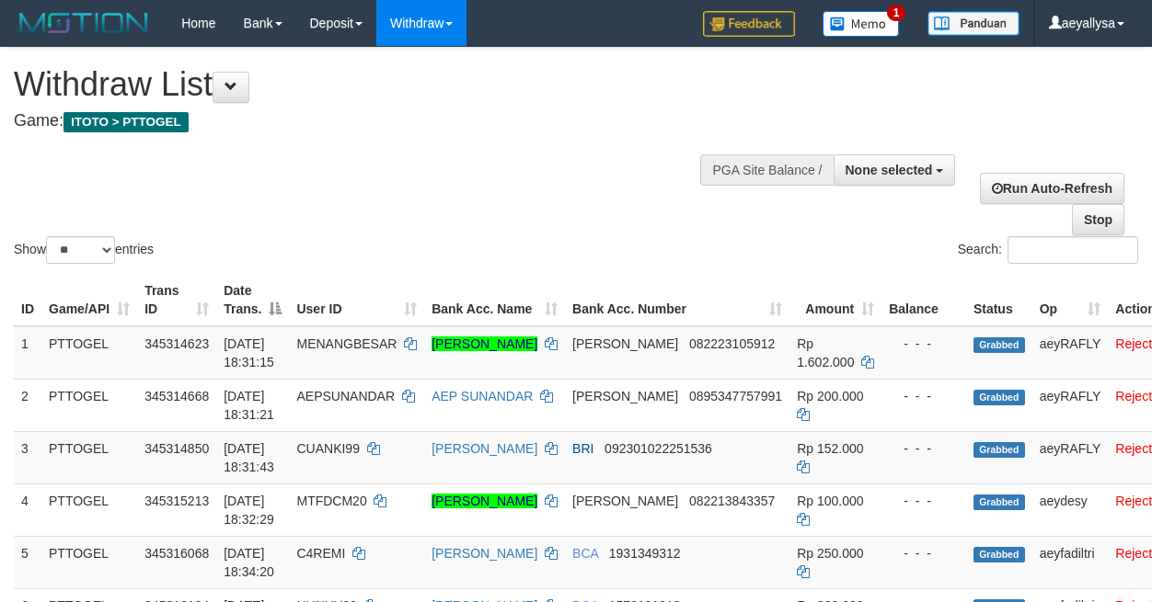
select select
select select "**"
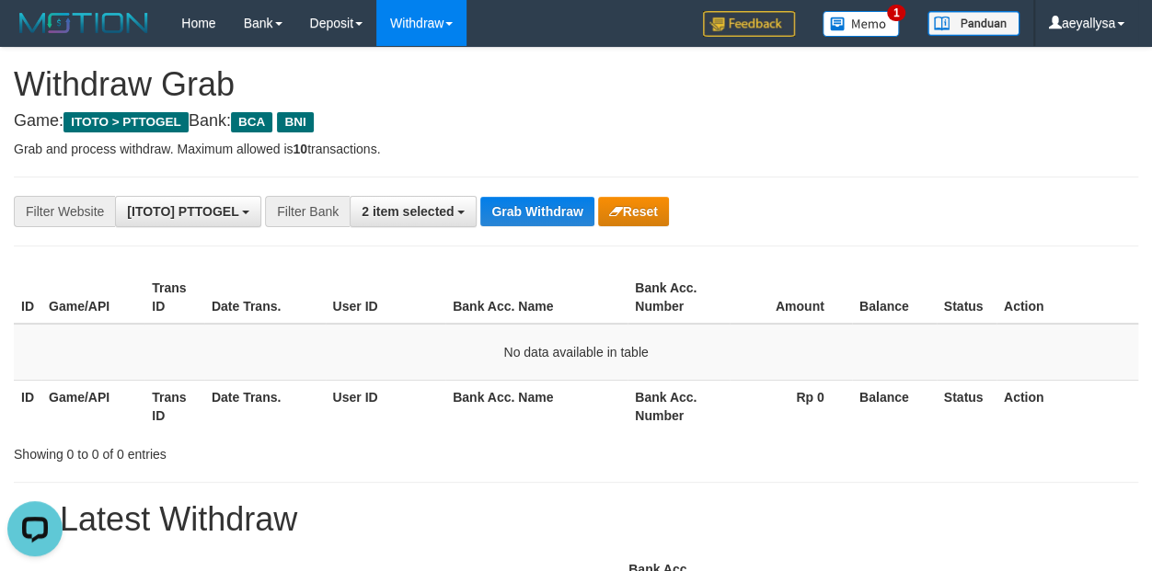
click at [1135, 265] on div at bounding box center [864, 265] width 576 height 1
click at [1124, 279] on th "Action" at bounding box center [1067, 297] width 142 height 52
click at [420, 210] on span "2 item selected" at bounding box center [407, 211] width 92 height 15
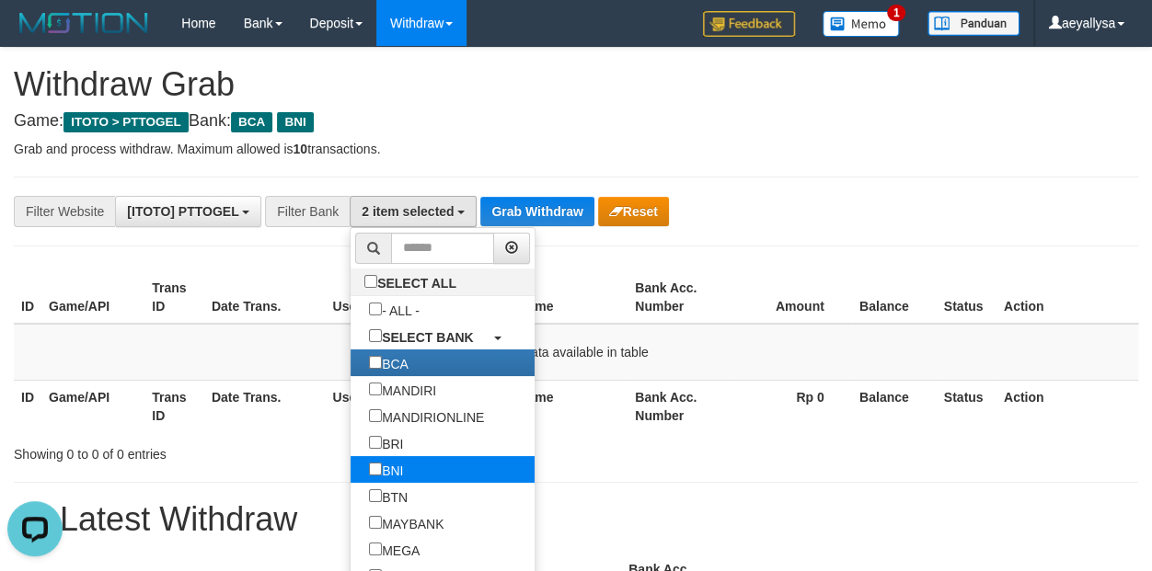
click at [350, 472] on label "BNI" at bounding box center [385, 469] width 71 height 27
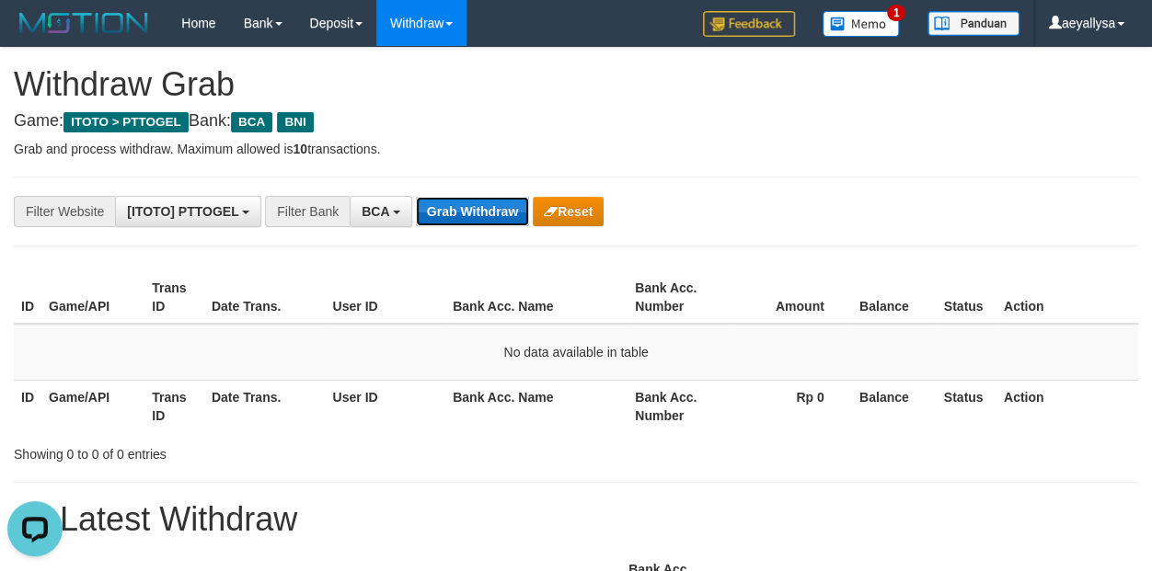
click at [472, 204] on button "Grab Withdraw" at bounding box center [472, 211] width 113 height 29
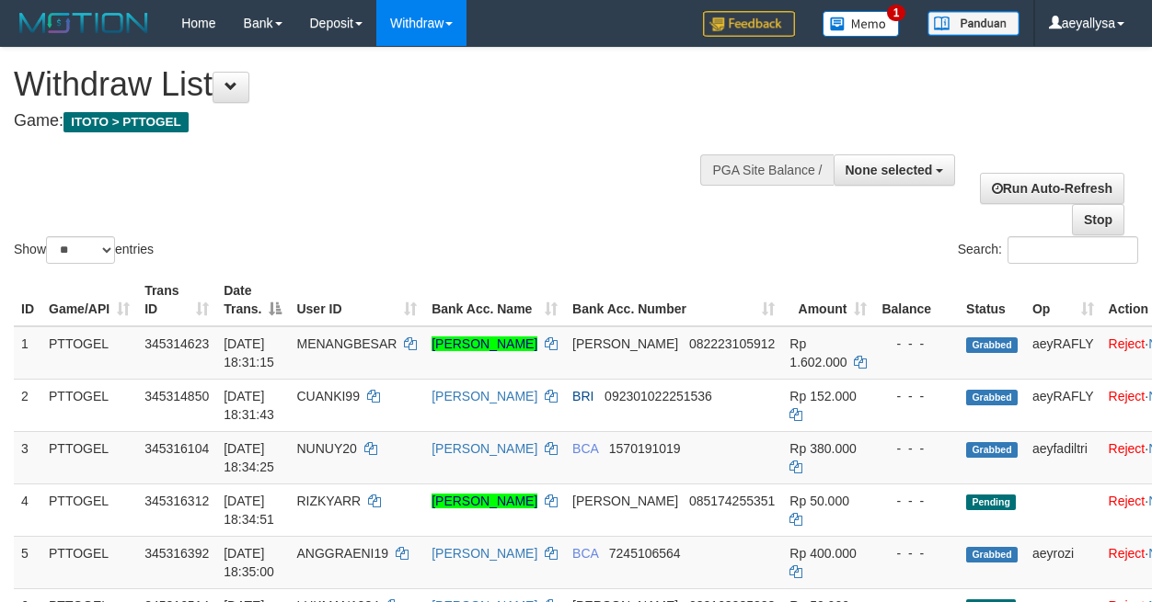
select select
select select "**"
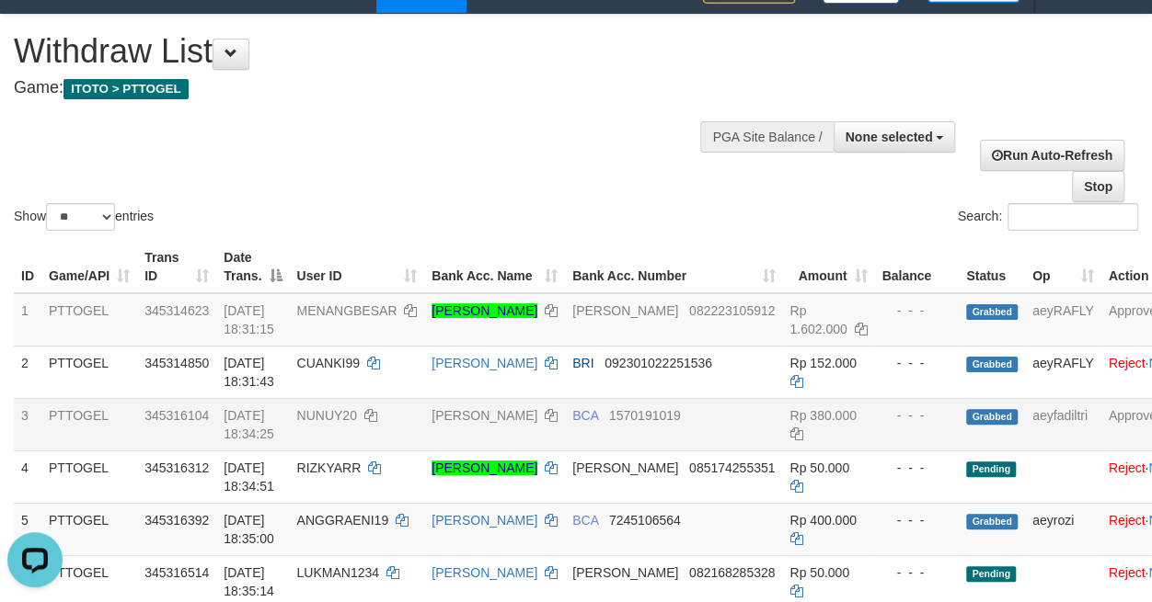
scroll to position [291, 0]
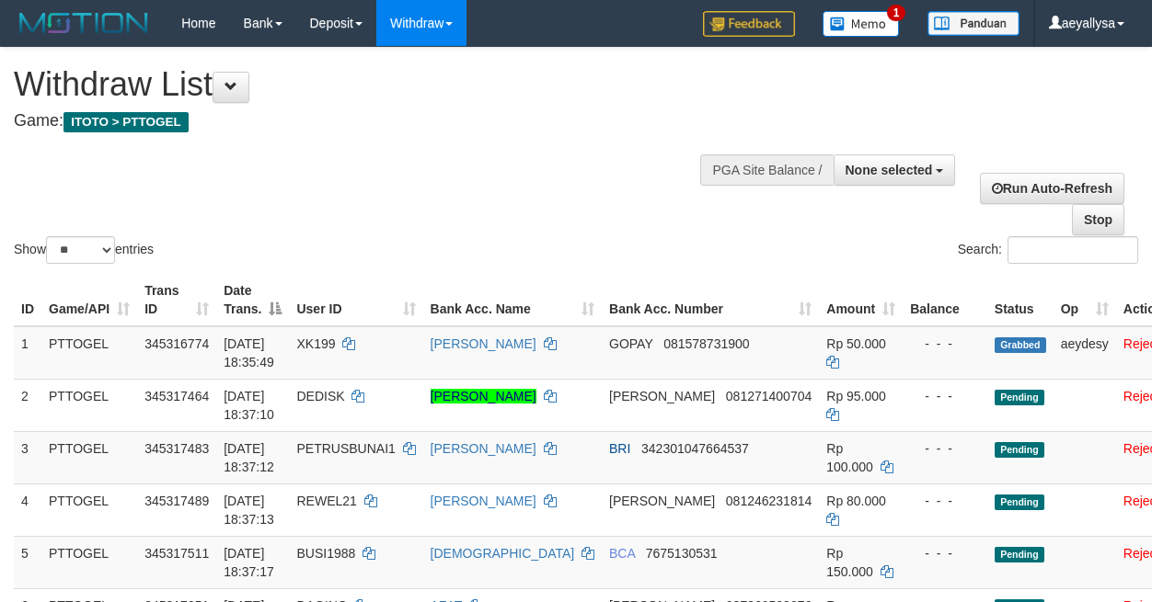
select select
select select "**"
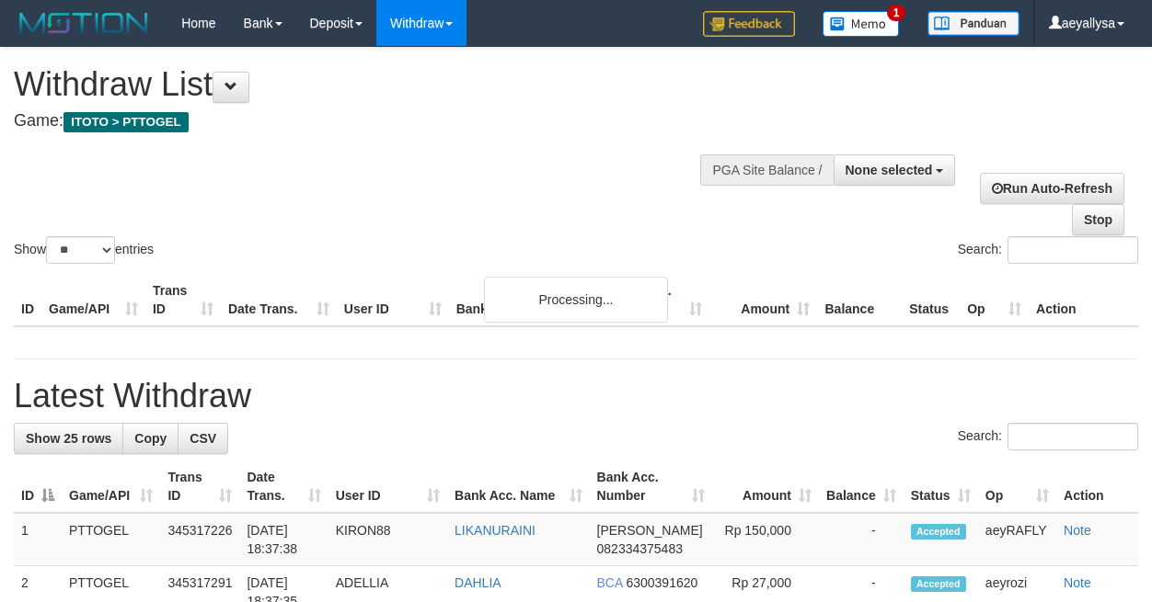
select select
select select "**"
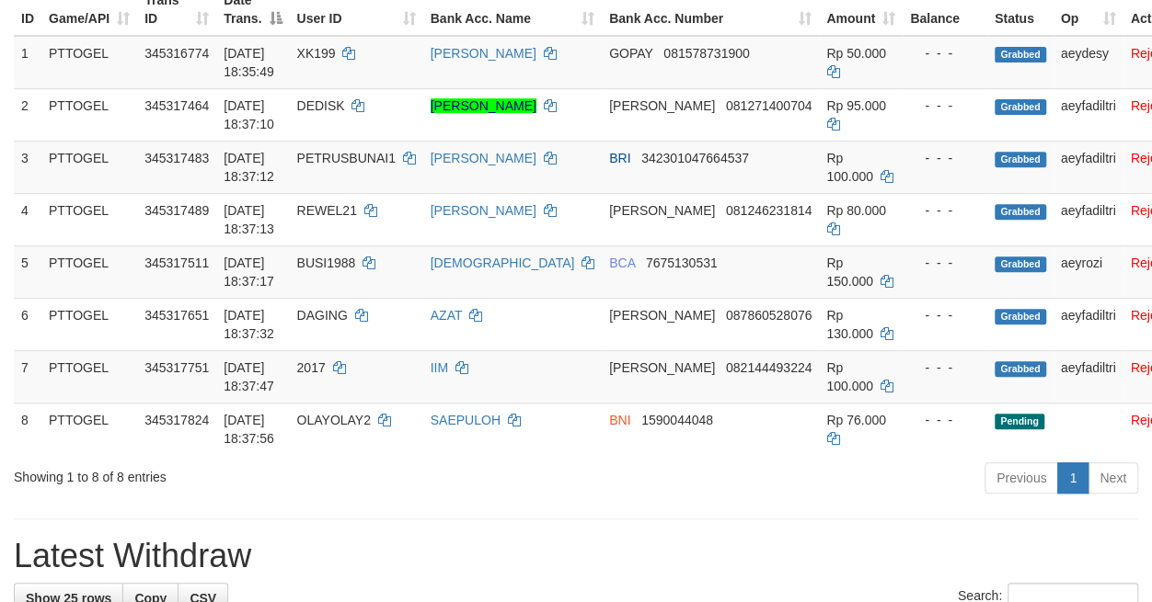
drag, startPoint x: 786, startPoint y: 526, endPoint x: 792, endPoint y: 518, distance: 9.9
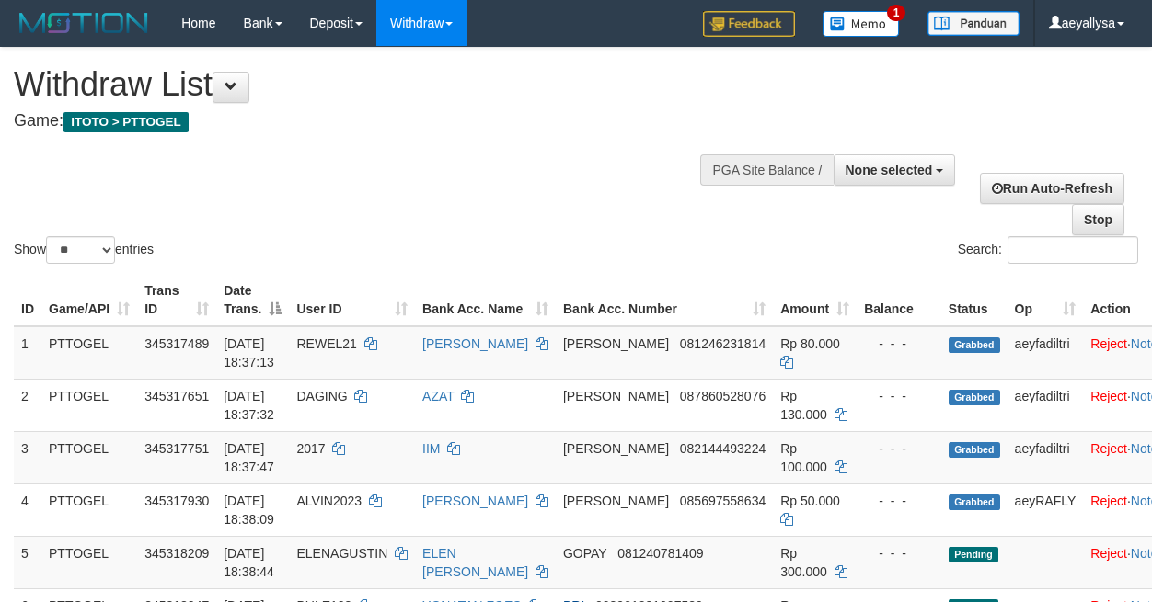
select select
select select "**"
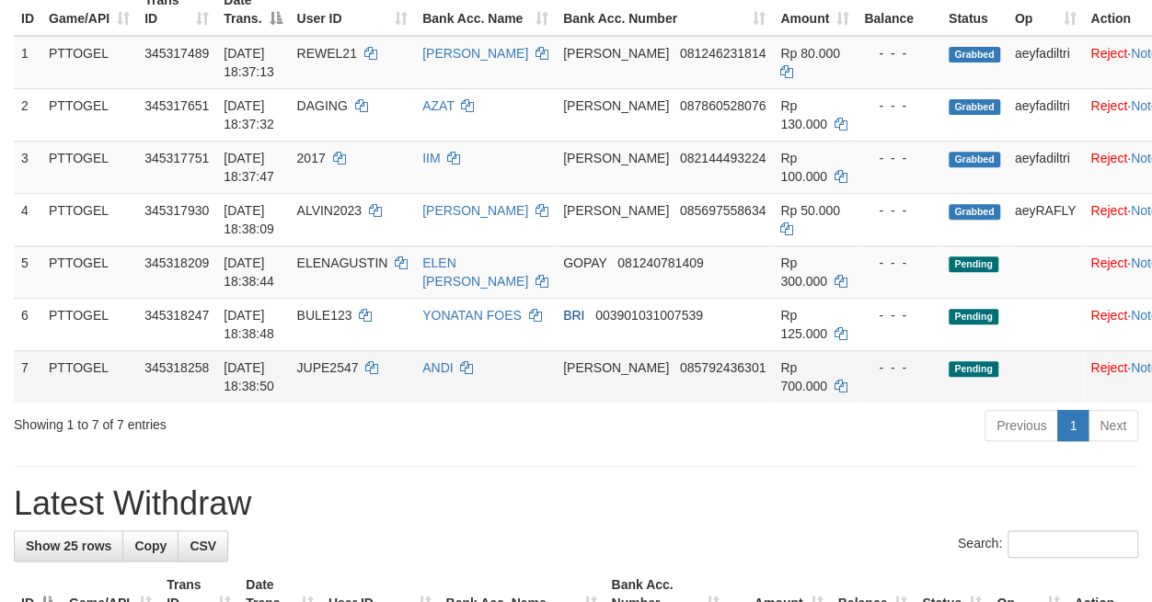
scroll to position [291, 0]
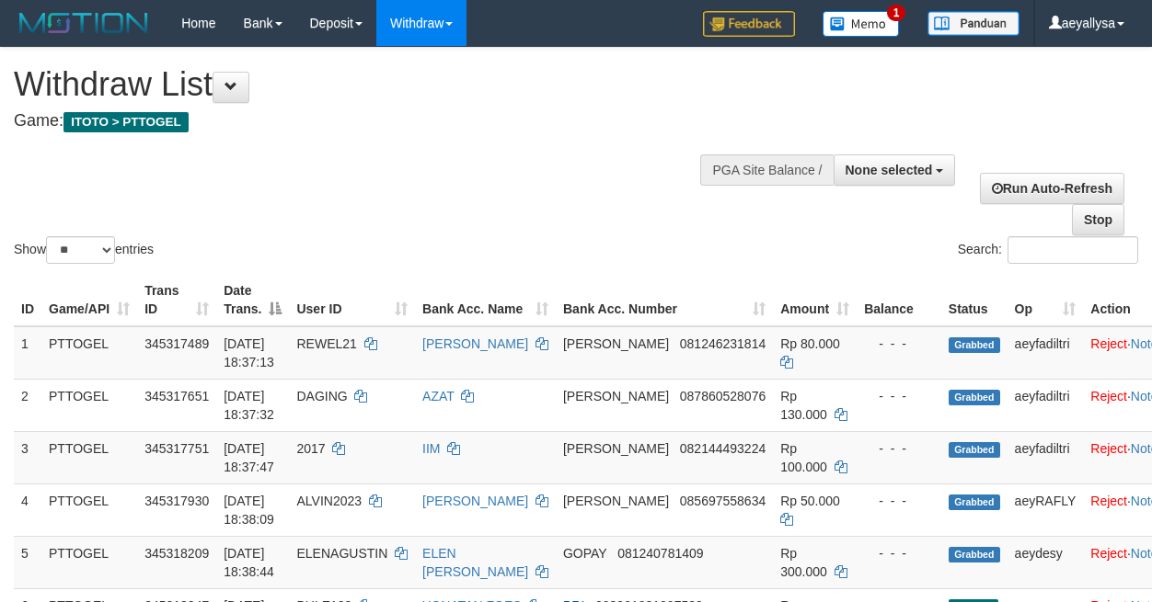
select select
select select "**"
select select
select select "**"
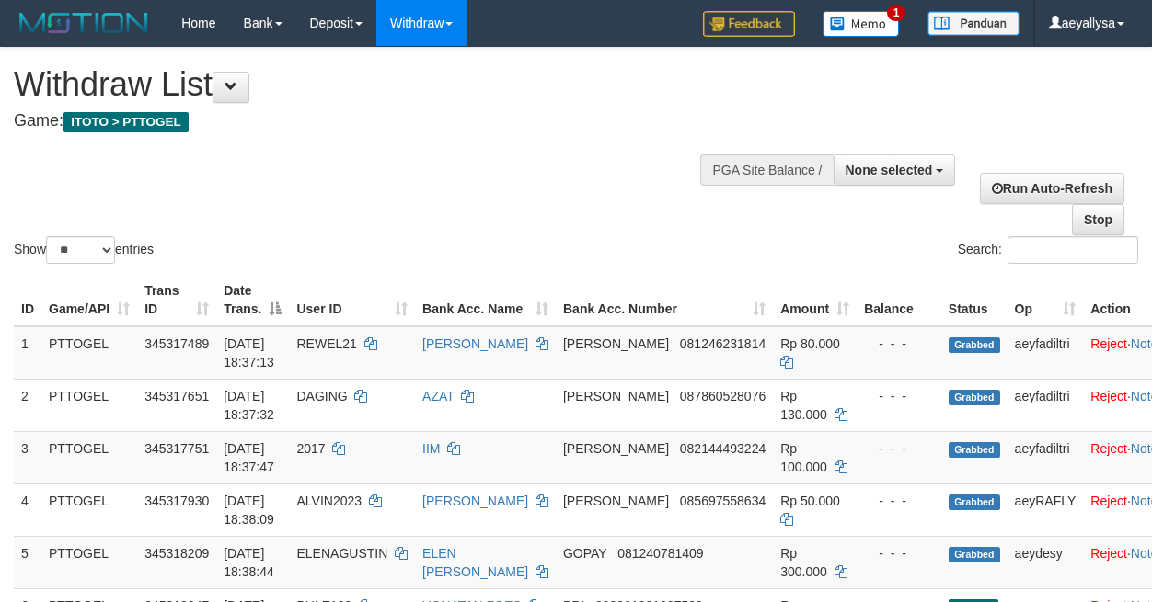
scroll to position [291, 0]
select select
select select "**"
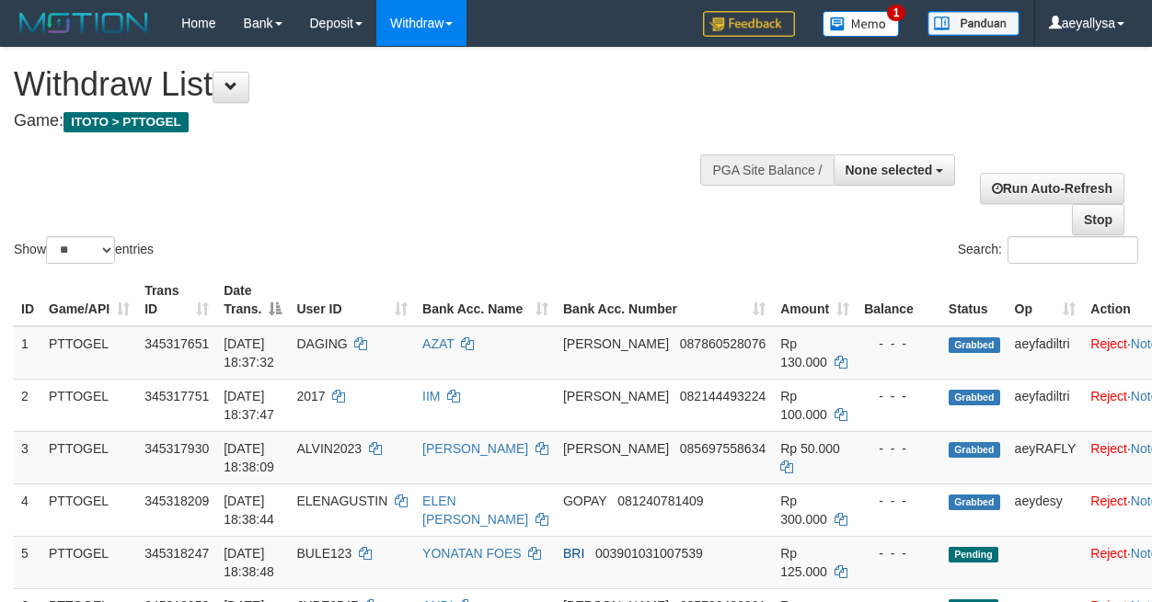
select select
select select "**"
select select
select select "**"
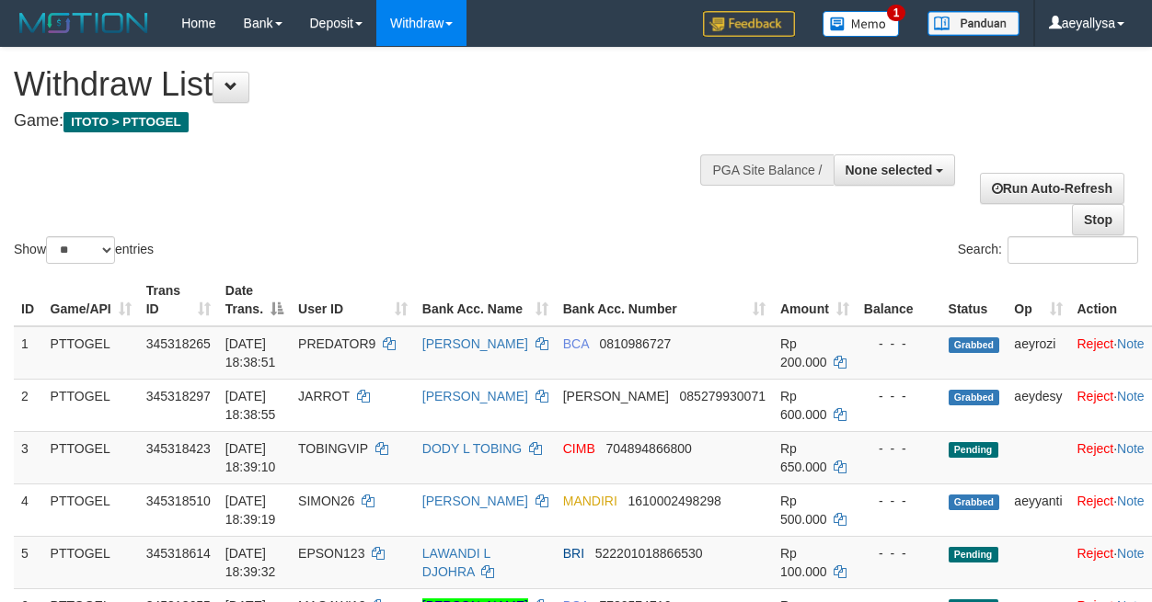
select select
select select "**"
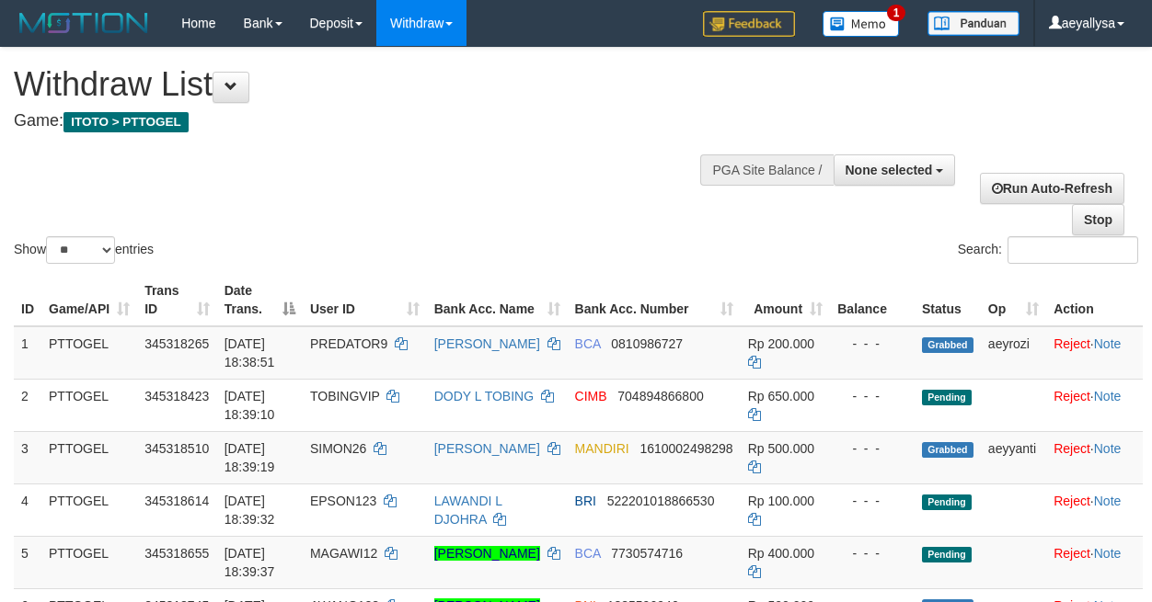
select select
select select "**"
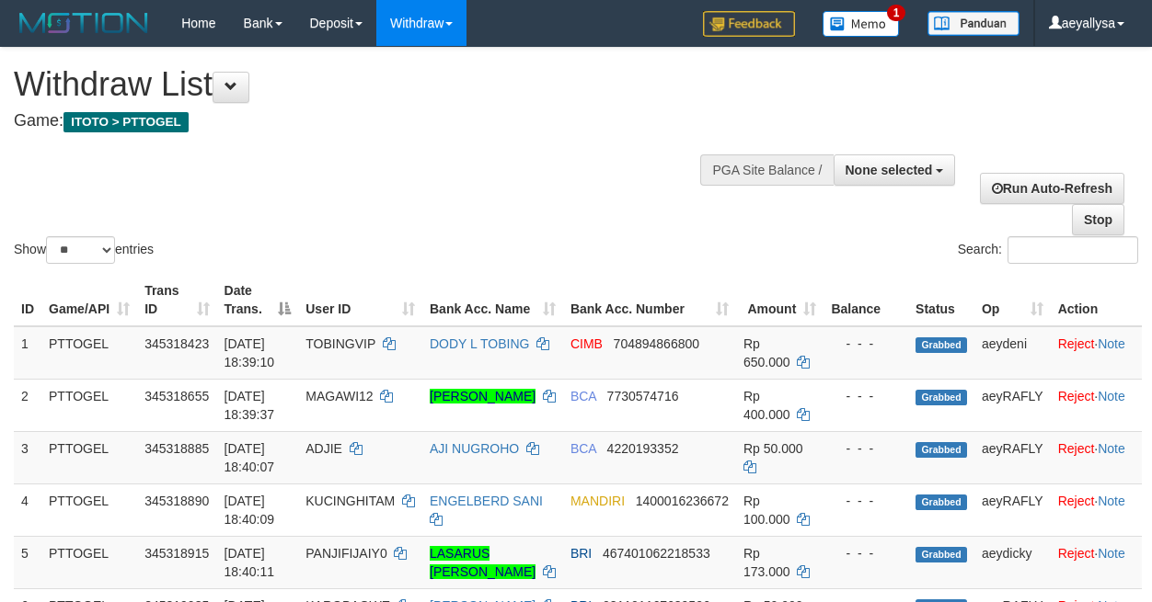
select select
select select "**"
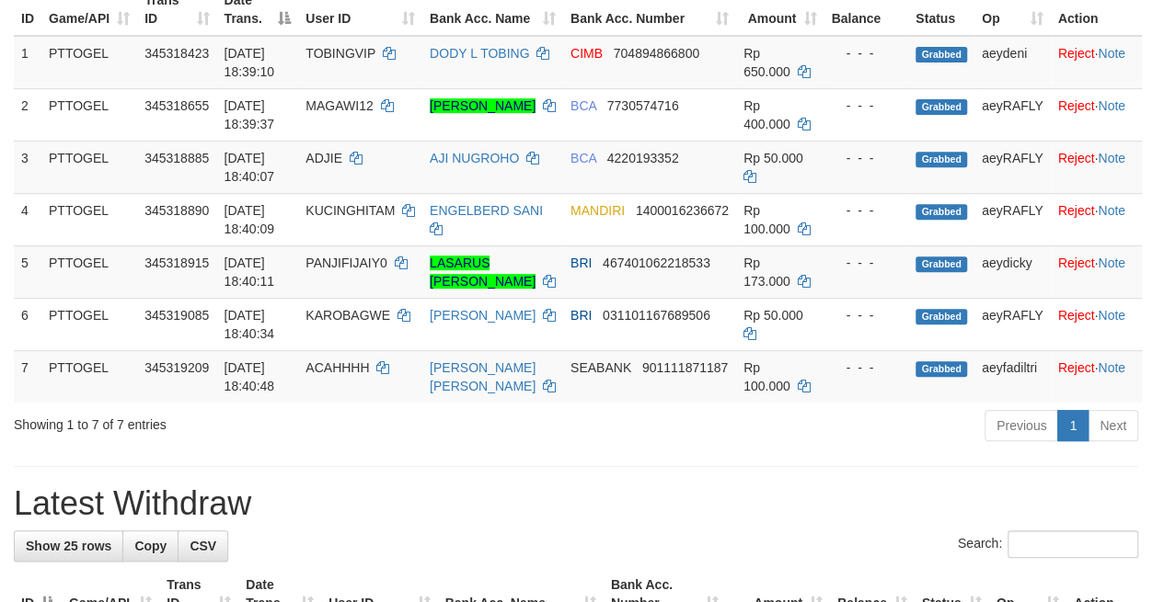
click at [785, 448] on div "Previous 1 Next" at bounding box center [816, 428] width 644 height 40
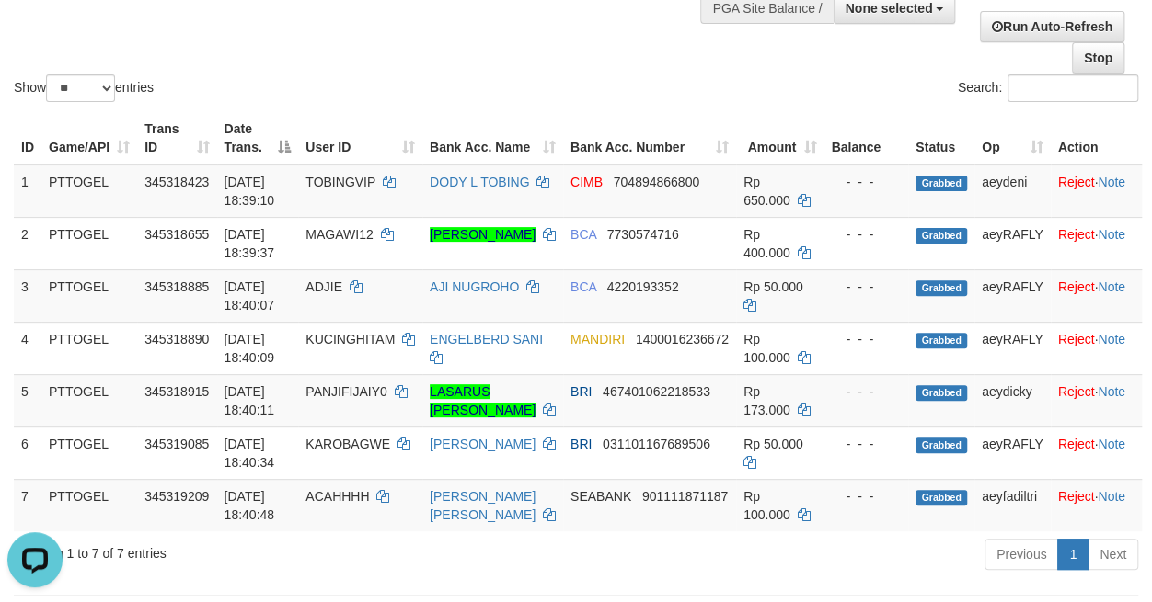
scroll to position [0, 0]
click at [619, 75] on div "Search:" at bounding box center [864, 91] width 548 height 32
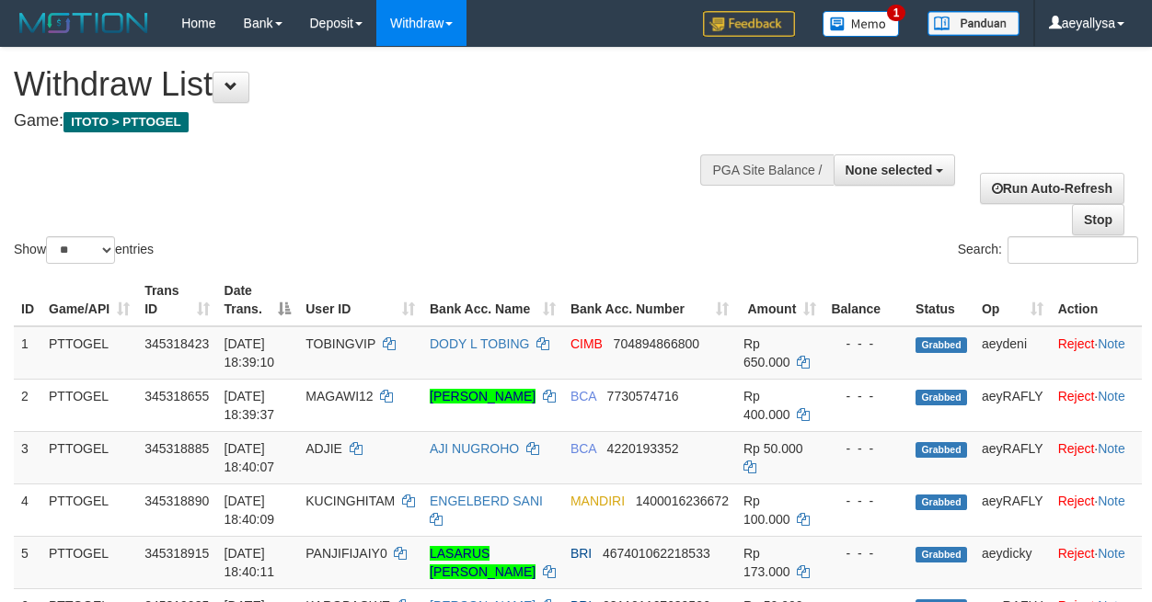
select select
select select "**"
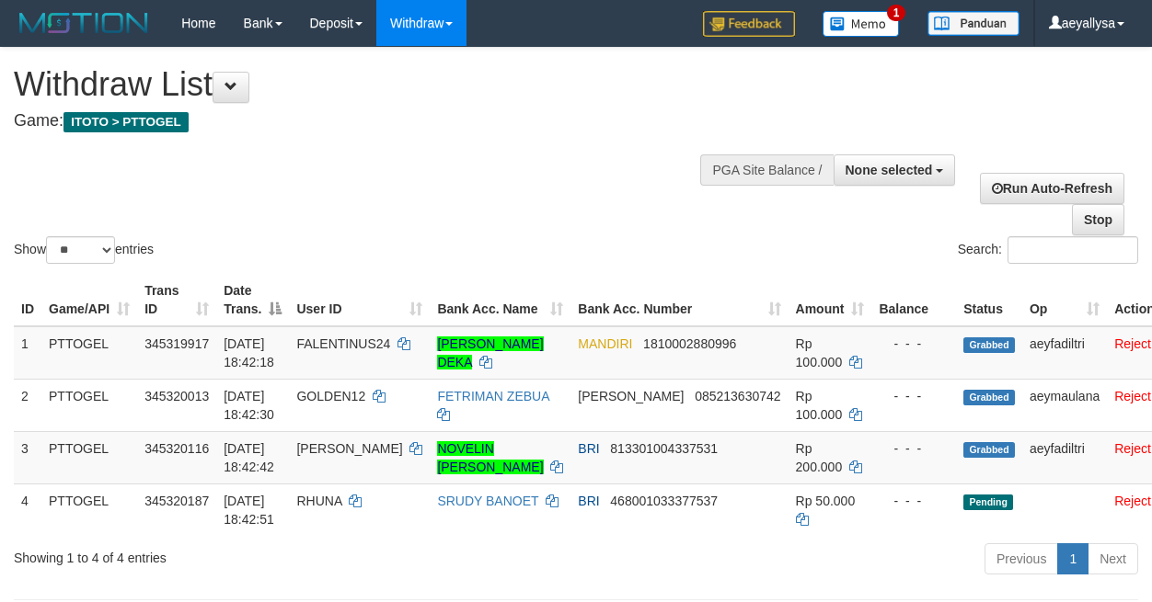
select select
select select "**"
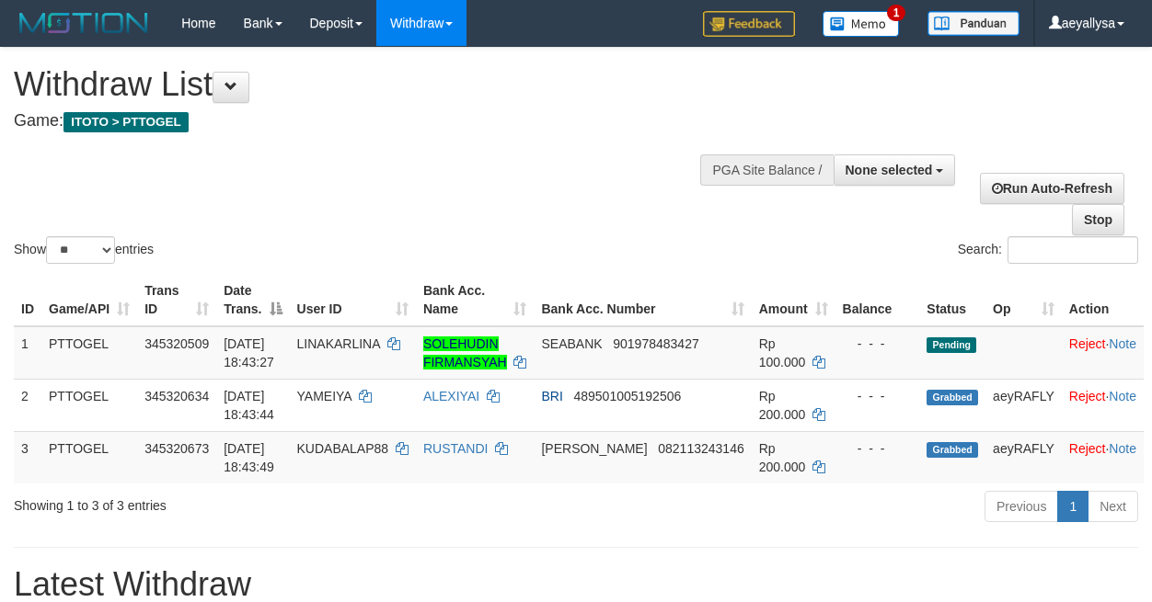
select select
select select "**"
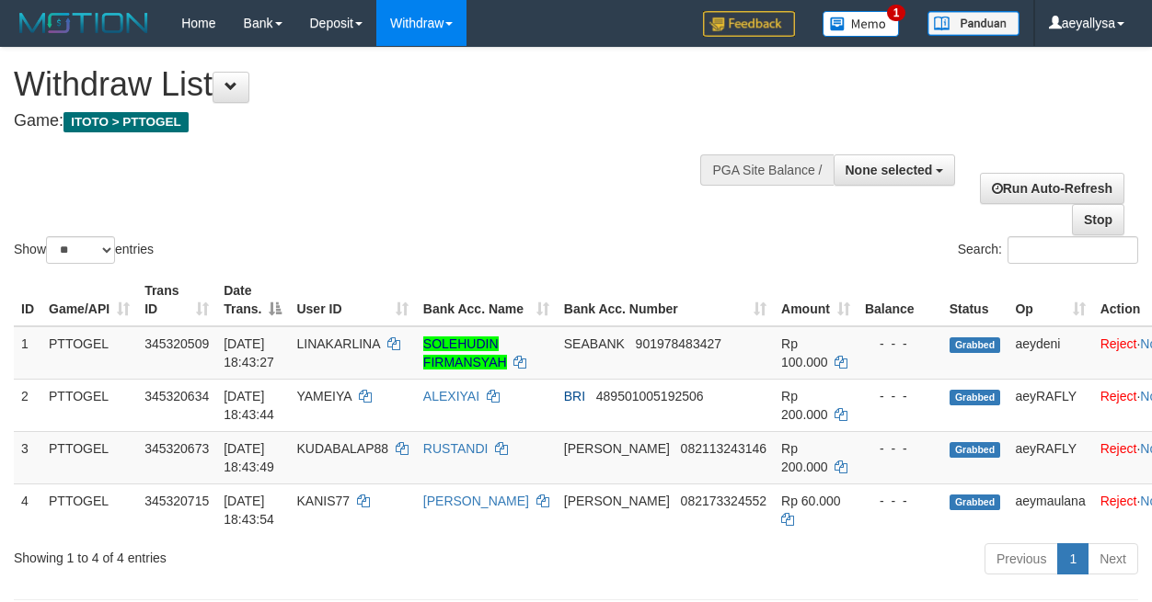
select select
select select "**"
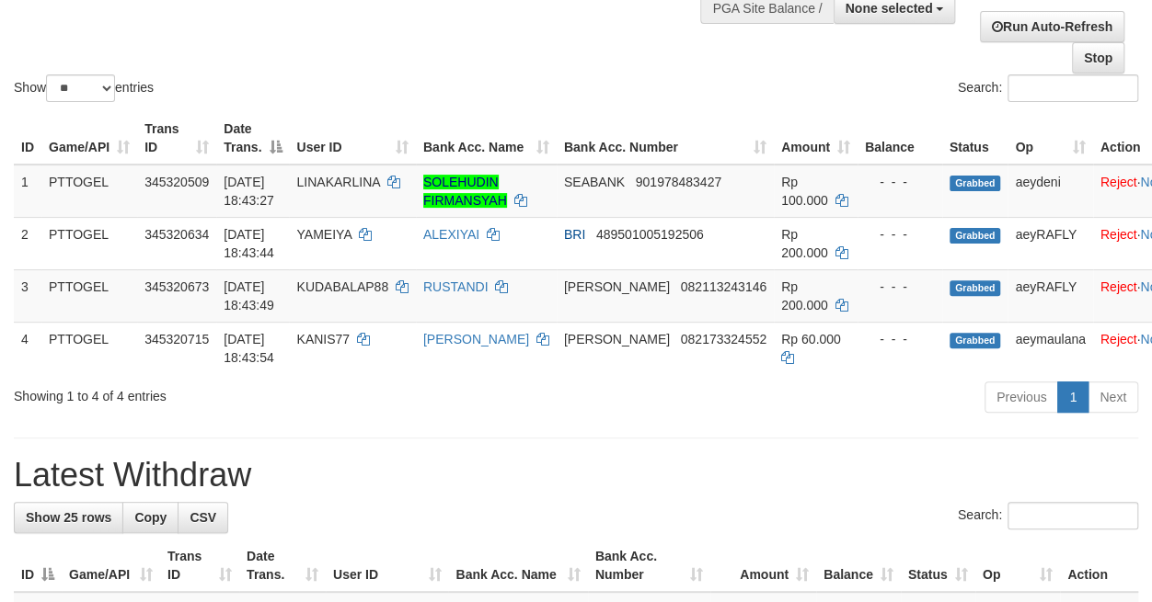
click at [658, 471] on h1 "Latest Withdraw" at bounding box center [576, 475] width 1124 height 37
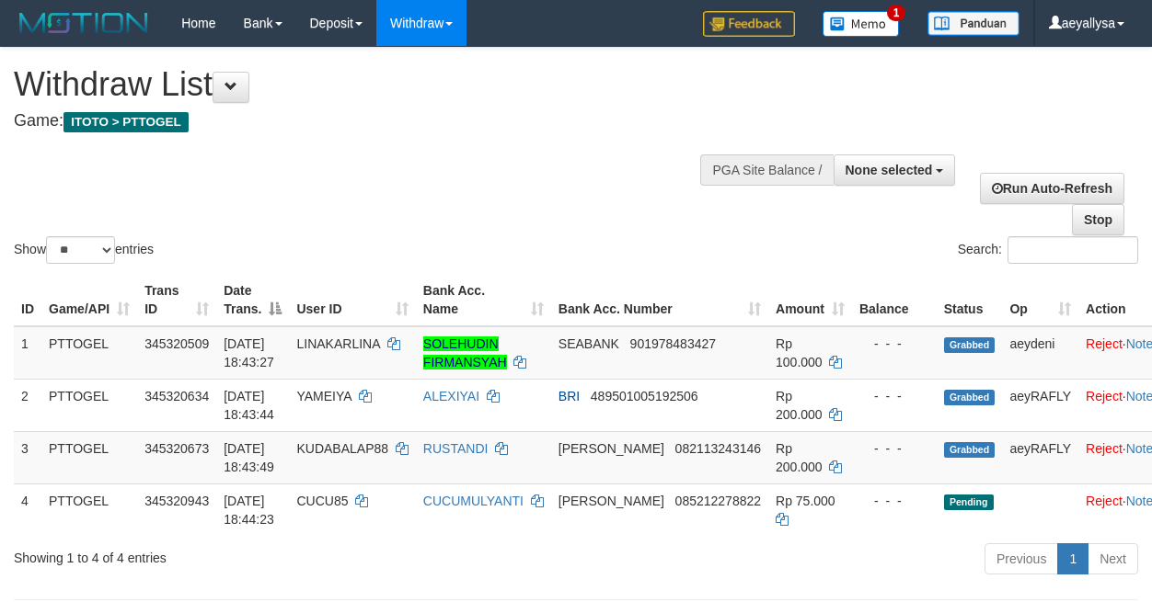
select select
select select "**"
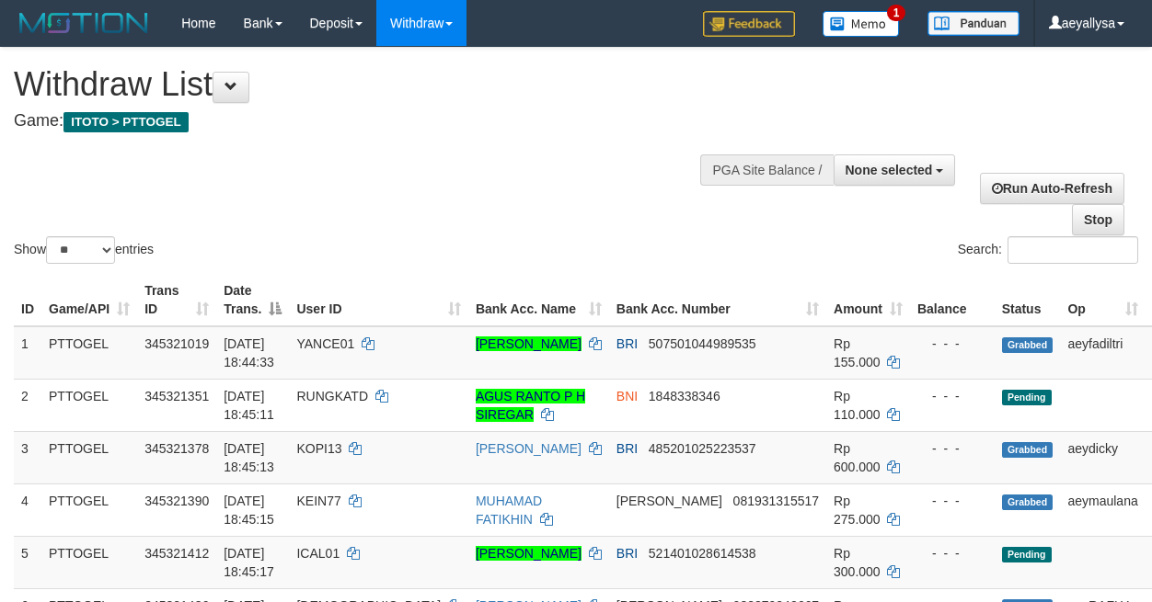
select select
select select "**"
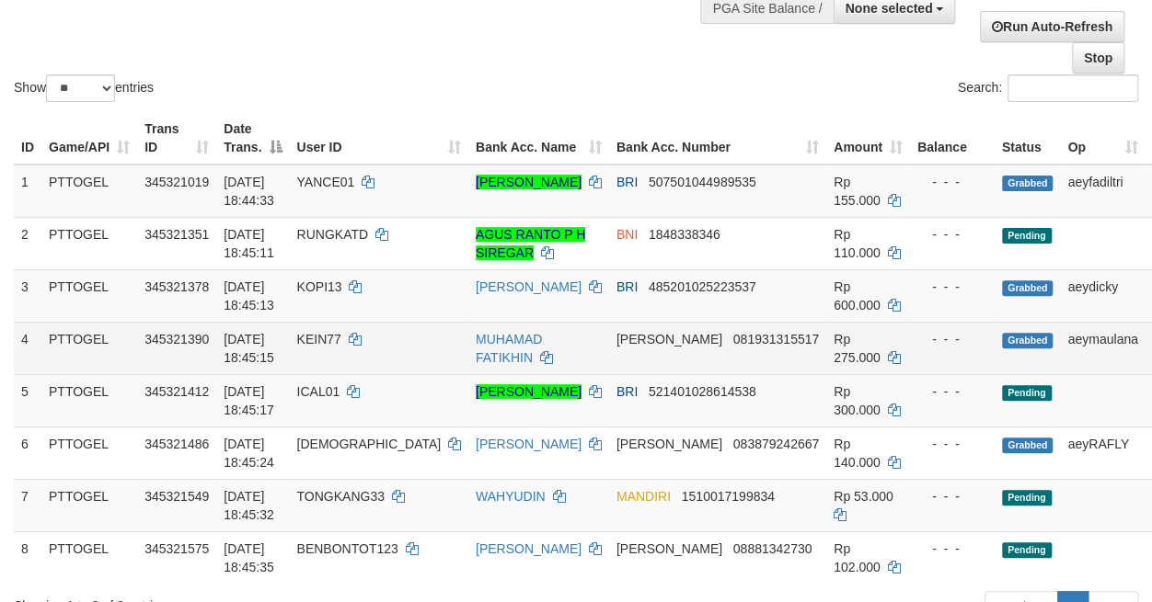
scroll to position [548, 0]
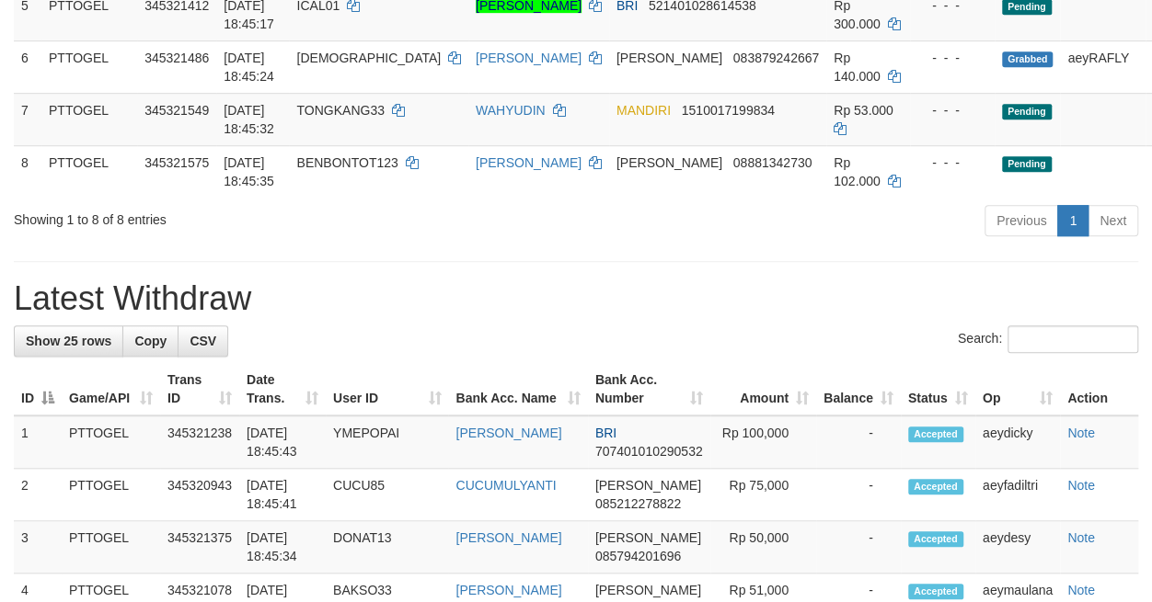
click at [785, 358] on div "Search:" at bounding box center [576, 342] width 1124 height 32
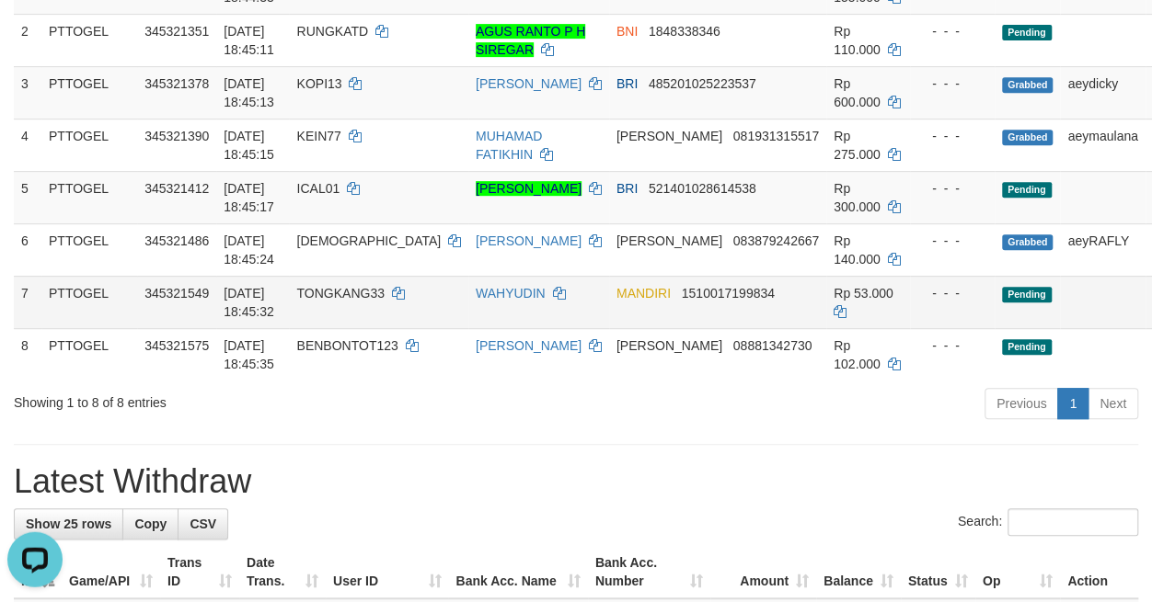
scroll to position [291, 0]
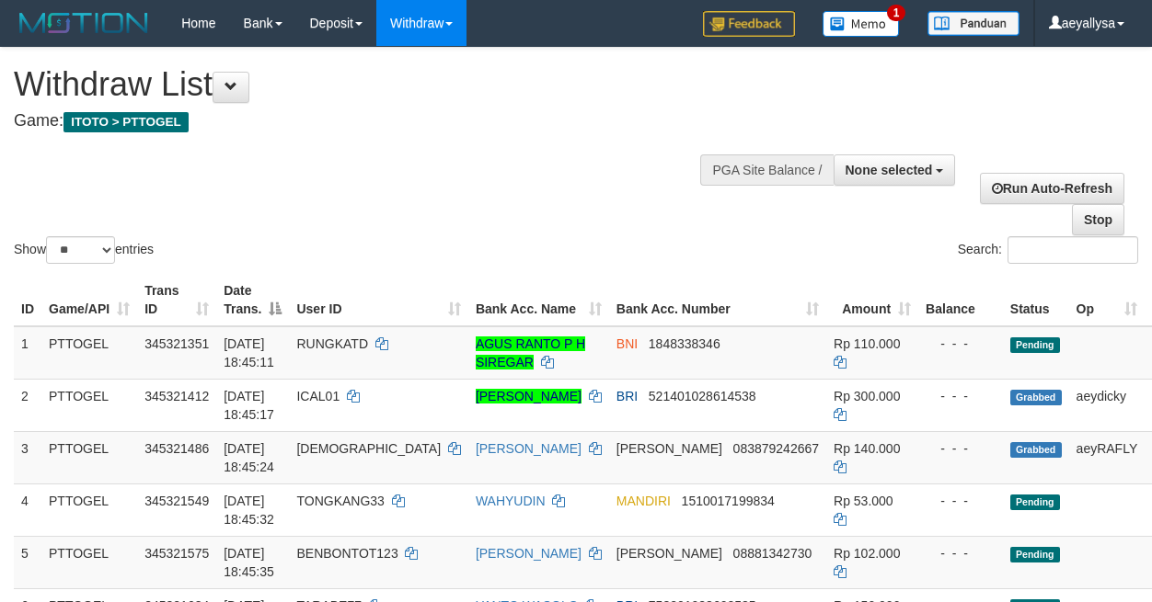
select select
select select "**"
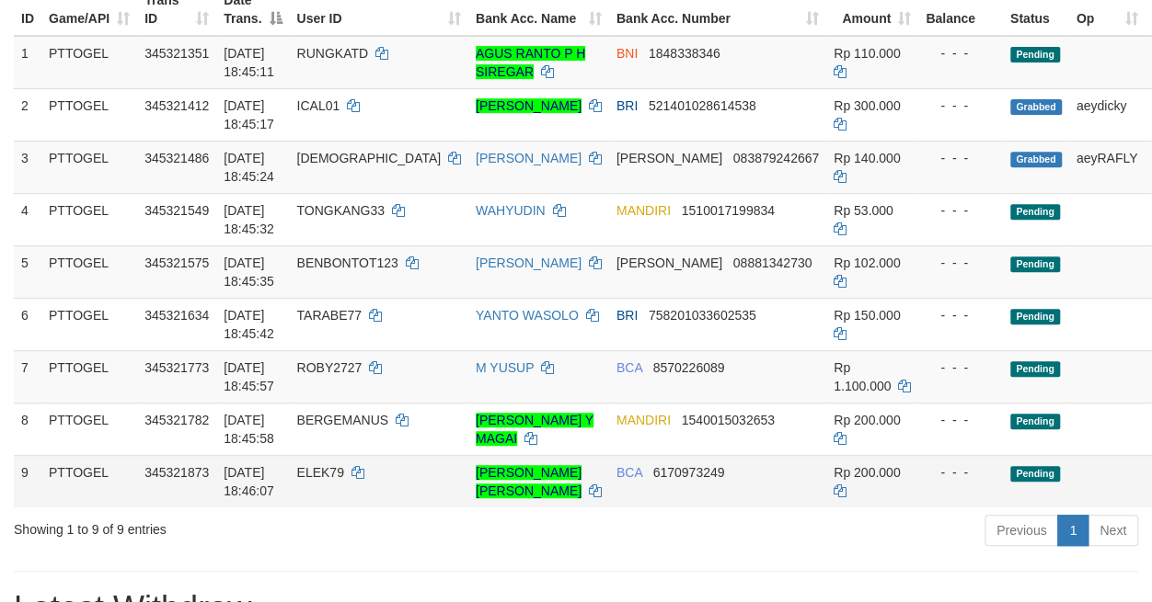
click at [826, 508] on td "Rp 200.000" at bounding box center [872, 481] width 92 height 52
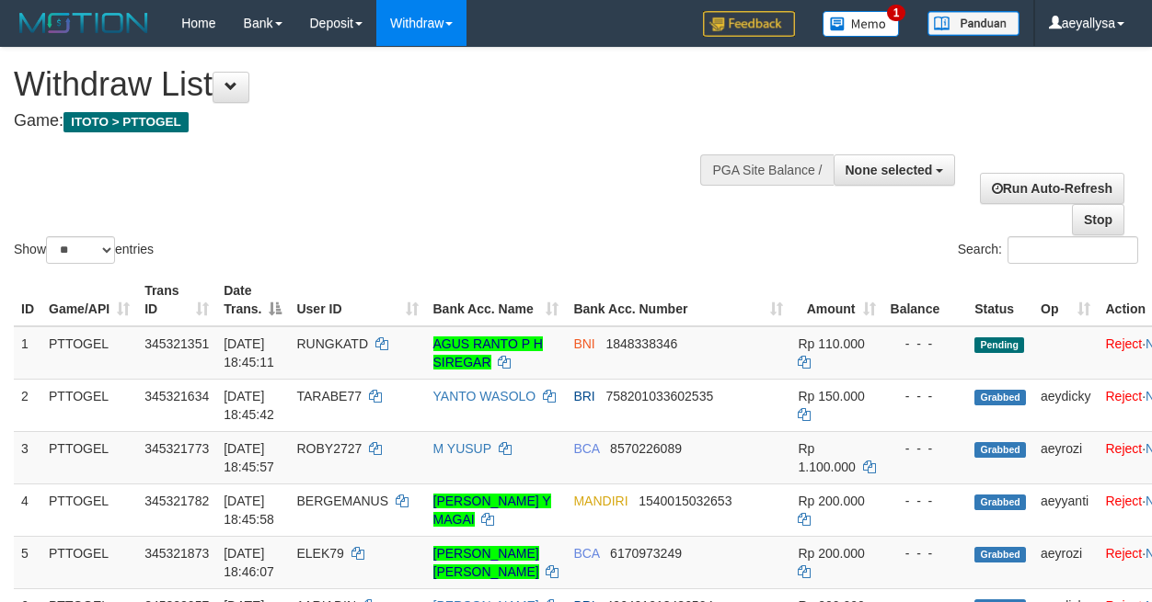
select select
select select "**"
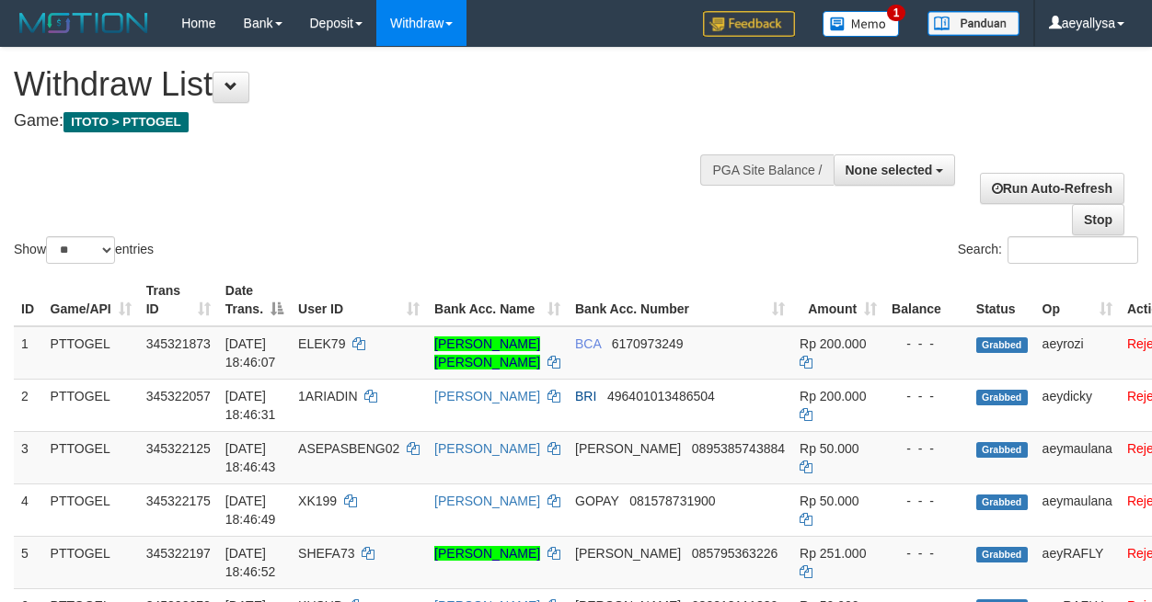
select select
select select "**"
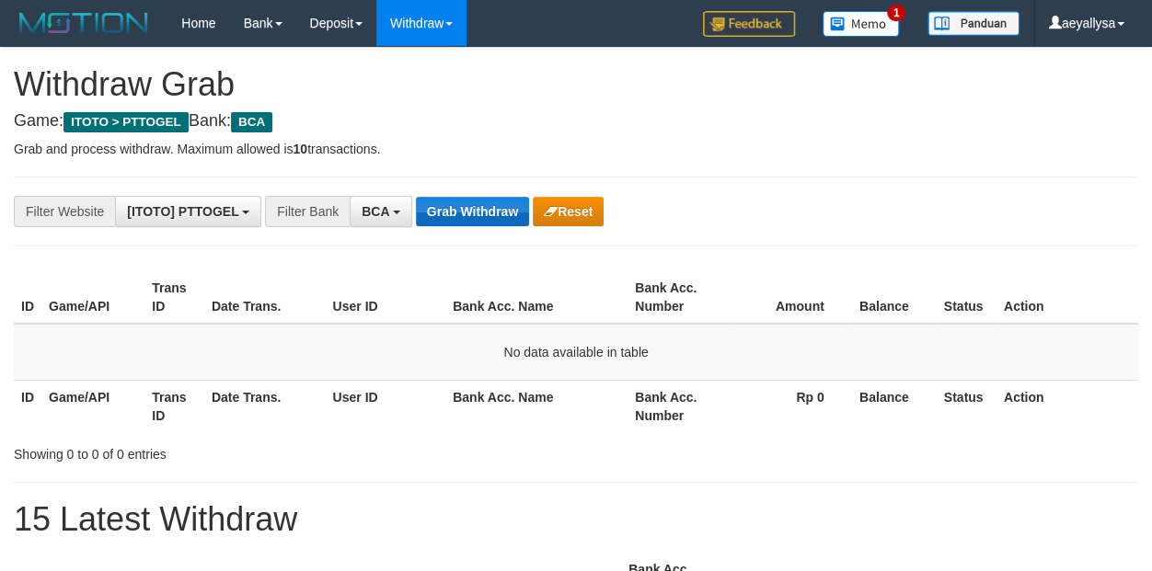
scroll to position [34, 0]
drag, startPoint x: 449, startPoint y: 210, endPoint x: 451, endPoint y: 201, distance: 9.4
click at [449, 208] on button "Grab Withdraw" at bounding box center [472, 211] width 113 height 29
click at [459, 224] on button "Grab Withdraw" at bounding box center [472, 211] width 113 height 29
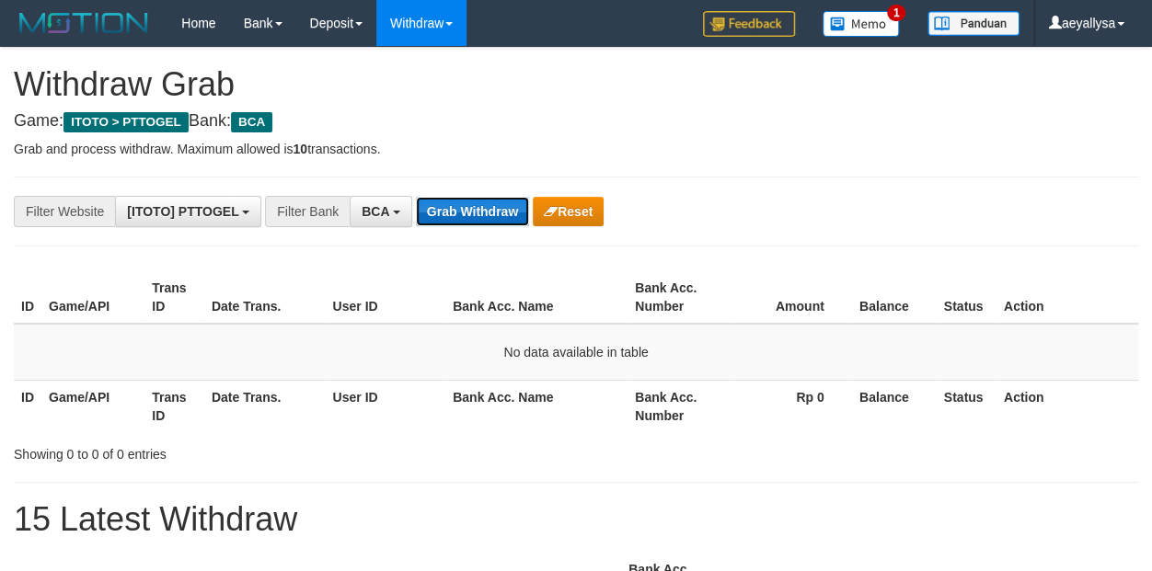
click at [463, 223] on button "Grab Withdraw" at bounding box center [472, 211] width 113 height 29
click at [465, 223] on button "Grab Withdraw" at bounding box center [472, 211] width 113 height 29
click at [396, 214] on button "BCA" at bounding box center [381, 211] width 63 height 31
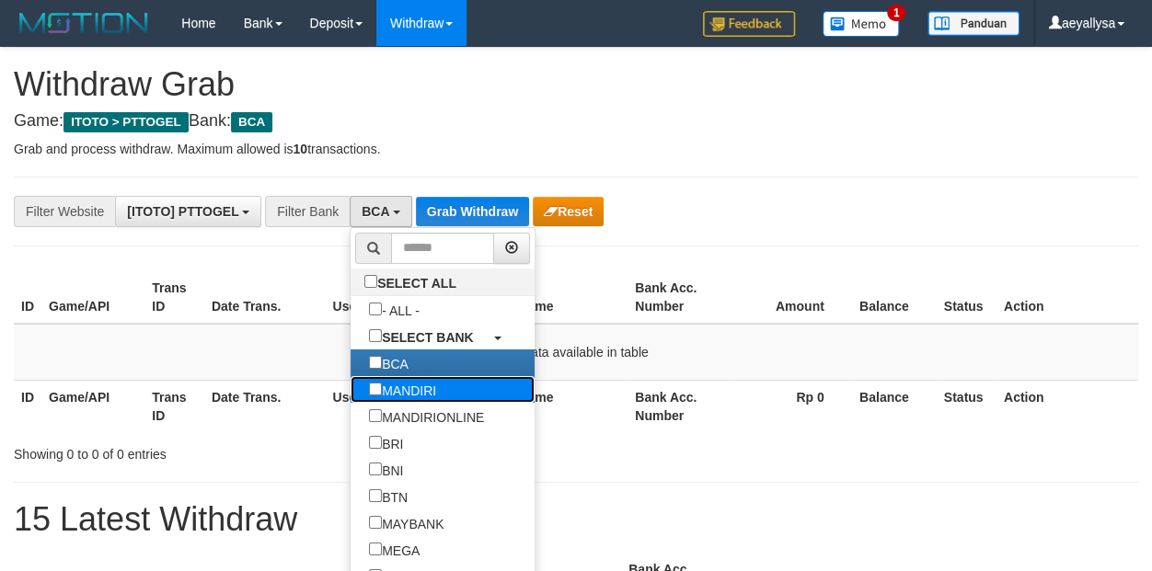
click at [350, 376] on label "MANDIRI" at bounding box center [402, 389] width 104 height 27
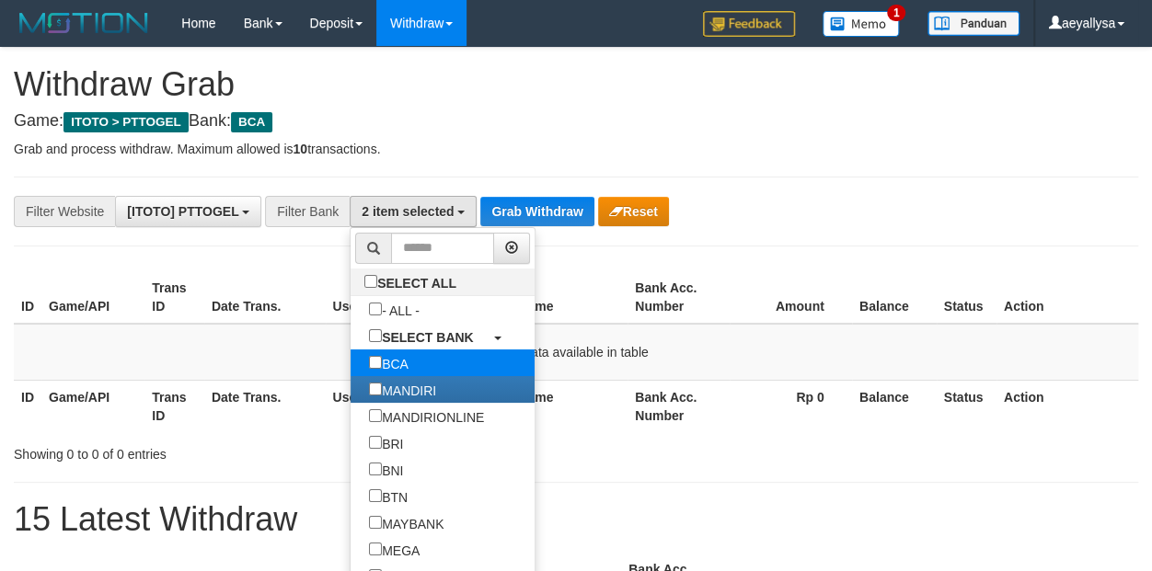
scroll to position [53, 0]
click at [350, 366] on label "BCA" at bounding box center [388, 363] width 76 height 27
select select "*******"
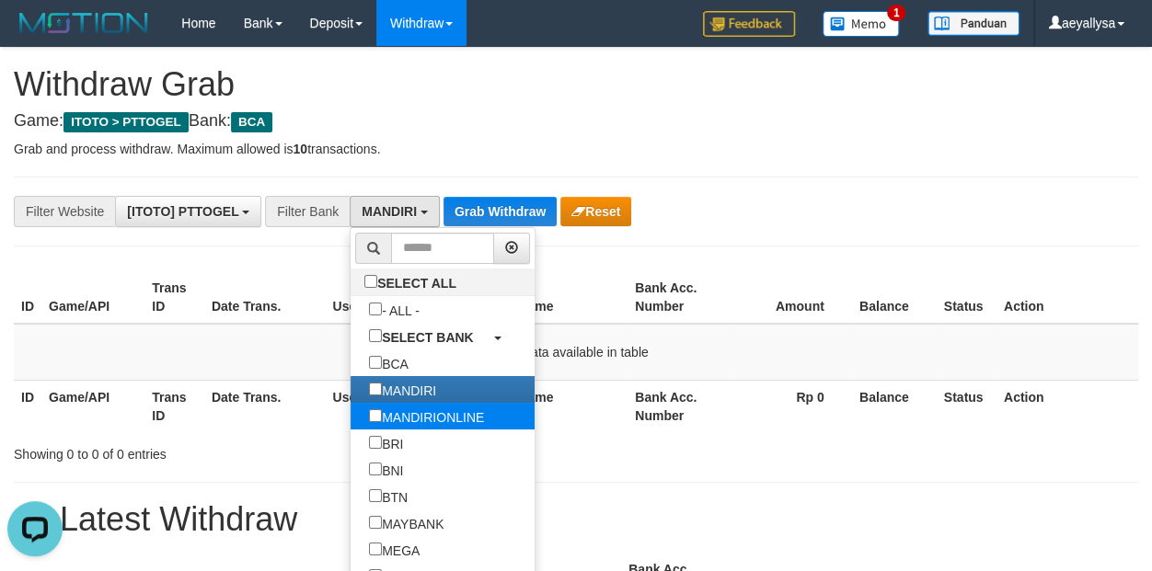
scroll to position [0, 0]
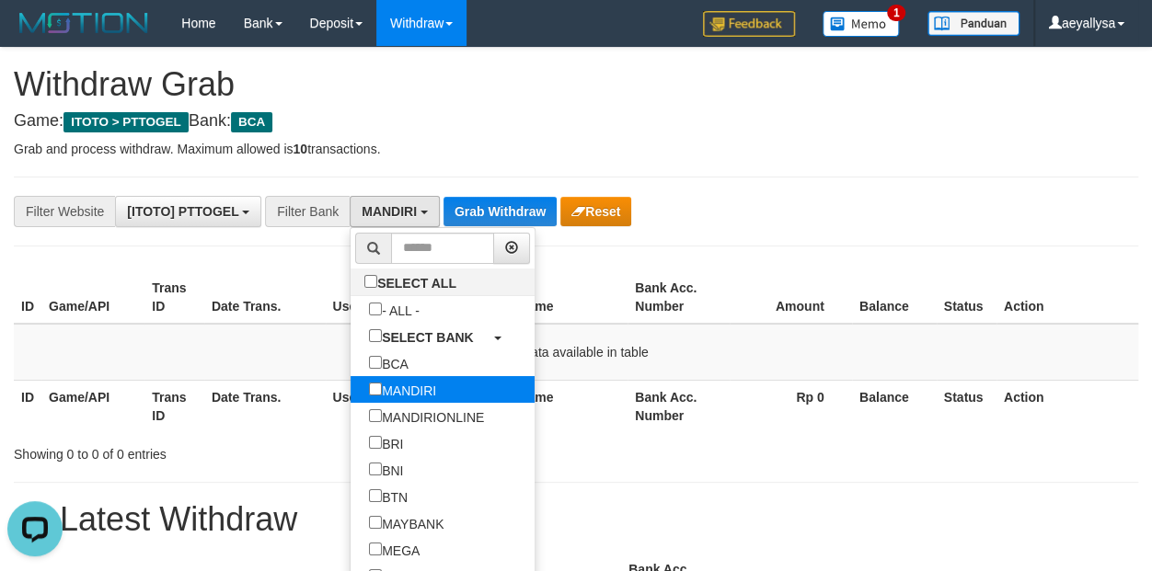
click at [350, 386] on label "MANDIRI" at bounding box center [402, 389] width 104 height 27
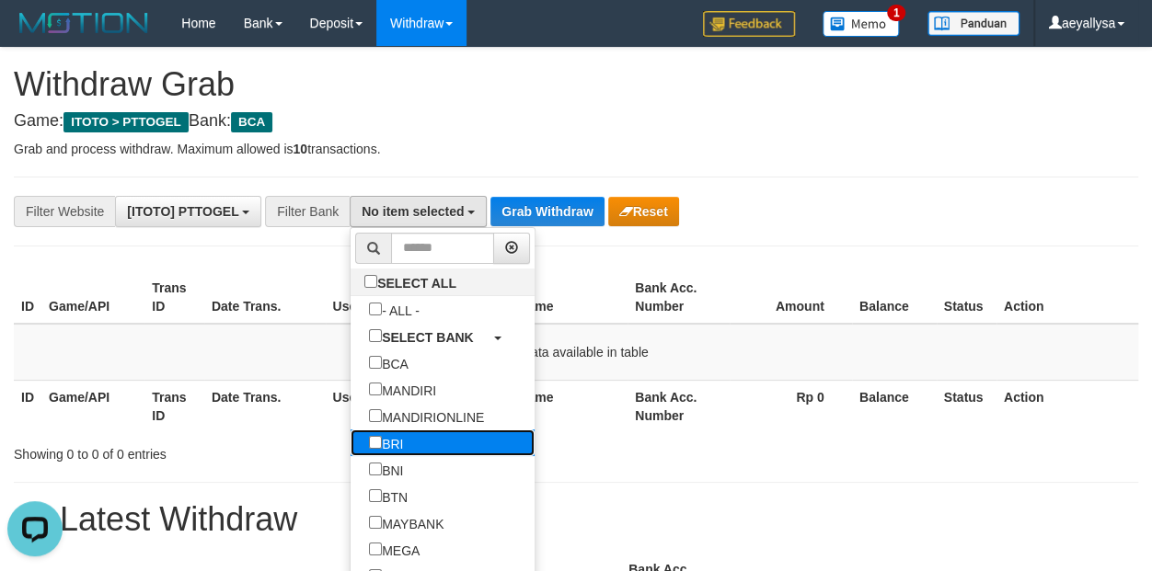
click at [350, 444] on label "BRI" at bounding box center [385, 443] width 71 height 27
select select "***"
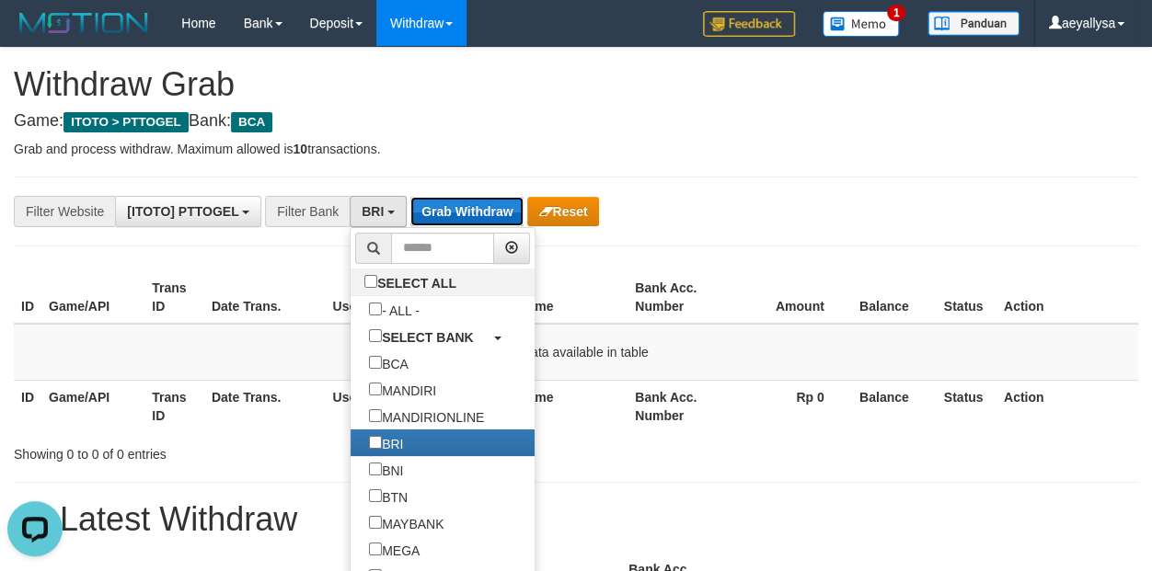
click at [479, 206] on button "Grab Withdraw" at bounding box center [466, 211] width 113 height 29
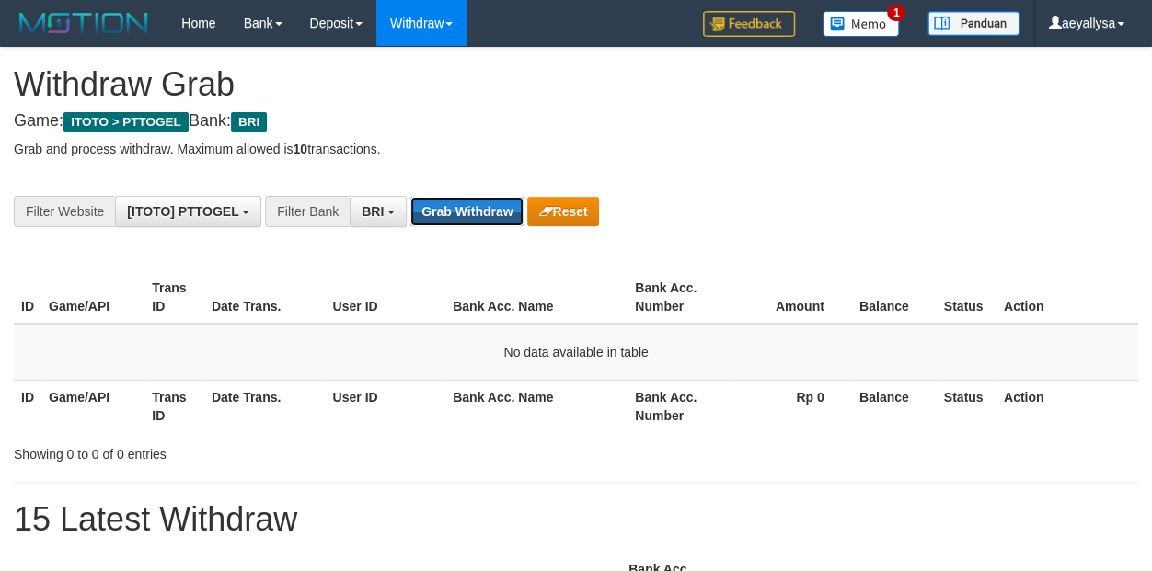
click at [479, 205] on button "Grab Withdraw" at bounding box center [466, 211] width 113 height 29
click at [480, 208] on button "Grab Withdraw" at bounding box center [466, 211] width 113 height 29
click at [439, 205] on button "Grab Withdraw" at bounding box center [466, 211] width 113 height 29
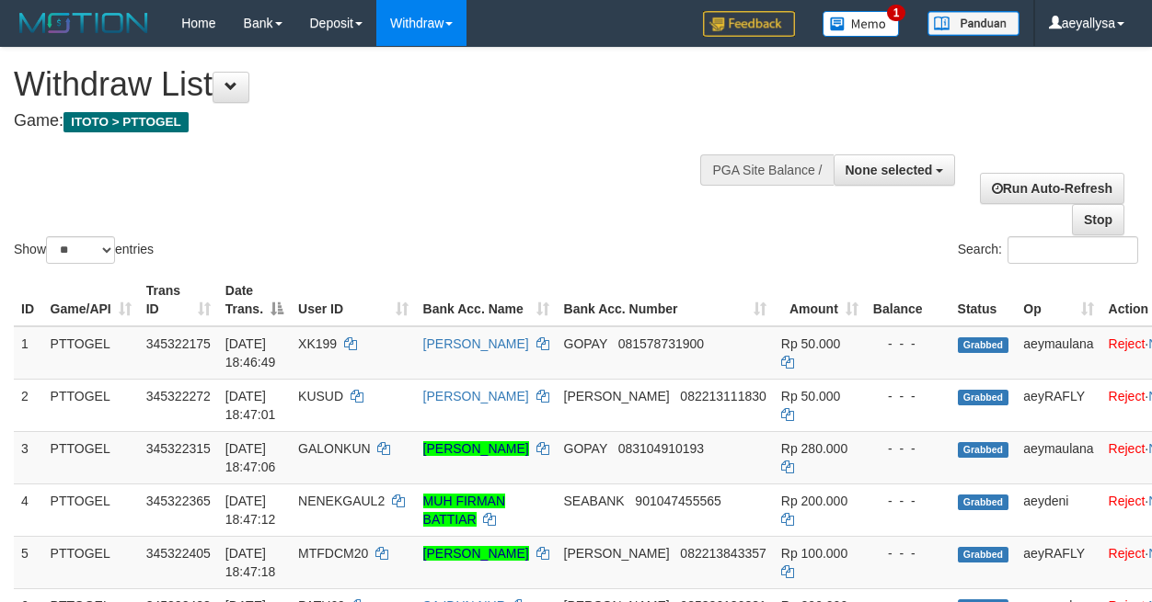
select select
select select "**"
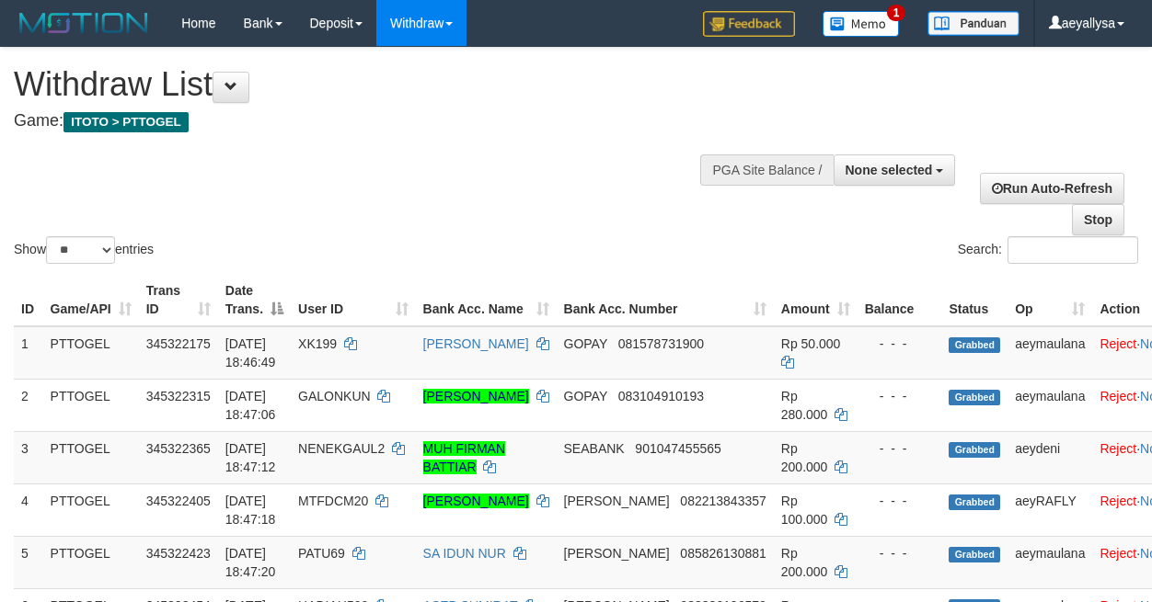
select select
select select "**"
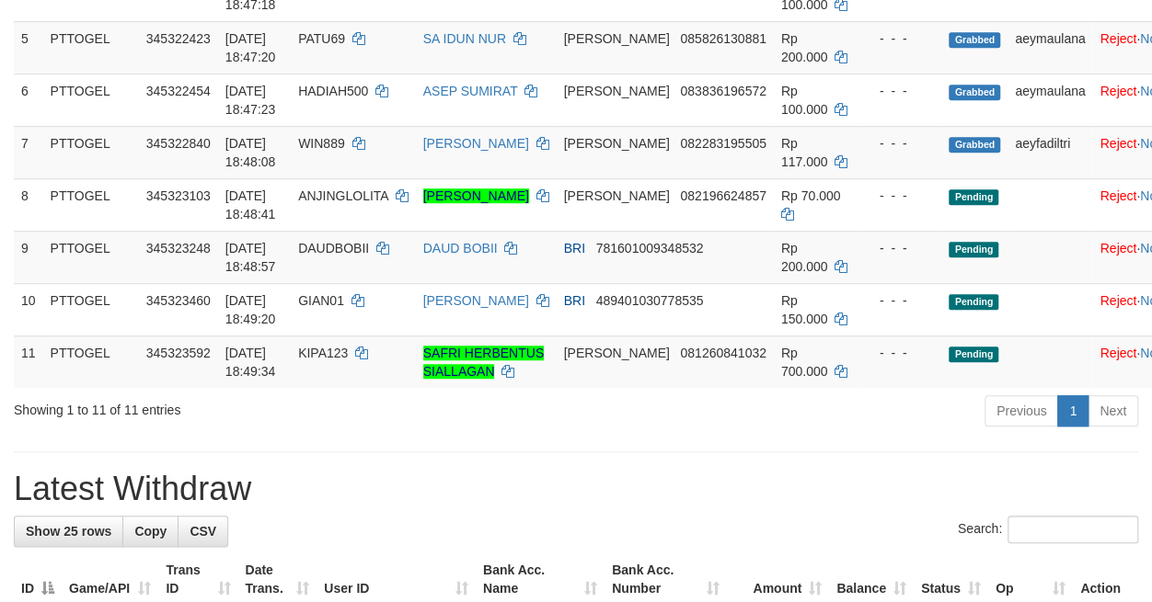
click at [717, 508] on h1 "Latest Withdraw" at bounding box center [576, 489] width 1124 height 37
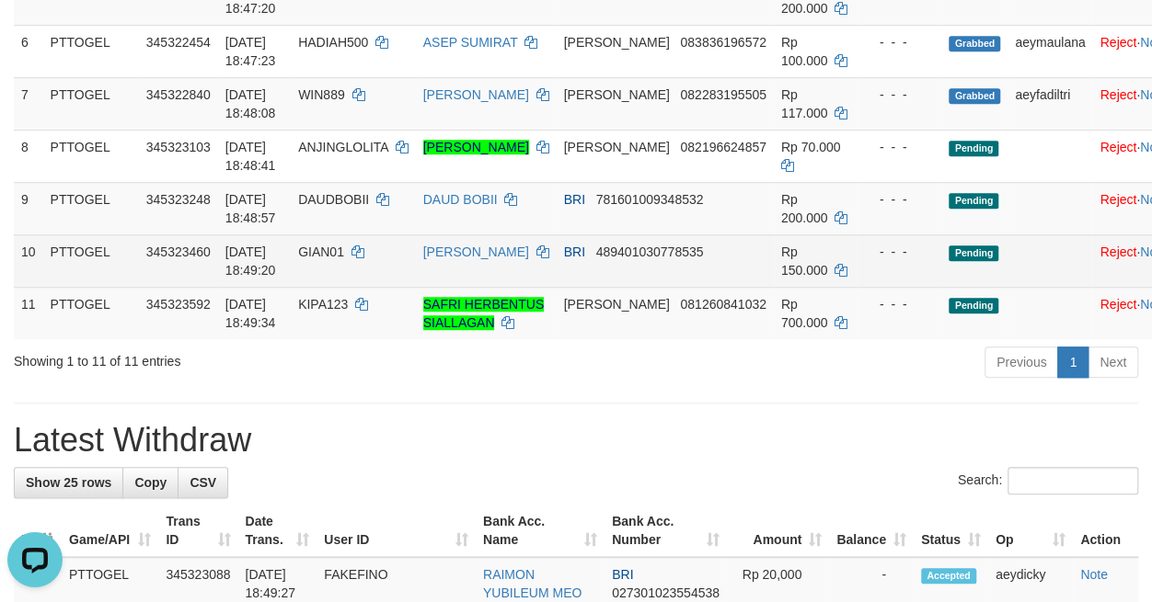
scroll to position [643, 0]
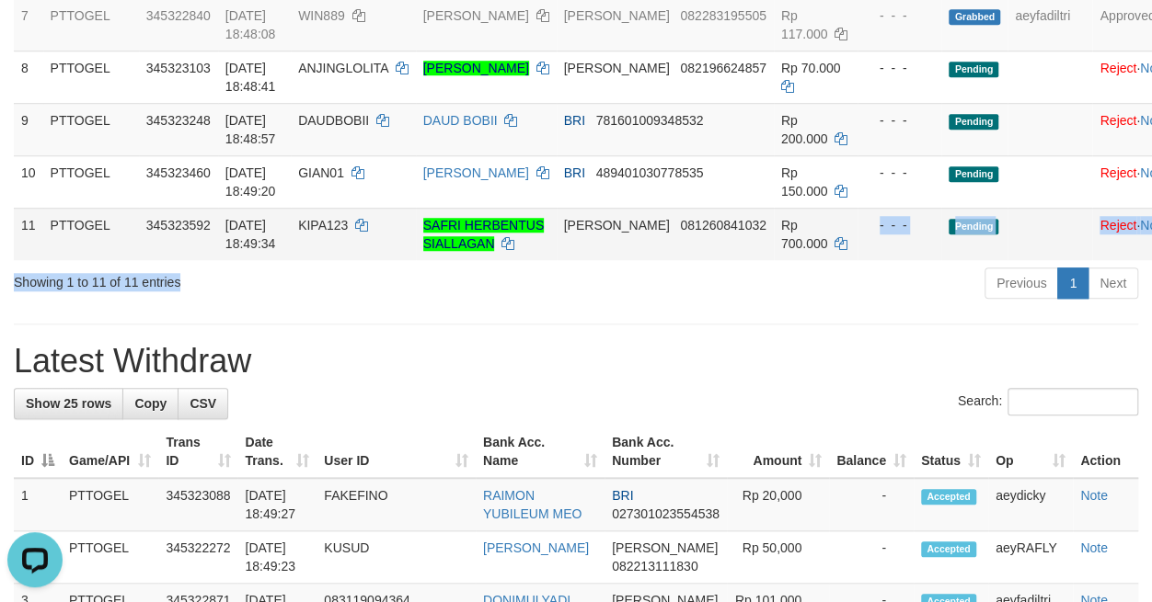
click at [774, 260] on td "Rp 700.000" at bounding box center [816, 234] width 84 height 52
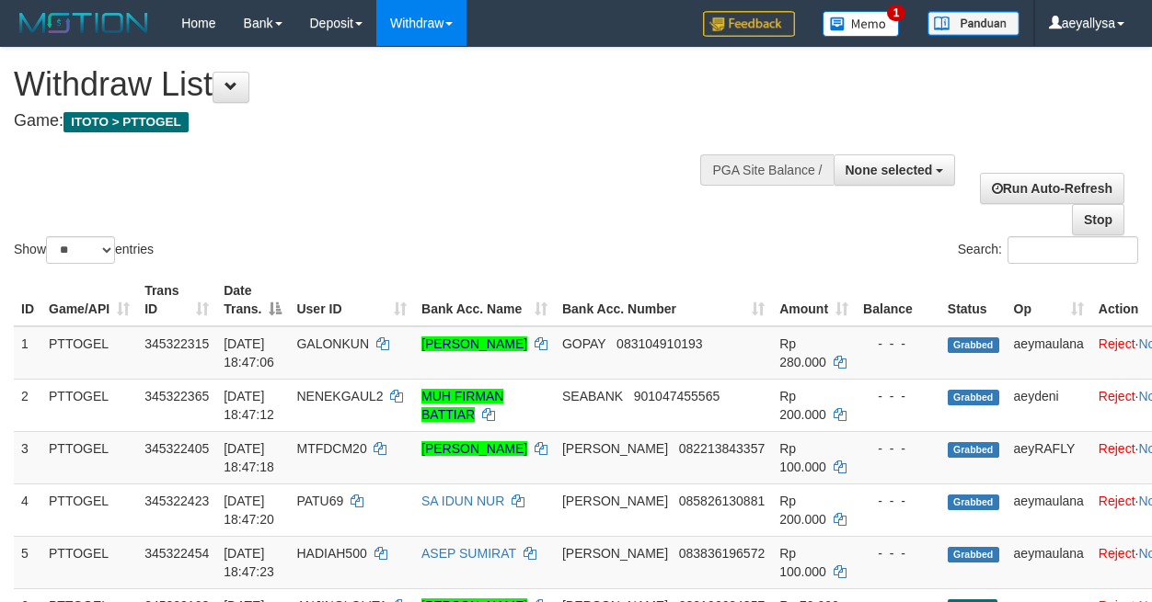
select select
select select "**"
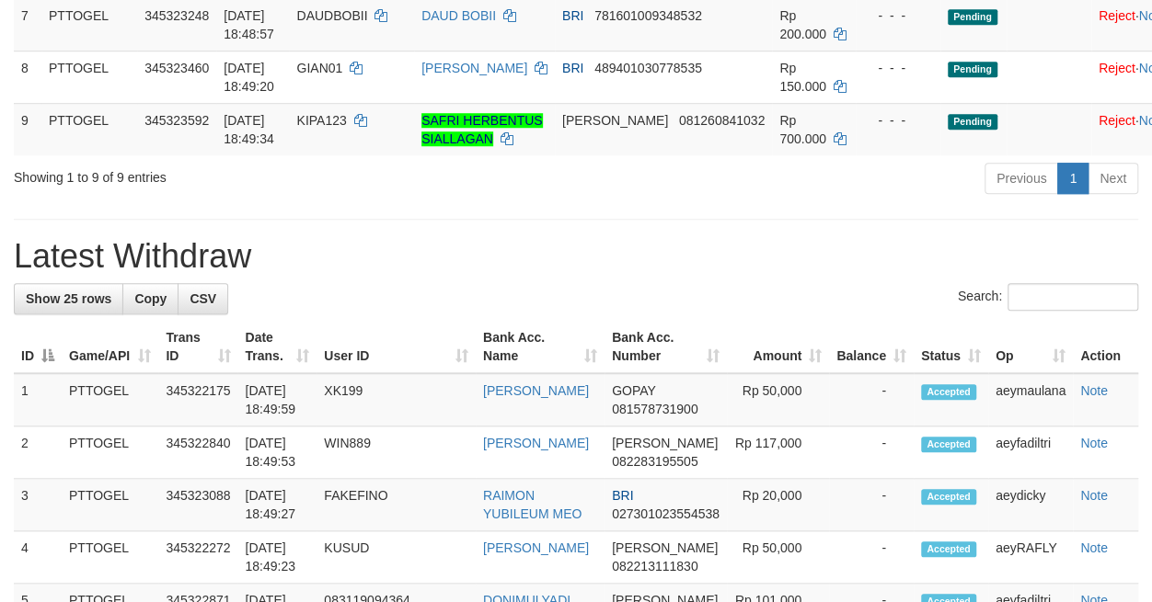
click at [571, 271] on div "**********" at bounding box center [576, 606] width 1152 height 2403
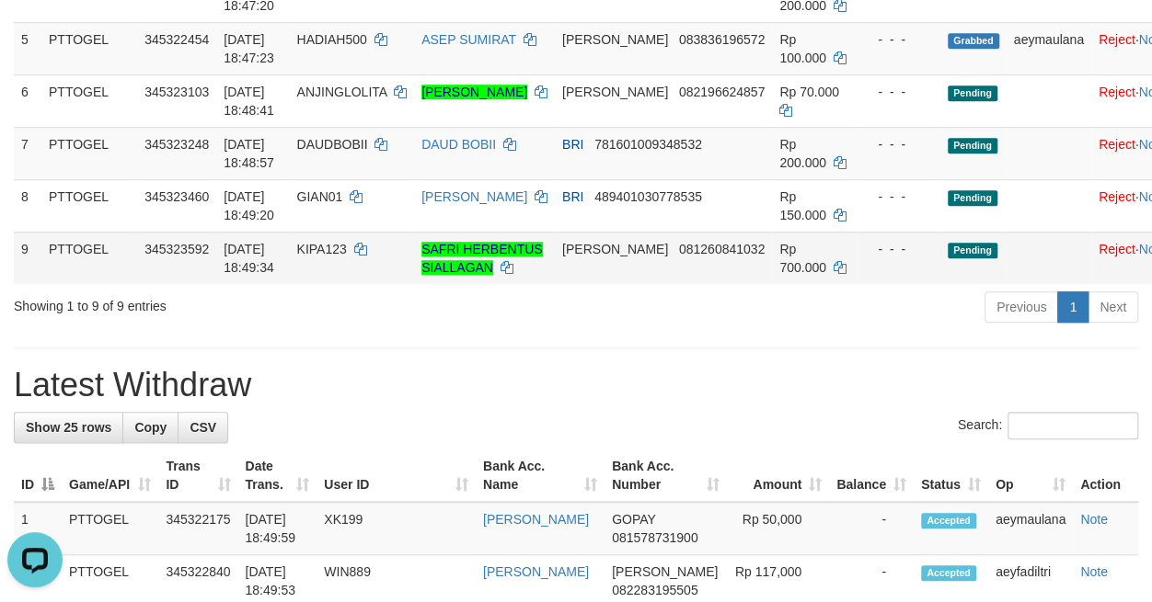
scroll to position [0, 0]
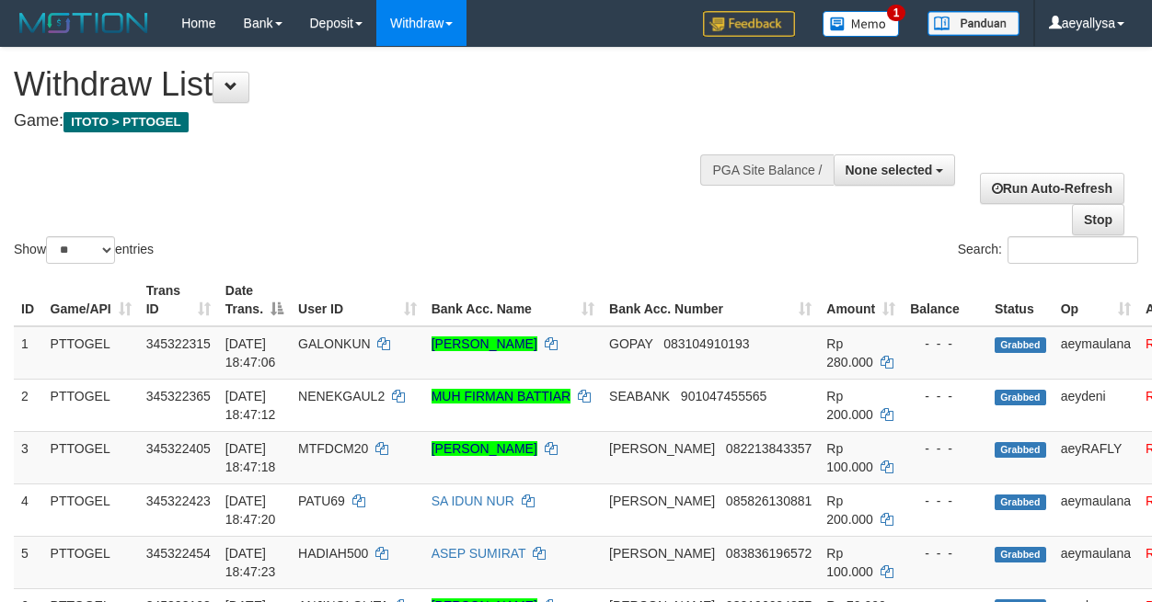
select select
select select "**"
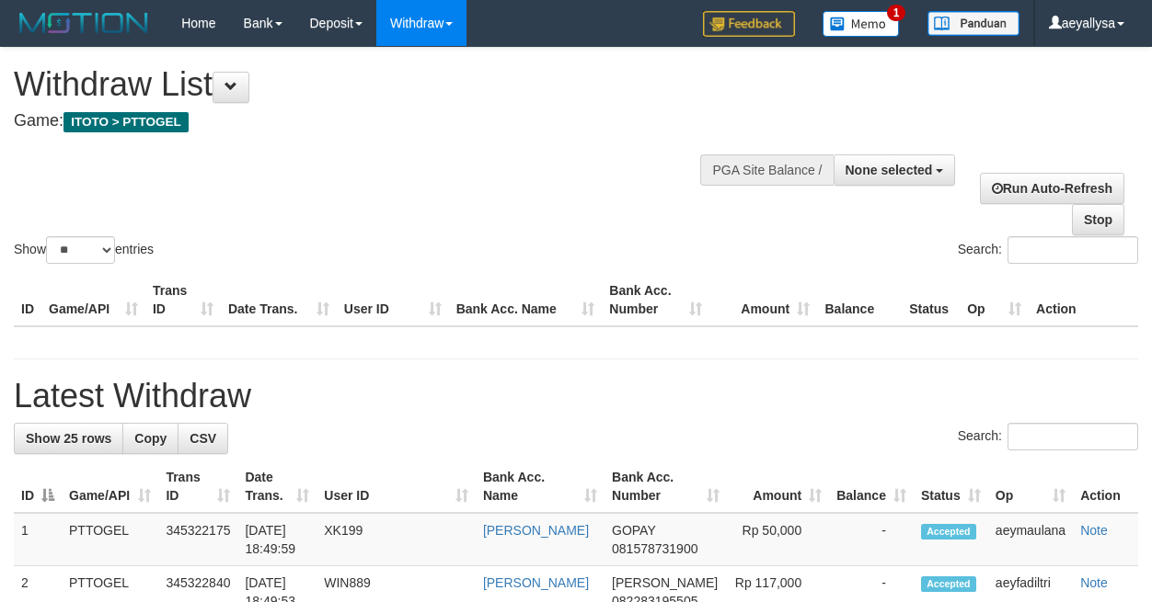
select select
select select "**"
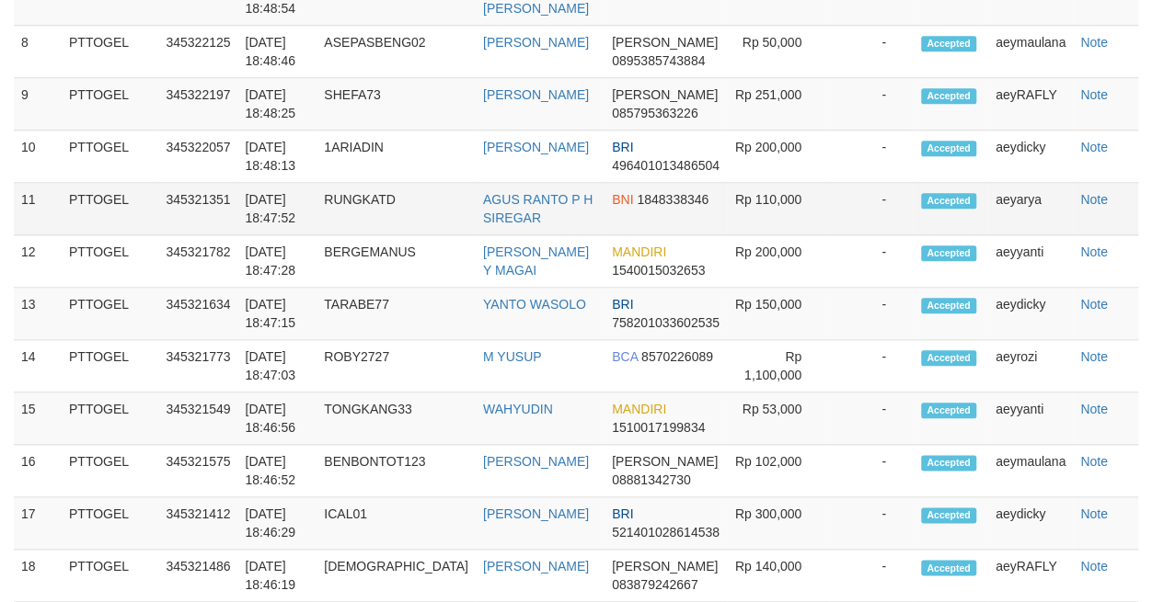
scroll to position [901, 0]
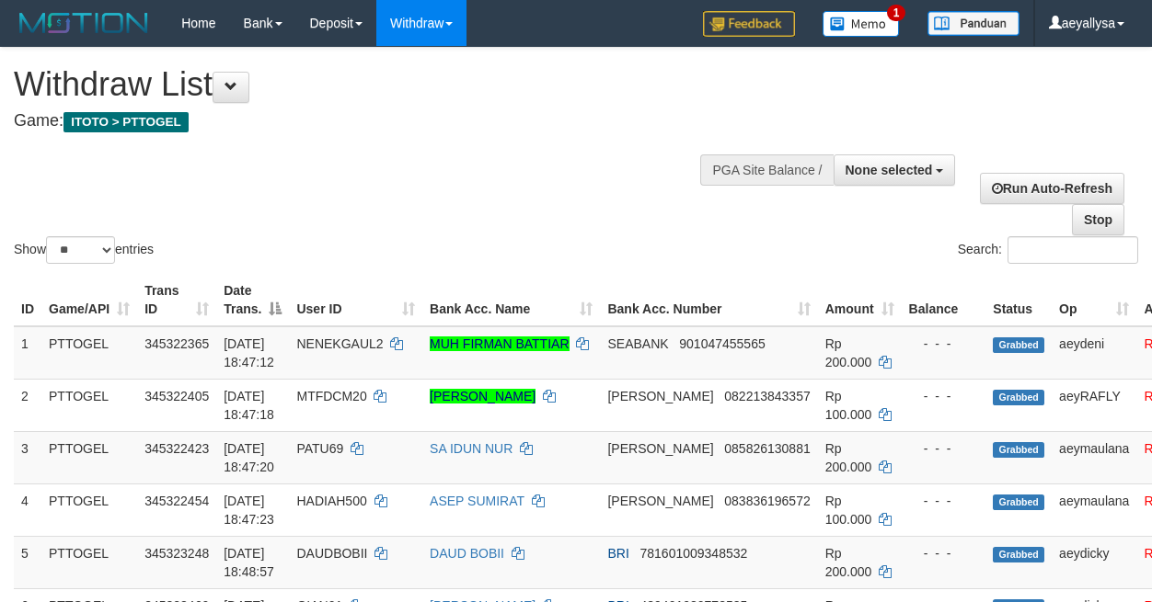
select select
select select "**"
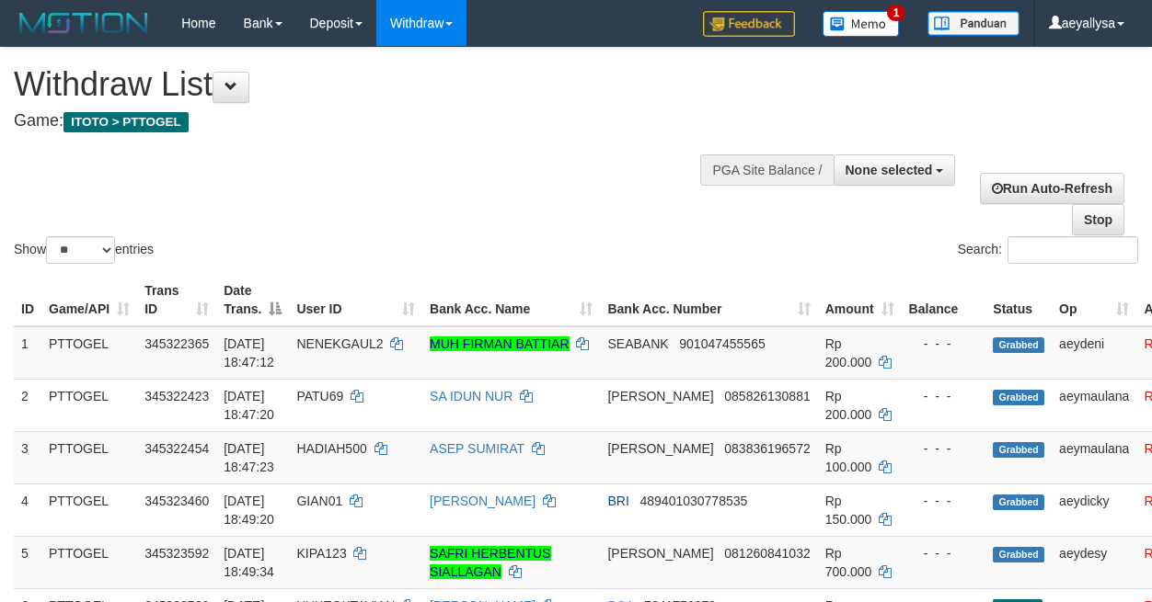
select select
select select "**"
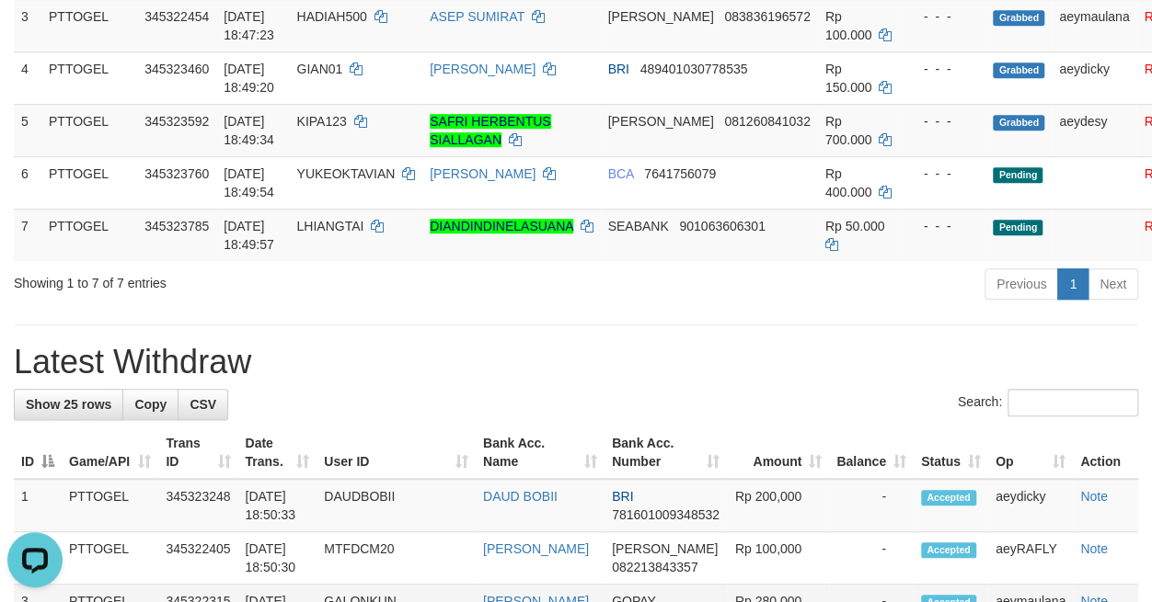
scroll to position [0, 0]
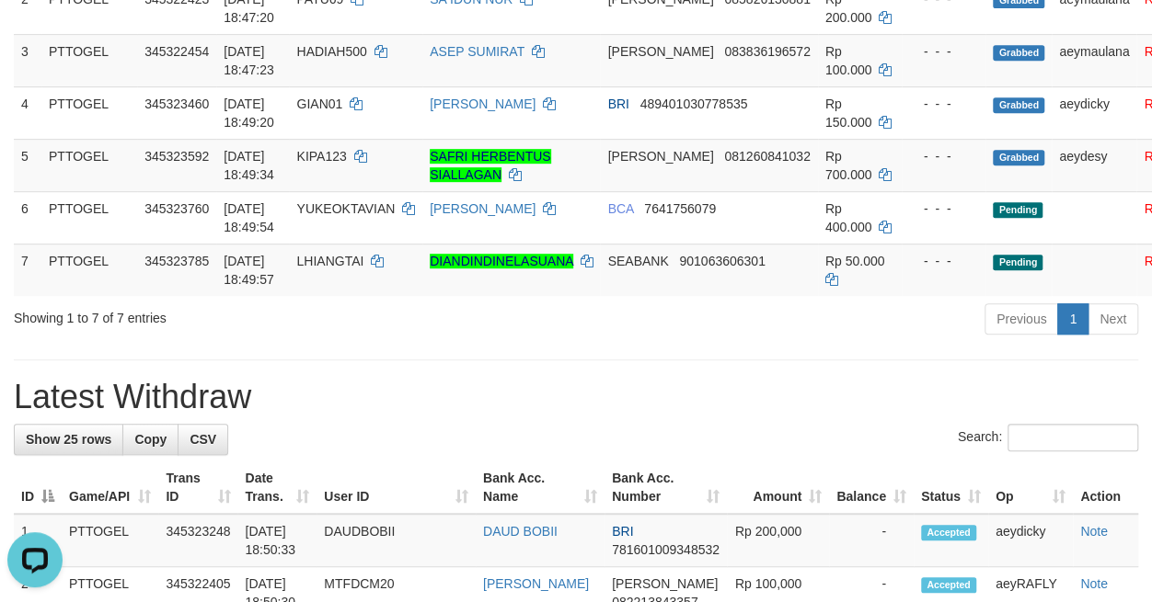
click at [650, 388] on h1 "Latest Withdraw" at bounding box center [576, 397] width 1124 height 37
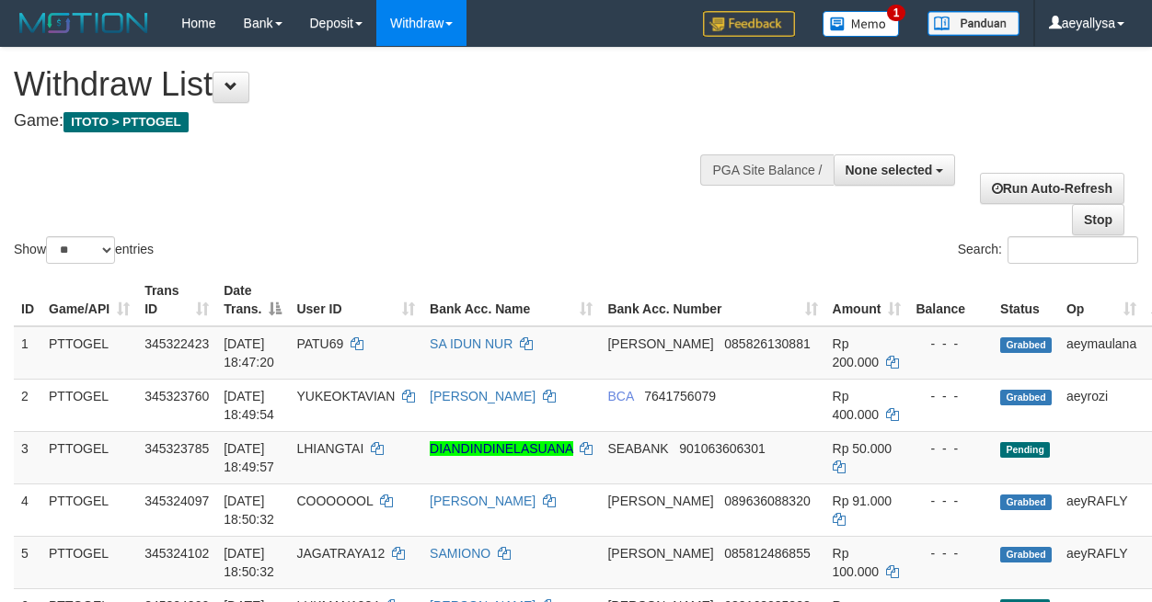
select select
select select "**"
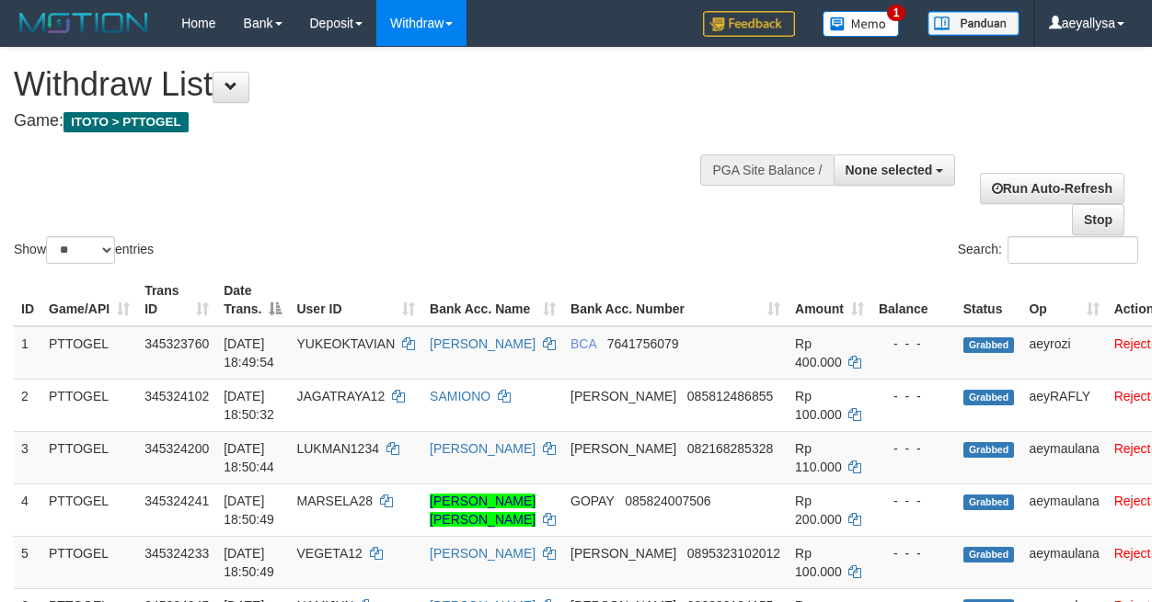
select select
select select "**"
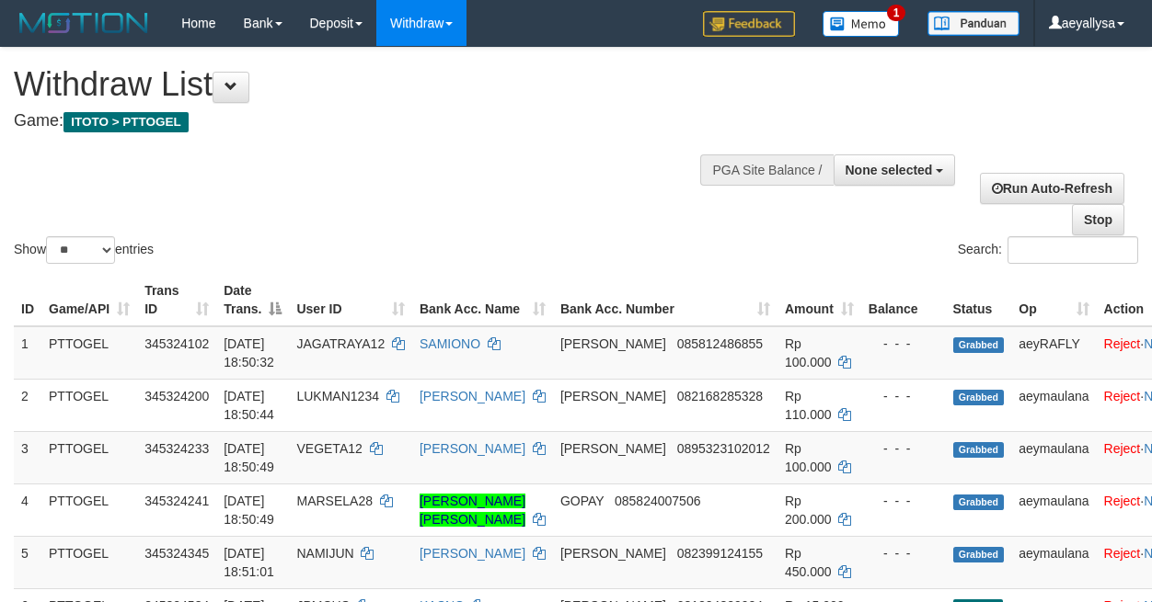
select select
select select "**"
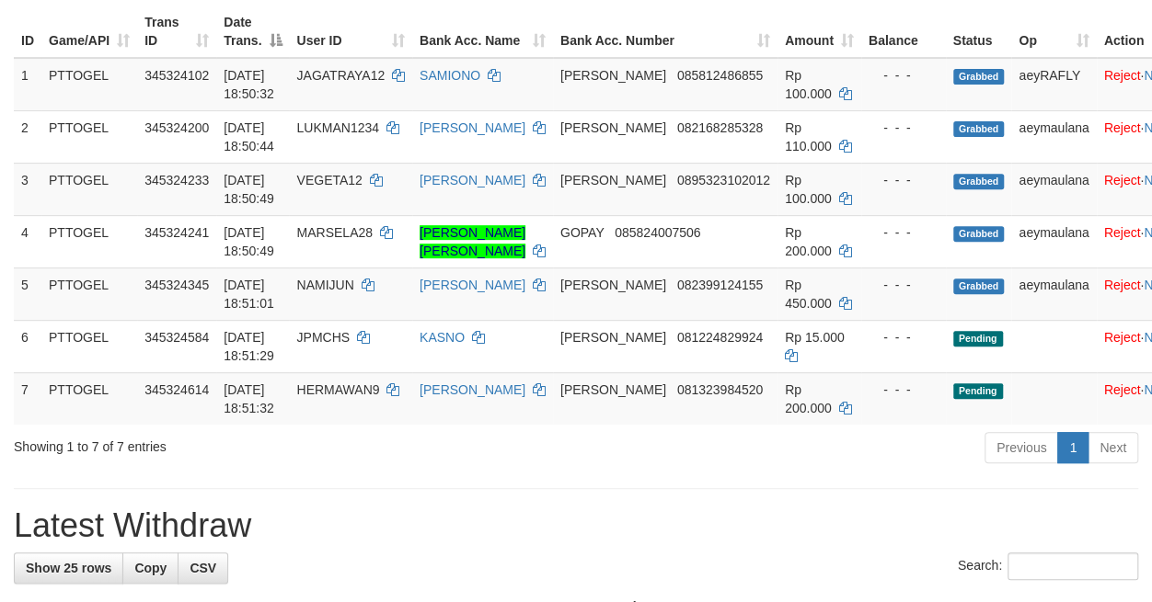
scroll to position [269, 0]
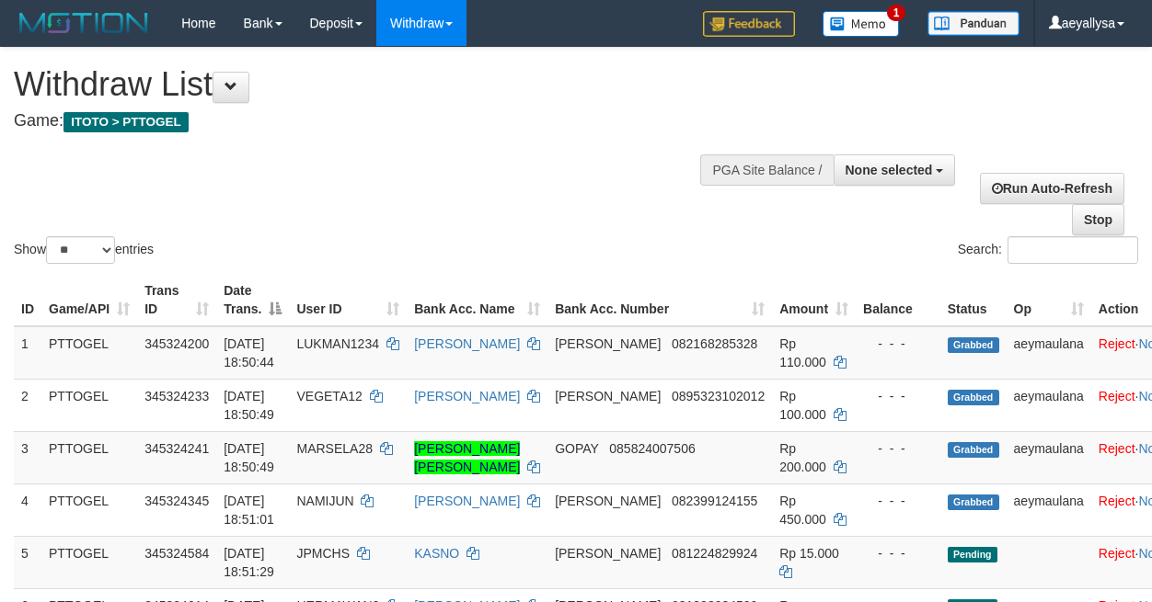
select select
select select "**"
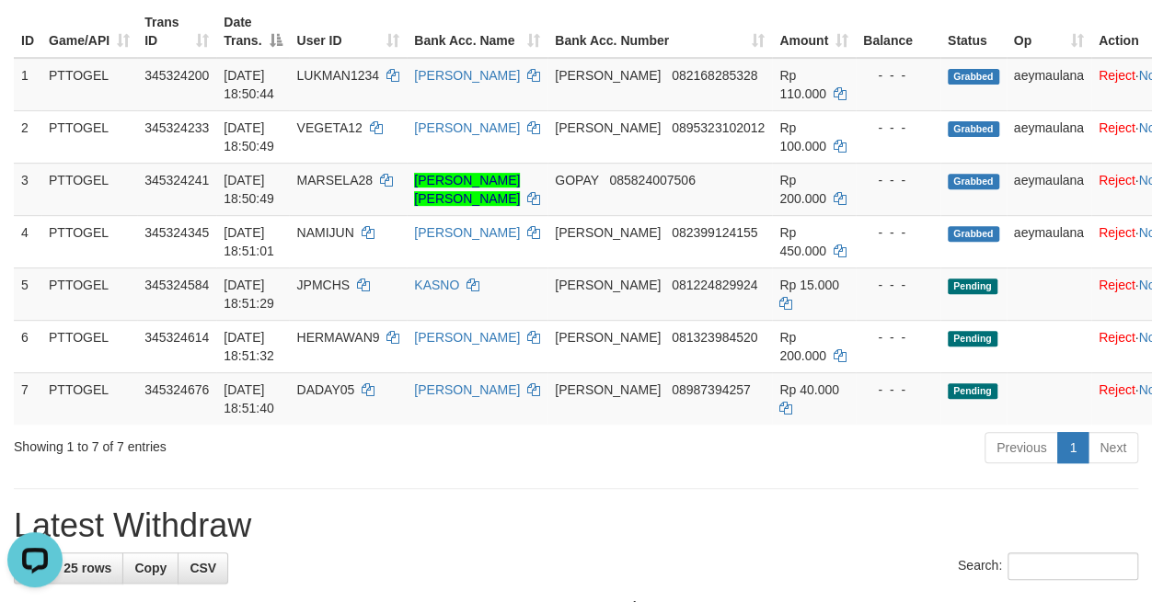
click at [689, 513] on h1 "Latest Withdraw" at bounding box center [576, 526] width 1124 height 37
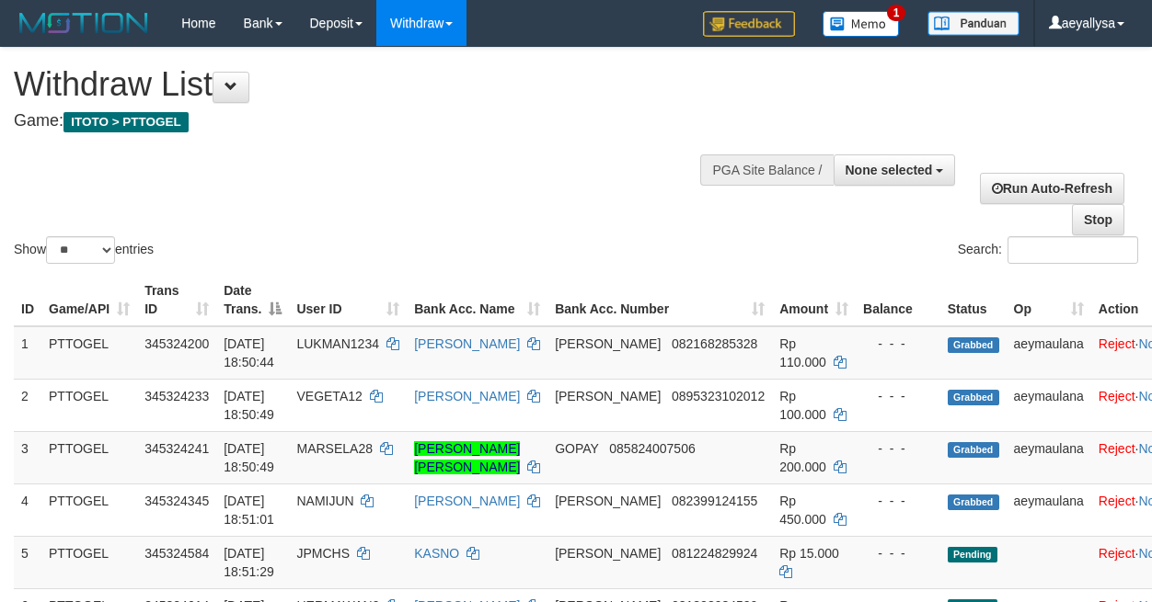
select select
select select "**"
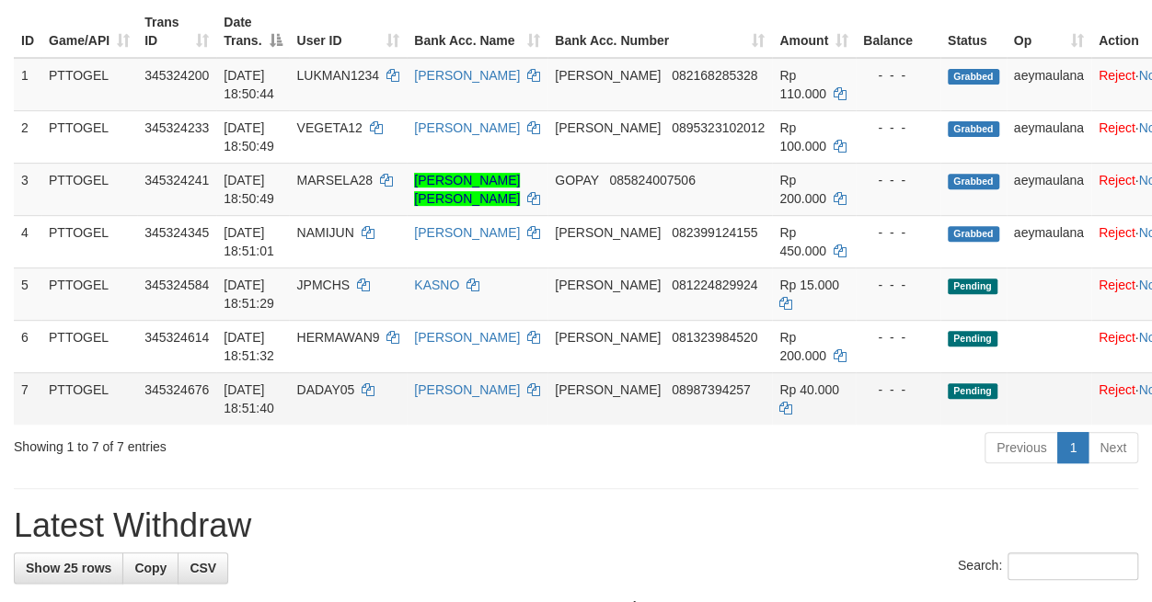
scroll to position [269, 0]
click at [765, 517] on h1 "Latest Withdraw" at bounding box center [576, 526] width 1124 height 37
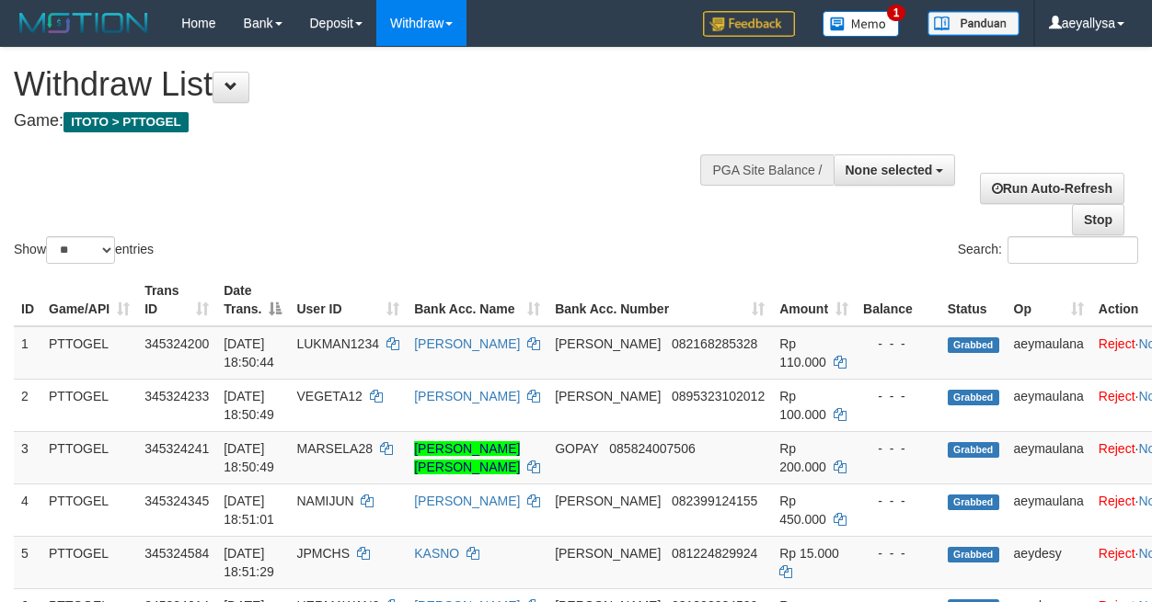
select select
select select "**"
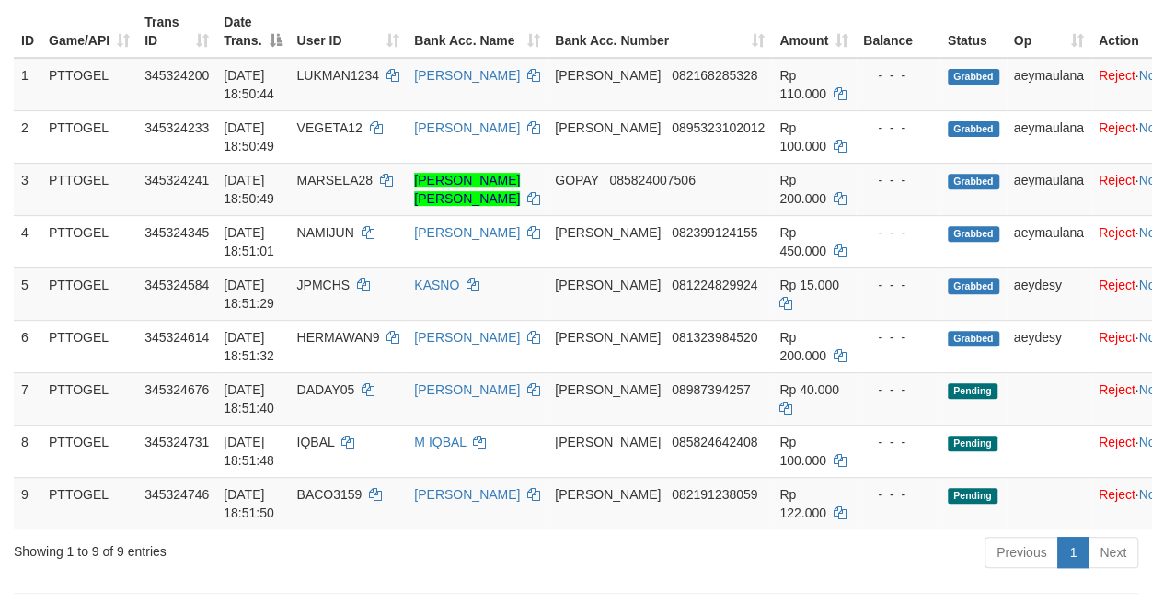
click at [596, 556] on div "Previous 1 Next" at bounding box center [816, 555] width 644 height 40
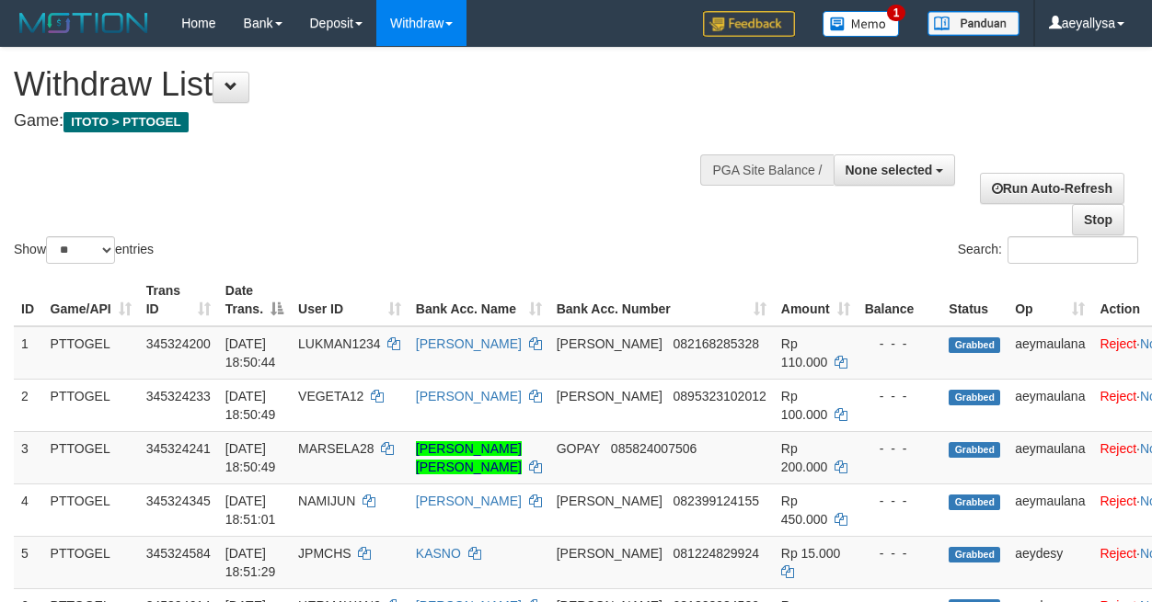
select select
select select "**"
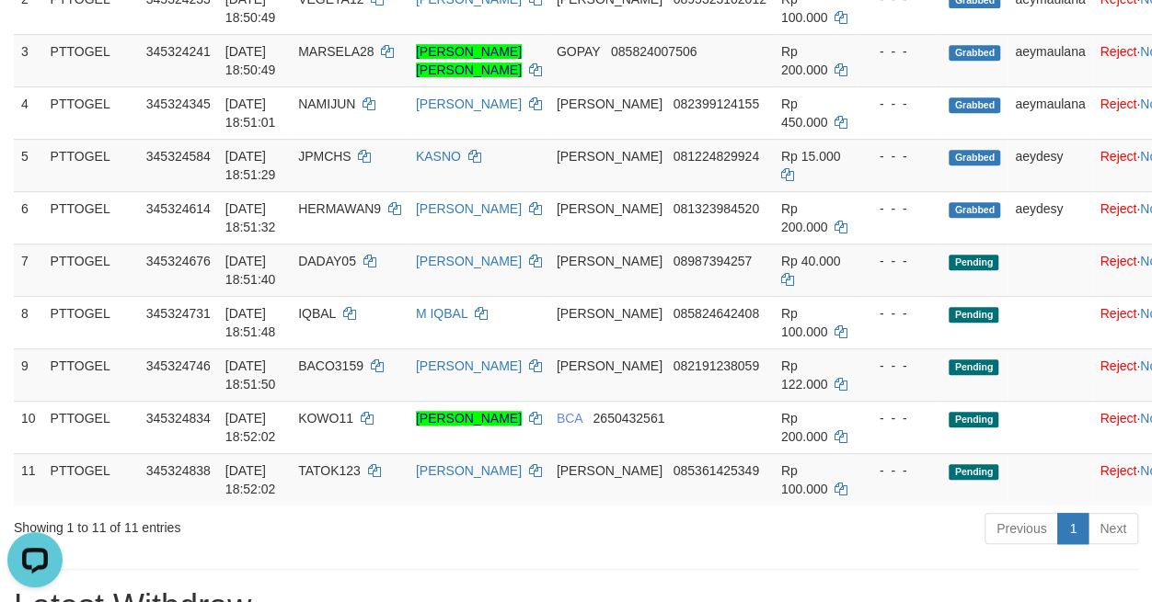
click at [682, 539] on div "Previous 1 Next" at bounding box center [816, 531] width 644 height 40
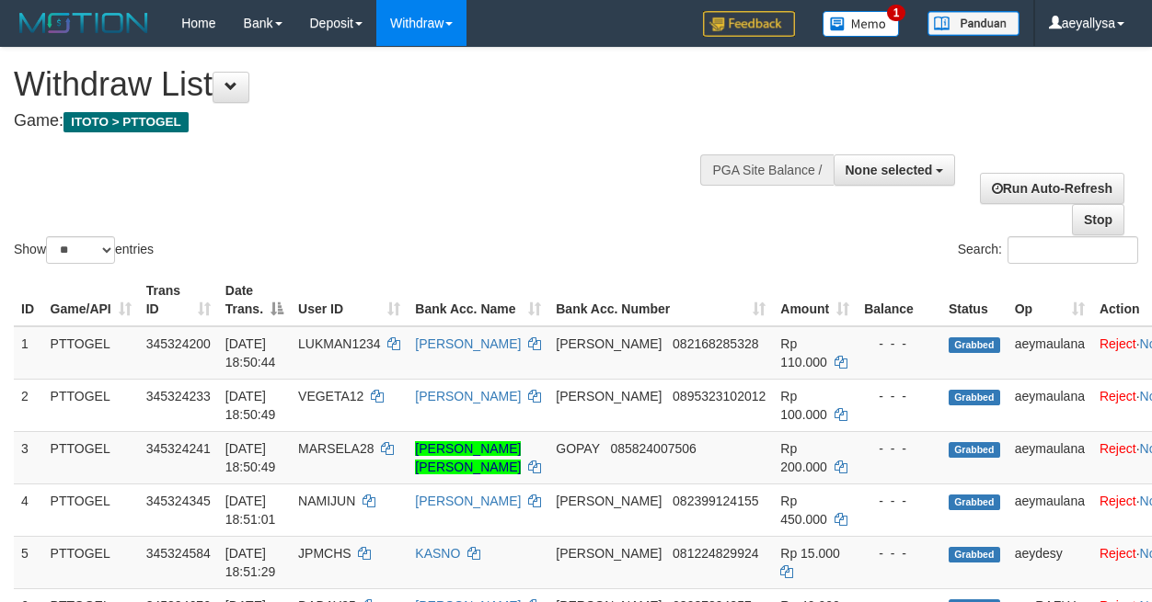
select select
select select "**"
select select
select select "**"
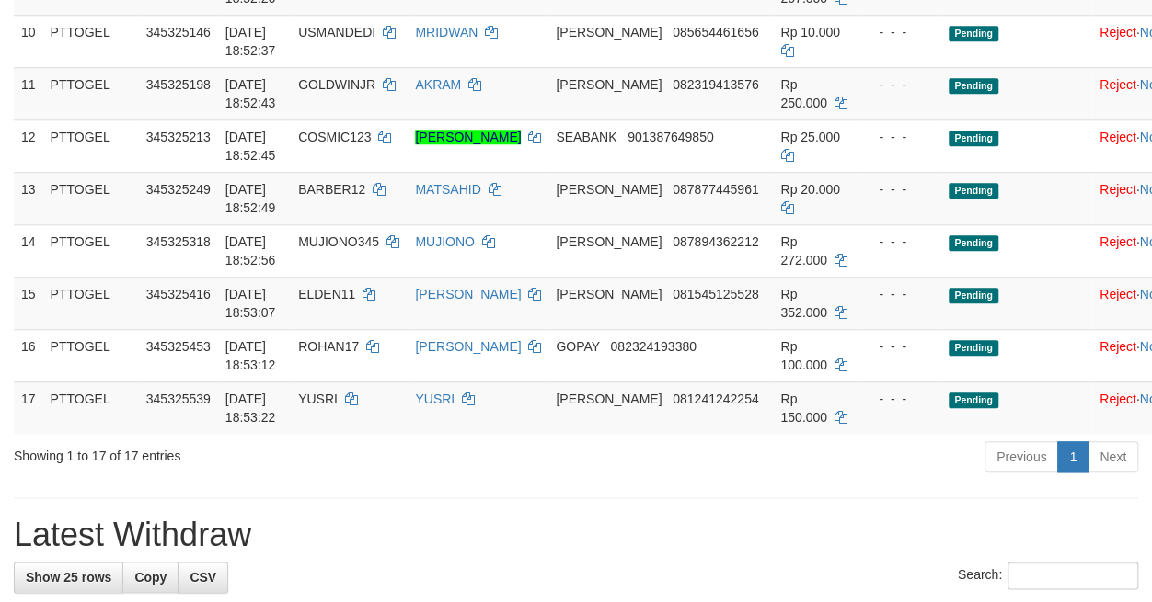
click at [626, 465] on div "Previous 1 Next" at bounding box center [816, 460] width 644 height 40
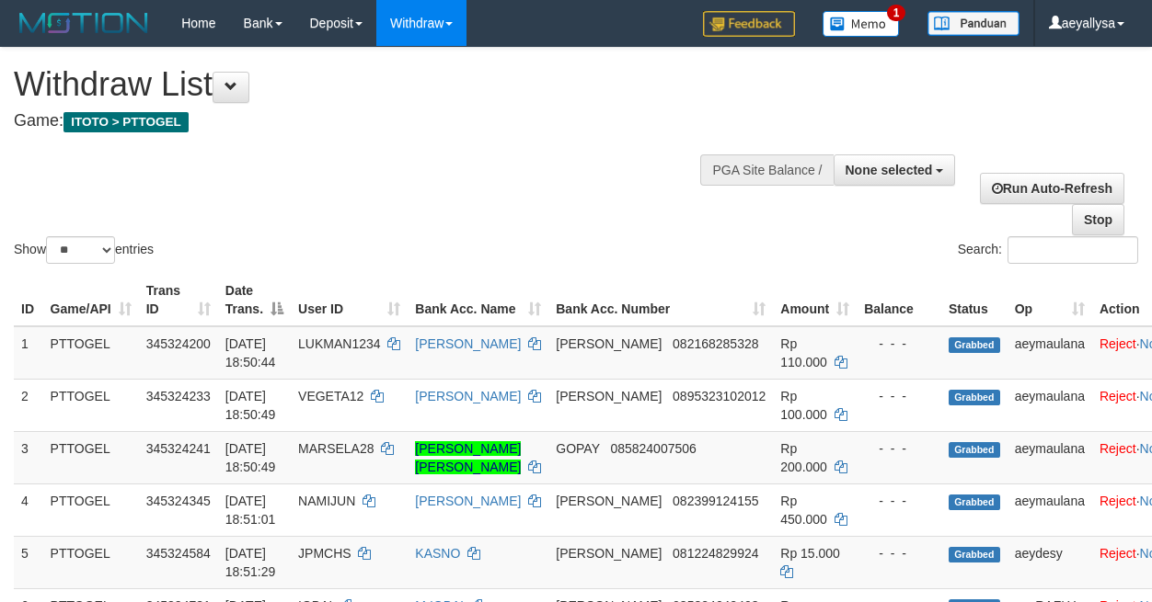
select select
select select "**"
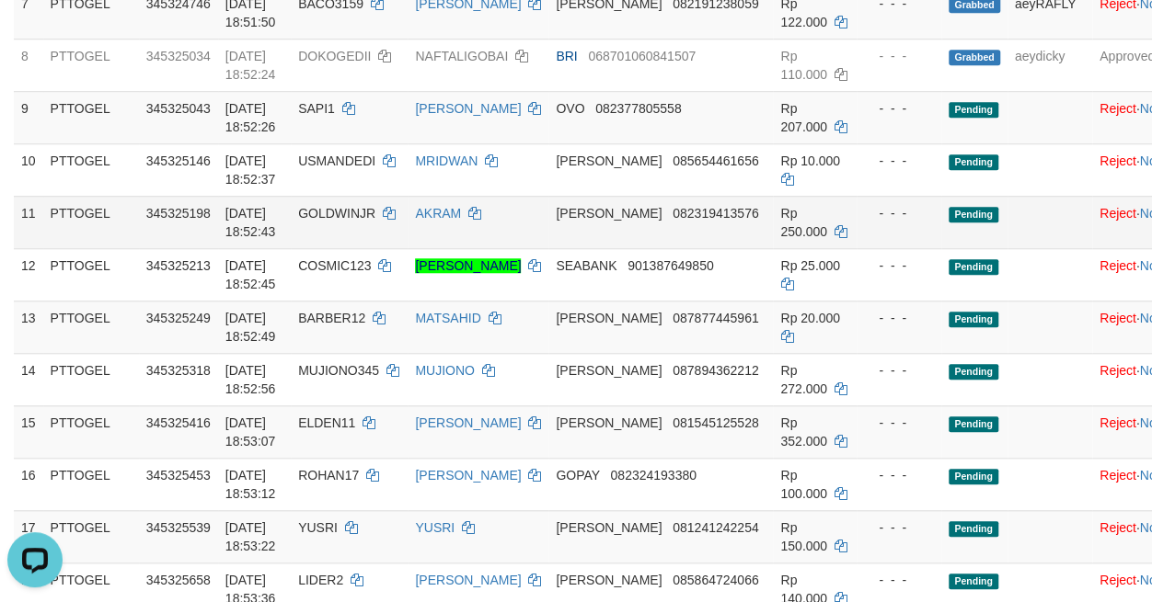
scroll to position [784, 0]
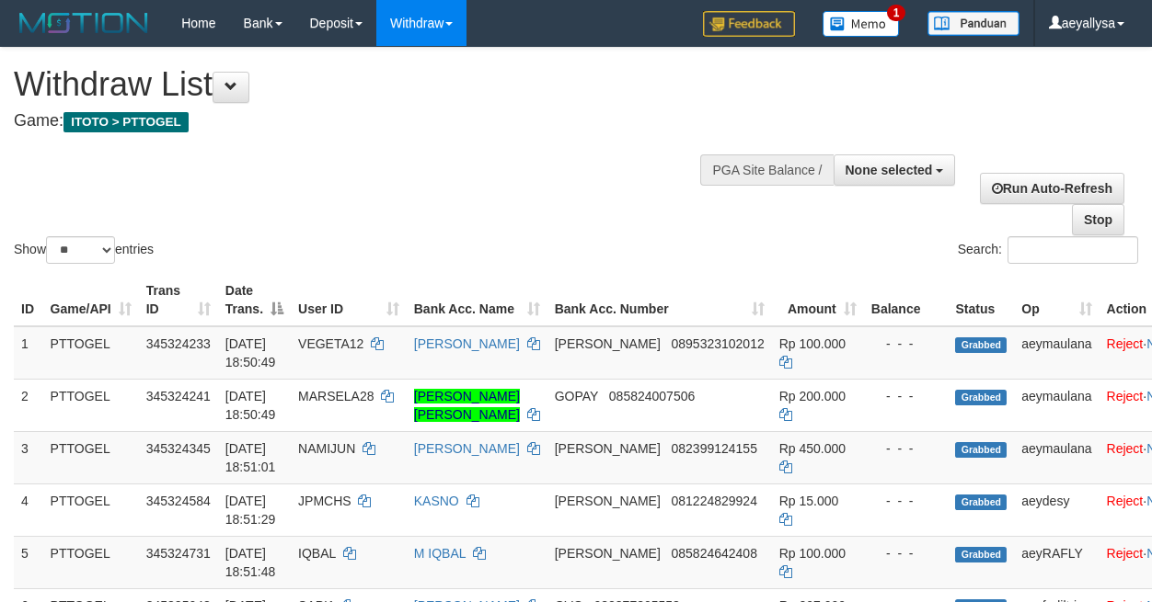
select select
select select "**"
